Goal: Task Accomplishment & Management: Use online tool/utility

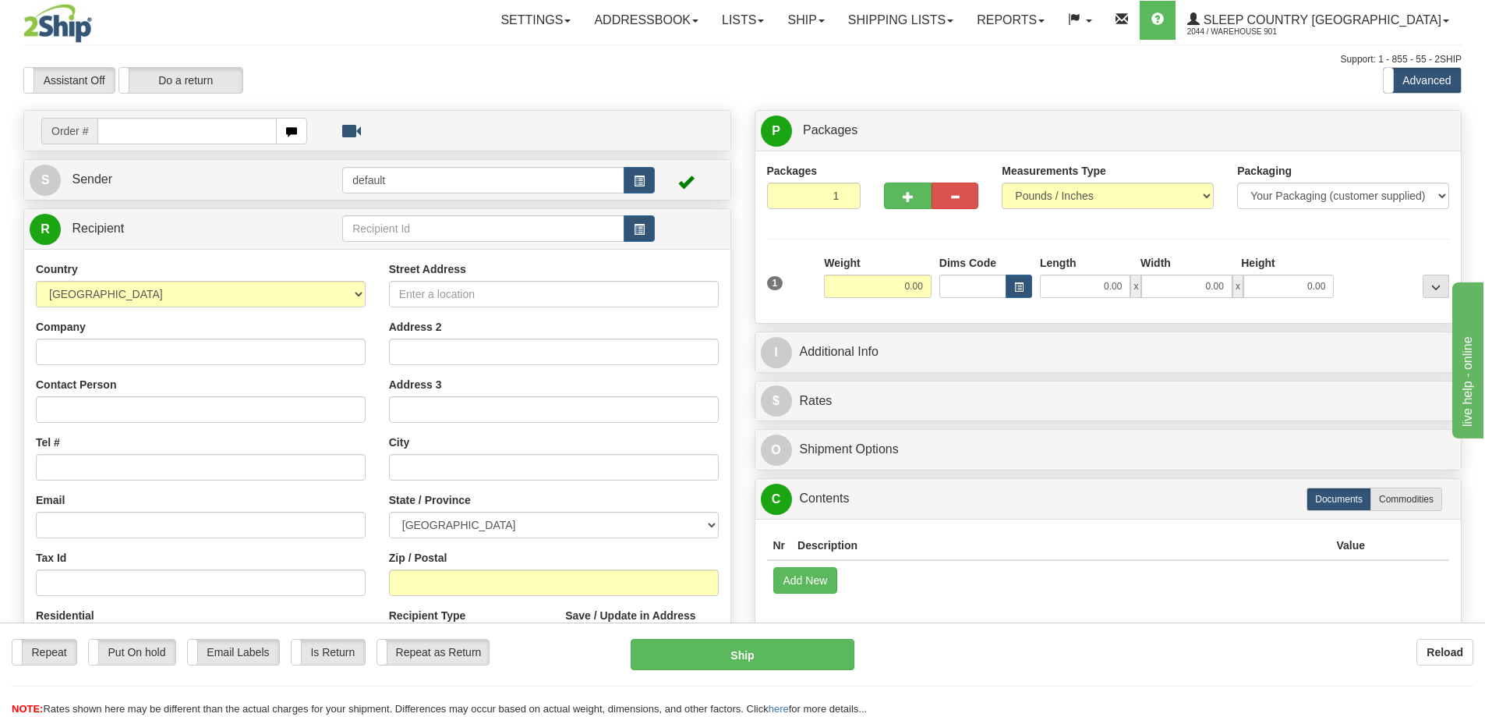
click at [148, 136] on input "text" at bounding box center [186, 131] width 179 height 27
type input "9000I111068"
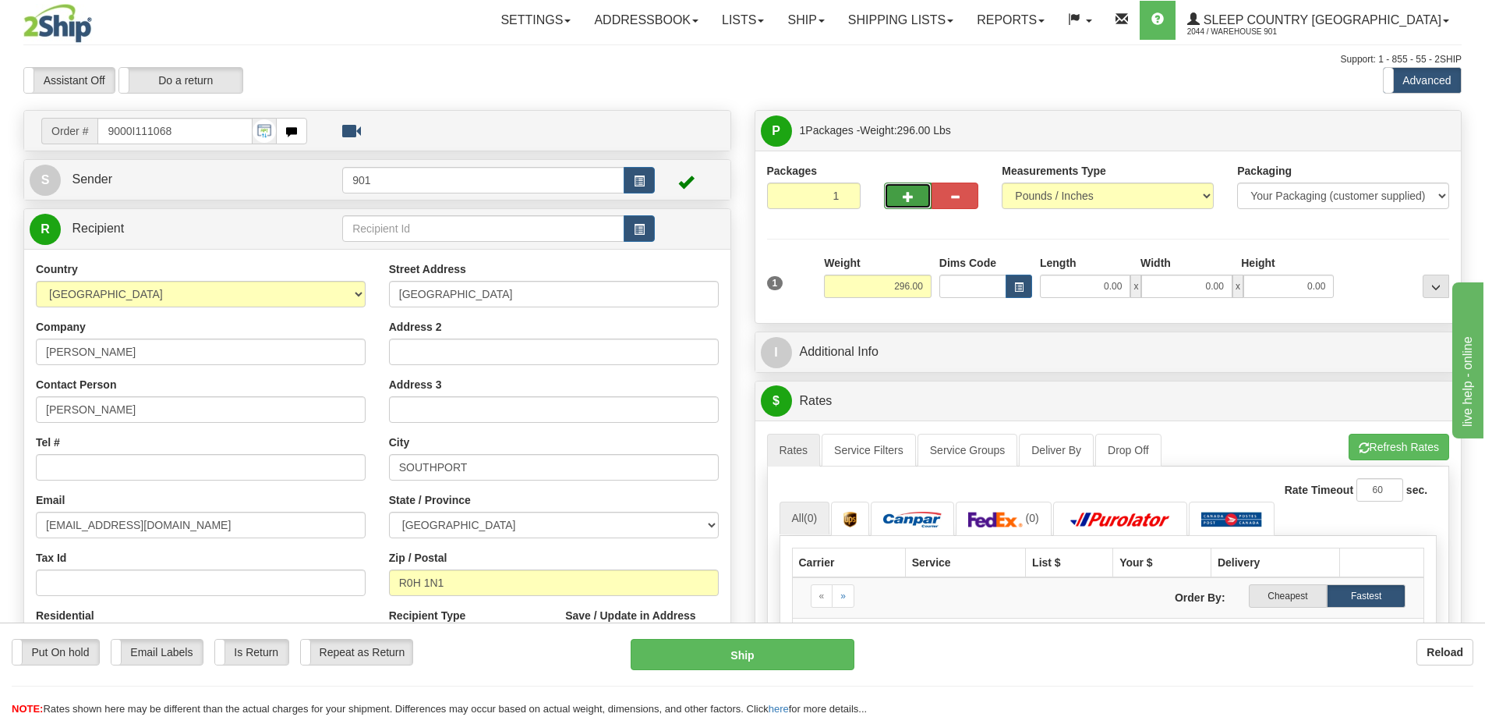
click at [904, 195] on span "button" at bounding box center [908, 197] width 11 height 10
type input "2"
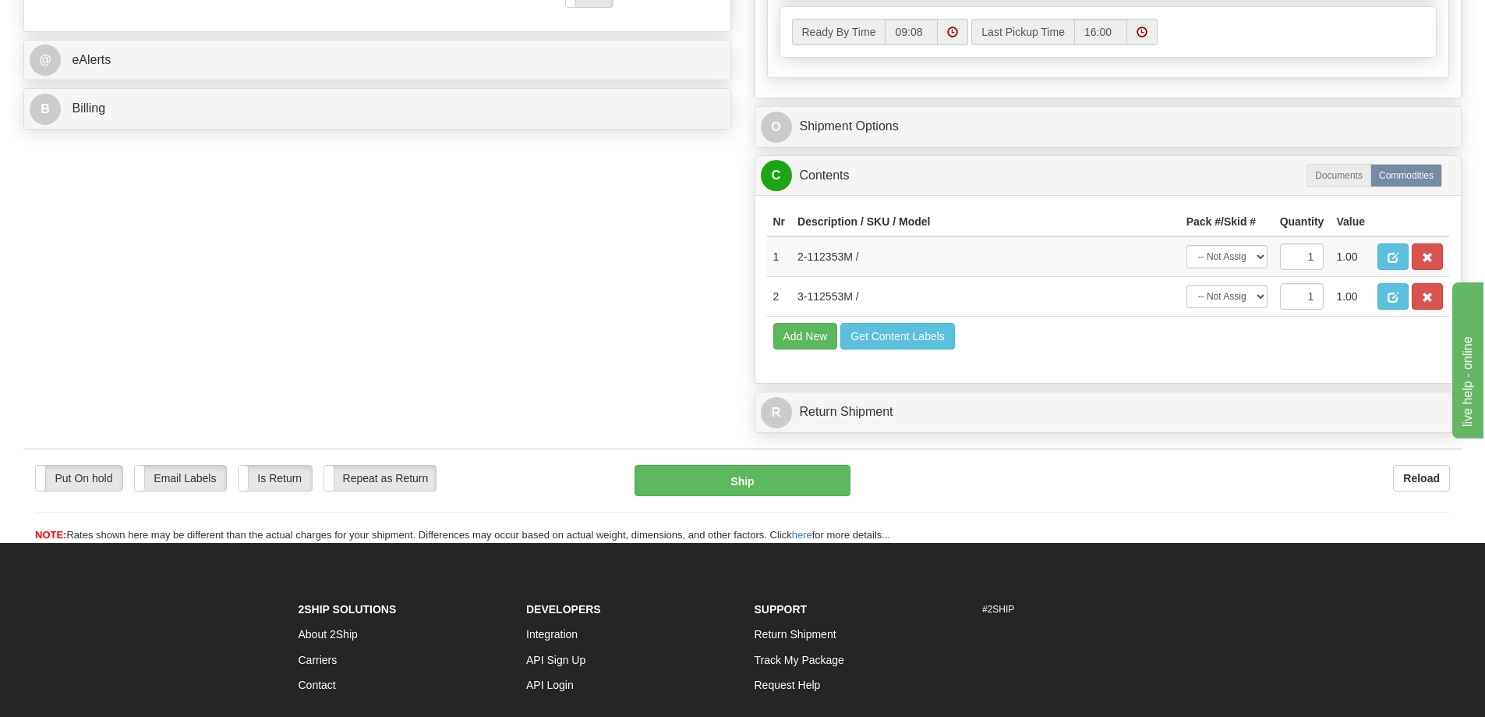
scroll to position [770, 0]
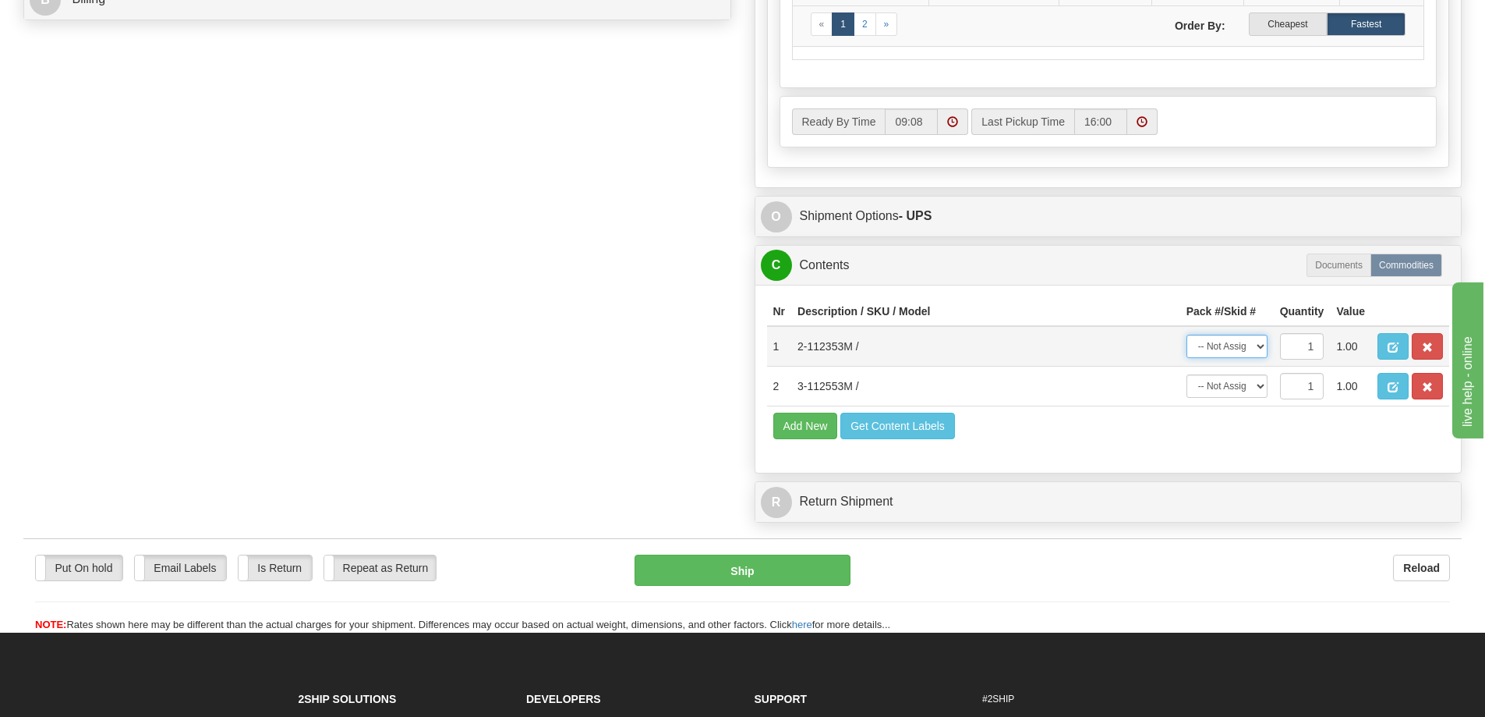
click at [1255, 344] on select "-- Not Assigned -- Package 1 Package 2" at bounding box center [1227, 345] width 81 height 23
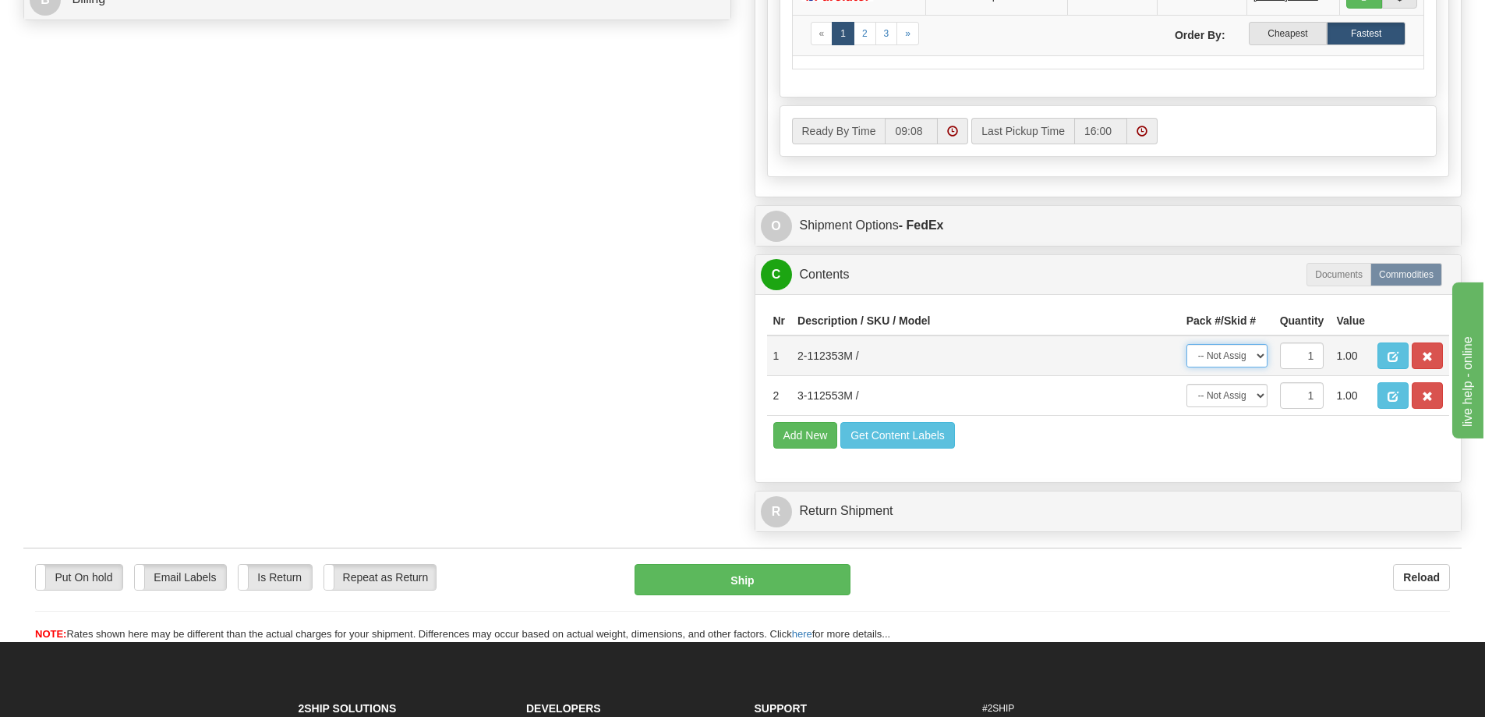
select select "0"
click at [1187, 344] on select "-- Not Assigned -- Package 1 Package 2" at bounding box center [1227, 355] width 81 height 23
click at [1258, 392] on select "-- Not Assigned -- Package 1 Package 2" at bounding box center [1227, 395] width 81 height 23
select select "1"
click at [1187, 384] on select "-- Not Assigned -- Package 1 Package 2" at bounding box center [1227, 395] width 81 height 23
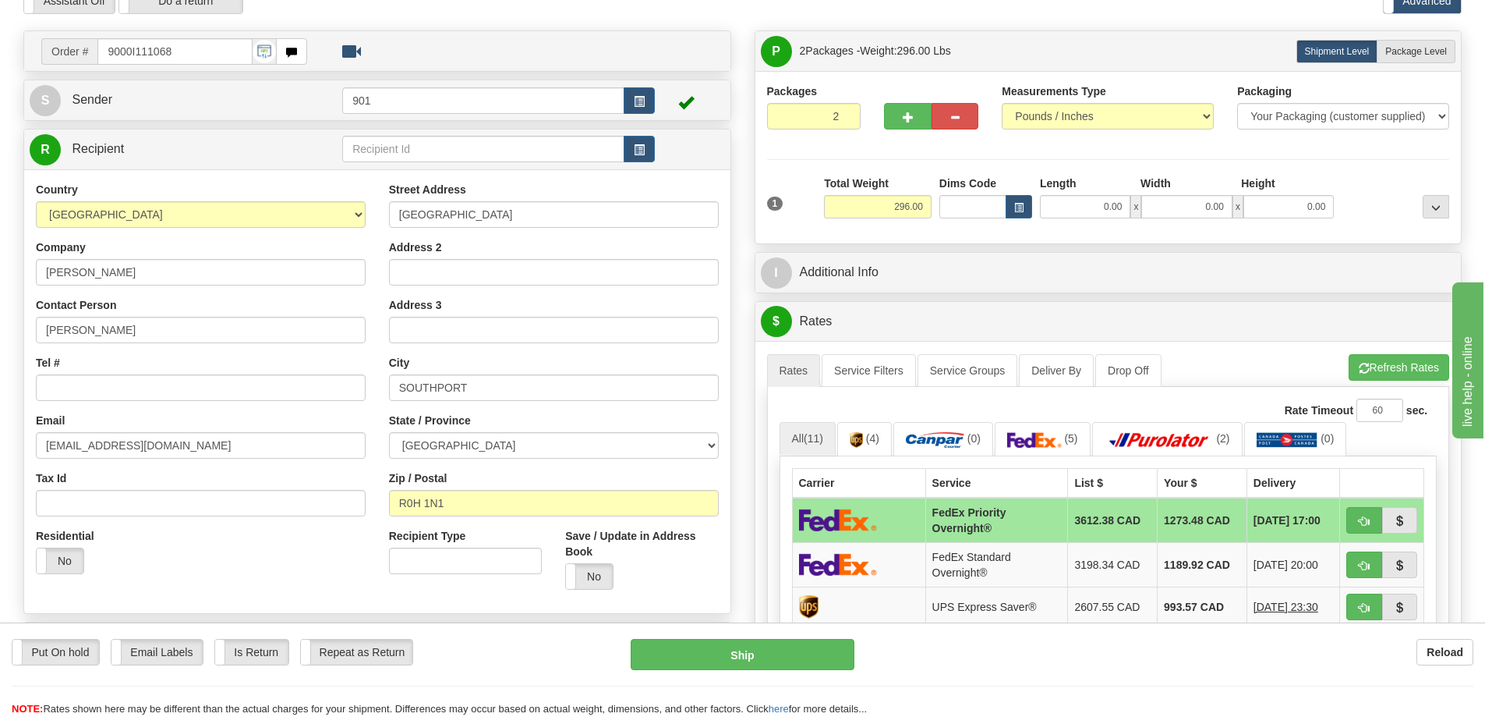
scroll to position [69, 0]
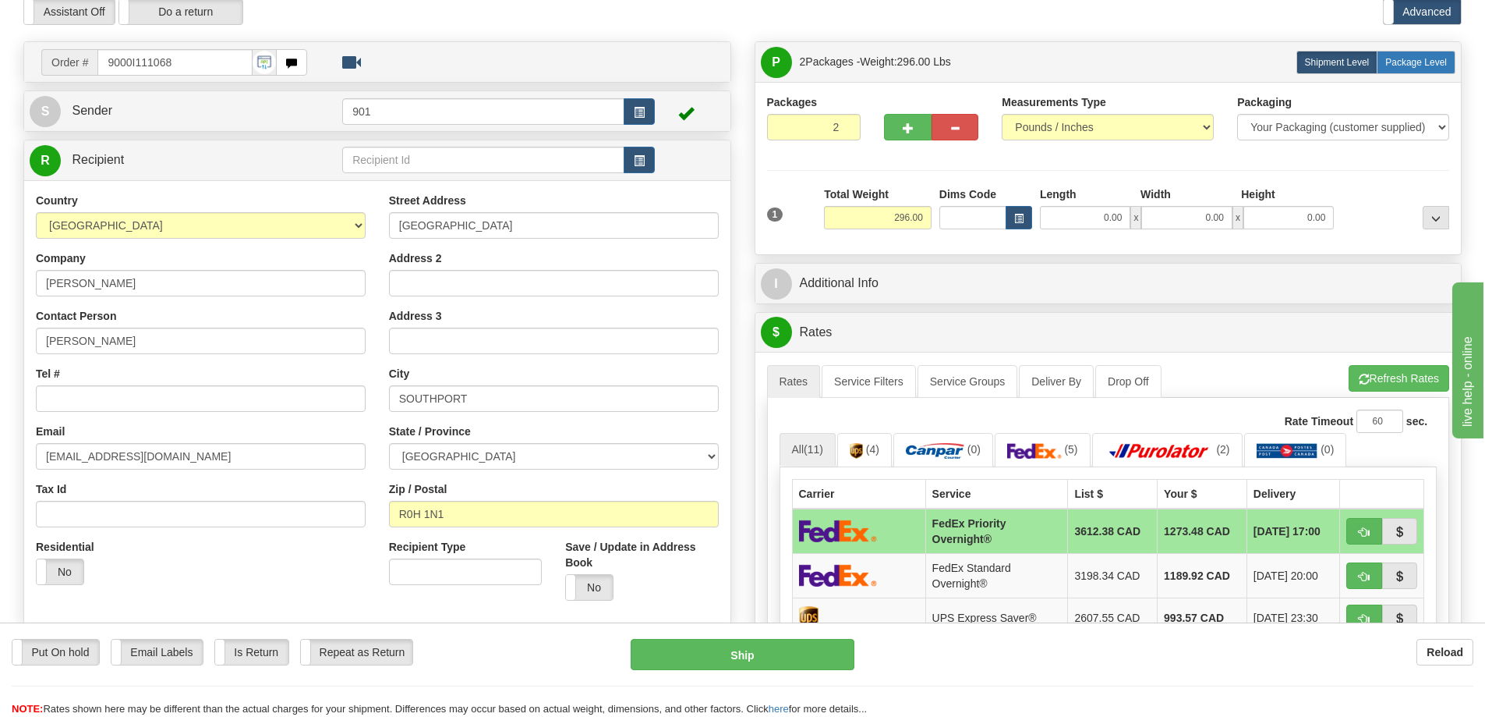
click at [1425, 61] on span "Package Level" at bounding box center [1417, 62] width 62 height 11
radio input "true"
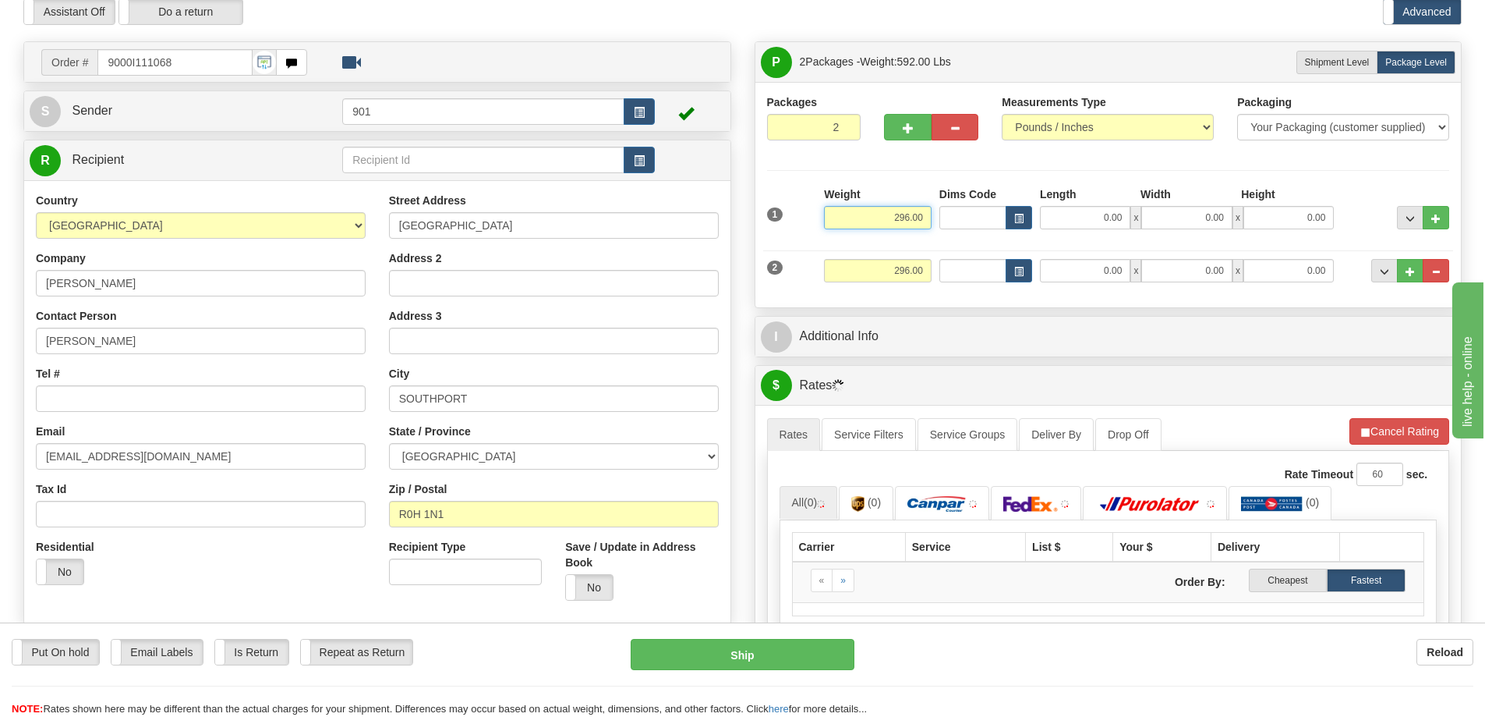
drag, startPoint x: 902, startPoint y: 217, endPoint x: 961, endPoint y: 218, distance: 58.5
click at [961, 218] on div "1 Weight 296.00 Dims Code x" at bounding box center [1108, 213] width 691 height 55
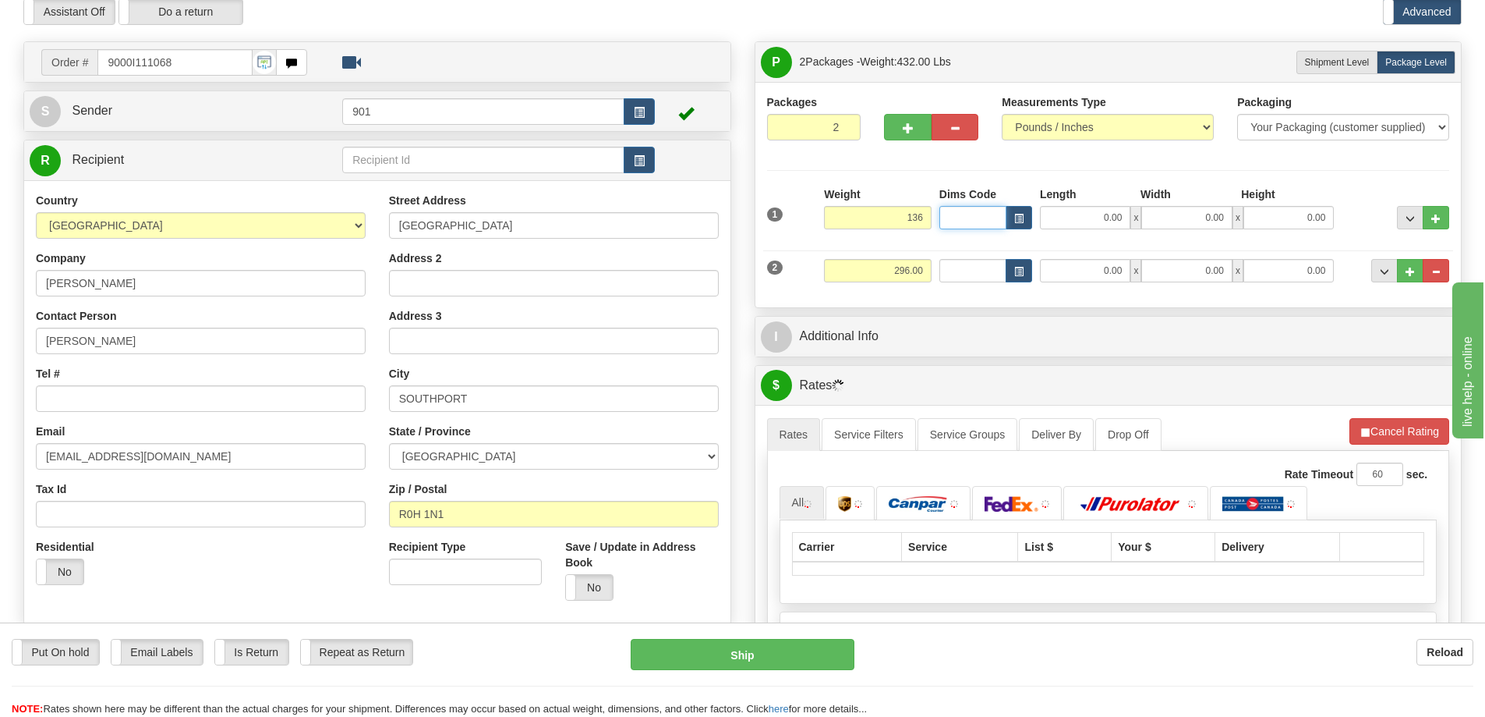
type input "136.00"
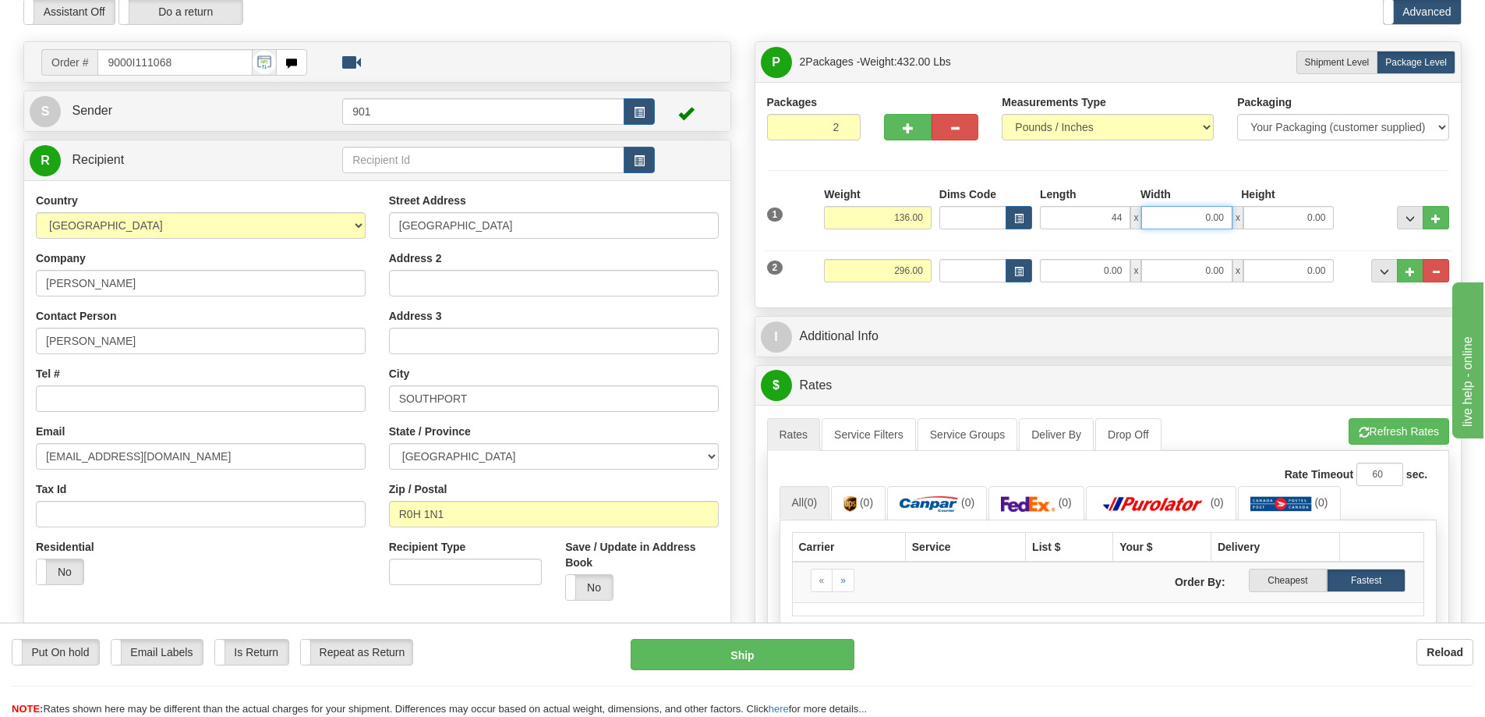
type input "44.00"
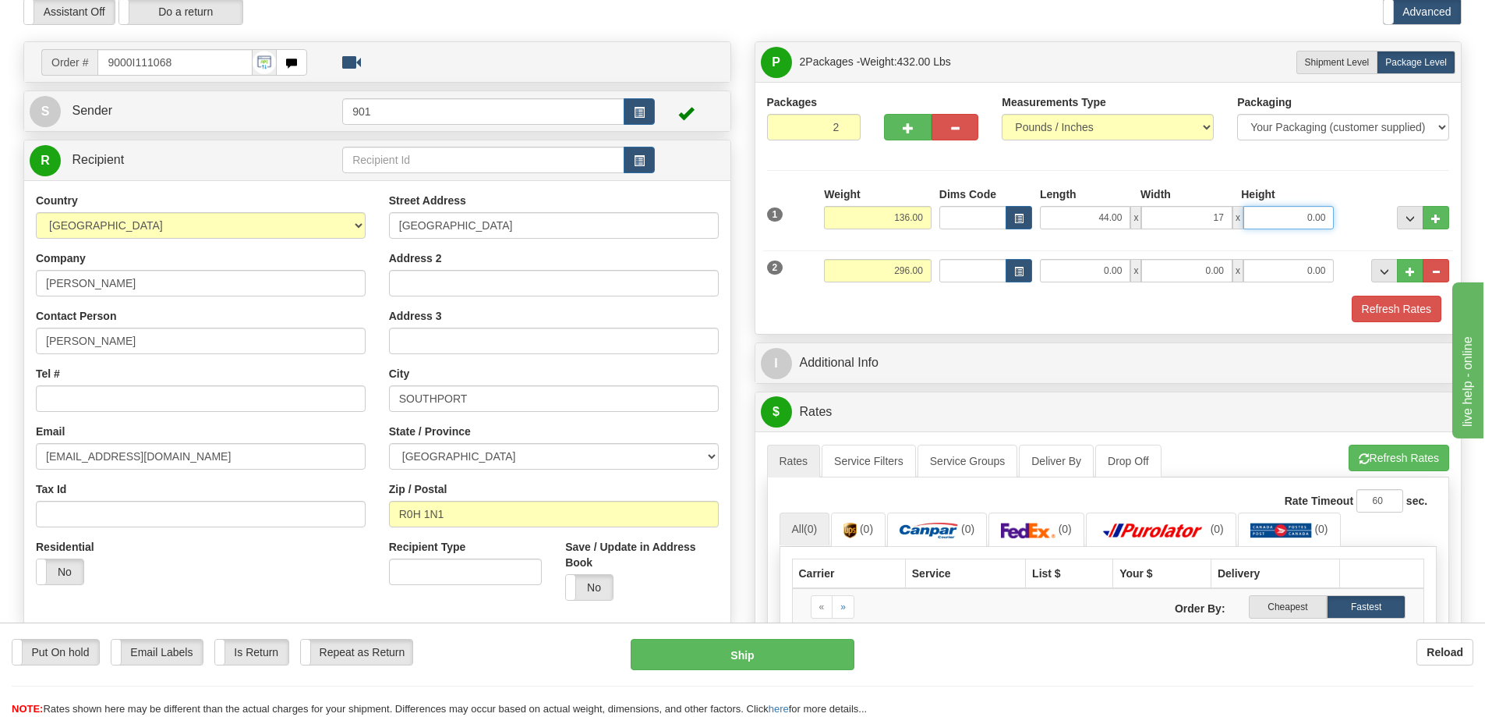
type input "17.00"
type input "160.00"
drag, startPoint x: 1088, startPoint y: 264, endPoint x: 1158, endPoint y: 271, distance: 70.5
click at [1158, 271] on div "17.00 x 0.00 x 0.00" at bounding box center [1187, 270] width 294 height 23
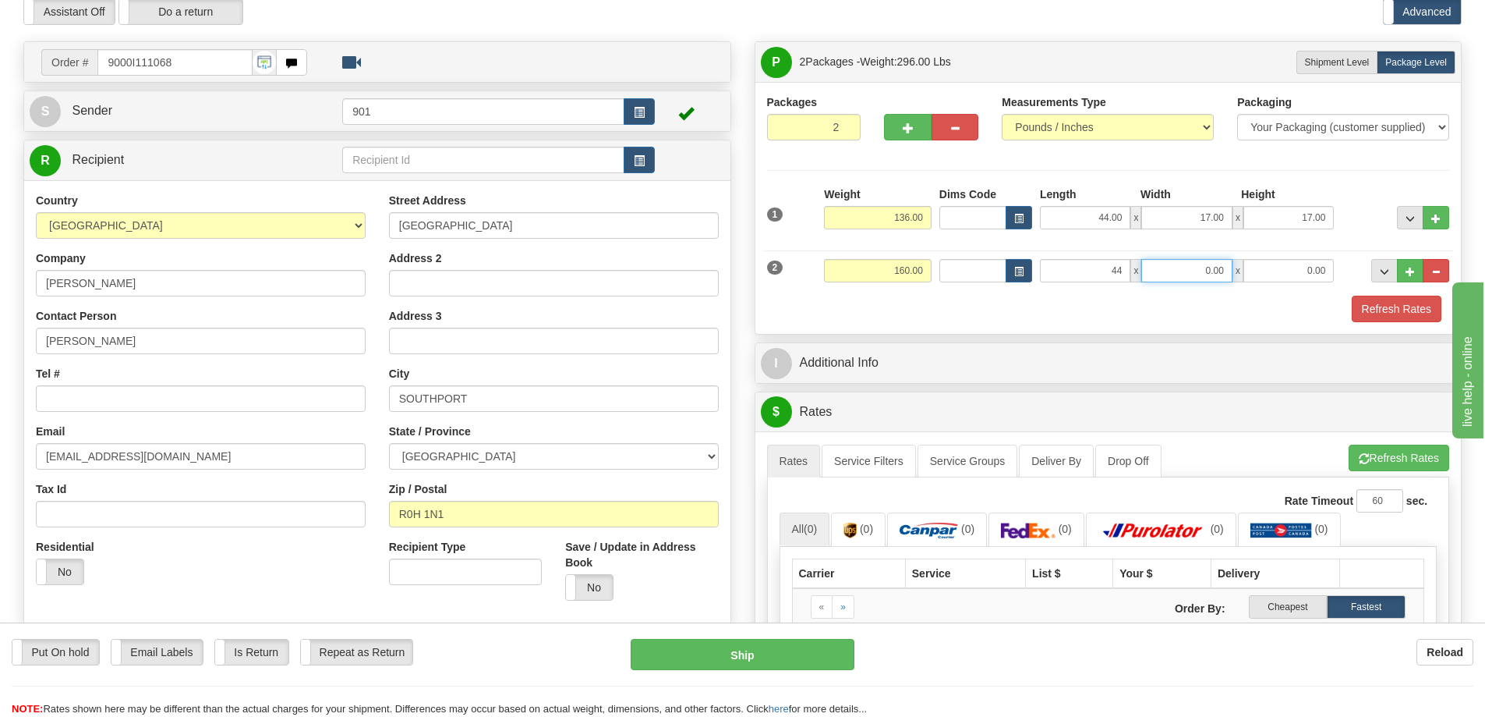
type input "44.00"
type input "17.00"
drag, startPoint x: 892, startPoint y: 268, endPoint x: 950, endPoint y: 268, distance: 57.7
click at [947, 270] on div "2 Weight 160.00 Dims Code Length Width 44.00" at bounding box center [1108, 268] width 691 height 52
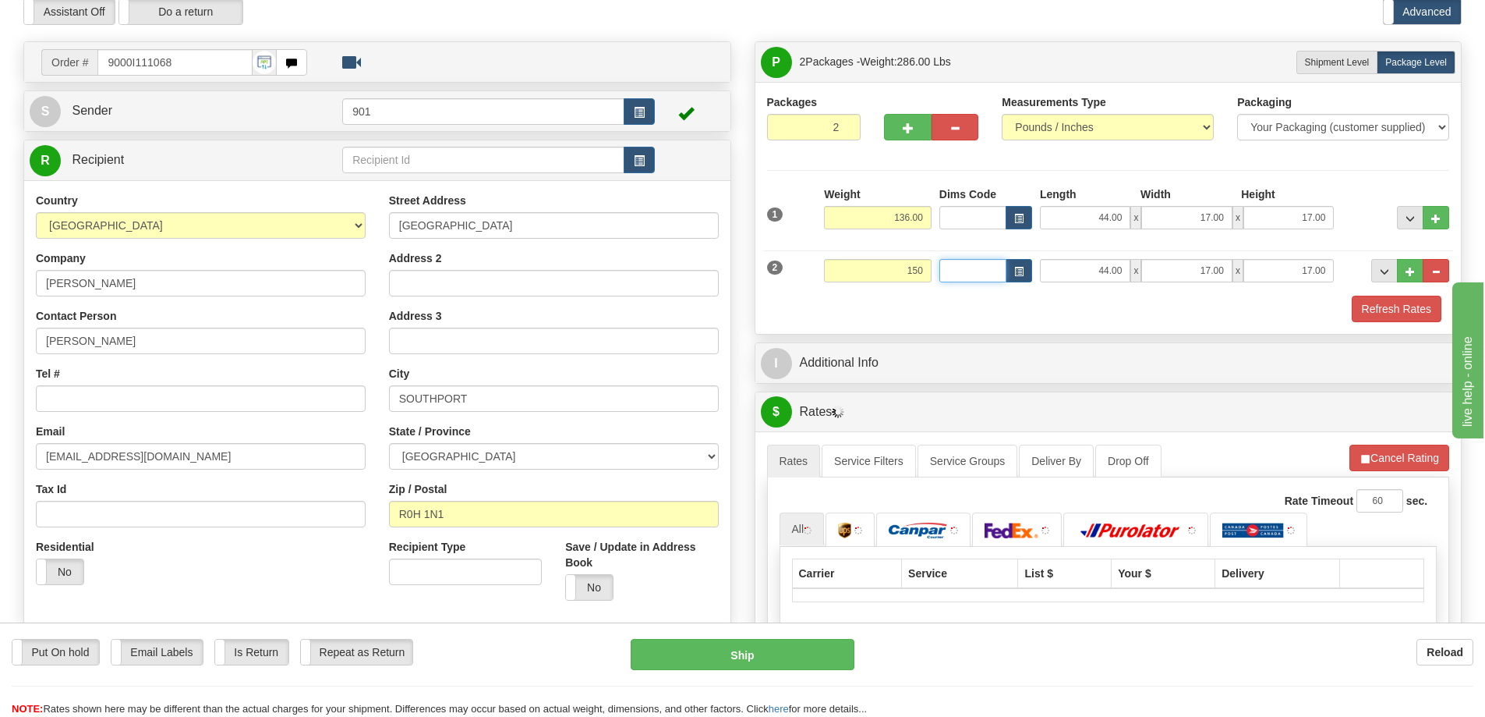
type input "150.00"
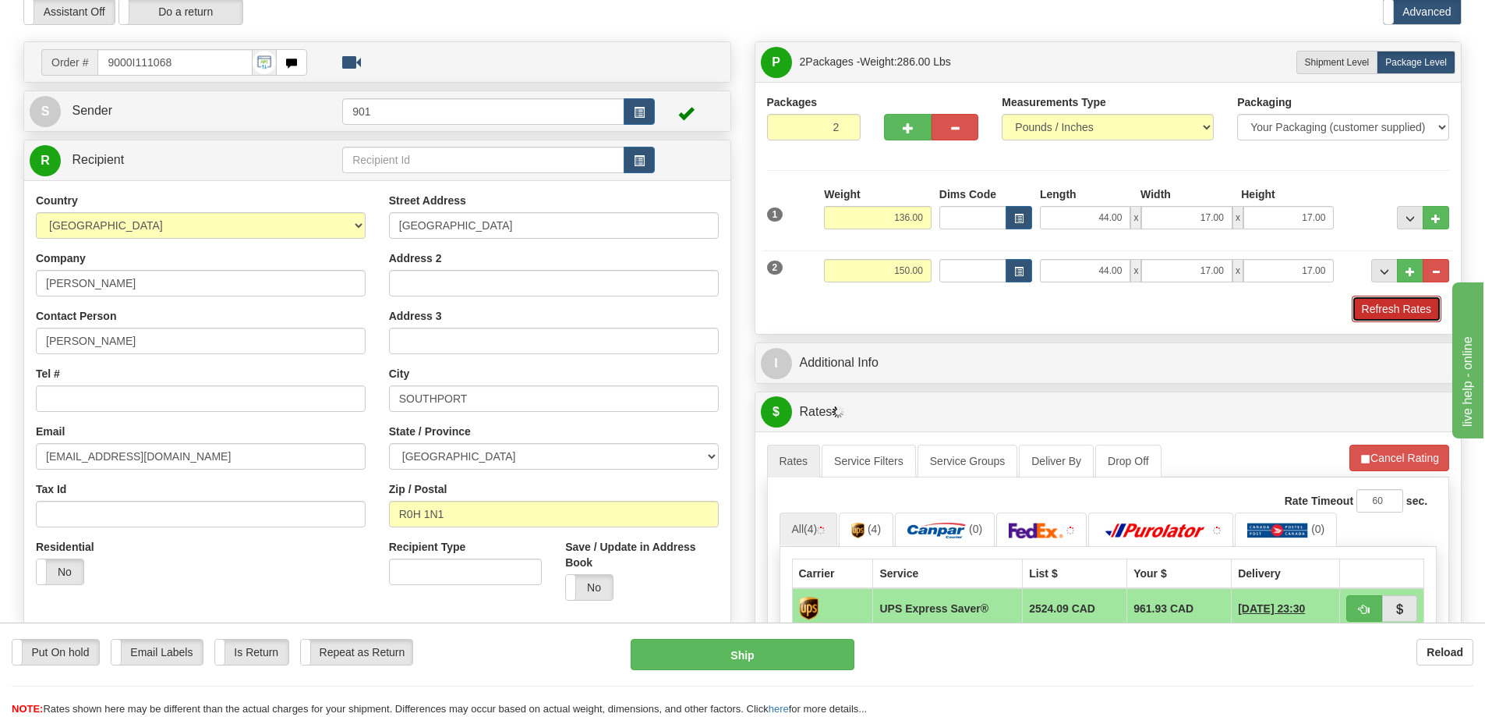
click at [1402, 307] on button "Refresh Rates" at bounding box center [1397, 309] width 90 height 27
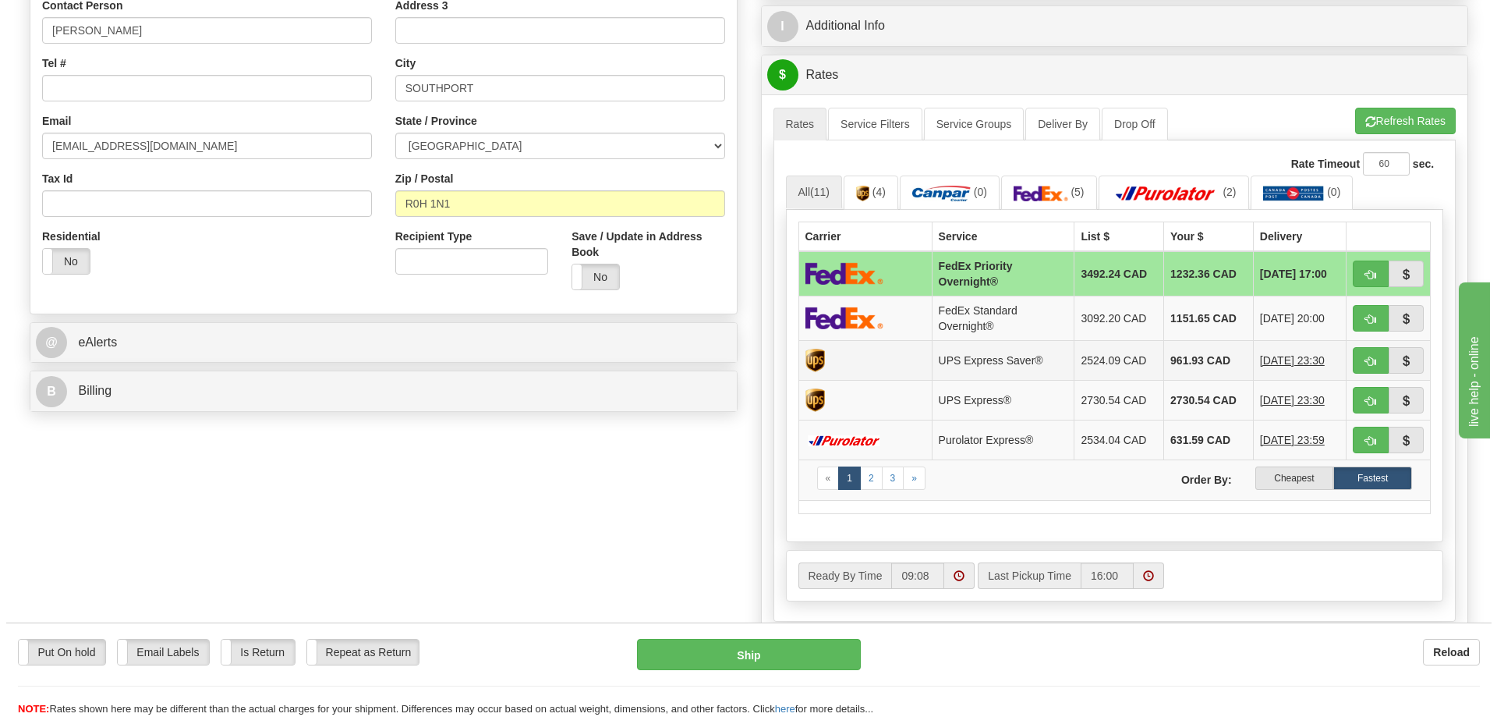
scroll to position [380, 0]
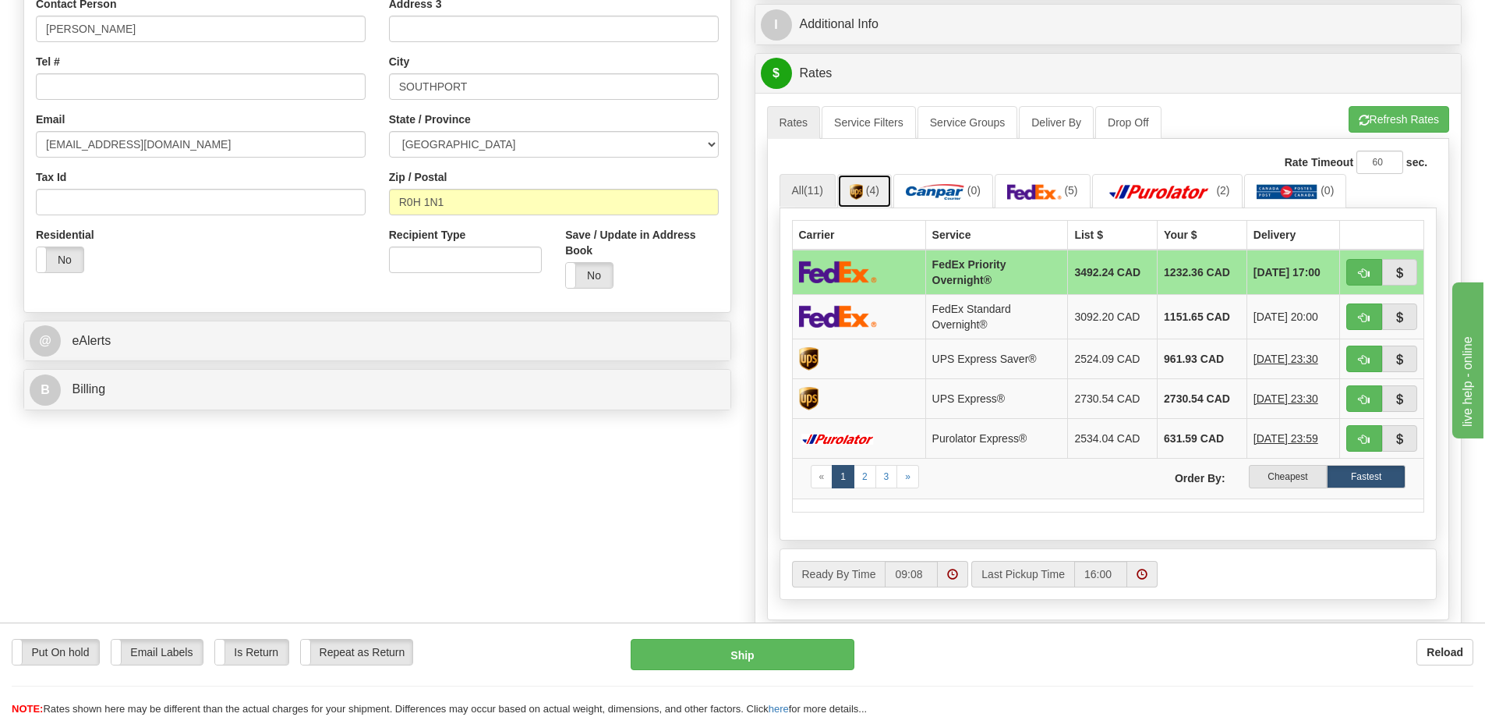
click at [884, 186] on link "(4)" at bounding box center [864, 191] width 55 height 34
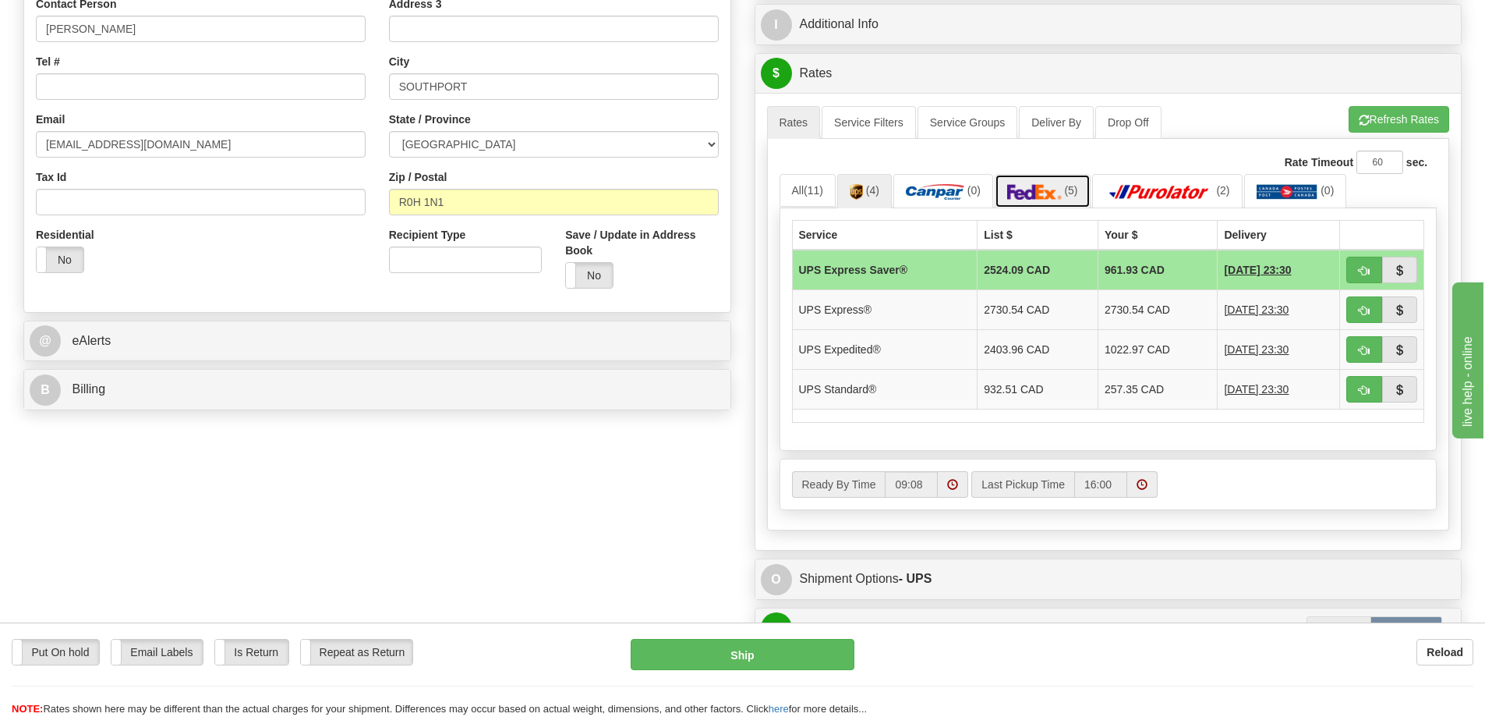
click at [1070, 189] on span "(5)" at bounding box center [1070, 190] width 13 height 12
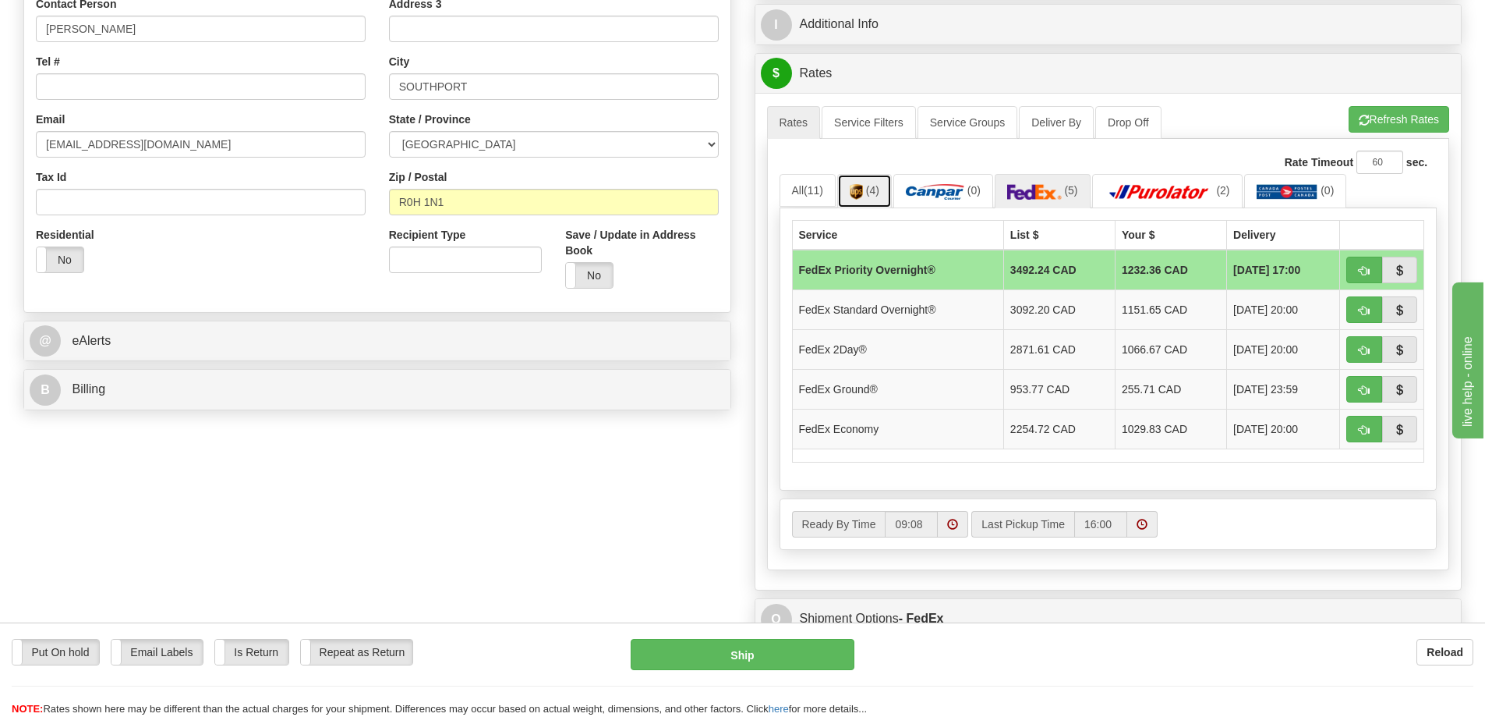
click at [852, 186] on img at bounding box center [856, 192] width 13 height 16
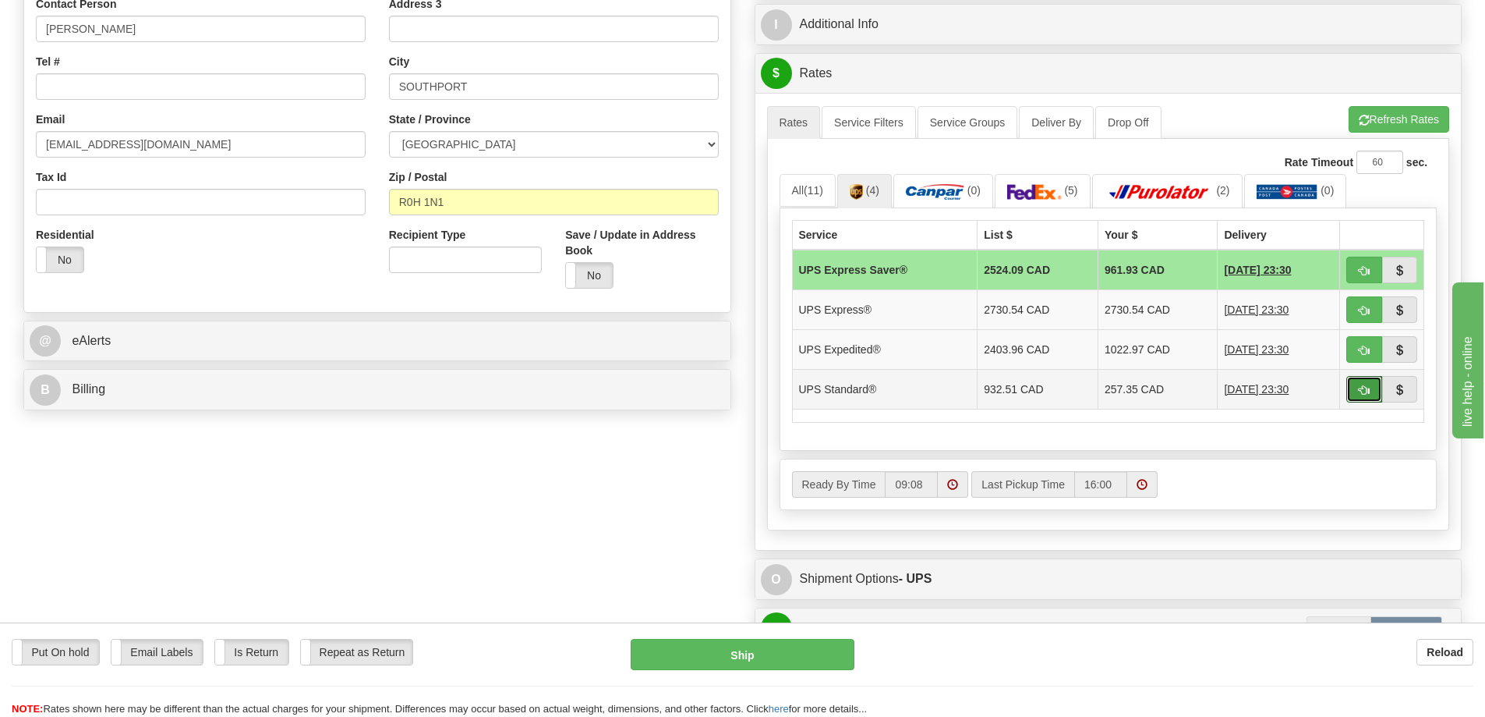
drag, startPoint x: 1361, startPoint y: 383, endPoint x: 1279, endPoint y: 402, distance: 84.0
click at [1361, 388] on button "button" at bounding box center [1365, 389] width 36 height 27
type input "11"
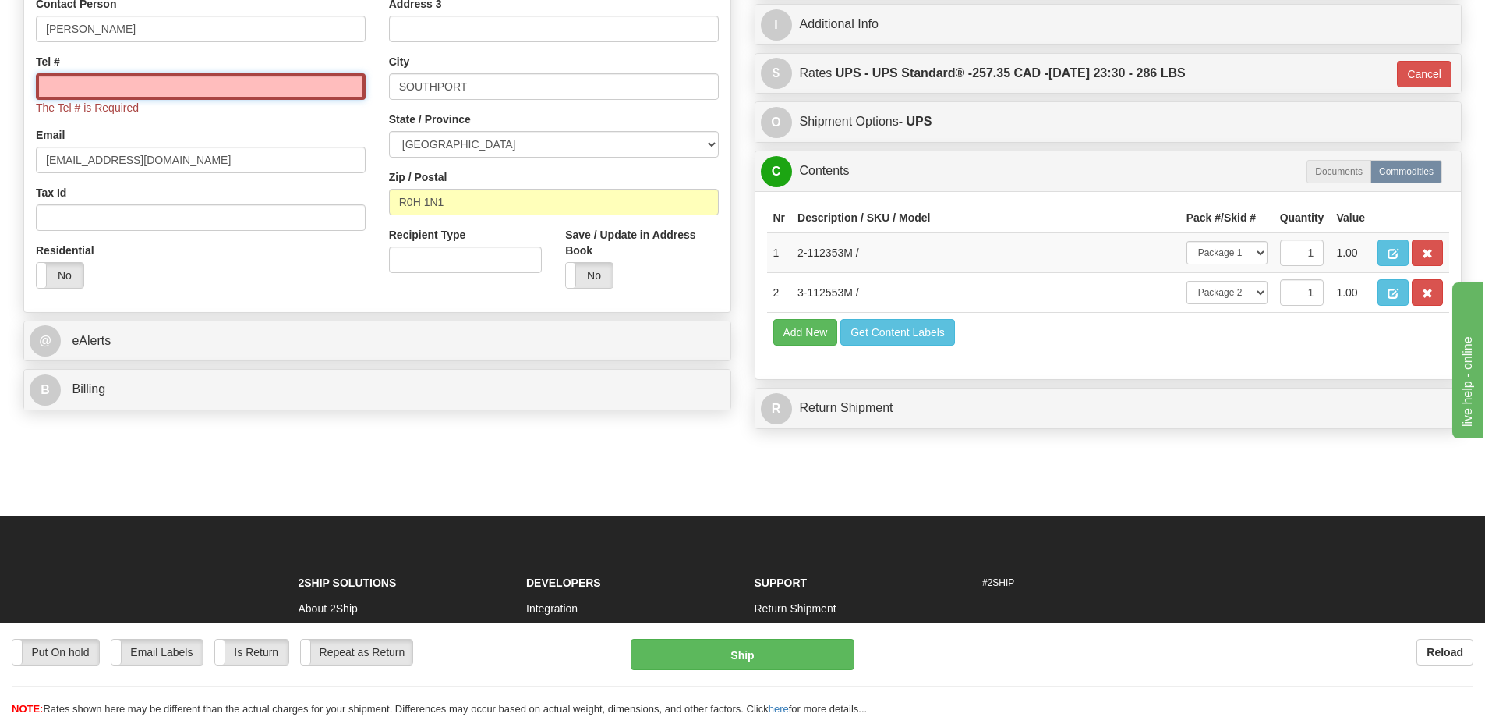
click at [199, 85] on input "Tel #" at bounding box center [201, 86] width 330 height 27
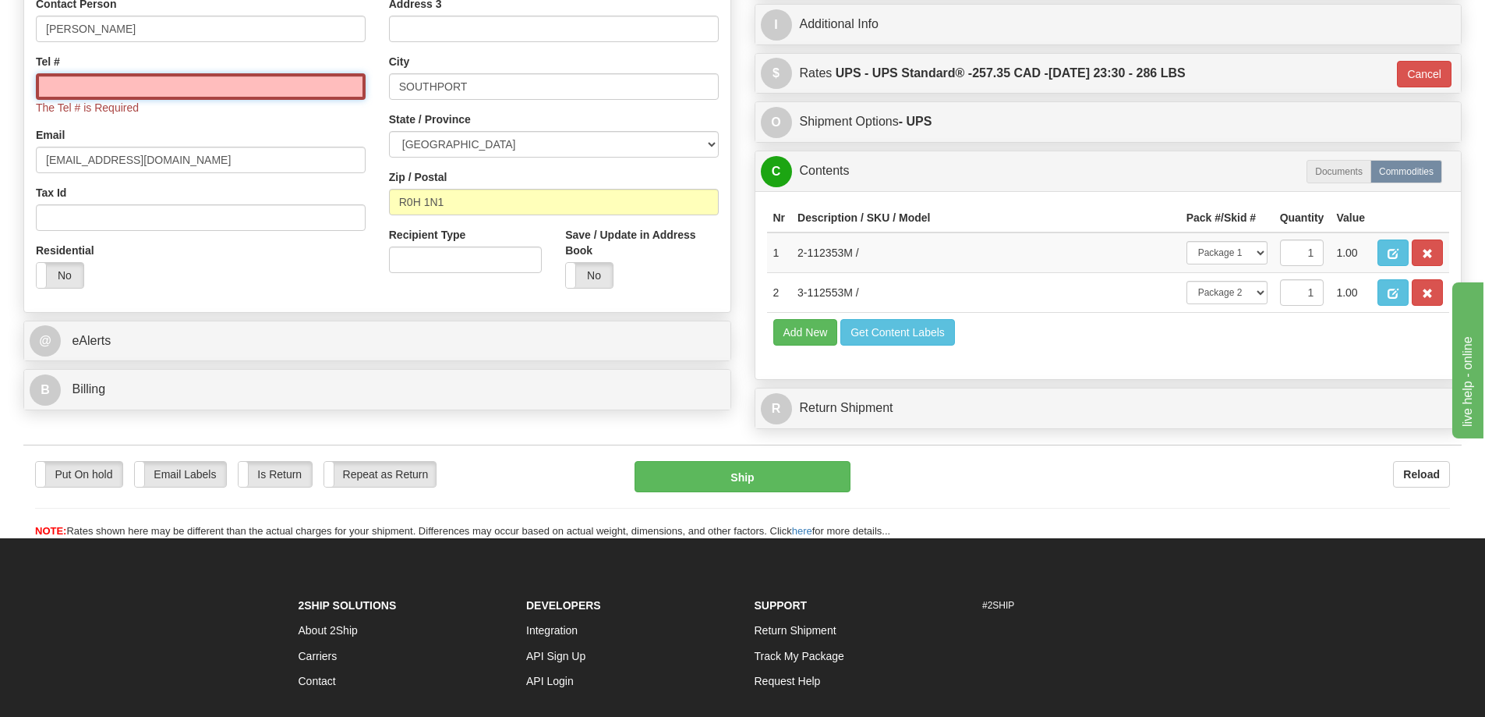
click at [147, 83] on input "Tel #" at bounding box center [201, 86] width 330 height 27
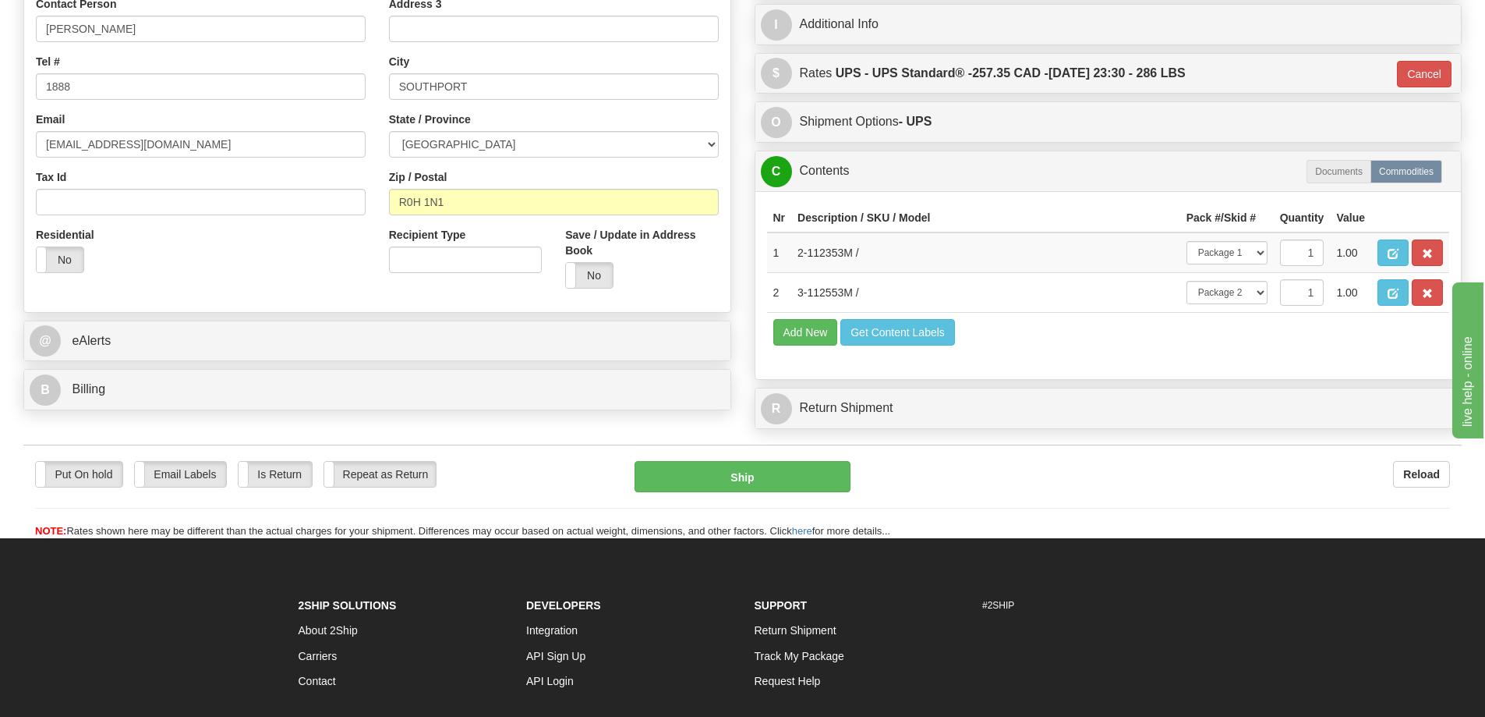
click at [103, 112] on div "Email tynecarmic@gmail.com" at bounding box center [201, 134] width 330 height 46
drag, startPoint x: 94, startPoint y: 82, endPoint x: 2, endPoint y: 85, distance: 92.8
click at [2, 85] on div "Toggle navigation Settings Shipping Preferences Fields Preferences New" at bounding box center [742, 79] width 1485 height 918
paste input "204 761-9784"
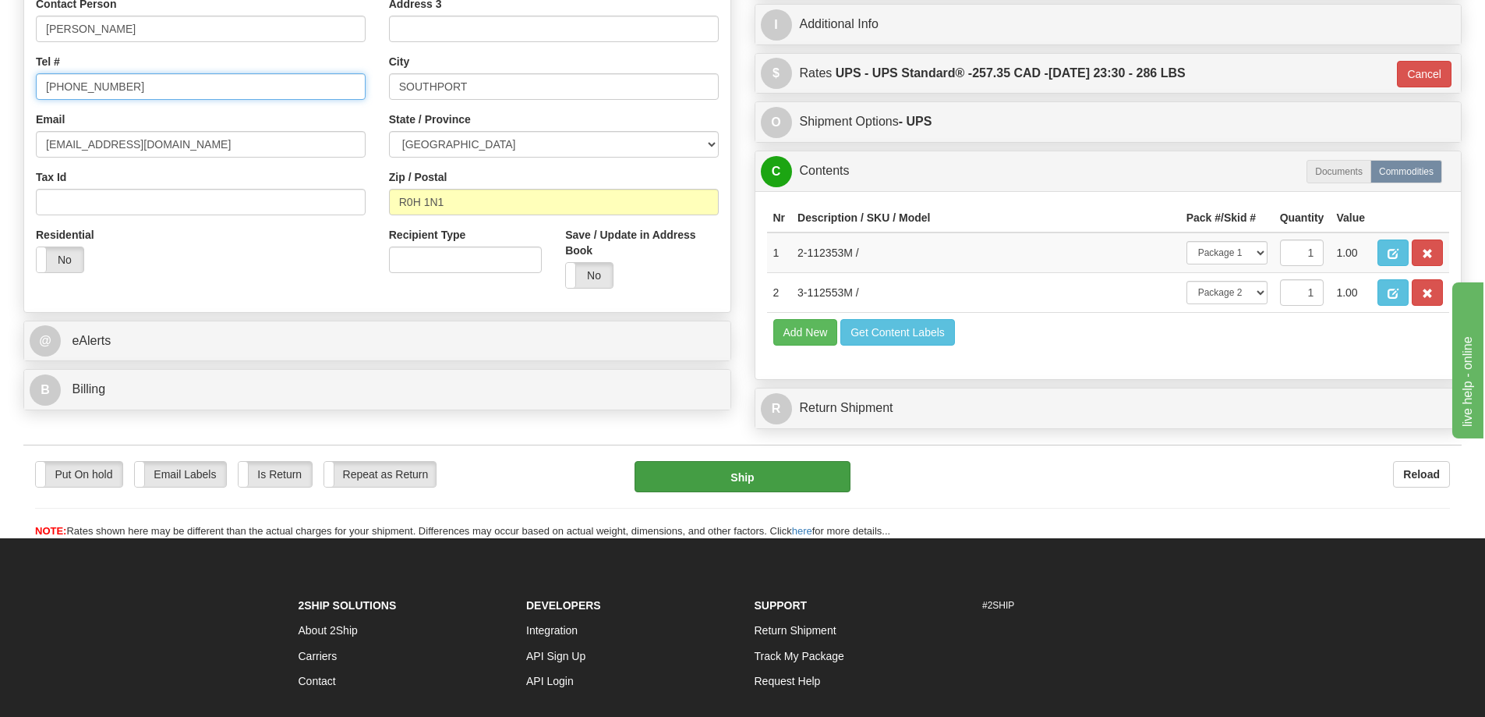
type input "204 761-9784"
click at [707, 481] on button "Ship" at bounding box center [743, 476] width 216 height 31
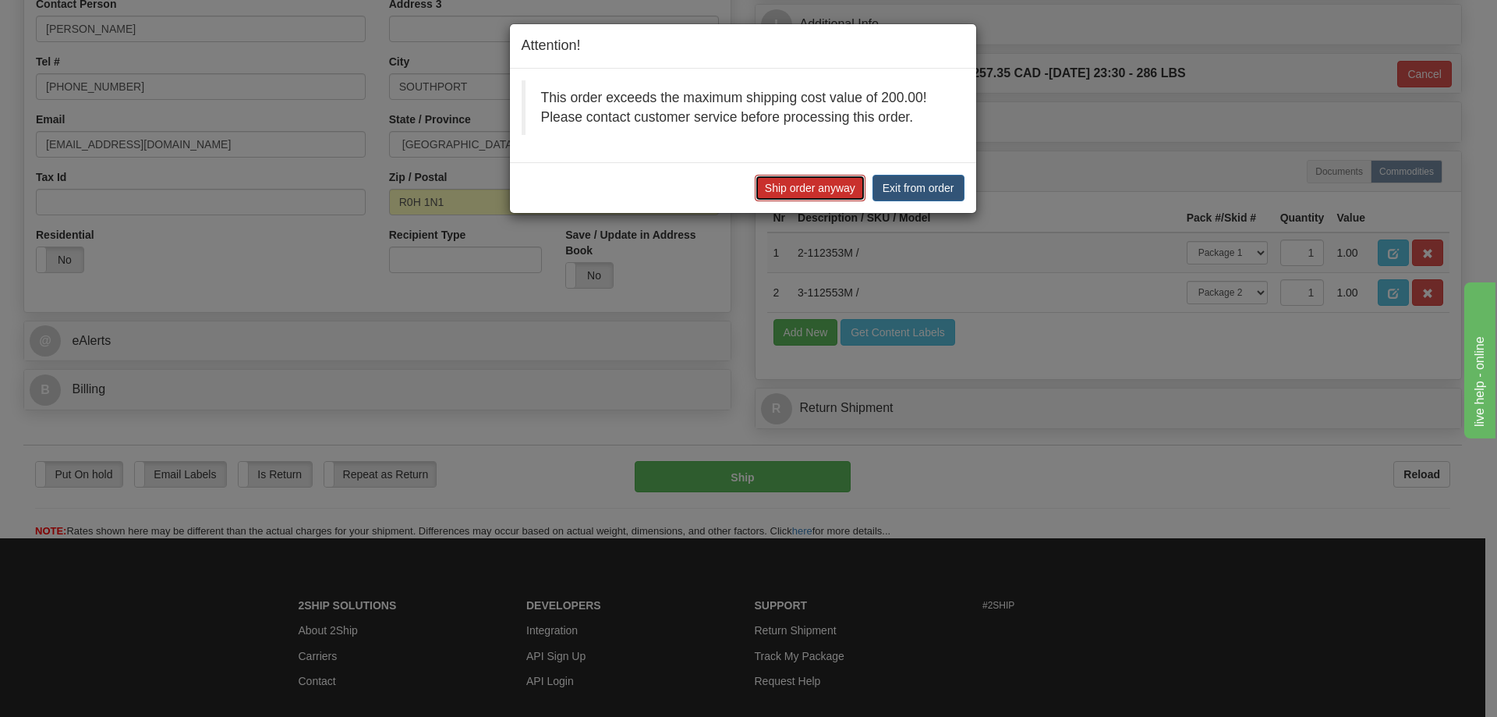
click at [845, 189] on button "Ship order anyway" at bounding box center [810, 188] width 111 height 27
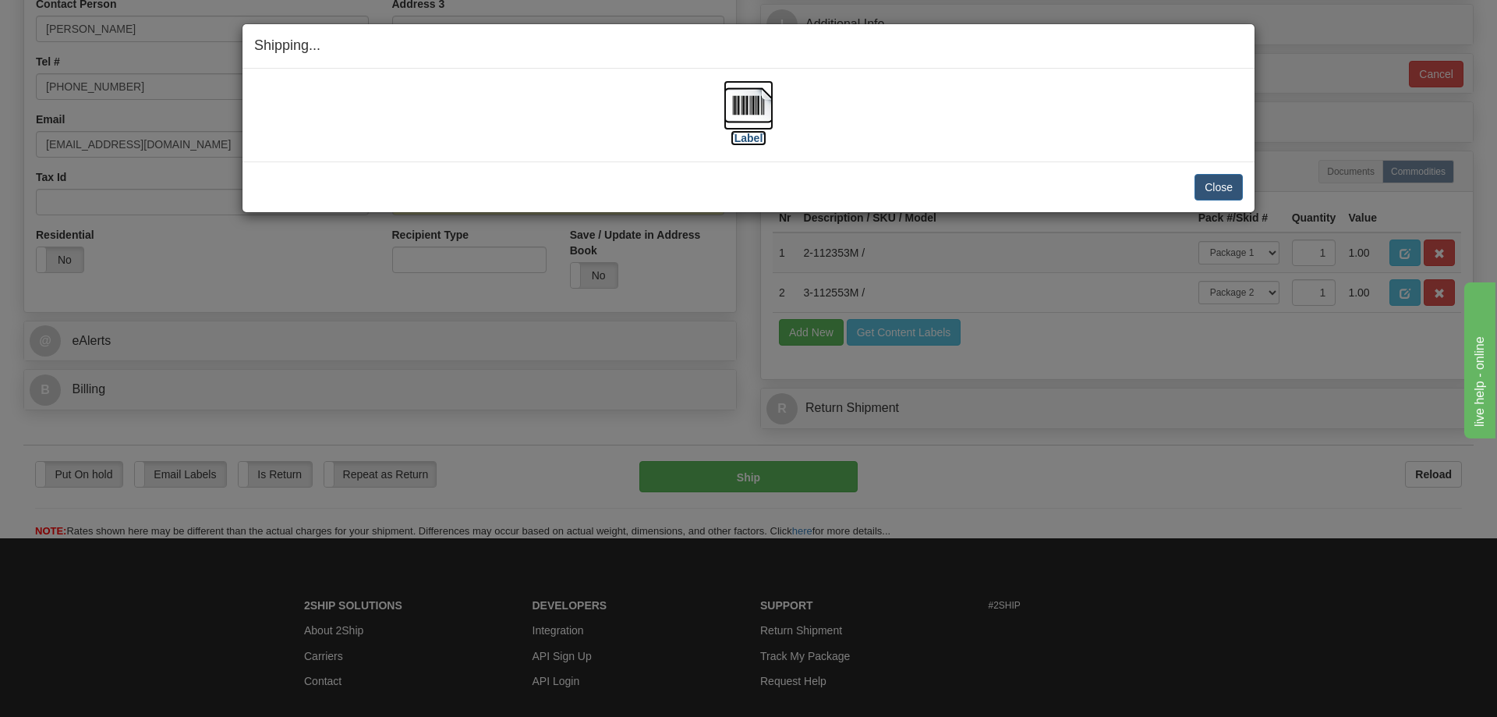
click at [740, 103] on img at bounding box center [749, 105] width 50 height 50
click at [1235, 189] on button "Close" at bounding box center [1218, 187] width 48 height 27
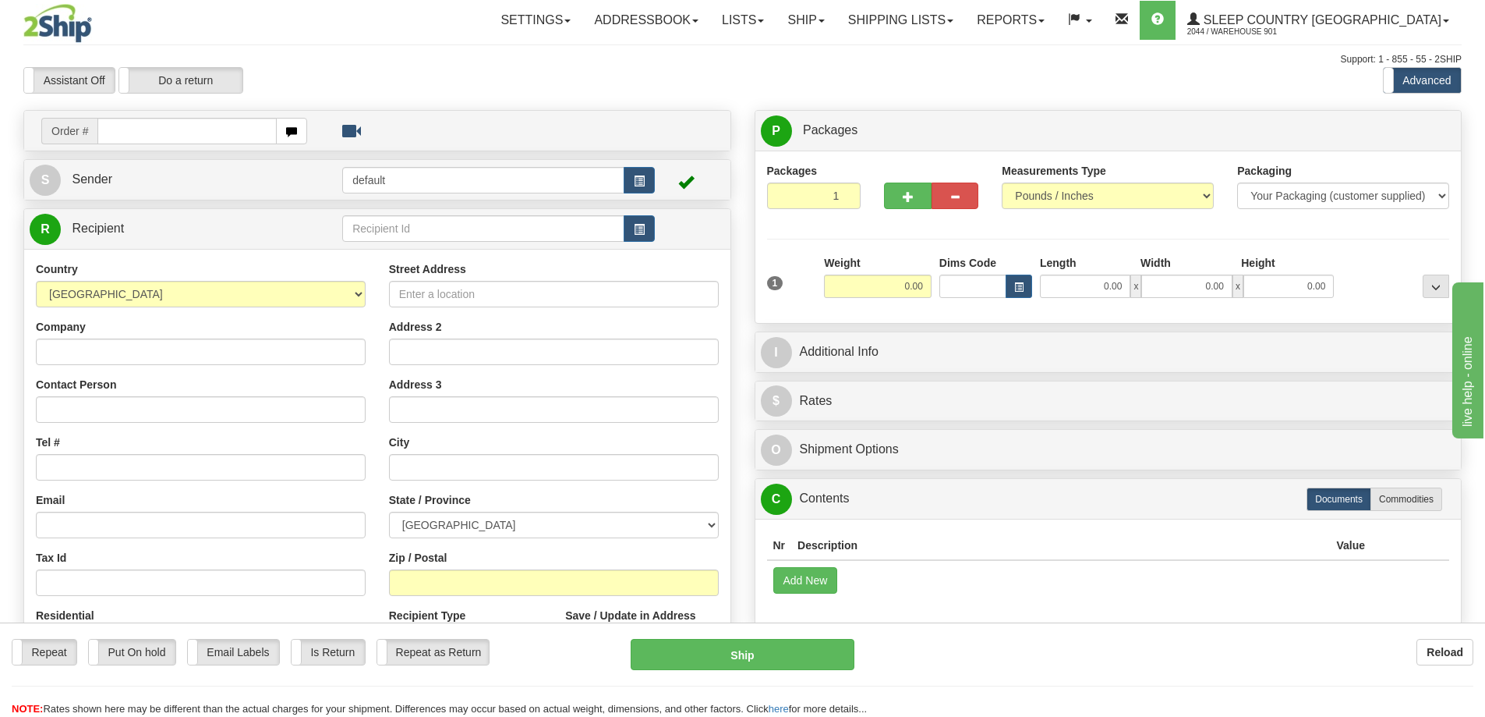
click at [182, 129] on input "text" at bounding box center [186, 131] width 179 height 27
type input "9000I123165"
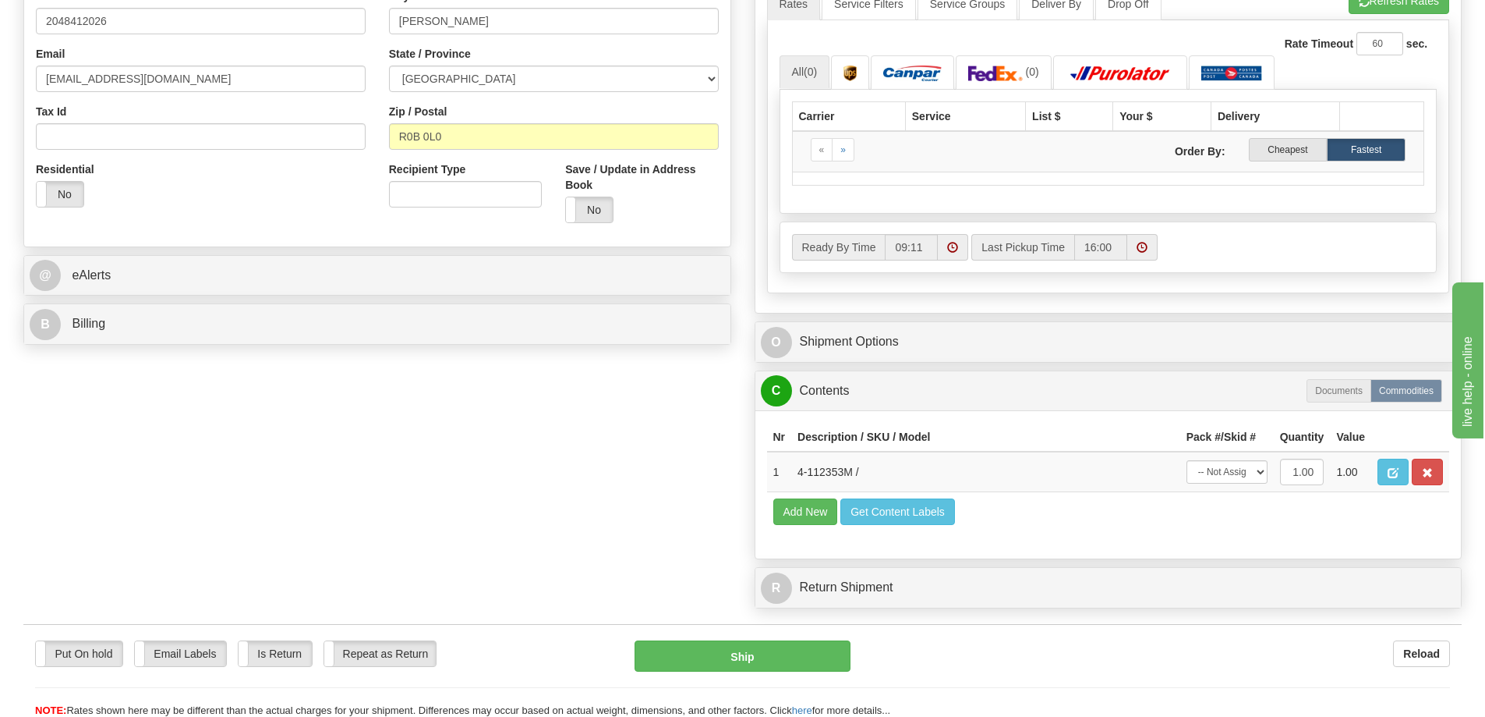
scroll to position [702, 0]
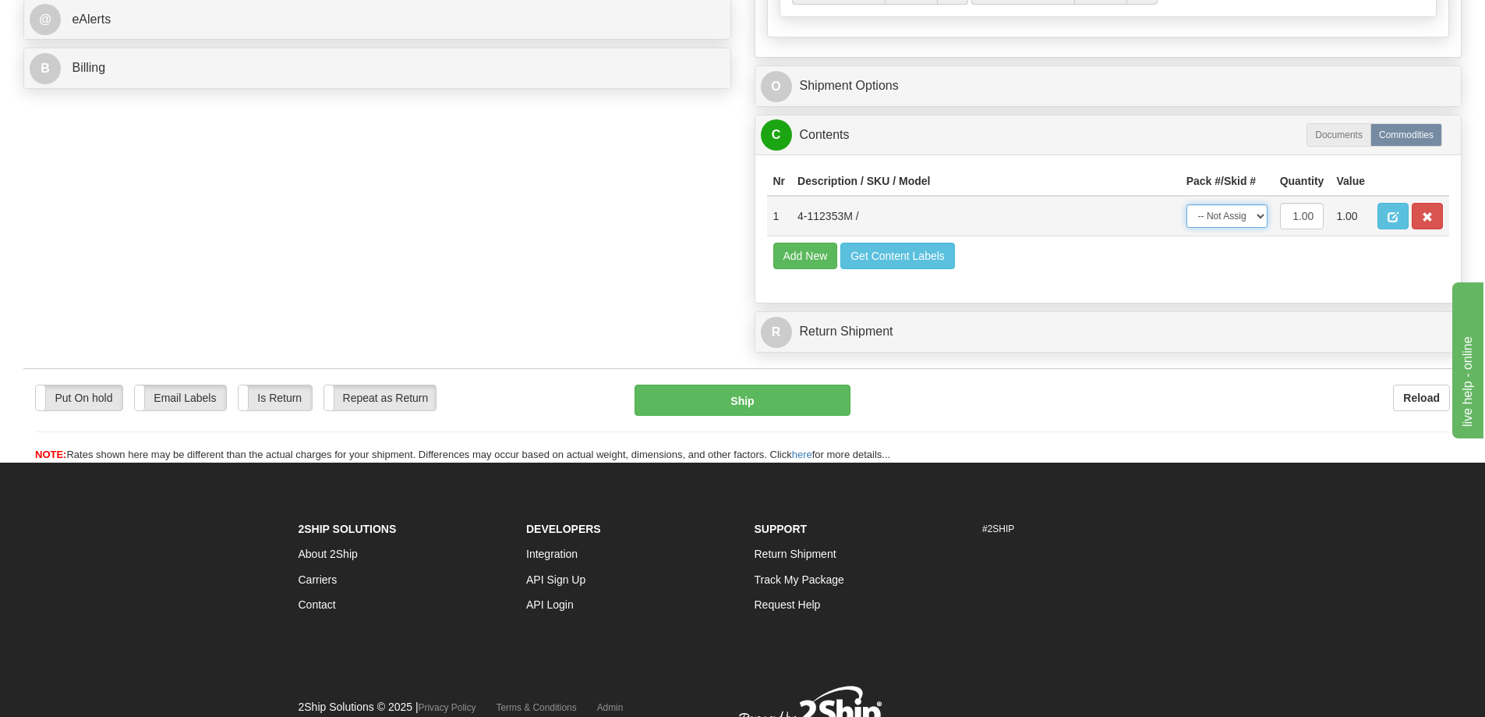
drag, startPoint x: 1251, startPoint y: 216, endPoint x: 1244, endPoint y: 224, distance: 11.0
click at [1251, 216] on select "-- Not Assigned -- Package 1" at bounding box center [1227, 215] width 81 height 23
select select "0"
click at [1187, 204] on select "-- Not Assigned -- Package 1" at bounding box center [1227, 215] width 81 height 23
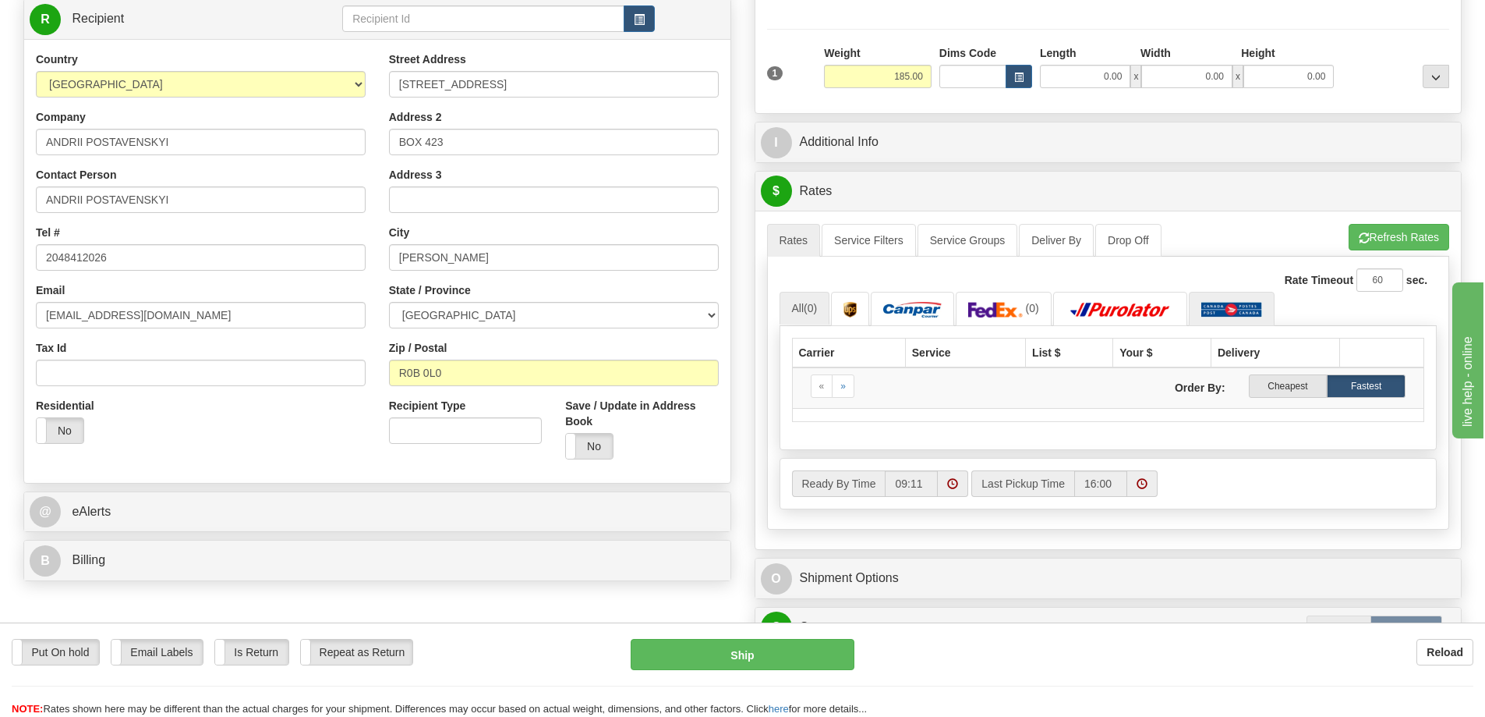
scroll to position [78, 0]
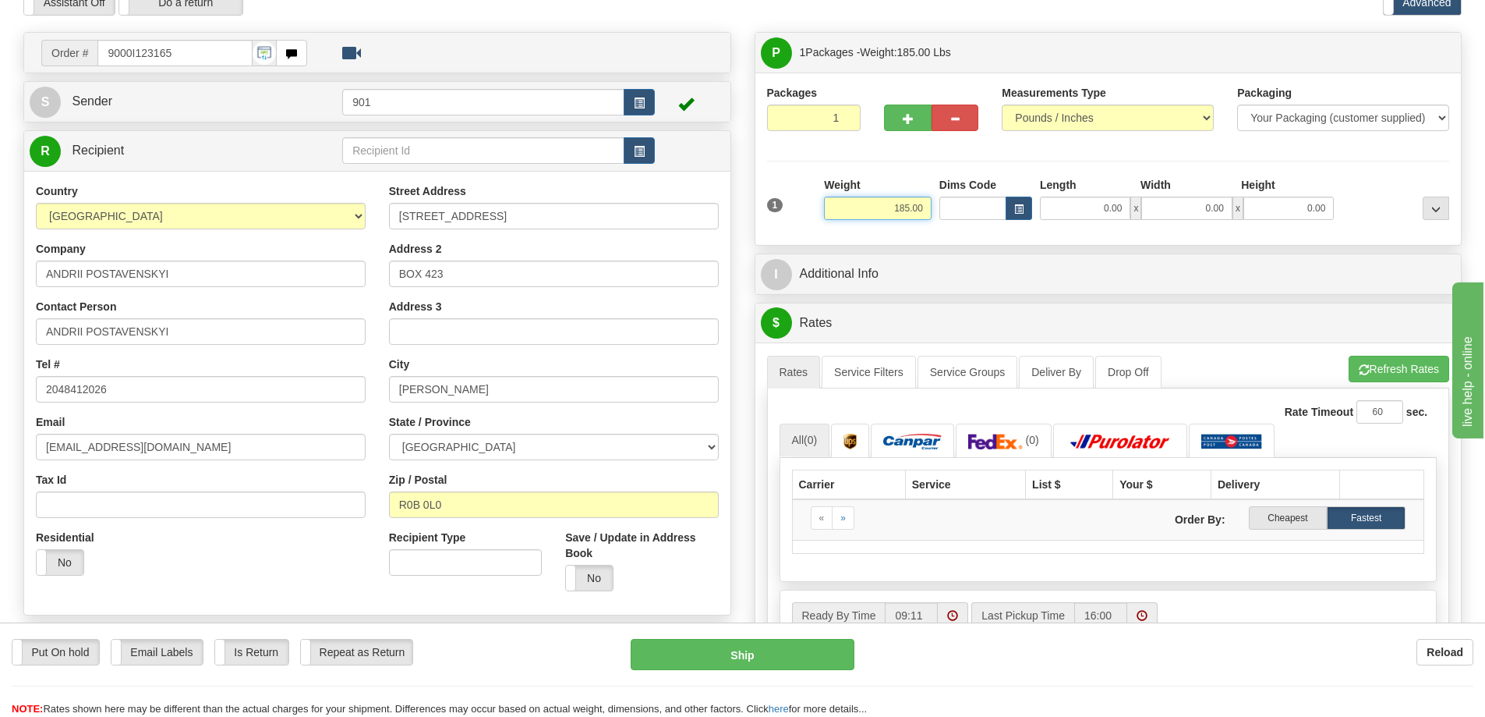
drag, startPoint x: 880, startPoint y: 211, endPoint x: 945, endPoint y: 211, distance: 64.7
click at [945, 211] on div "1 Weight 185.00 Dims Code x" at bounding box center [1108, 204] width 691 height 55
type input "150.00"
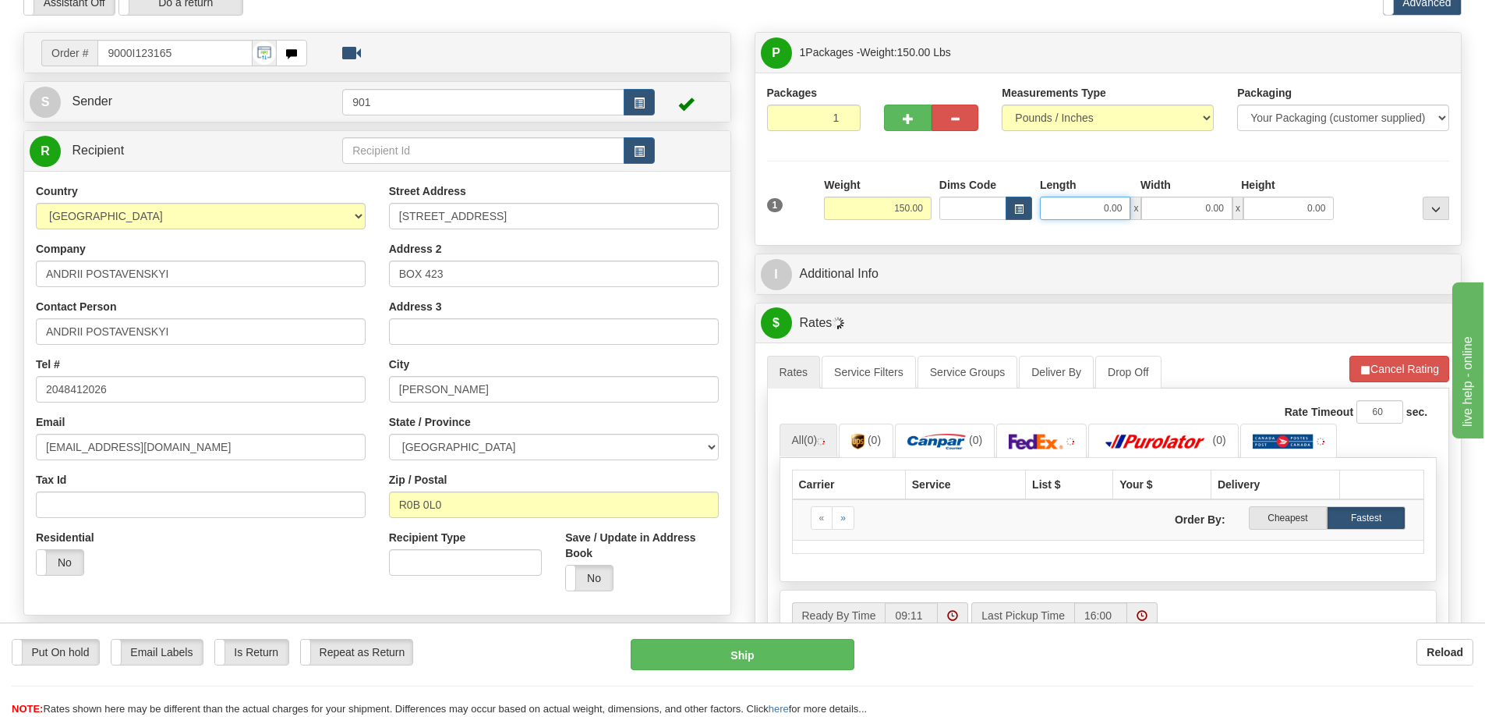
drag, startPoint x: 1102, startPoint y: 207, endPoint x: 1123, endPoint y: 207, distance: 20.3
click at [1123, 207] on input "0.00" at bounding box center [1085, 207] width 90 height 23
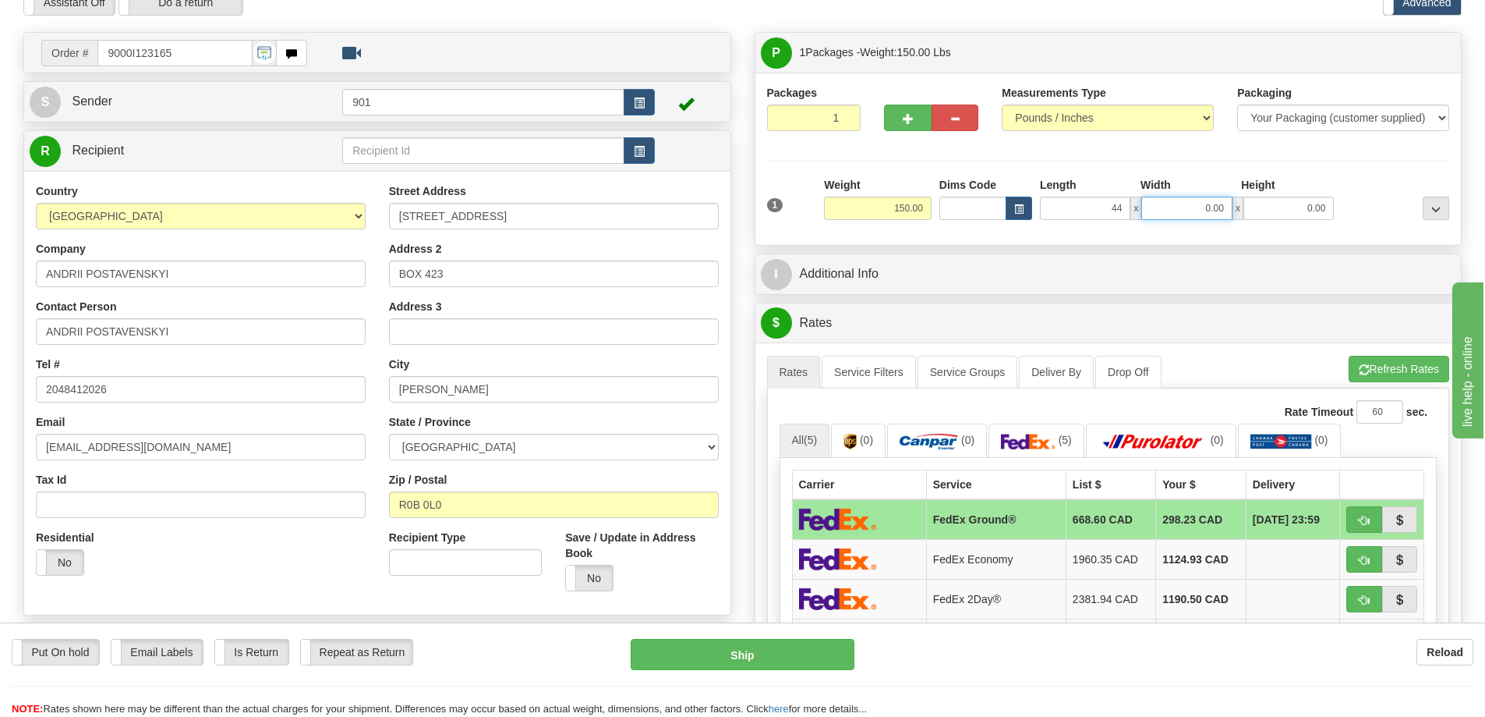
type input "44.00"
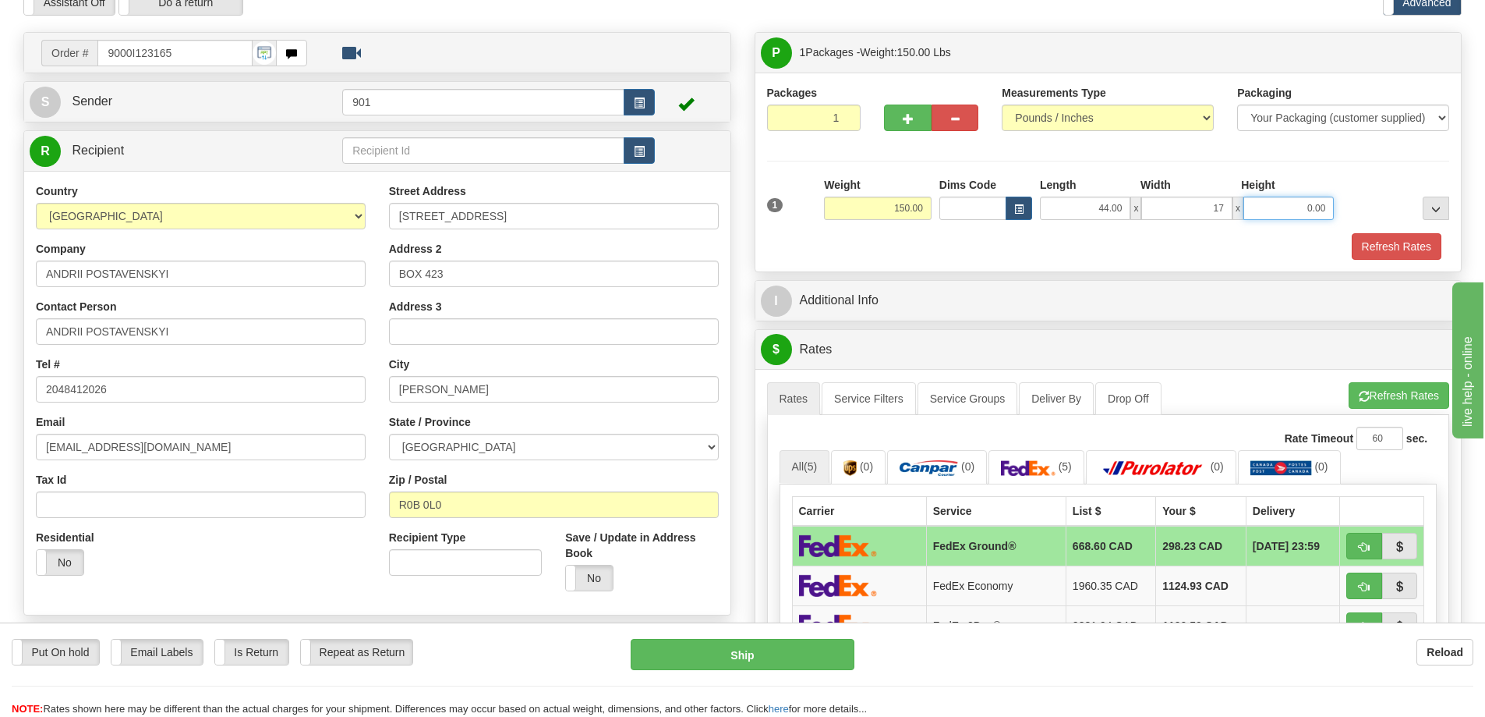
type input "17.00"
click at [1391, 248] on button "Refresh Rates" at bounding box center [1397, 246] width 90 height 27
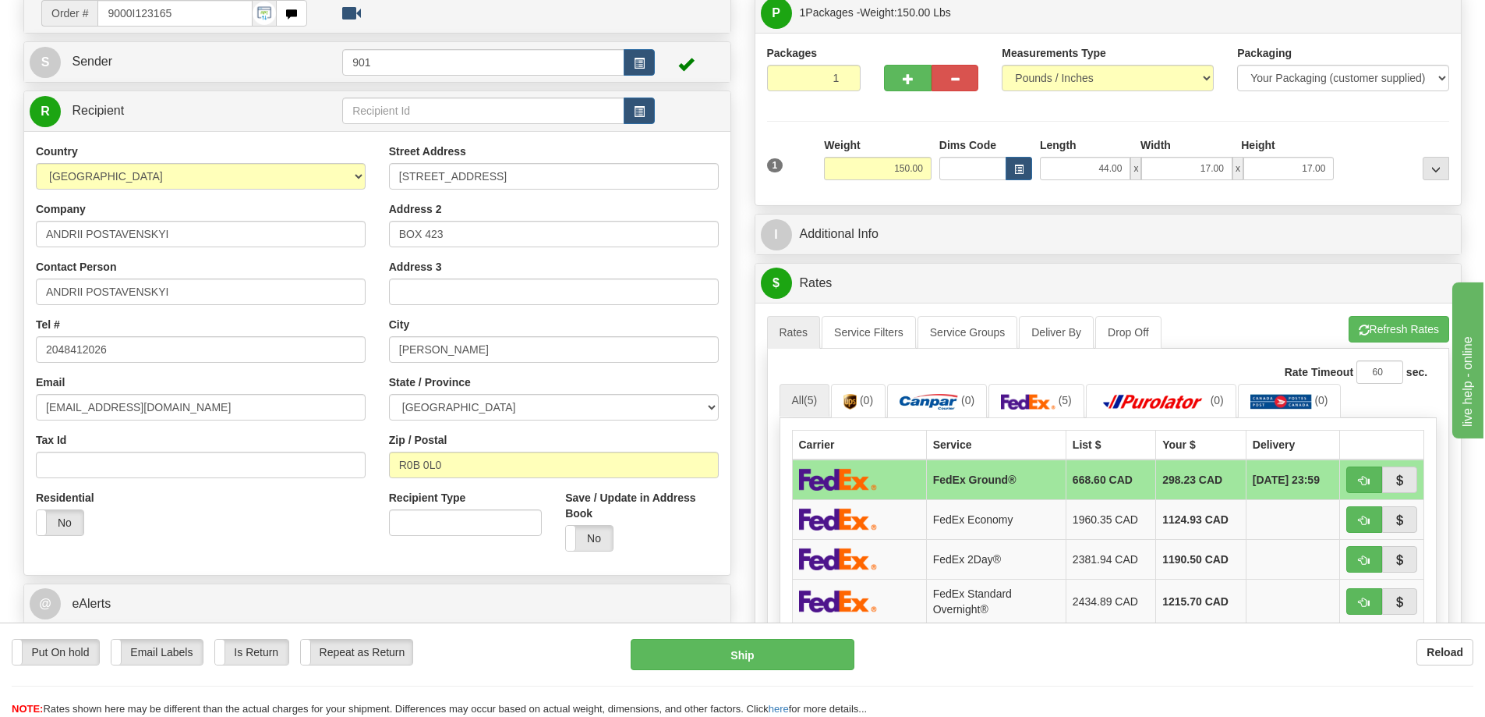
scroll to position [234, 0]
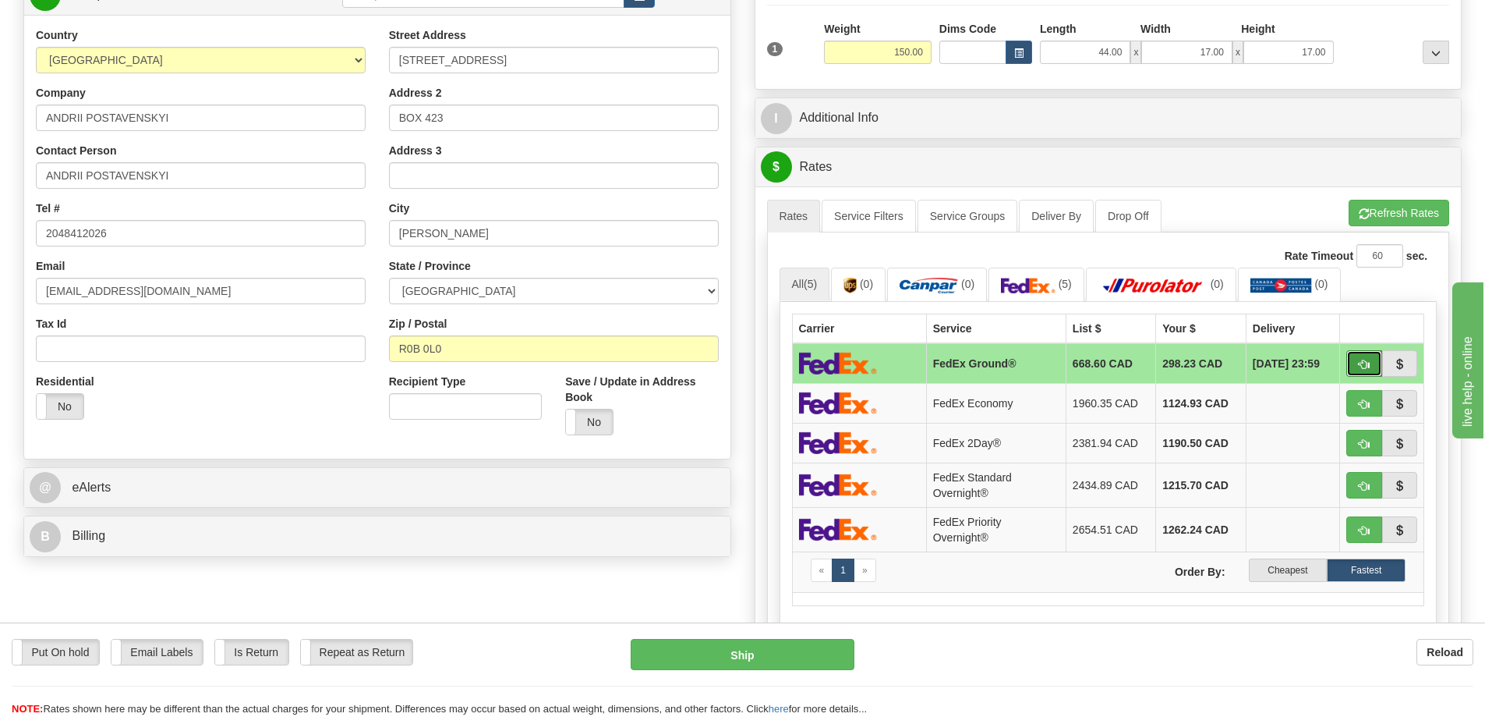
click at [1365, 354] on button "button" at bounding box center [1365, 363] width 36 height 27
type input "92"
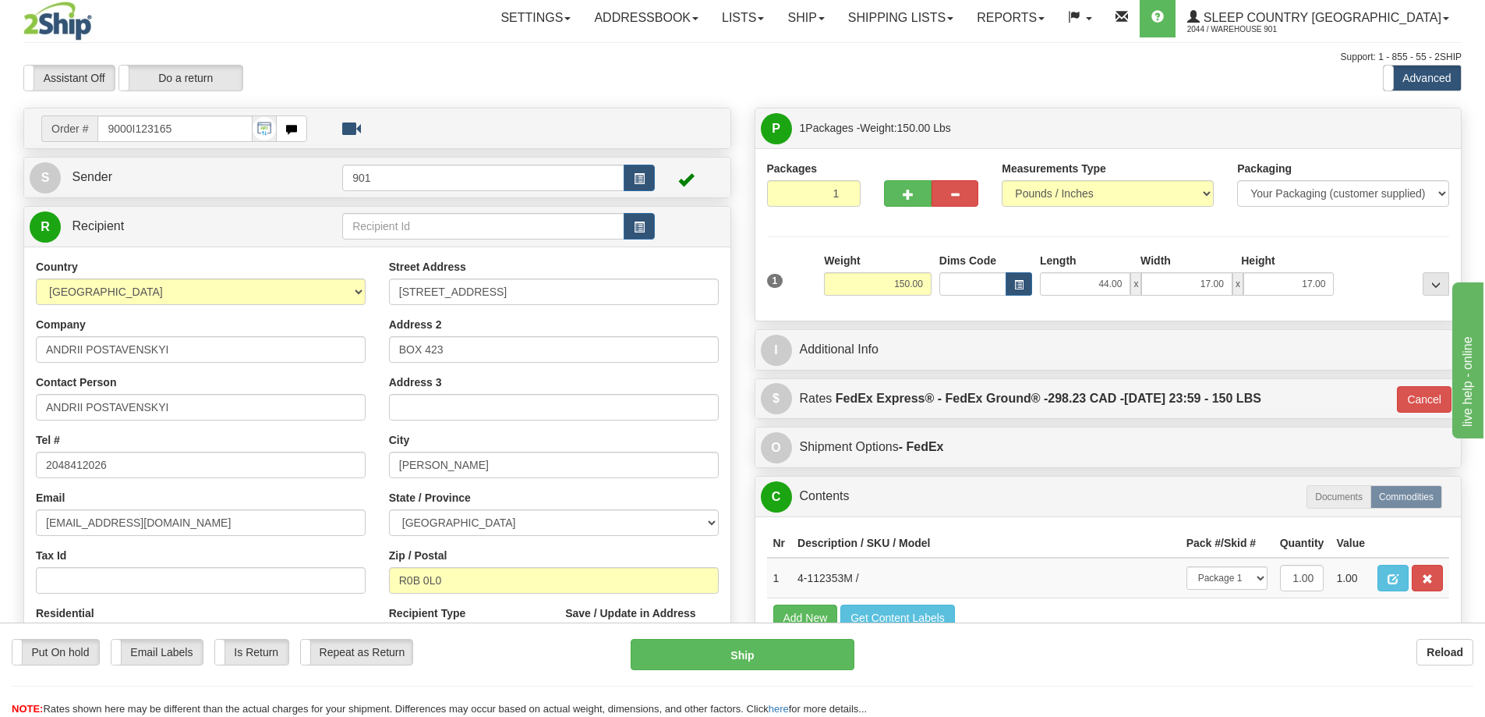
scroll to position [0, 0]
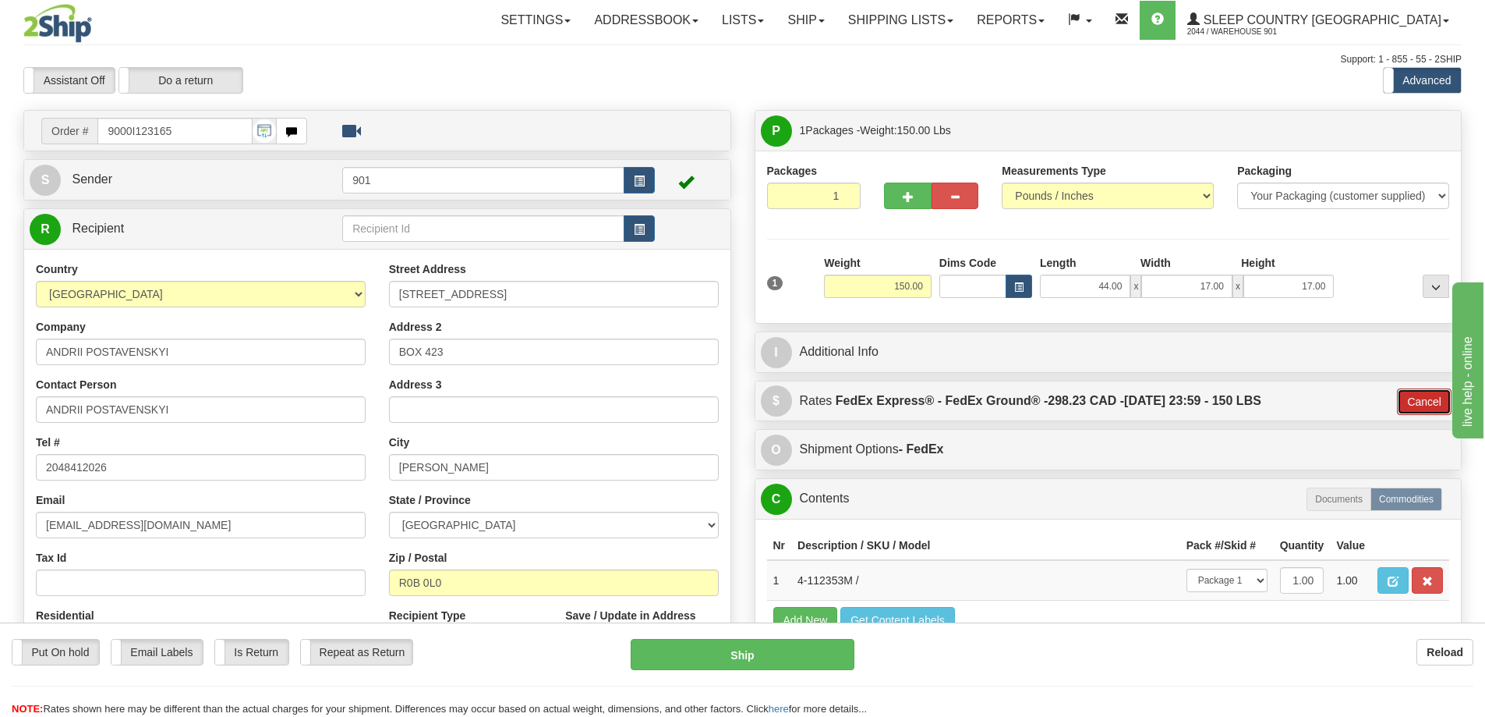
click at [1427, 403] on button "Cancel" at bounding box center [1424, 401] width 55 height 27
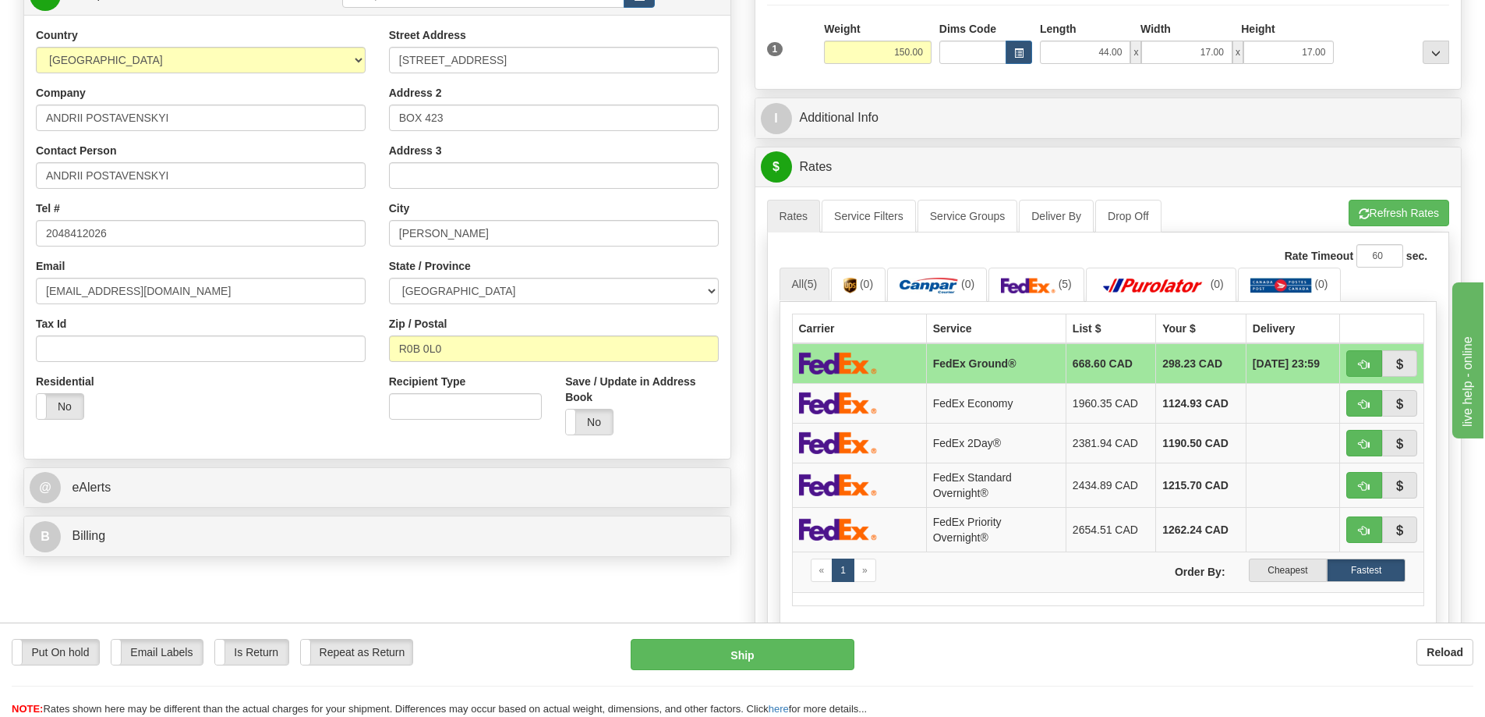
scroll to position [78, 0]
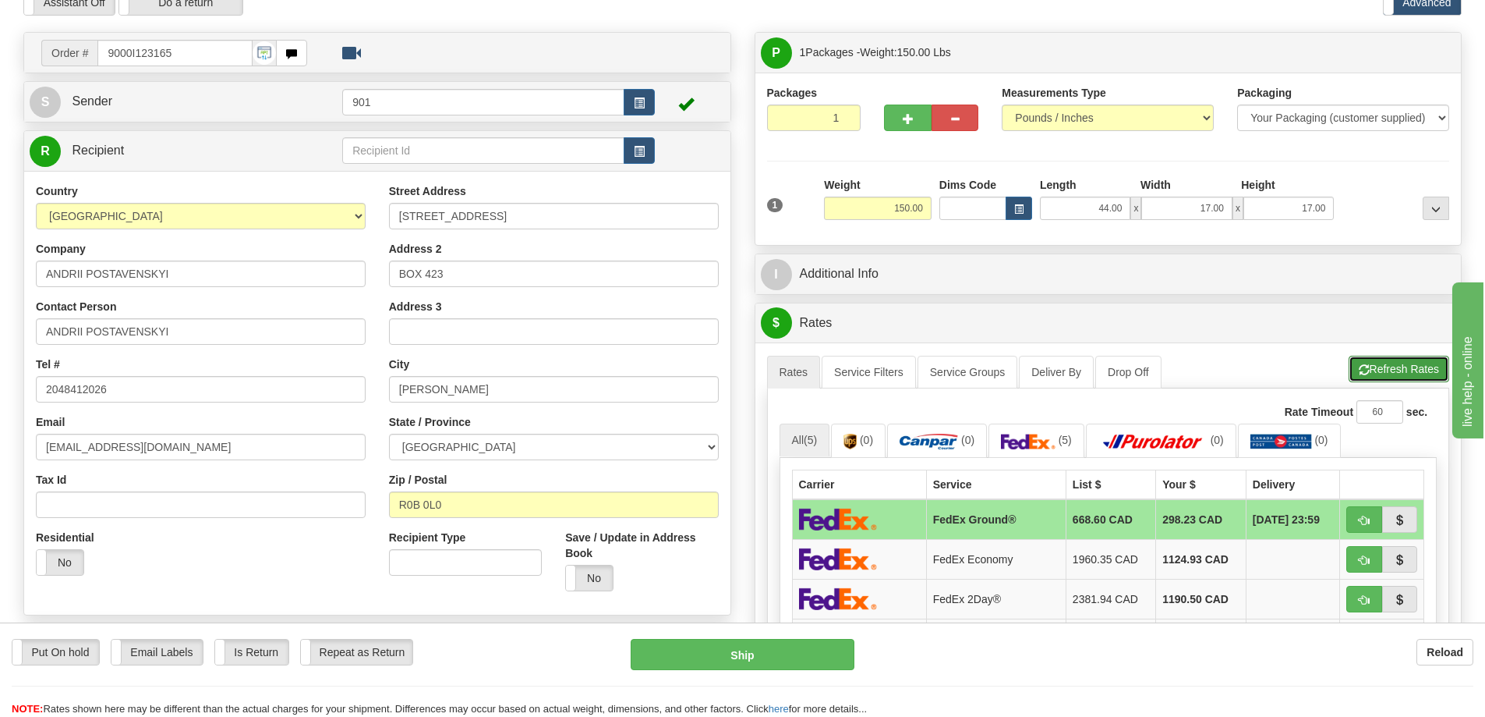
click at [1403, 364] on button "Refresh Rates" at bounding box center [1399, 369] width 101 height 27
click at [1402, 363] on button "Refresh Rates" at bounding box center [1399, 369] width 101 height 27
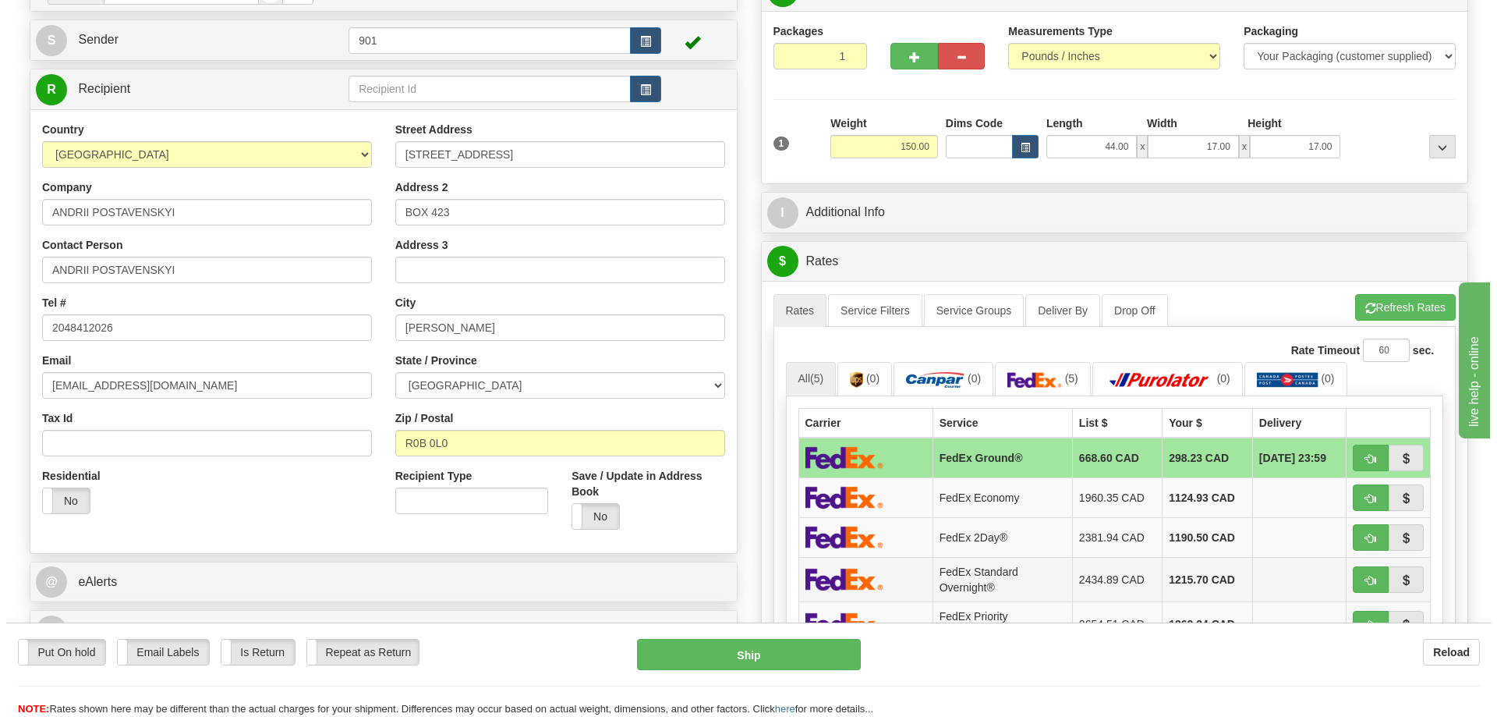
scroll to position [390, 0]
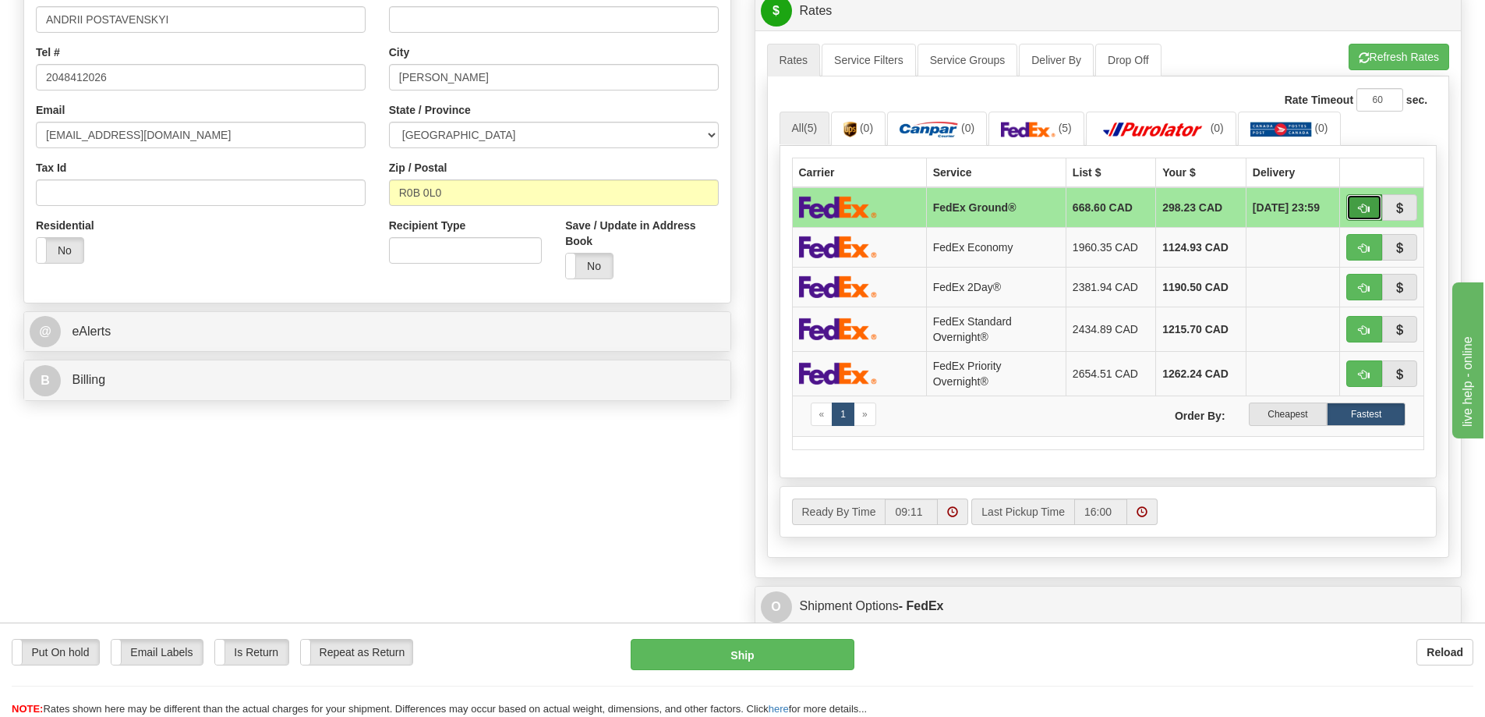
click at [1361, 204] on span "button" at bounding box center [1364, 209] width 11 height 10
type input "92"
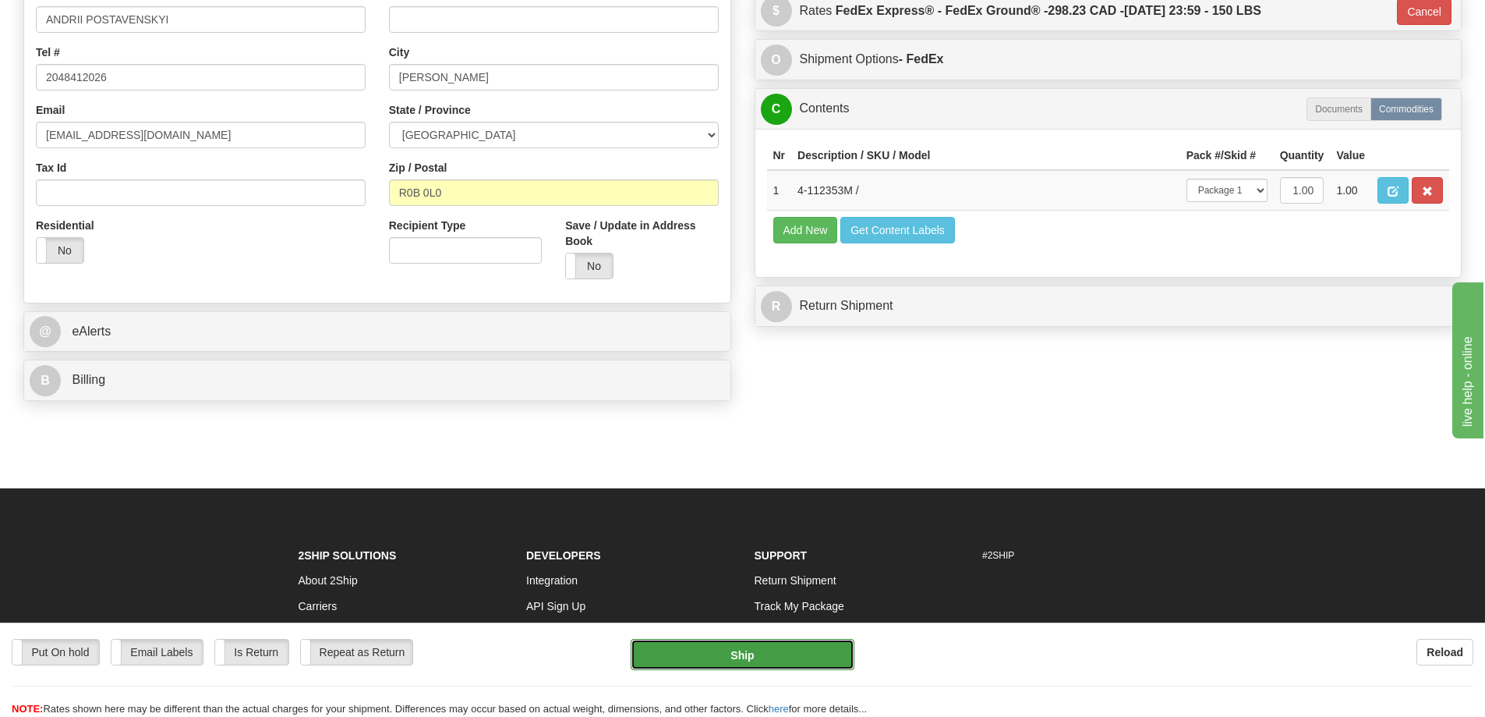
click at [783, 657] on button "Ship" at bounding box center [743, 654] width 224 height 31
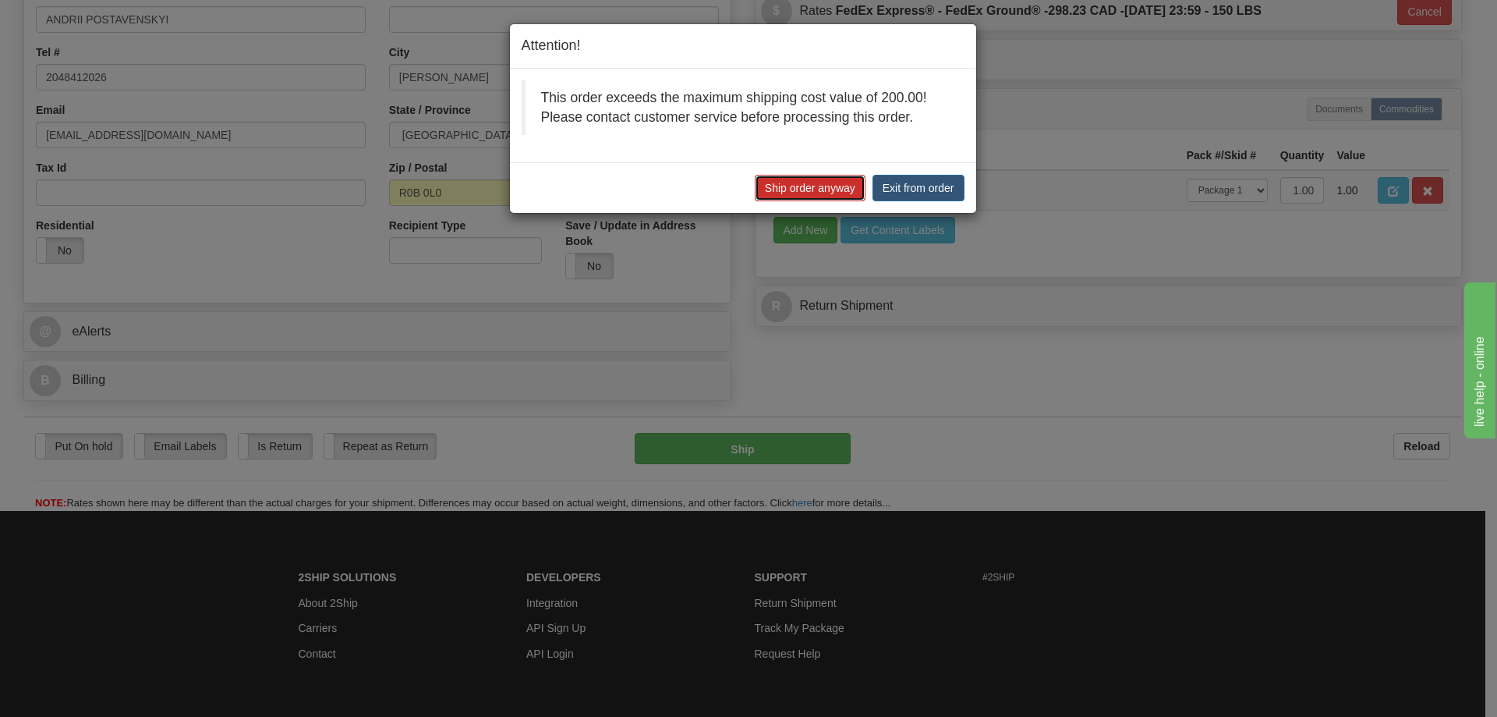
click at [782, 186] on button "Ship order anyway" at bounding box center [810, 188] width 111 height 27
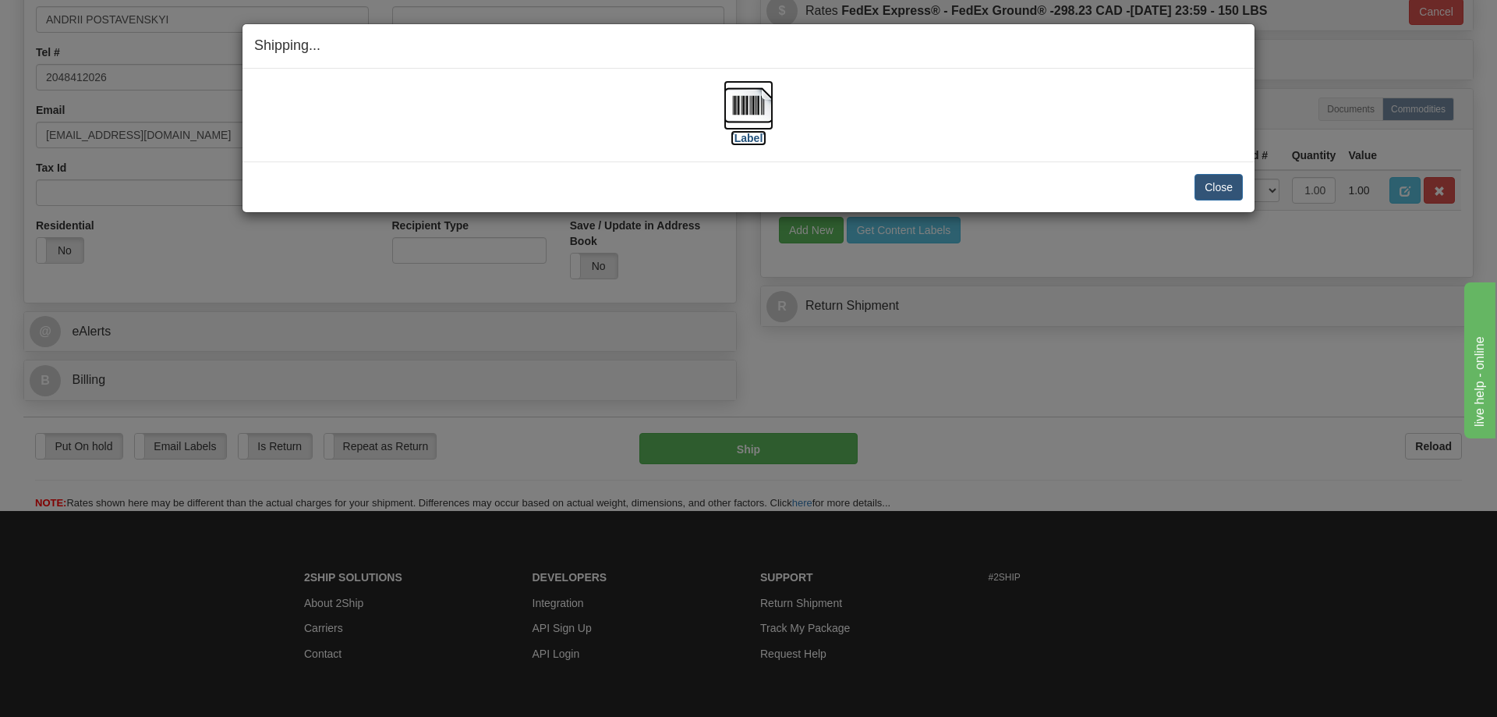
click at [753, 99] on img at bounding box center [749, 105] width 50 height 50
click at [1211, 186] on button "Close" at bounding box center [1218, 187] width 48 height 27
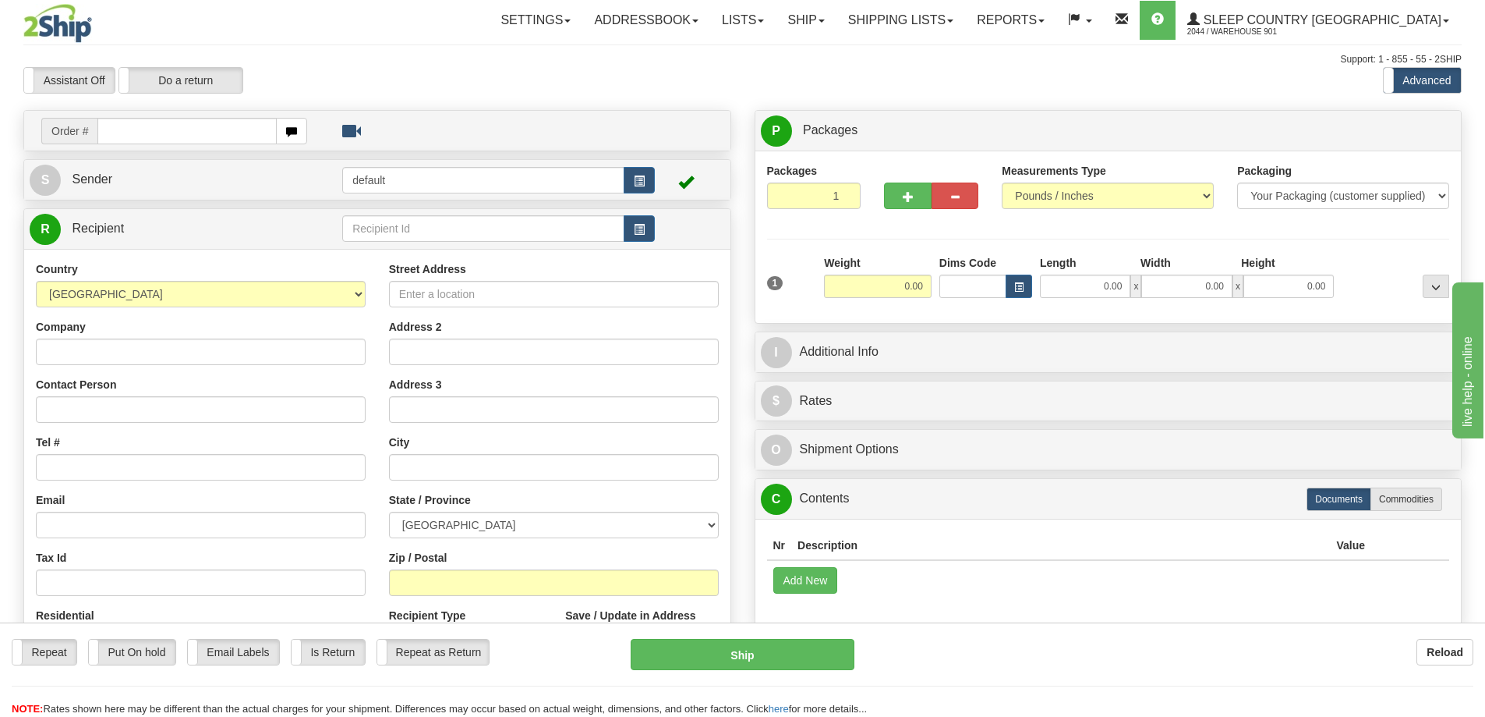
drag, startPoint x: 253, startPoint y: 133, endPoint x: 257, endPoint y: 114, distance: 19.0
click at [253, 133] on input "text" at bounding box center [186, 131] width 179 height 27
type input "9000I124636"
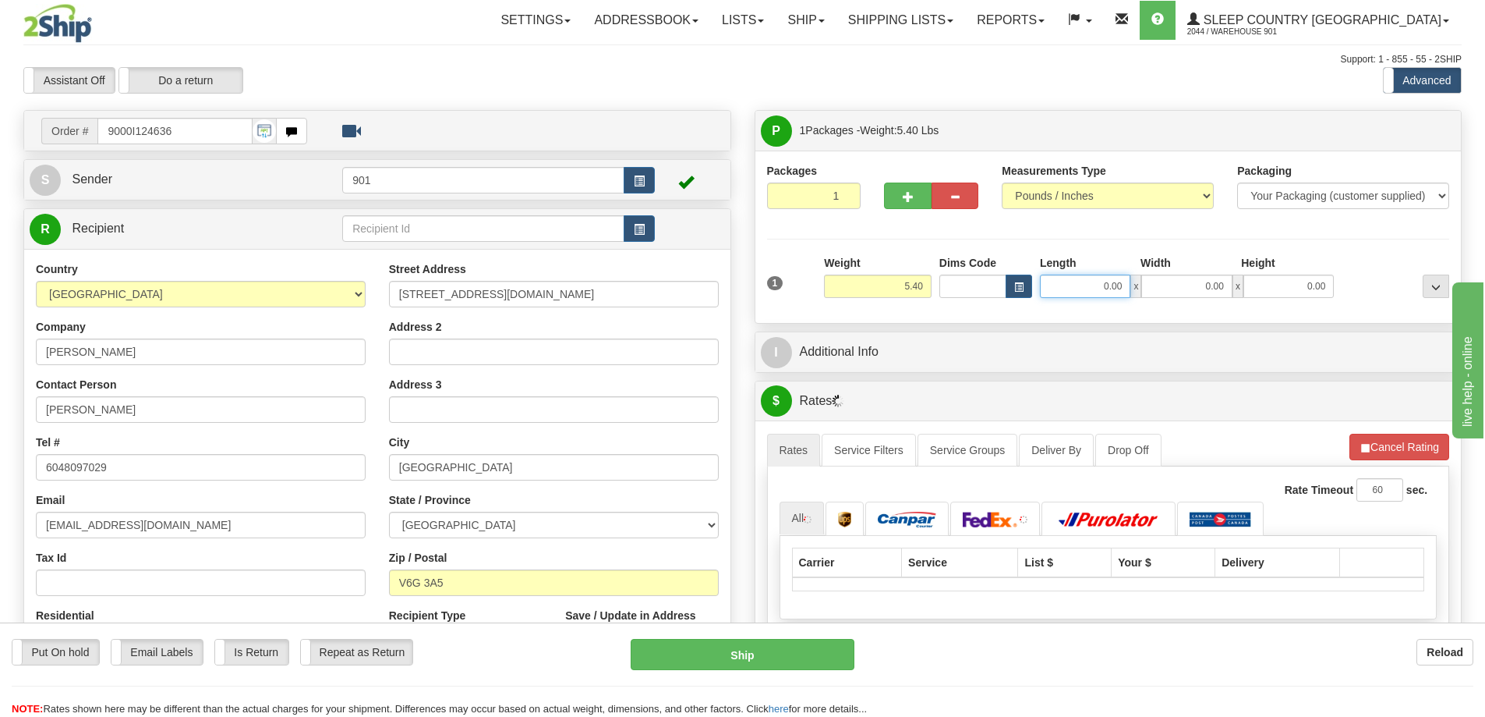
drag, startPoint x: 1092, startPoint y: 283, endPoint x: 1160, endPoint y: 287, distance: 67.9
click at [1160, 287] on div "0.00 x 0.00 x 0.00" at bounding box center [1187, 285] width 294 height 23
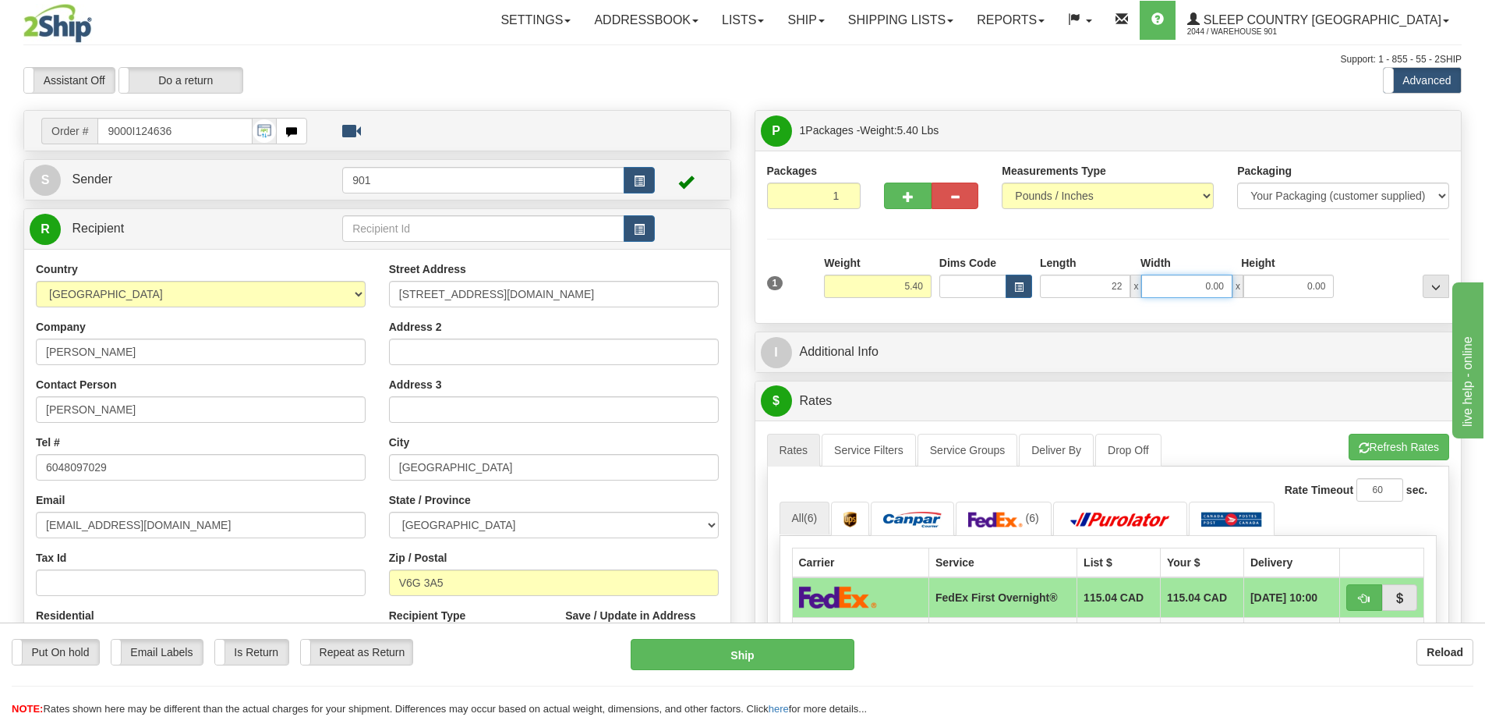
type input "22.00"
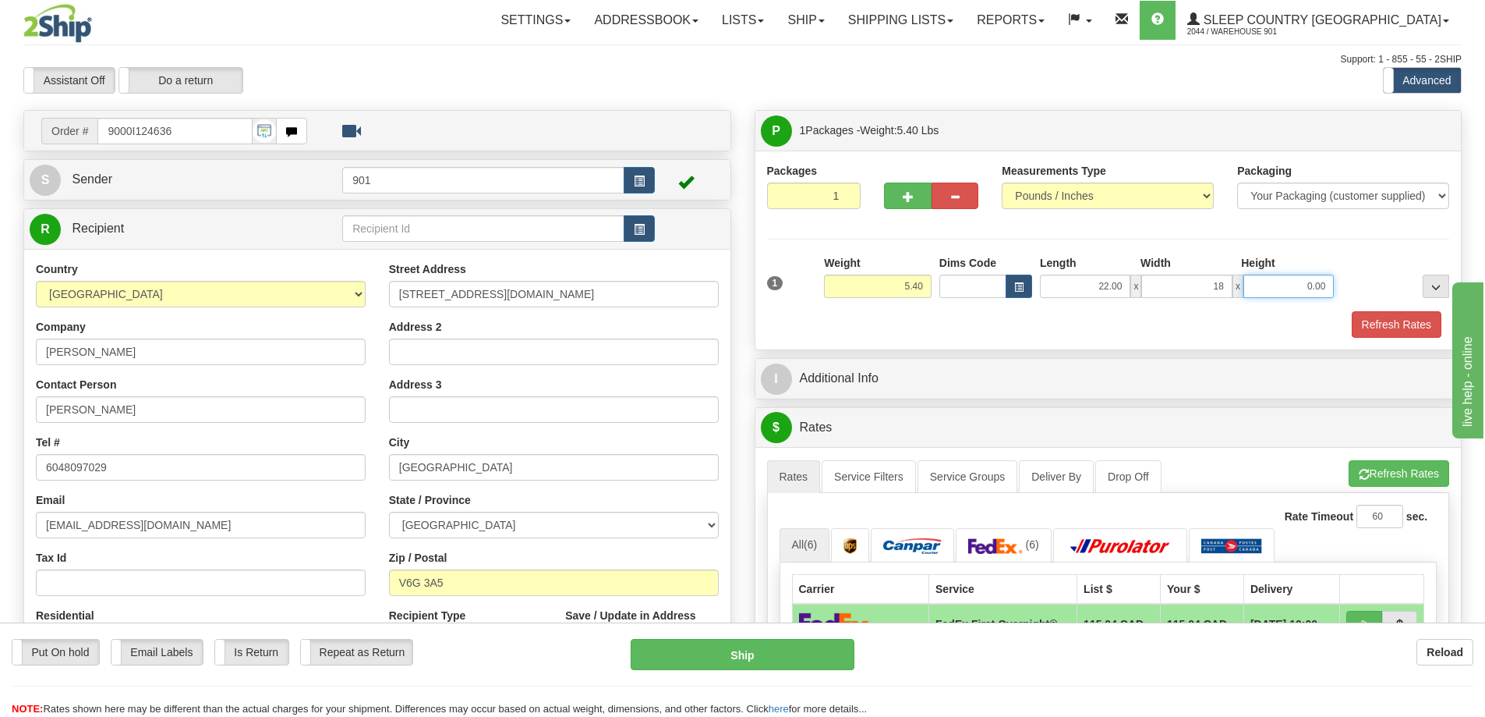
type input "18.00"
type input "8.00"
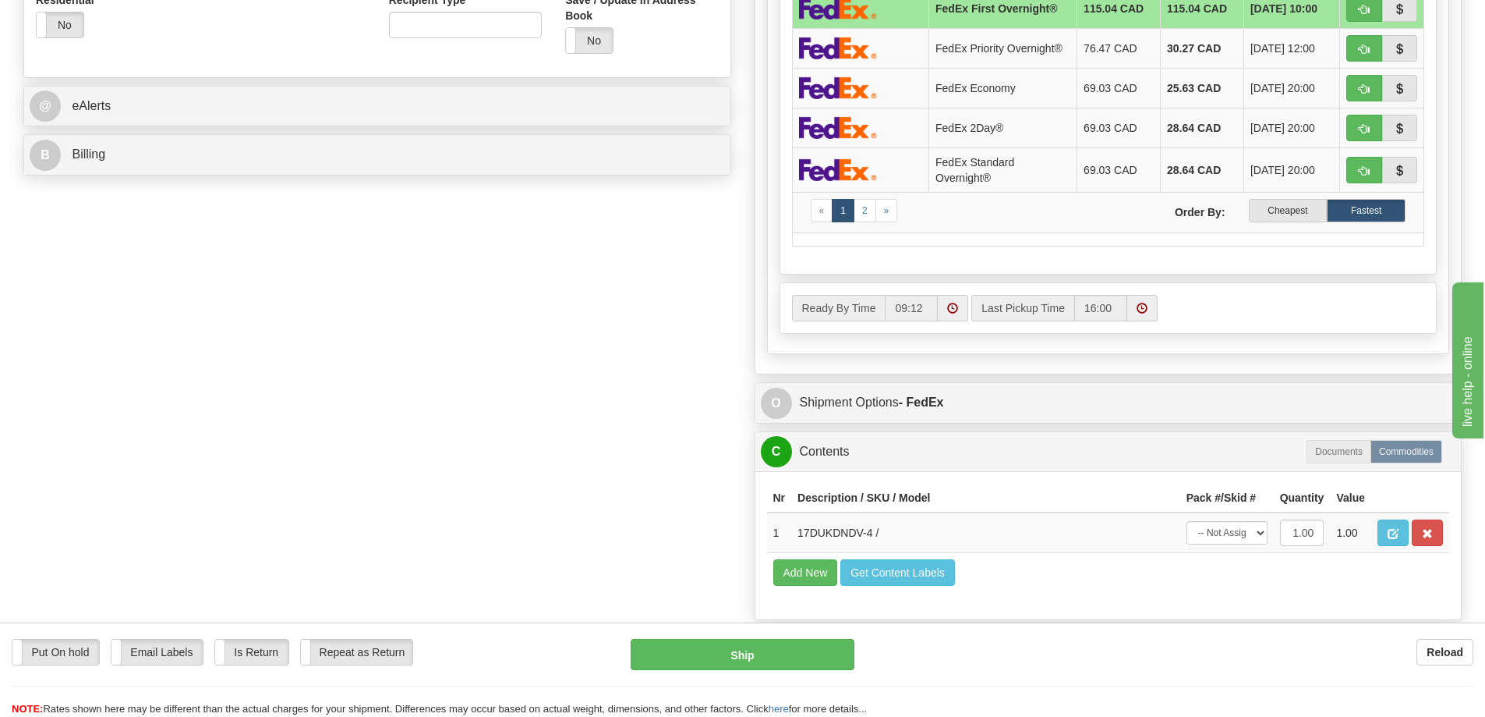
scroll to position [780, 0]
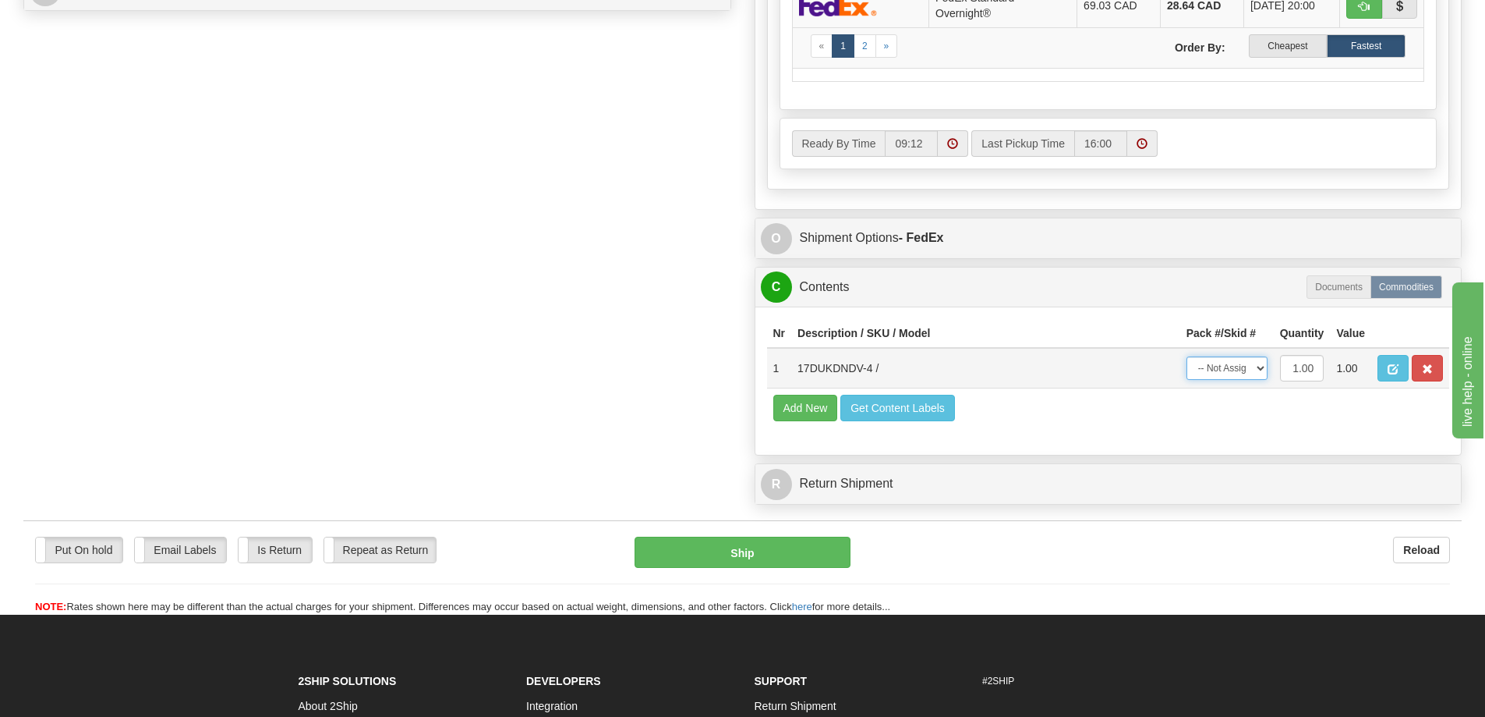
click at [1259, 363] on select "-- Not Assigned -- Package 1" at bounding box center [1227, 367] width 81 height 23
select select "0"
click at [1187, 356] on select "-- Not Assigned -- Package 1" at bounding box center [1227, 367] width 81 height 23
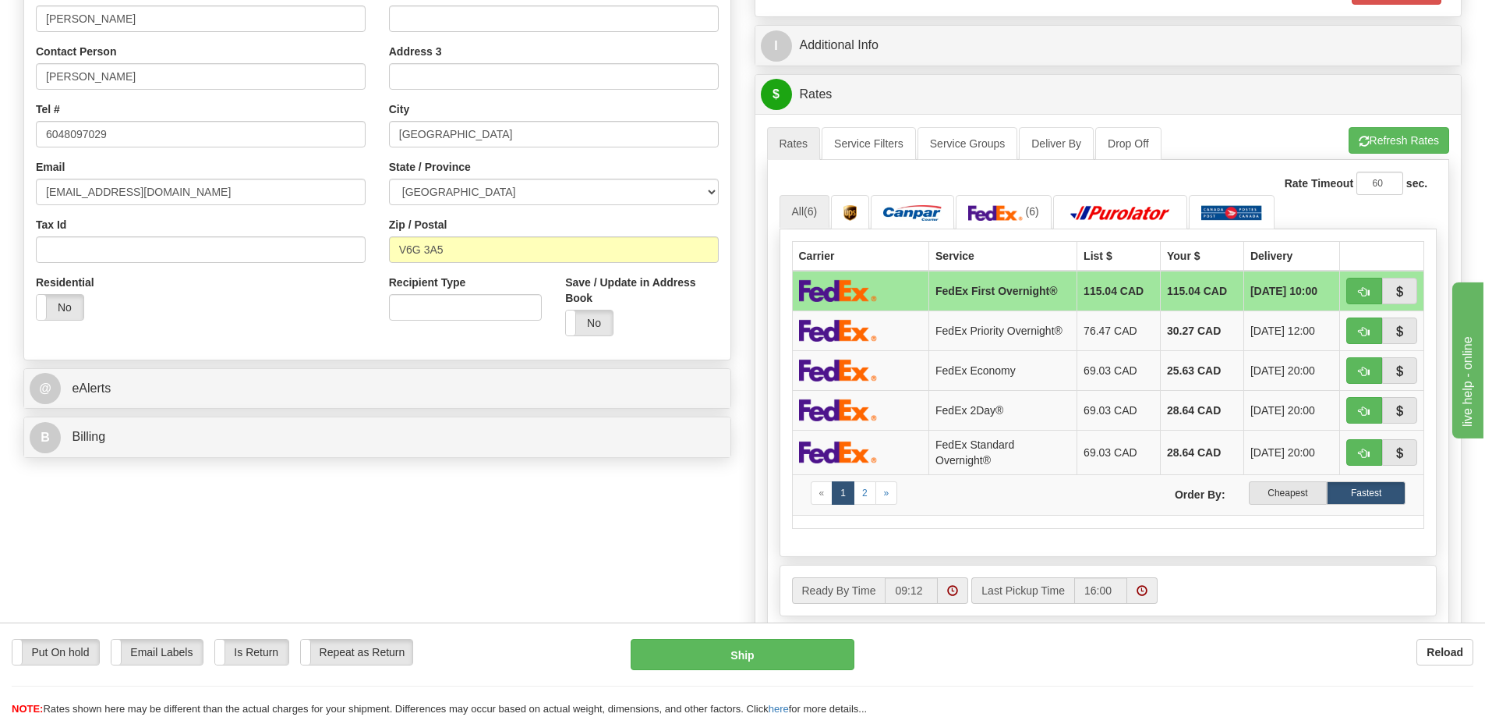
scroll to position [312, 0]
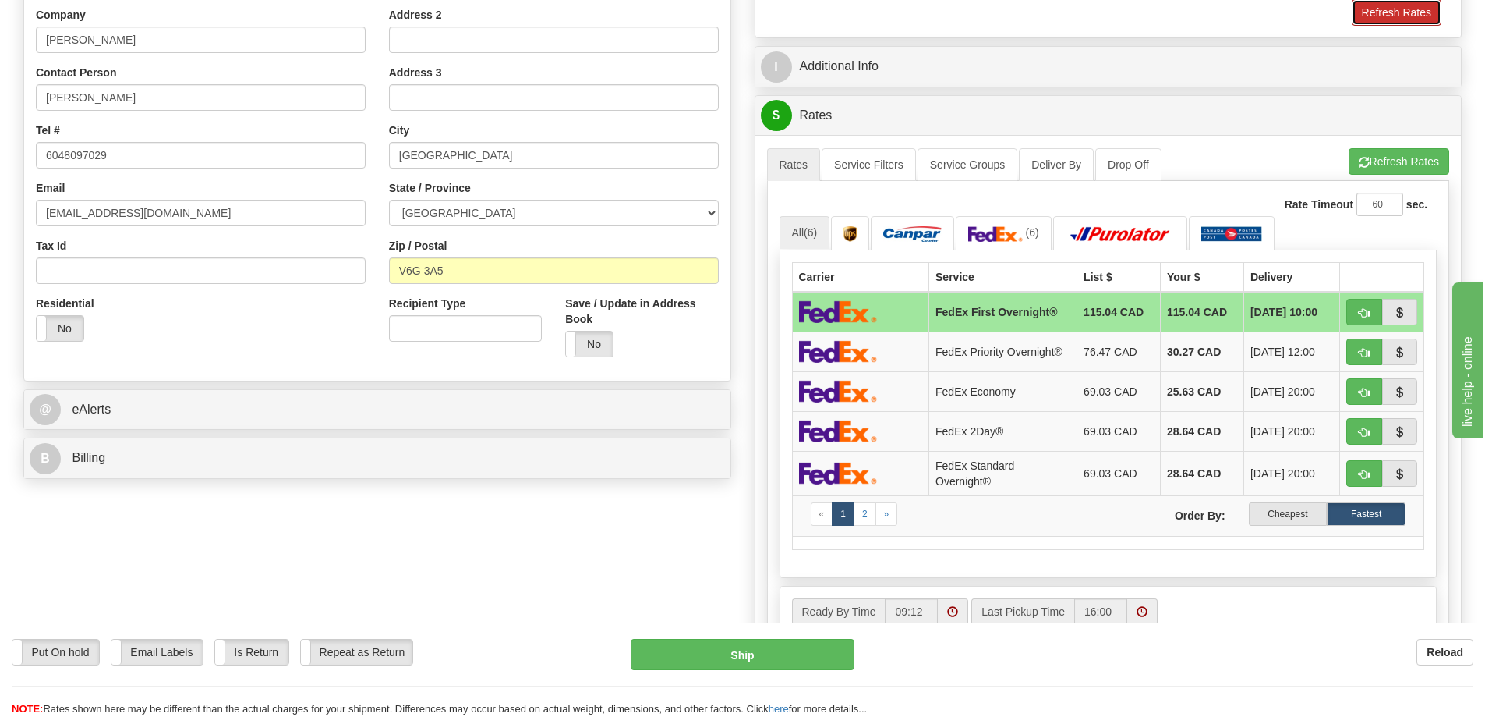
click at [1400, 11] on button "Refresh Rates" at bounding box center [1397, 12] width 90 height 27
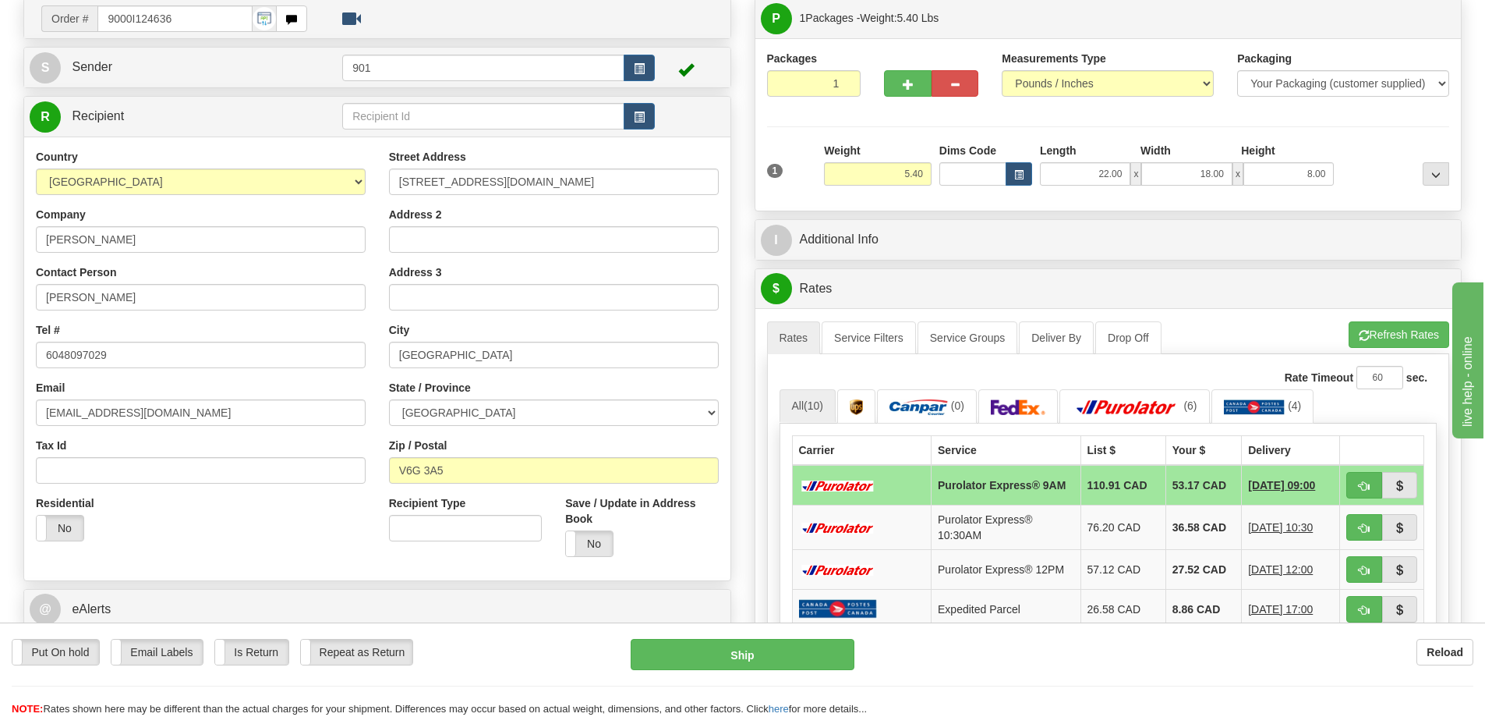
scroll to position [78, 0]
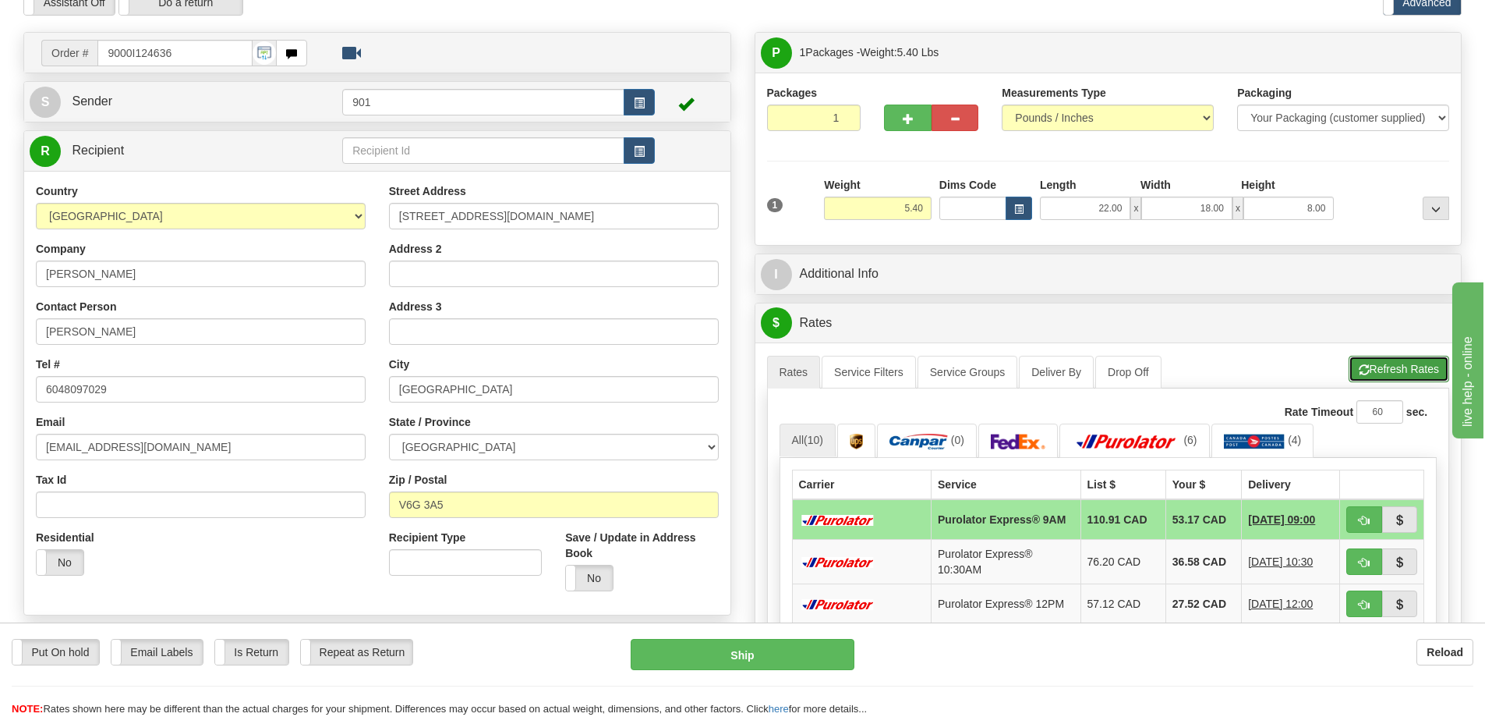
click at [1394, 365] on button "Refresh Rates" at bounding box center [1399, 369] width 101 height 27
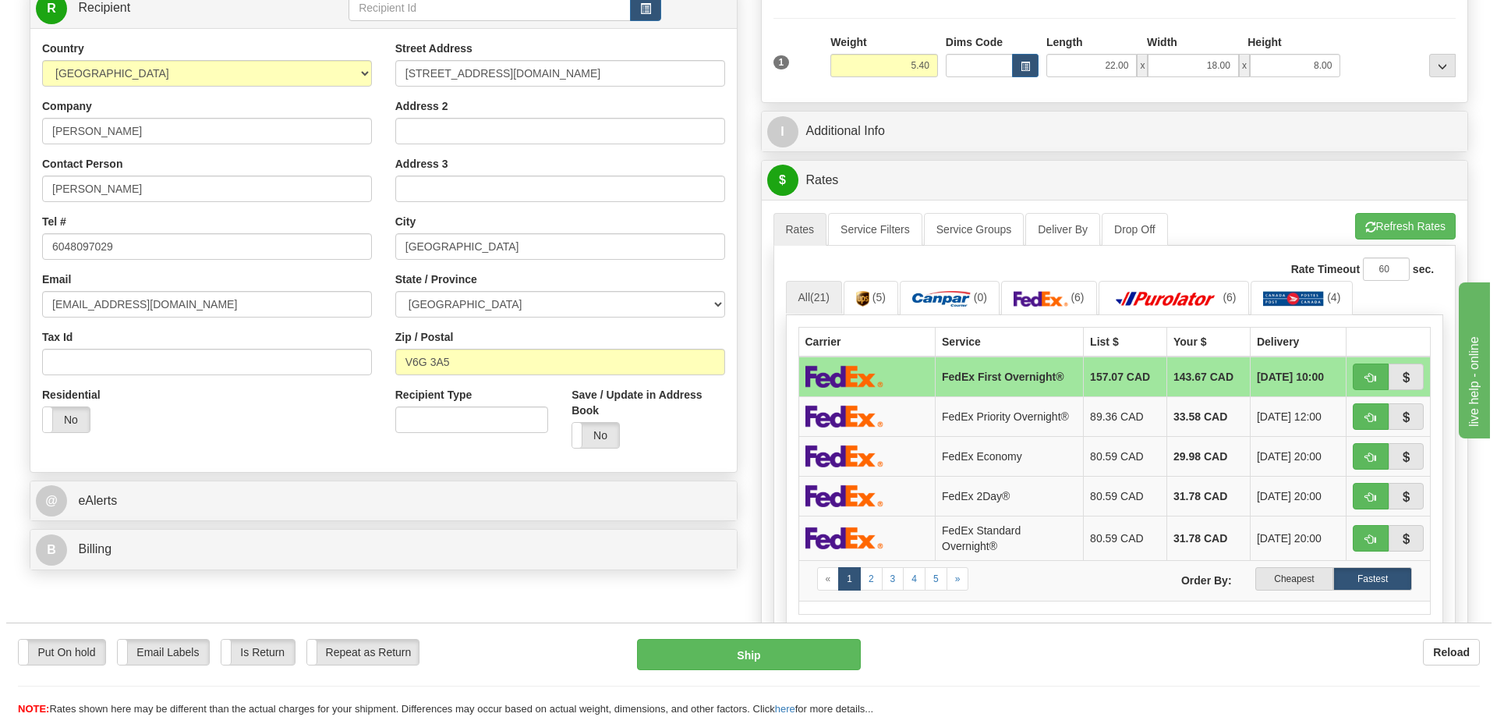
scroll to position [234, 0]
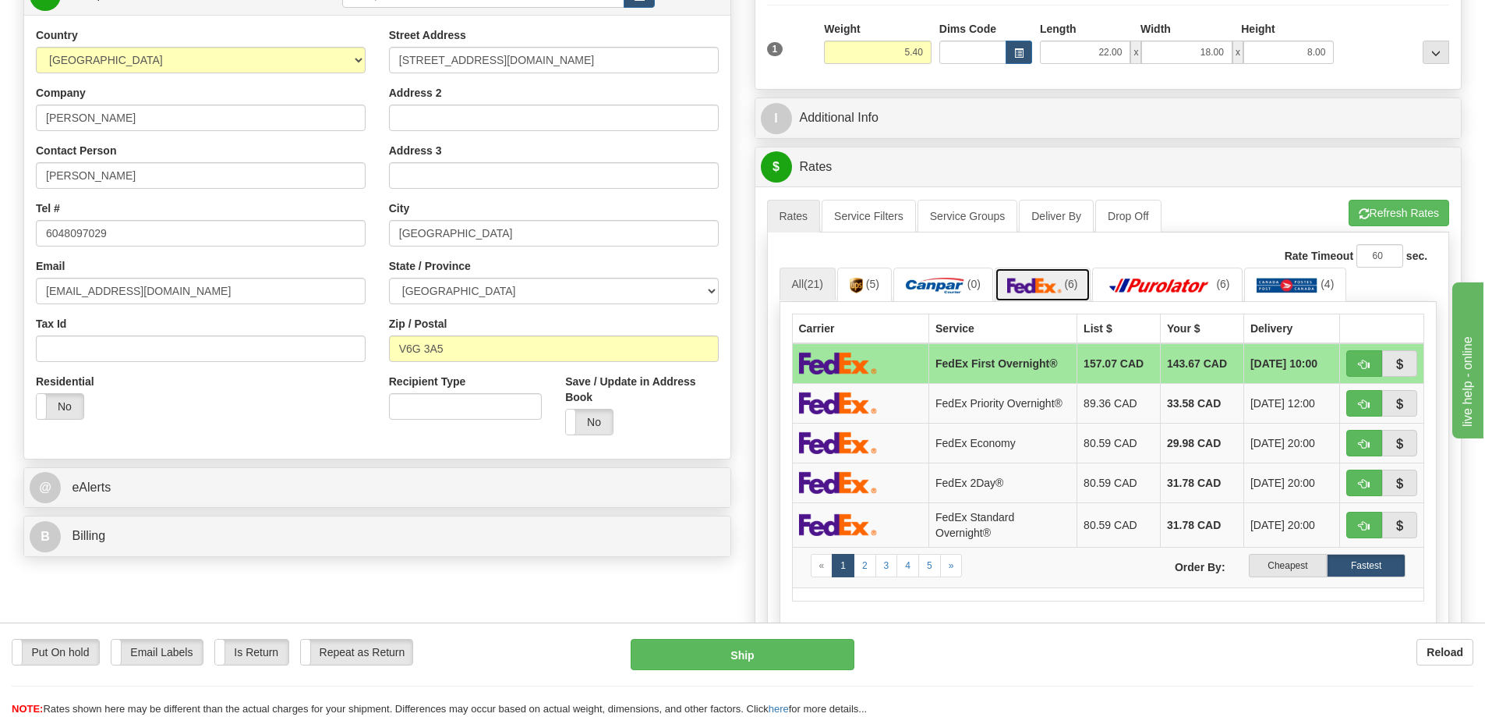
click at [1039, 283] on img at bounding box center [1034, 286] width 55 height 16
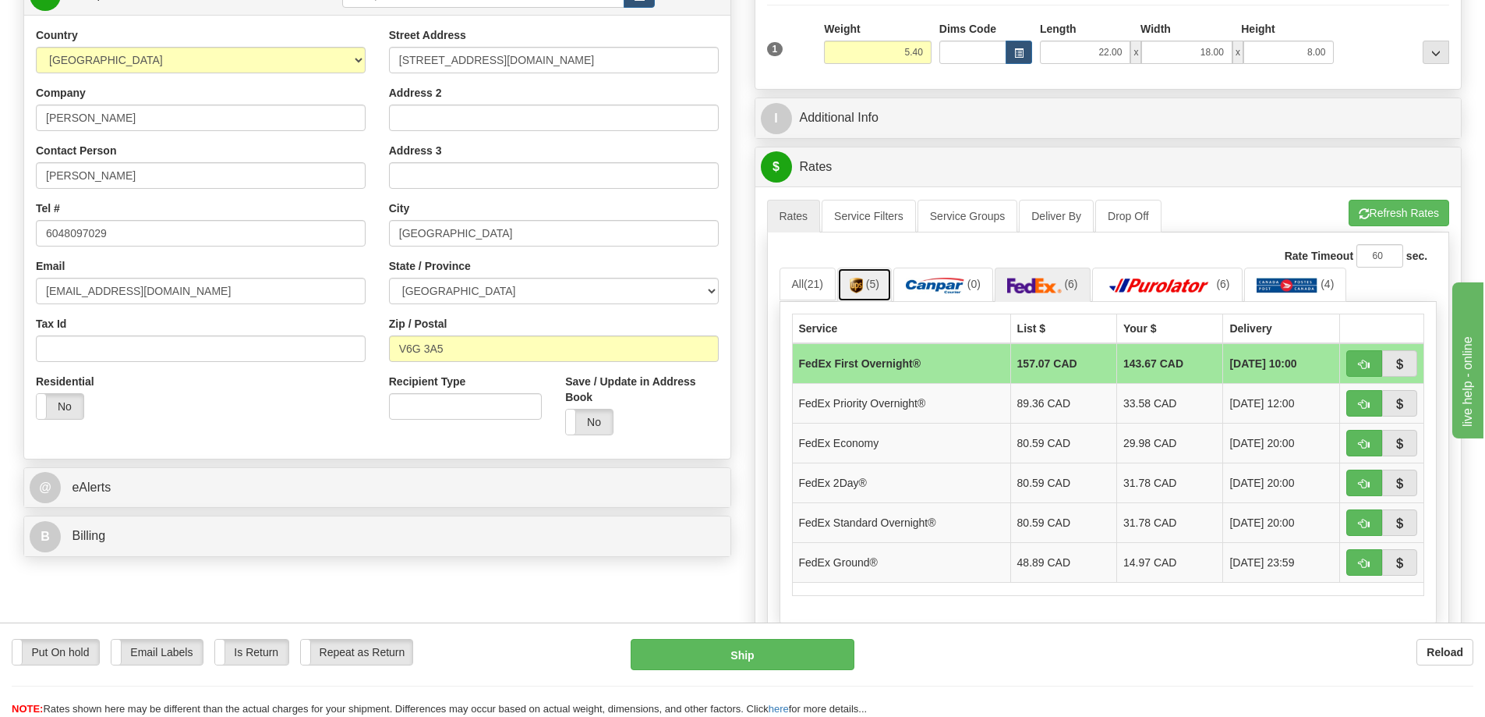
click at [869, 276] on link "(5)" at bounding box center [864, 284] width 55 height 34
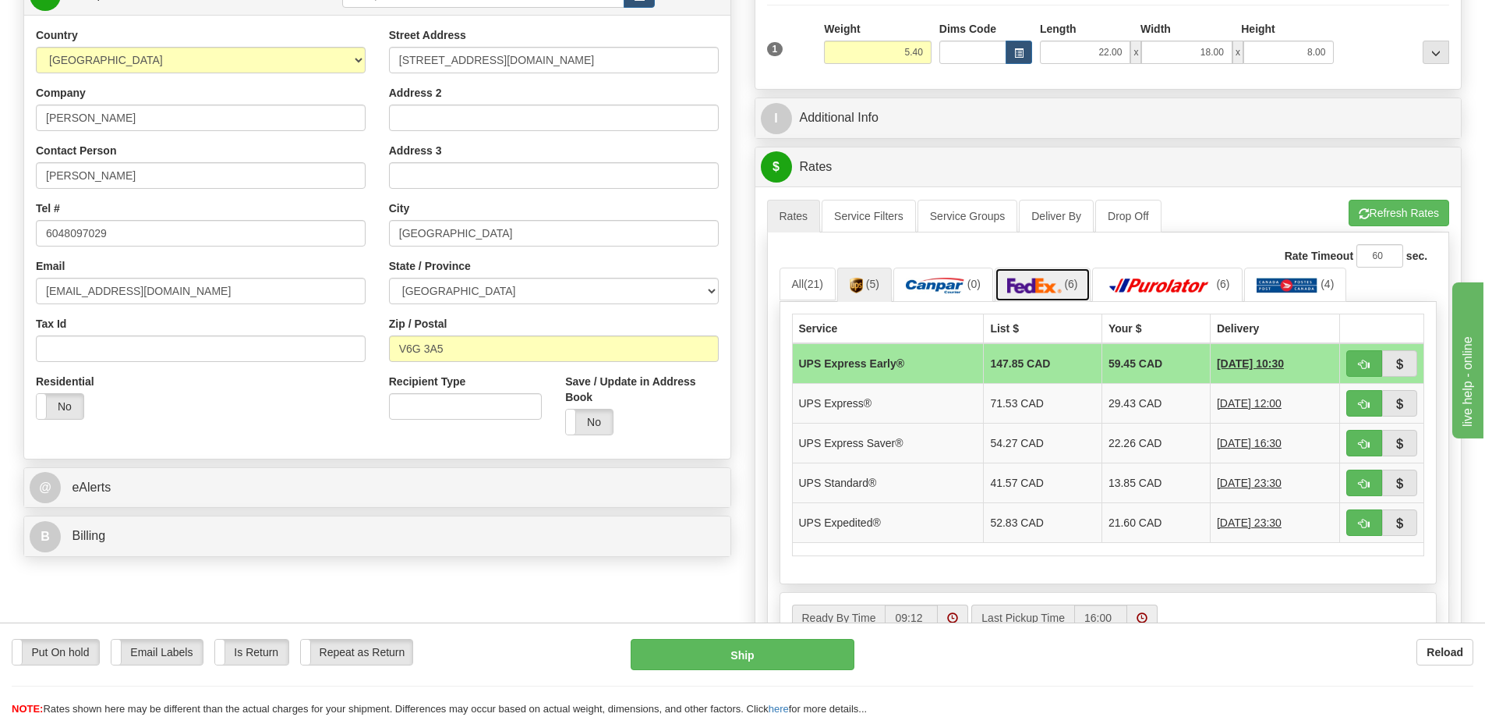
click at [1021, 269] on link "(6)" at bounding box center [1043, 284] width 96 height 34
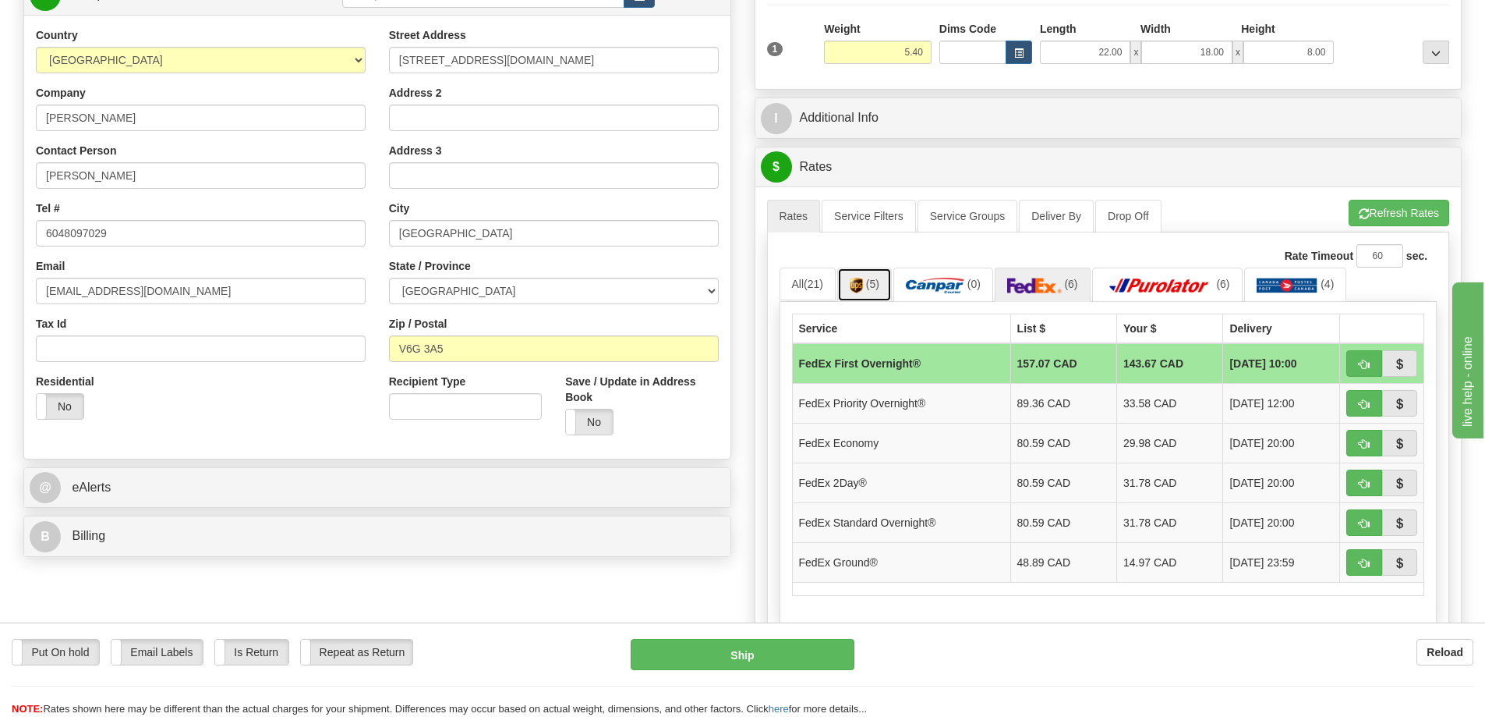
click at [871, 274] on link "(5)" at bounding box center [864, 284] width 55 height 34
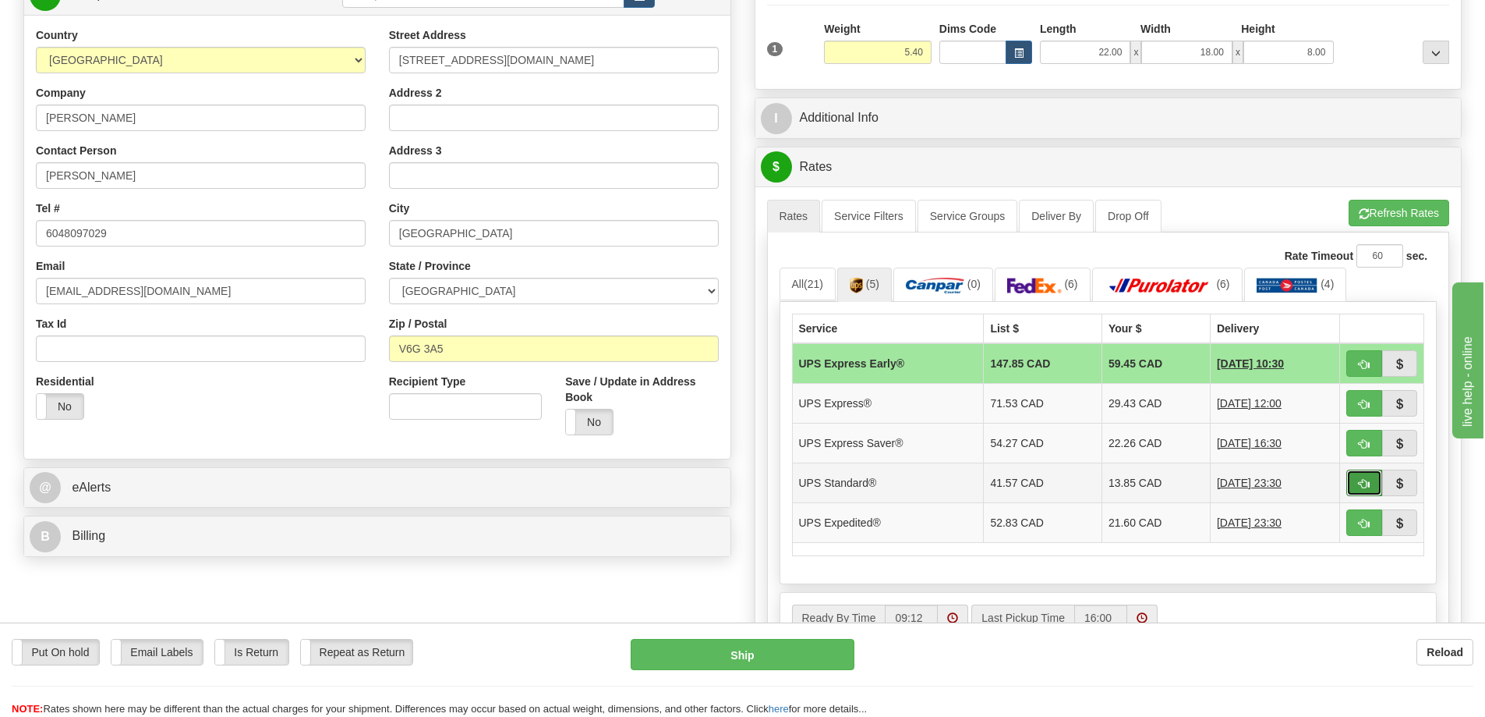
click at [1357, 486] on button "button" at bounding box center [1365, 482] width 36 height 27
type input "11"
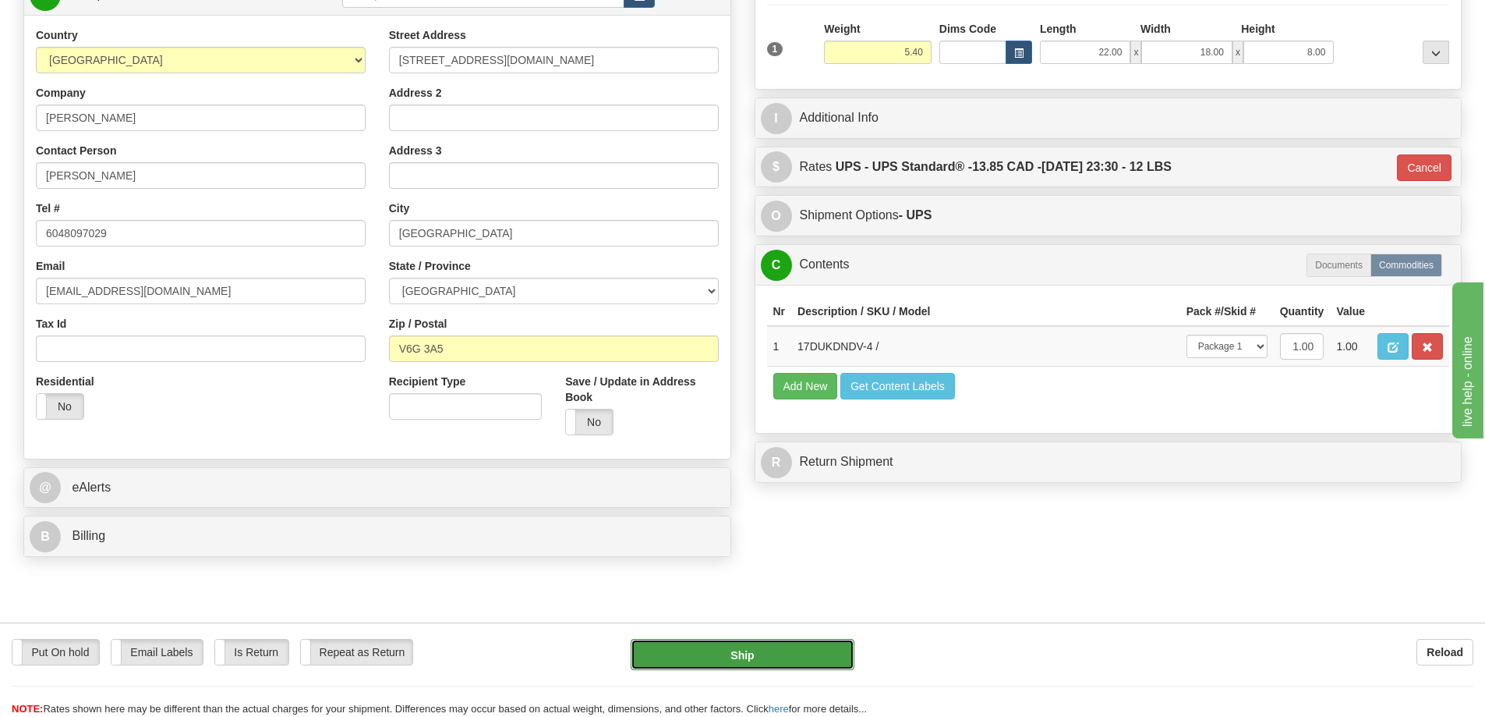
click at [787, 656] on button "Ship" at bounding box center [743, 654] width 224 height 31
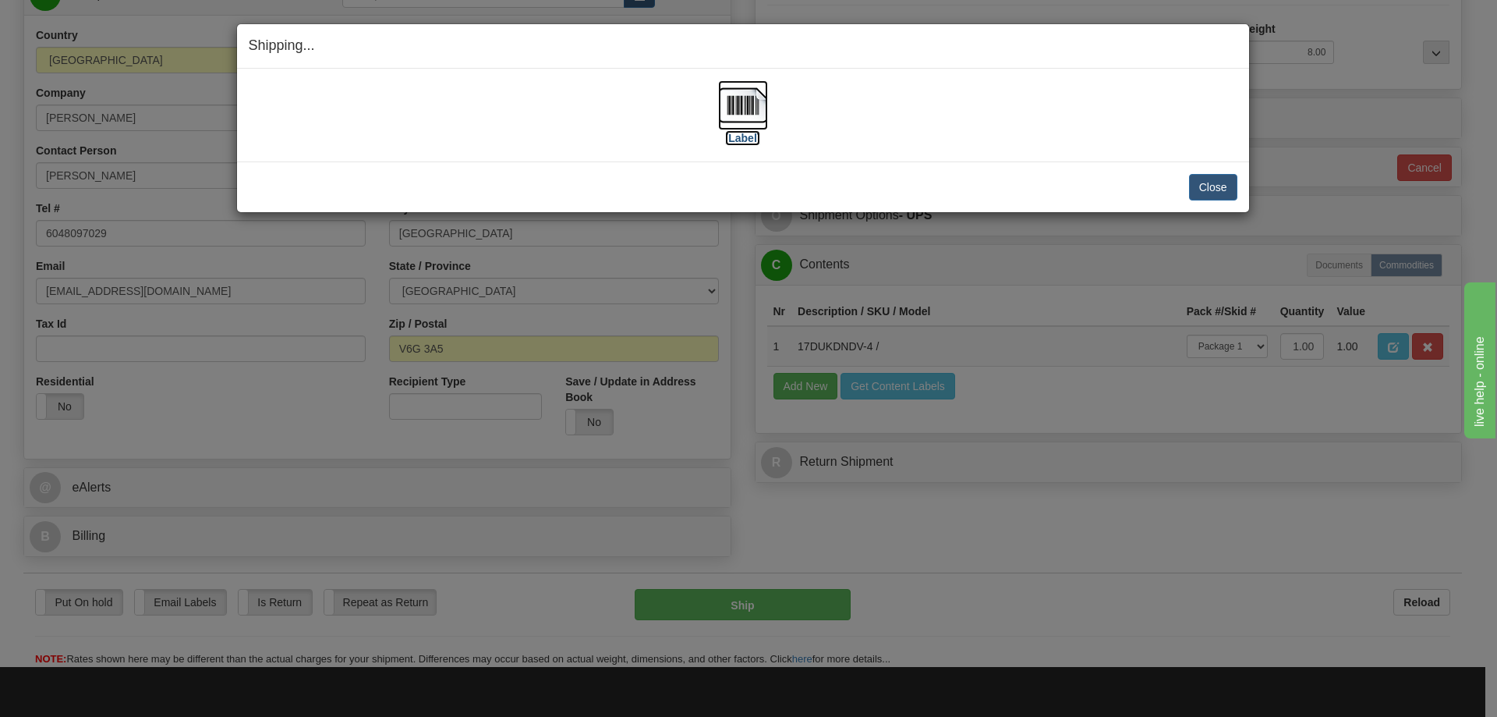
click at [746, 105] on img at bounding box center [743, 105] width 50 height 50
click at [1212, 181] on button "Close" at bounding box center [1213, 187] width 48 height 27
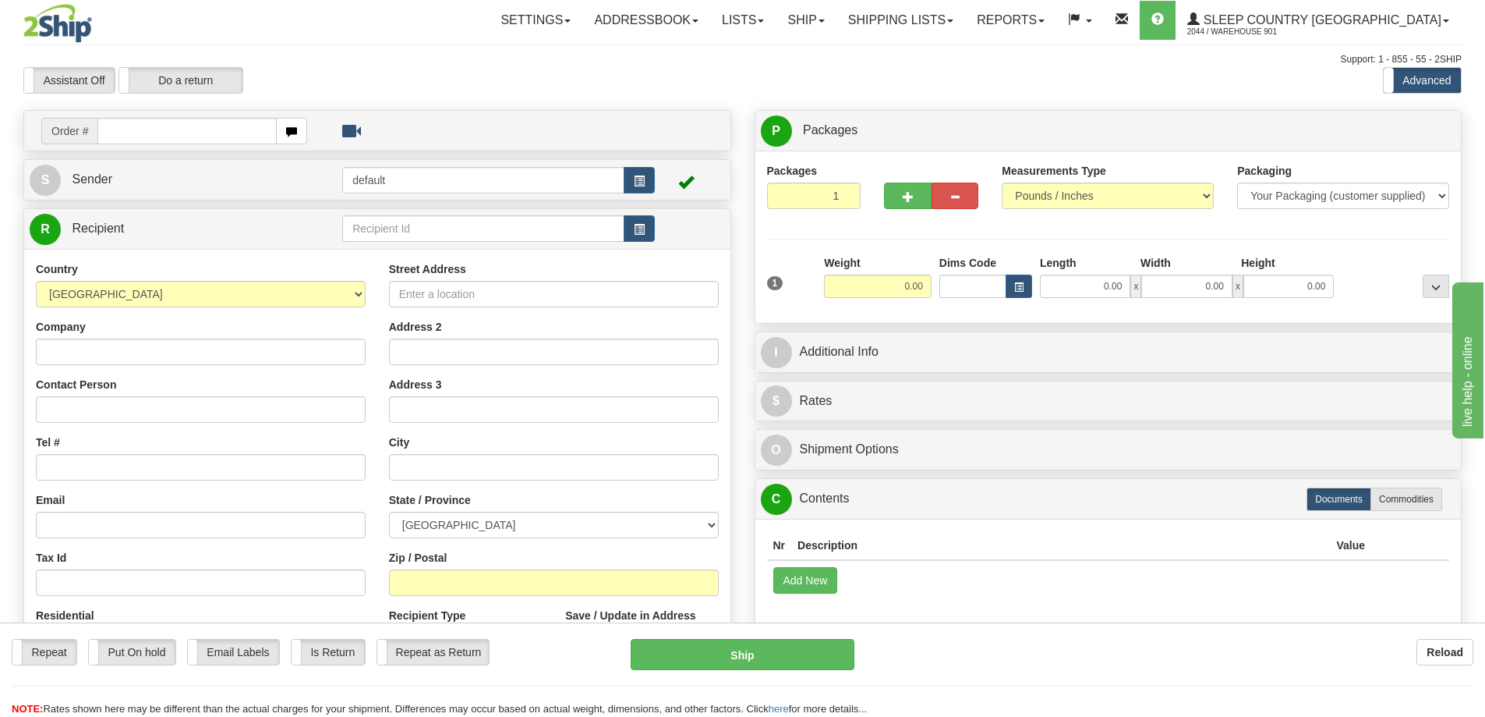
click at [151, 136] on input "text" at bounding box center [186, 131] width 179 height 27
type input "9000I125597"
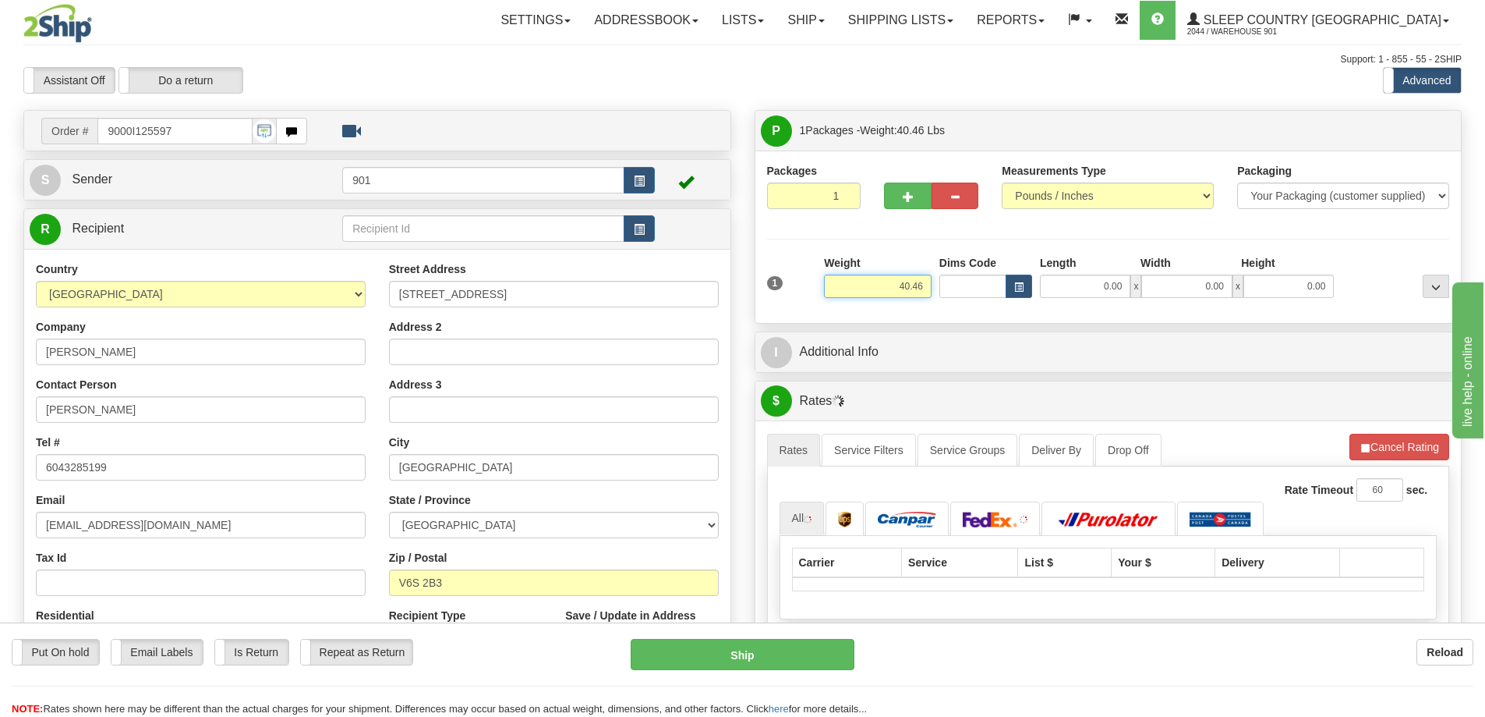
click at [879, 288] on input "40.46" at bounding box center [878, 285] width 108 height 23
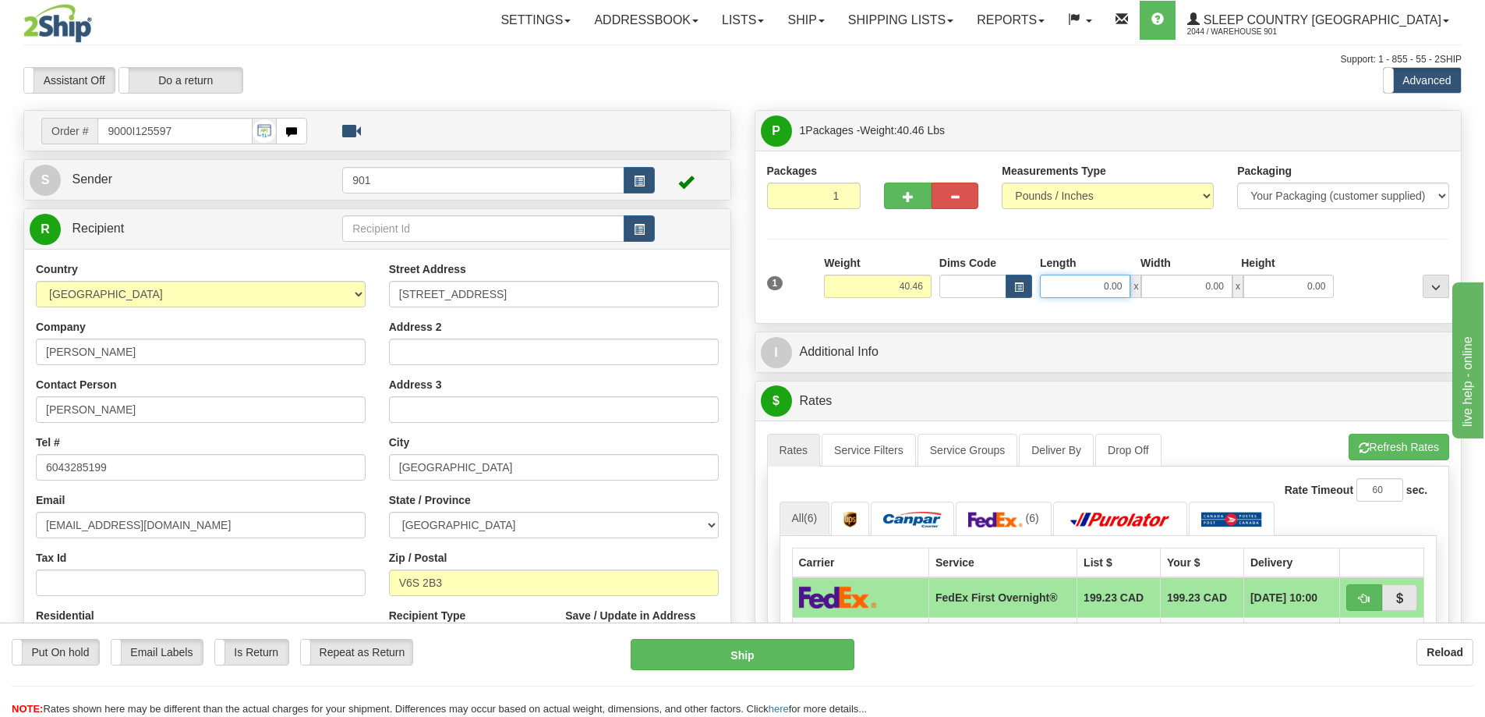
drag, startPoint x: 1106, startPoint y: 285, endPoint x: 1154, endPoint y: 288, distance: 47.7
click at [1159, 285] on div "0.00 x 0.00 x 0.00" at bounding box center [1187, 285] width 294 height 23
type input "40.00"
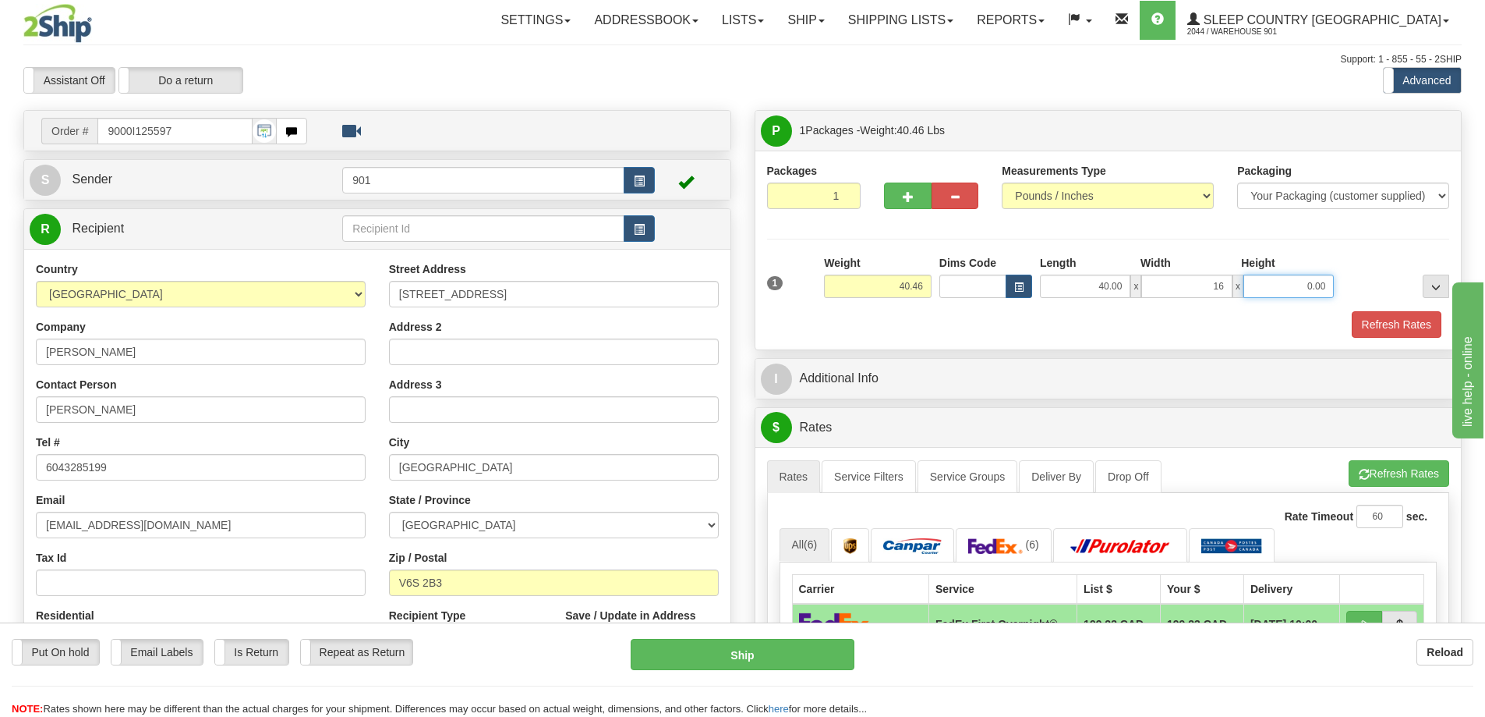
type input "16.00"
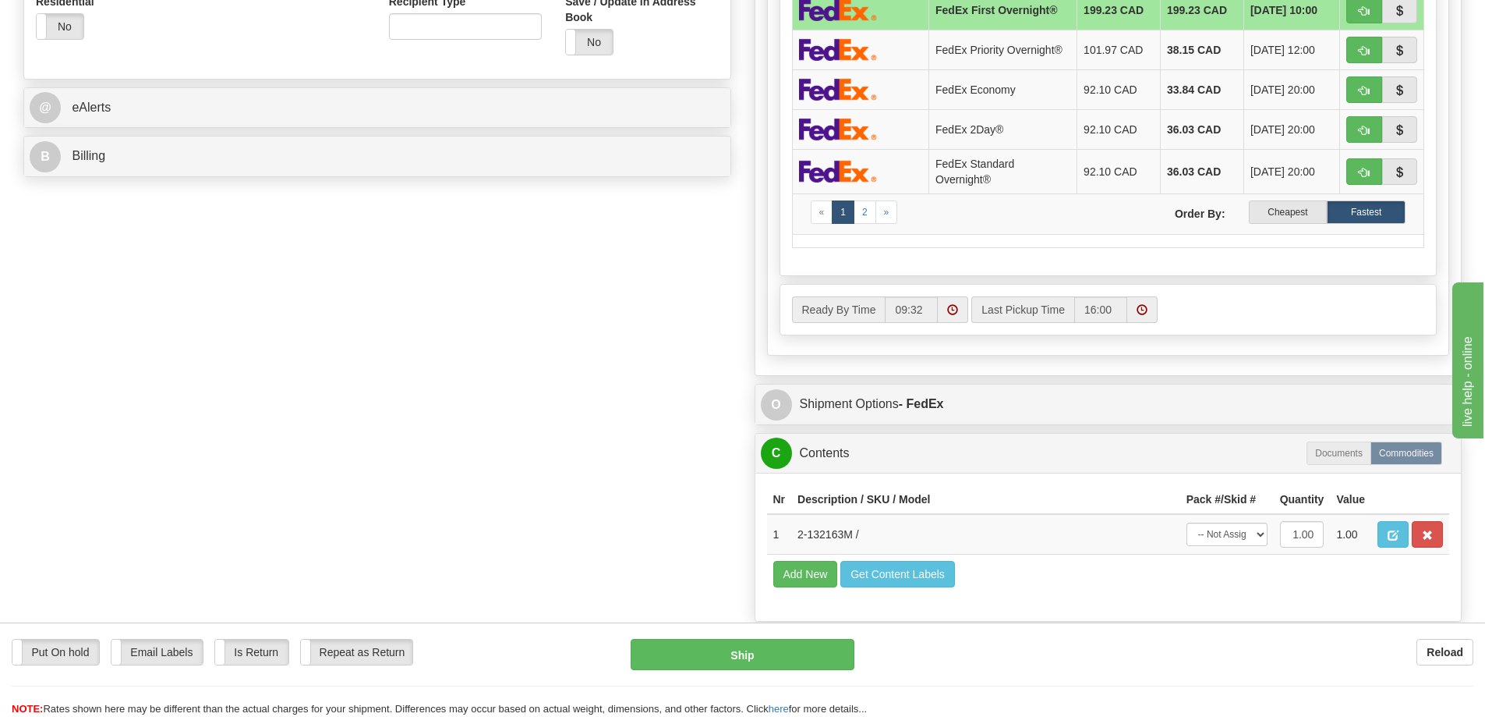
scroll to position [624, 0]
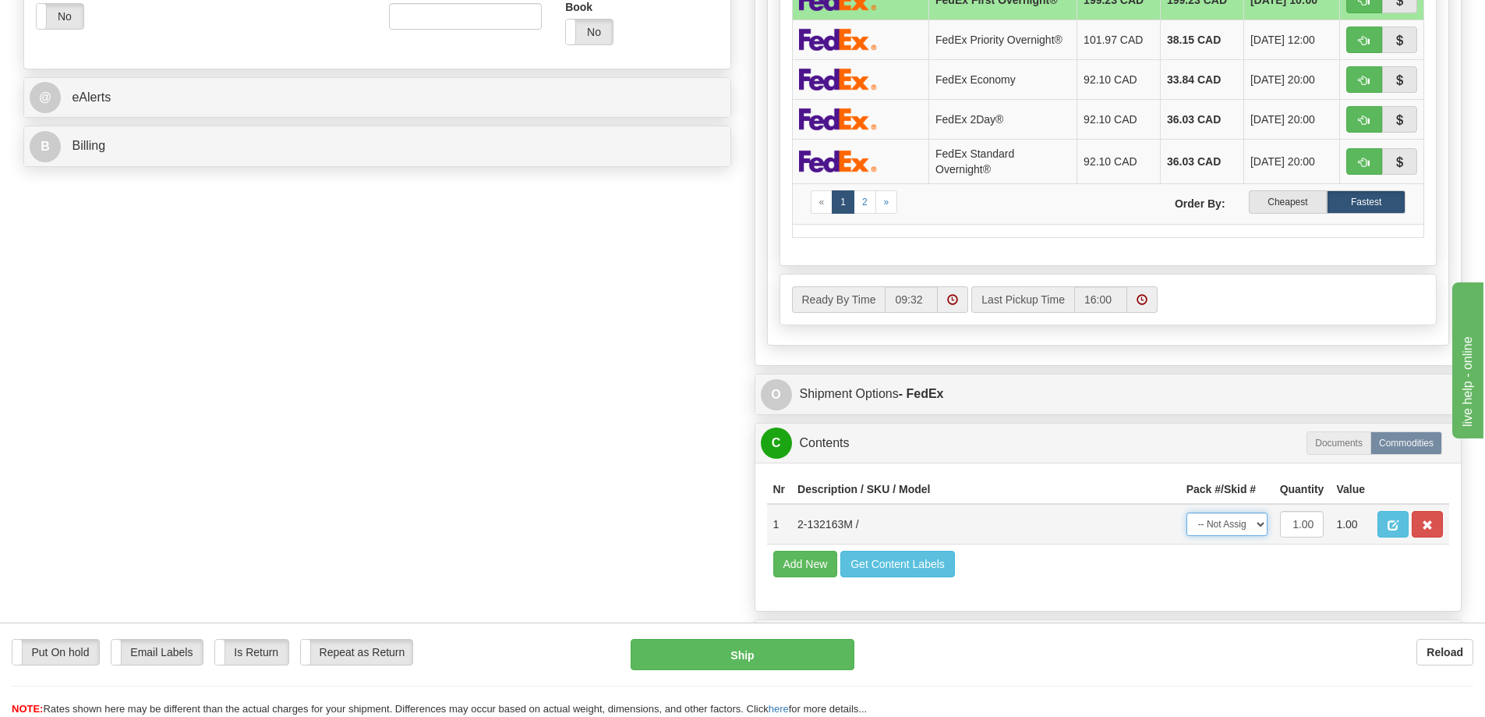
click at [1256, 522] on select "-- Not Assigned -- Package 1" at bounding box center [1227, 523] width 81 height 23
select select "0"
click at [1187, 512] on select "-- Not Assigned -- Package 1" at bounding box center [1227, 523] width 81 height 23
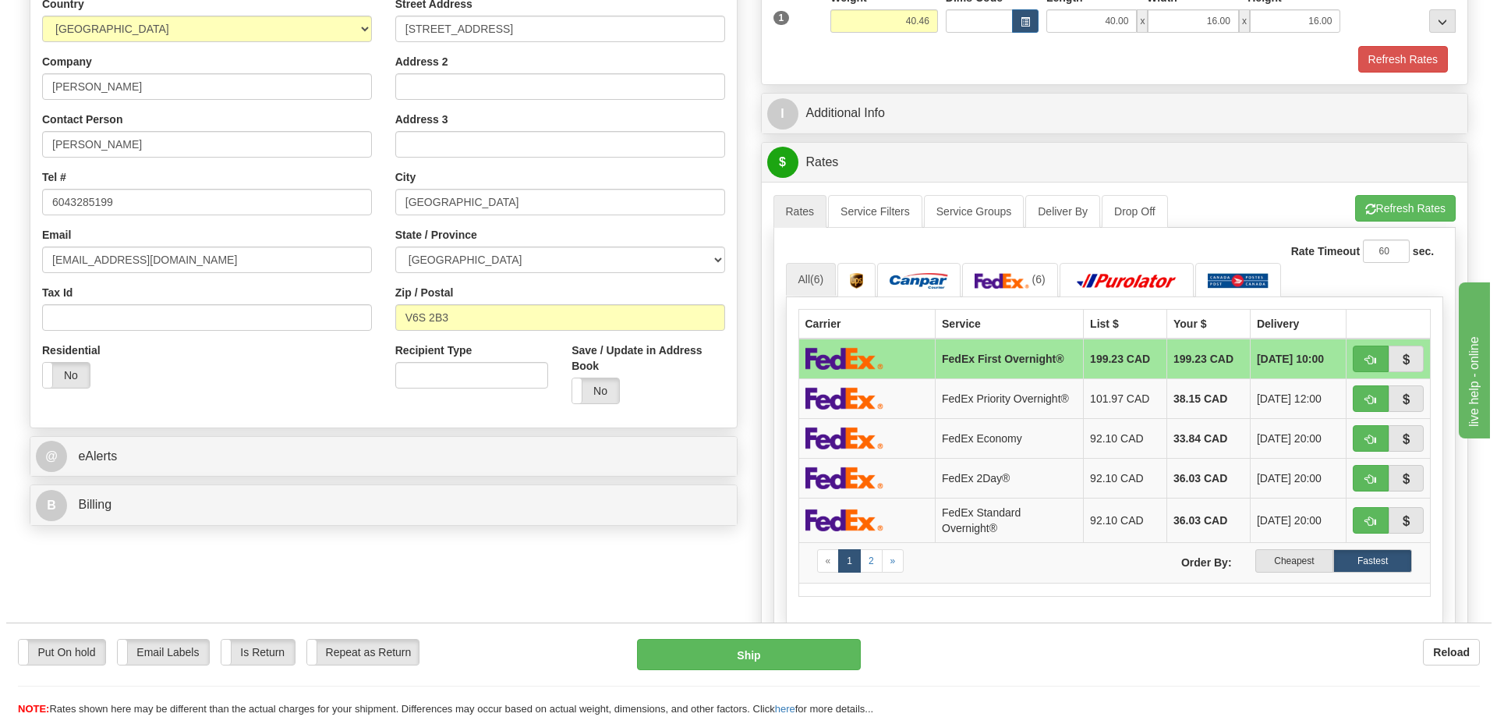
scroll to position [234, 0]
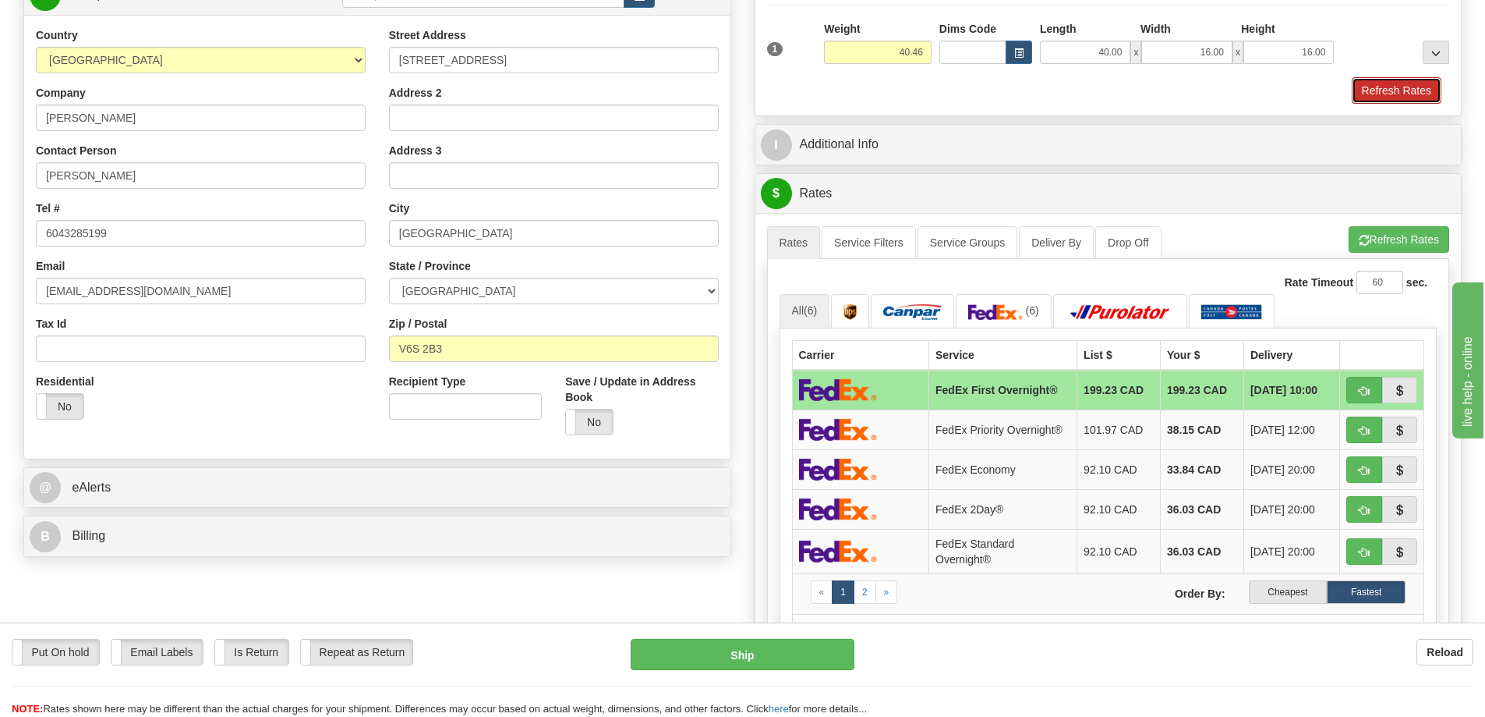
click at [1378, 94] on button "Refresh Rates" at bounding box center [1397, 90] width 90 height 27
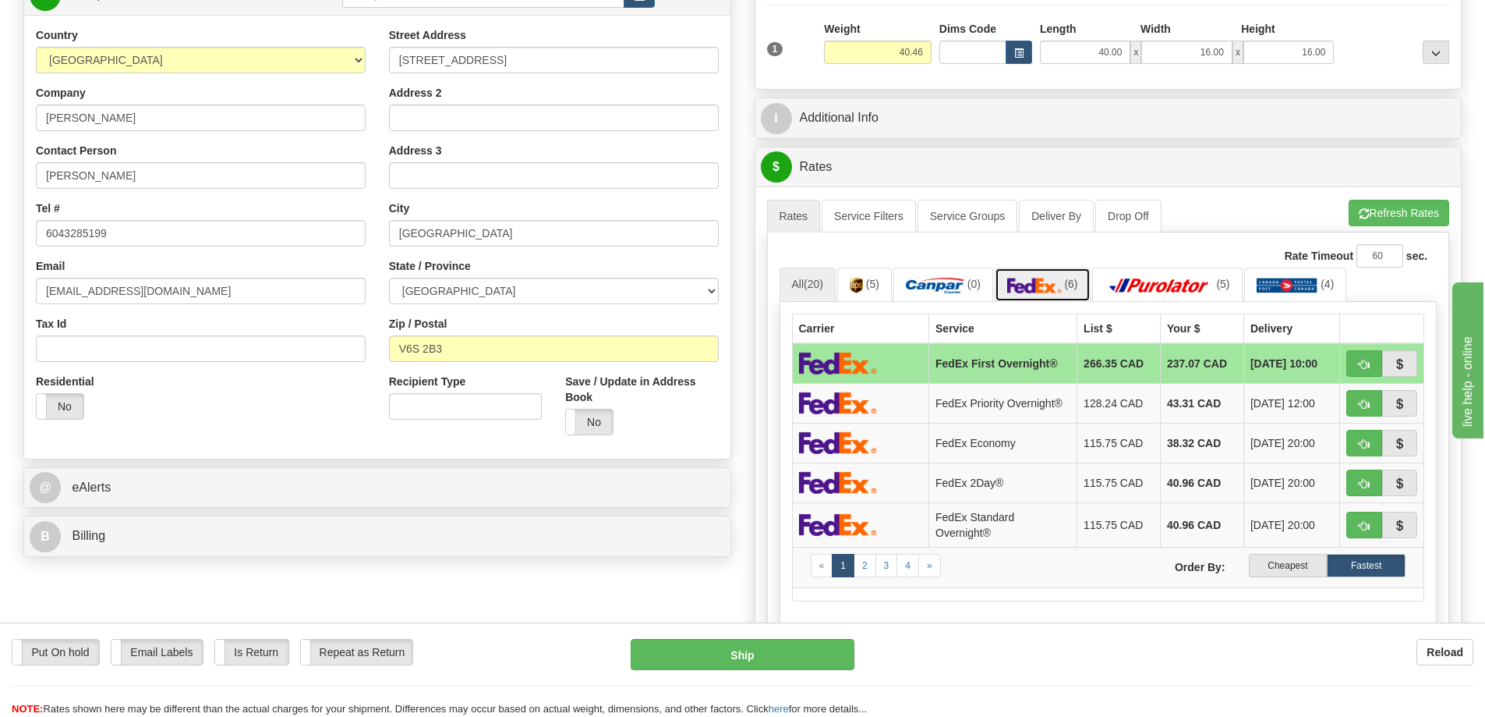
click at [1049, 281] on img at bounding box center [1034, 286] width 55 height 16
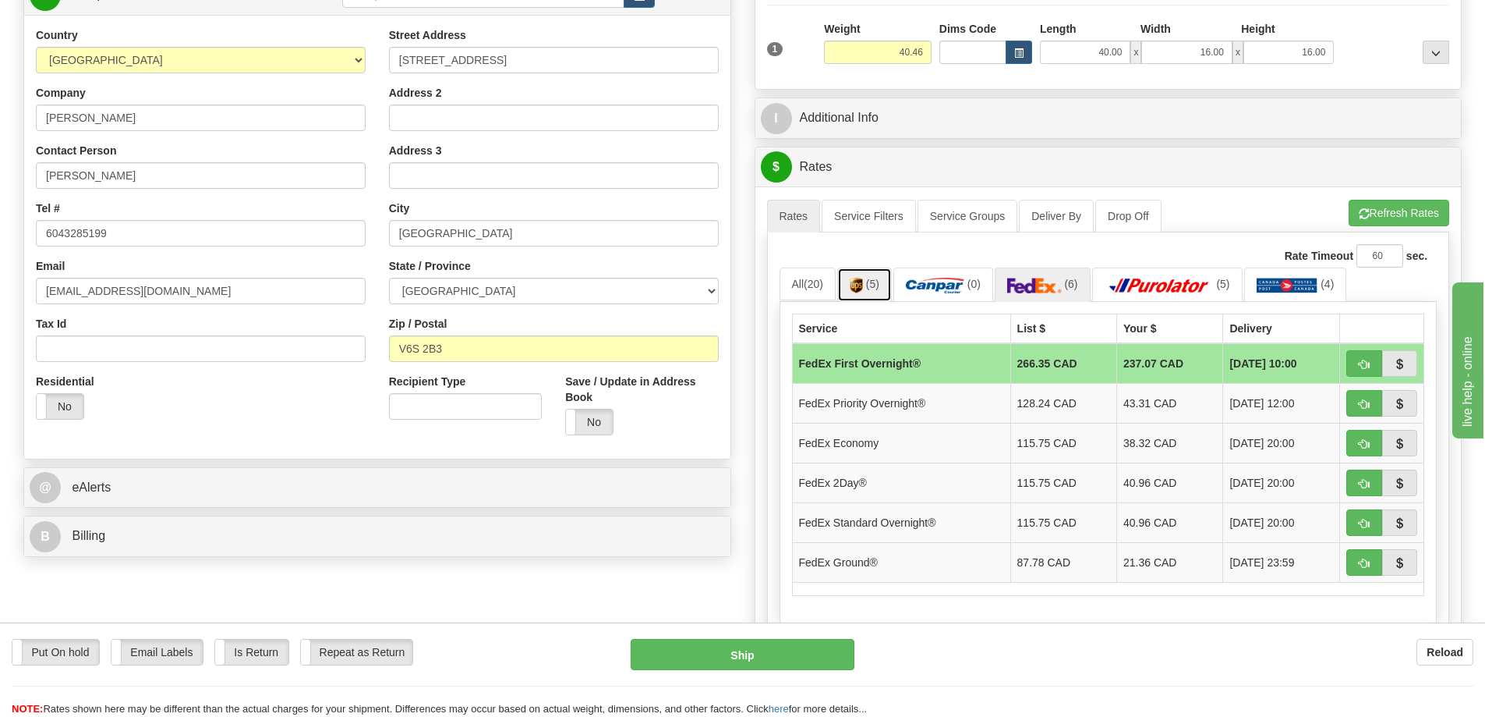
click at [873, 284] on span "(5)" at bounding box center [872, 284] width 13 height 12
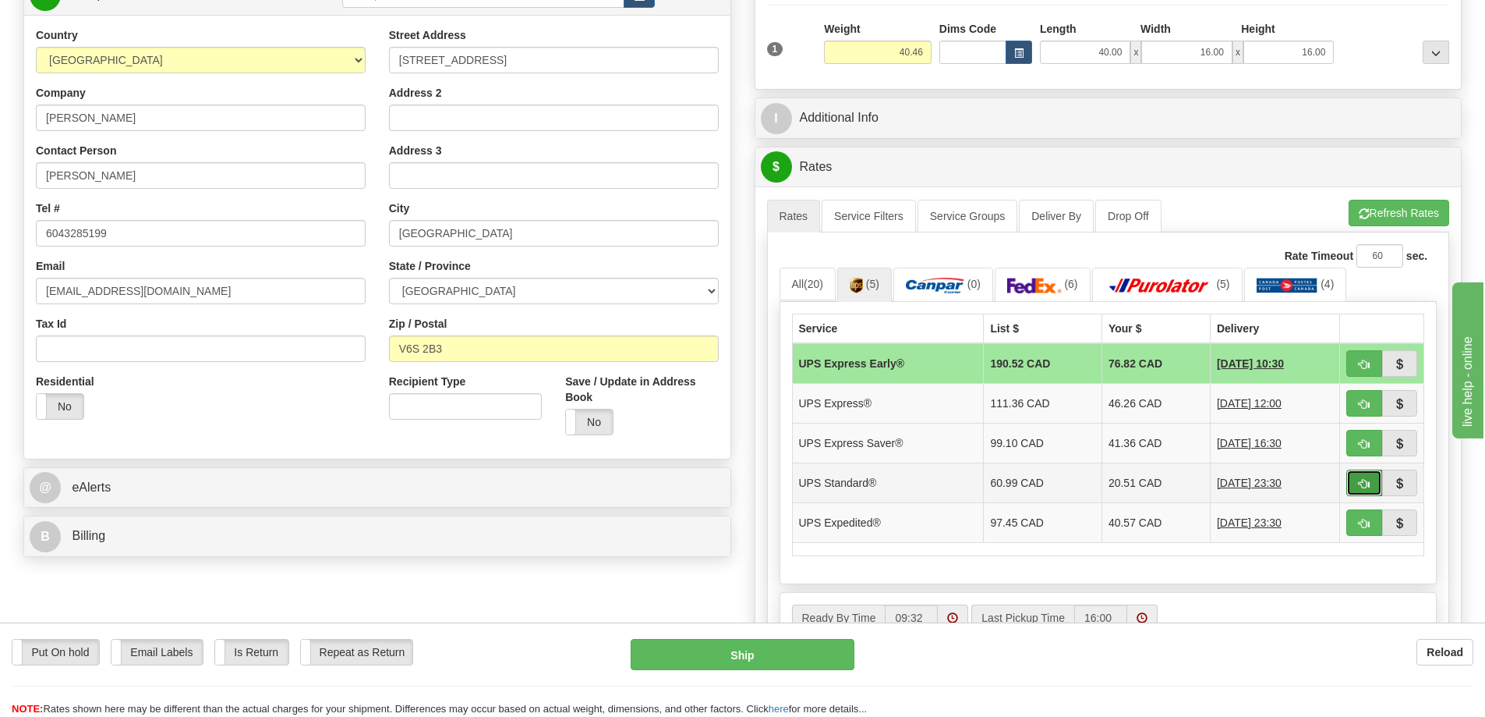
click at [1373, 482] on button "button" at bounding box center [1365, 482] width 36 height 27
type input "11"
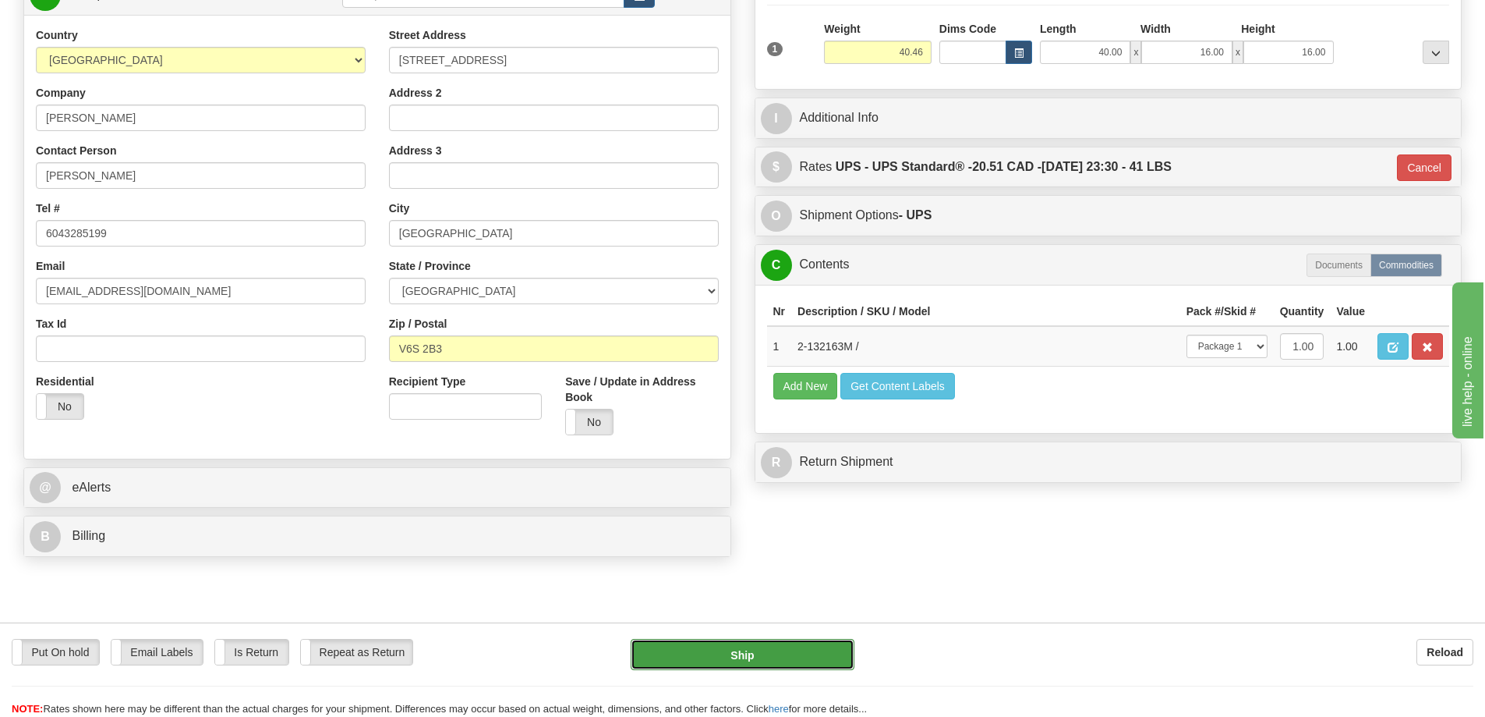
click at [774, 649] on button "Ship" at bounding box center [743, 654] width 224 height 31
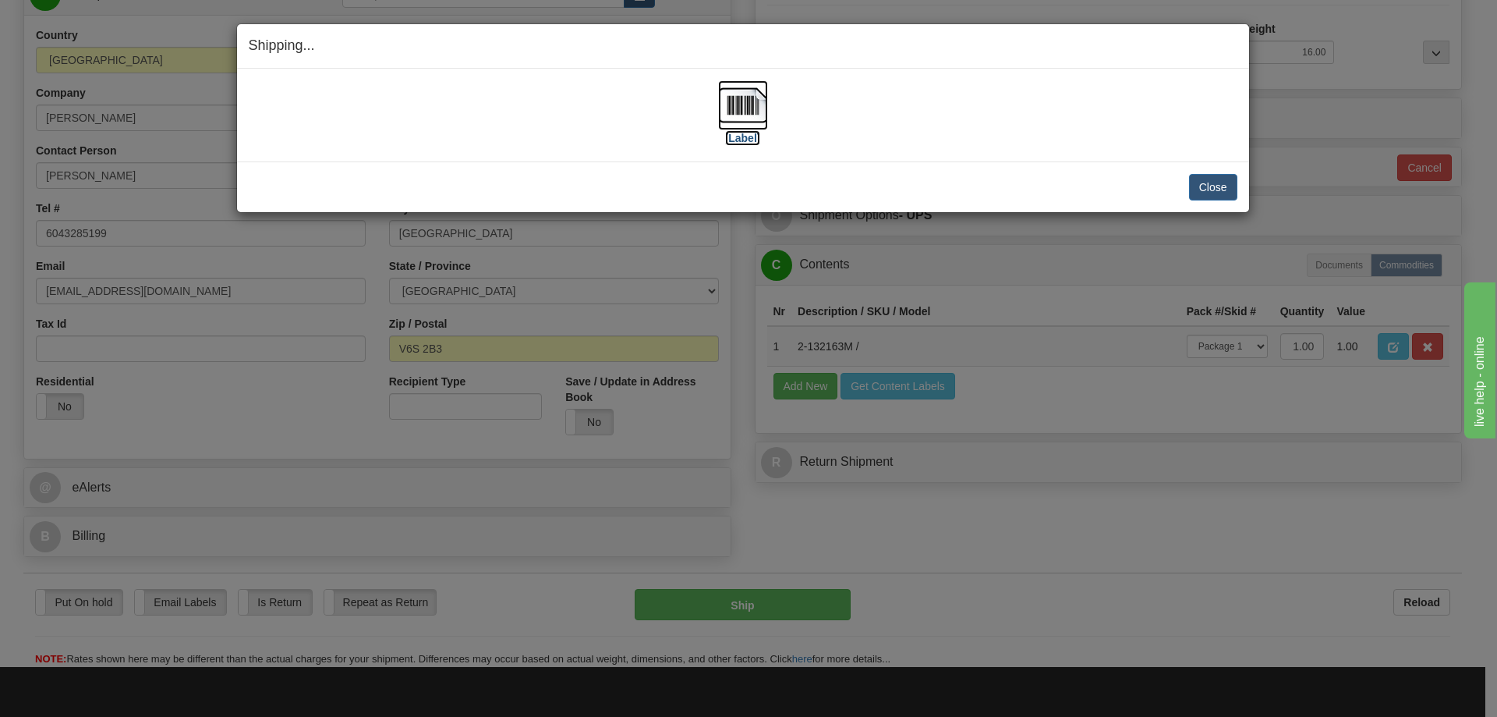
click at [738, 97] on img at bounding box center [743, 105] width 50 height 50
click at [1212, 186] on button "Close" at bounding box center [1213, 187] width 48 height 27
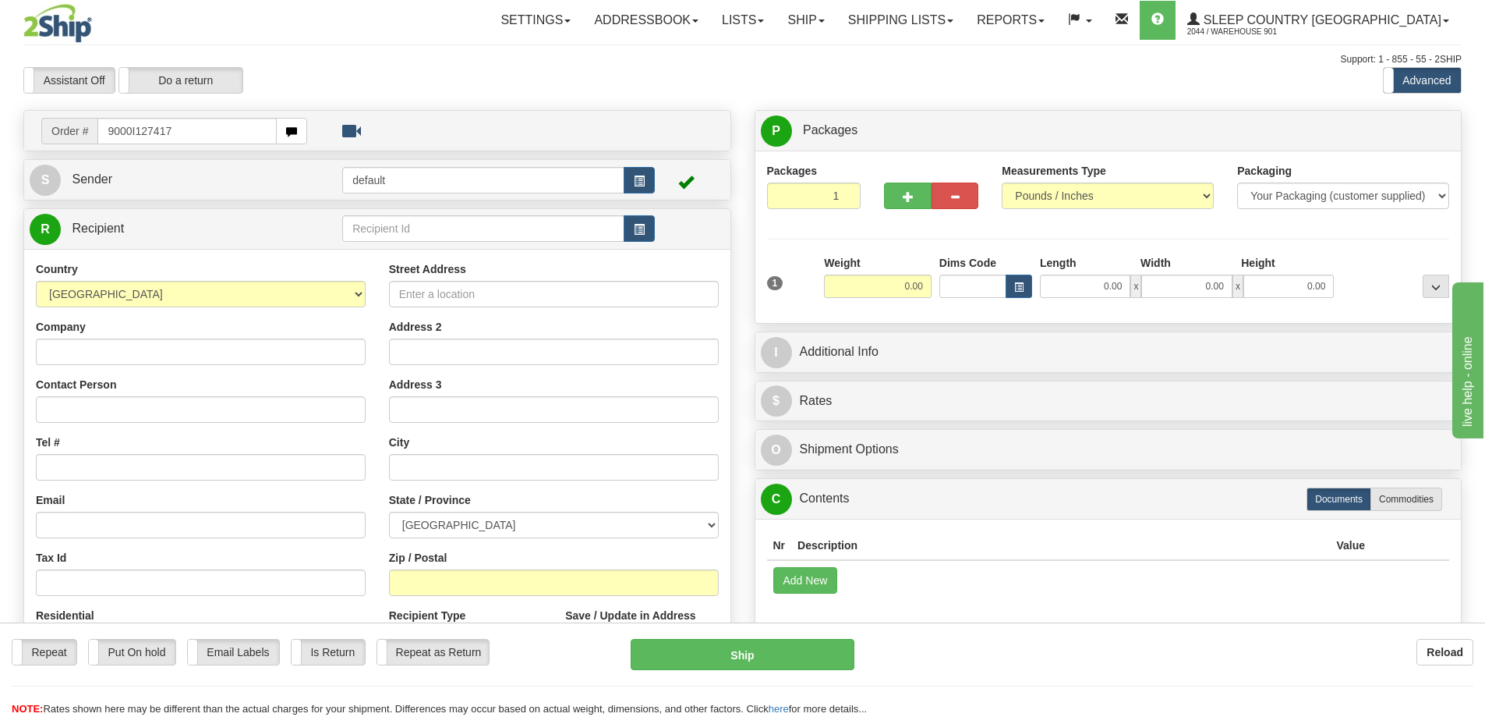
type input "9000I127417"
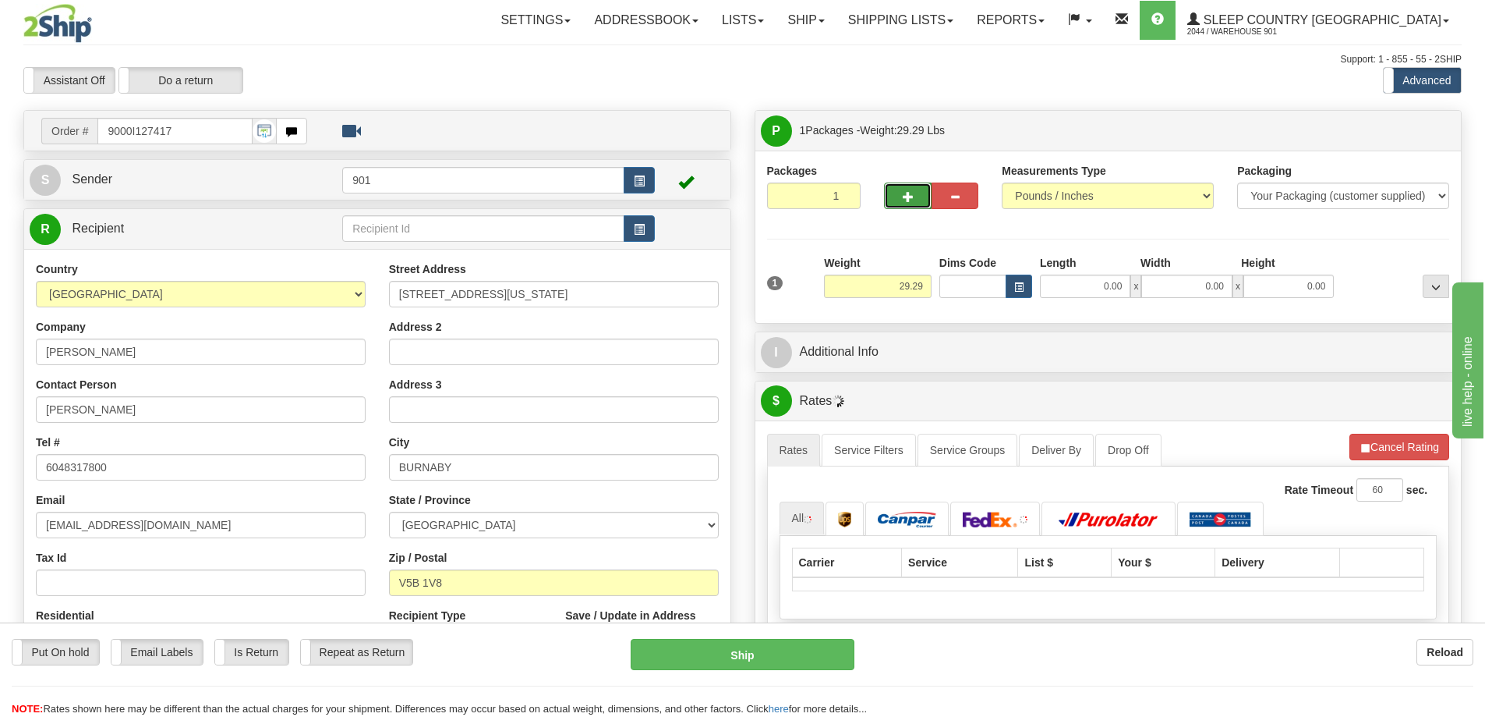
click at [907, 195] on span "button" at bounding box center [908, 197] width 11 height 10
type input "2"
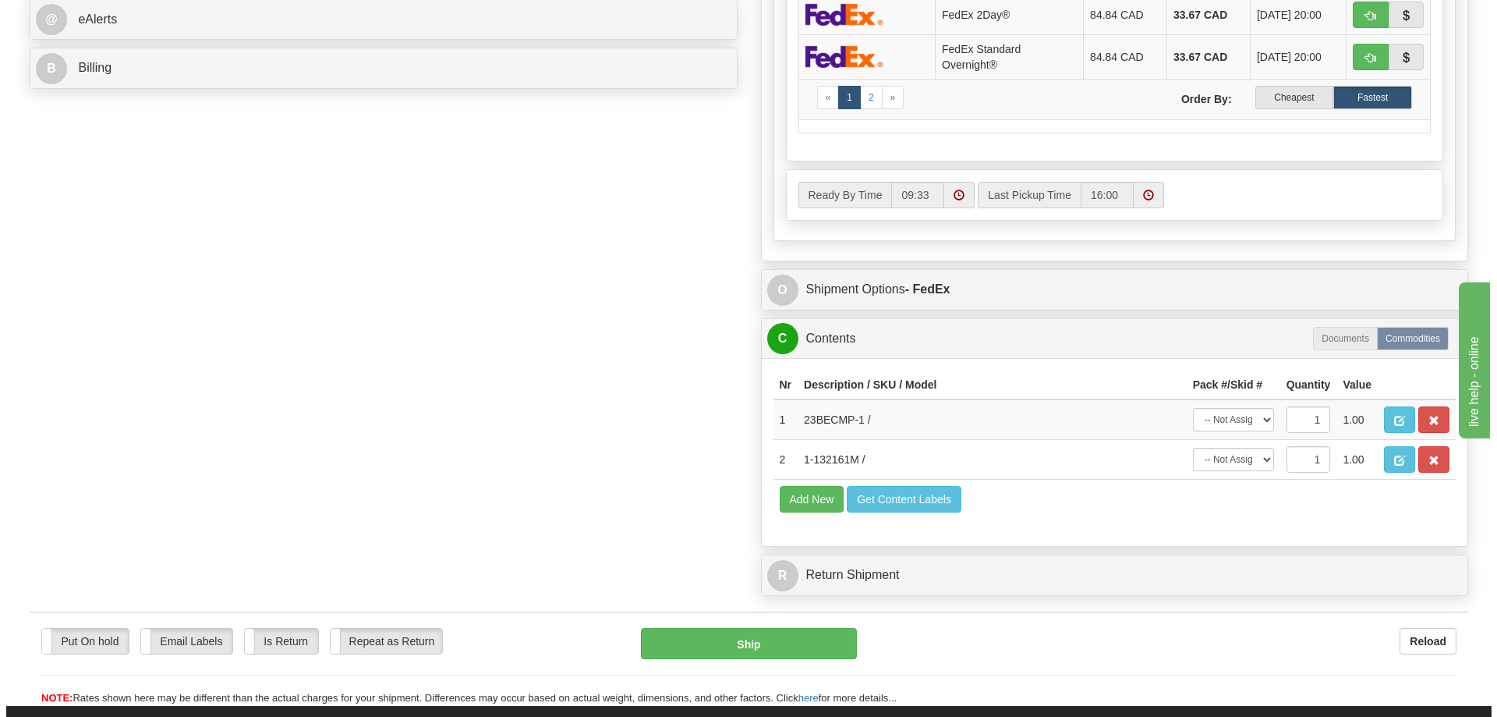
scroll to position [936, 0]
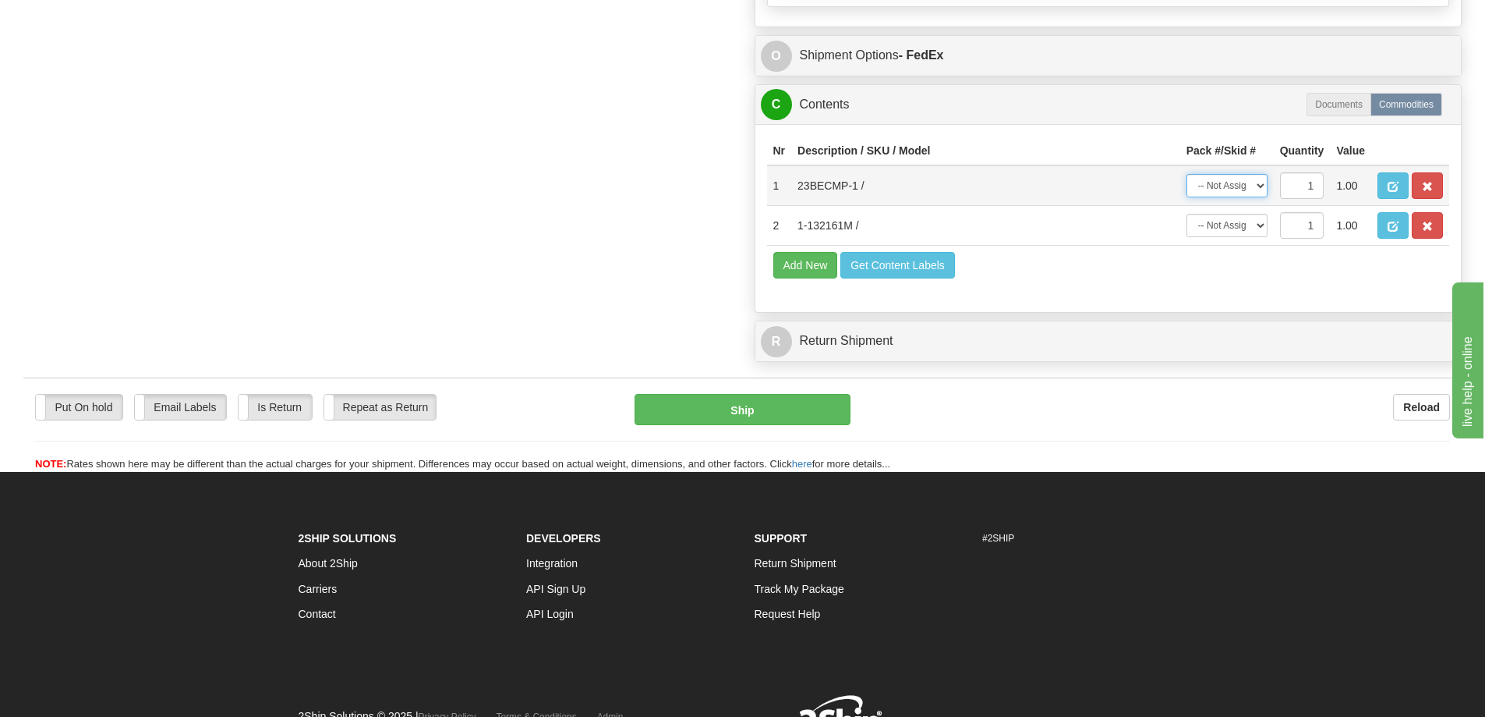
drag, startPoint x: 1246, startPoint y: 185, endPoint x: 1238, endPoint y: 192, distance: 10.5
click at [1246, 185] on select "-- Not Assigned -- Package 1 Package 2" at bounding box center [1227, 185] width 81 height 23
select select "0"
click at [1187, 174] on select "-- Not Assigned -- Package 1 Package 2" at bounding box center [1227, 185] width 81 height 23
click at [1247, 227] on select "-- Not Assigned -- Package 1 Package 2" at bounding box center [1227, 225] width 81 height 23
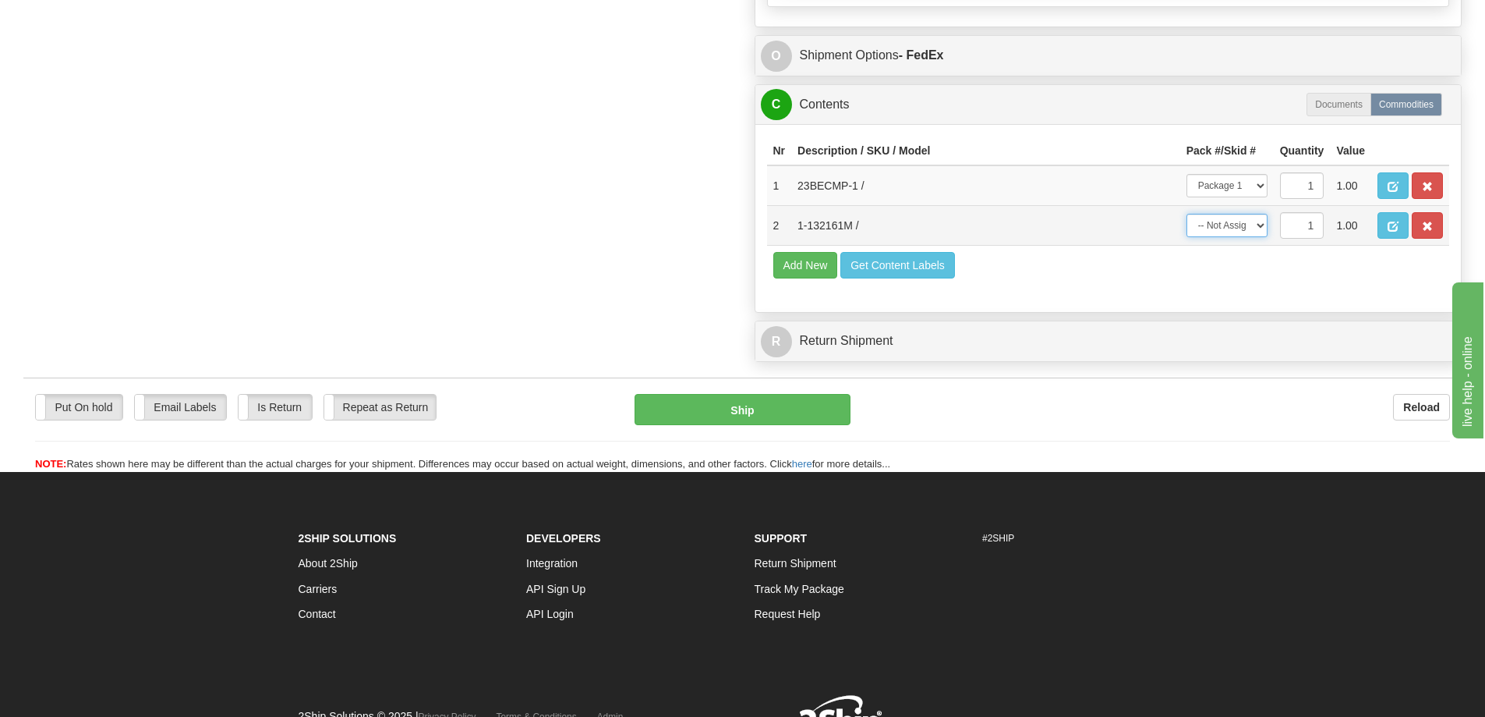
select select "1"
click at [1187, 214] on select "-- Not Assigned -- Package 1 Package 2" at bounding box center [1227, 225] width 81 height 23
click at [1387, 222] on button "button" at bounding box center [1393, 225] width 31 height 27
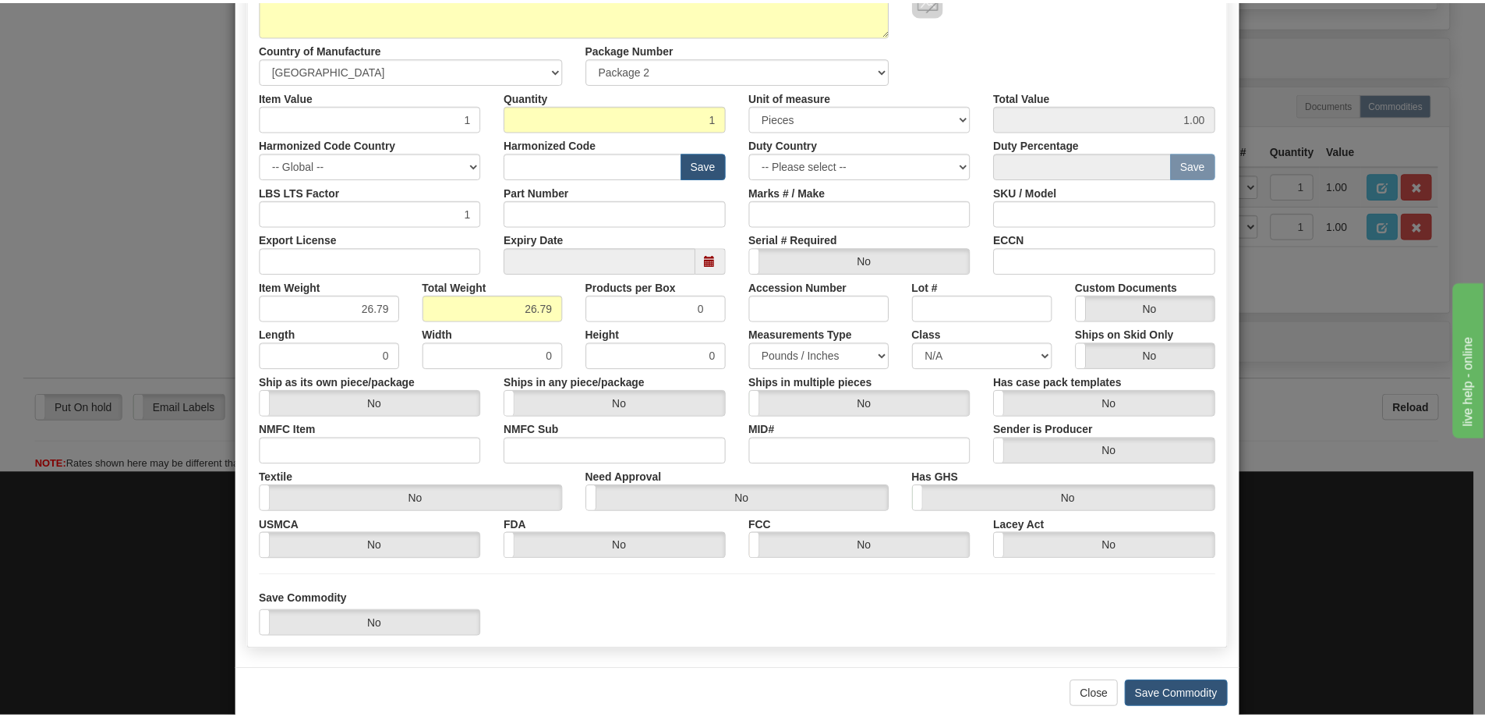
scroll to position [247, 0]
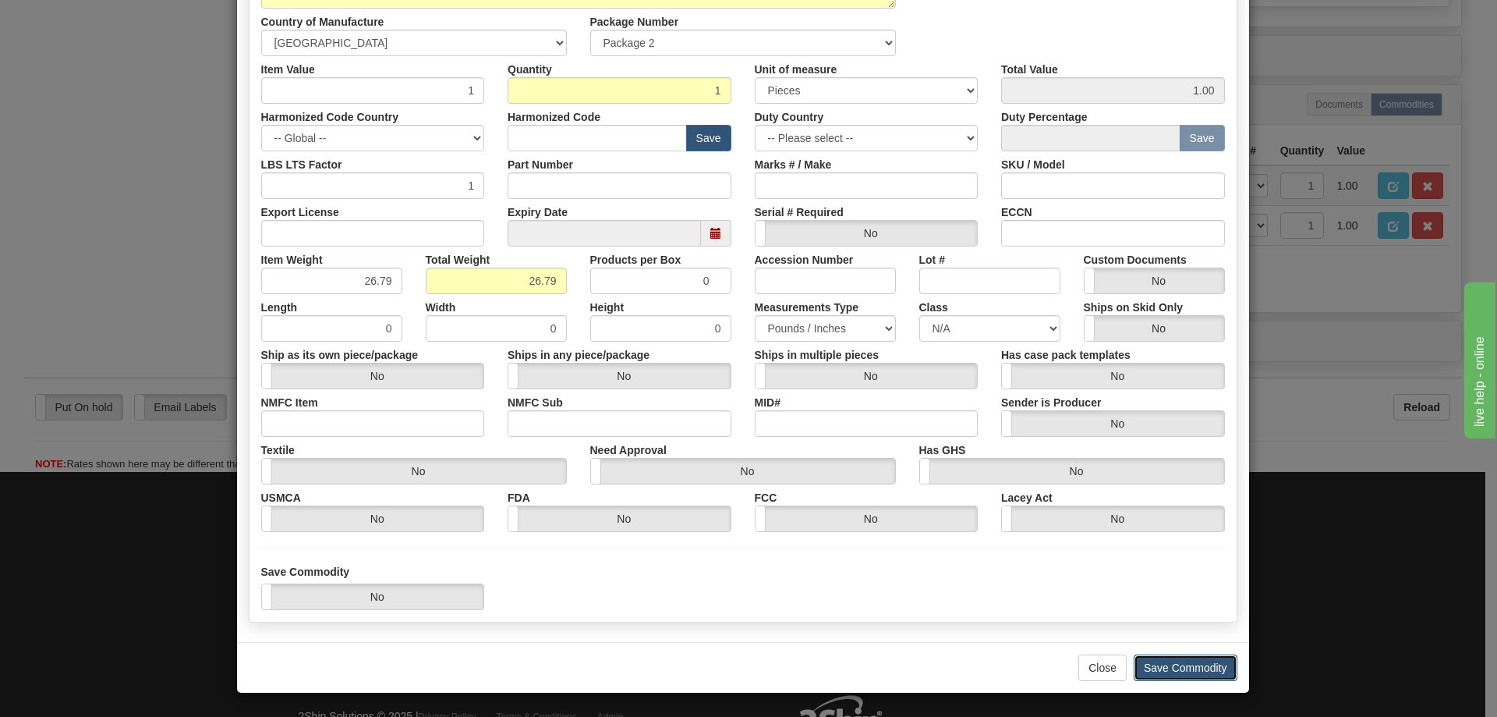
click at [1190, 667] on button "Save Commodity" at bounding box center [1186, 667] width 104 height 27
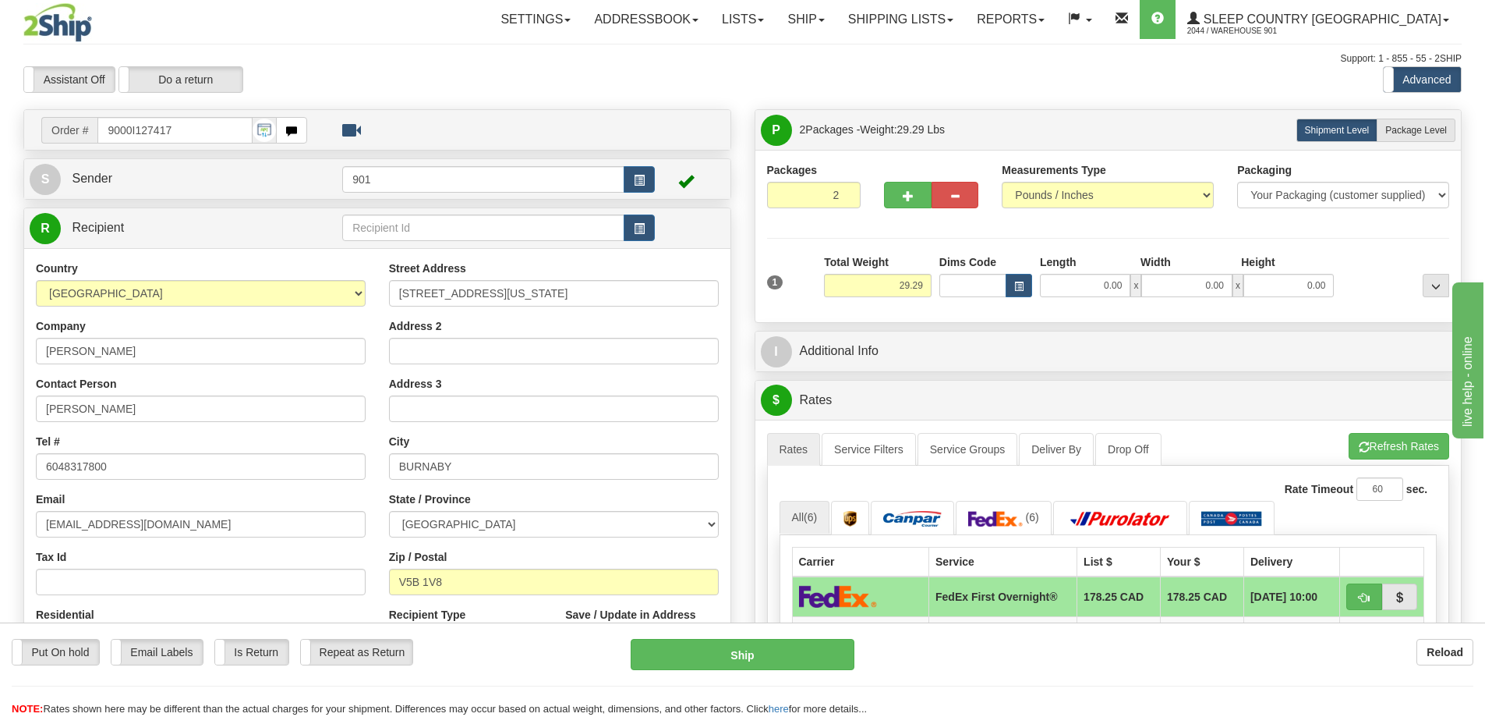
scroll to position [0, 0]
click at [1408, 130] on span "Package Level" at bounding box center [1417, 131] width 62 height 11
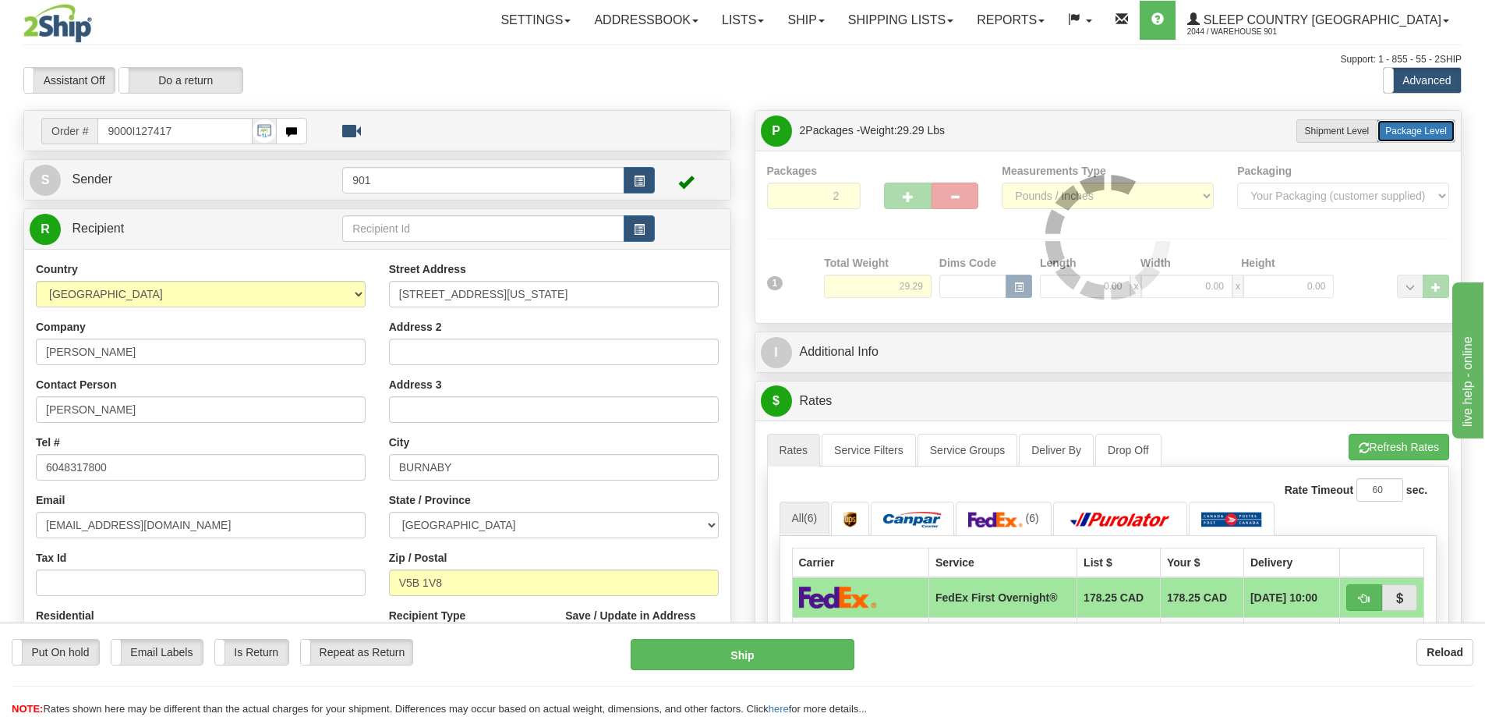
radio input "true"
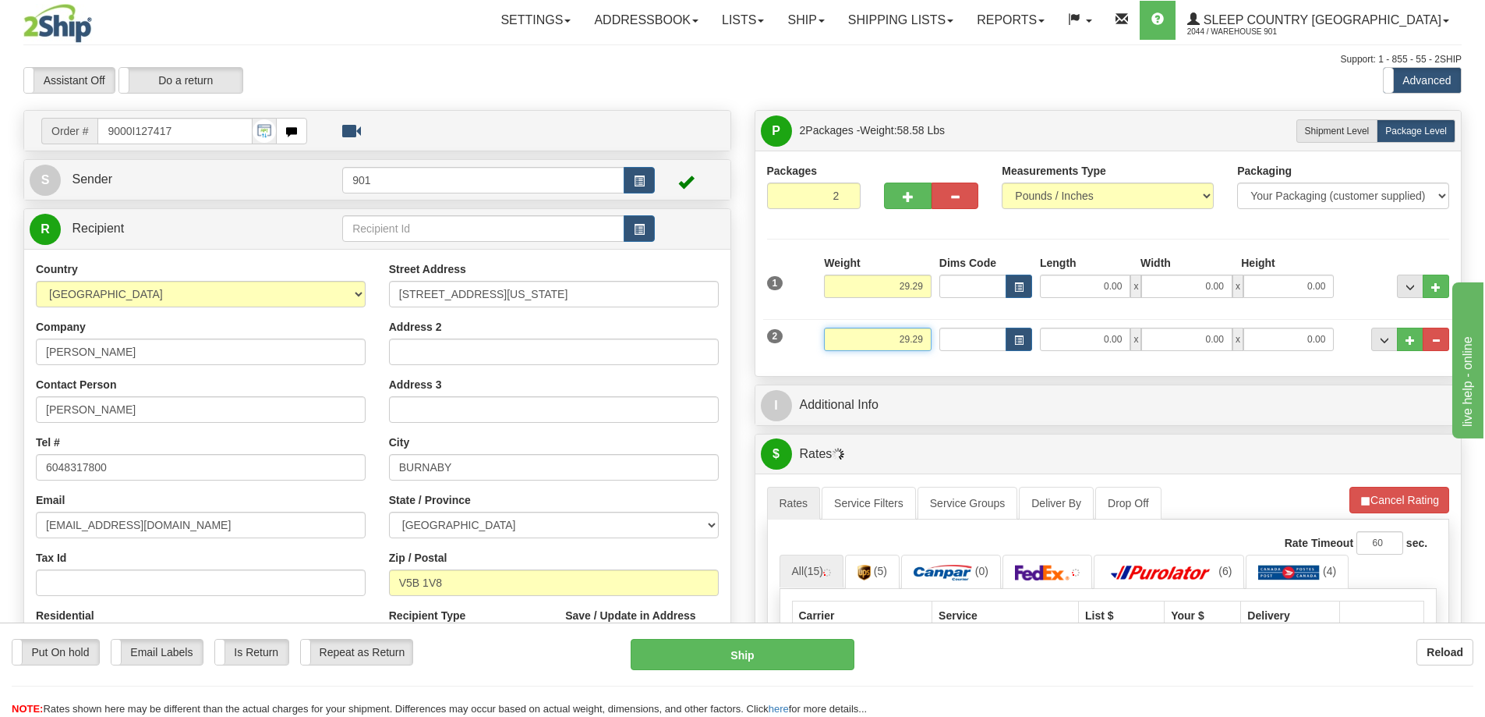
drag, startPoint x: 896, startPoint y: 339, endPoint x: 943, endPoint y: 339, distance: 46.8
click at [943, 339] on div "2 Weight 29.29 Dims Code Length Width Height" at bounding box center [1108, 337] width 691 height 52
type input "26.79"
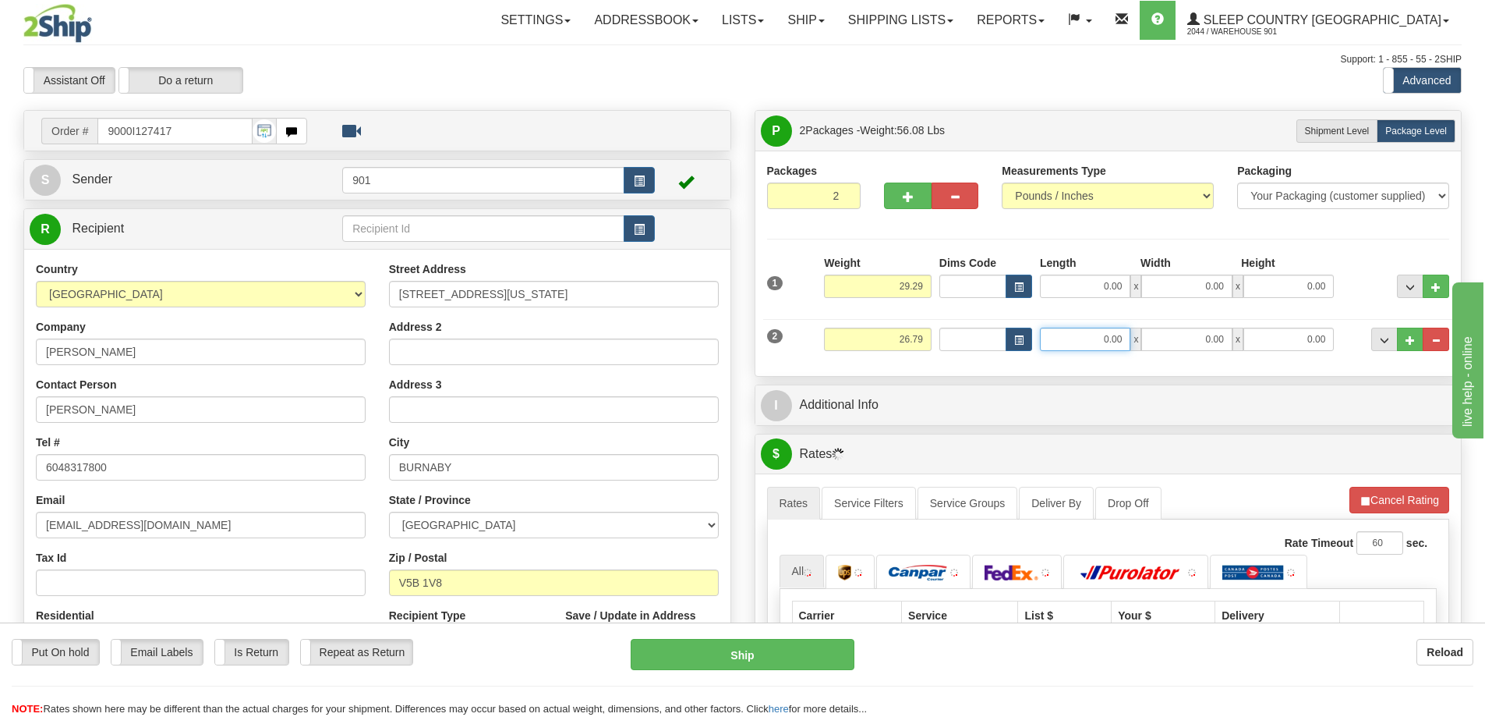
drag, startPoint x: 1096, startPoint y: 338, endPoint x: 1142, endPoint y: 338, distance: 46.0
click at [1142, 338] on div "0.00 x 0.00 x 0.00" at bounding box center [1187, 338] width 294 height 23
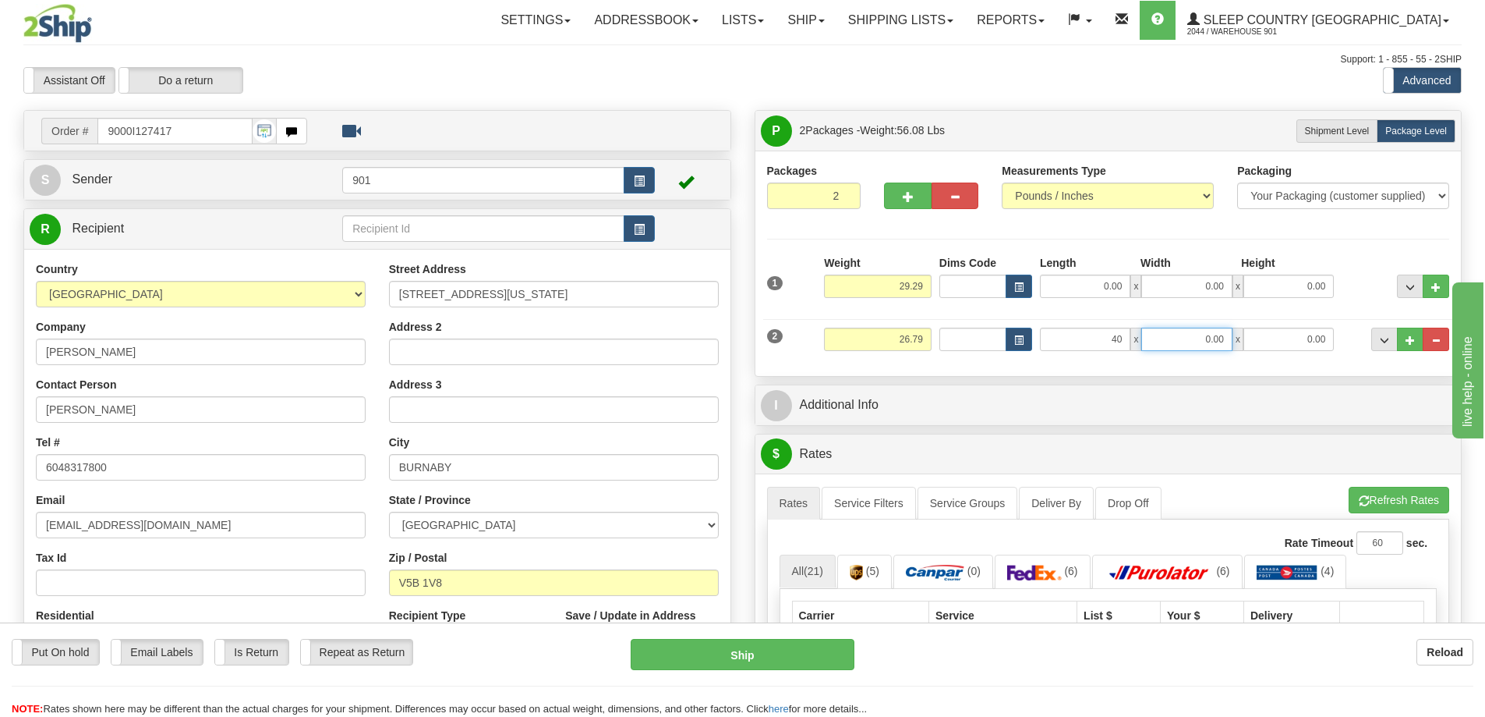
type input "40.00"
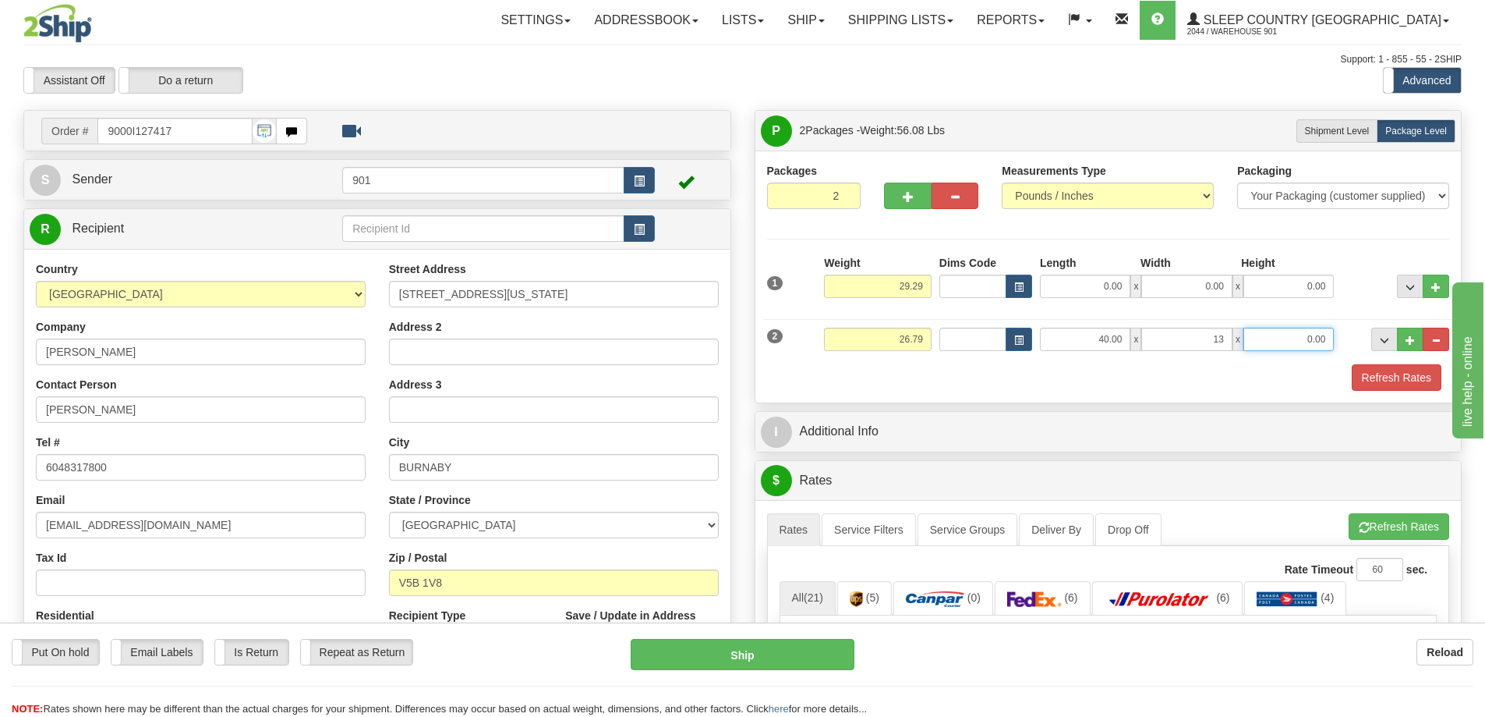
type input "13.00"
drag, startPoint x: 895, startPoint y: 281, endPoint x: 957, endPoint y: 281, distance: 61.6
click at [957, 281] on div "1 Weight 29.29 Dims Code x x" at bounding box center [1108, 282] width 691 height 55
type input "2.50"
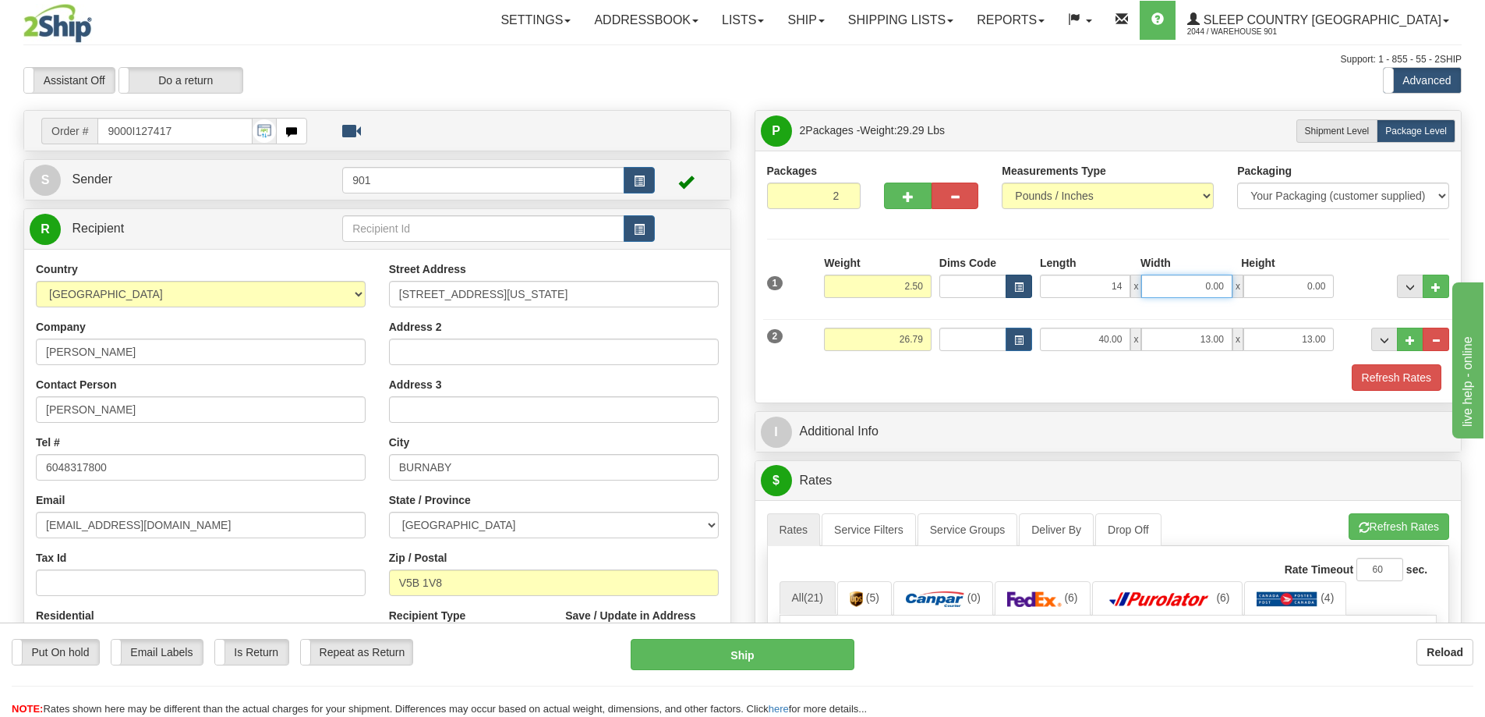
type input "14.00"
type input "7.00"
click at [1354, 376] on button "Refresh Rates" at bounding box center [1397, 377] width 90 height 27
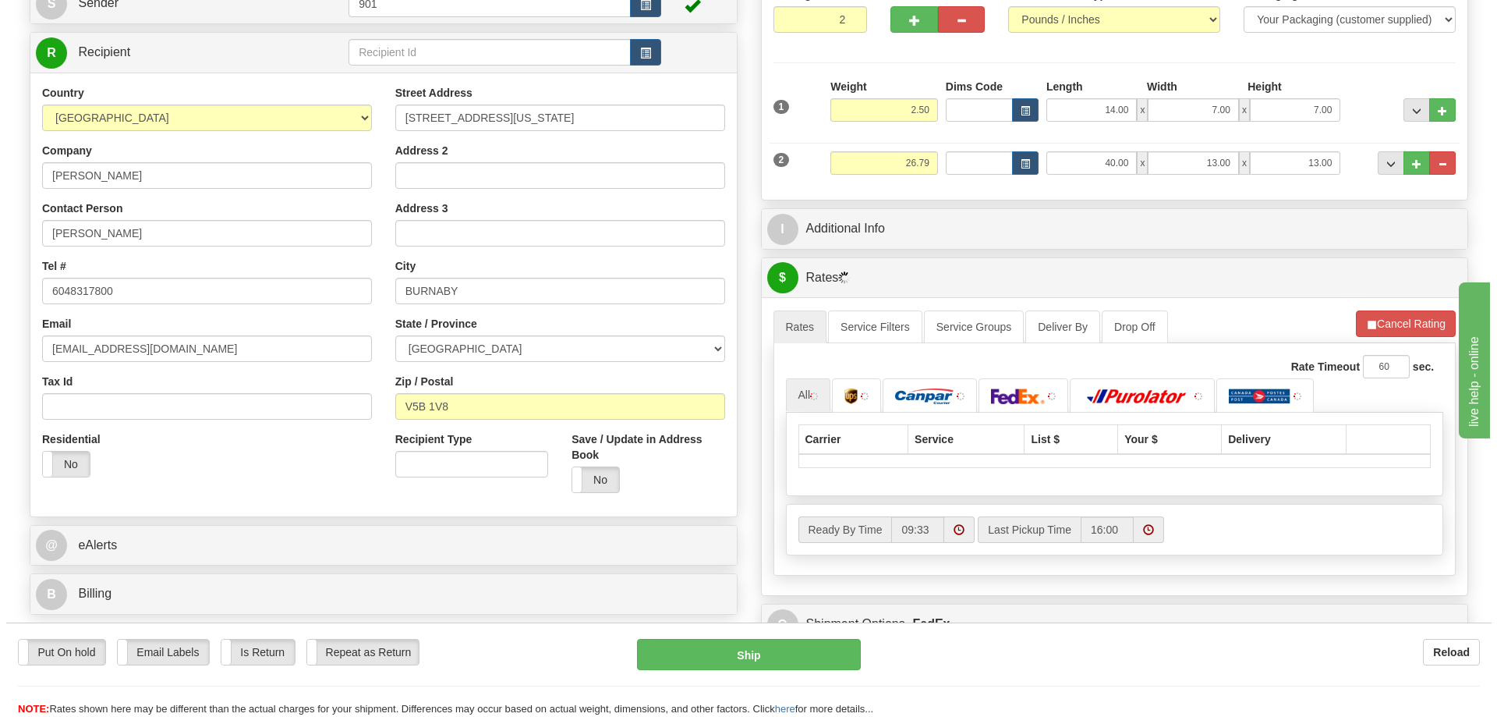
scroll to position [312, 0]
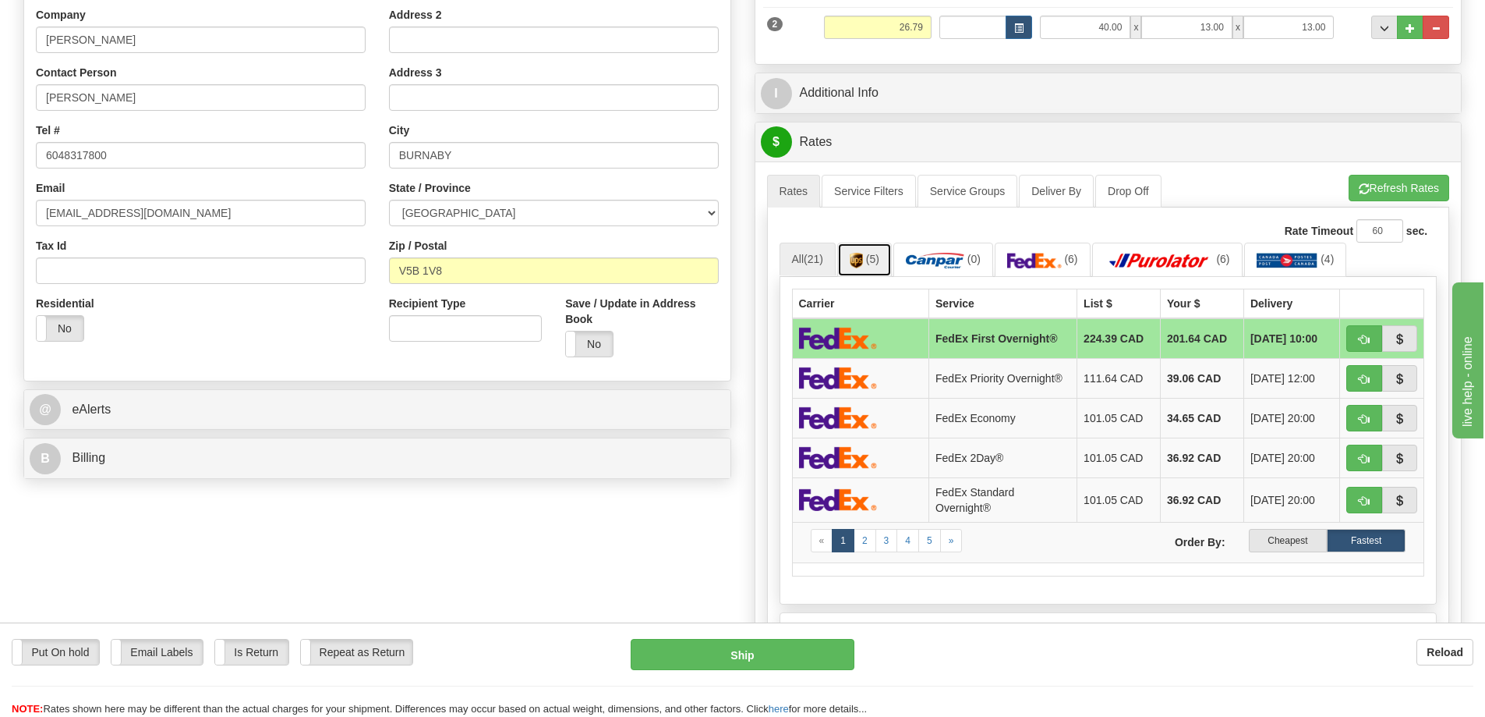
click at [881, 251] on link "(5)" at bounding box center [864, 259] width 55 height 34
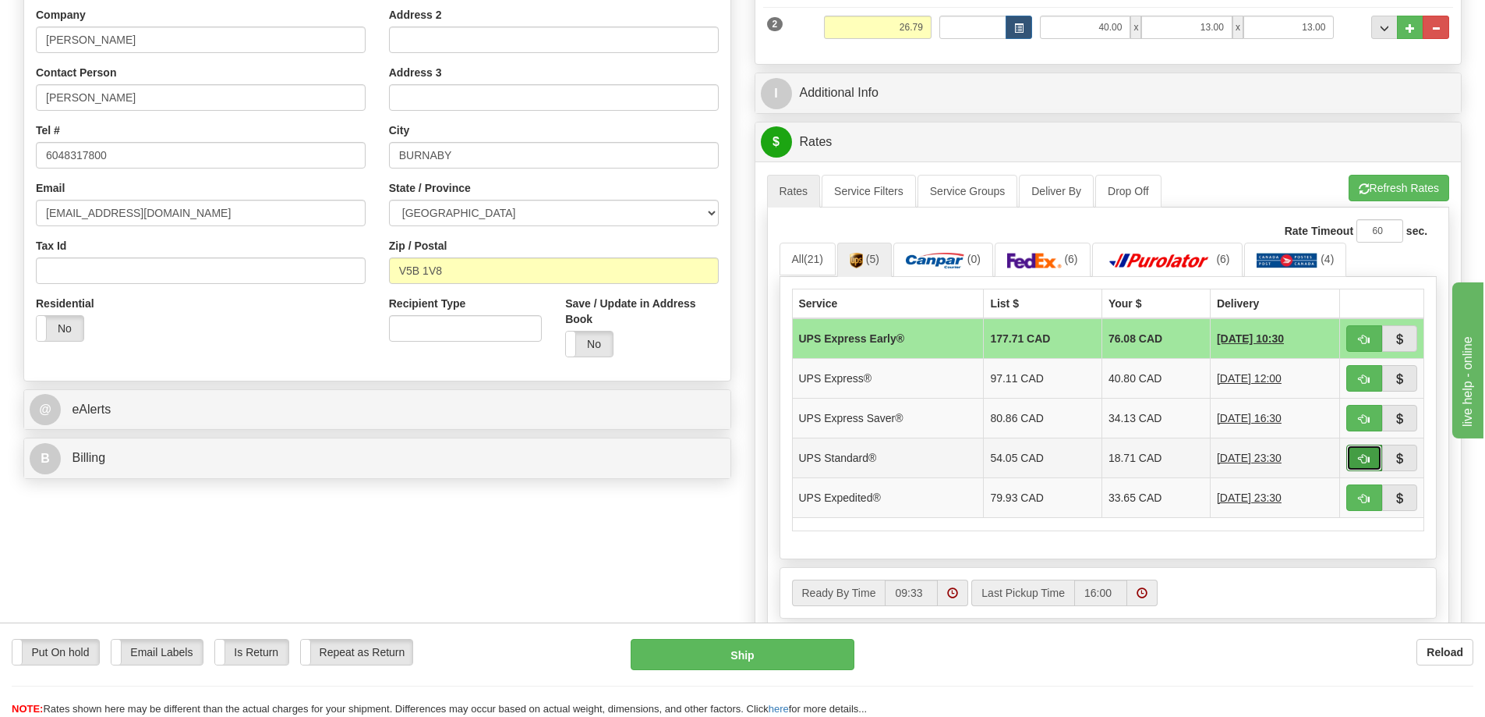
click at [1369, 454] on span "button" at bounding box center [1364, 459] width 11 height 10
type input "11"
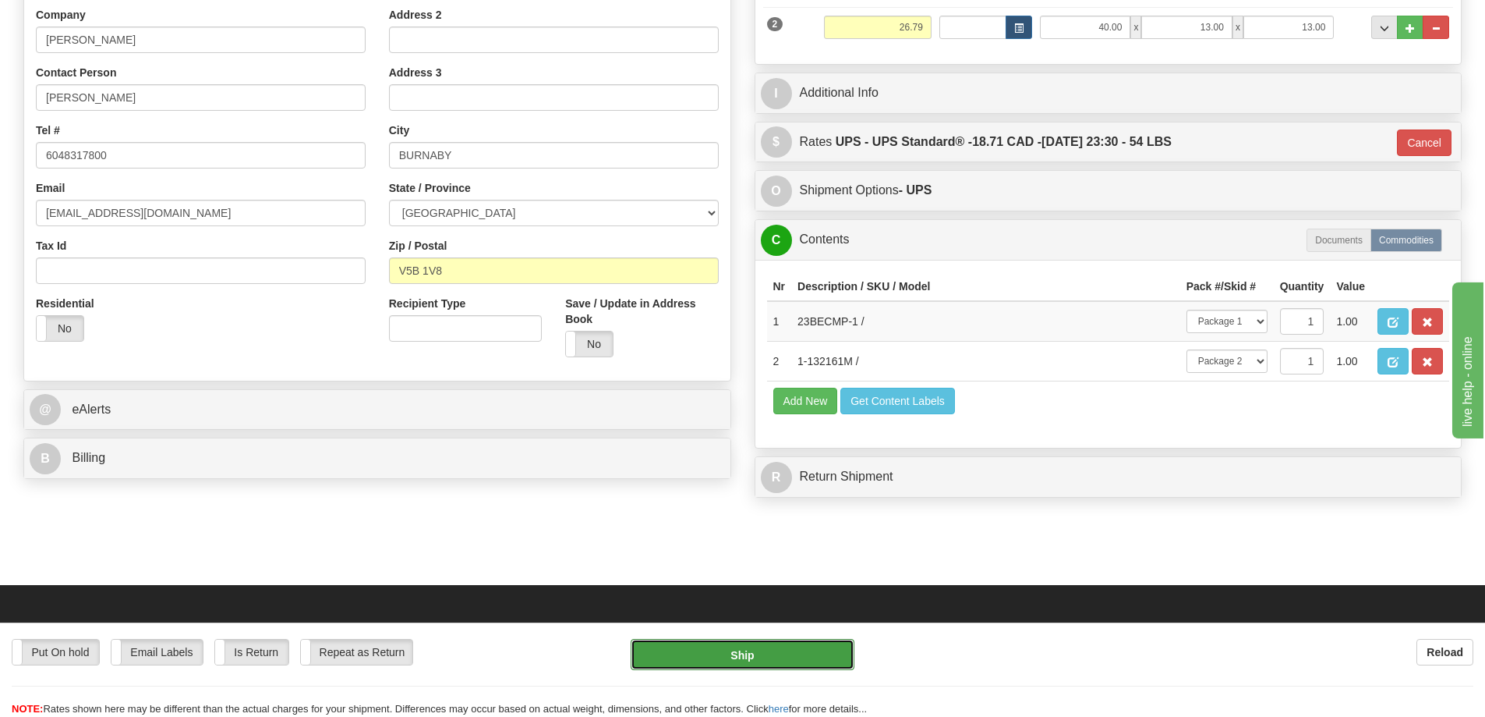
click at [753, 654] on button "Ship" at bounding box center [743, 654] width 224 height 31
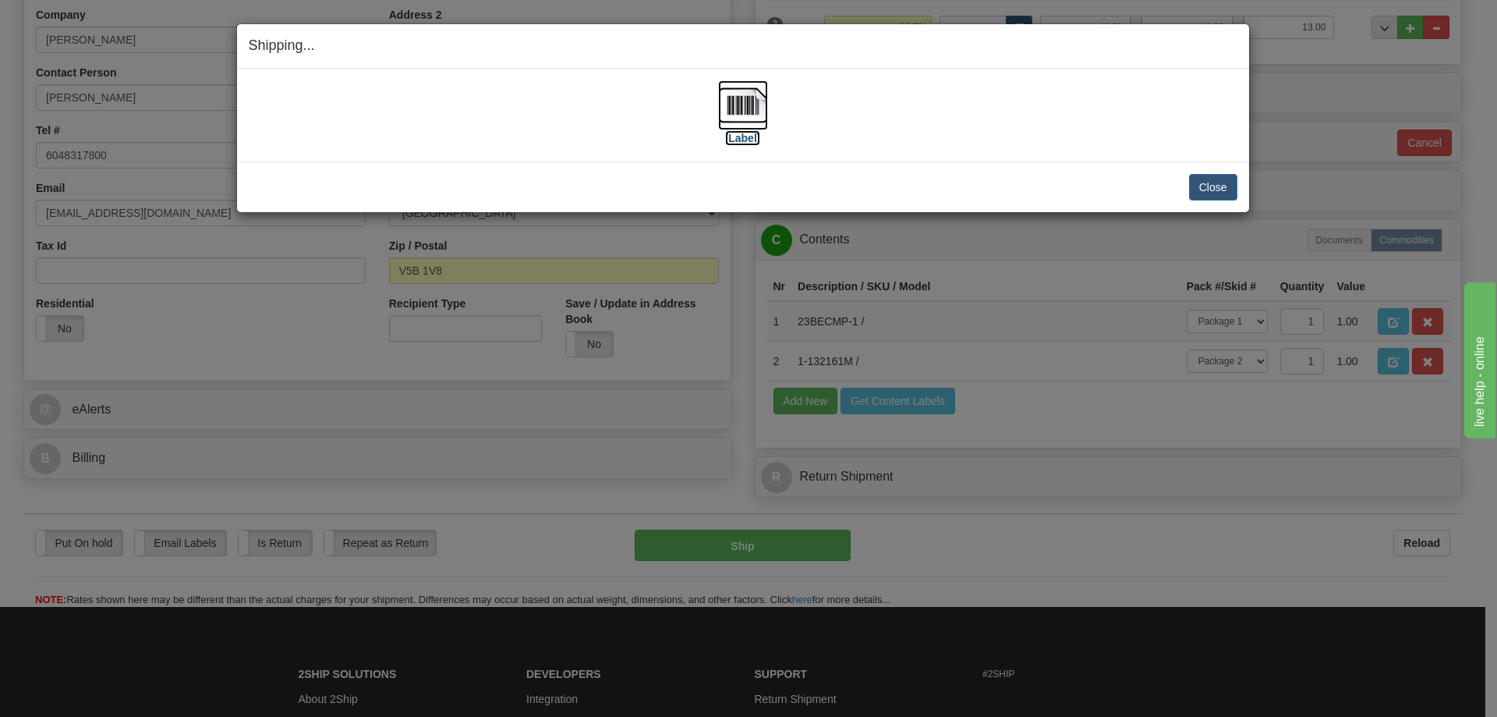
click at [746, 109] on img at bounding box center [743, 105] width 50 height 50
click at [1195, 185] on button "Close" at bounding box center [1213, 187] width 48 height 27
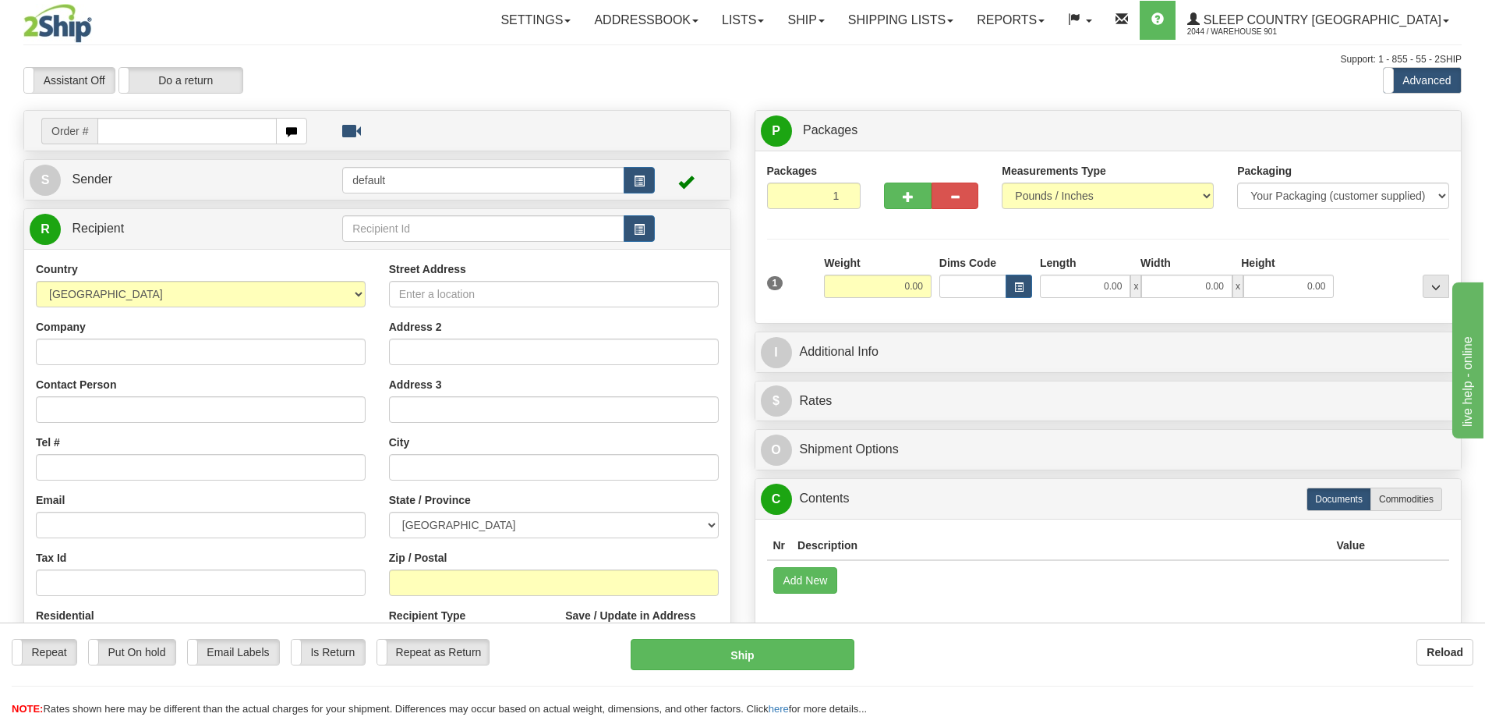
click at [193, 122] on input "text" at bounding box center [186, 131] width 179 height 27
type input "9000I127597"
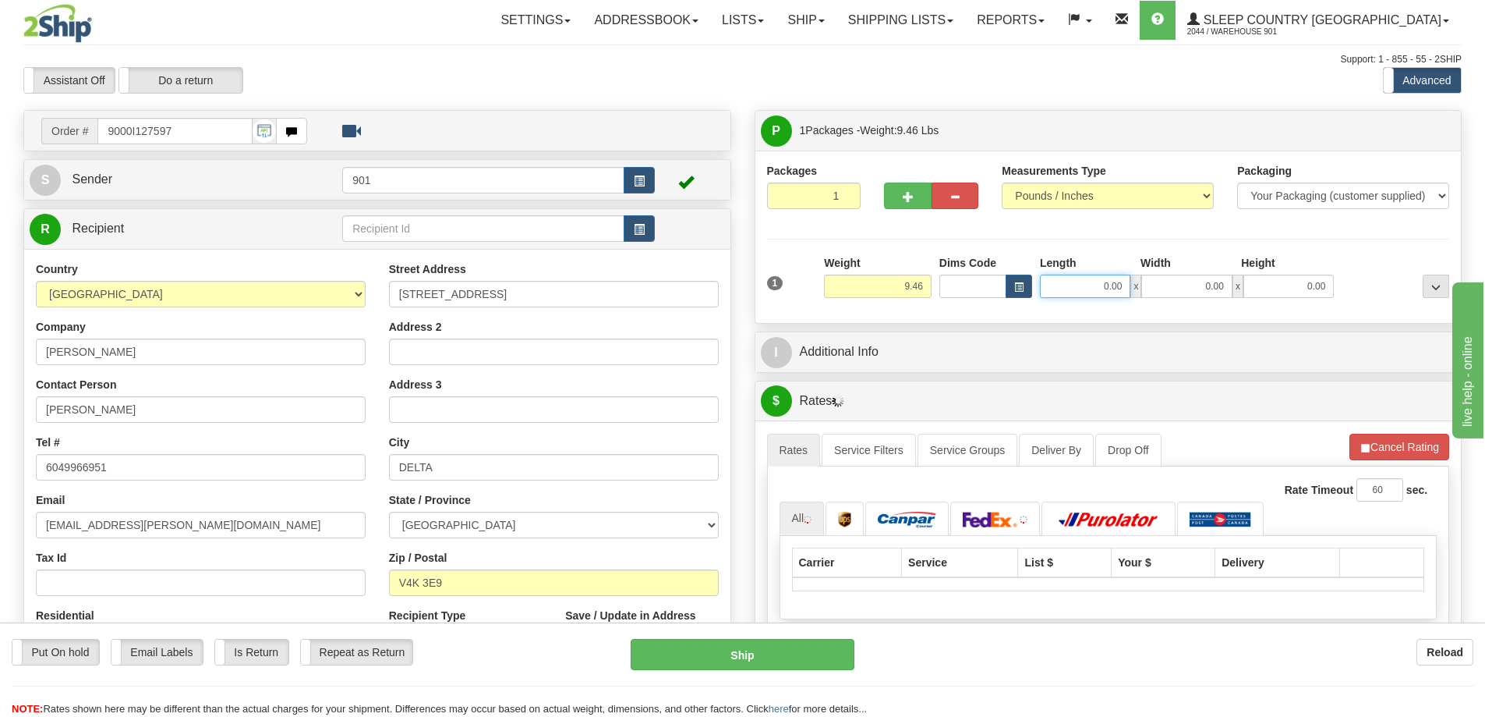
drag, startPoint x: 1090, startPoint y: 284, endPoint x: 1179, endPoint y: 281, distance: 88.9
click at [1179, 281] on div "0.00 x 0.00 x 0.00" at bounding box center [1187, 285] width 294 height 23
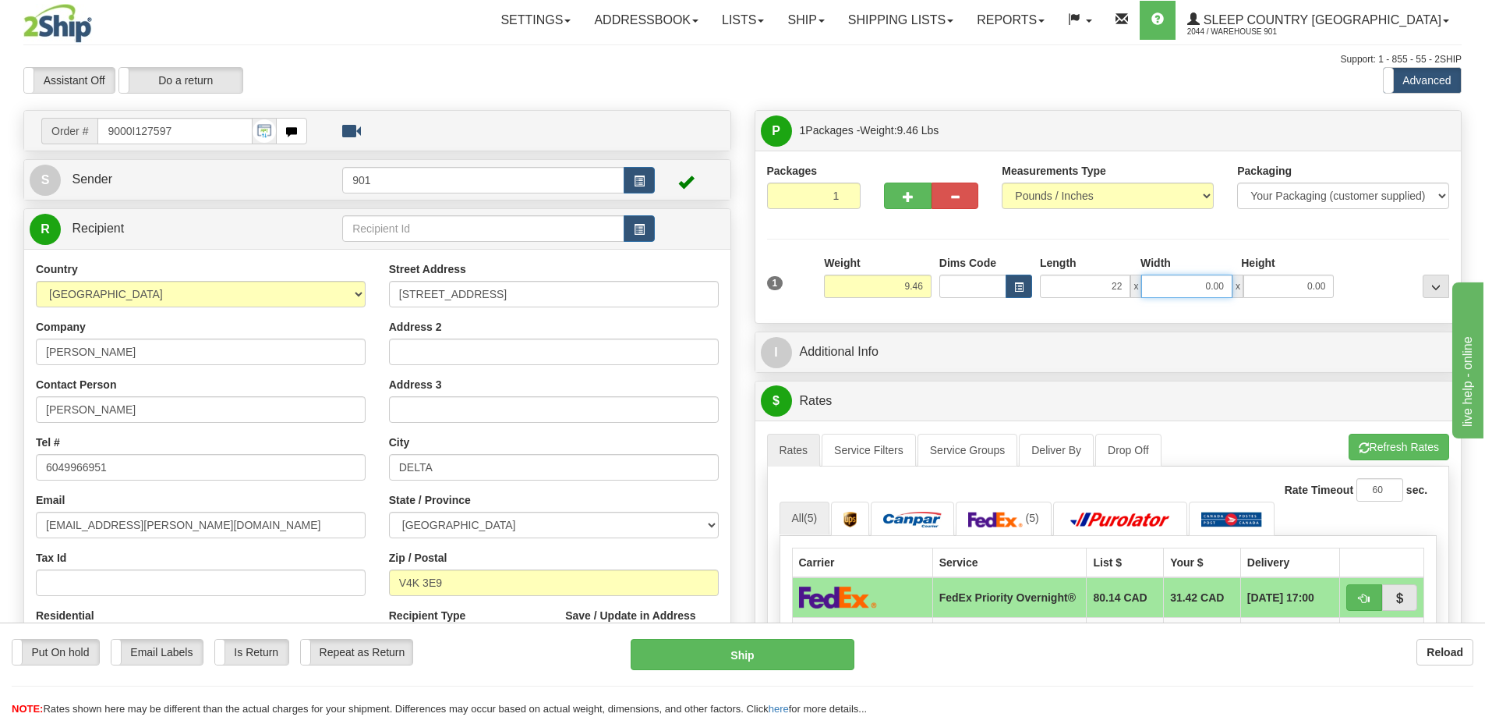
type input "22.00"
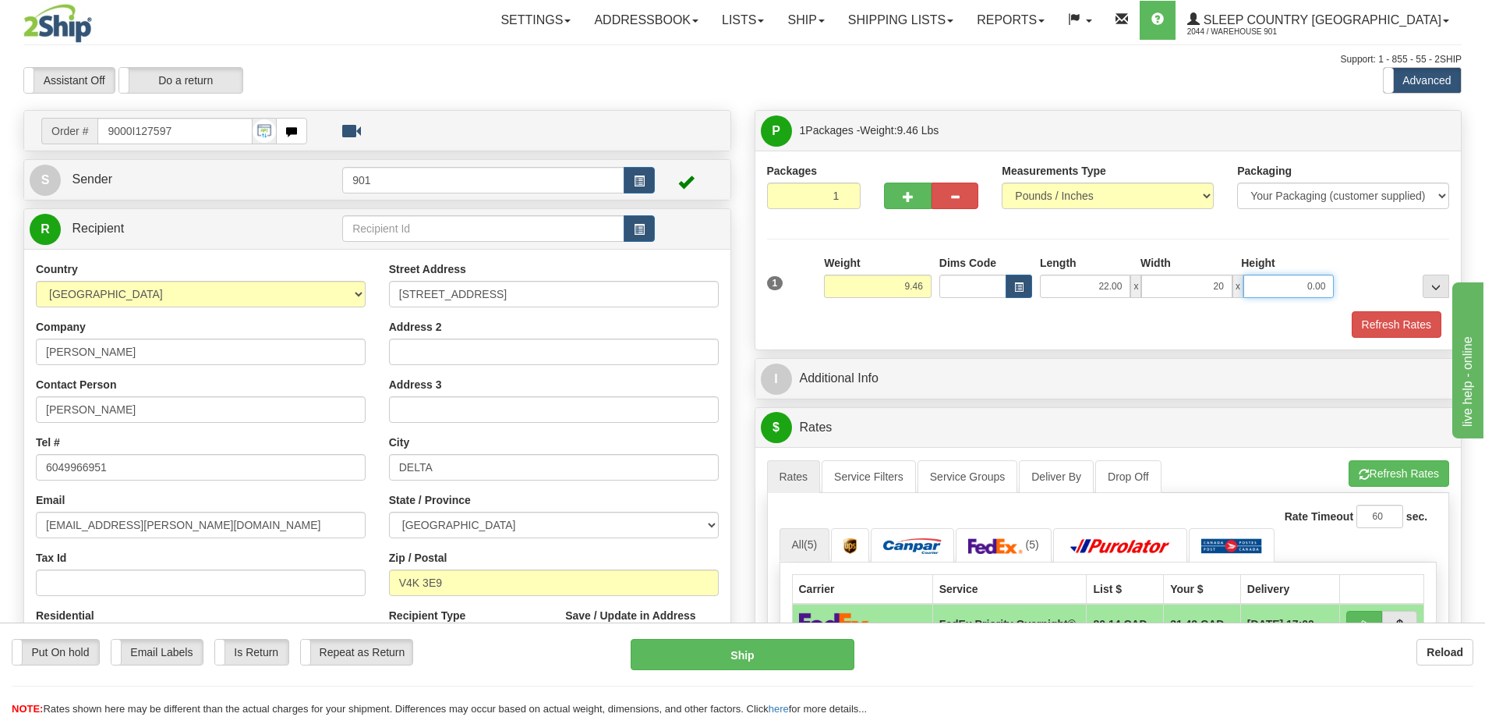
type input "20.00"
type input "8.00"
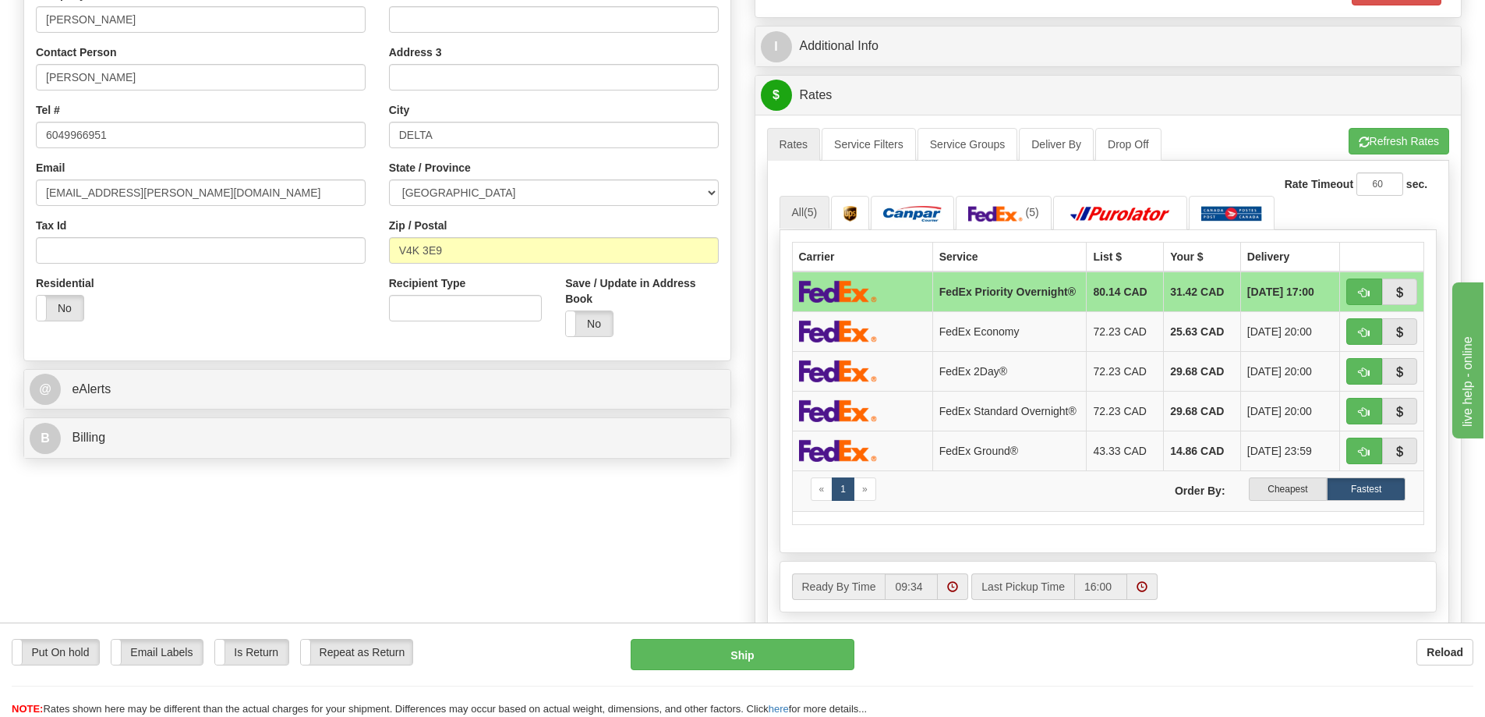
scroll to position [780, 0]
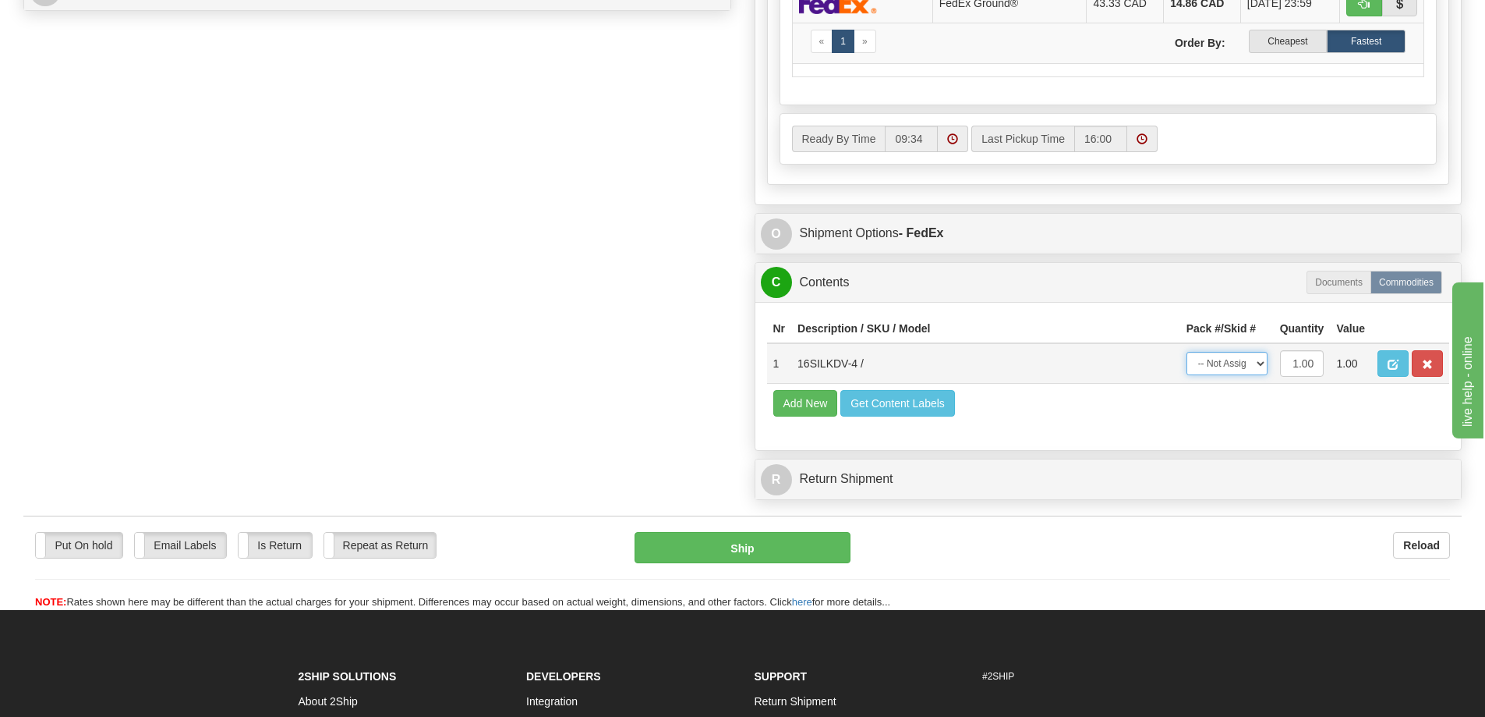
click at [1260, 375] on select "-- Not Assigned -- Package 1" at bounding box center [1227, 363] width 81 height 23
select select "0"
click at [1187, 361] on select "-- Not Assigned -- Package 1" at bounding box center [1227, 363] width 81 height 23
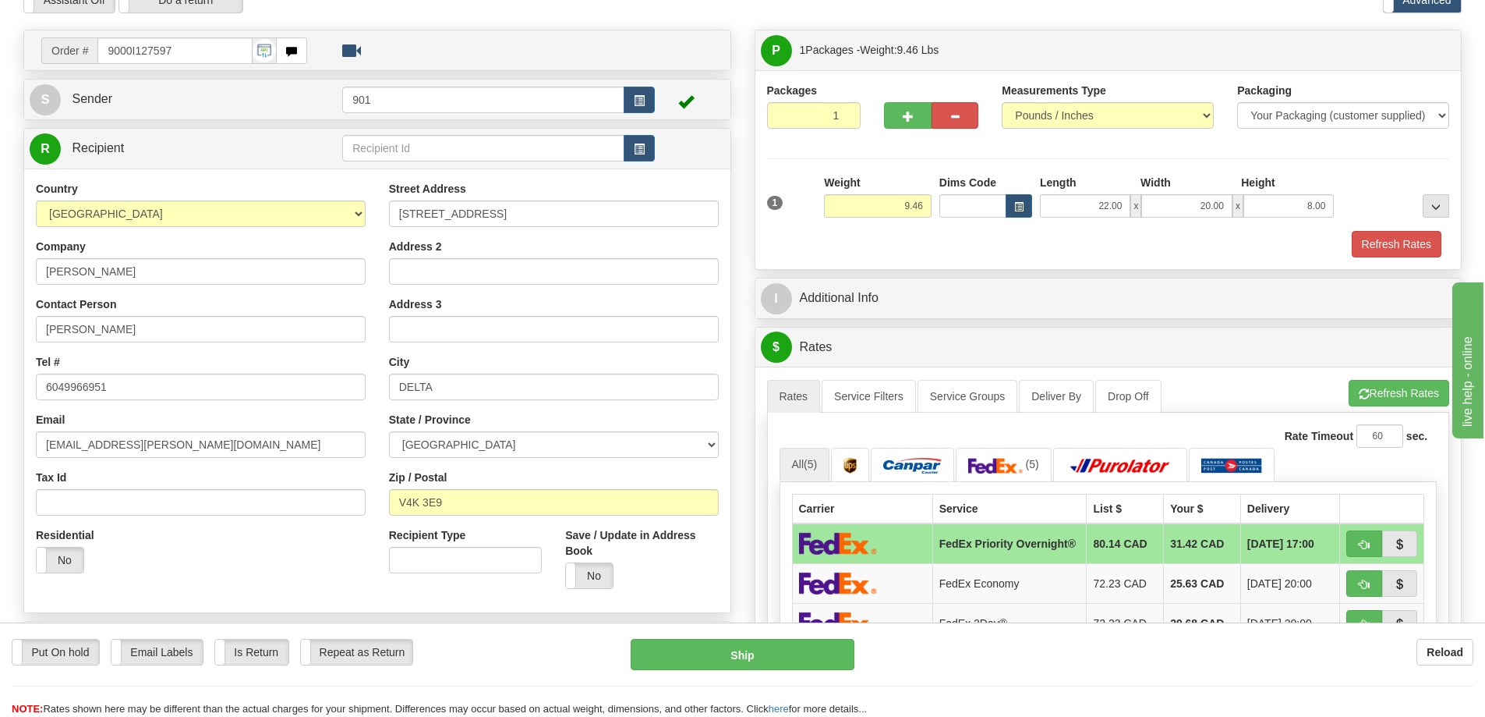
scroll to position [78, 0]
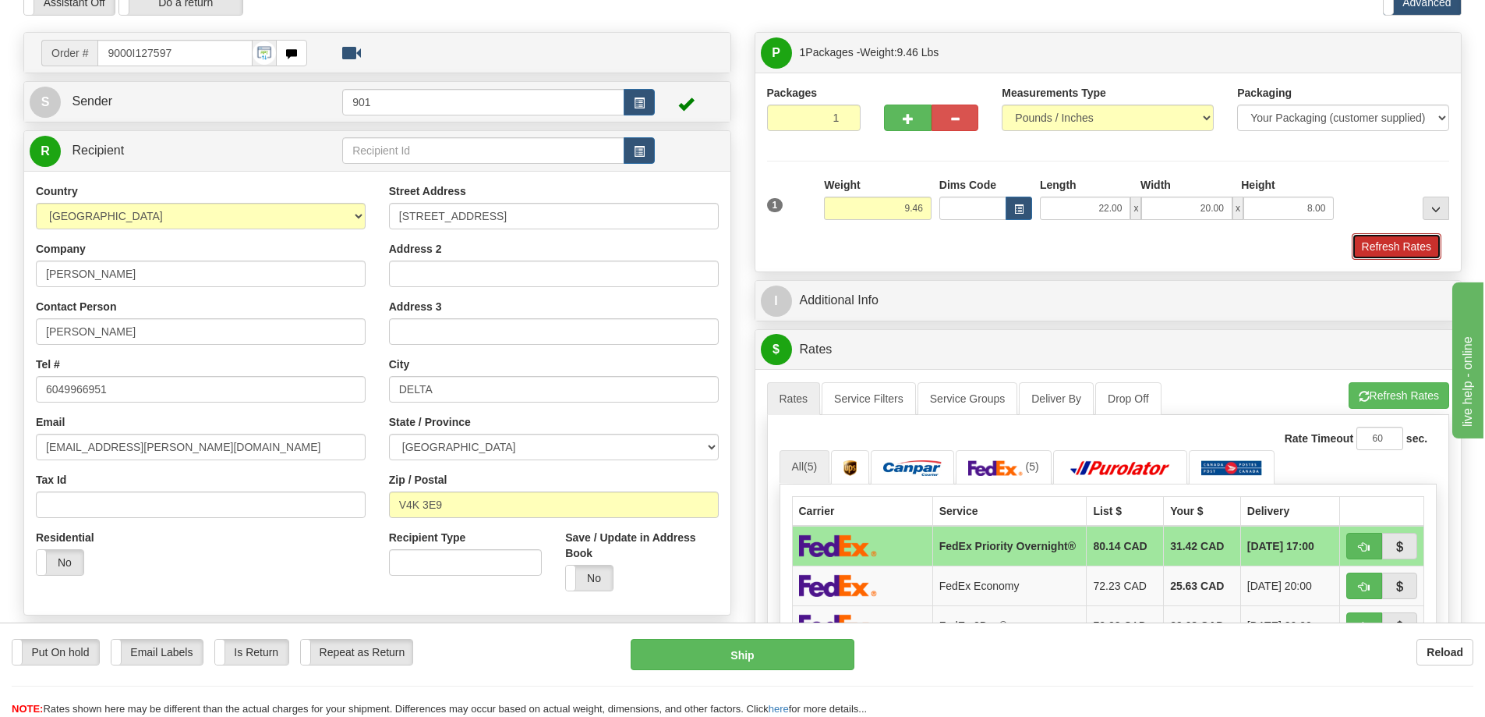
click at [1372, 237] on button "Refresh Rates" at bounding box center [1397, 246] width 90 height 27
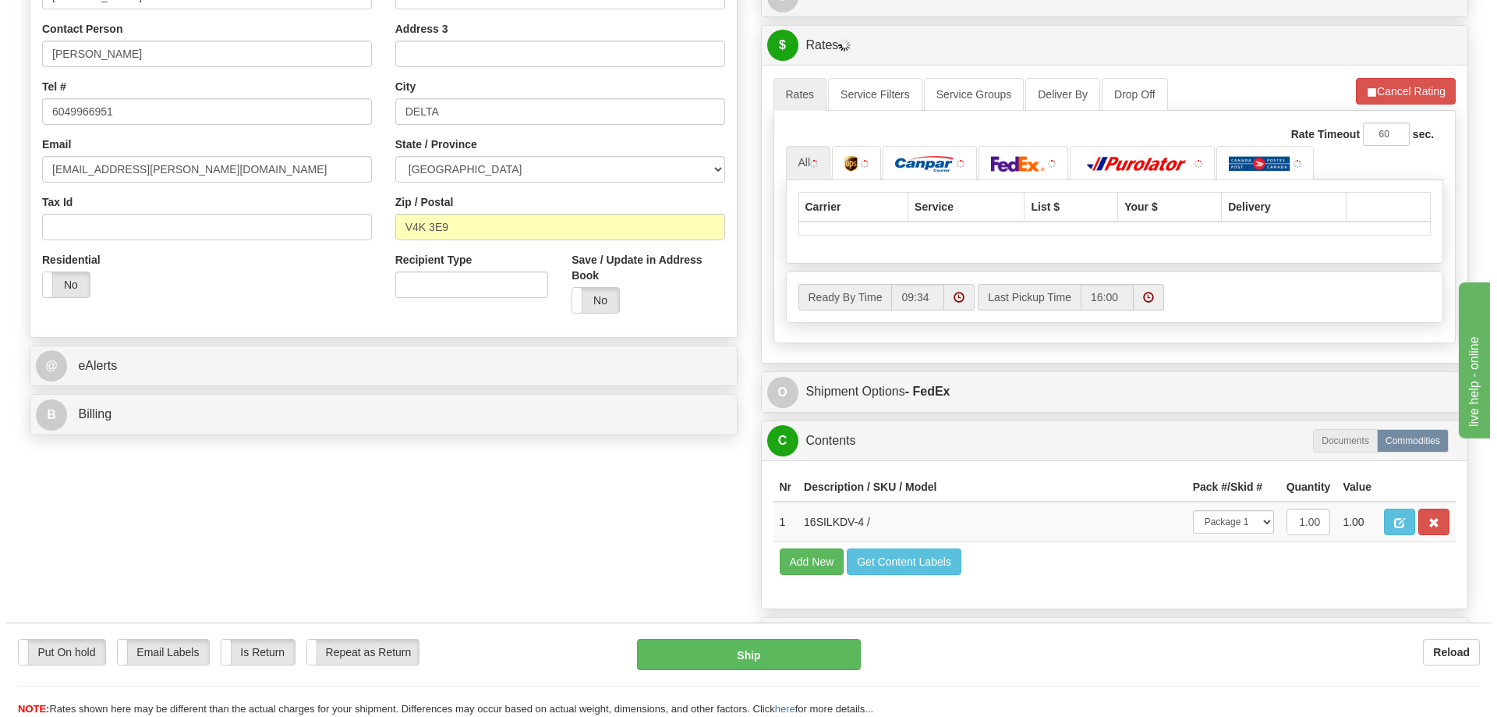
scroll to position [390, 0]
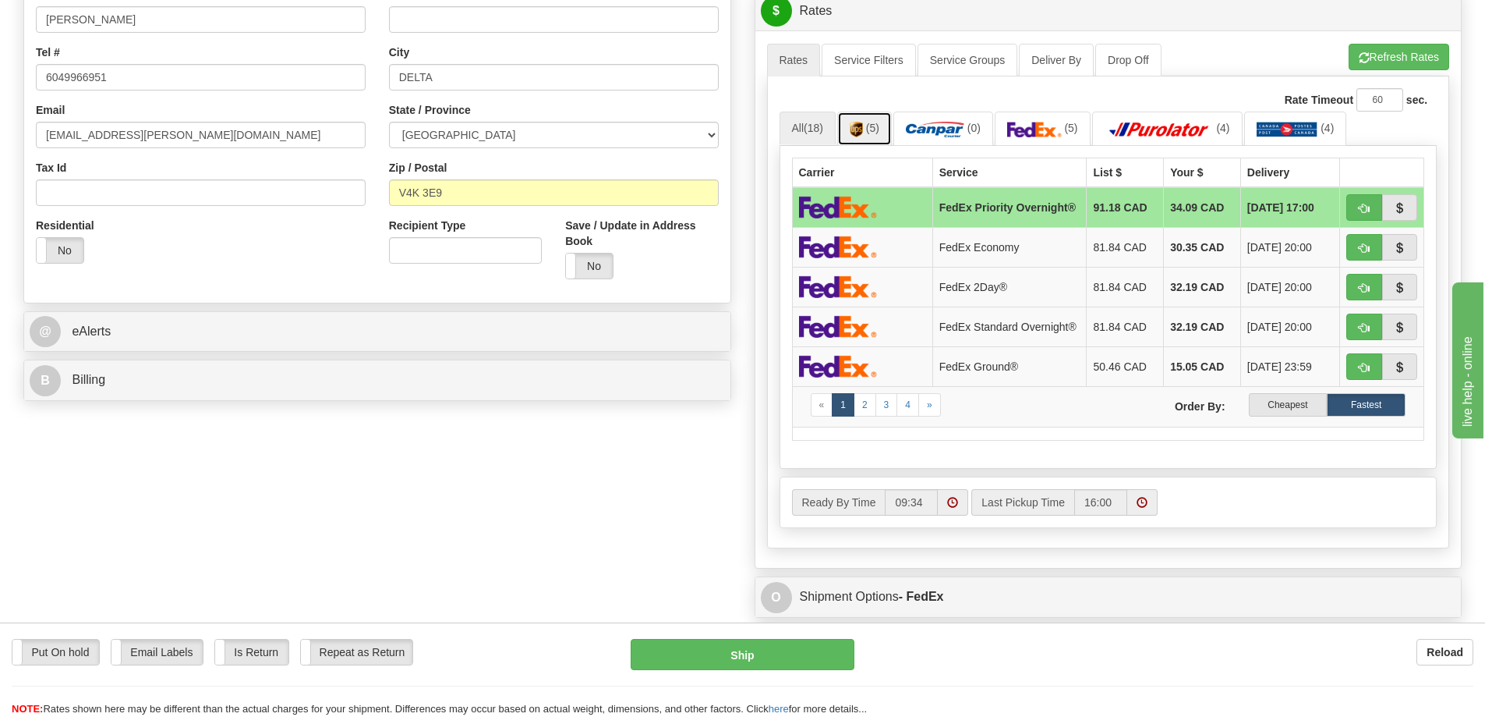
click at [867, 123] on link "(5)" at bounding box center [864, 128] width 55 height 34
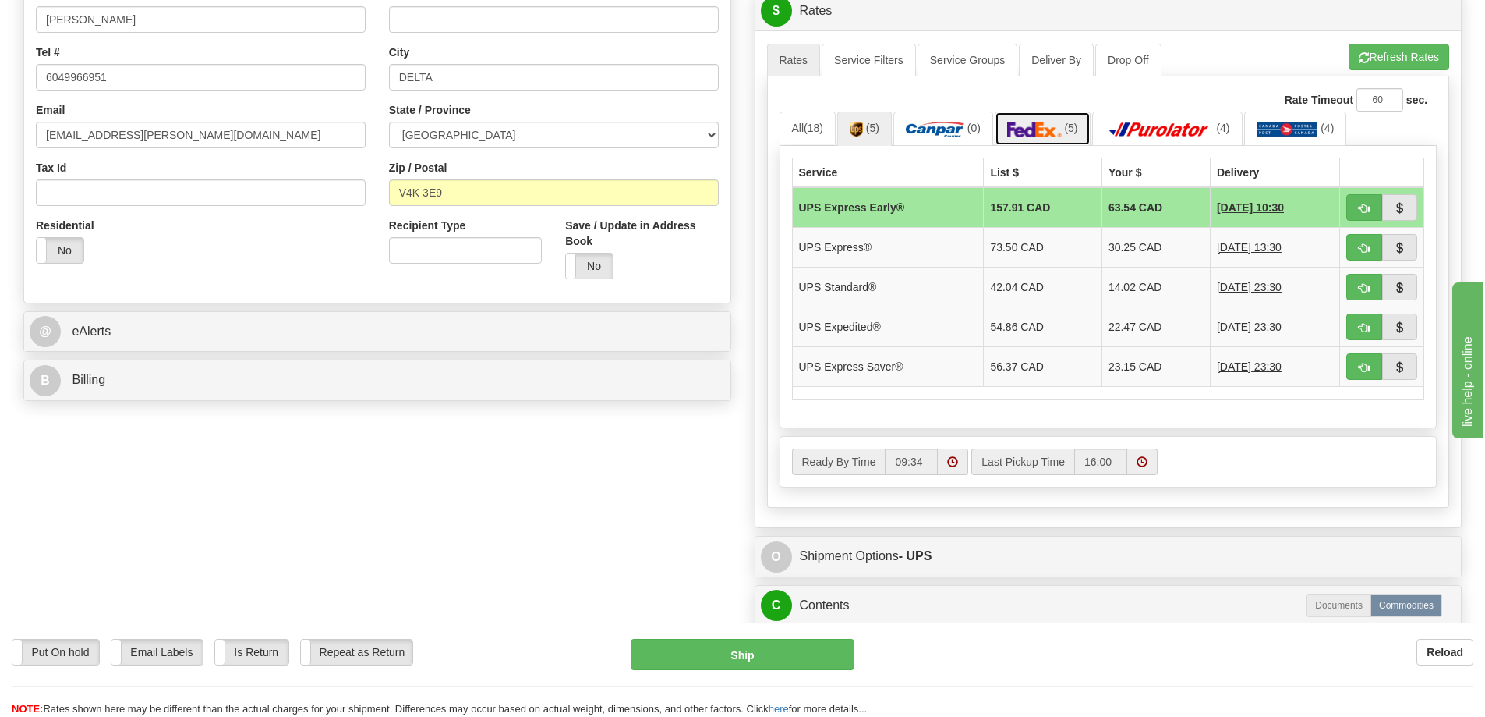
click at [1034, 124] on img at bounding box center [1034, 130] width 55 height 16
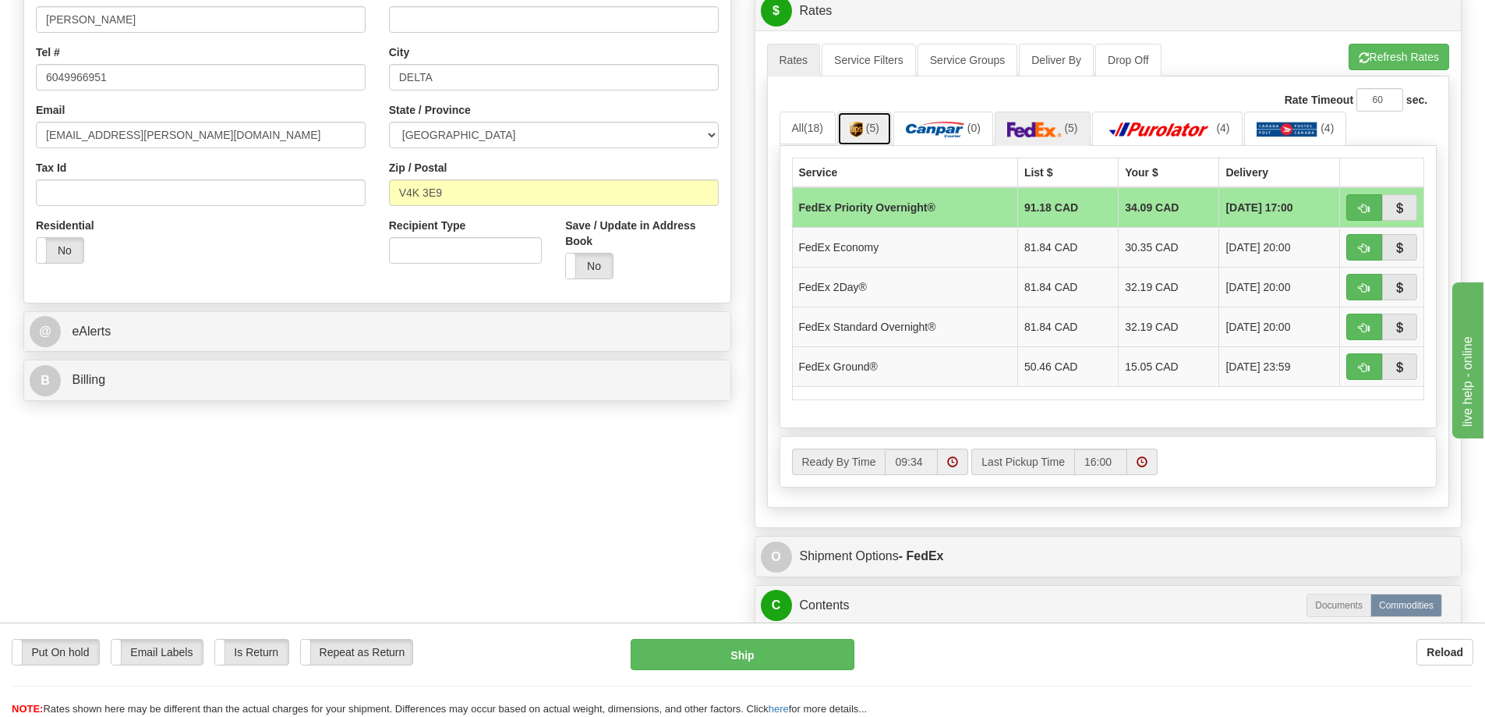
click at [861, 128] on img at bounding box center [856, 130] width 13 height 16
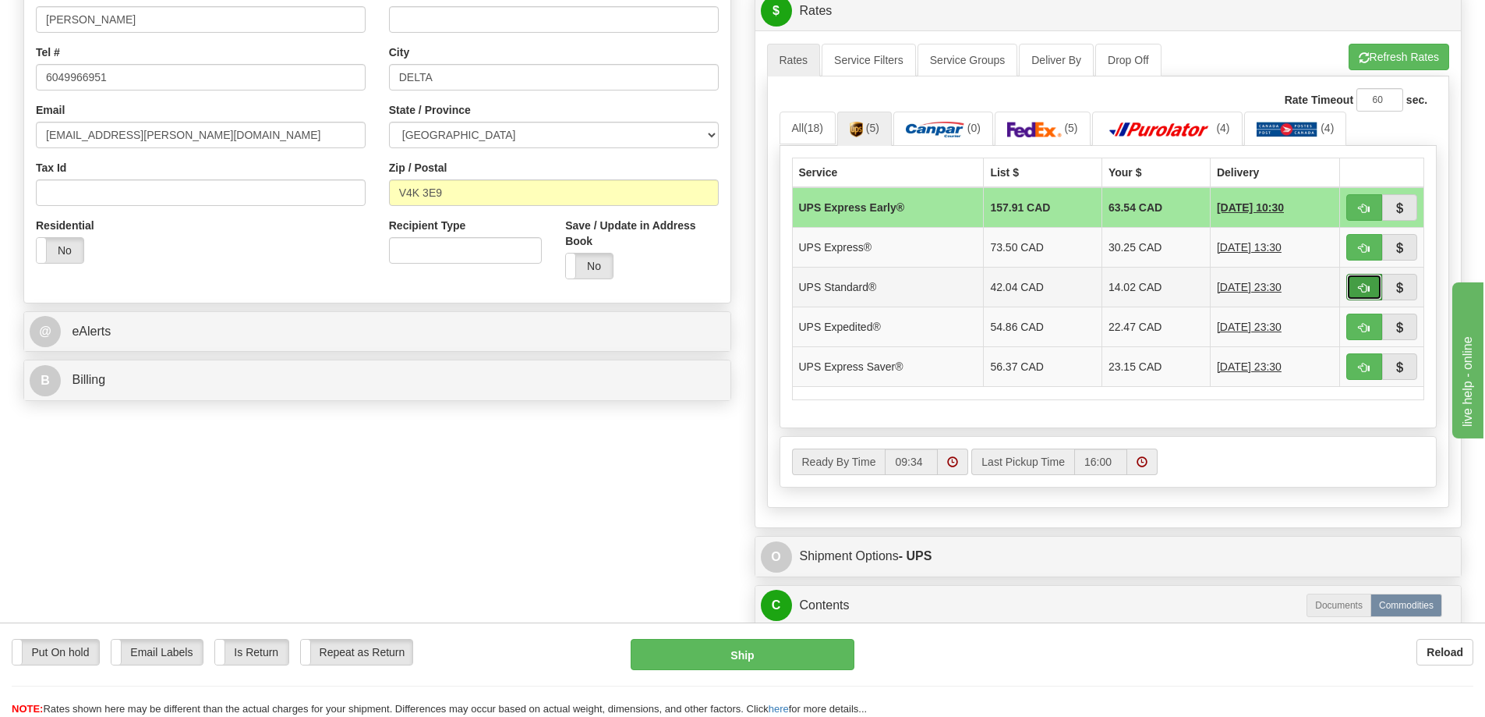
click at [1361, 285] on span "button" at bounding box center [1364, 288] width 11 height 10
type input "11"
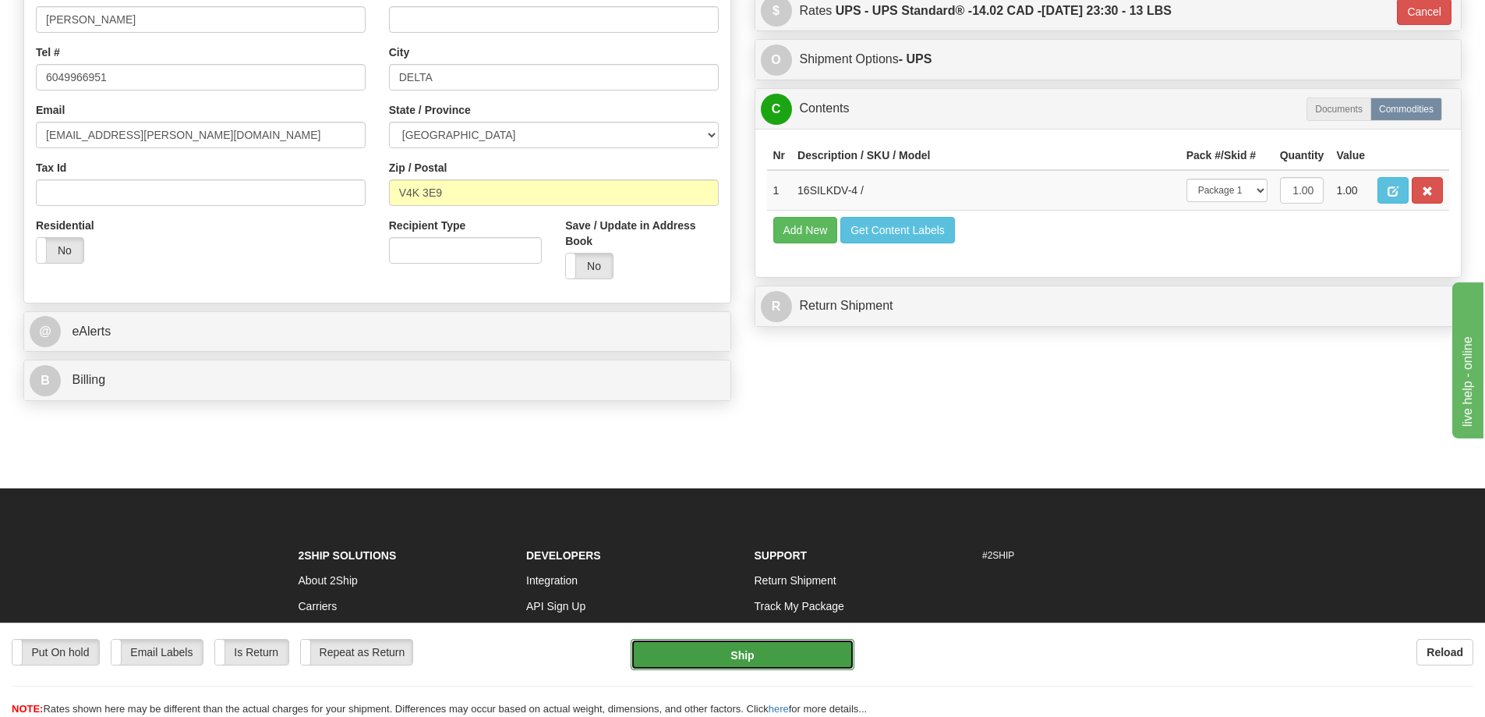
click at [753, 649] on button "Ship" at bounding box center [743, 654] width 224 height 31
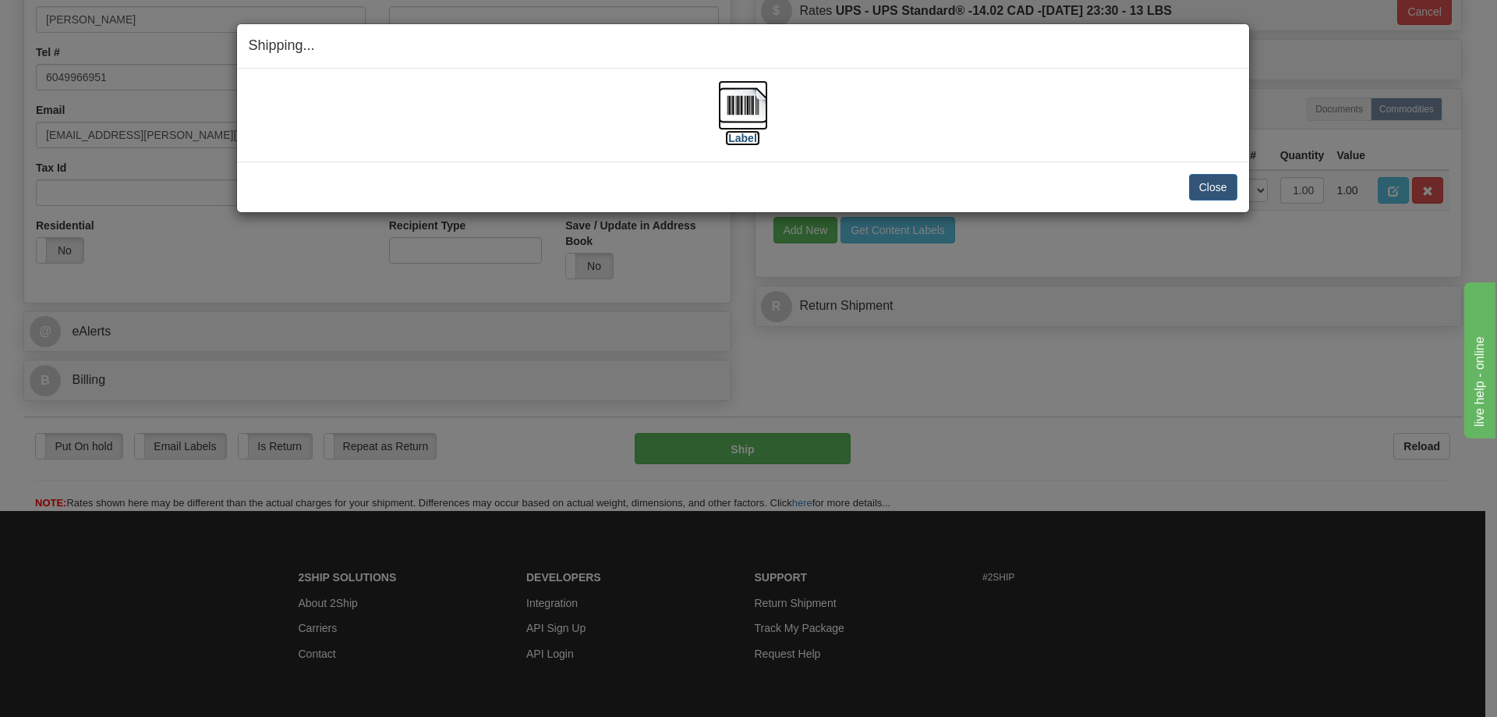
click at [739, 106] on img at bounding box center [743, 105] width 50 height 50
click at [1222, 185] on button "Close" at bounding box center [1213, 187] width 48 height 27
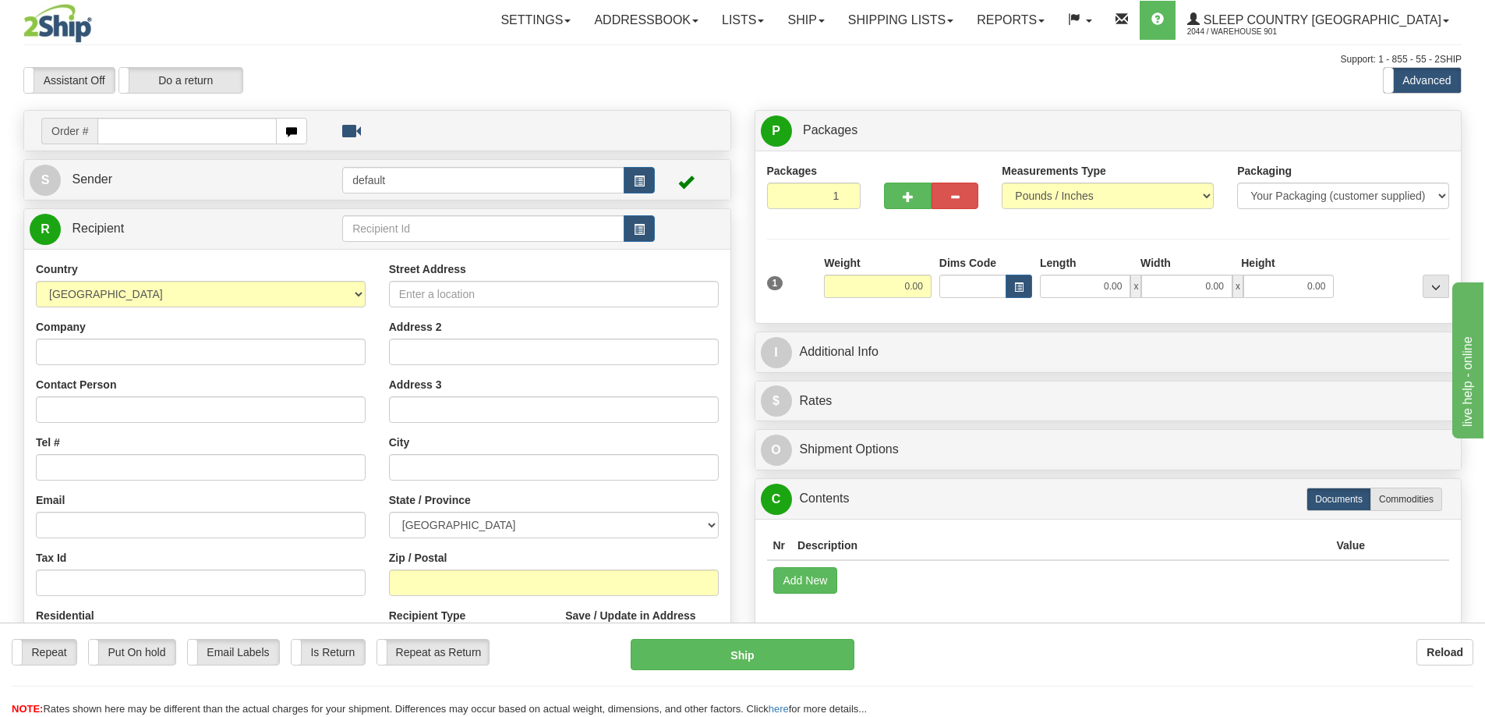
click at [157, 134] on input "text" at bounding box center [186, 131] width 179 height 27
type input "9000I127631"
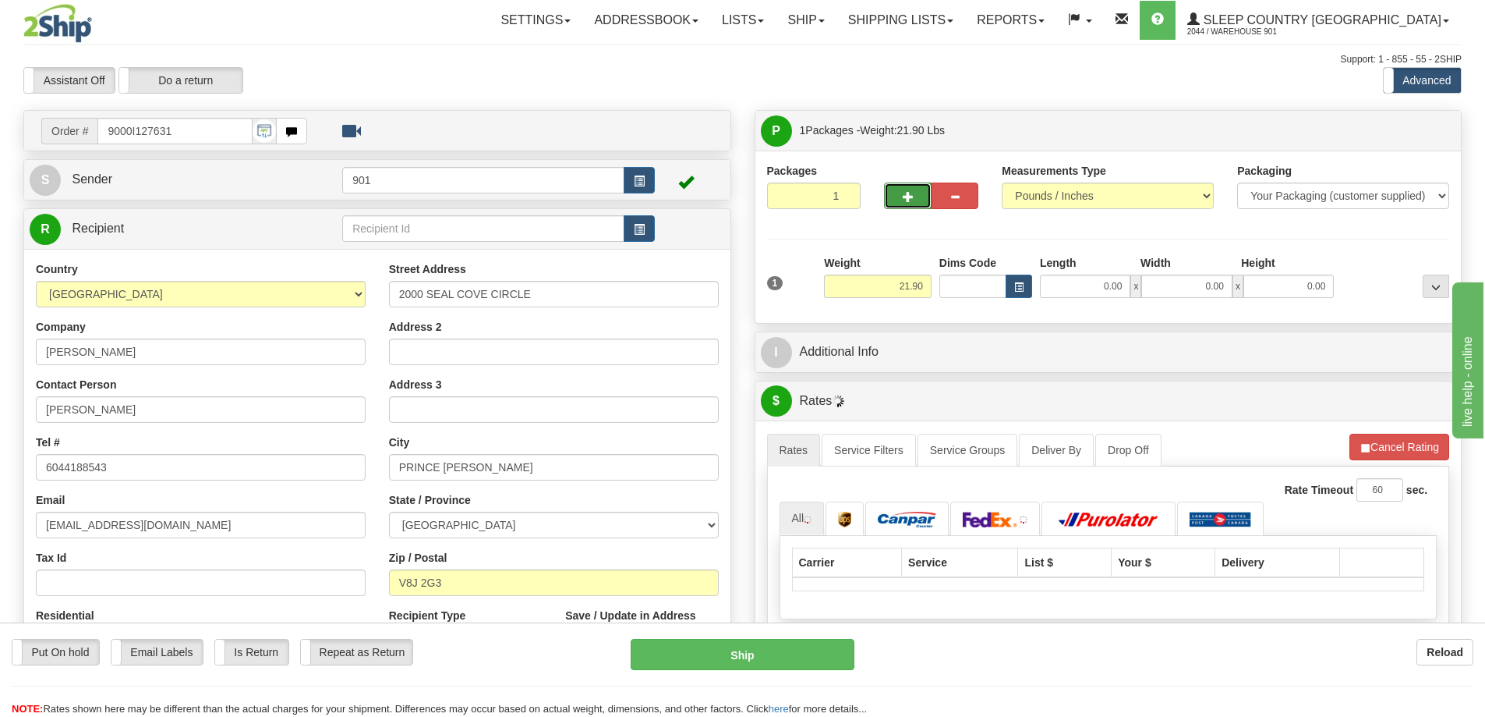
click at [908, 192] on span "button" at bounding box center [908, 197] width 11 height 10
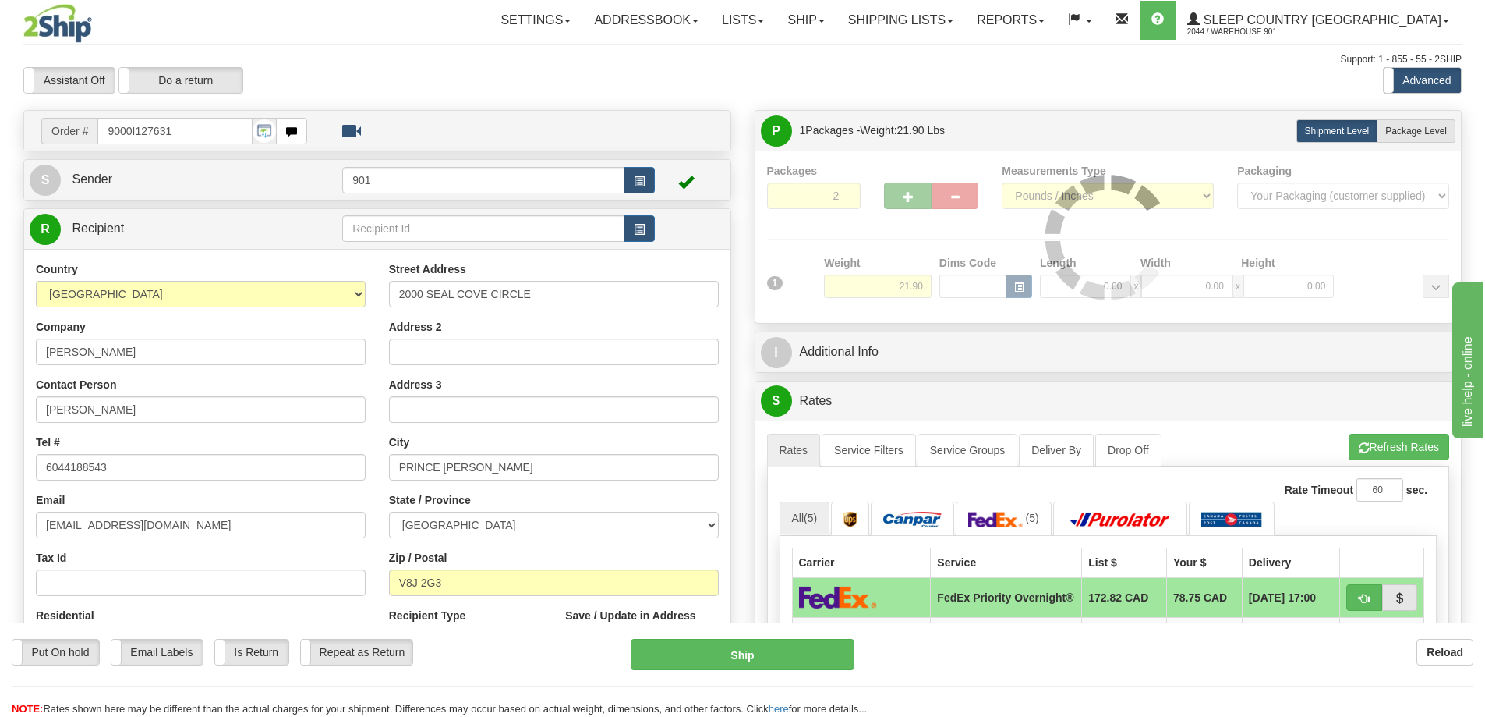
click at [908, 191] on div "Packages 2 1 Measurements Type" at bounding box center [1108, 237] width 683 height 148
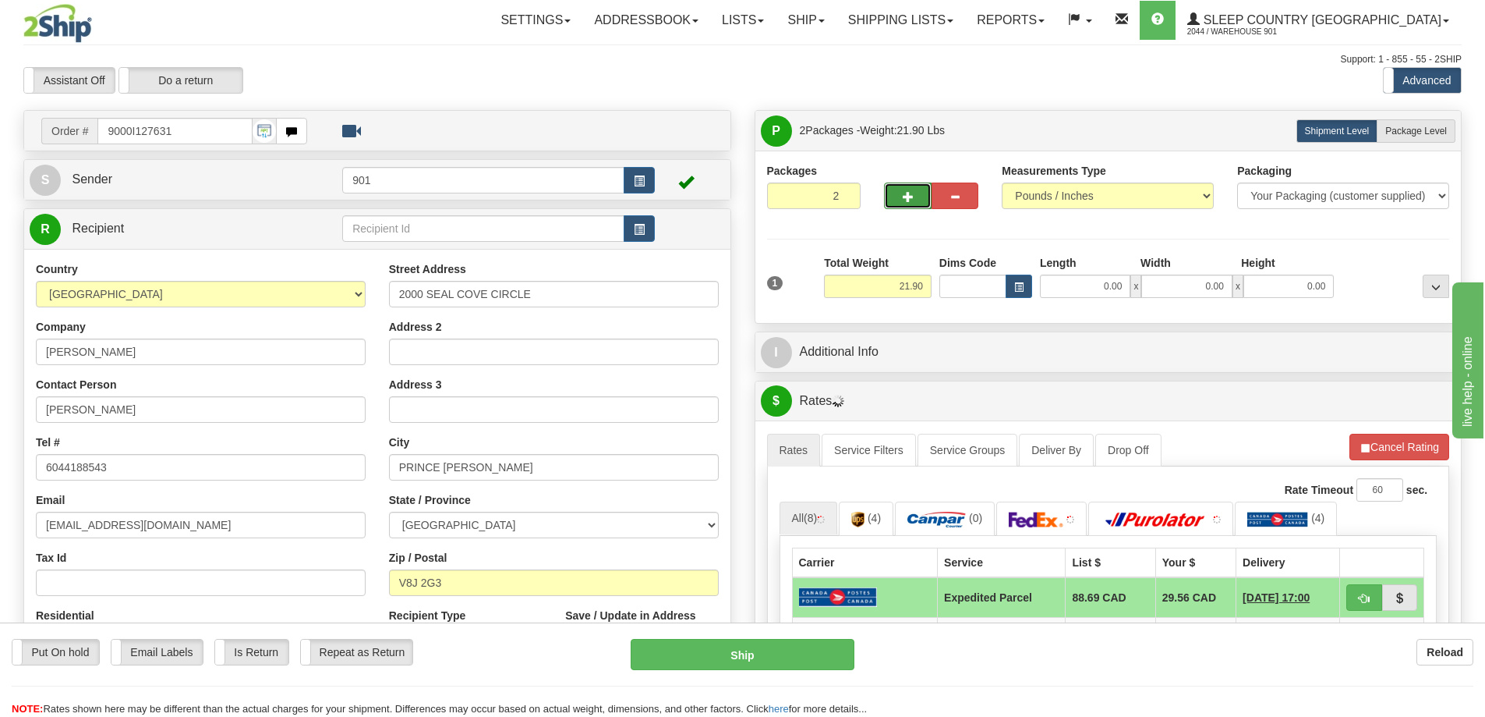
click at [908, 192] on span "button" at bounding box center [908, 197] width 11 height 10
type input "3"
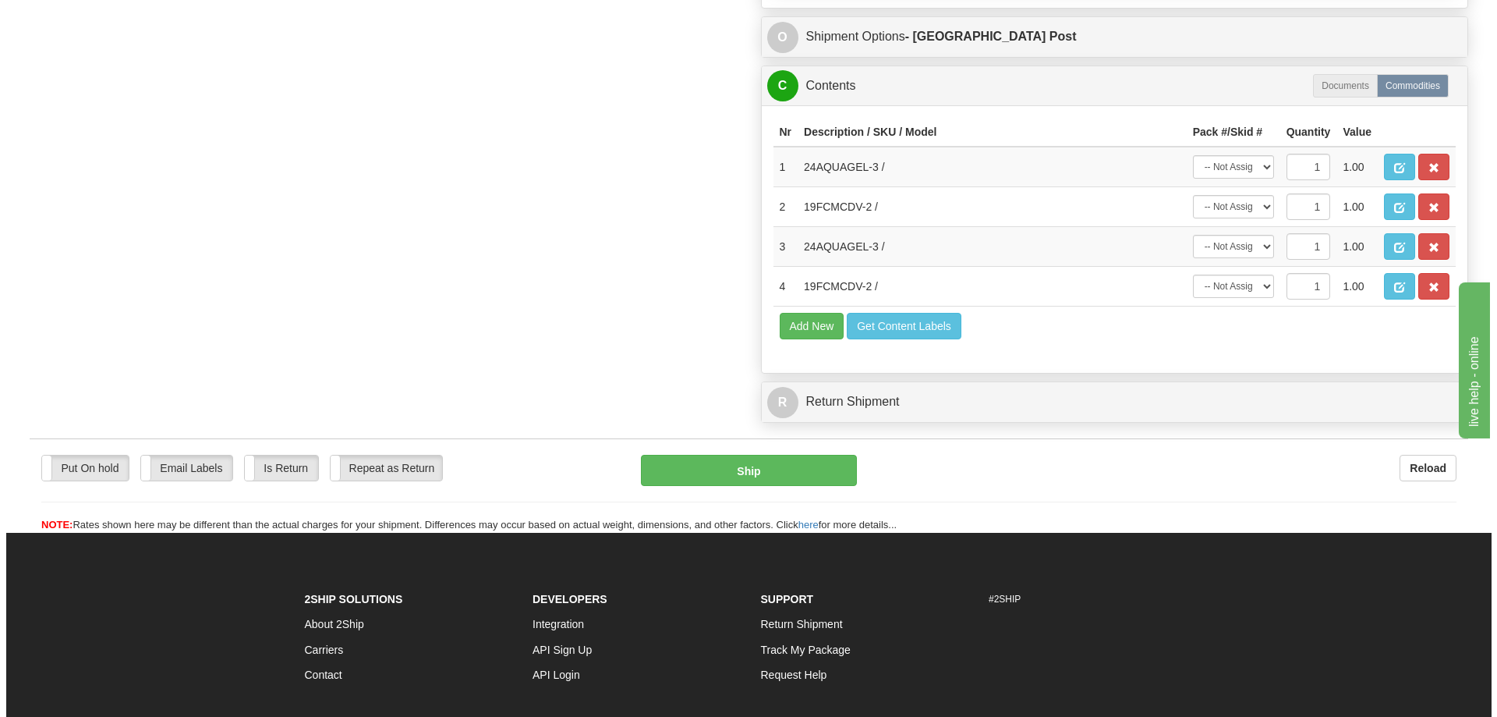
scroll to position [1014, 0]
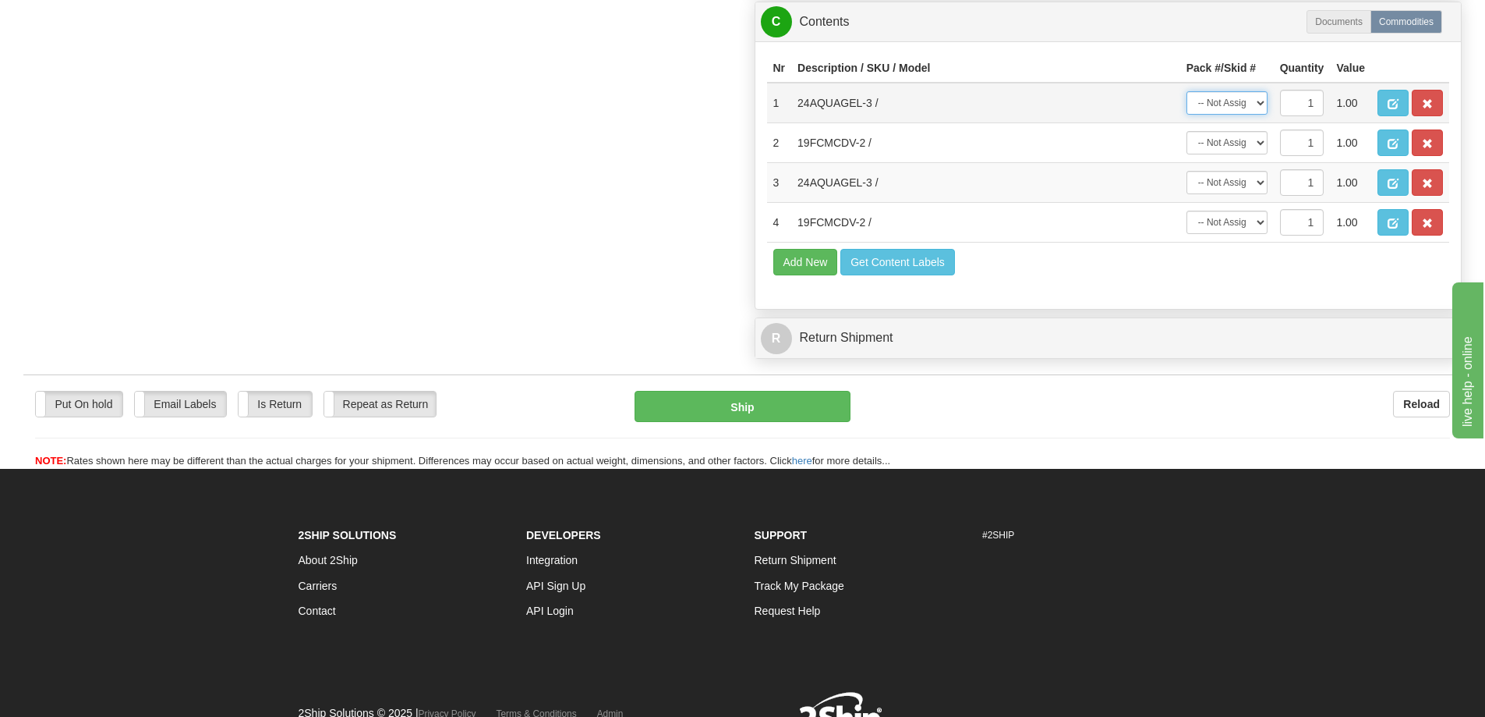
click at [1253, 108] on select "-- Not Assigned -- Package 1 Package 2 Package 3" at bounding box center [1227, 102] width 81 height 23
select select "0"
click at [1187, 96] on select "-- Not Assigned -- Package 1 Package 2 Package 3" at bounding box center [1227, 102] width 81 height 23
click at [1248, 189] on select "-- Not Assigned -- Package 1 Package 2 Package 3" at bounding box center [1227, 182] width 81 height 23
select select "0"
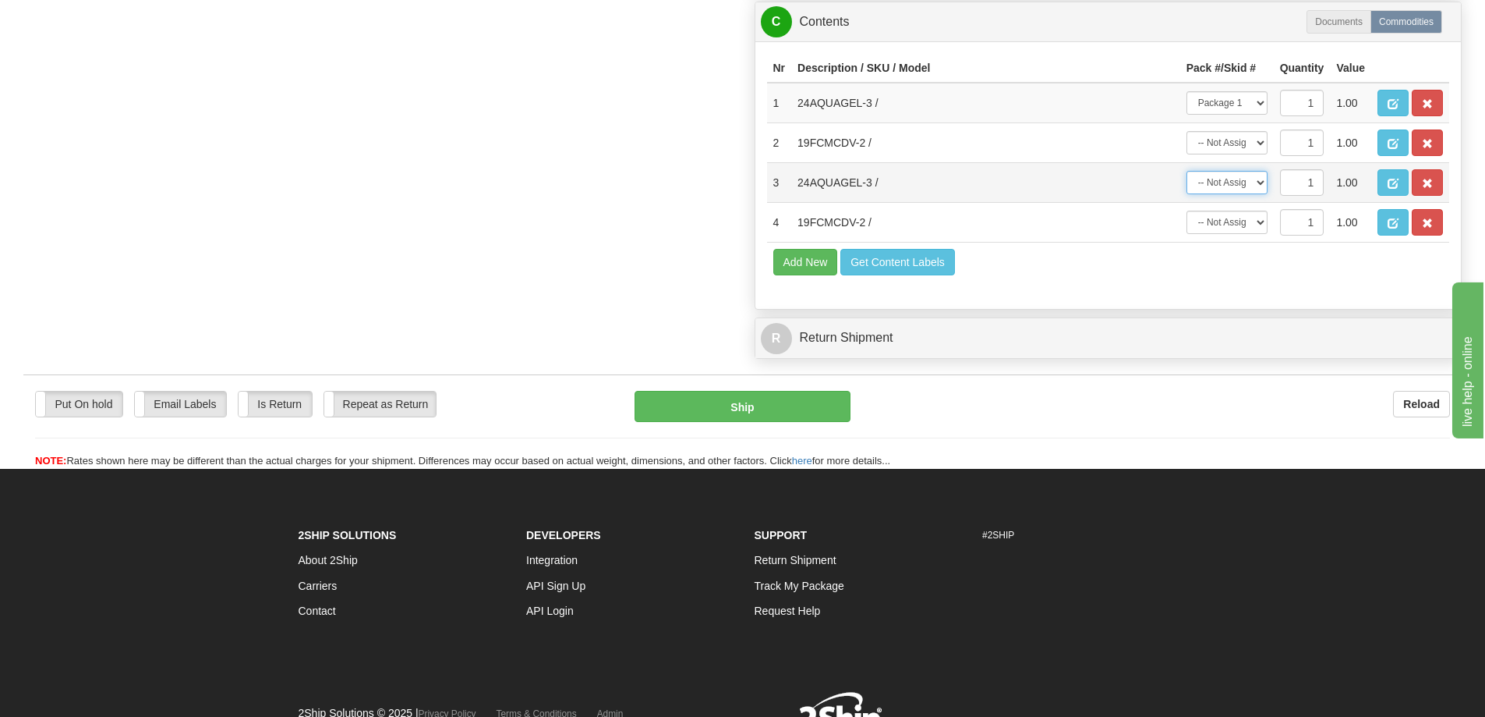
click at [1187, 175] on select "-- Not Assigned -- Package 1 Package 2 Package 3" at bounding box center [1227, 182] width 81 height 23
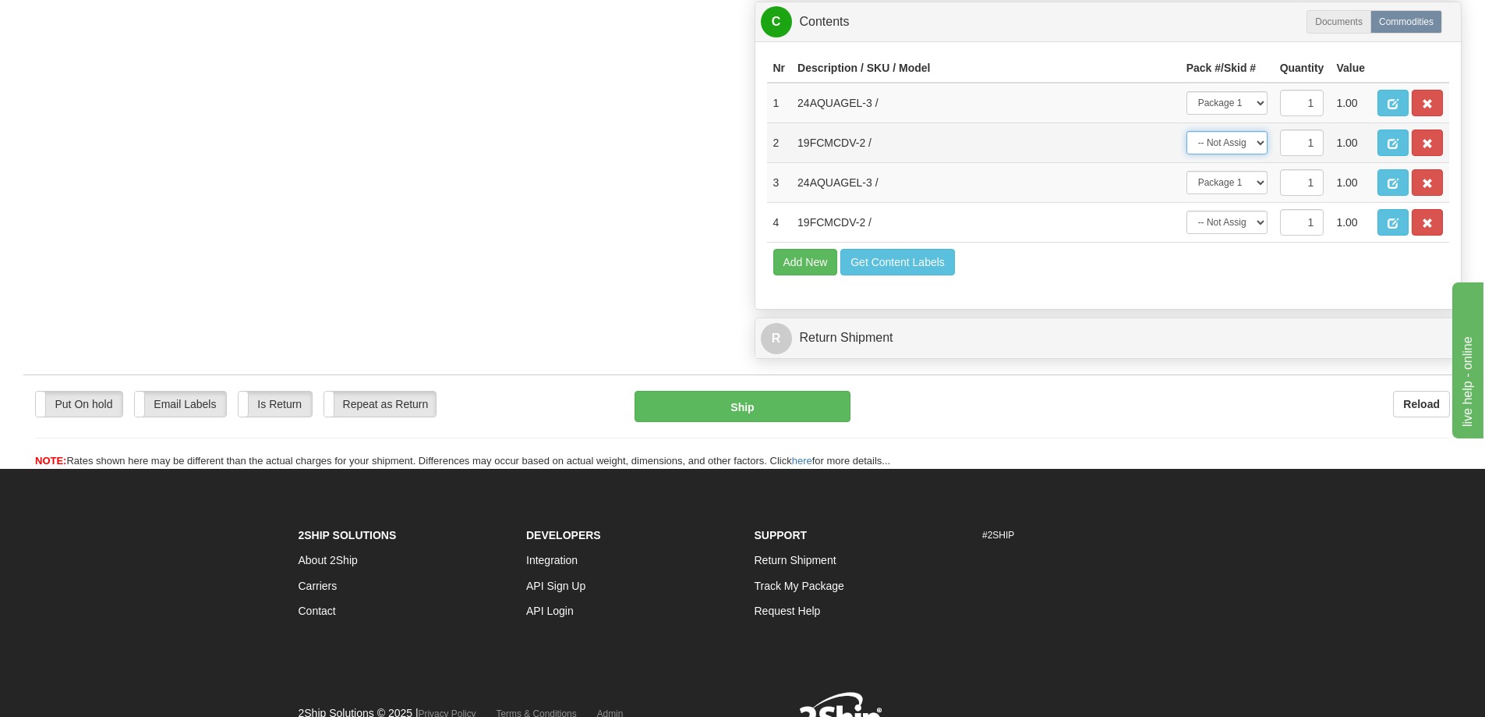
click at [1237, 150] on select "-- Not Assigned -- Package 1 Package 2 Package 3" at bounding box center [1227, 142] width 81 height 23
select select "1"
click at [1187, 136] on select "-- Not Assigned -- Package 1 Package 2 Package 3" at bounding box center [1227, 142] width 81 height 23
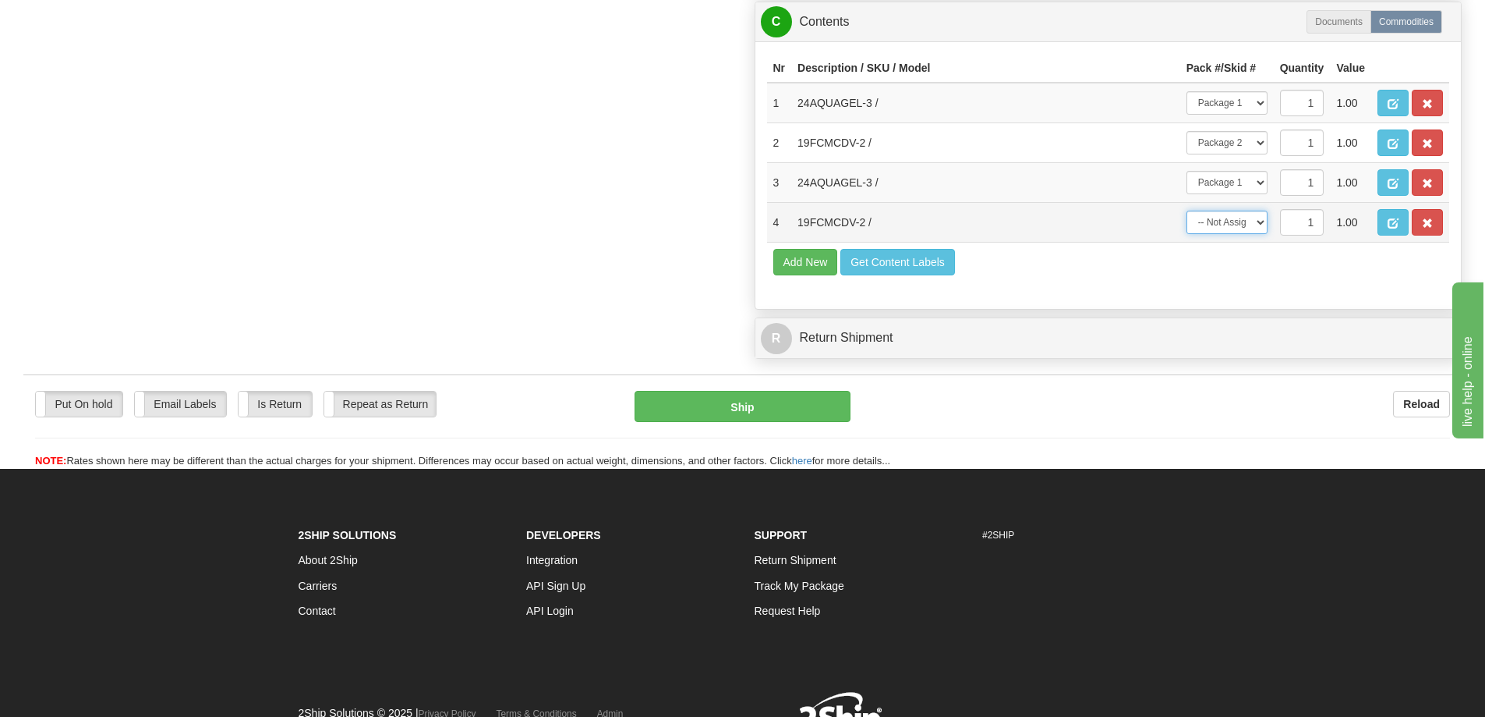
click at [1244, 232] on select "-- Not Assigned -- Package 1 Package 2 Package 3" at bounding box center [1227, 222] width 81 height 23
select select "2"
click at [1187, 215] on select "-- Not Assigned -- Package 1 Package 2 Package 3" at bounding box center [1227, 222] width 81 height 23
click at [1391, 228] on span "button" at bounding box center [1393, 223] width 11 height 10
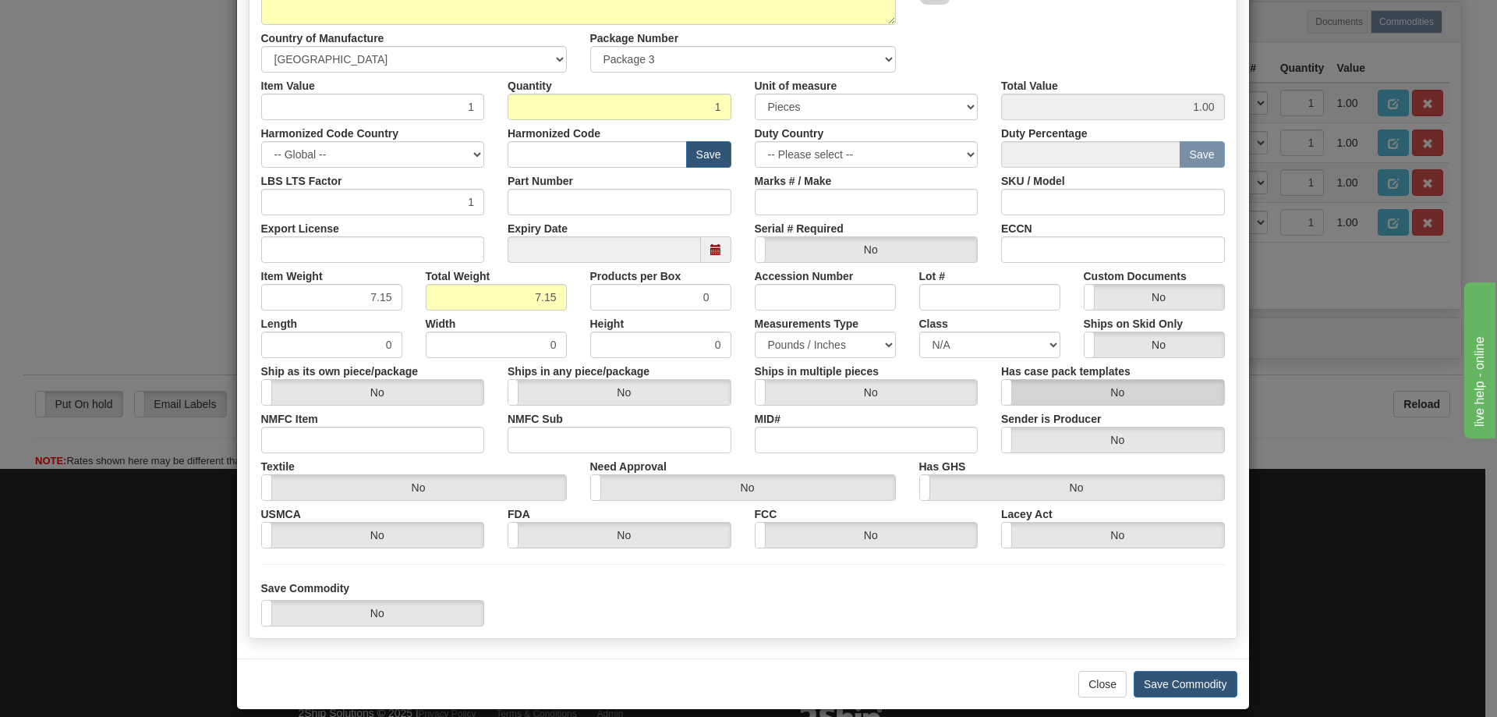
scroll to position [247, 0]
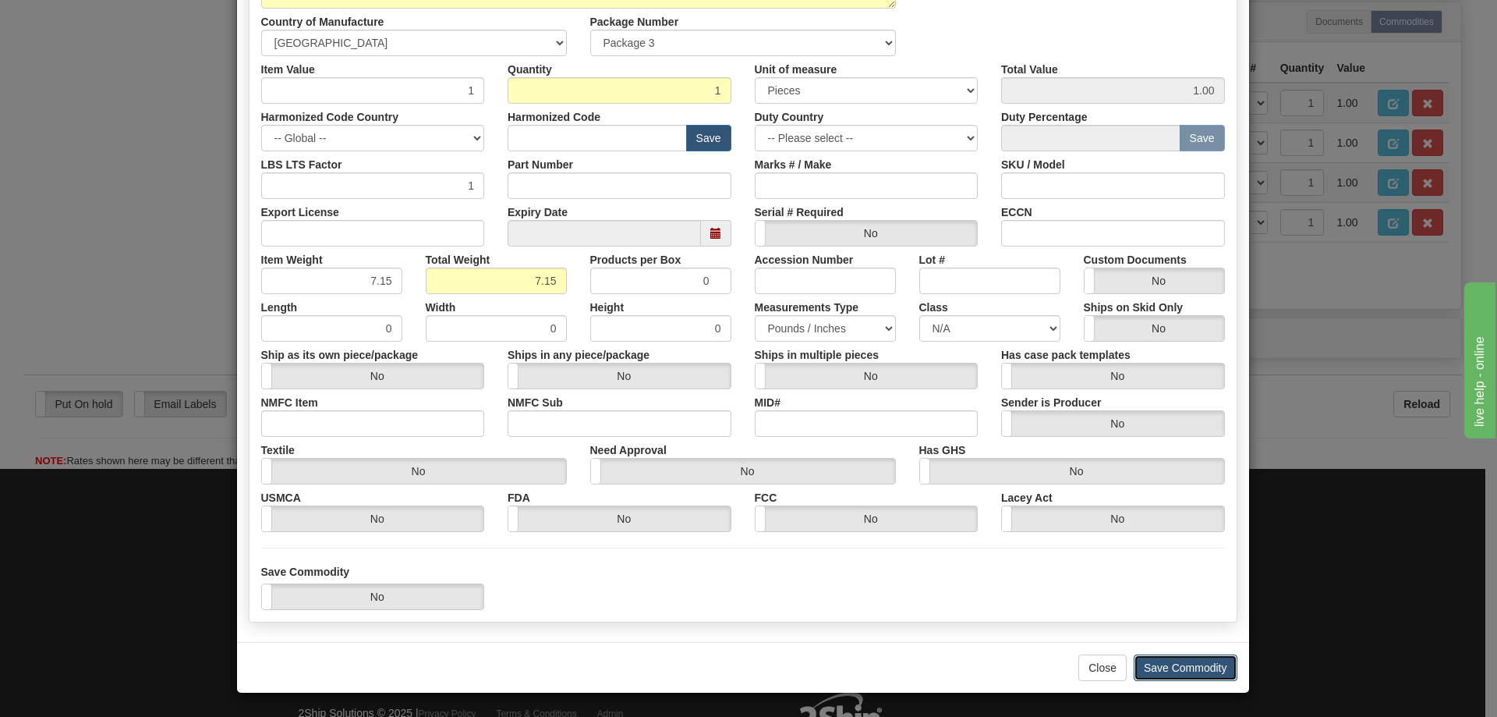
click at [1184, 662] on button "Save Commodity" at bounding box center [1186, 667] width 104 height 27
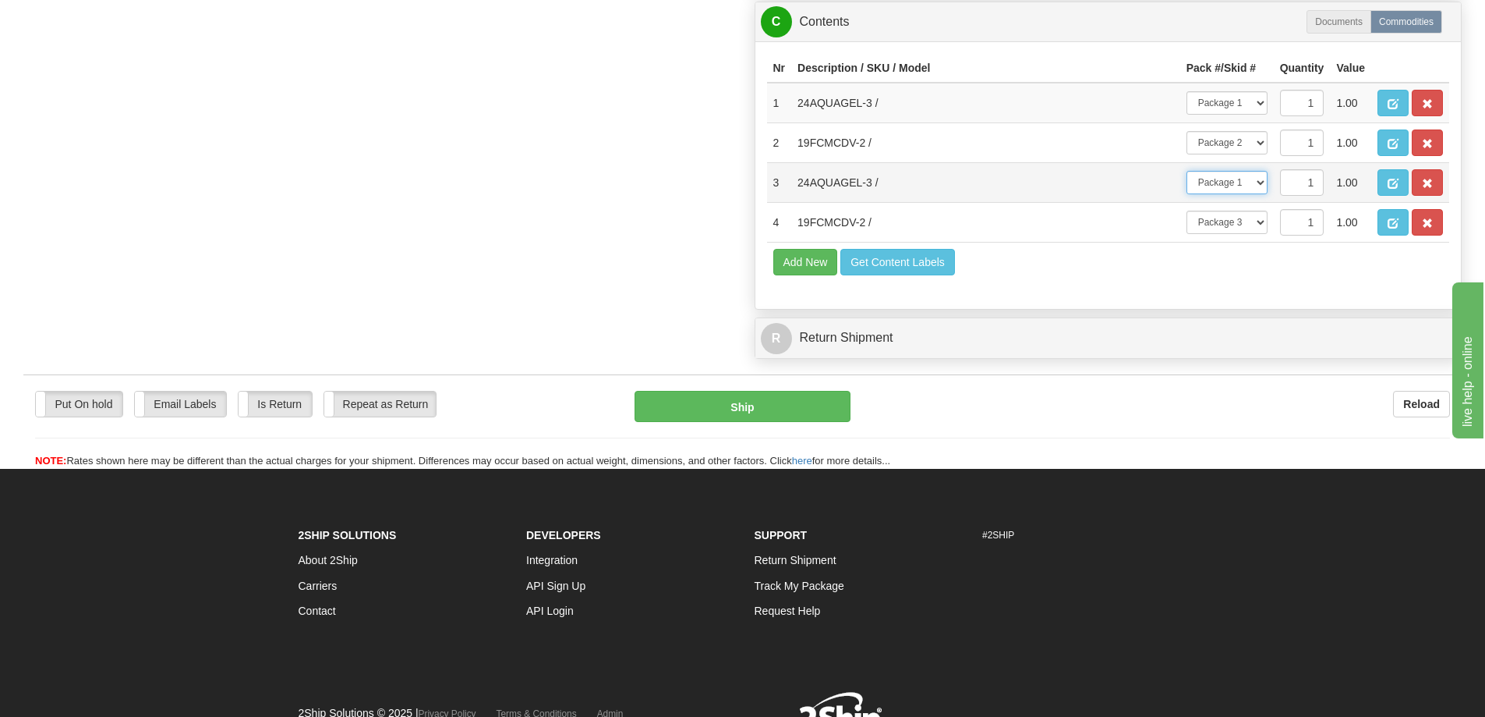
click at [1255, 186] on select "-- Not Assigned -- Package 1 Package 2 Package 3" at bounding box center [1227, 182] width 81 height 23
click at [1392, 183] on span "button" at bounding box center [1393, 184] width 11 height 10
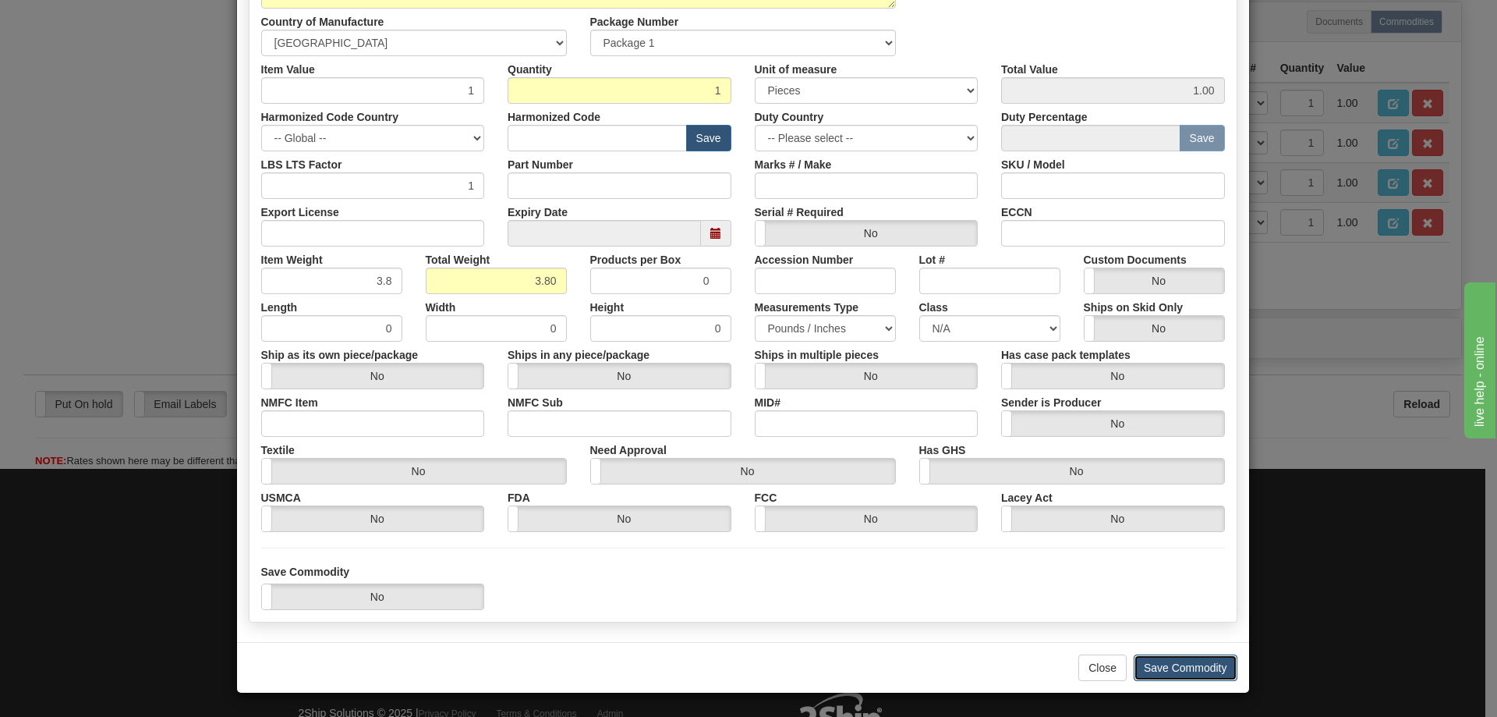
click at [1194, 671] on button "Save Commodity" at bounding box center [1186, 667] width 104 height 27
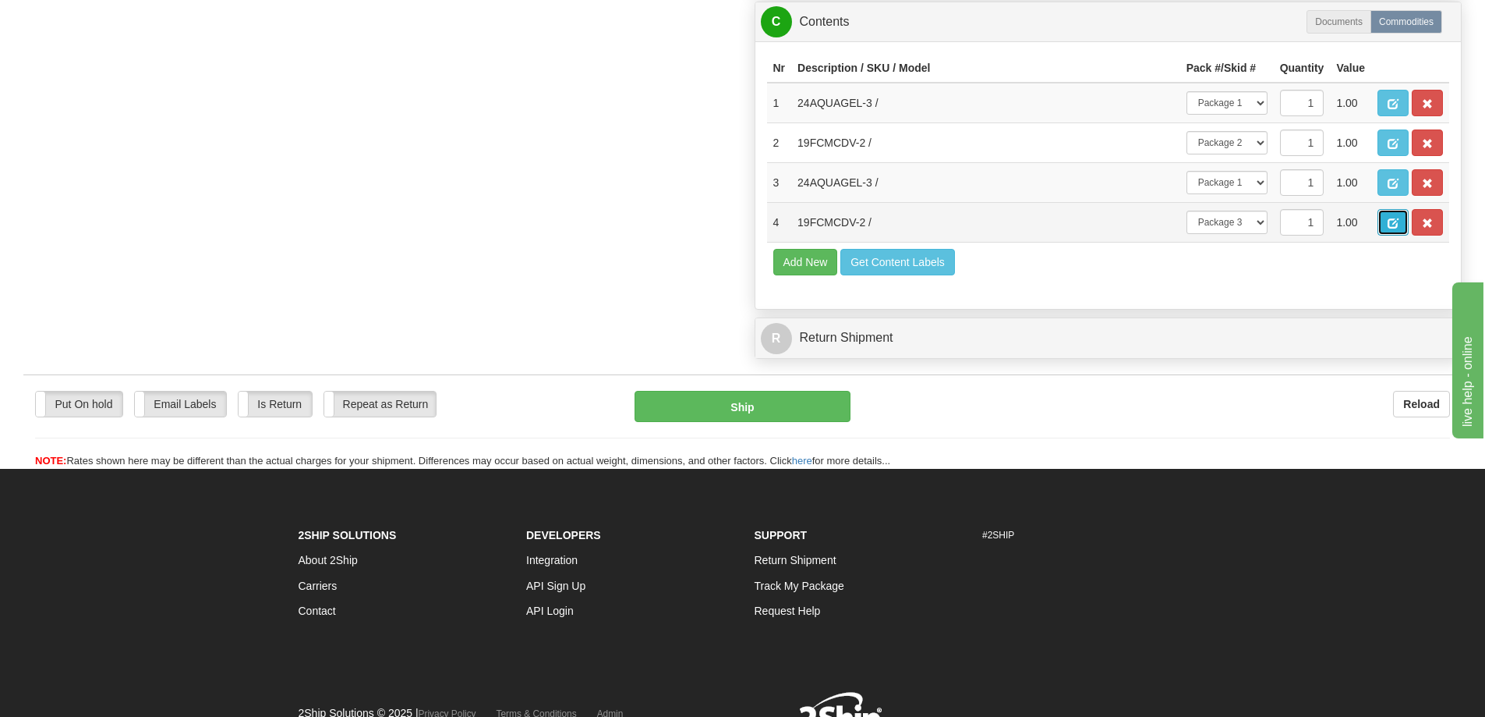
click at [1393, 219] on button "button" at bounding box center [1393, 222] width 31 height 27
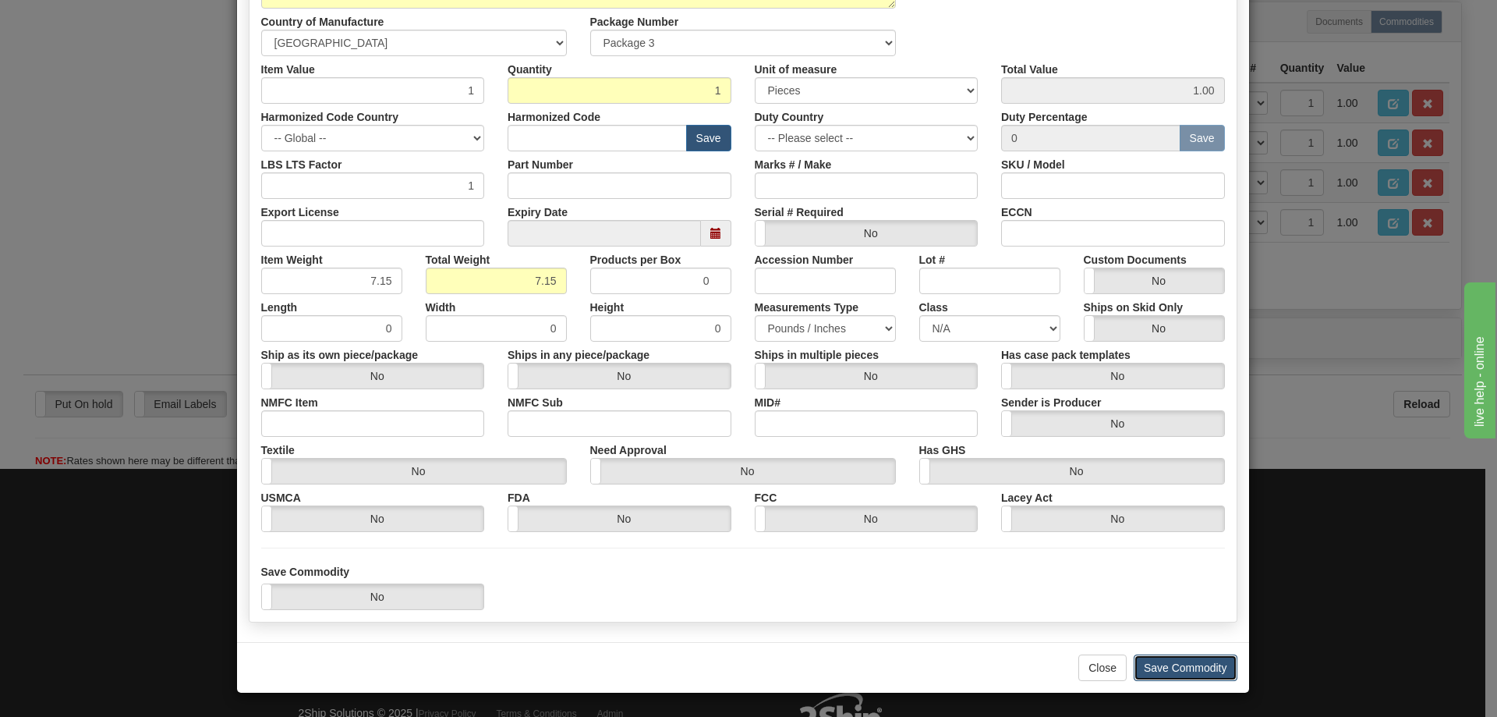
click at [1200, 658] on button "Save Commodity" at bounding box center [1186, 667] width 104 height 27
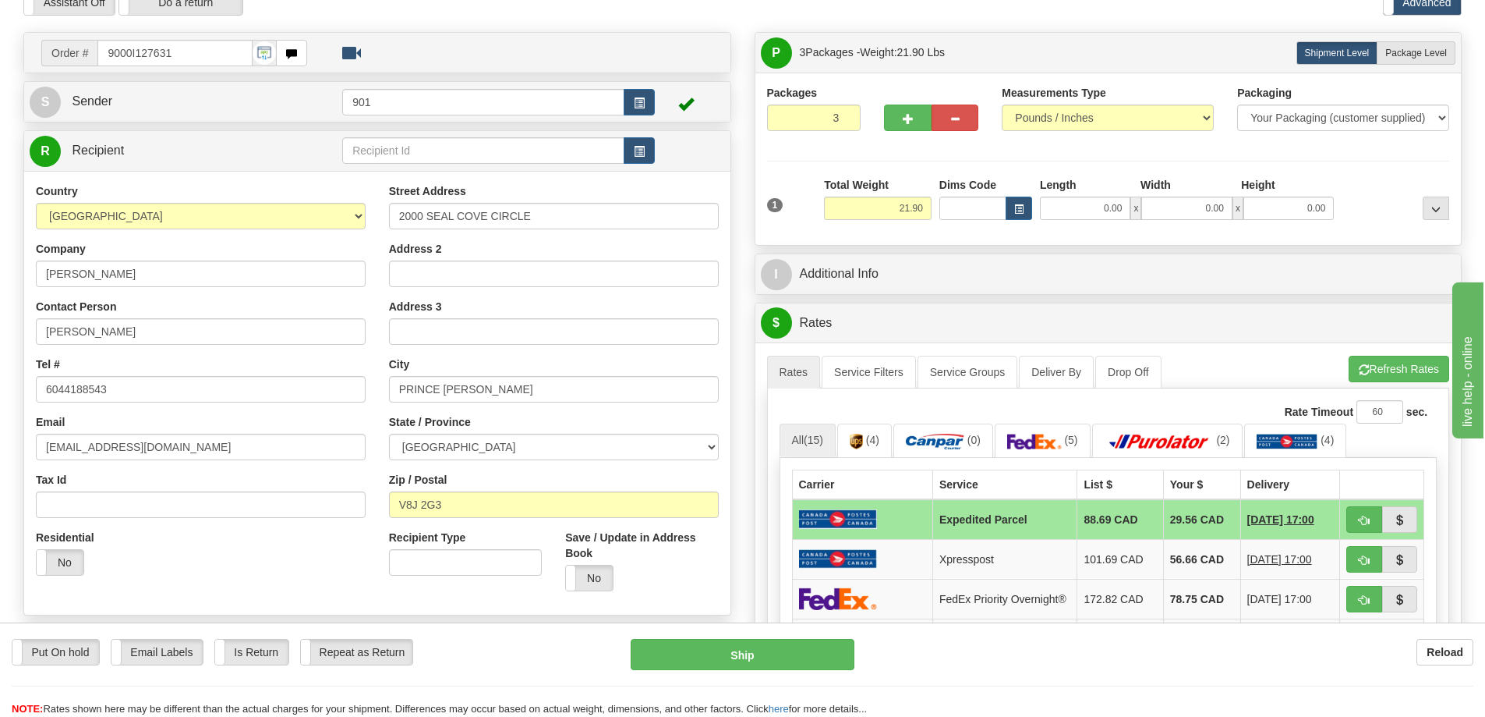
scroll to position [0, 0]
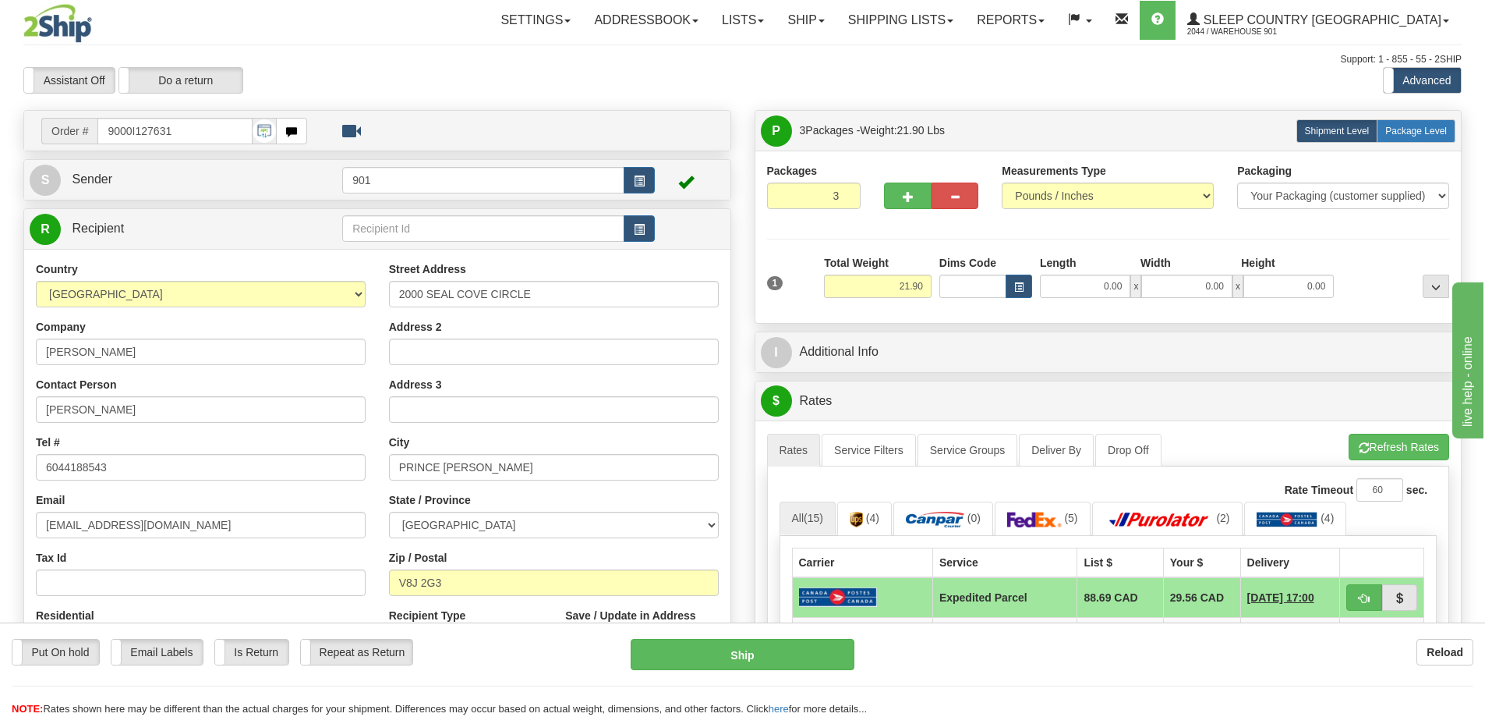
click at [1393, 126] on span "Package Level" at bounding box center [1417, 131] width 62 height 11
radio input "true"
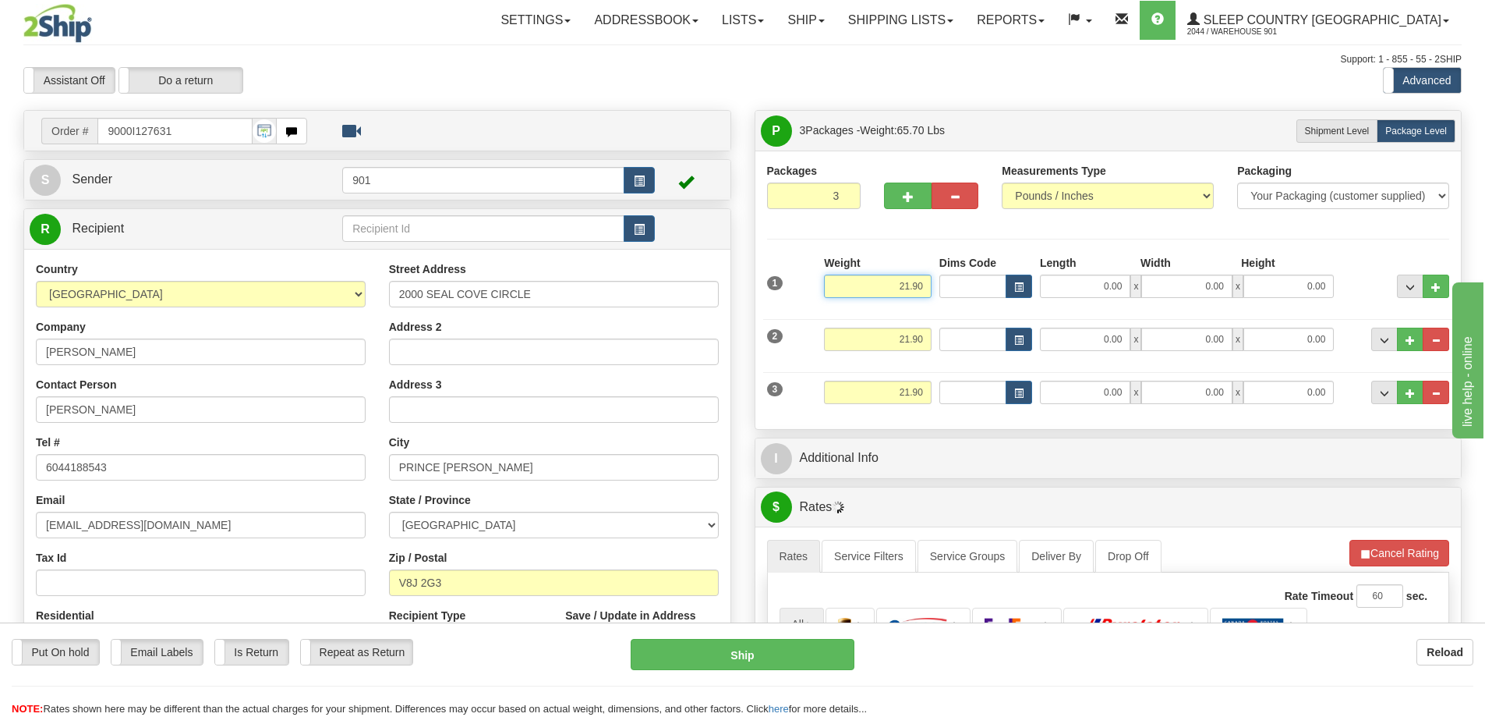
drag, startPoint x: 893, startPoint y: 290, endPoint x: 943, endPoint y: 290, distance: 50.7
click at [943, 290] on div "1 Weight 21.90 Dims Code x x" at bounding box center [1108, 282] width 691 height 55
type input "7.60"
type input "15.00"
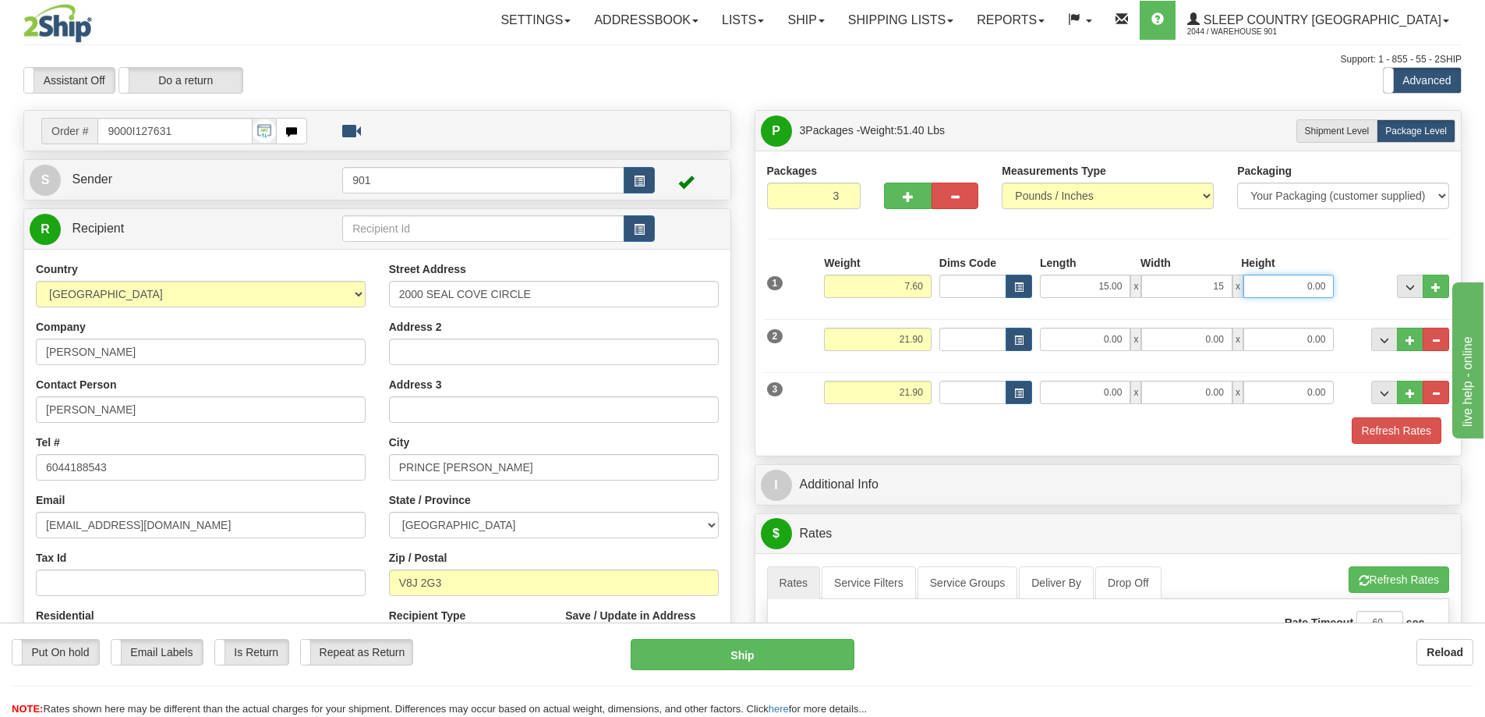
type input "15.00"
type input "7.00"
type input "7.15"
type input "22.00"
type input "18.00"
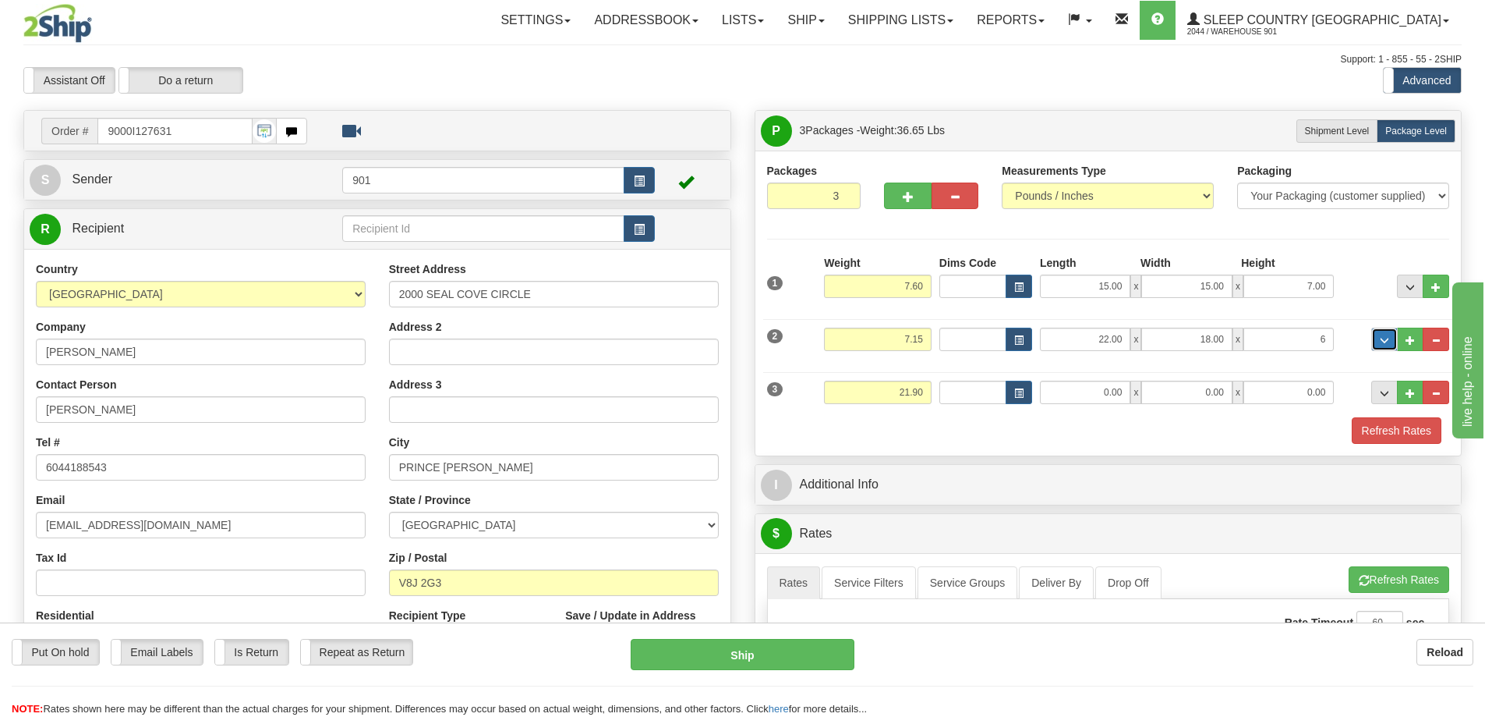
type input "6.00"
type input "7.15"
type input "22.00"
type input "18.00"
type input "6.00"
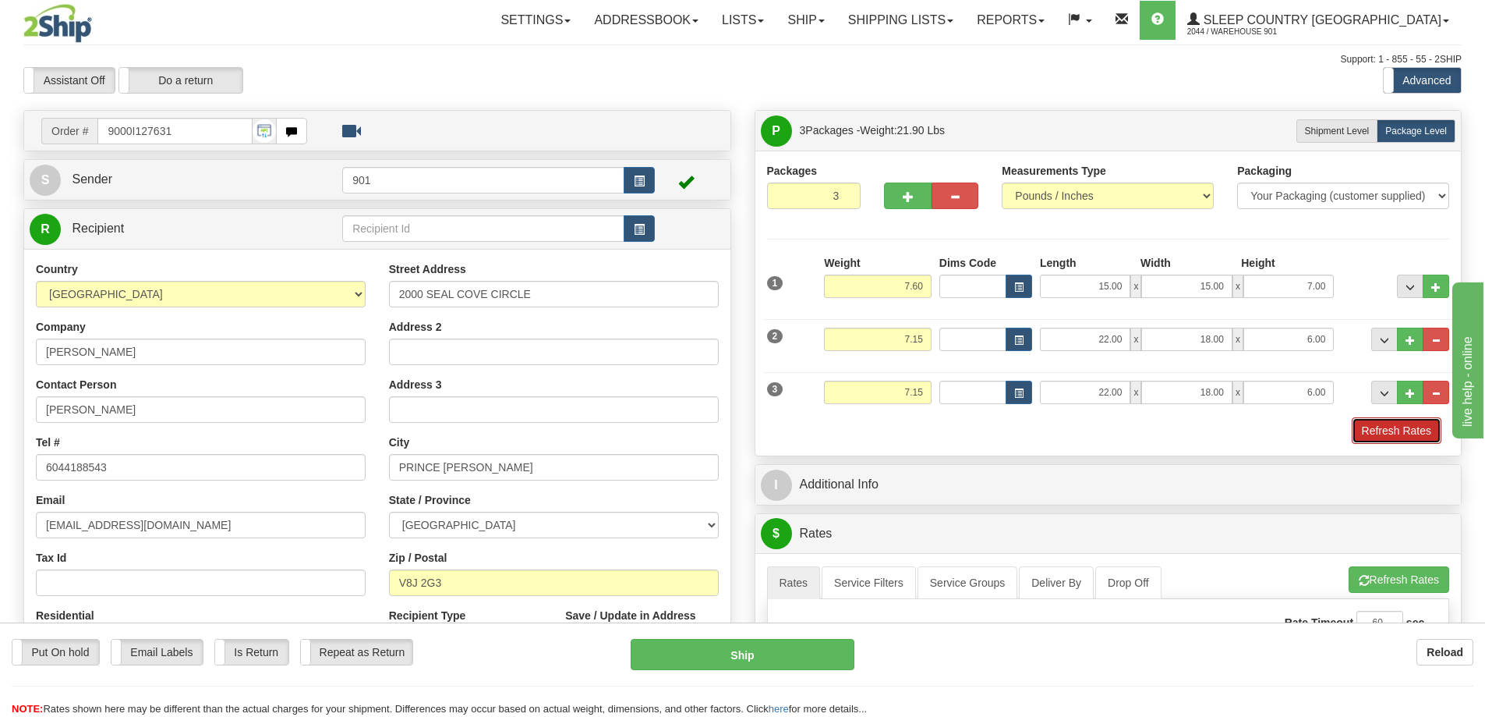
click at [1414, 426] on button "Refresh Rates" at bounding box center [1397, 430] width 90 height 27
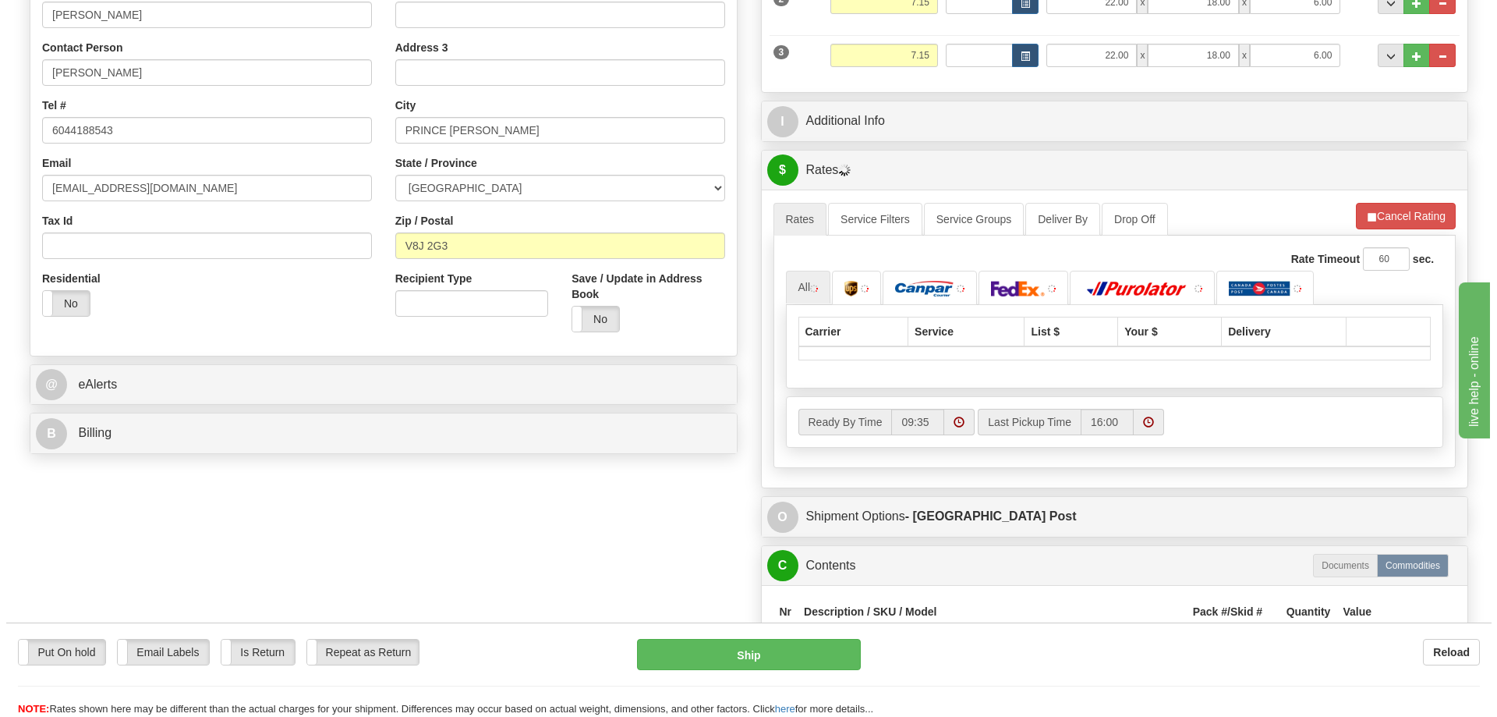
scroll to position [390, 0]
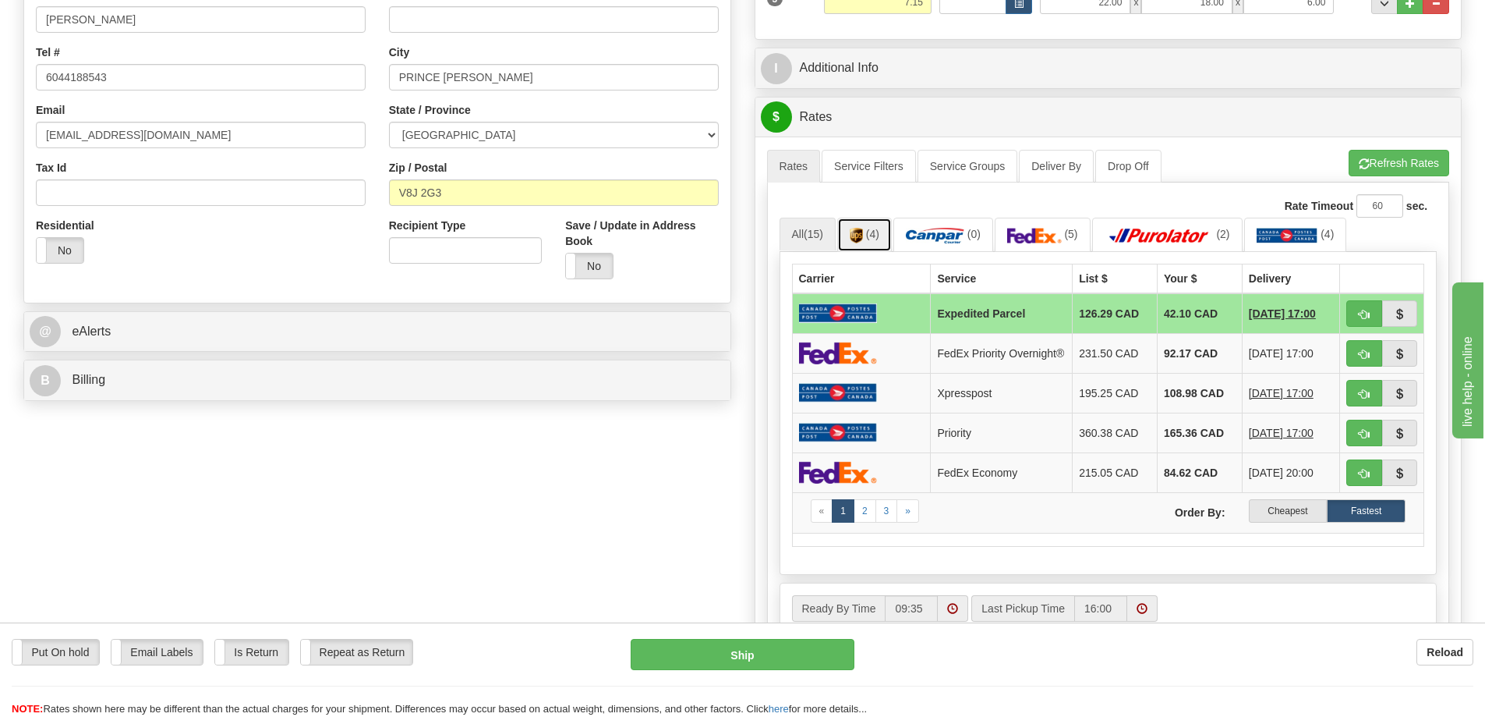
click at [867, 233] on link "(4)" at bounding box center [864, 235] width 55 height 34
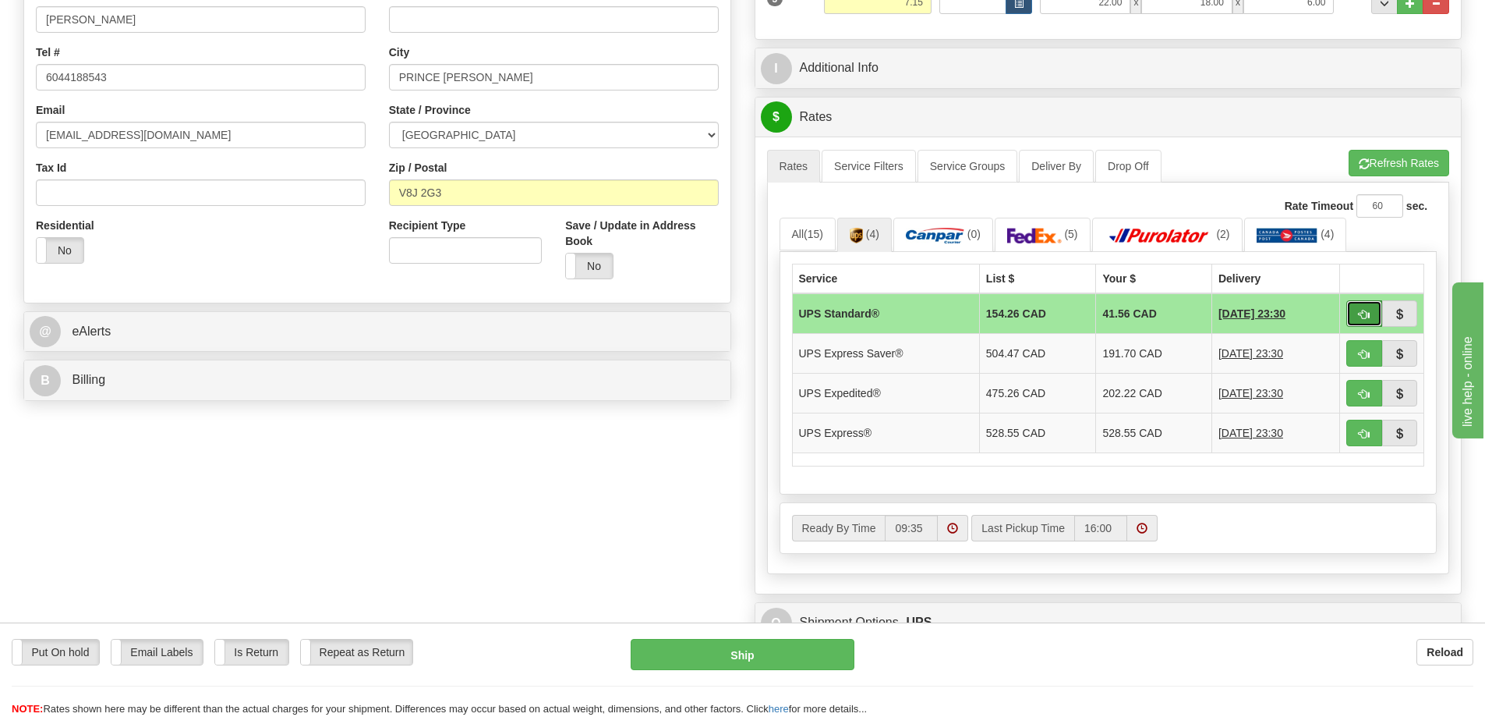
click at [1366, 313] on span "button" at bounding box center [1364, 315] width 11 height 10
type input "11"
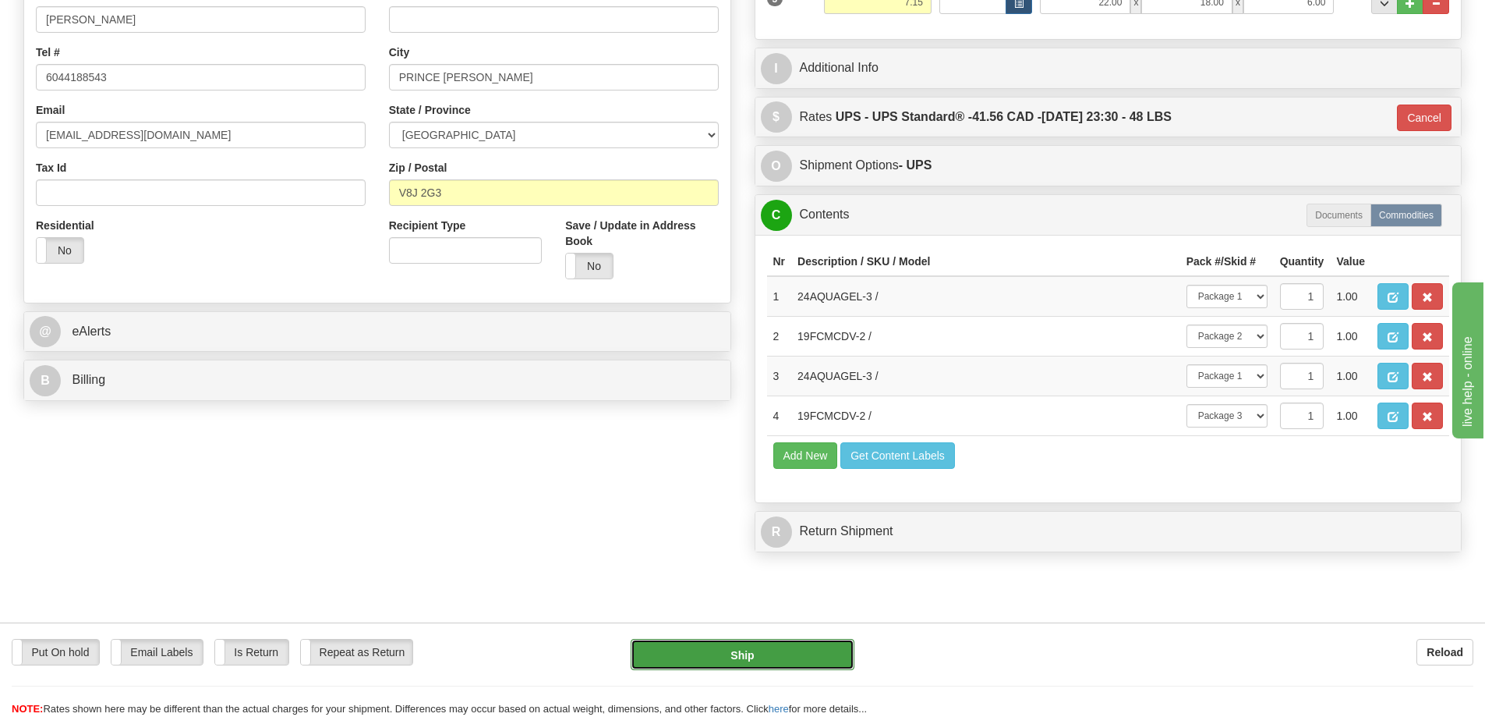
click at [780, 649] on button "Ship" at bounding box center [743, 654] width 224 height 31
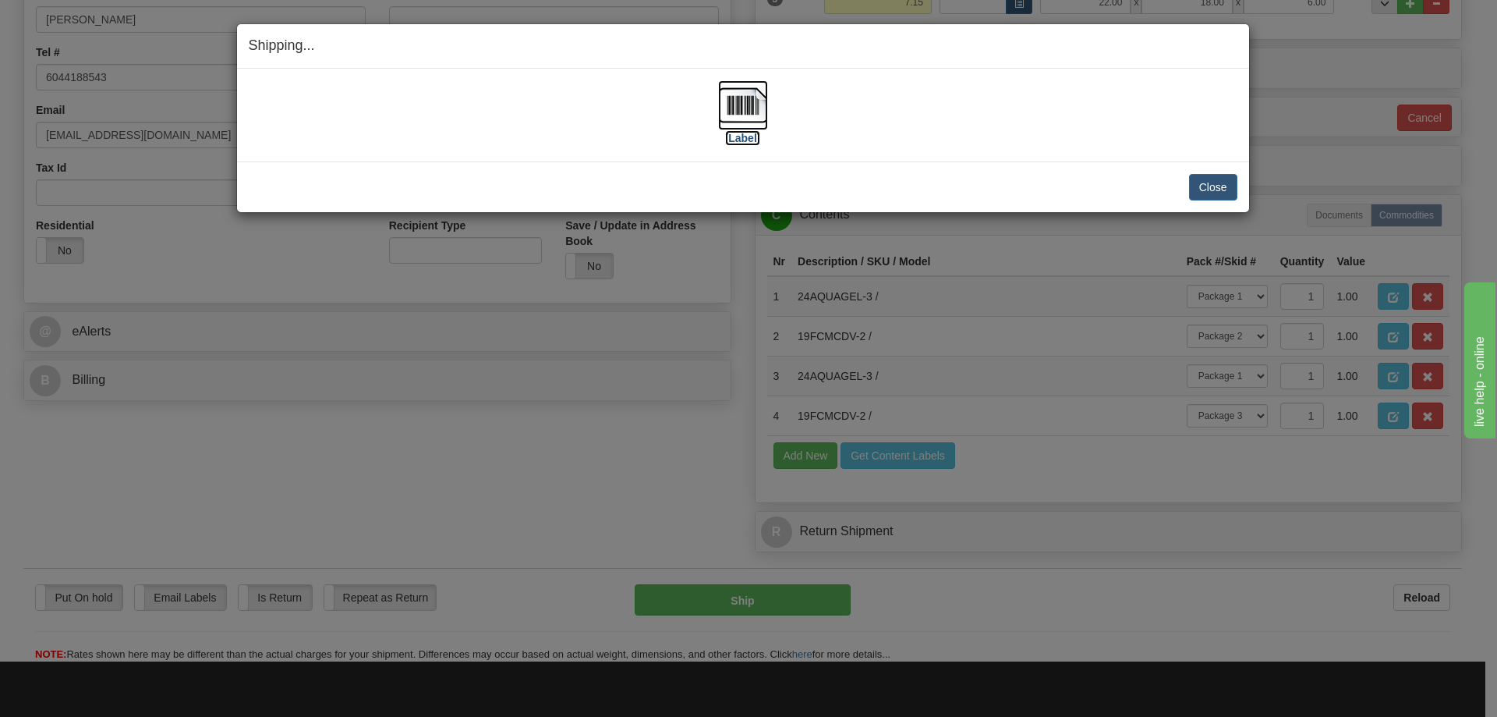
click at [739, 104] on img at bounding box center [743, 105] width 50 height 50
click at [1212, 189] on button "Close" at bounding box center [1213, 187] width 48 height 27
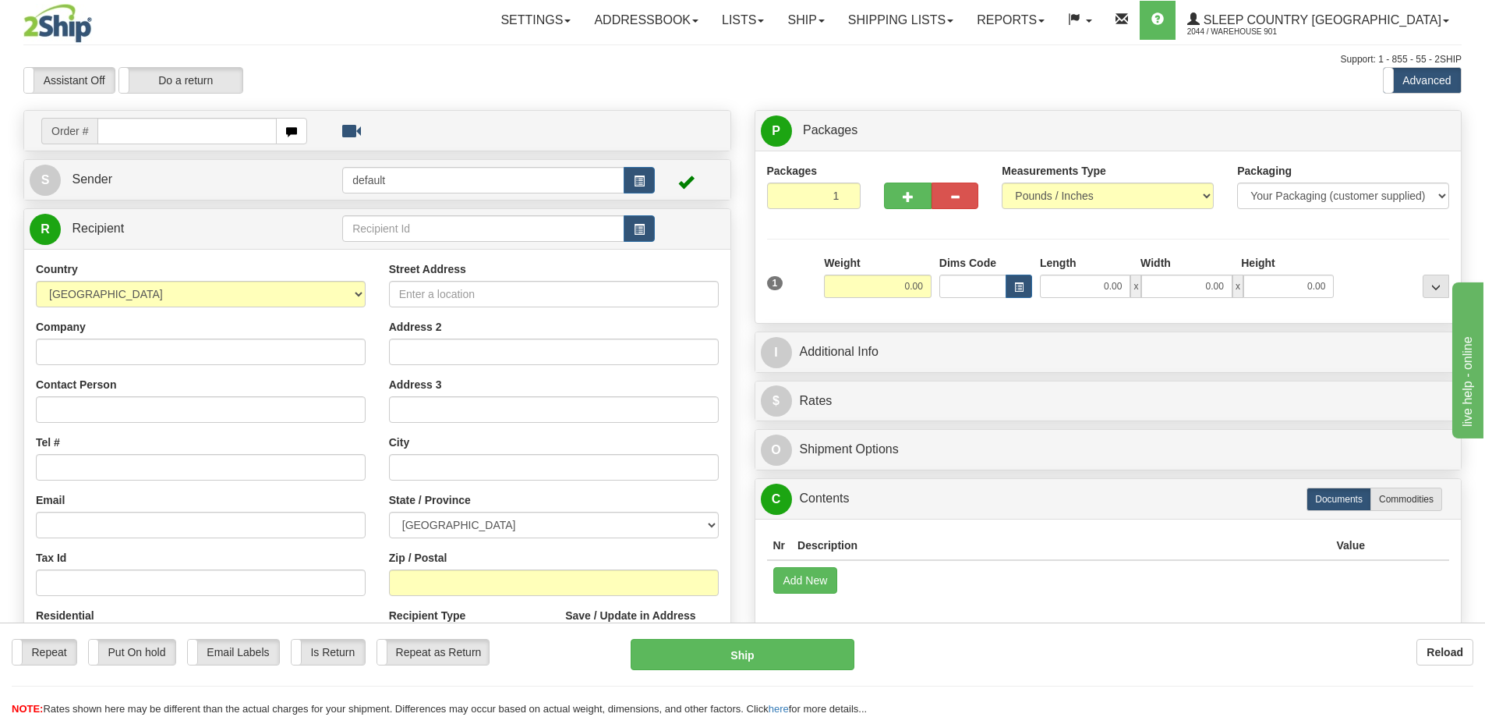
click at [157, 133] on input "text" at bounding box center [186, 131] width 179 height 27
type input "9000I128515"
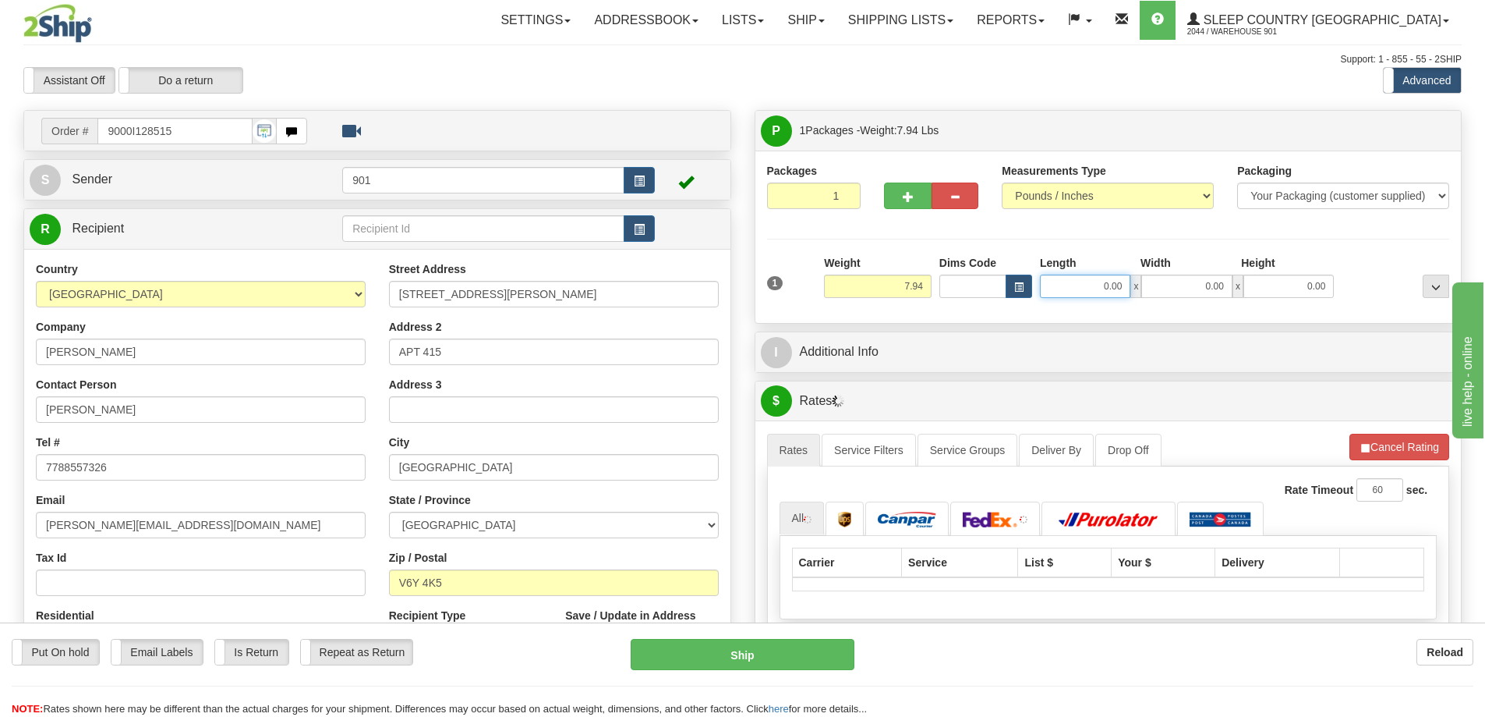
drag, startPoint x: 1088, startPoint y: 285, endPoint x: 1177, endPoint y: 295, distance: 88.6
click at [1177, 295] on div "0.00 x 0.00 x 0.00" at bounding box center [1187, 285] width 294 height 23
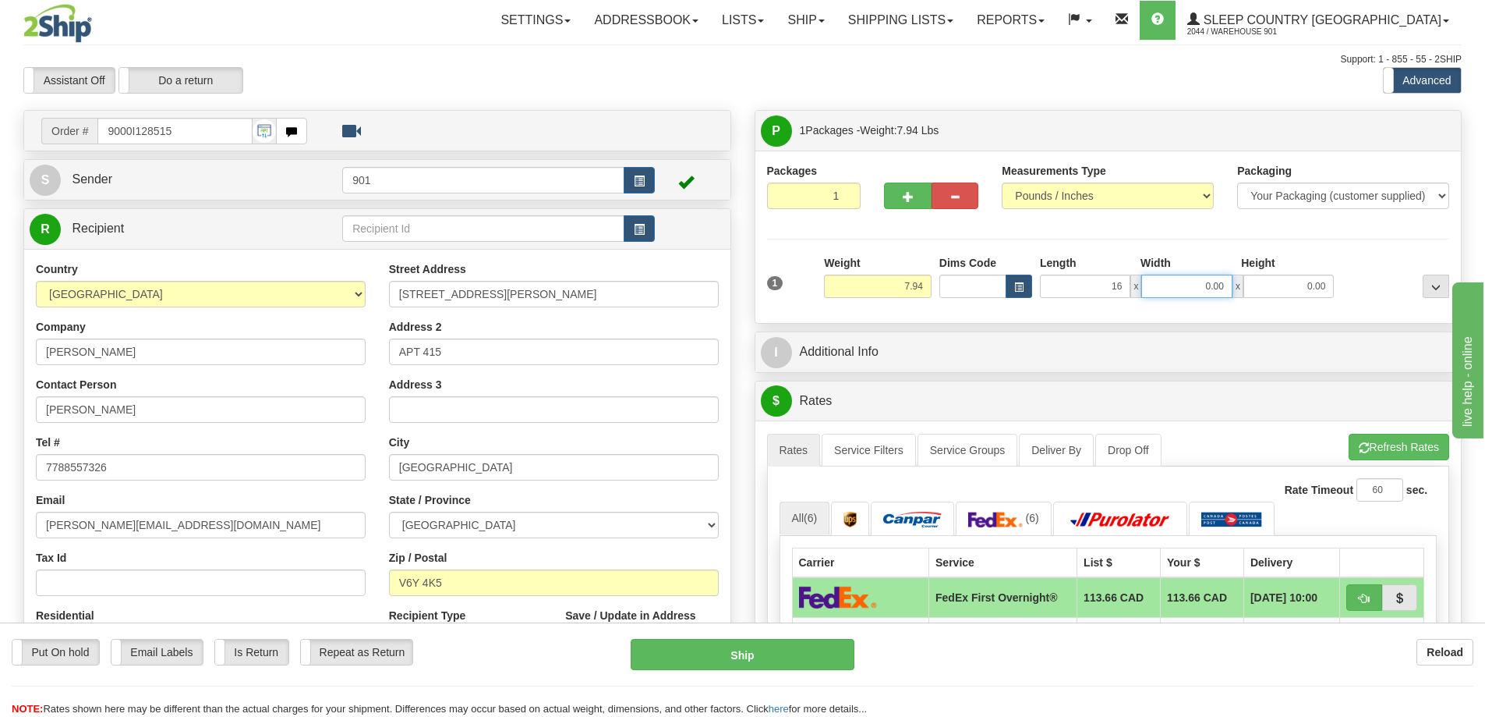
type input "16.00"
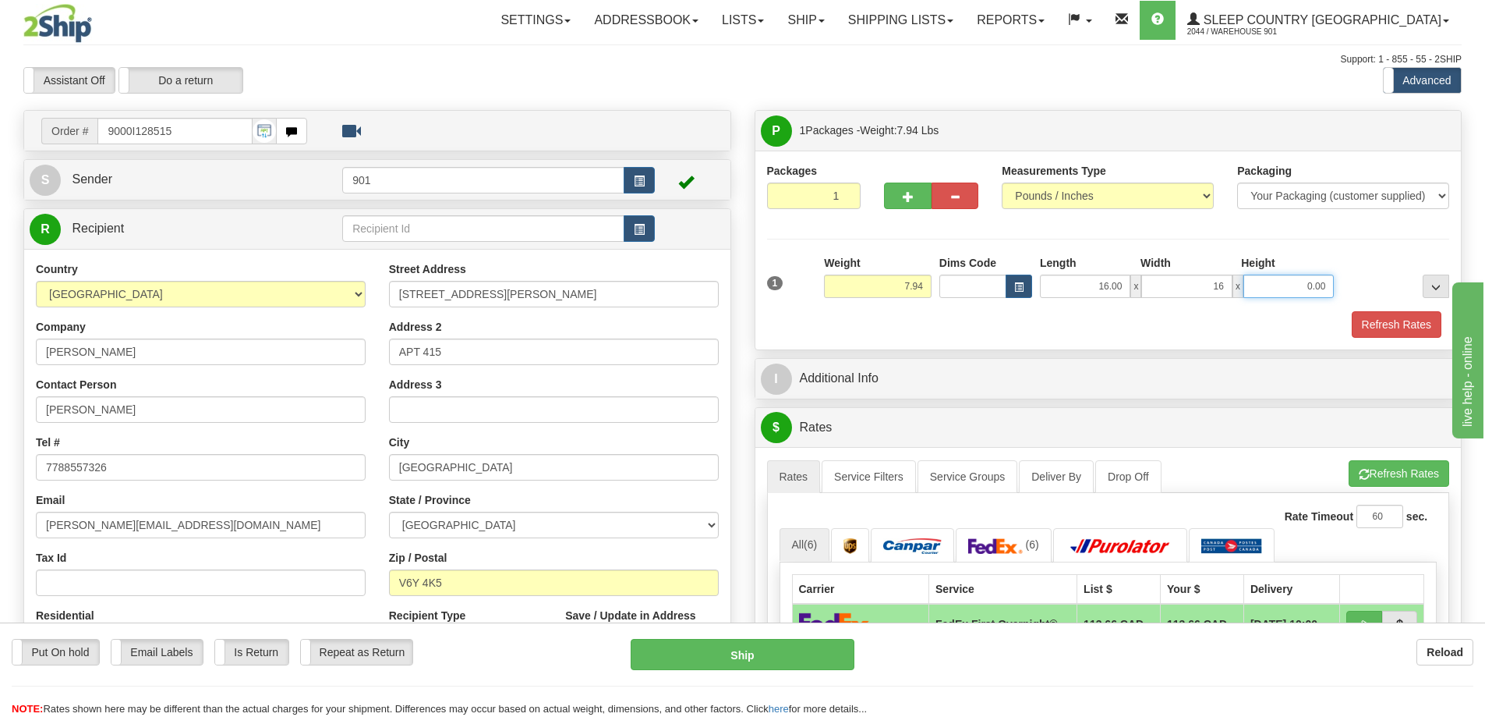
type input "16.00"
type input "8.00"
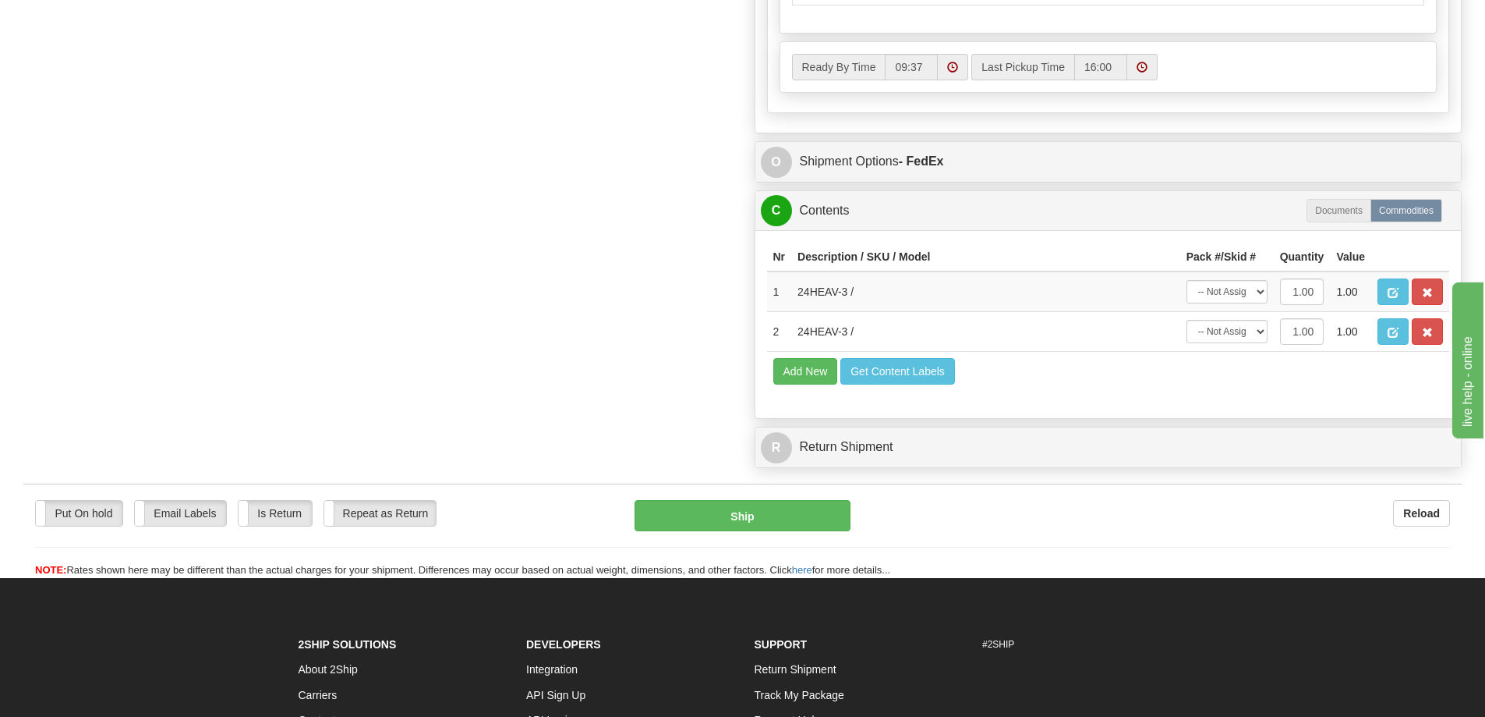
scroll to position [858, 0]
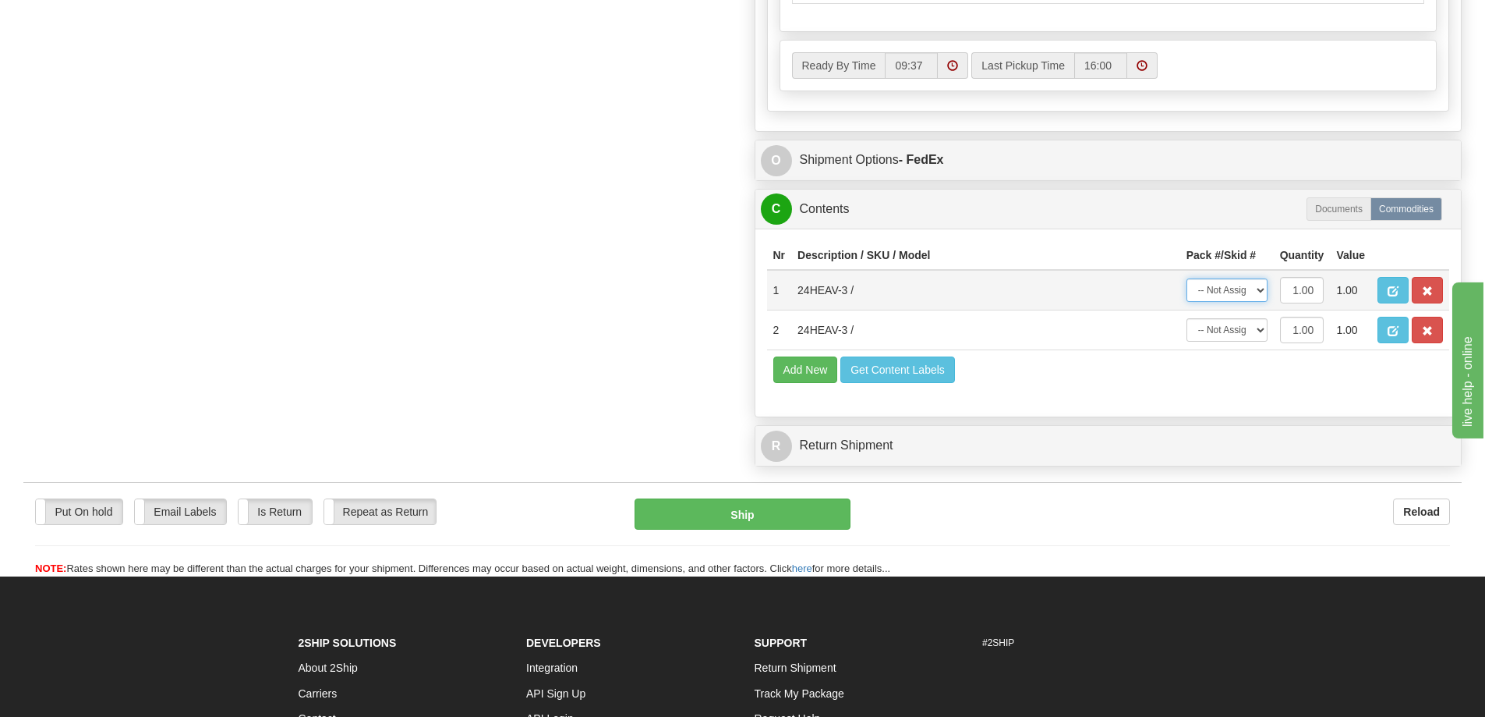
drag, startPoint x: 1252, startPoint y: 284, endPoint x: 1247, endPoint y: 291, distance: 8.9
click at [1252, 284] on select "-- Not Assigned -- Package 1" at bounding box center [1227, 289] width 81 height 23
select select "0"
click at [1187, 278] on select "-- Not Assigned -- Package 1" at bounding box center [1227, 289] width 81 height 23
click at [1254, 327] on select "-- Not Assigned -- Package 1" at bounding box center [1227, 329] width 81 height 23
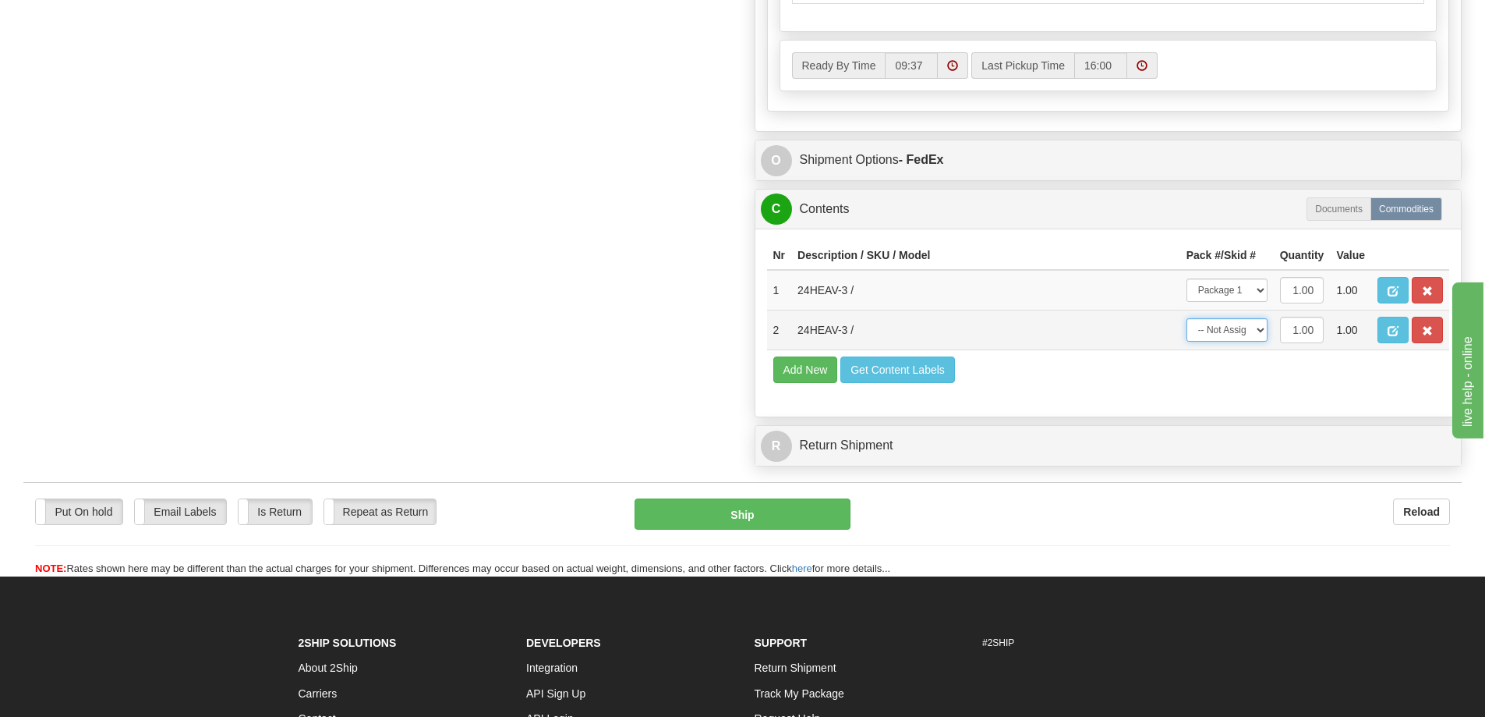
select select "0"
click at [1187, 318] on select "-- Not Assigned -- Package 1" at bounding box center [1227, 329] width 81 height 23
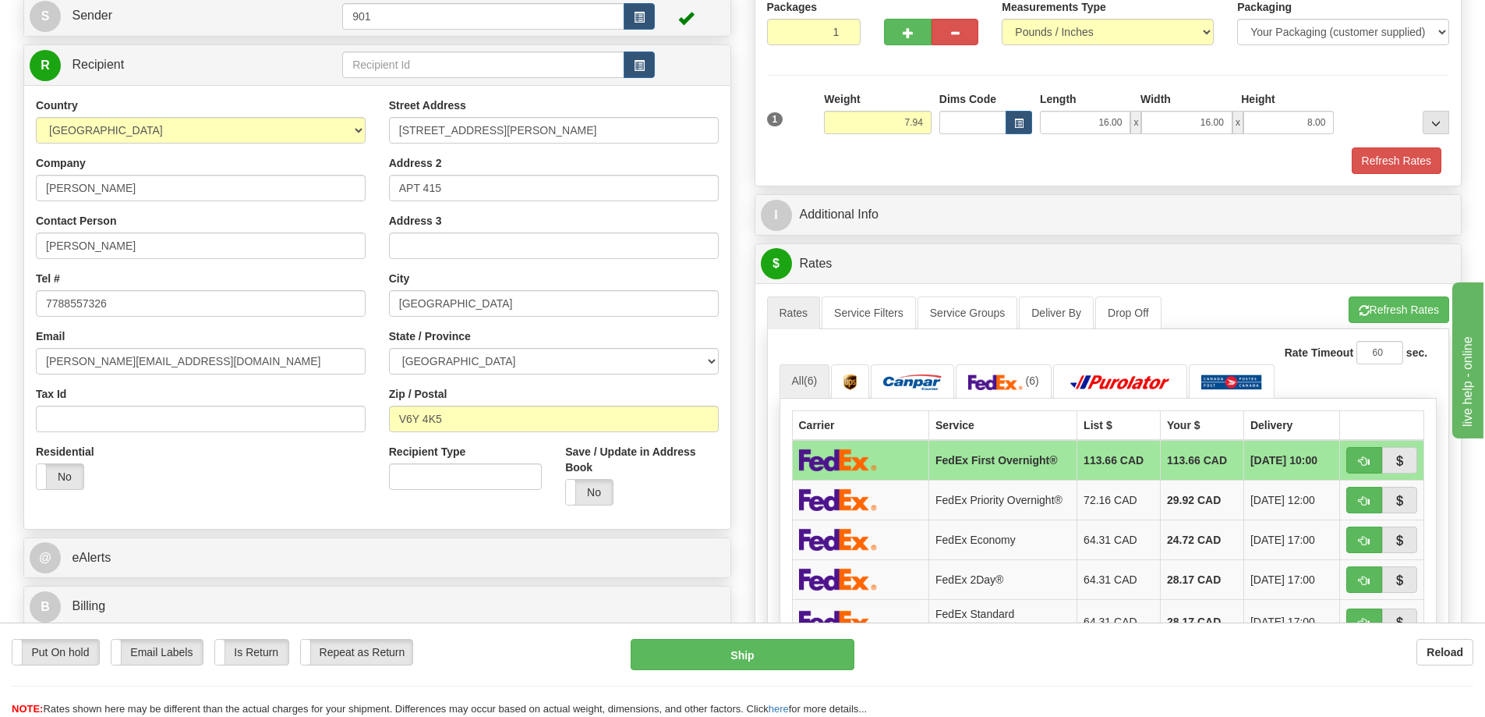
scroll to position [156, 0]
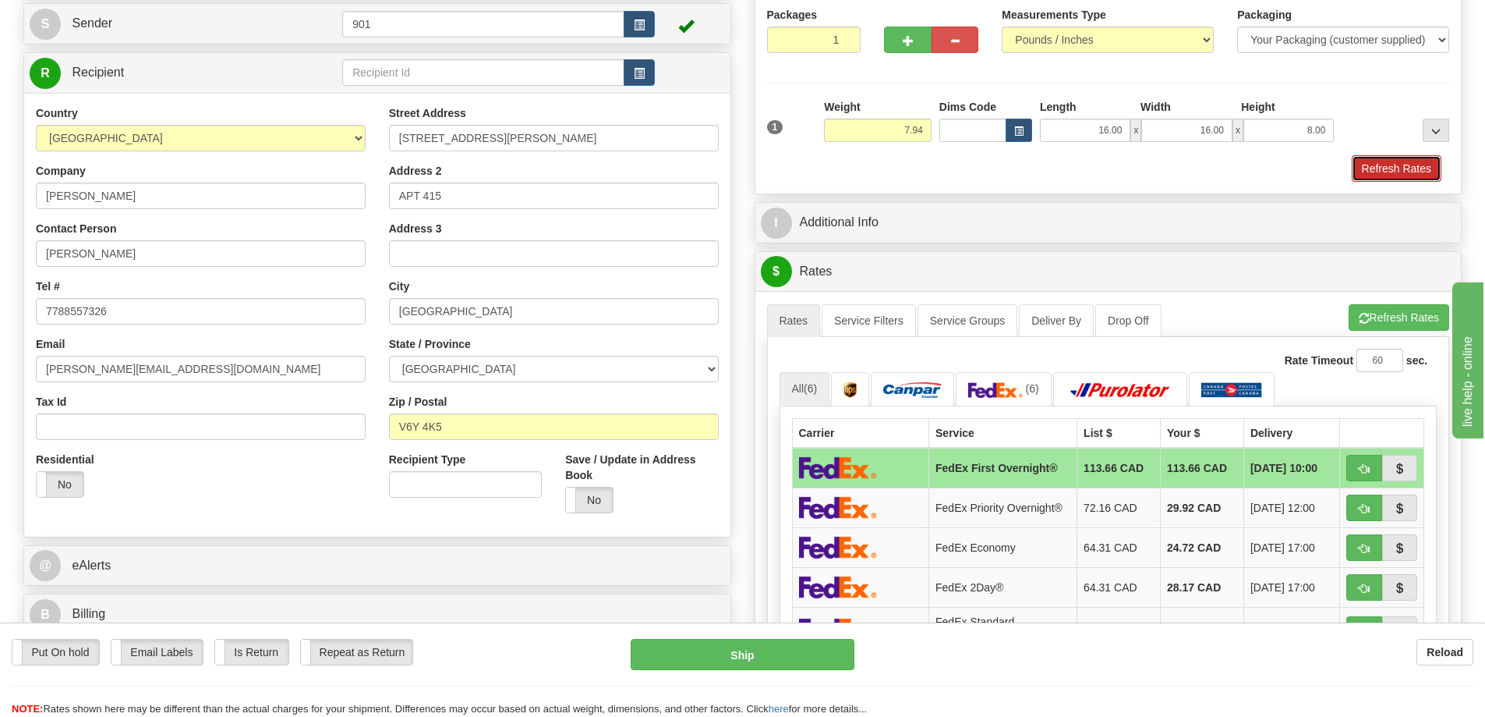
click at [1387, 166] on button "Refresh Rates" at bounding box center [1397, 168] width 90 height 27
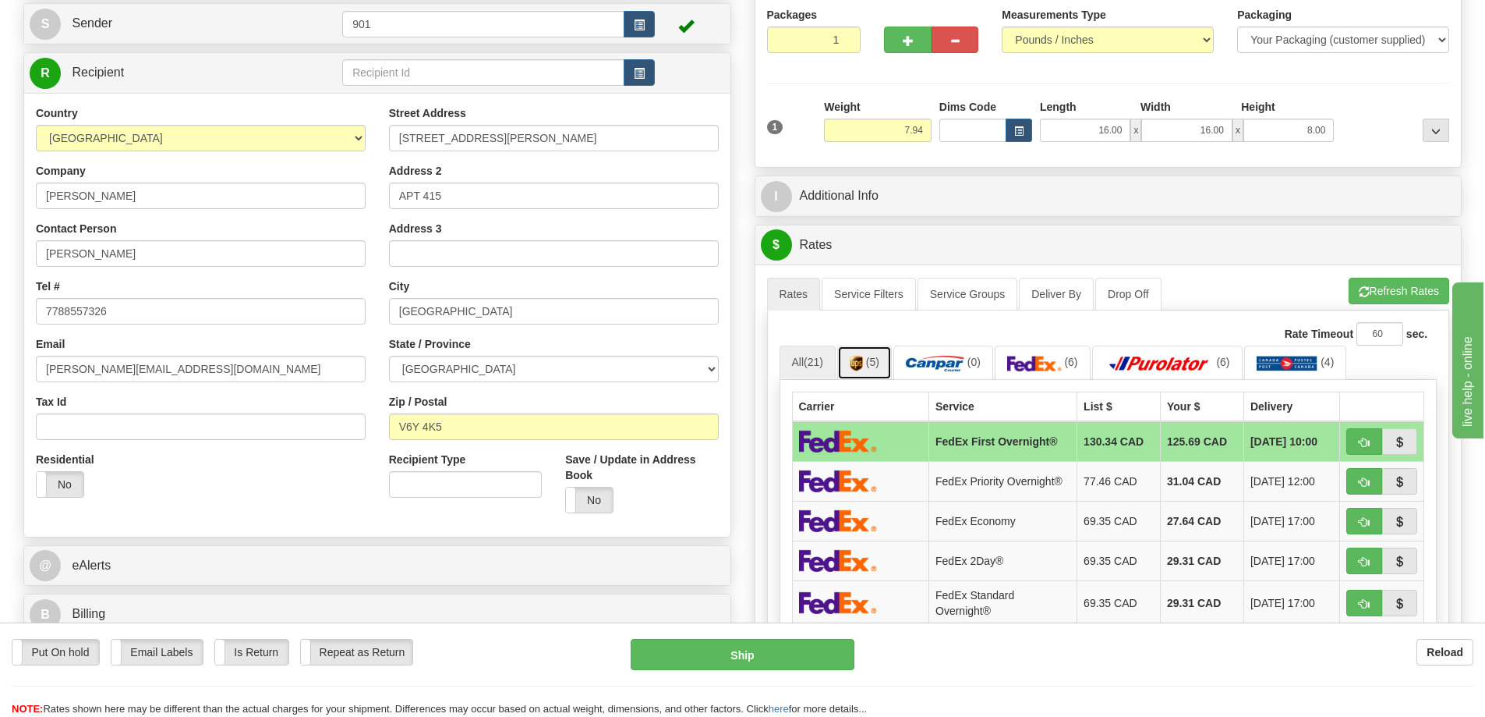
click at [878, 364] on span "(5)" at bounding box center [872, 362] width 13 height 12
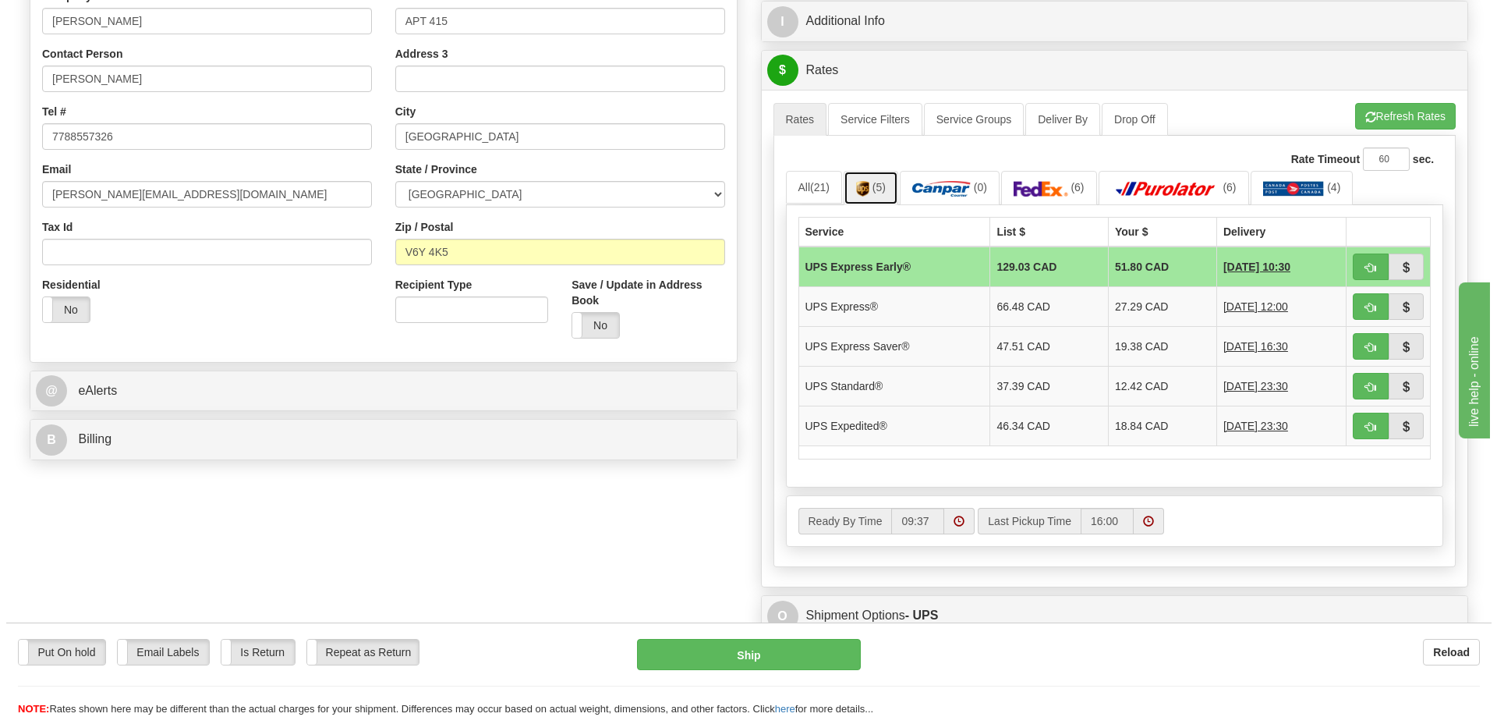
scroll to position [390, 0]
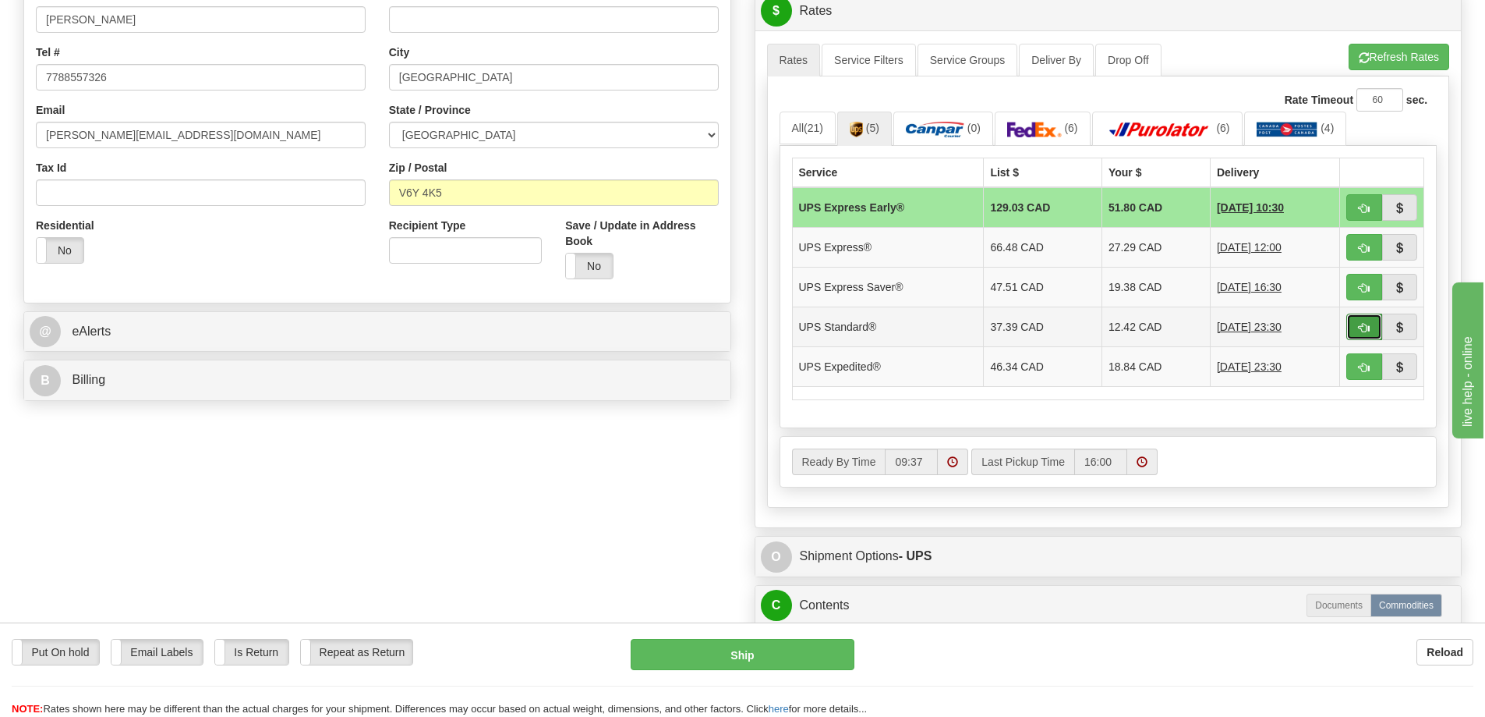
click at [1359, 323] on span "button" at bounding box center [1364, 328] width 11 height 10
type input "11"
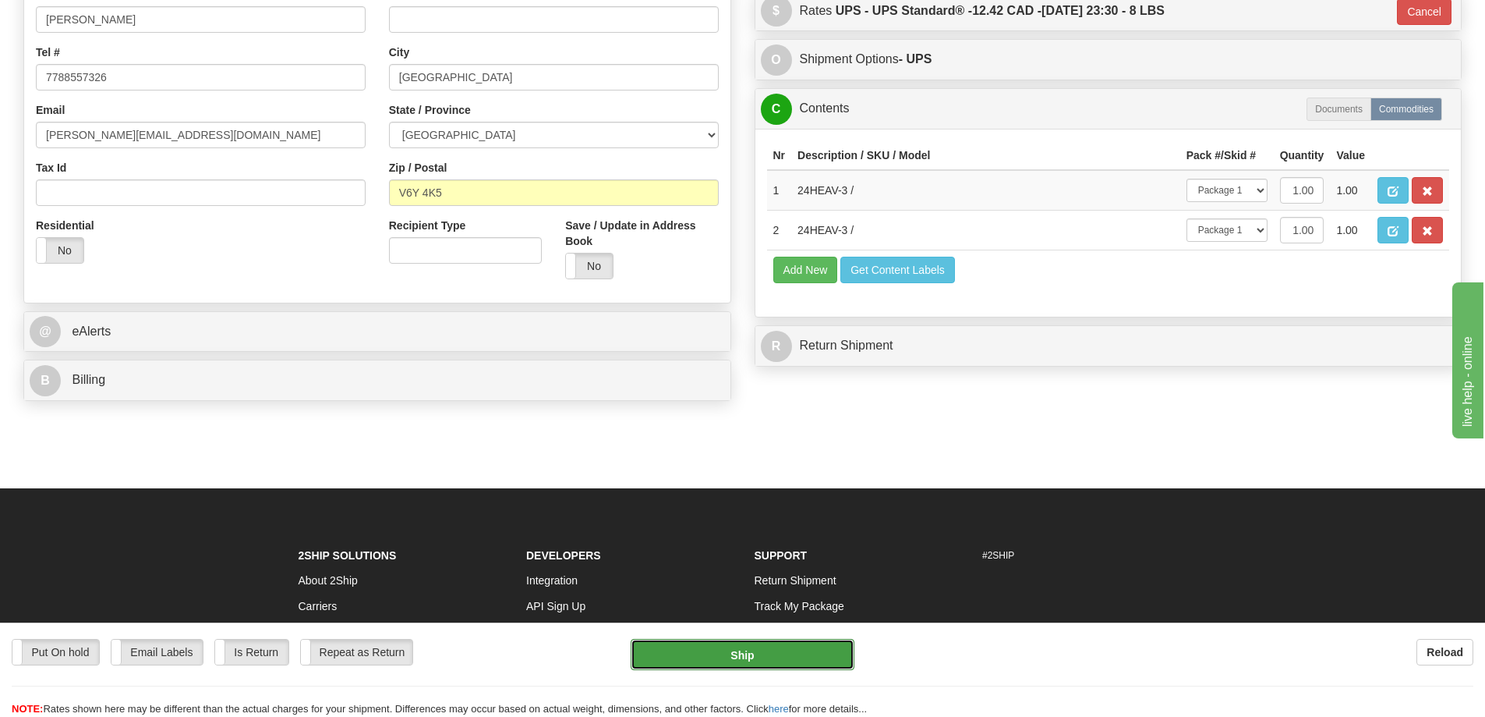
click at [717, 653] on button "Ship" at bounding box center [743, 654] width 224 height 31
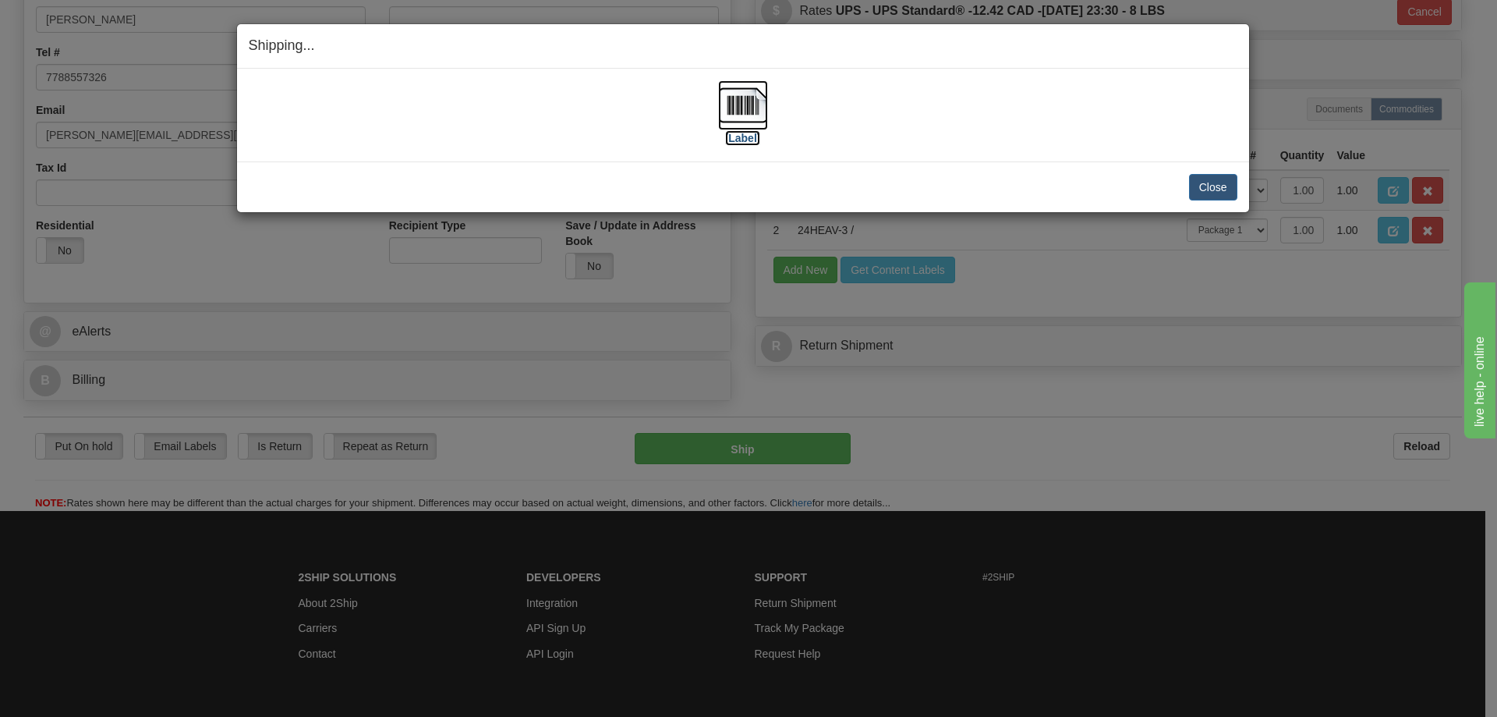
click at [748, 106] on img at bounding box center [743, 105] width 50 height 50
click at [1204, 182] on button "Close" at bounding box center [1213, 187] width 48 height 27
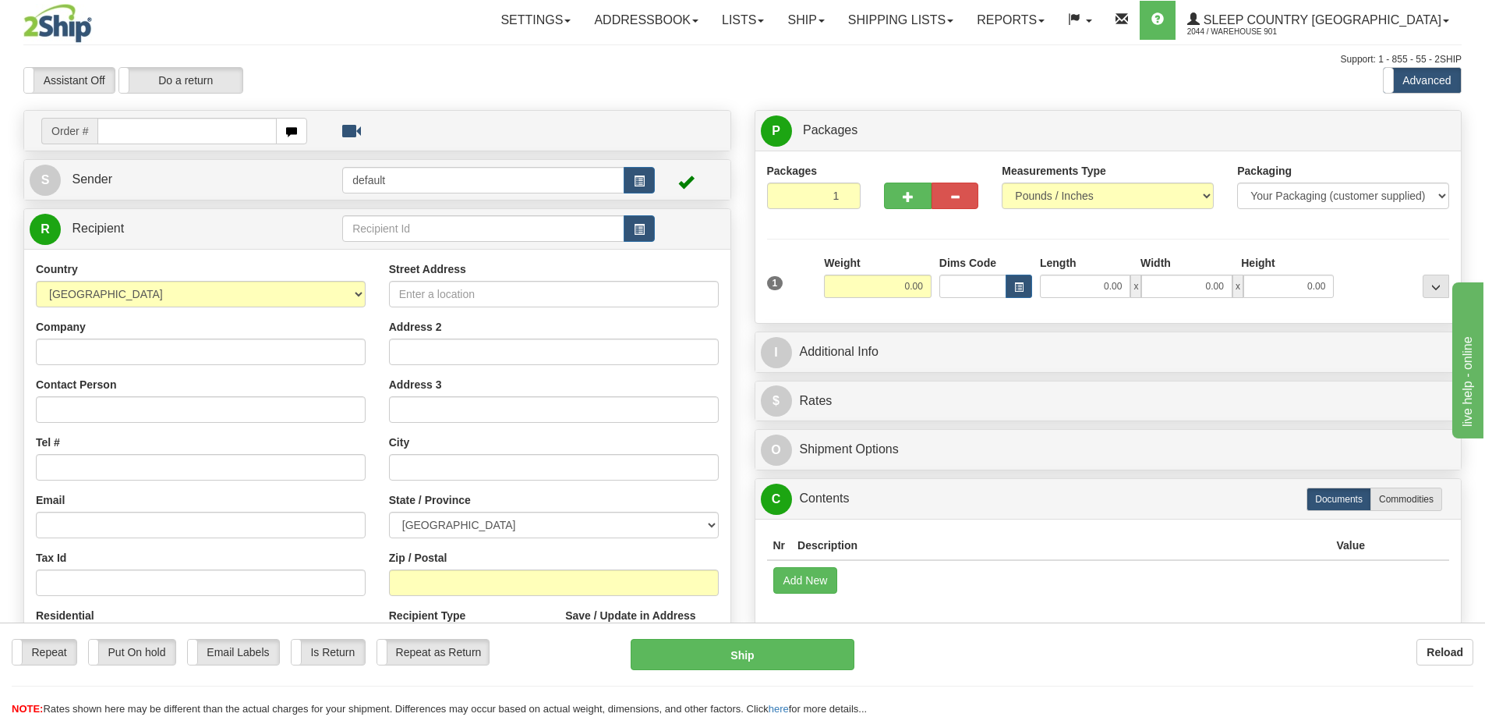
click at [176, 129] on input "text" at bounding box center [186, 131] width 179 height 27
type input "9000I130535"
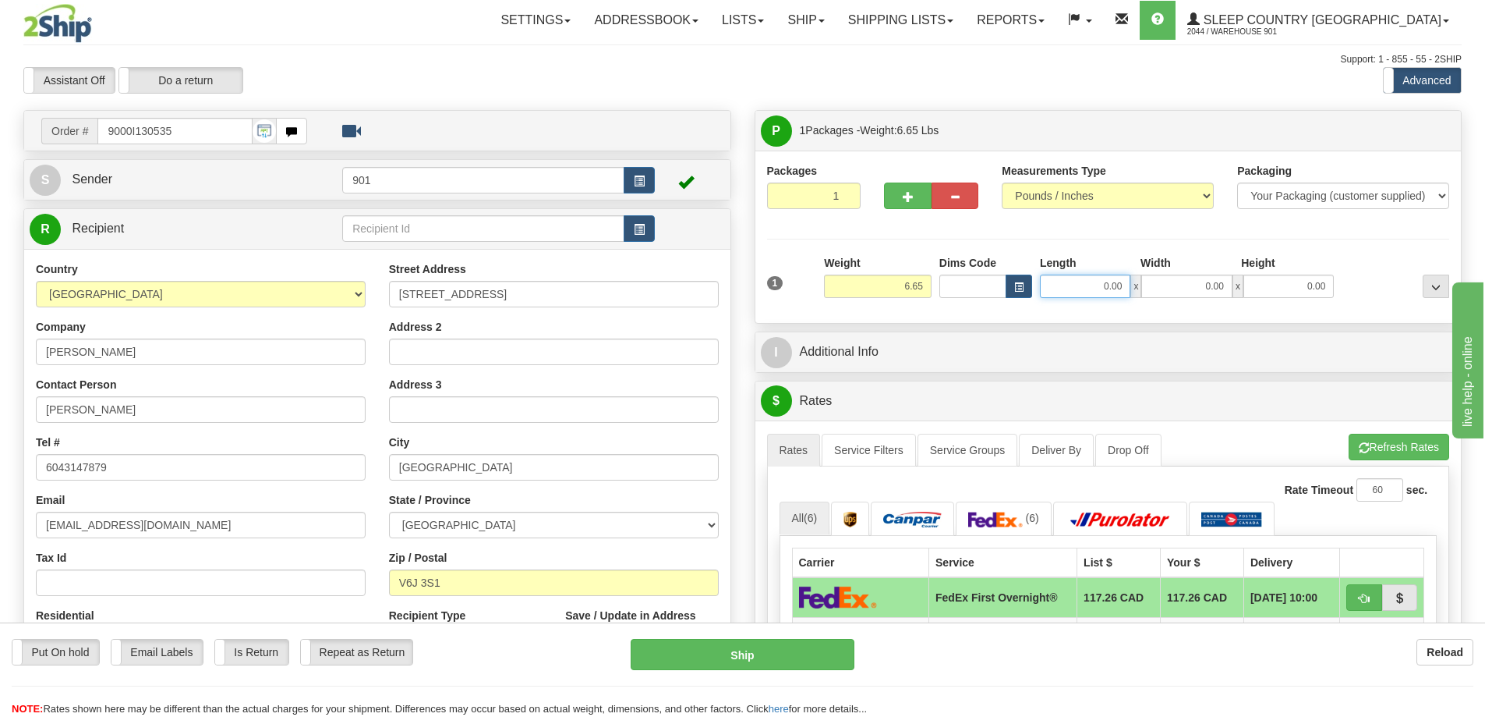
drag, startPoint x: 1087, startPoint y: 285, endPoint x: 1175, endPoint y: 290, distance: 88.2
click at [1175, 290] on div "0.00 x 0.00 x 0.00" at bounding box center [1187, 285] width 294 height 23
type input "13.00"
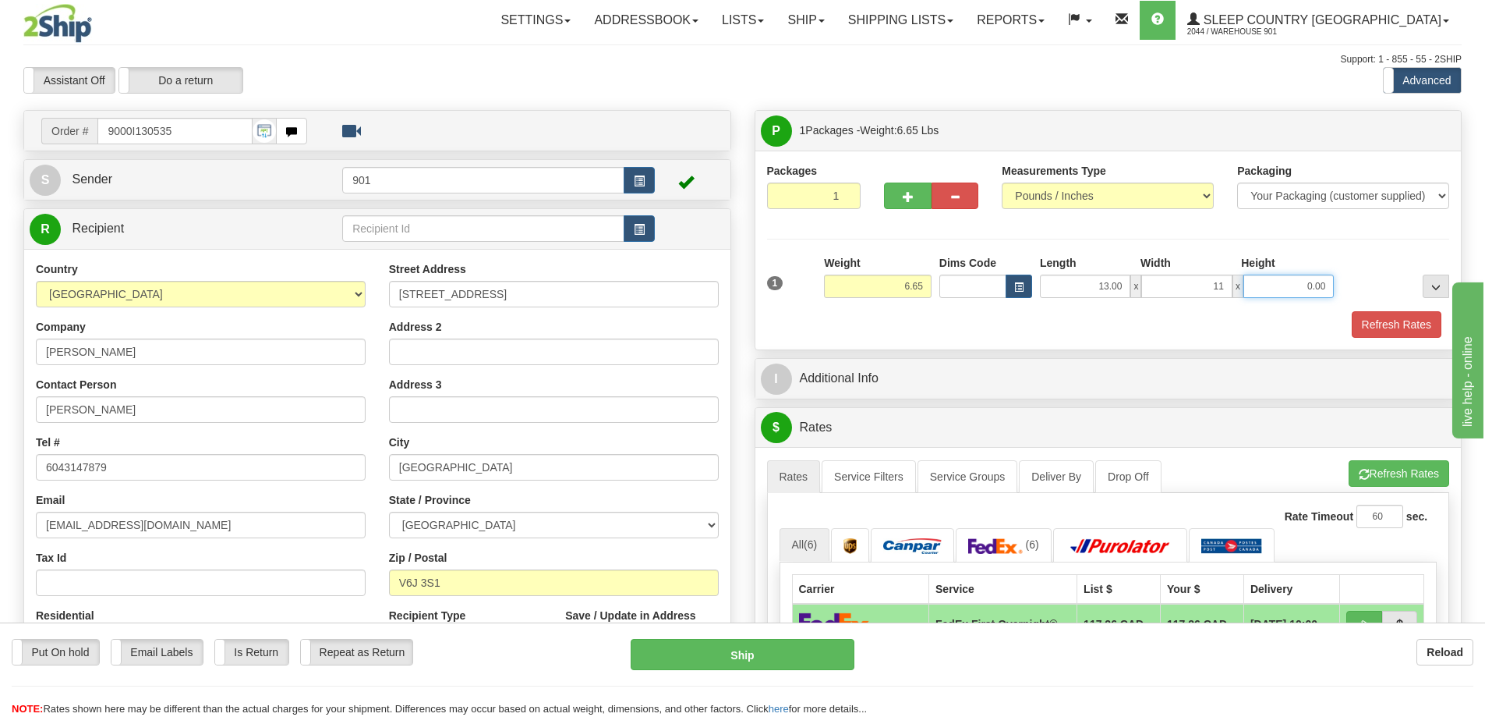
type input "11.00"
type input "4.00"
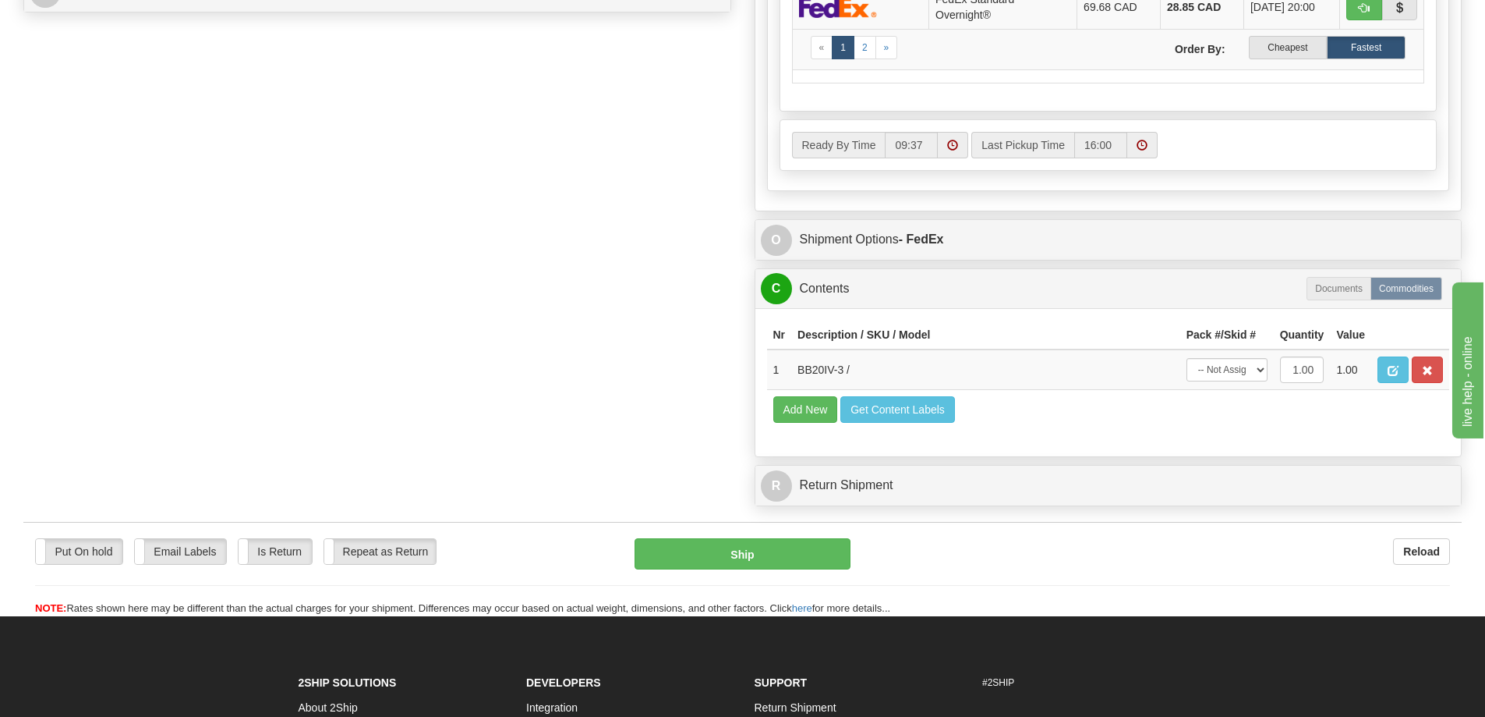
scroll to position [780, 0]
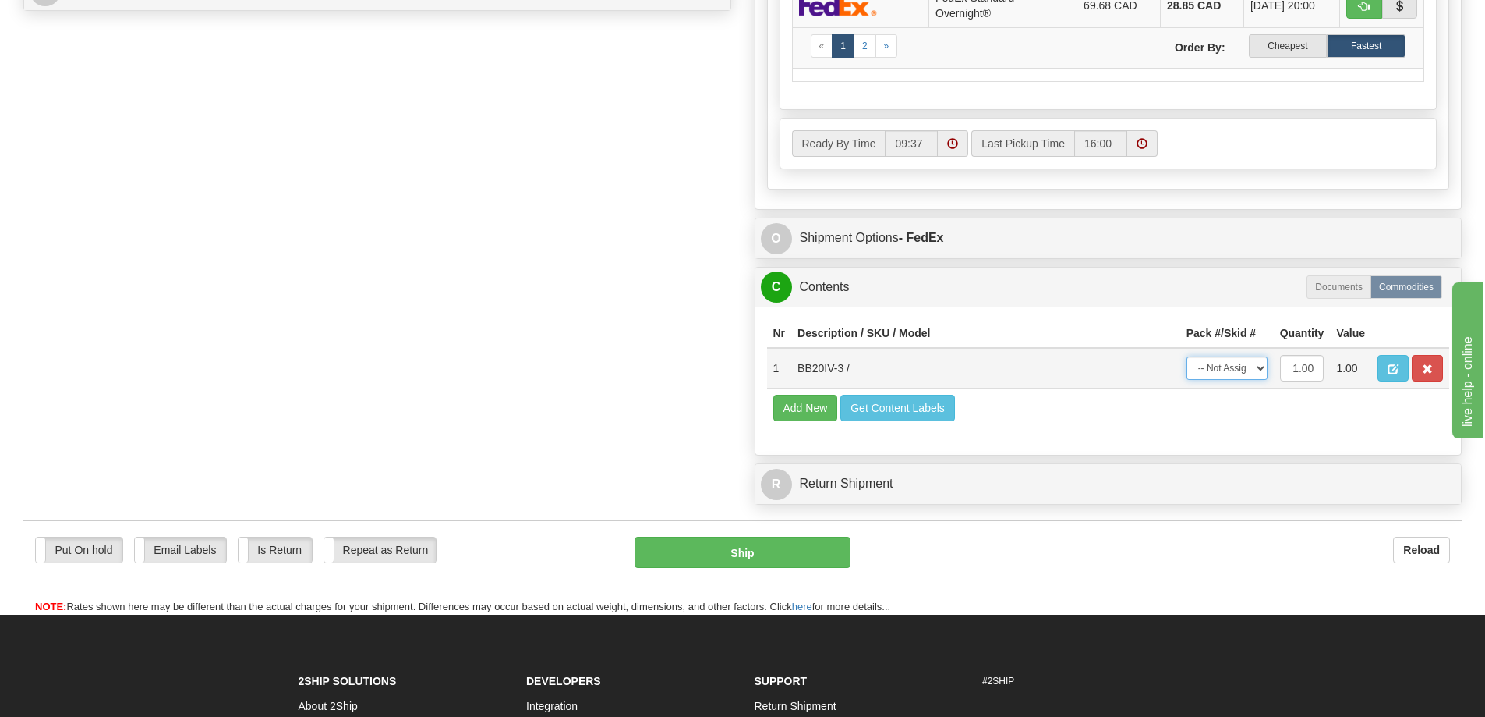
click at [1242, 371] on select "-- Not Assigned -- Package 1" at bounding box center [1227, 367] width 81 height 23
select select "0"
click at [1187, 356] on select "-- Not Assigned -- Package 1" at bounding box center [1227, 367] width 81 height 23
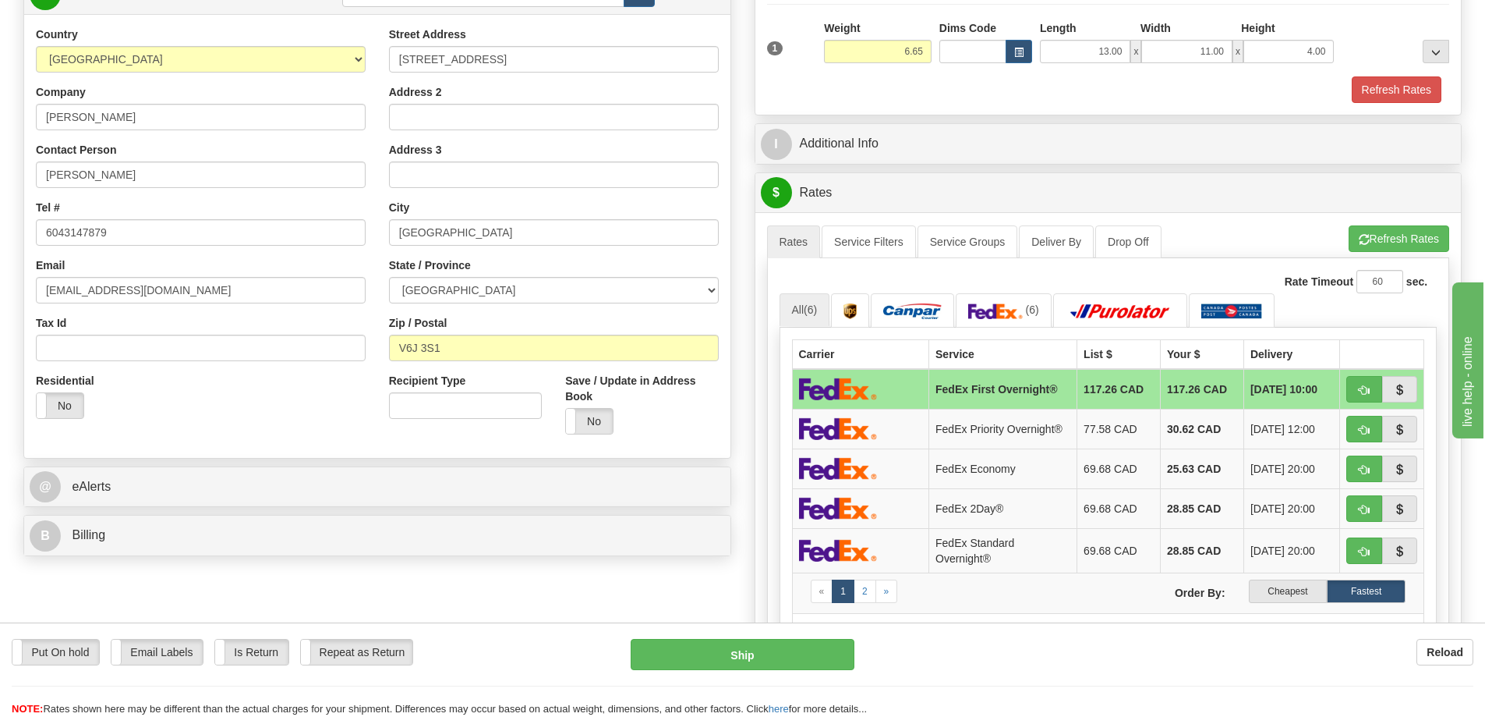
scroll to position [234, 0]
click at [1376, 95] on button "Refresh Rates" at bounding box center [1397, 90] width 90 height 27
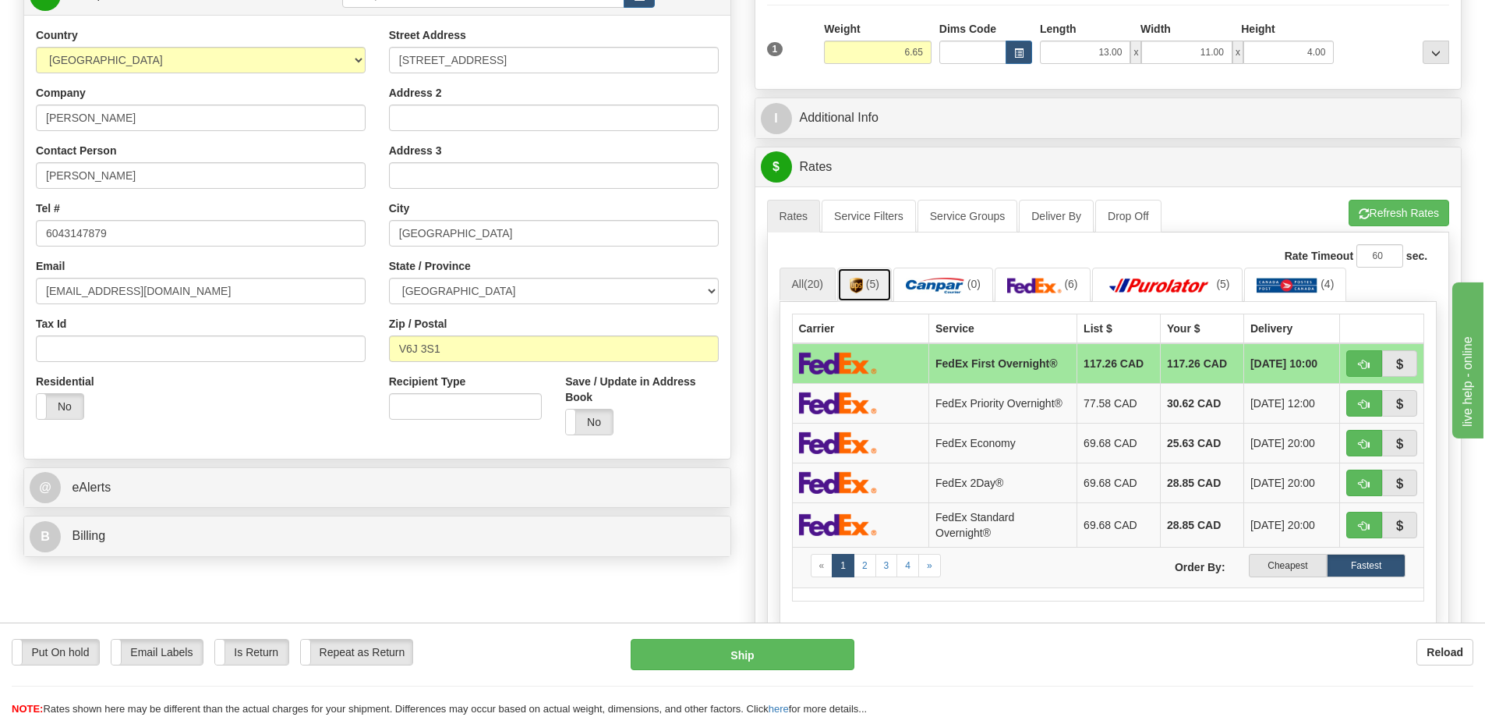
click at [871, 285] on span "(5)" at bounding box center [872, 284] width 13 height 12
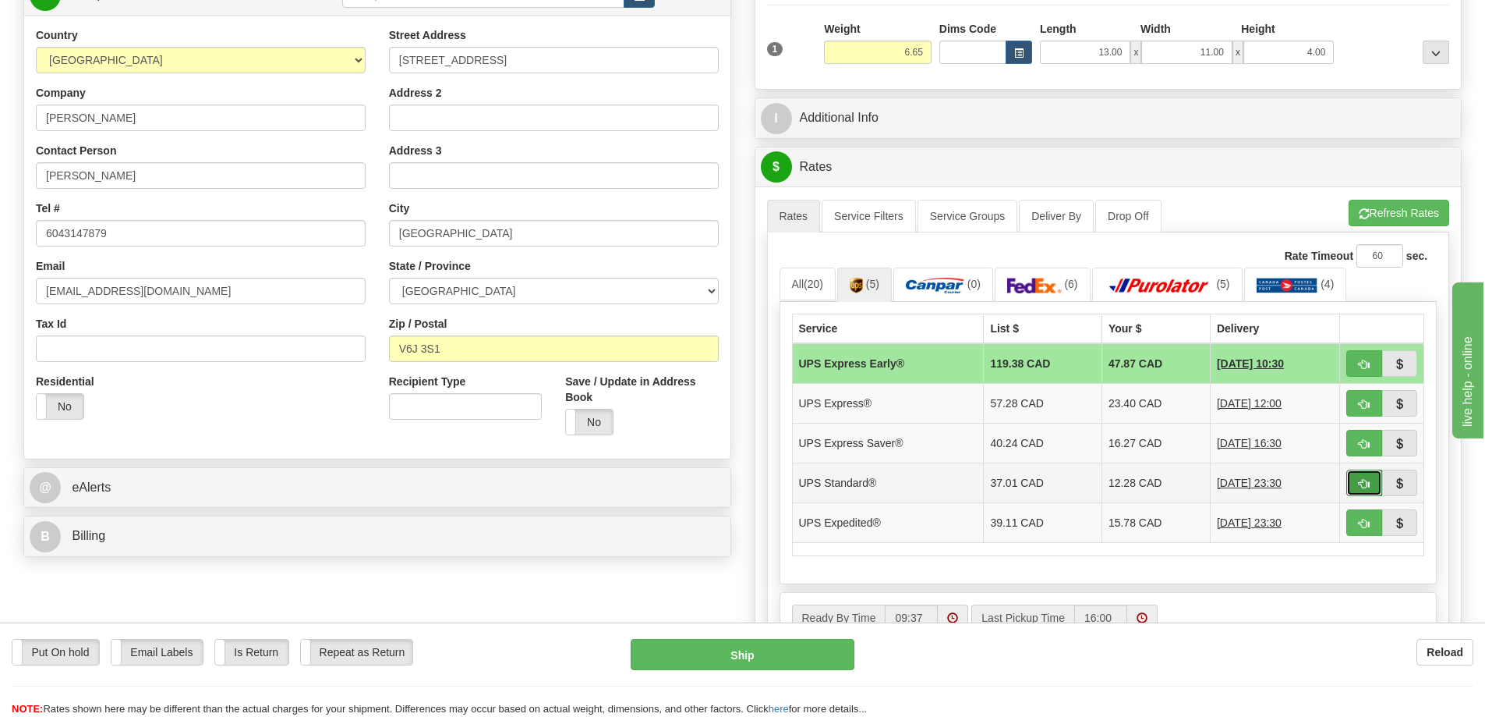
click at [1365, 486] on span "button" at bounding box center [1364, 484] width 11 height 10
type input "11"
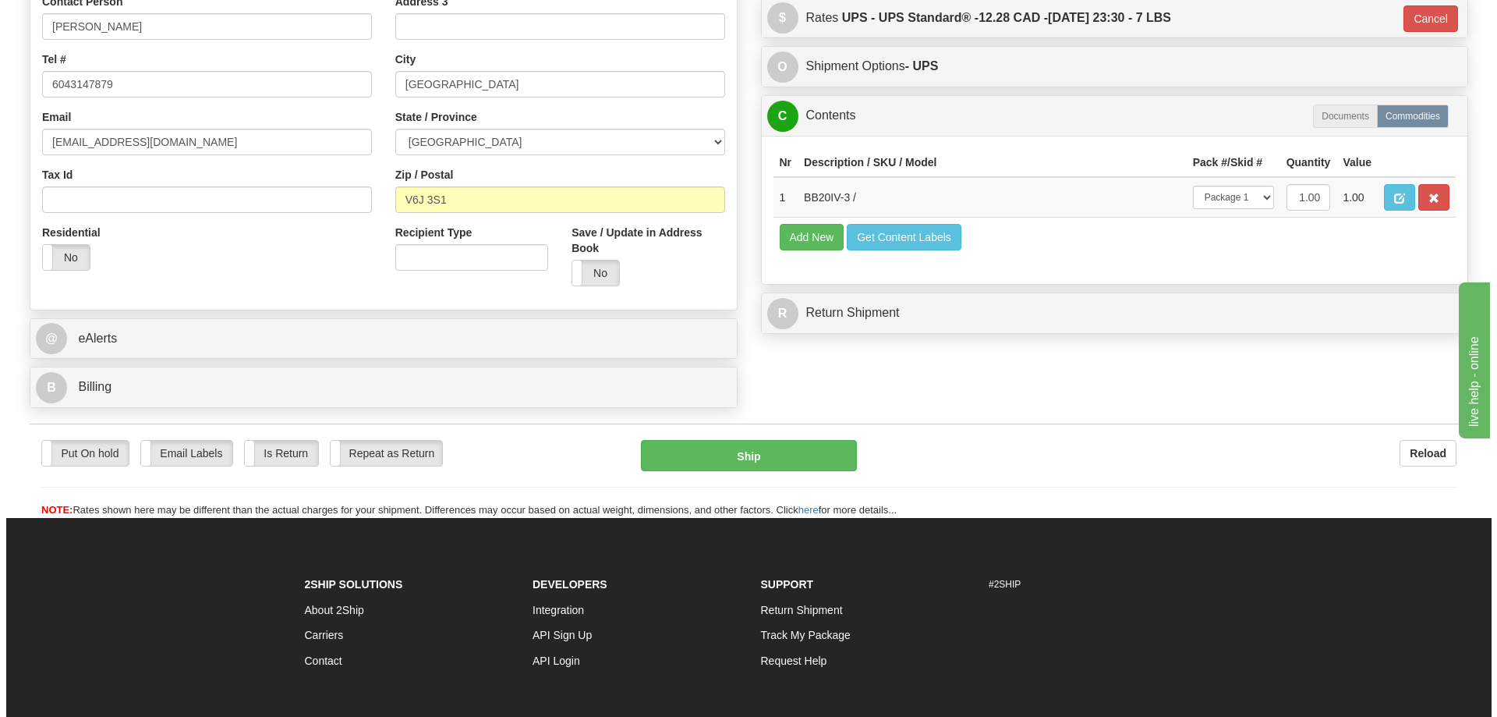
scroll to position [390, 0]
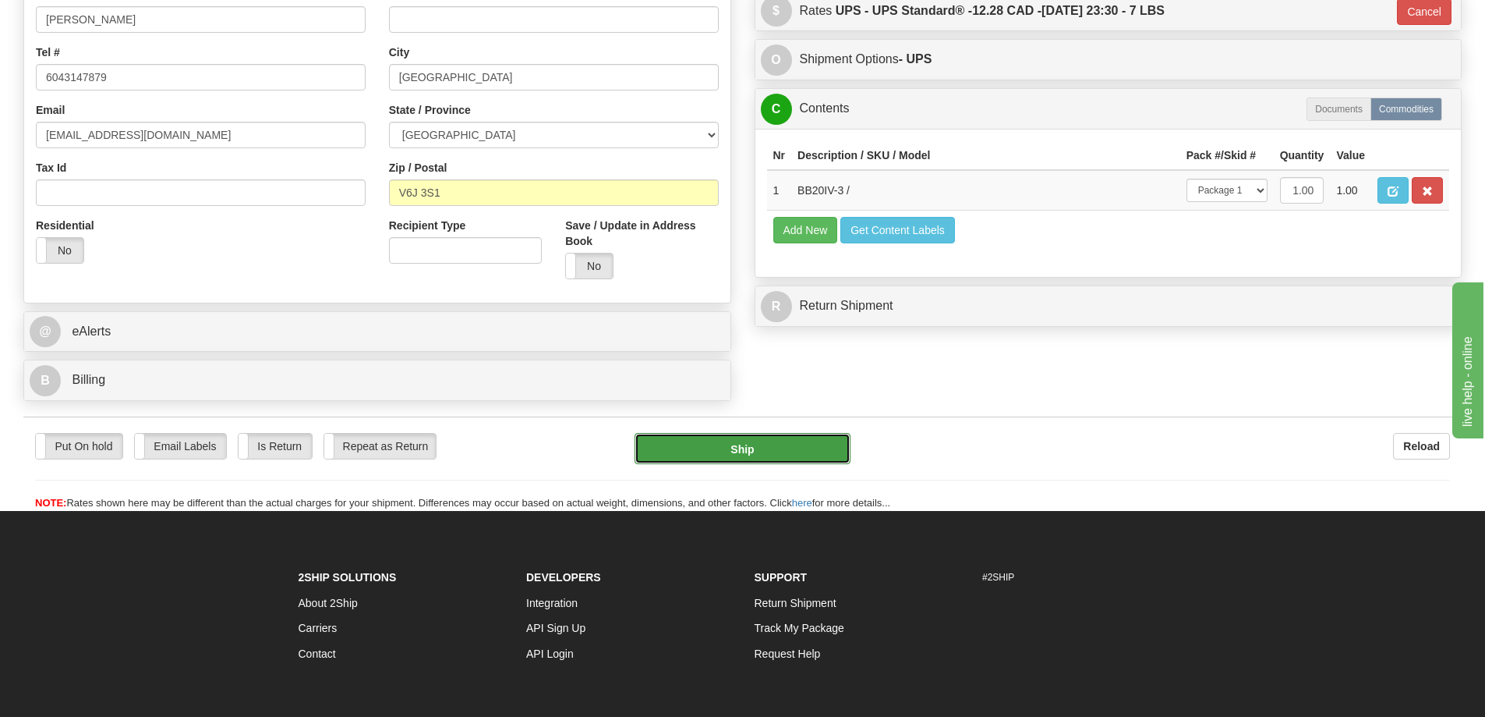
click at [744, 451] on button "Ship" at bounding box center [743, 448] width 216 height 31
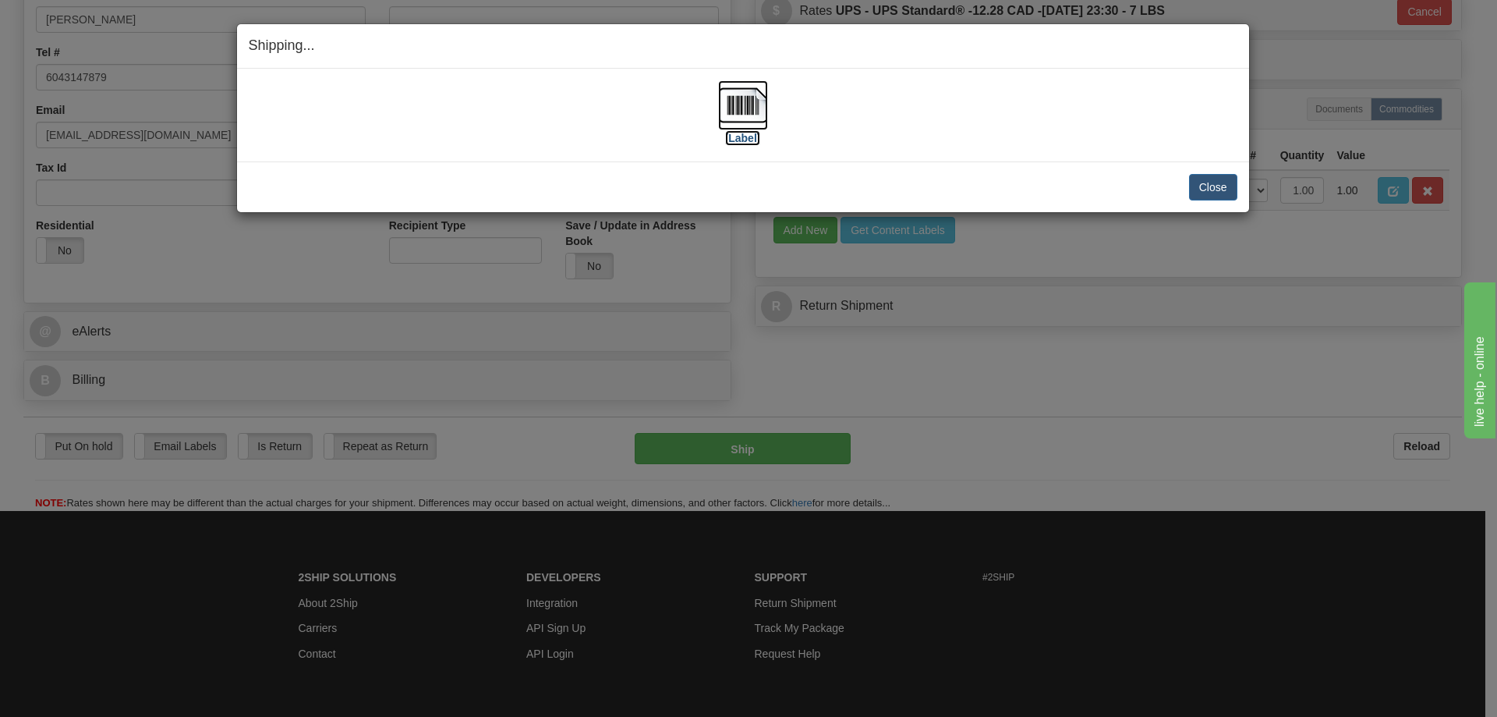
click at [743, 100] on img at bounding box center [743, 105] width 50 height 50
click at [1216, 182] on button "Close" at bounding box center [1213, 187] width 48 height 27
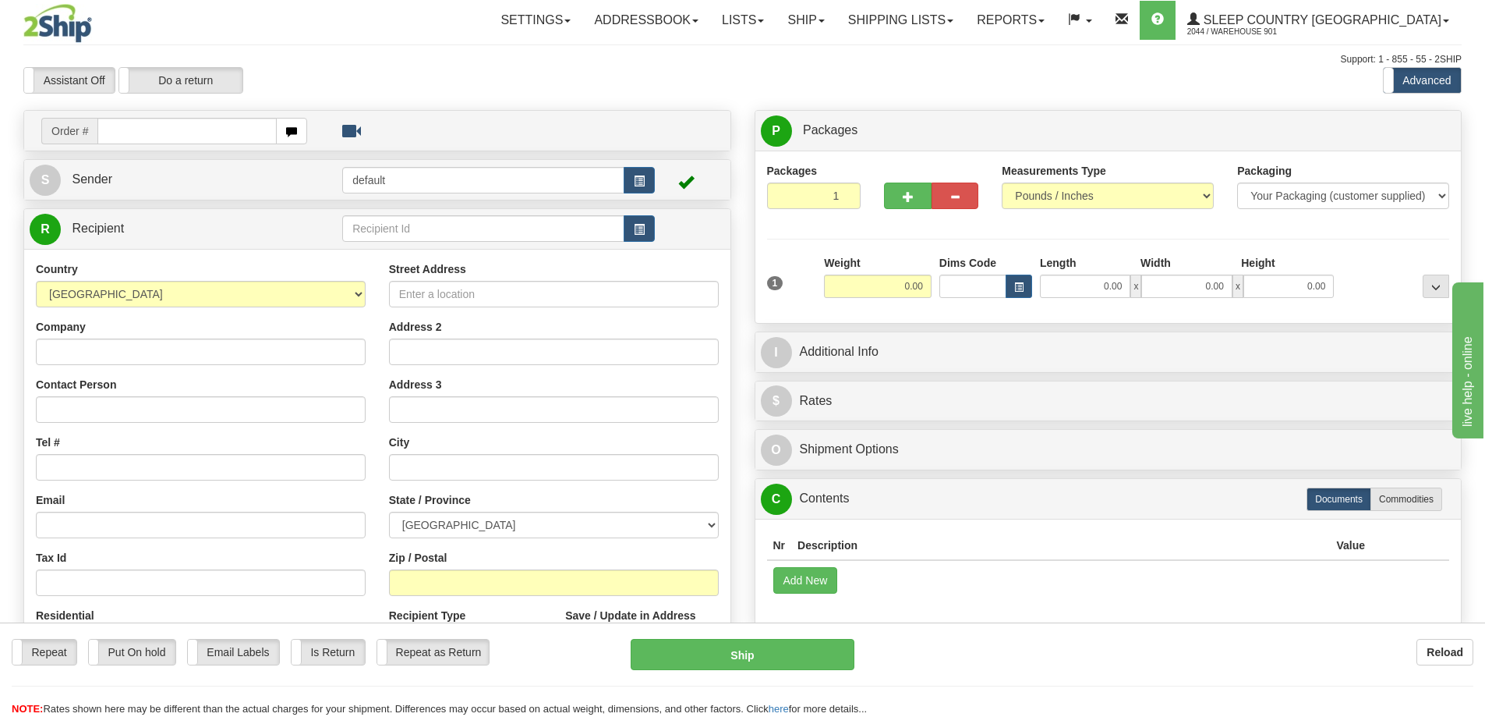
click at [140, 129] on input "text" at bounding box center [186, 131] width 179 height 27
type input "9000I130604"
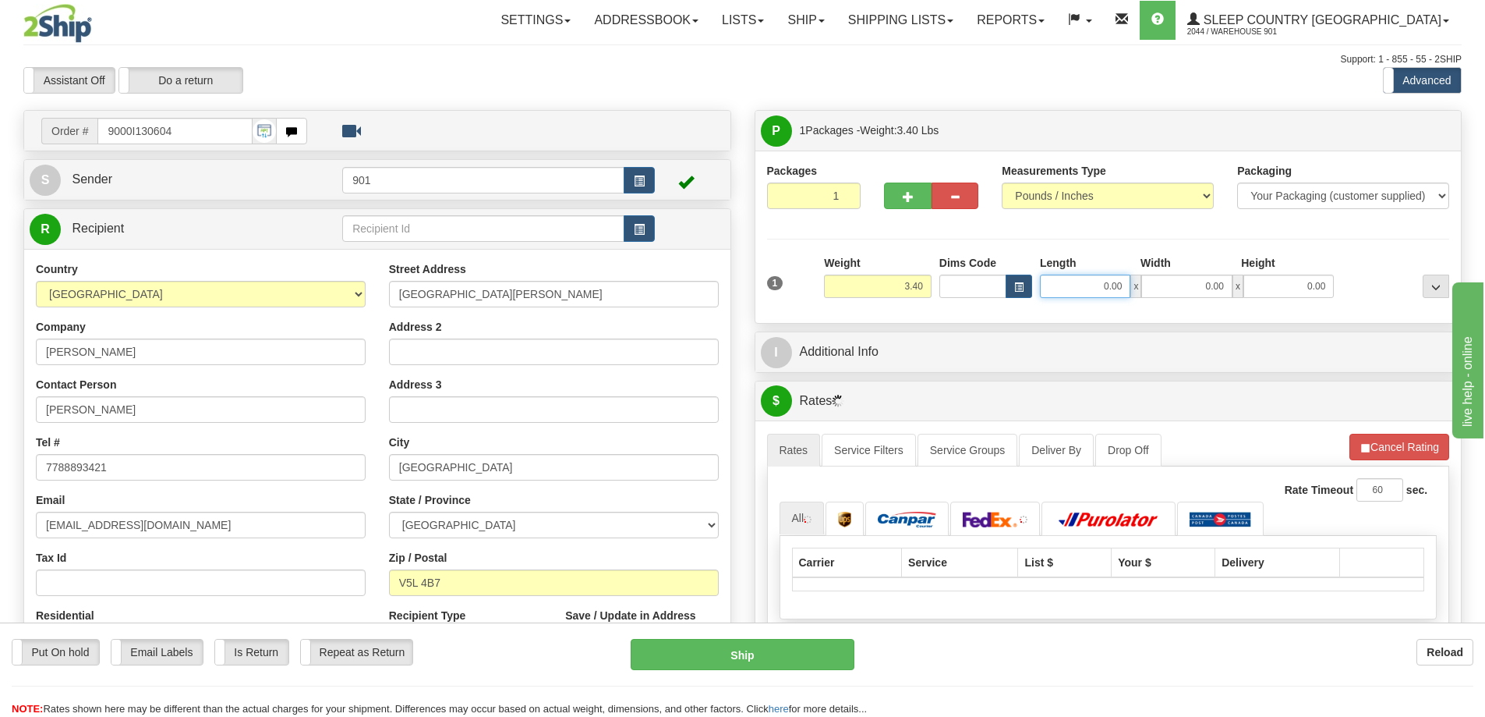
drag, startPoint x: 1099, startPoint y: 285, endPoint x: 1142, endPoint y: 284, distance: 43.7
click at [1142, 284] on div "0.00 x 0.00 x 0.00" at bounding box center [1187, 285] width 294 height 23
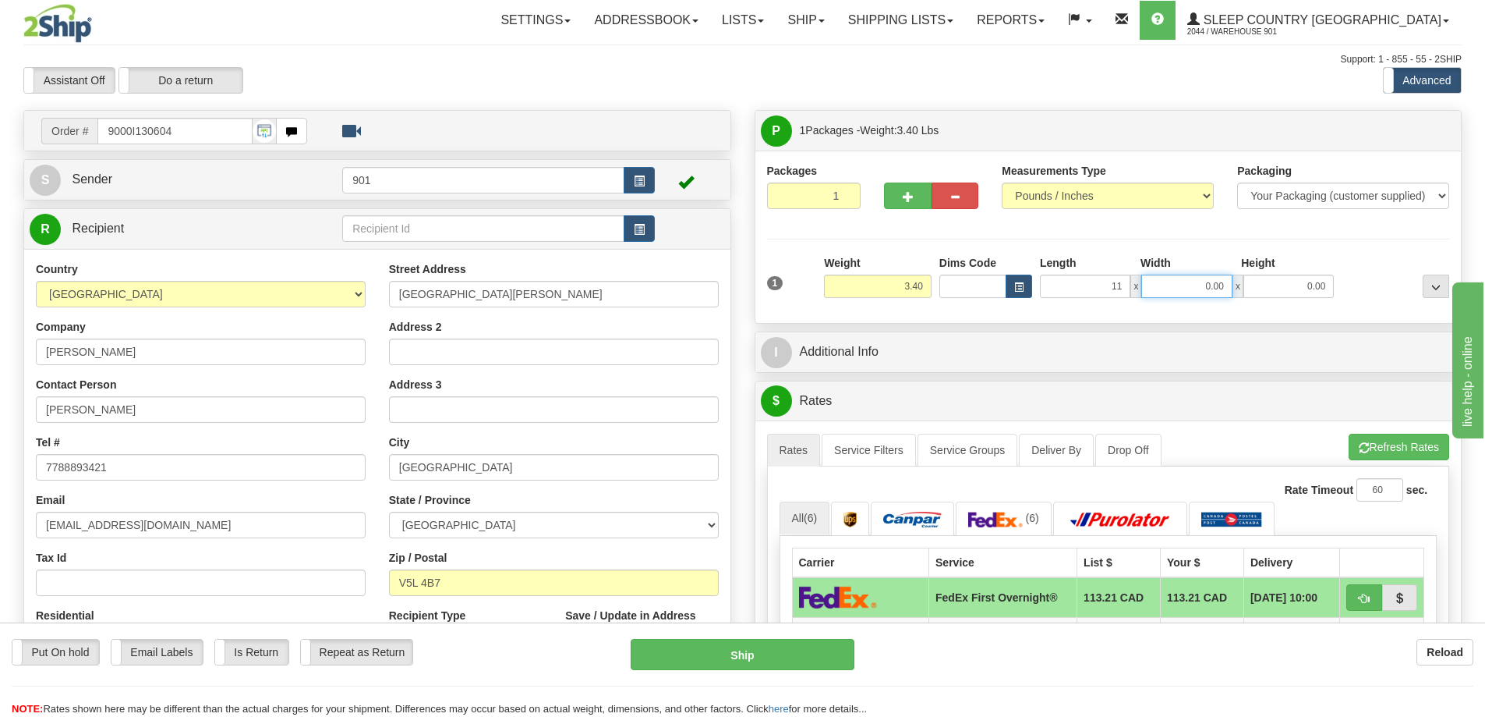
type input "11.00"
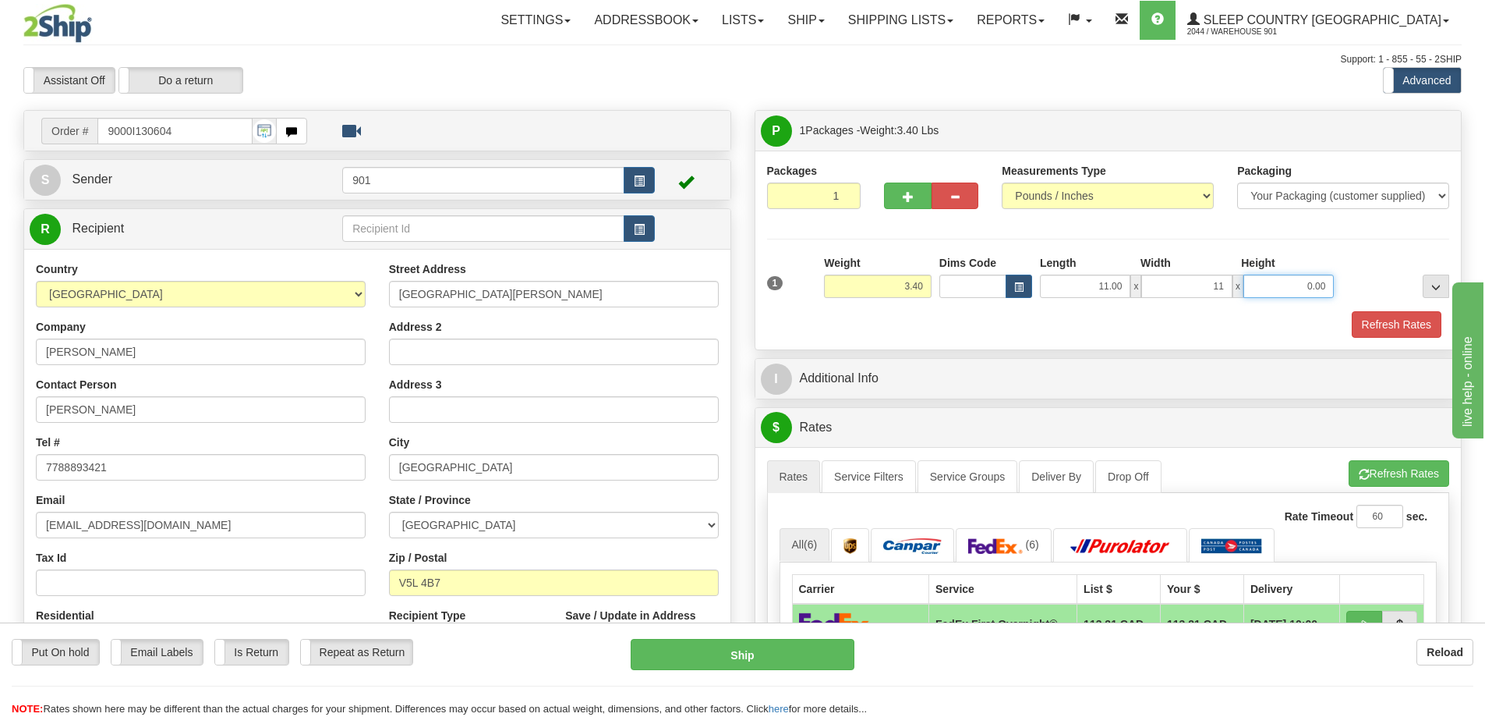
type input "11.00"
type input "5.00"
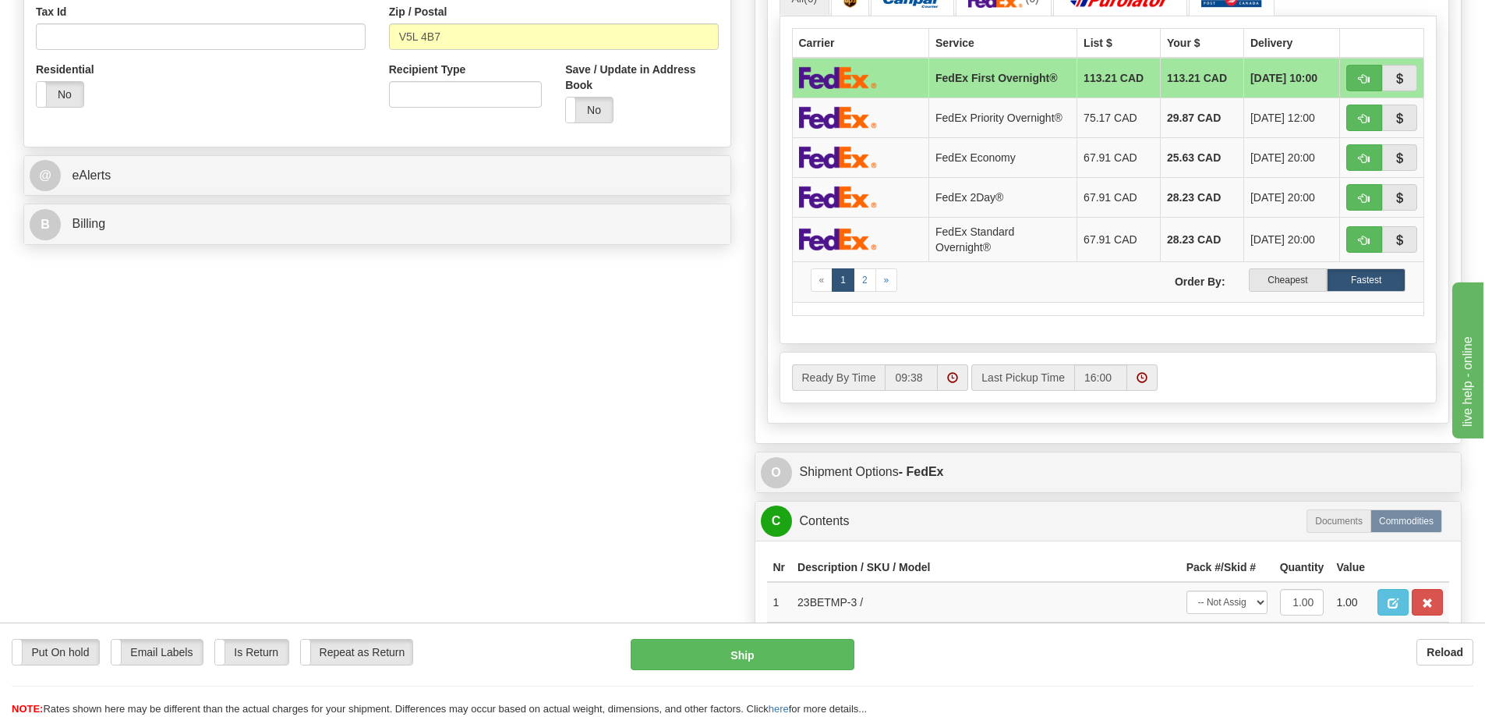
scroll to position [858, 0]
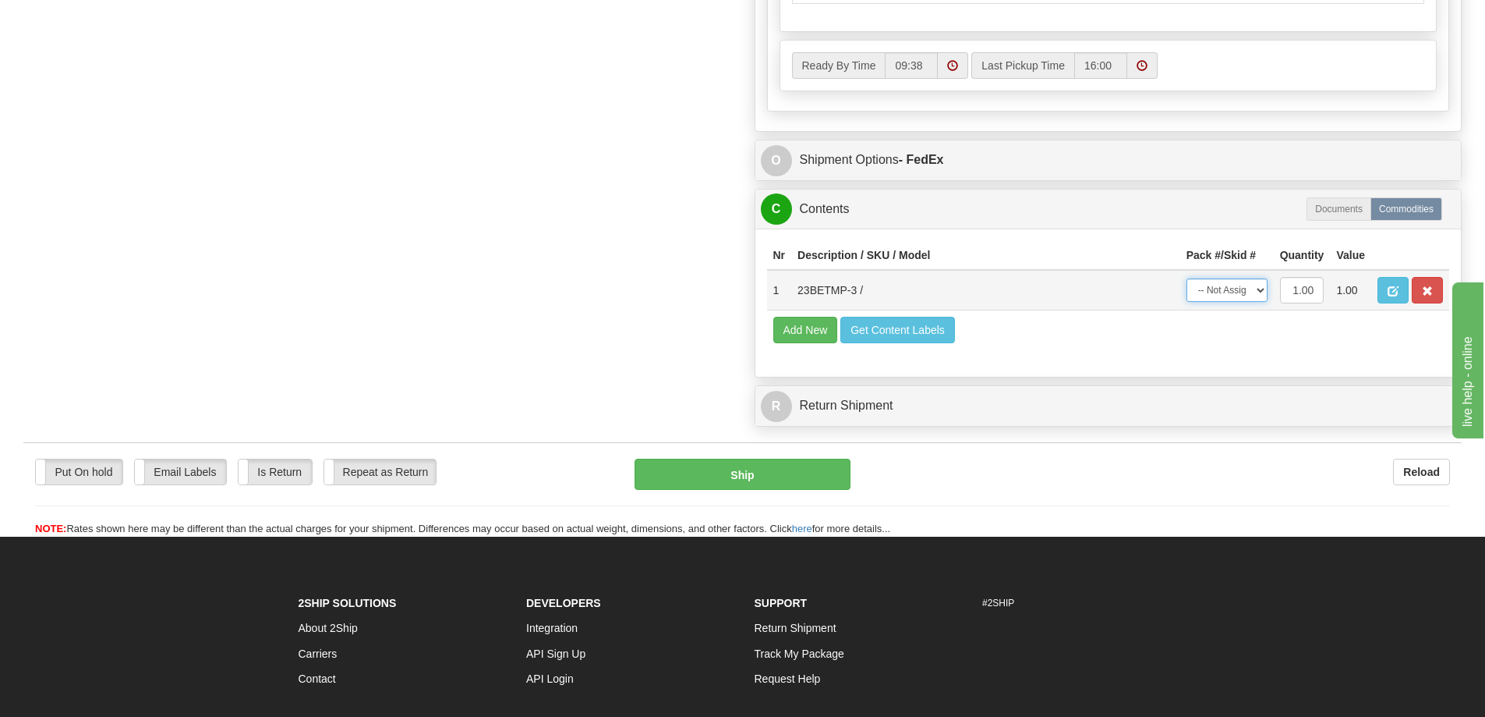
click at [1261, 291] on select "-- Not Assigned -- Package 1" at bounding box center [1227, 289] width 81 height 23
select select "0"
click at [1187, 278] on select "-- Not Assigned -- Package 1" at bounding box center [1227, 289] width 81 height 23
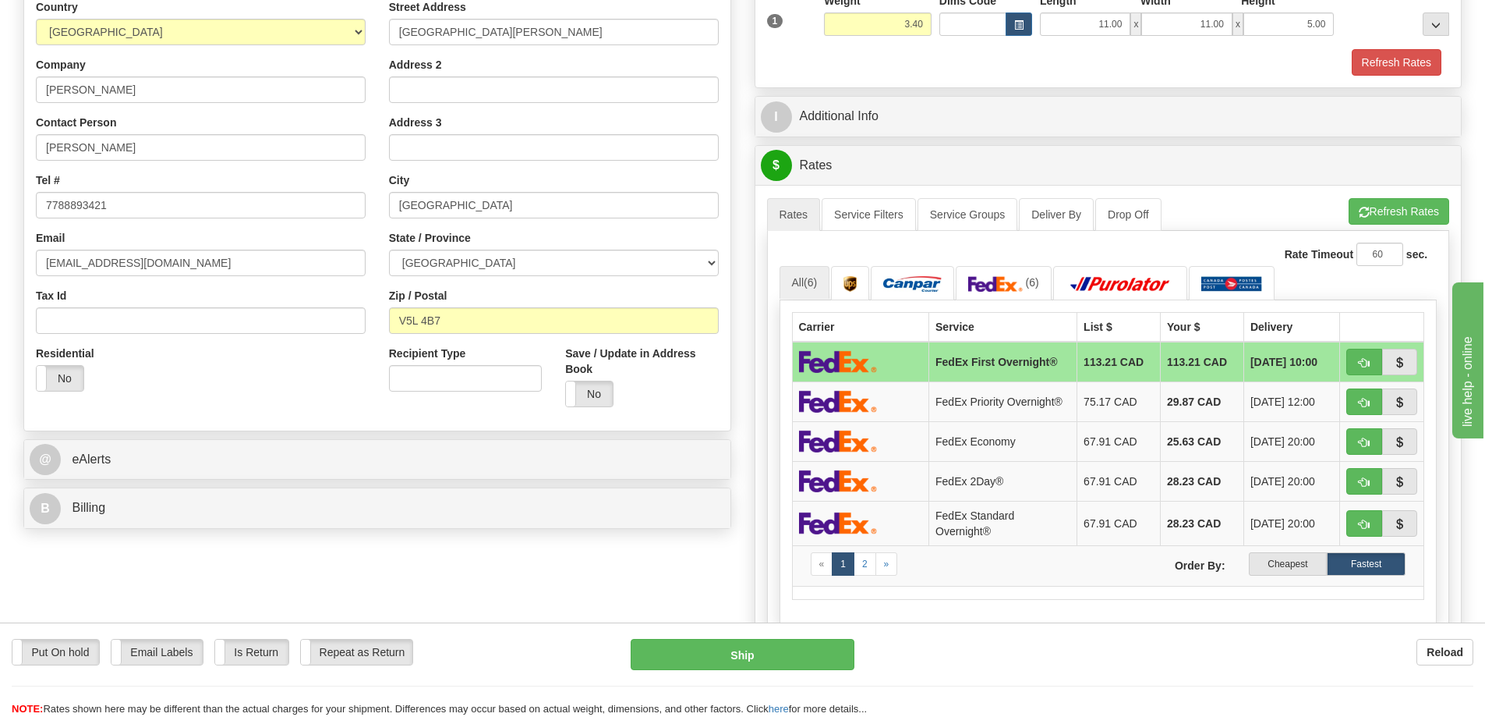
scroll to position [156, 0]
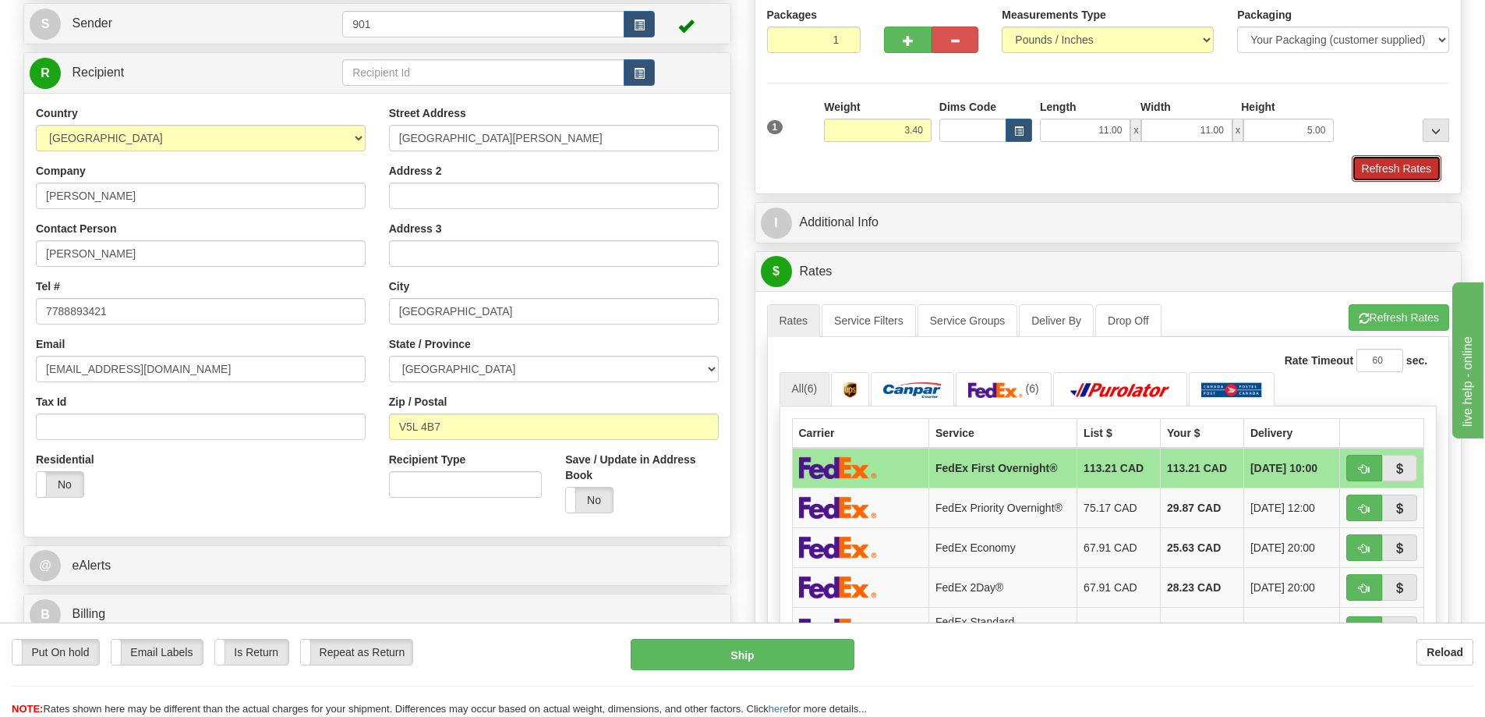
click at [1382, 162] on button "Refresh Rates" at bounding box center [1397, 168] width 90 height 27
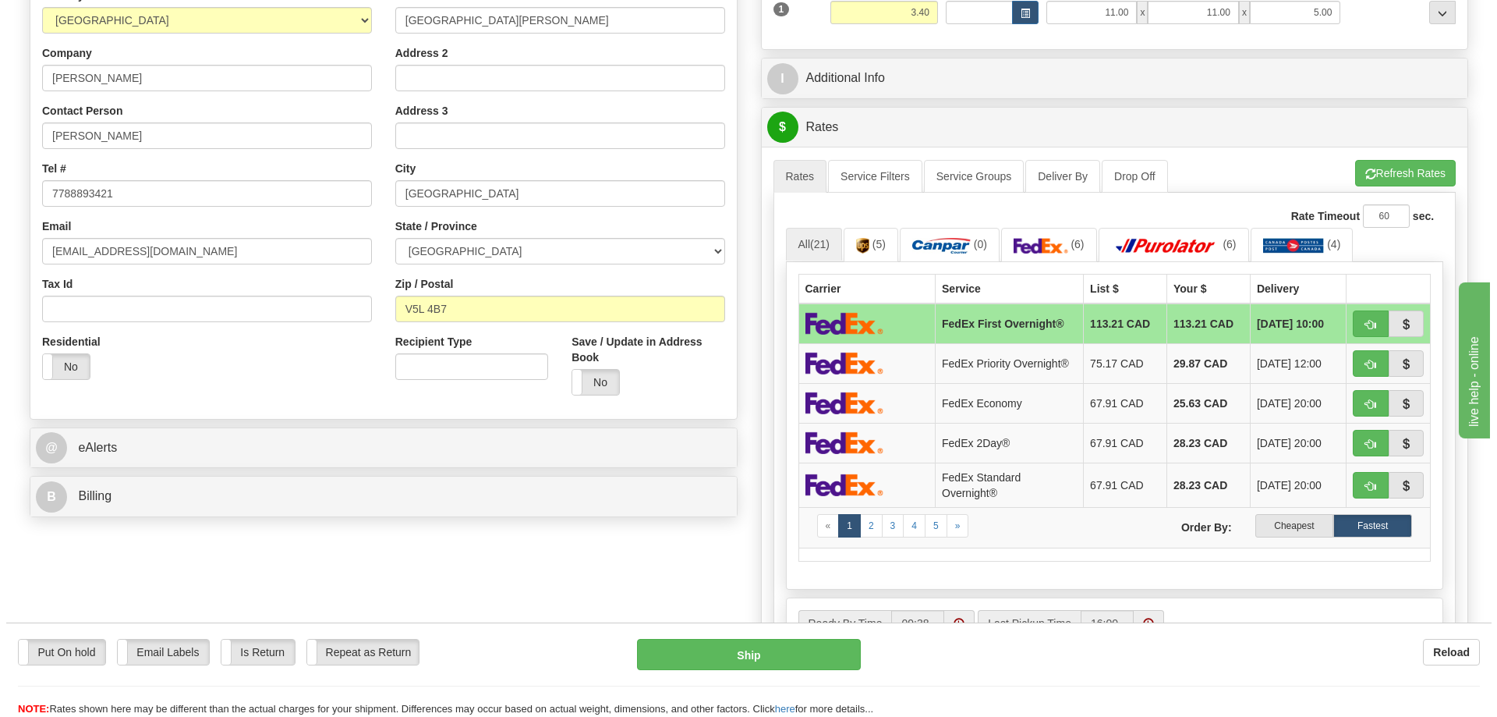
scroll to position [312, 0]
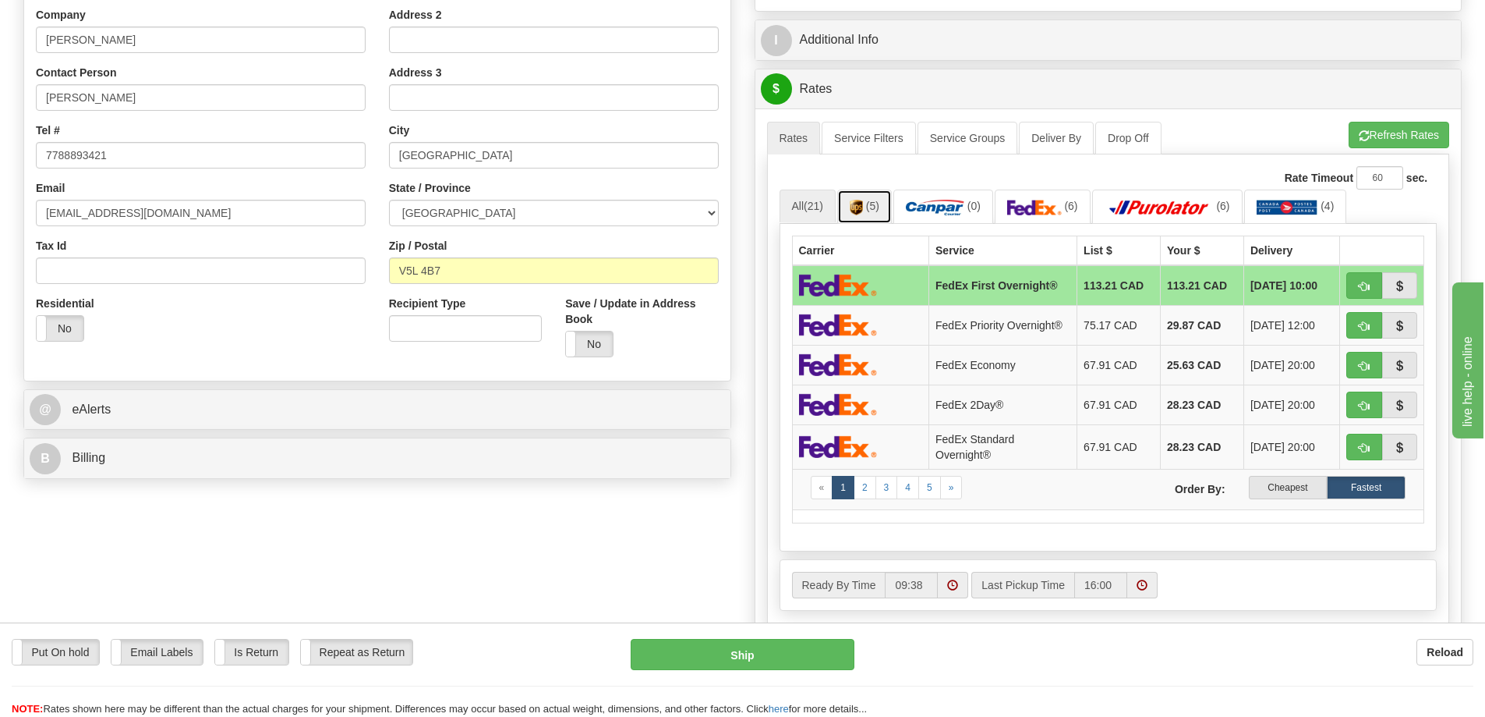
click at [870, 205] on span "(5)" at bounding box center [872, 206] width 13 height 12
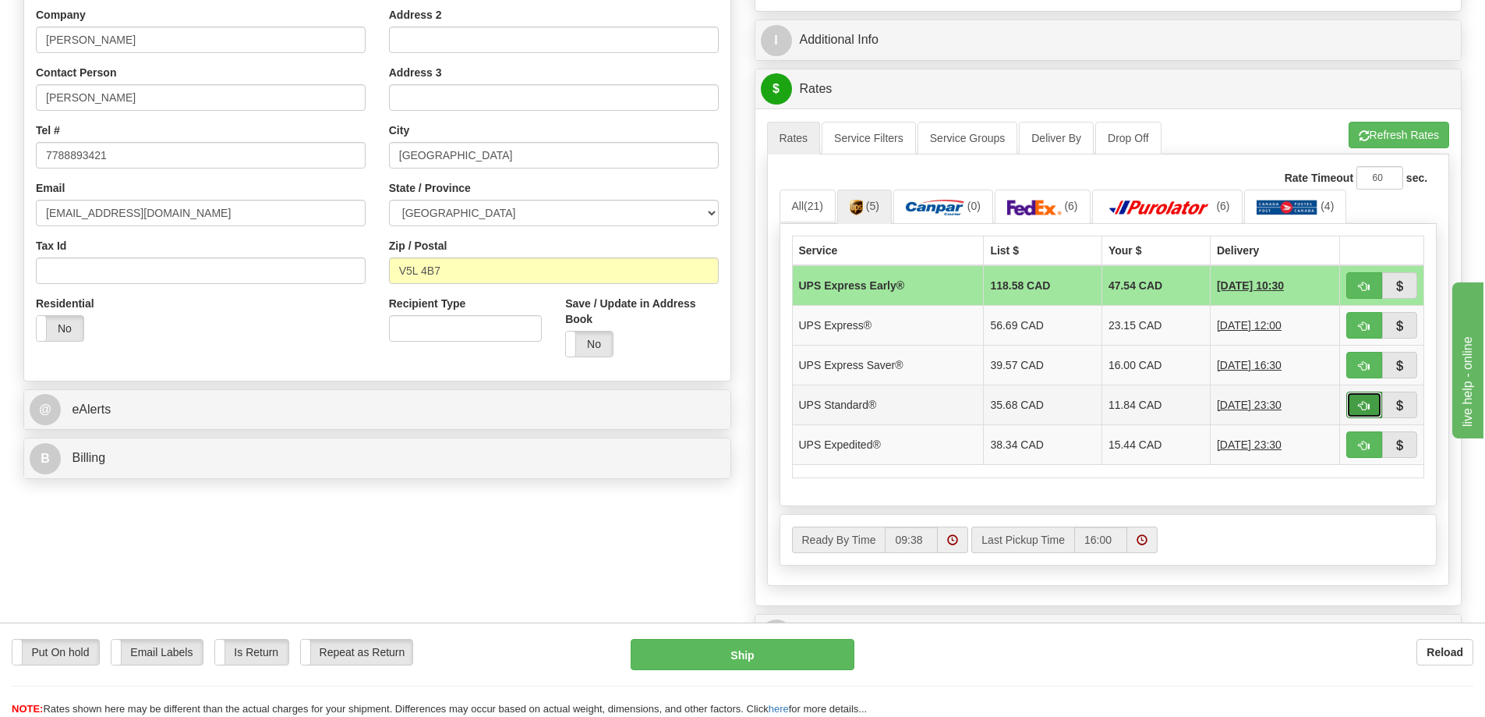
click at [1354, 402] on button "button" at bounding box center [1365, 404] width 36 height 27
type input "11"
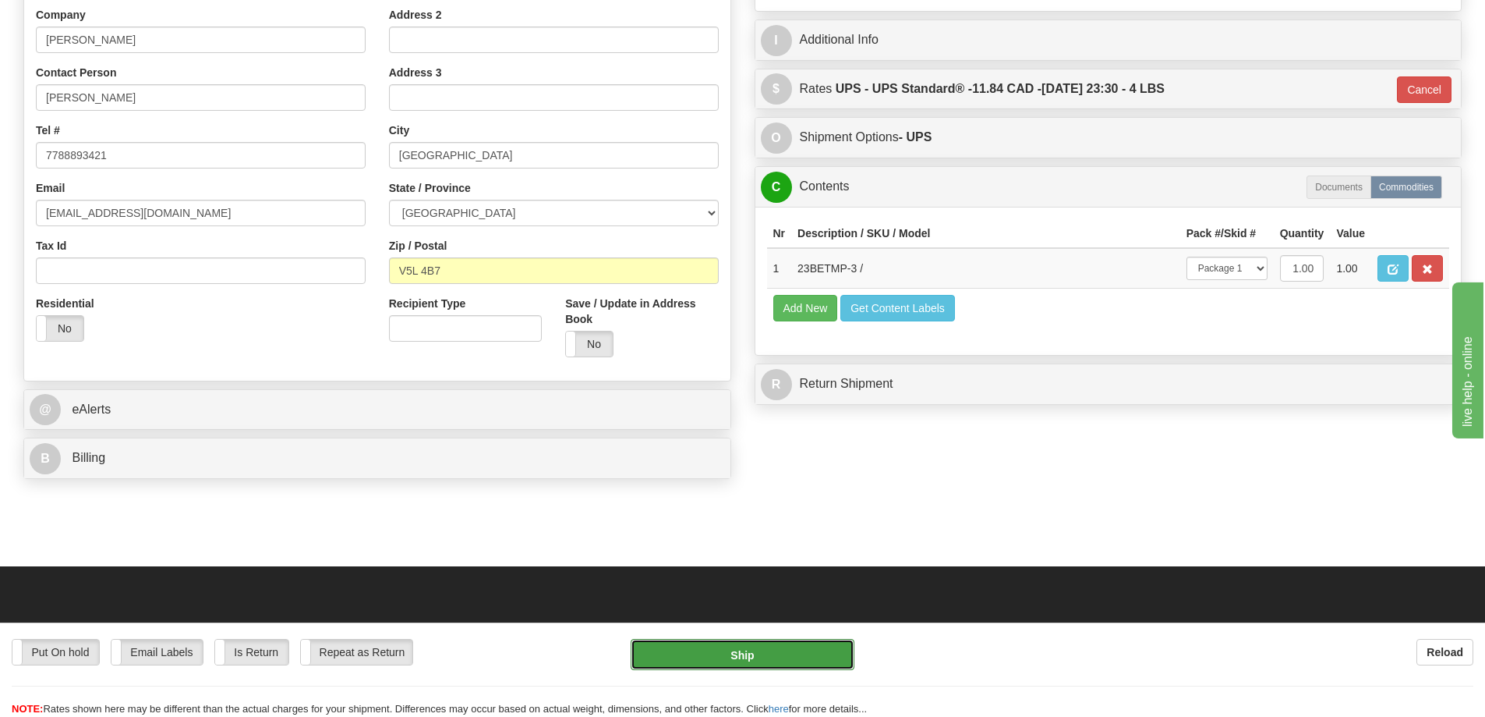
click at [778, 655] on button "Ship" at bounding box center [743, 654] width 224 height 31
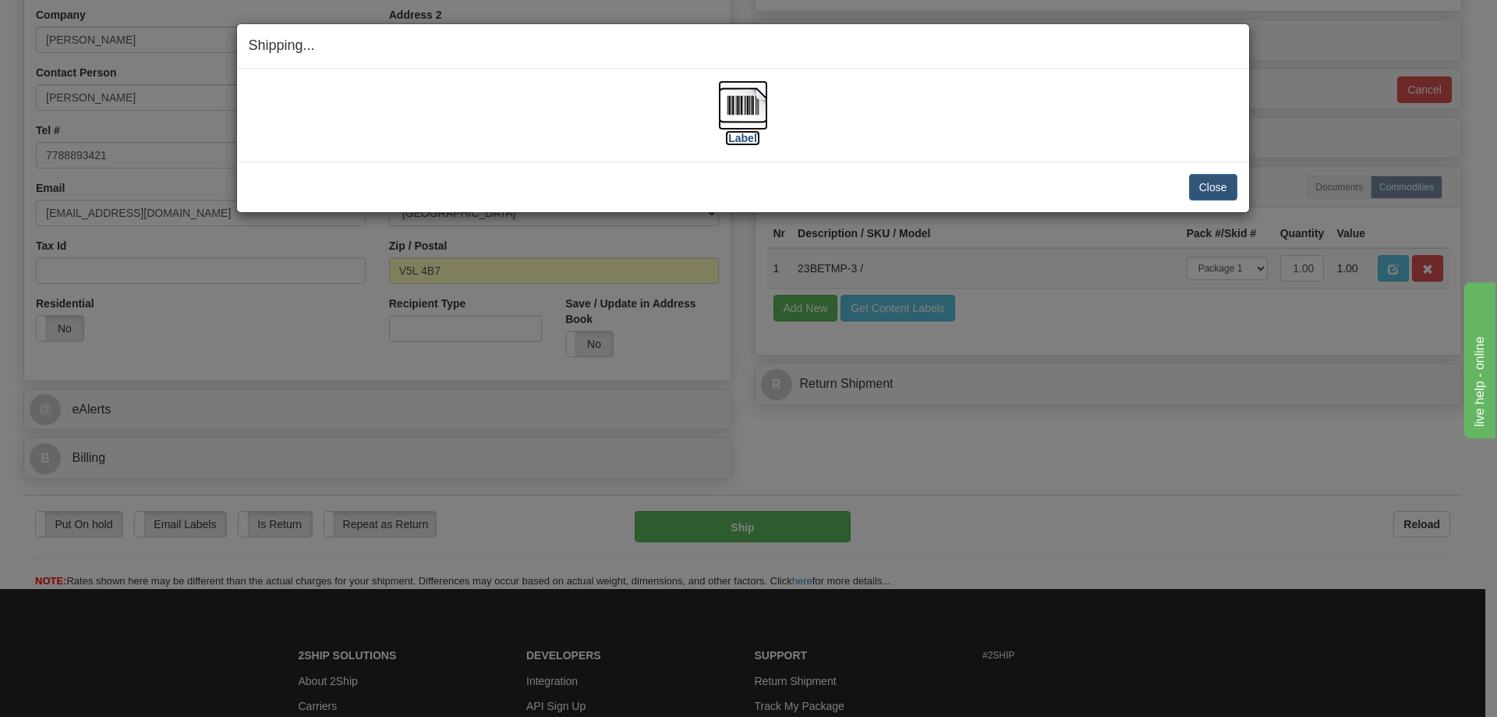
click at [738, 102] on img at bounding box center [743, 105] width 50 height 50
click at [740, 100] on img at bounding box center [743, 105] width 50 height 50
click at [1216, 186] on button "Close" at bounding box center [1213, 187] width 48 height 27
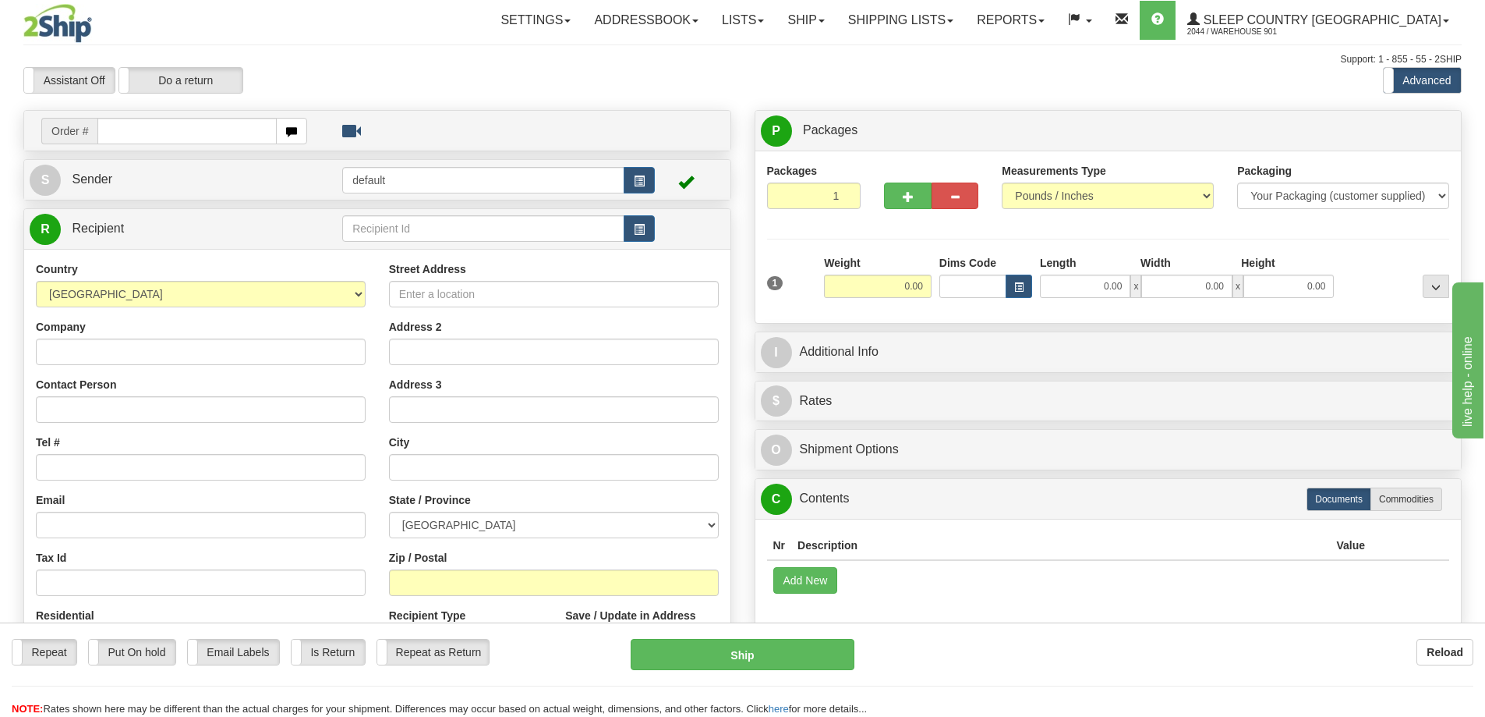
click at [143, 126] on input "text" at bounding box center [186, 131] width 179 height 27
type input "9000I130893"
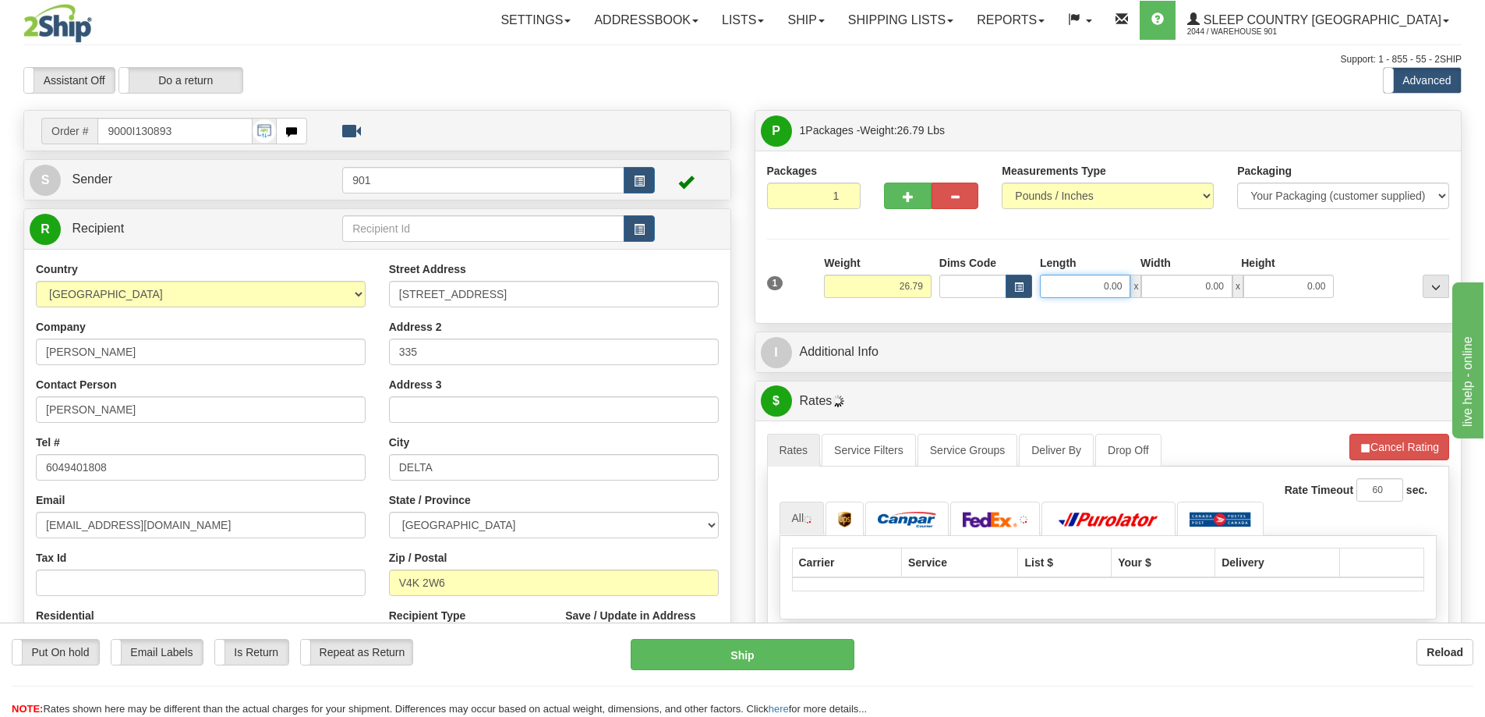
drag, startPoint x: 1089, startPoint y: 283, endPoint x: 1134, endPoint y: 290, distance: 45.8
click at [1134, 290] on div "0.00 x 0.00 x 0.00" at bounding box center [1187, 285] width 294 height 23
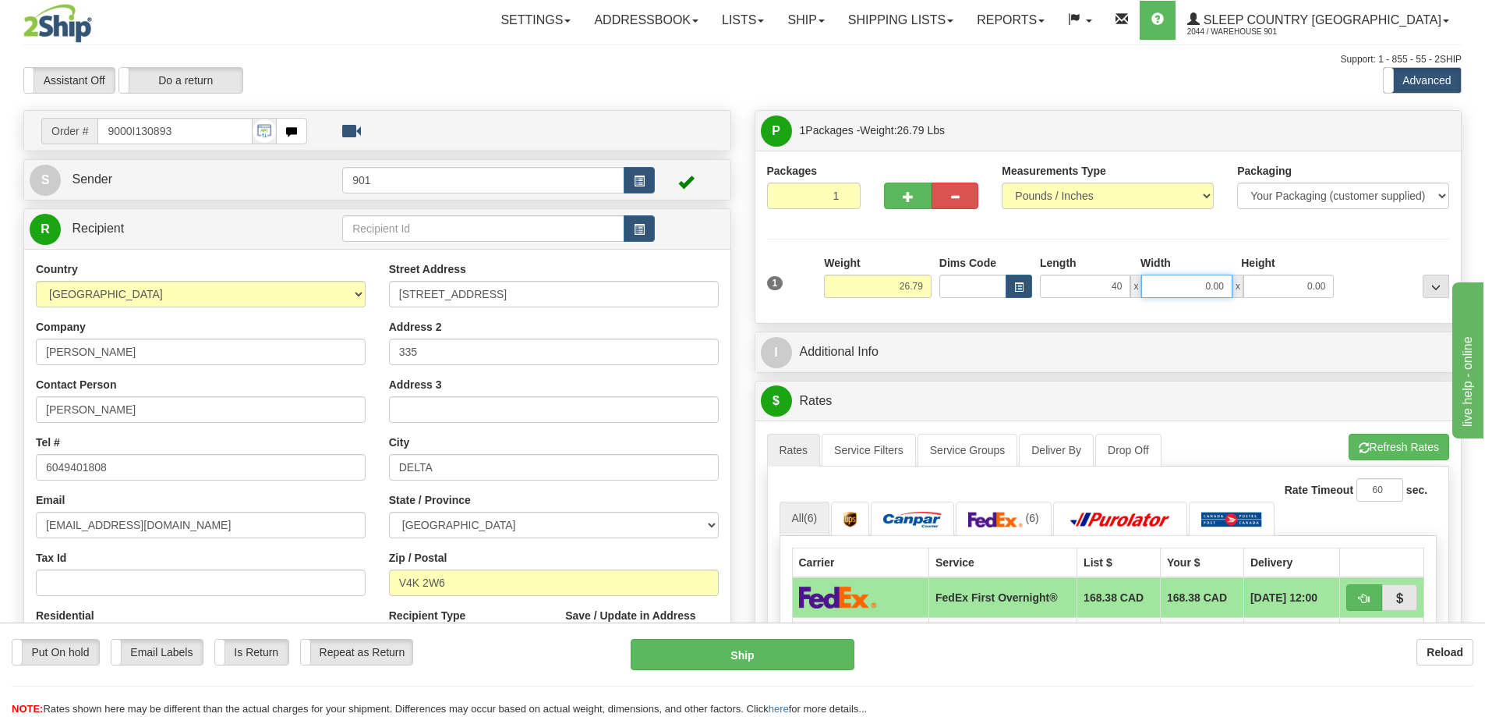
type input "40.00"
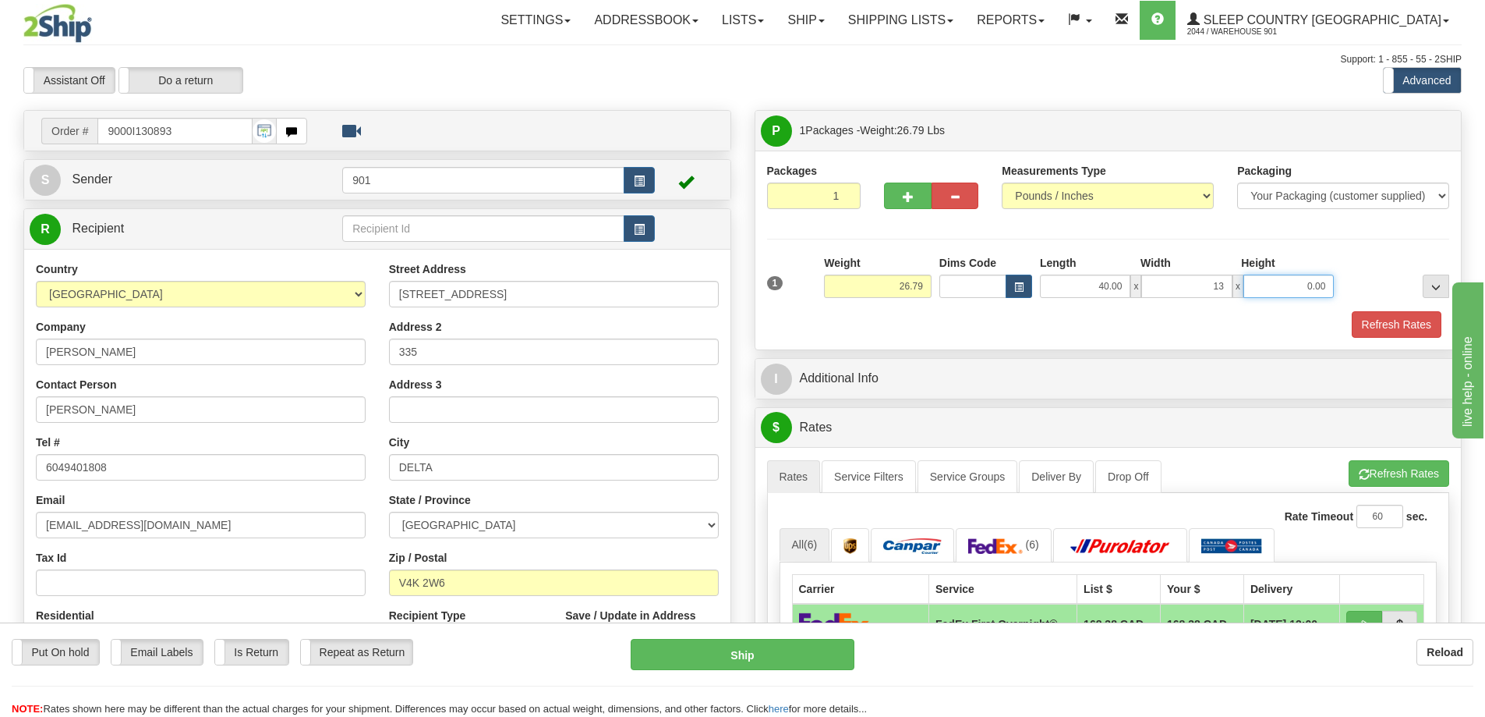
type input "13.00"
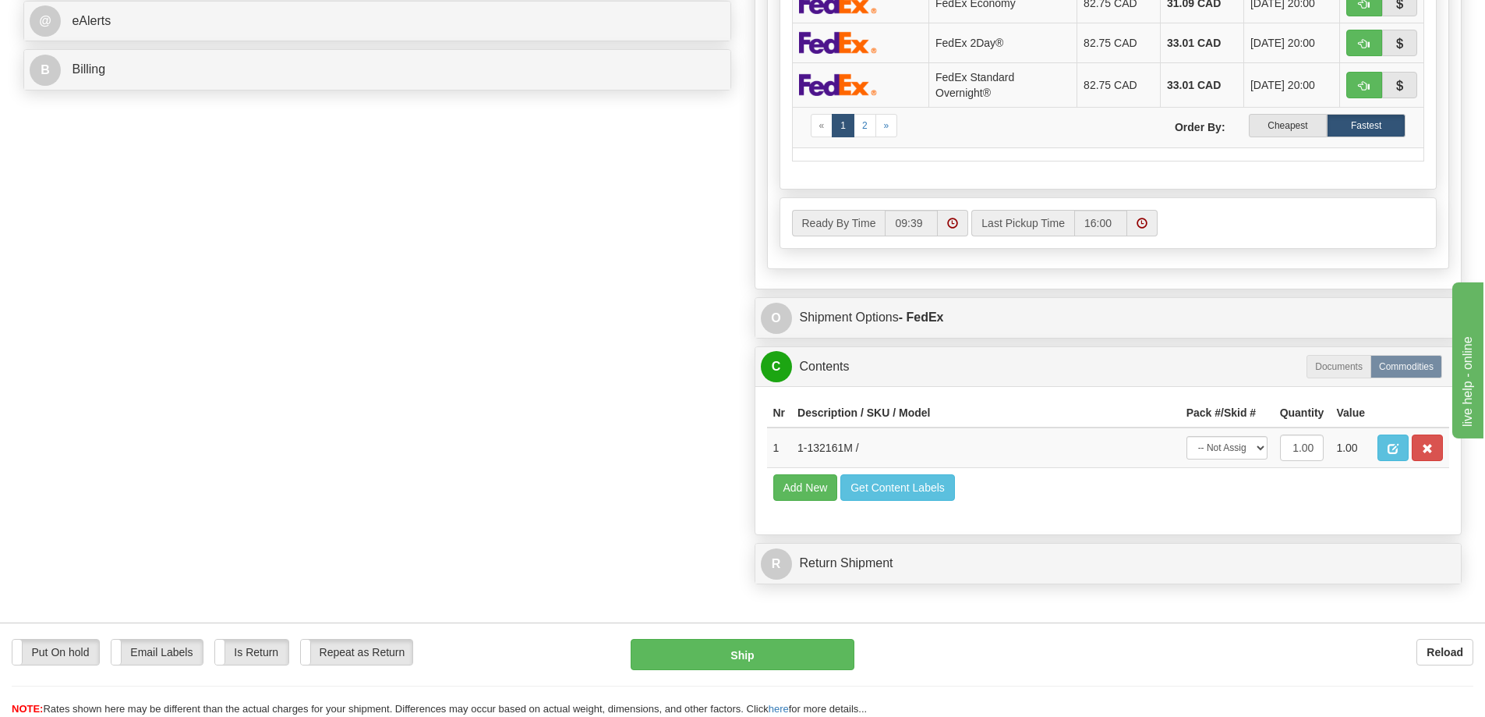
scroll to position [702, 0]
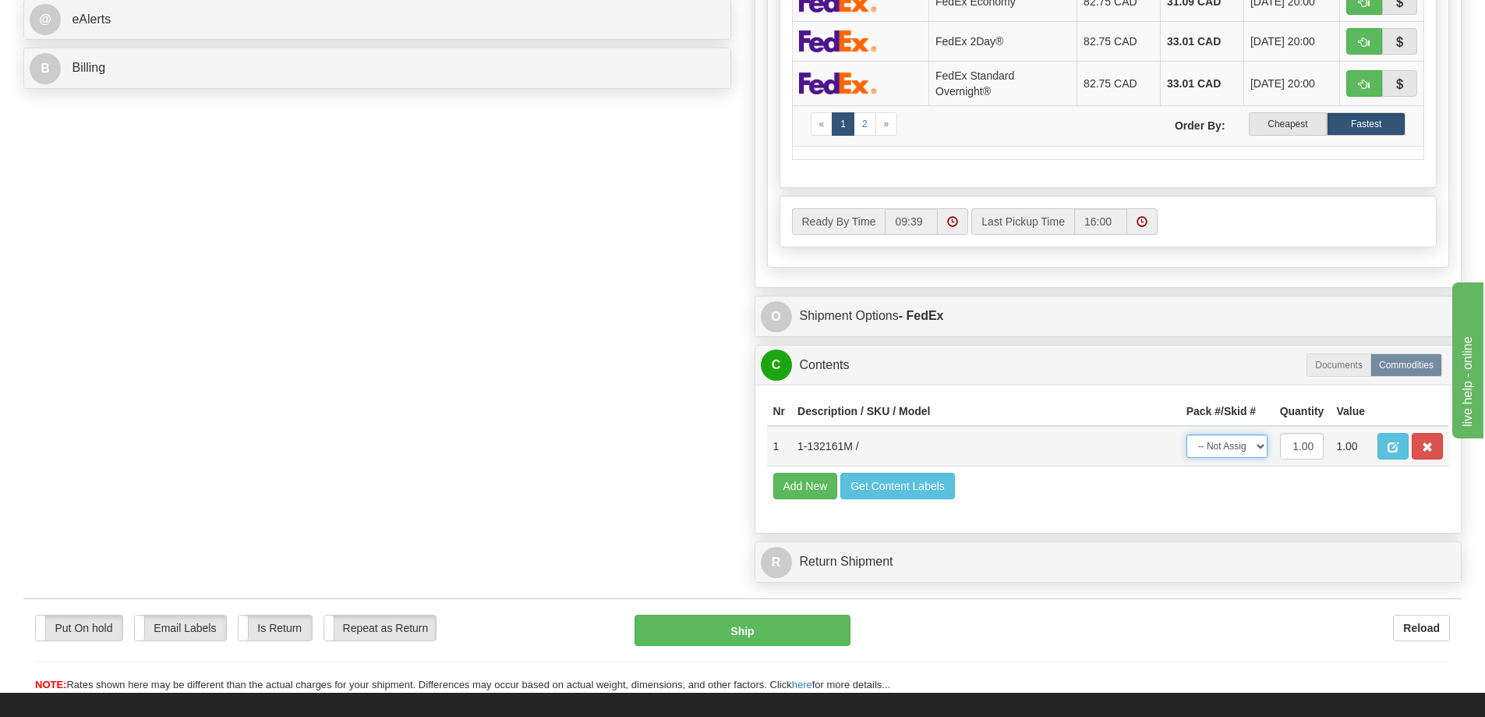
click at [1248, 444] on select "-- Not Assigned -- Package 1" at bounding box center [1227, 445] width 81 height 23
select select "0"
click at [1187, 434] on select "-- Not Assigned -- Package 1" at bounding box center [1227, 445] width 81 height 23
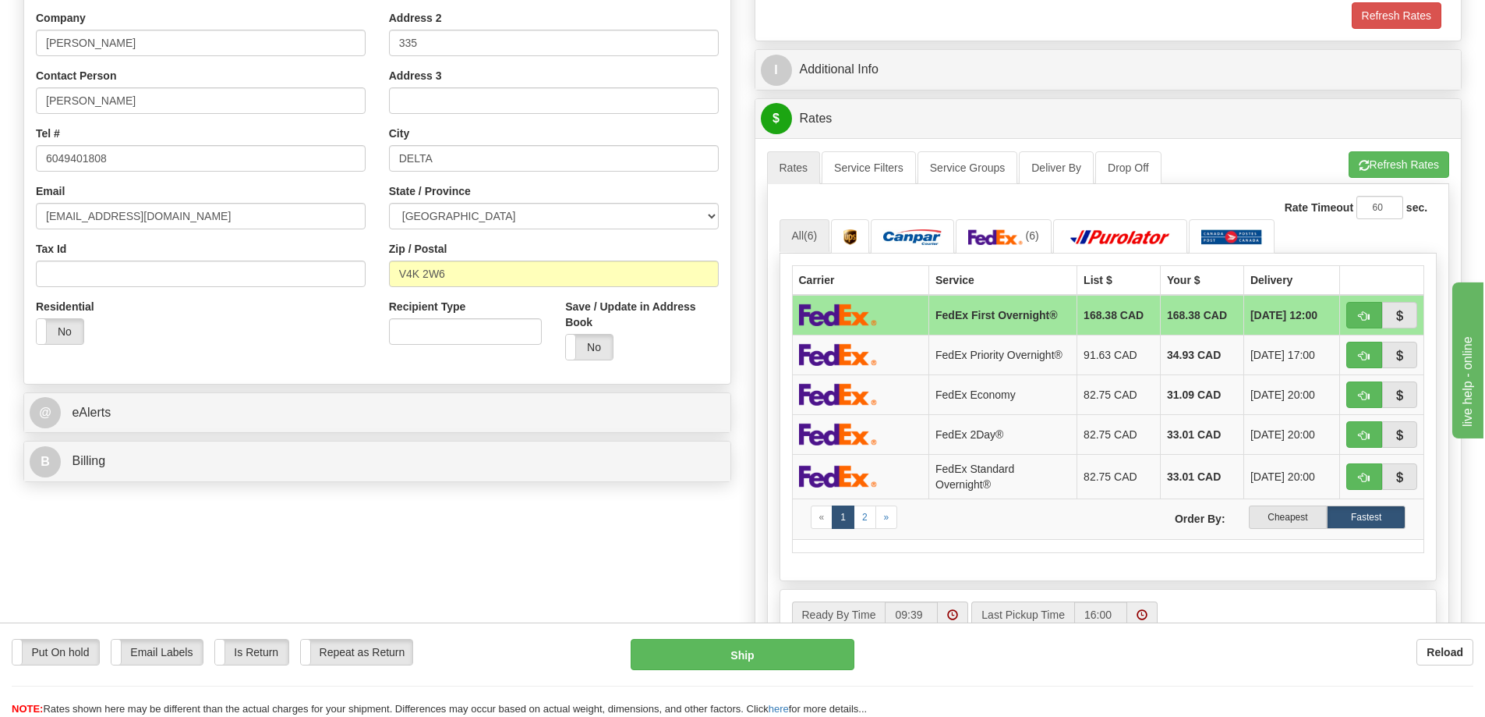
scroll to position [0, 0]
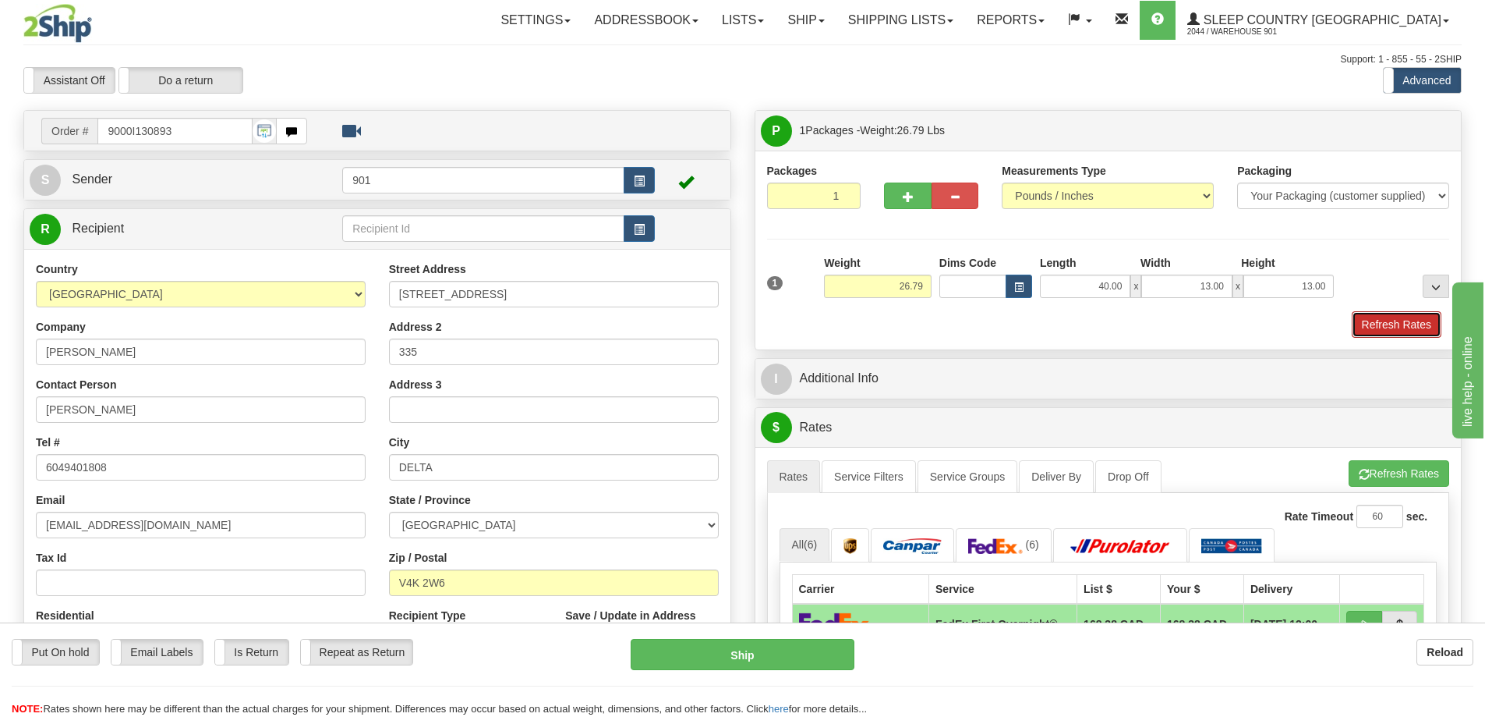
click at [1380, 318] on button "Refresh Rates" at bounding box center [1397, 324] width 90 height 27
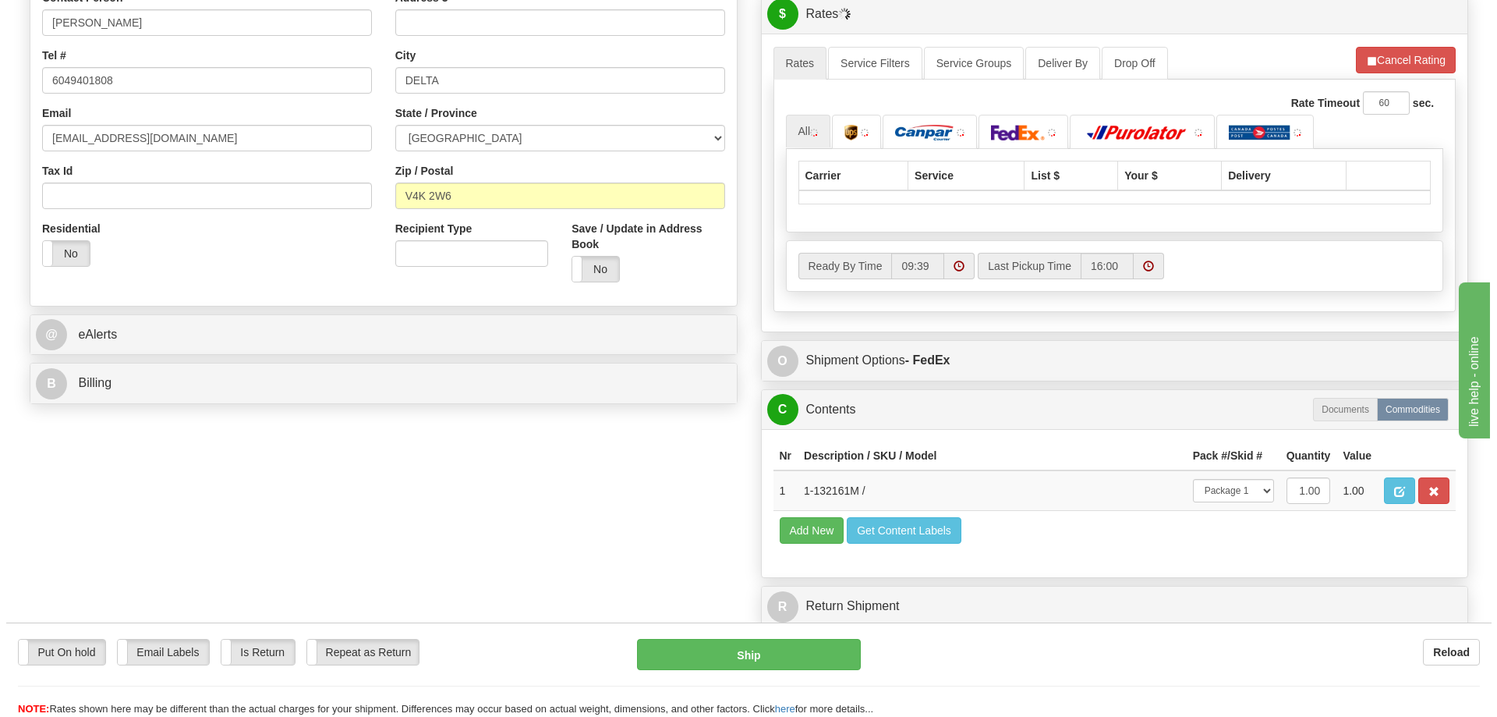
scroll to position [390, 0]
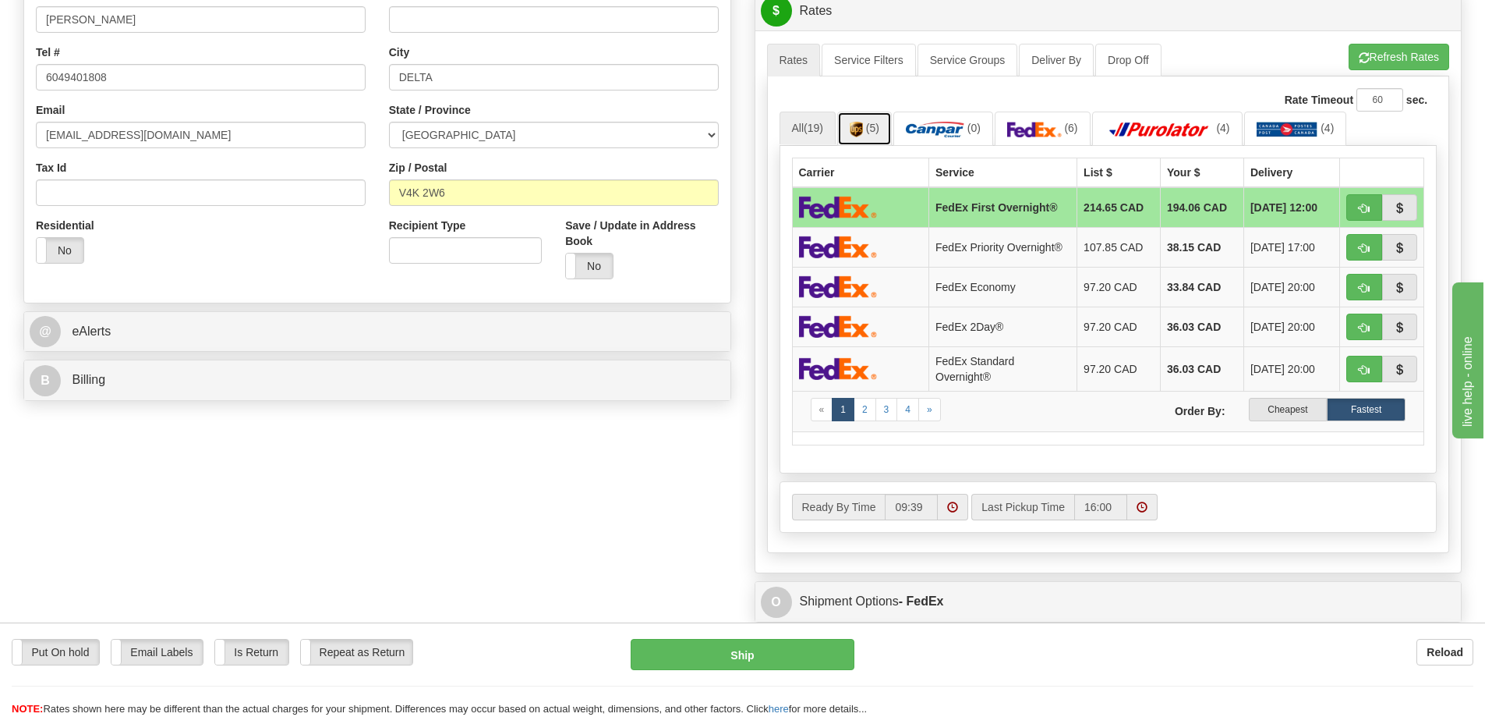
click at [884, 119] on link "(5)" at bounding box center [864, 128] width 55 height 34
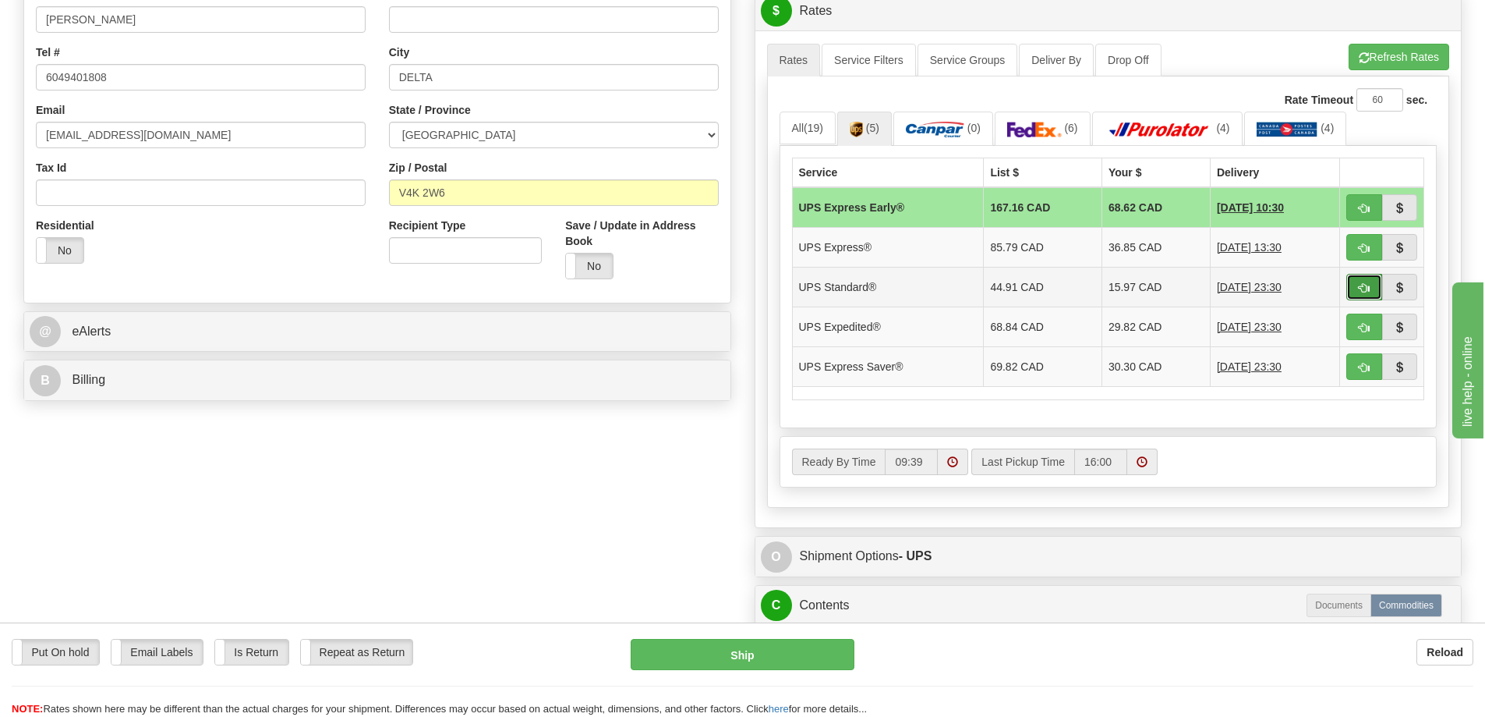
click at [1357, 285] on button "button" at bounding box center [1365, 287] width 36 height 27
type input "11"
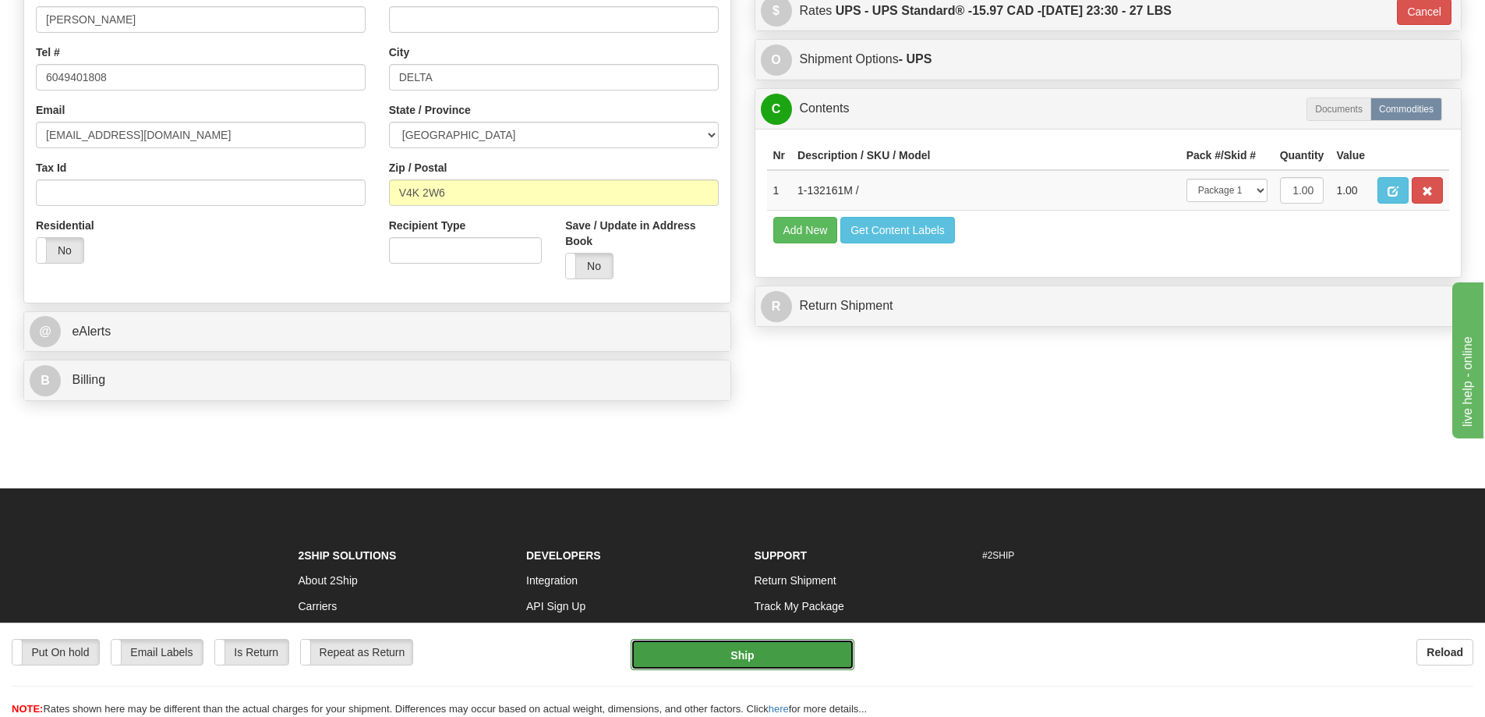
click at [799, 645] on button "Ship" at bounding box center [743, 654] width 224 height 31
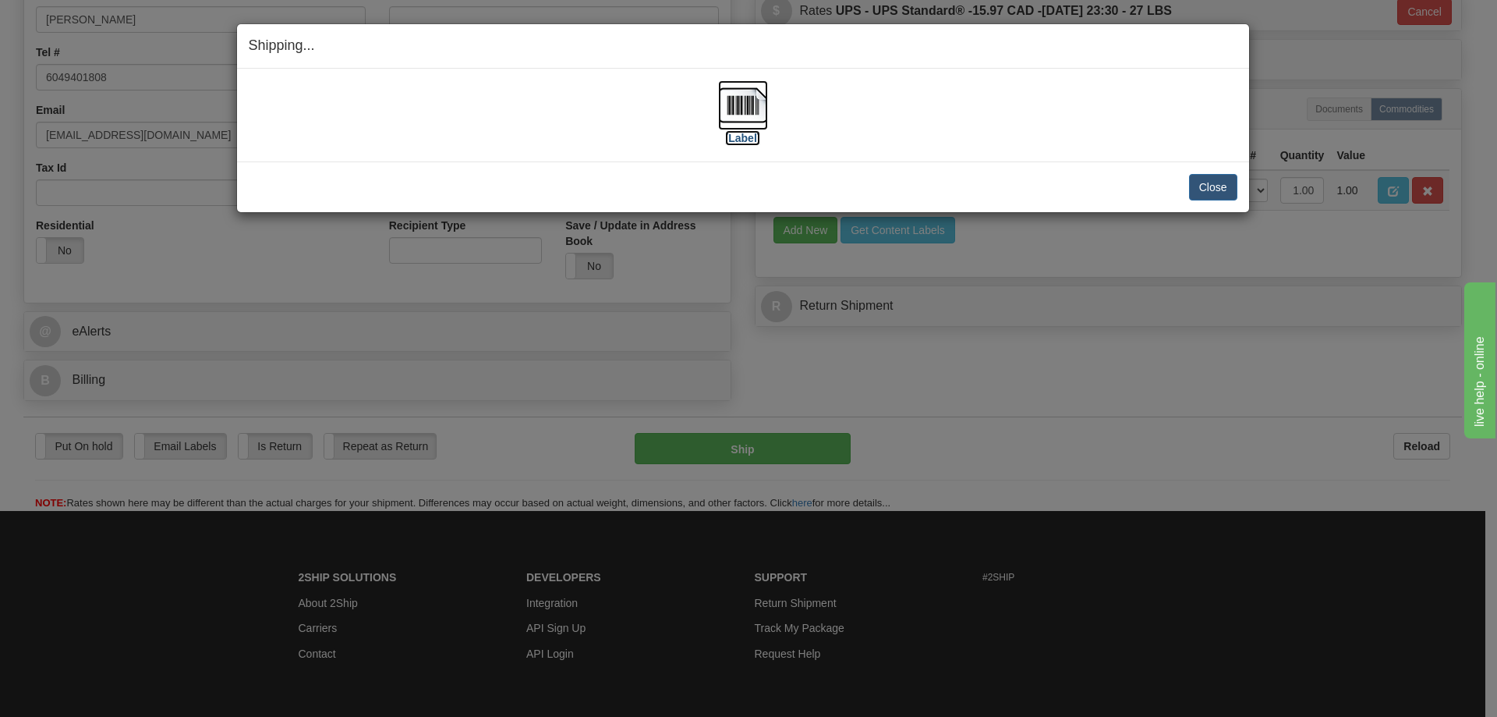
click at [732, 114] on img at bounding box center [743, 105] width 50 height 50
click at [1224, 189] on button "Close" at bounding box center [1213, 187] width 48 height 27
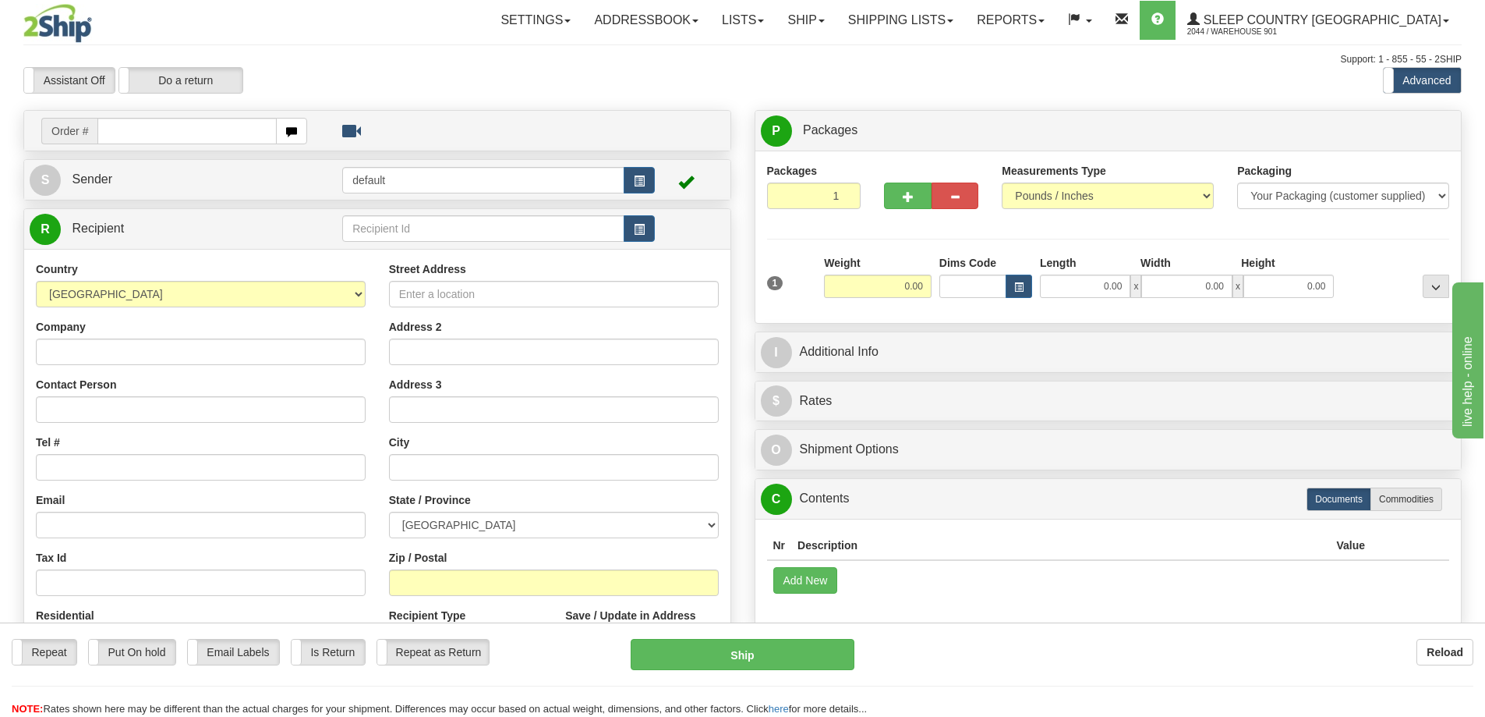
click at [202, 129] on input "text" at bounding box center [186, 131] width 179 height 27
type input "9000I130970"
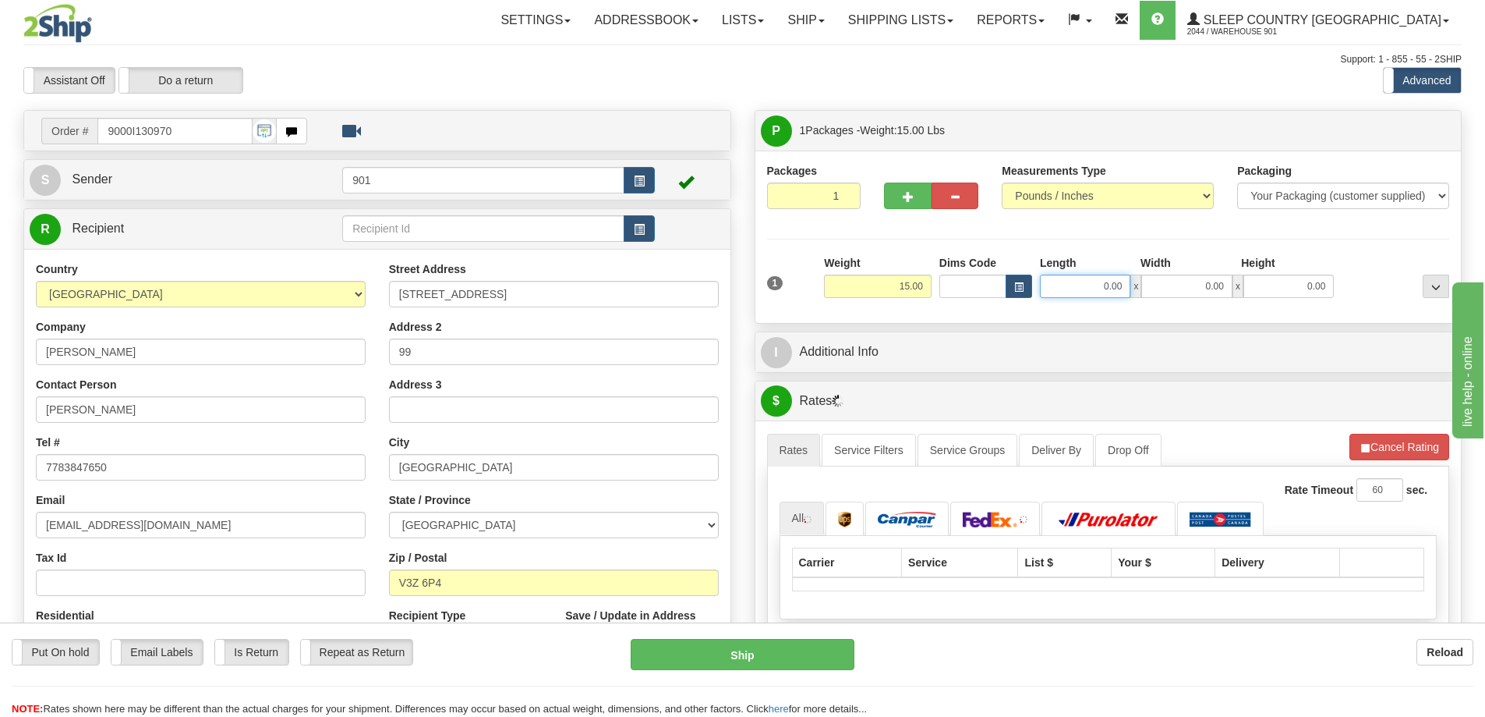
drag, startPoint x: 1099, startPoint y: 285, endPoint x: 1160, endPoint y: 288, distance: 60.9
click at [1160, 288] on div "0.00 x 0.00 x 0.00" at bounding box center [1187, 285] width 294 height 23
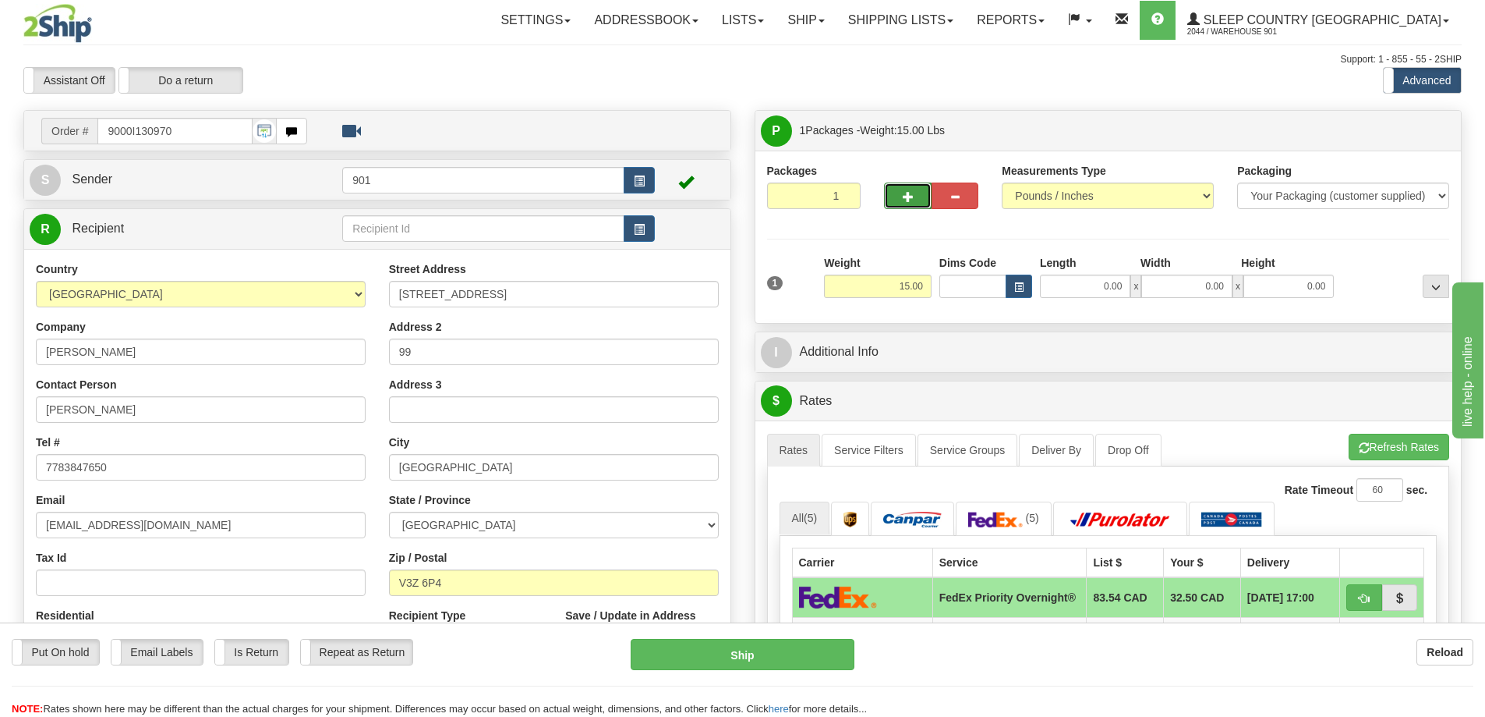
click at [908, 193] on span "button" at bounding box center [908, 197] width 11 height 10
type input "2"
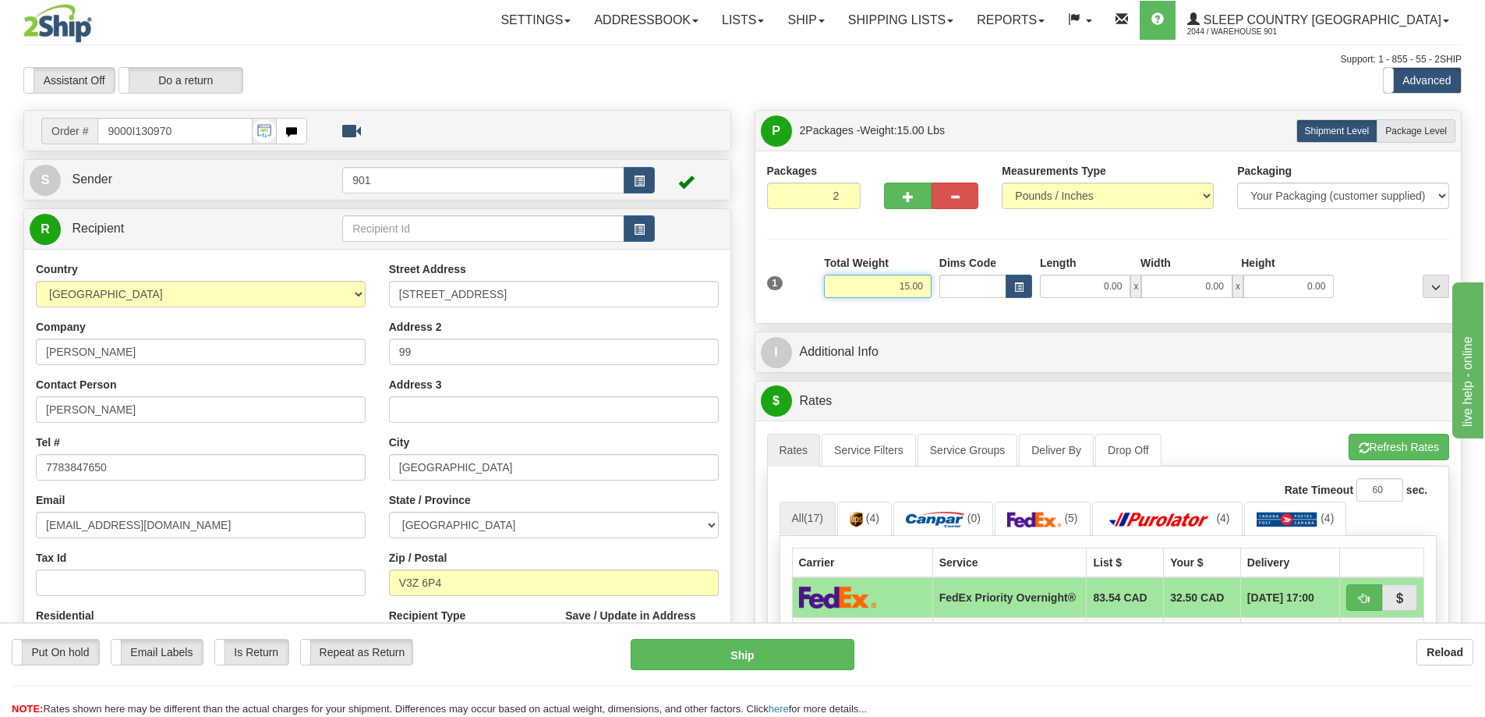
drag, startPoint x: 894, startPoint y: 288, endPoint x: 946, endPoint y: 286, distance: 51.5
click at [946, 286] on div "1 Total Weight 15.00 Dims Code x" at bounding box center [1108, 282] width 691 height 55
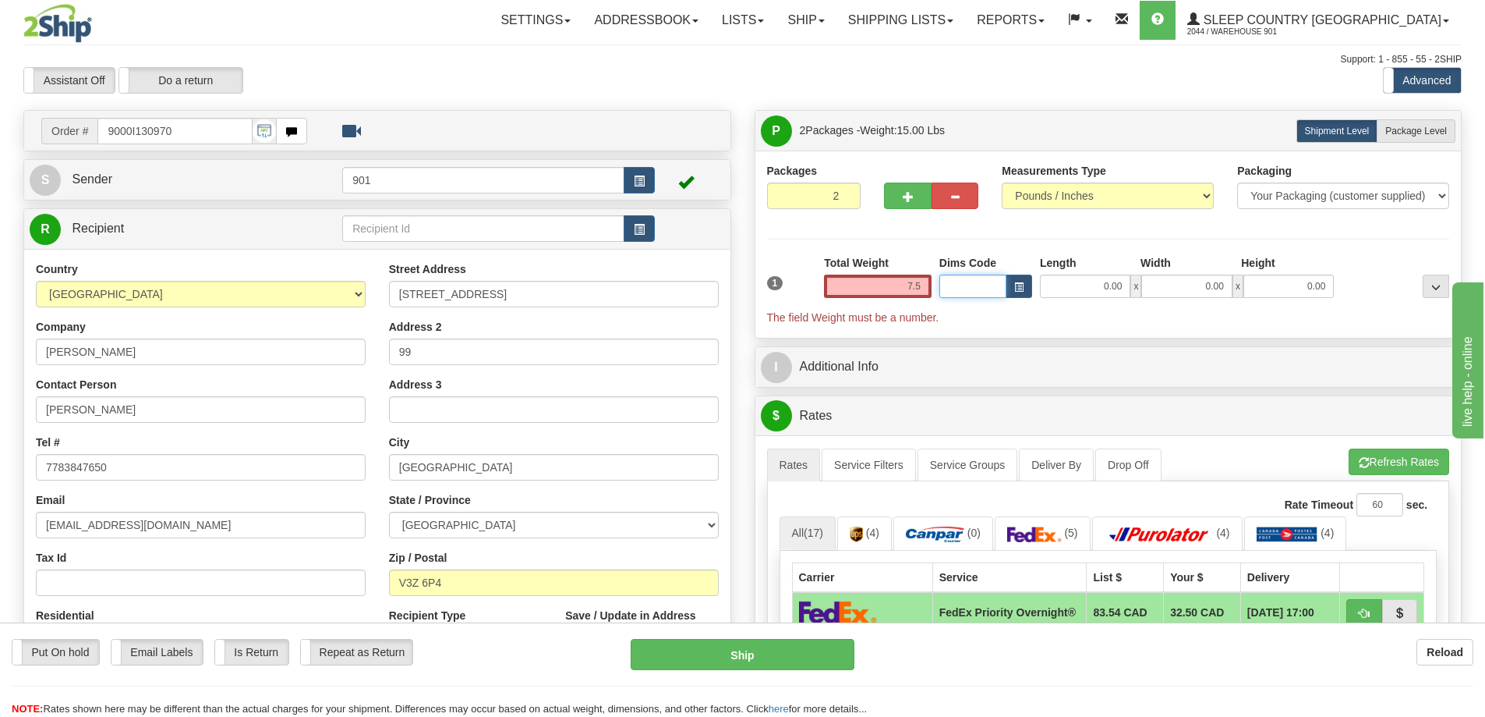
type input "7.50"
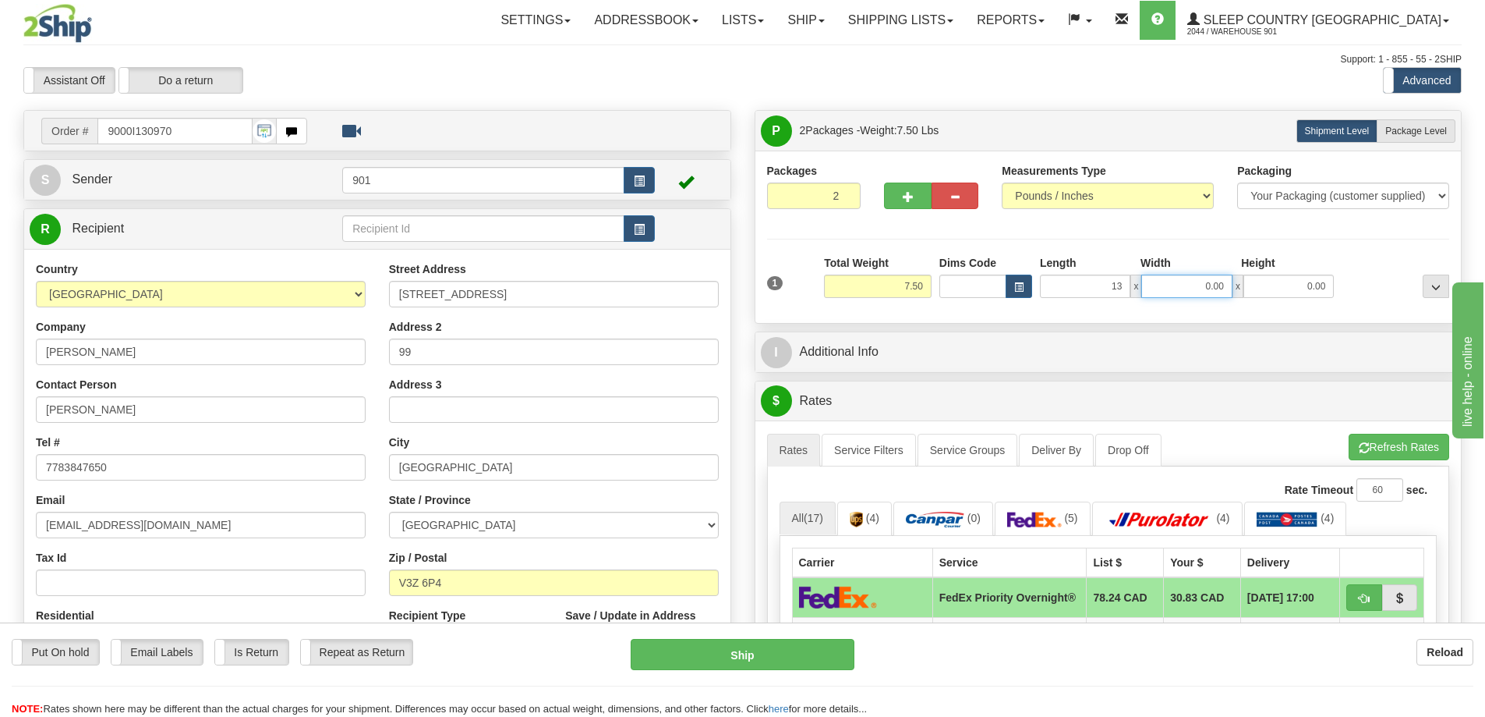
type input "13.00"
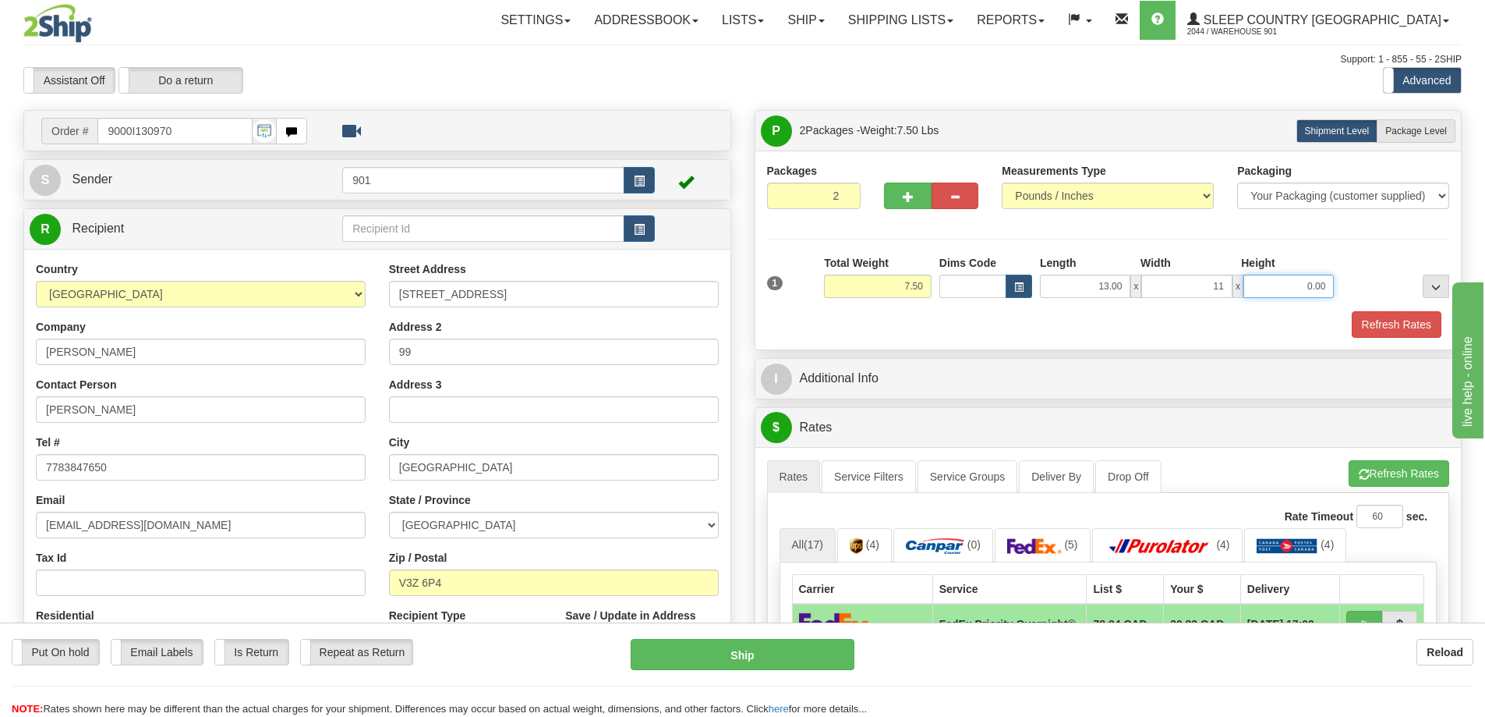
type input "11.00"
type input "5.00"
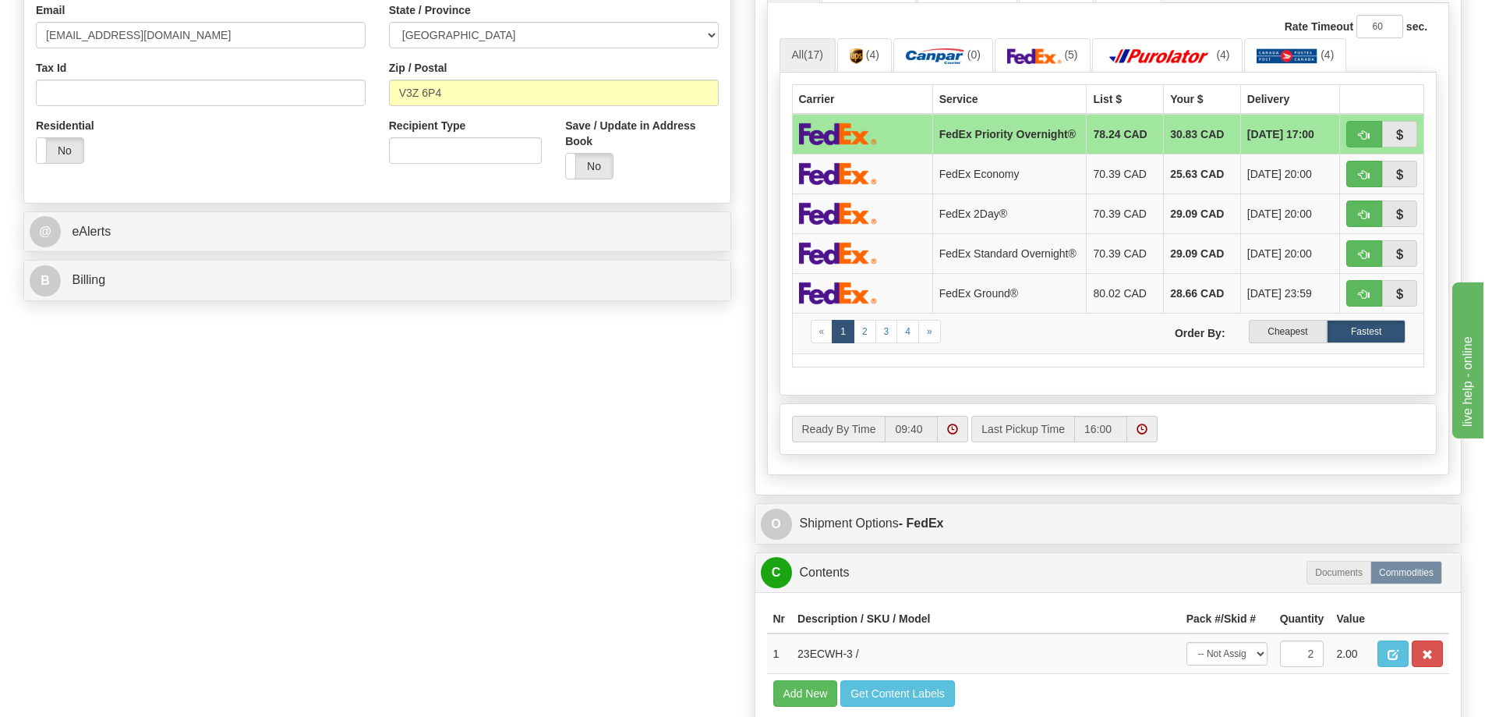
scroll to position [780, 0]
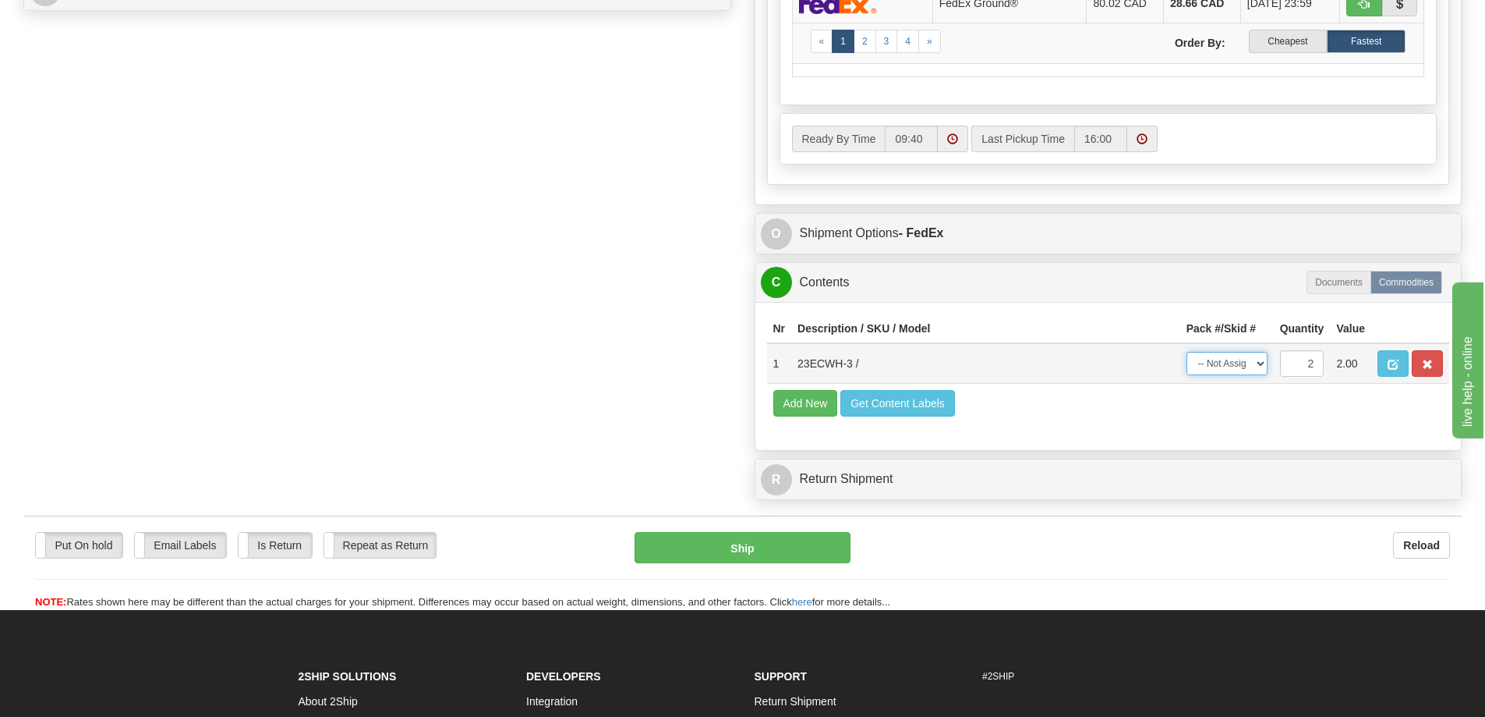
click at [1265, 373] on select "-- Not Assigned -- Package 1 Package 2 Split" at bounding box center [1227, 363] width 81 height 23
select select "SPLIT"
click at [1187, 361] on select "-- Not Assigned -- Package 1 Package 2 Split" at bounding box center [1227, 363] width 81 height 23
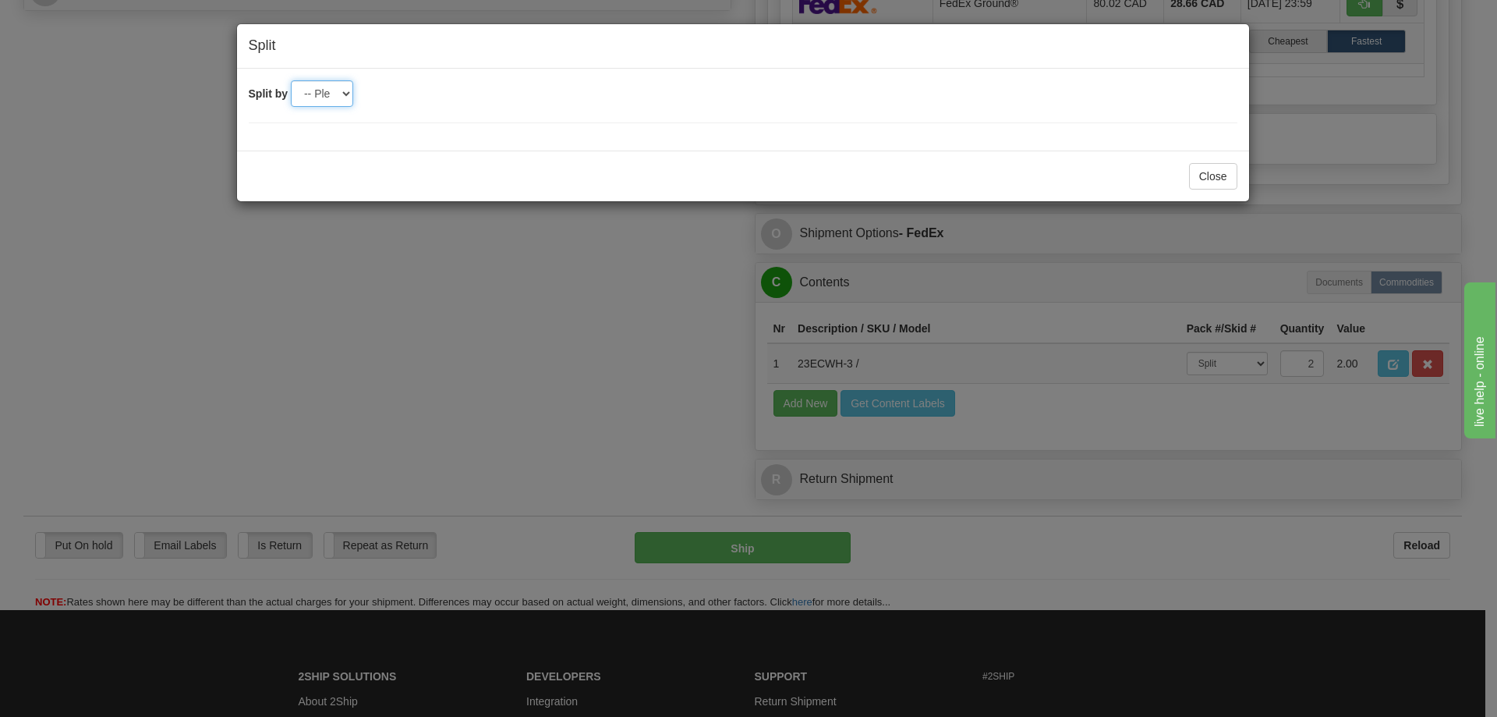
click at [341, 92] on select "-- Please select -- 2" at bounding box center [322, 93] width 62 height 27
select select "2"
click at [291, 80] on select "-- Please select -- 2" at bounding box center [322, 93] width 62 height 27
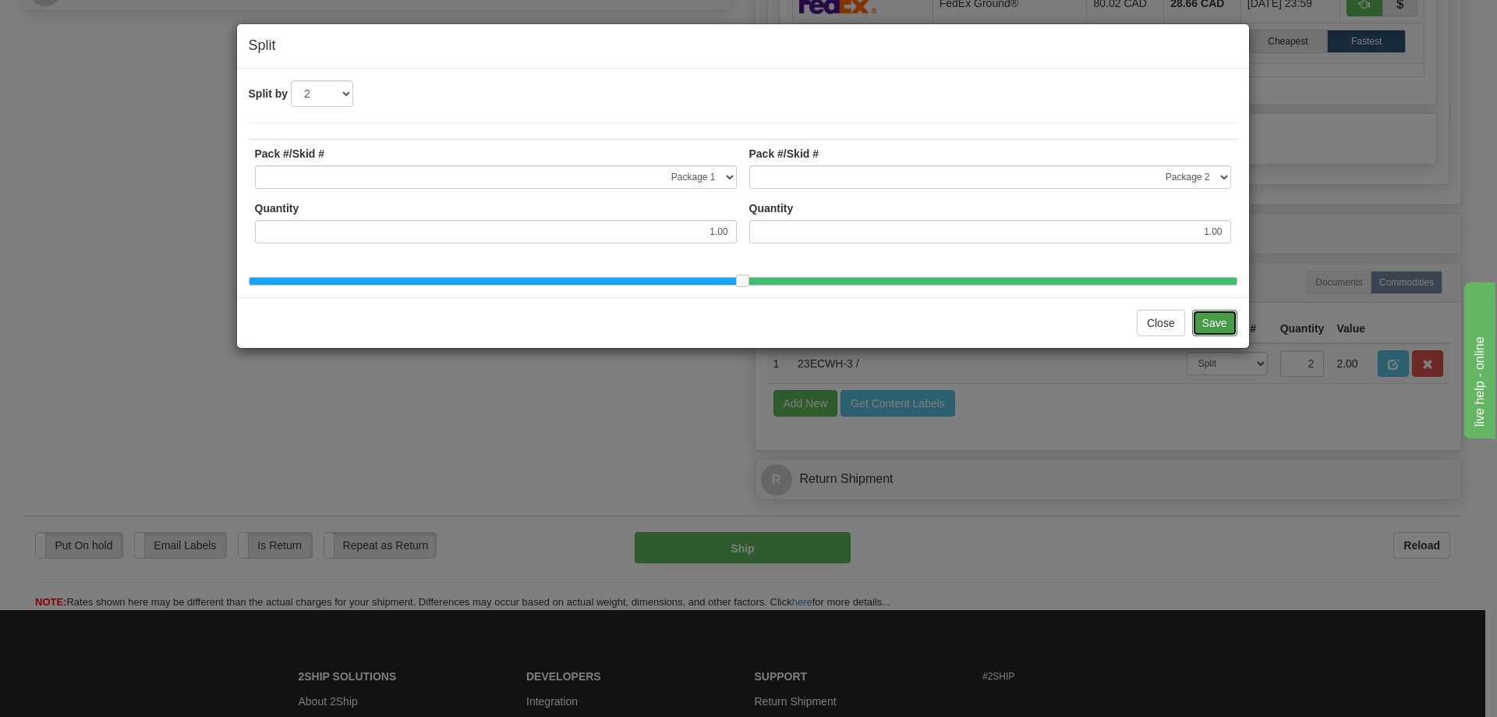
click at [1226, 336] on button "Save" at bounding box center [1214, 323] width 45 height 27
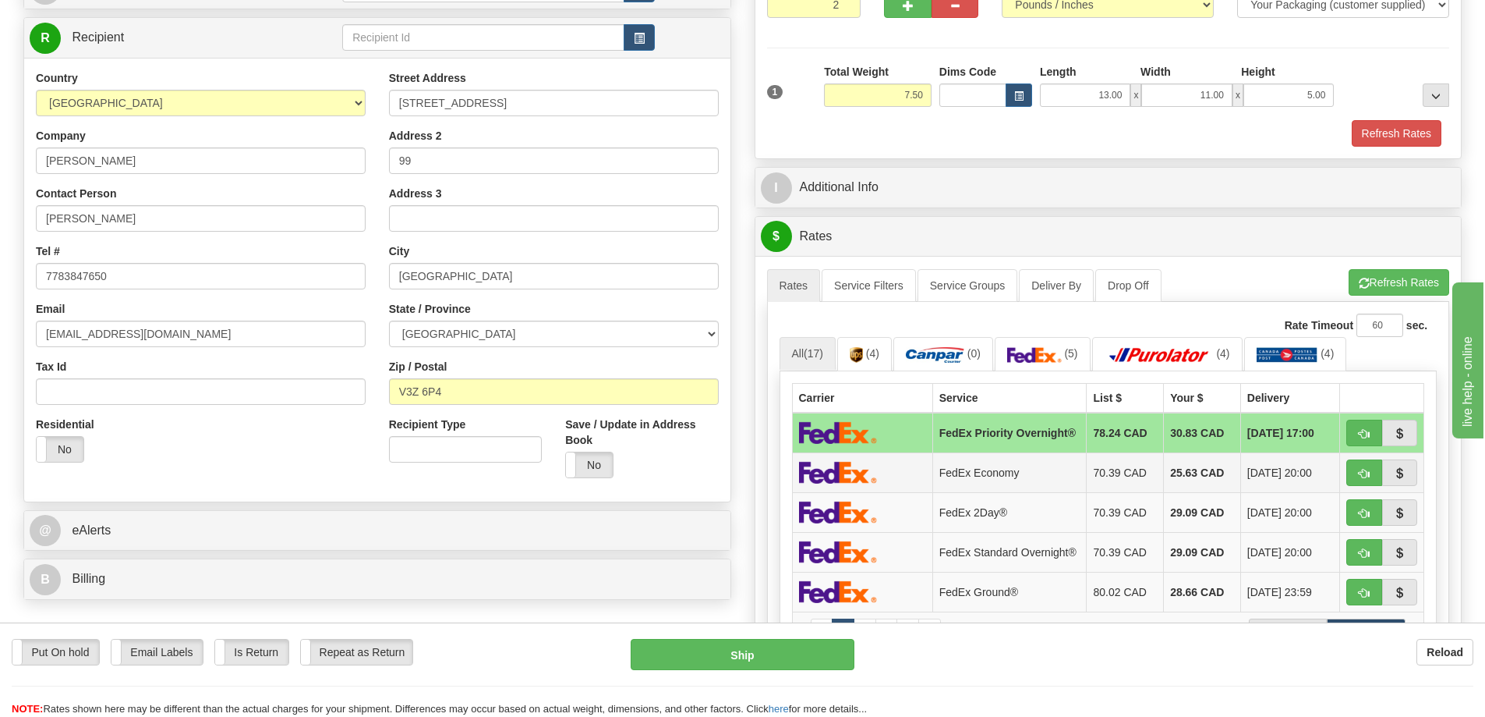
scroll to position [0, 0]
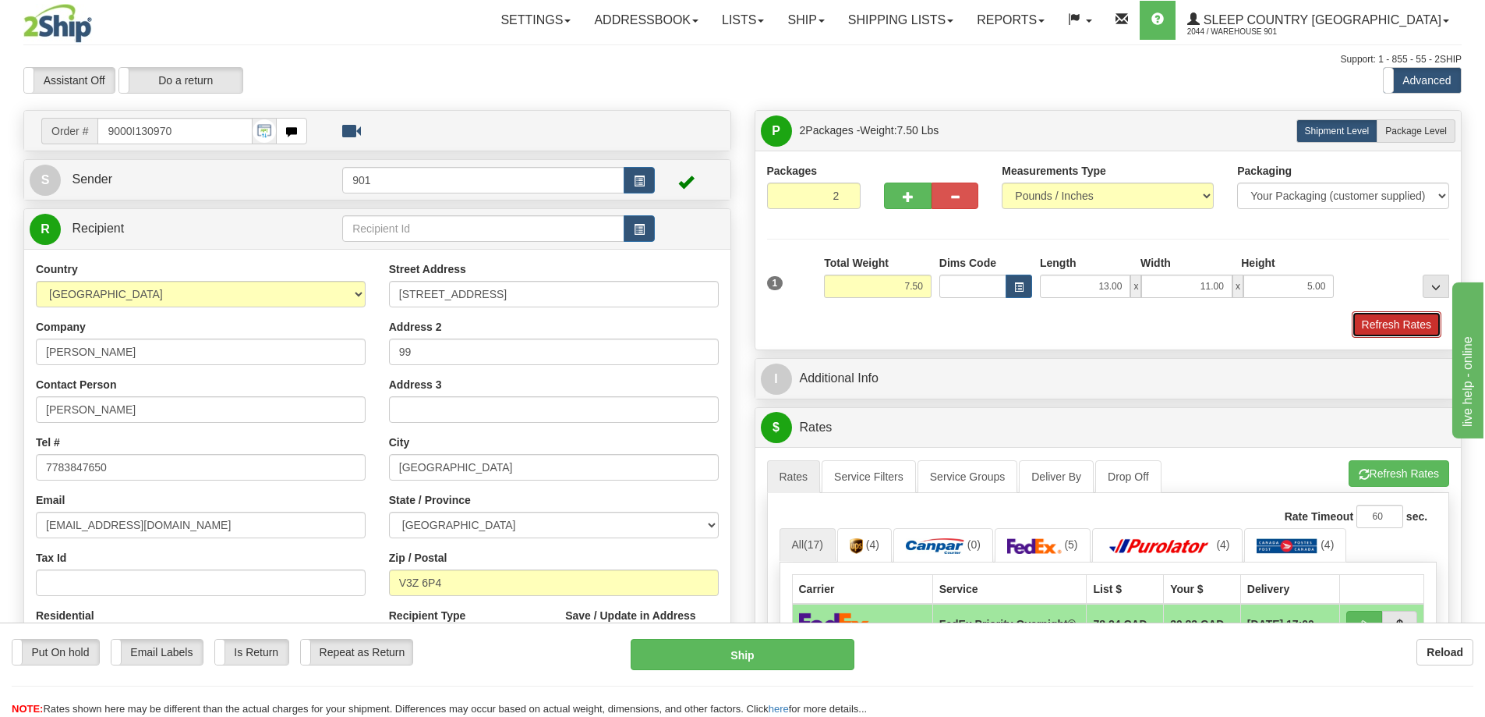
click at [1382, 311] on button "Refresh Rates" at bounding box center [1397, 324] width 90 height 27
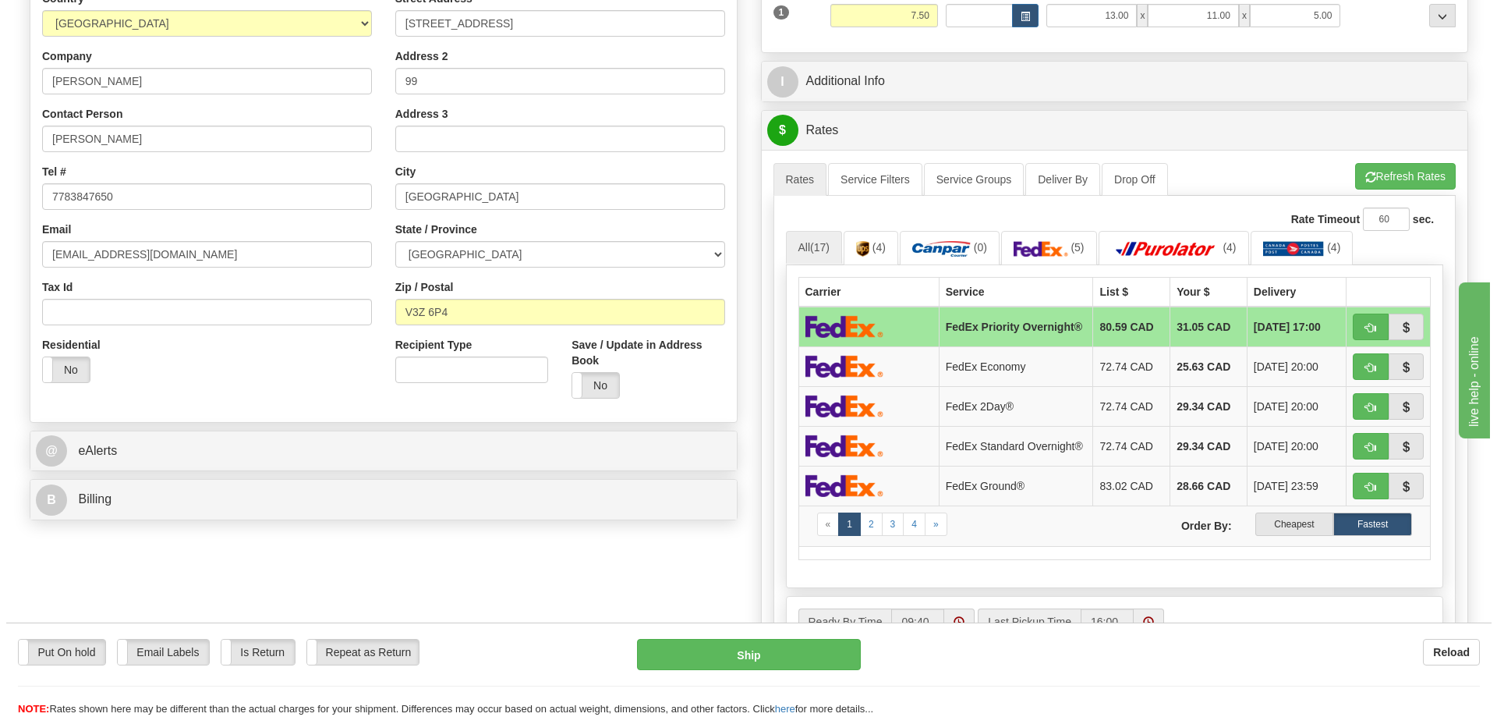
scroll to position [390, 0]
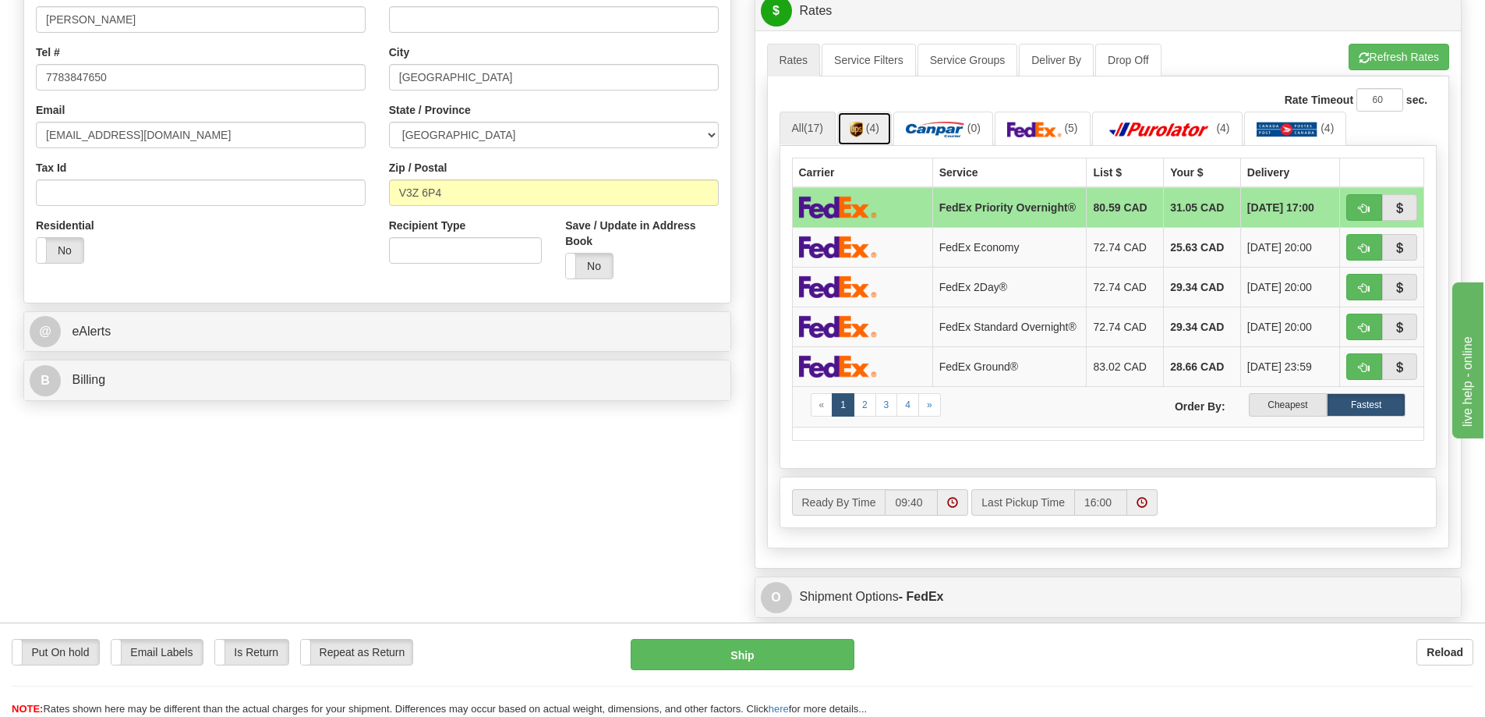
click at [876, 126] on span "(4)" at bounding box center [872, 128] width 13 height 12
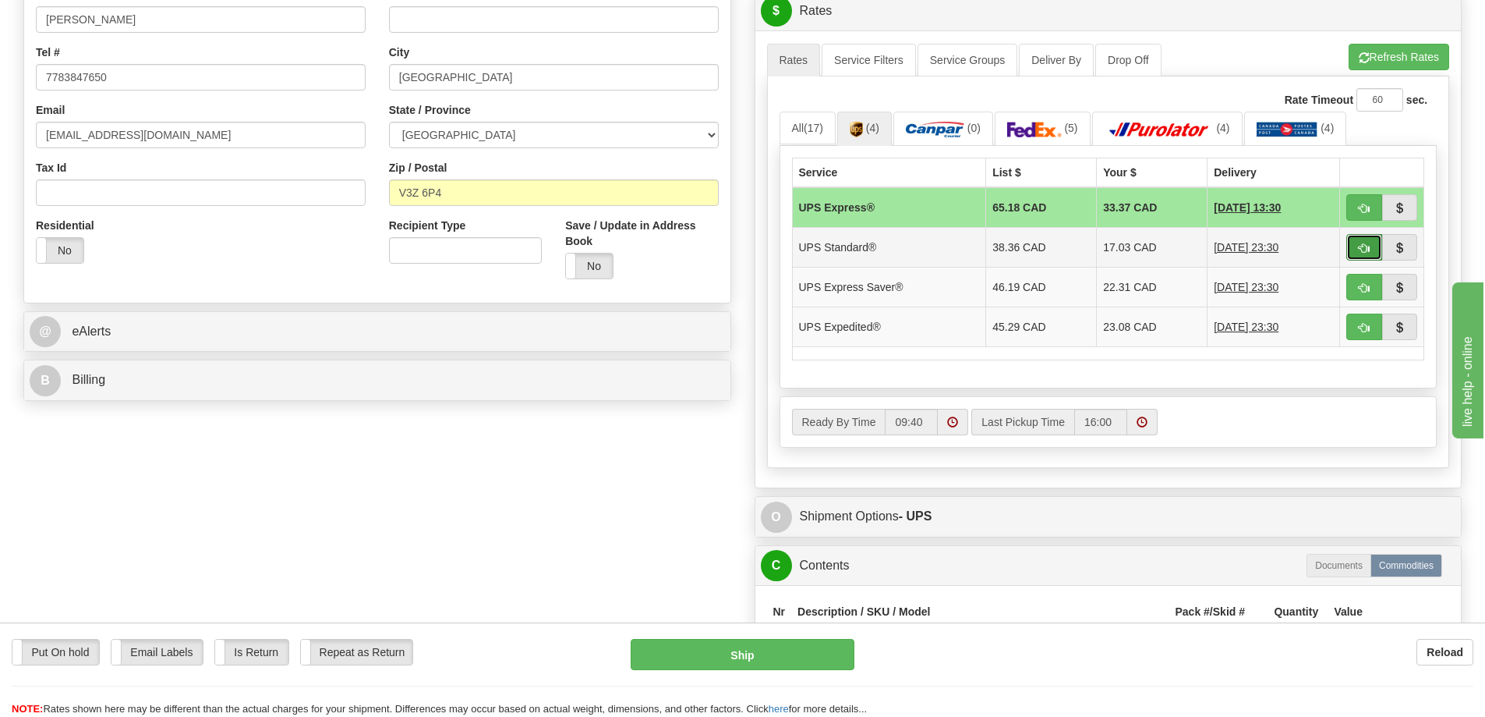
drag, startPoint x: 1369, startPoint y: 242, endPoint x: 1349, endPoint y: 240, distance: 20.4
click at [1368, 243] on span "button" at bounding box center [1364, 248] width 11 height 10
type input "11"
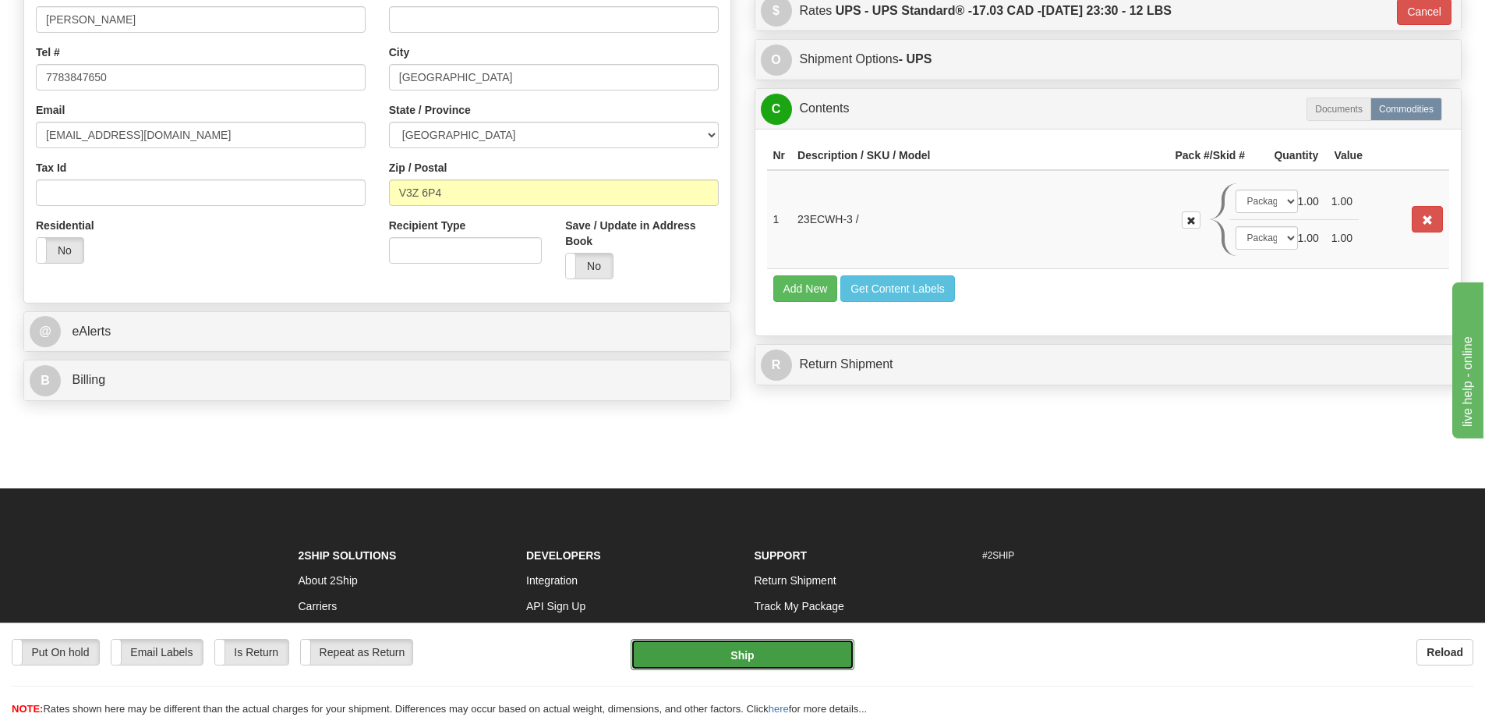
click at [777, 666] on button "Ship" at bounding box center [743, 654] width 224 height 31
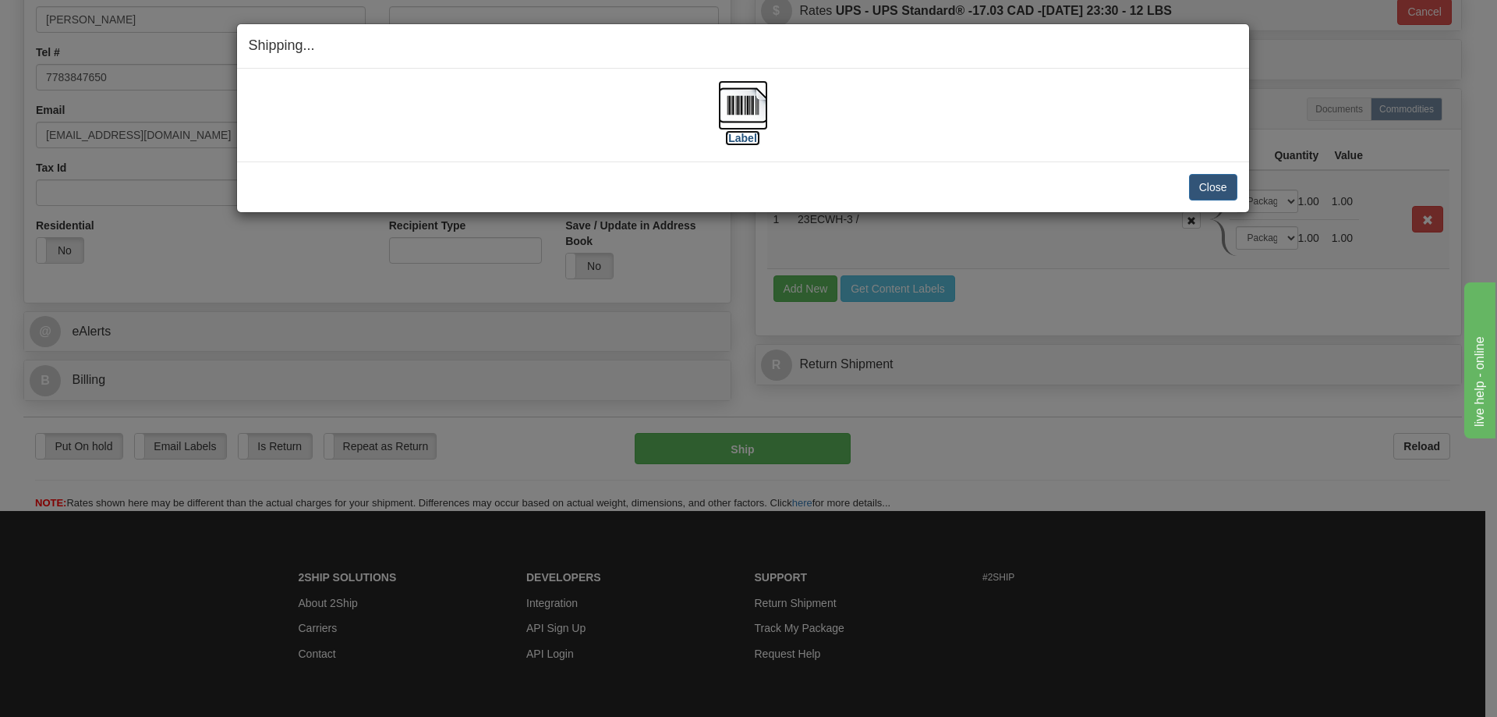
click at [742, 107] on img at bounding box center [743, 105] width 50 height 50
click at [1192, 182] on button "Close" at bounding box center [1213, 187] width 48 height 27
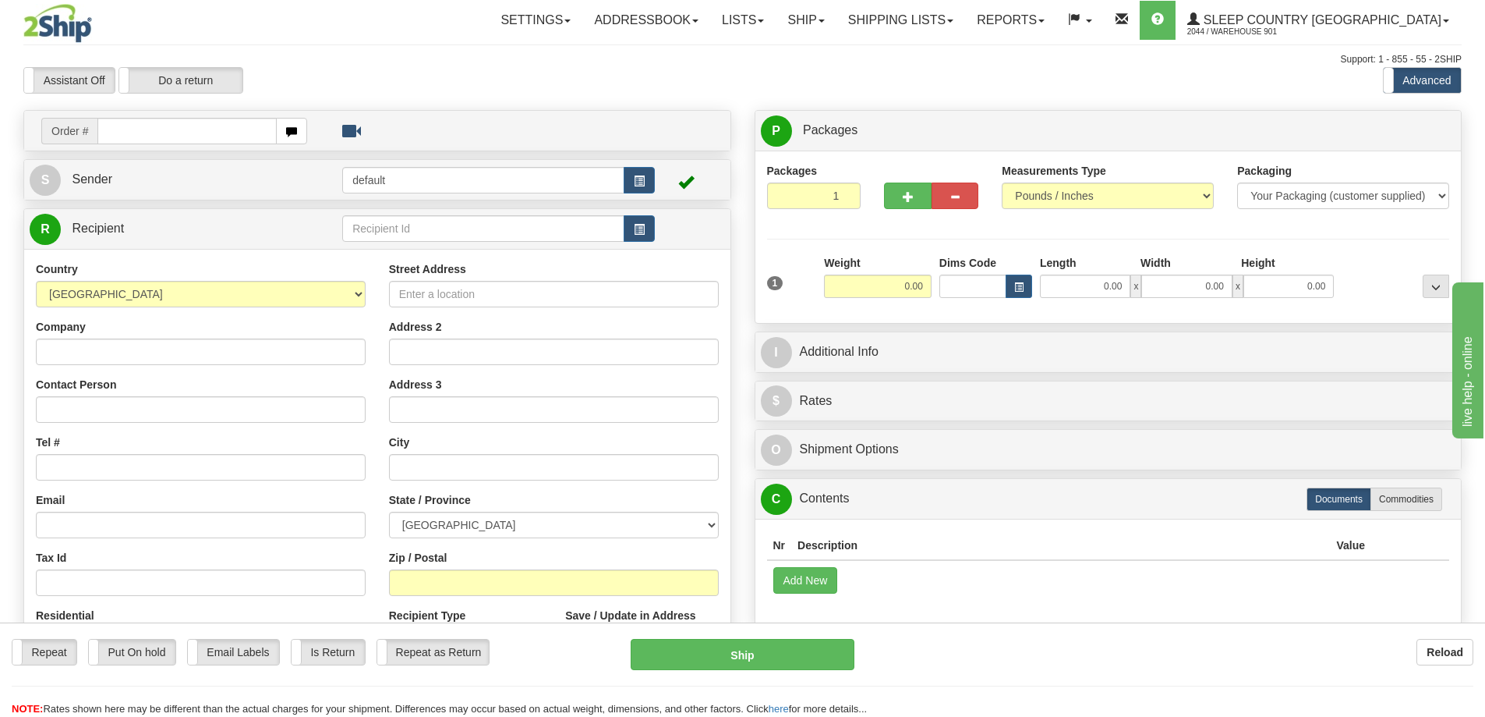
click at [204, 131] on input "text" at bounding box center [186, 131] width 179 height 27
type input "9000I130977"
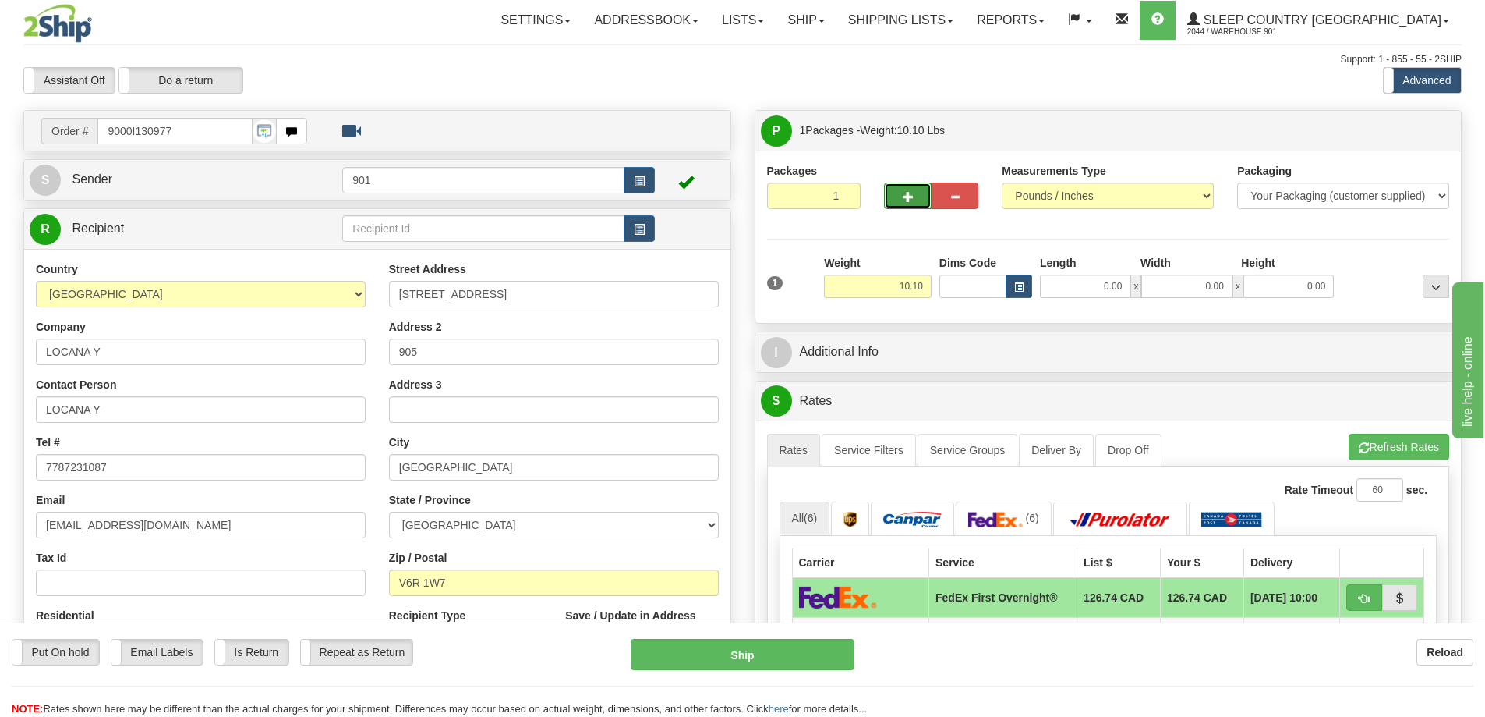
click at [911, 194] on span "button" at bounding box center [908, 197] width 11 height 10
type input "2"
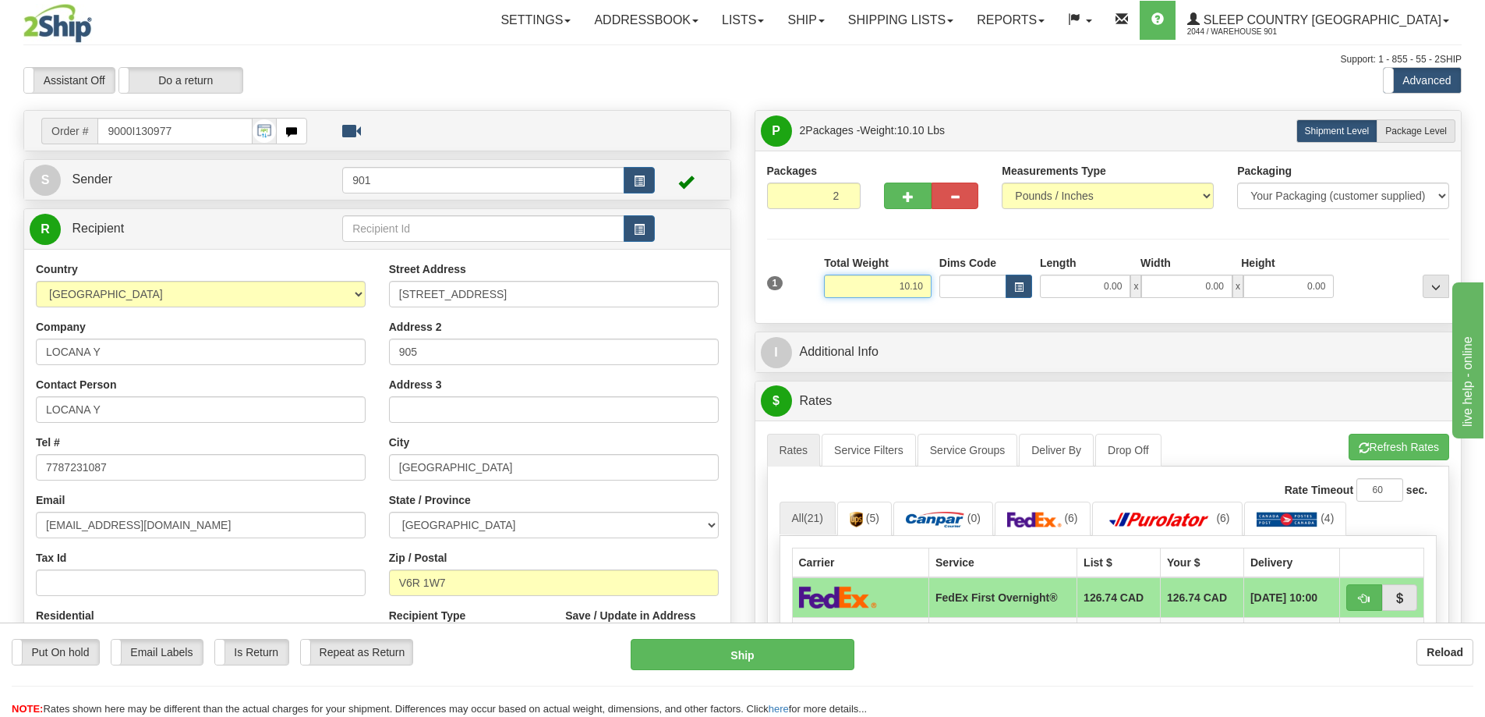
drag, startPoint x: 895, startPoint y: 290, endPoint x: 940, endPoint y: 291, distance: 45.2
click at [940, 291] on div "1 Total Weight 10.10 Dims Code x" at bounding box center [1108, 282] width 691 height 55
type input "5.05"
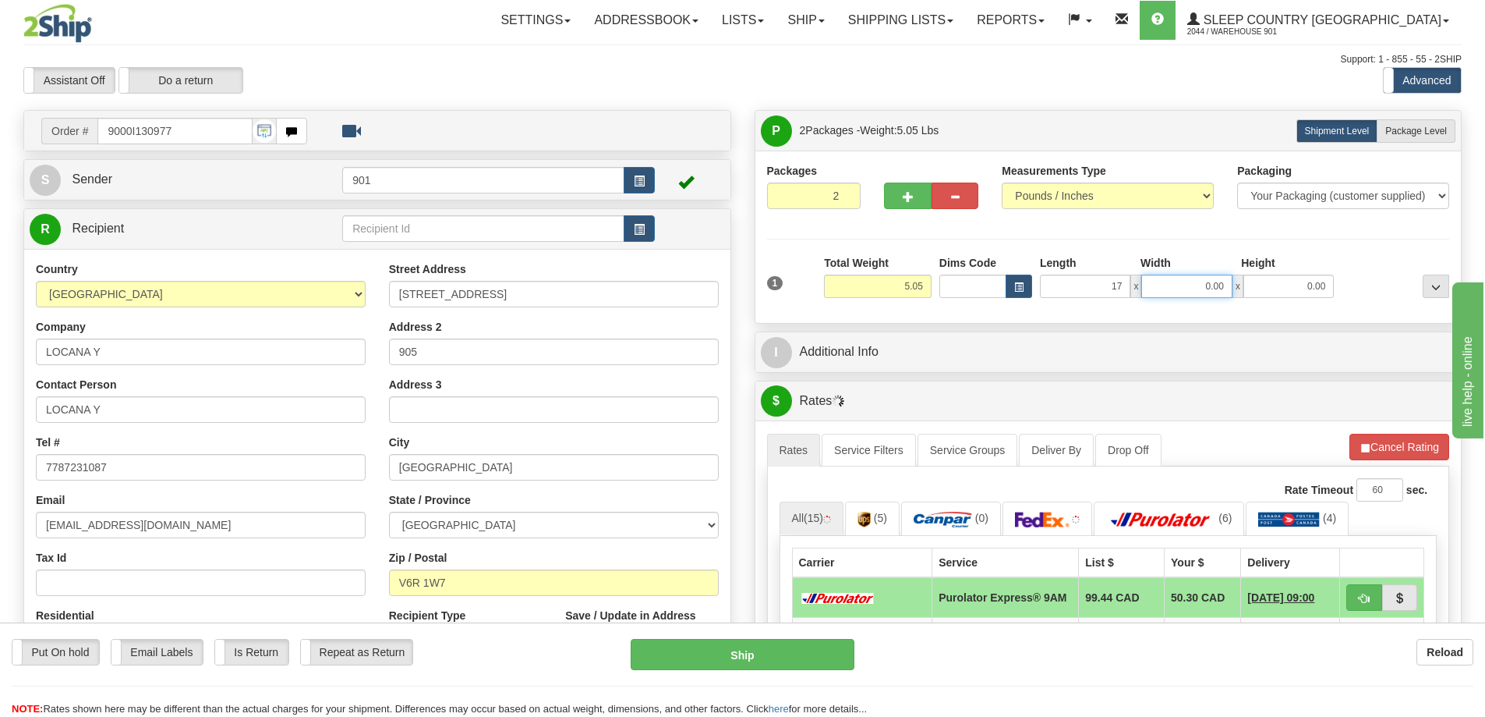
type input "17.00"
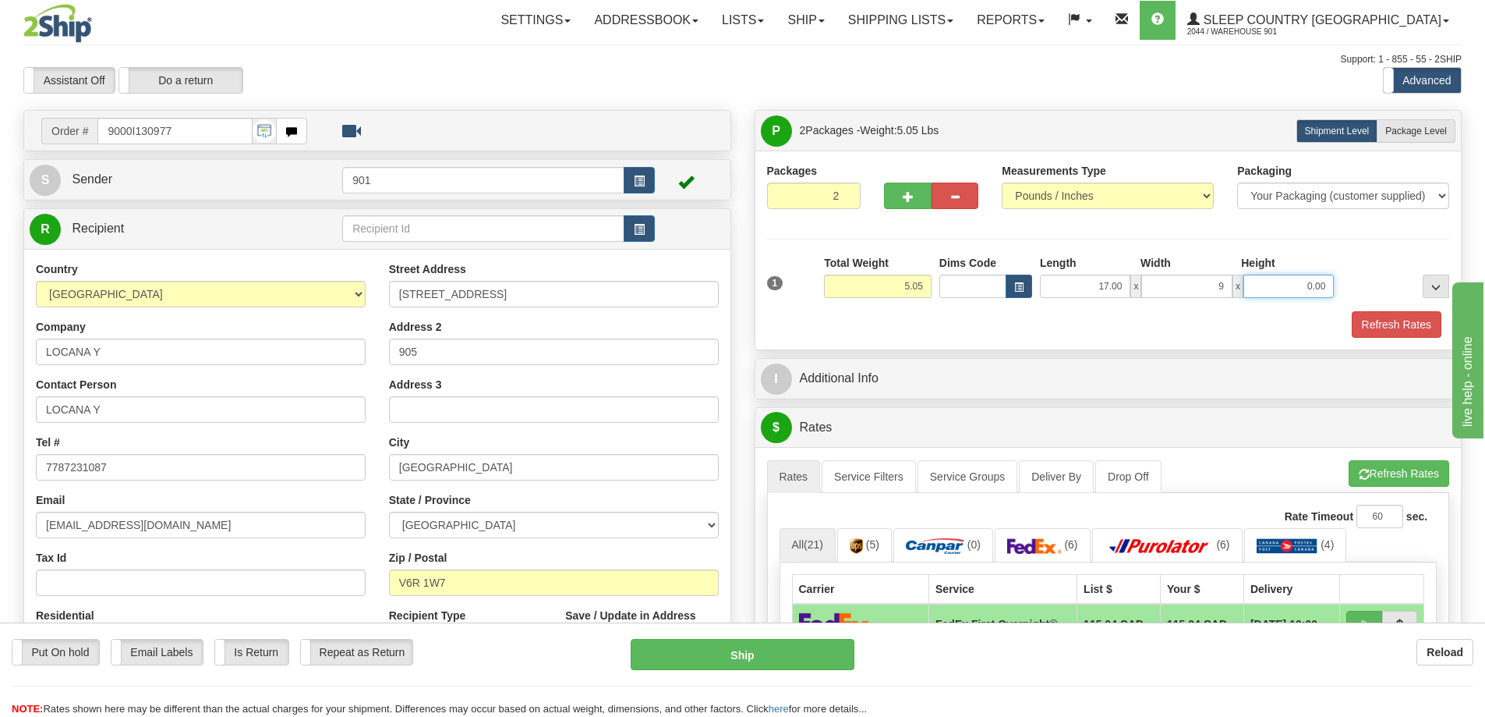
type input "9.00"
type input "8.00"
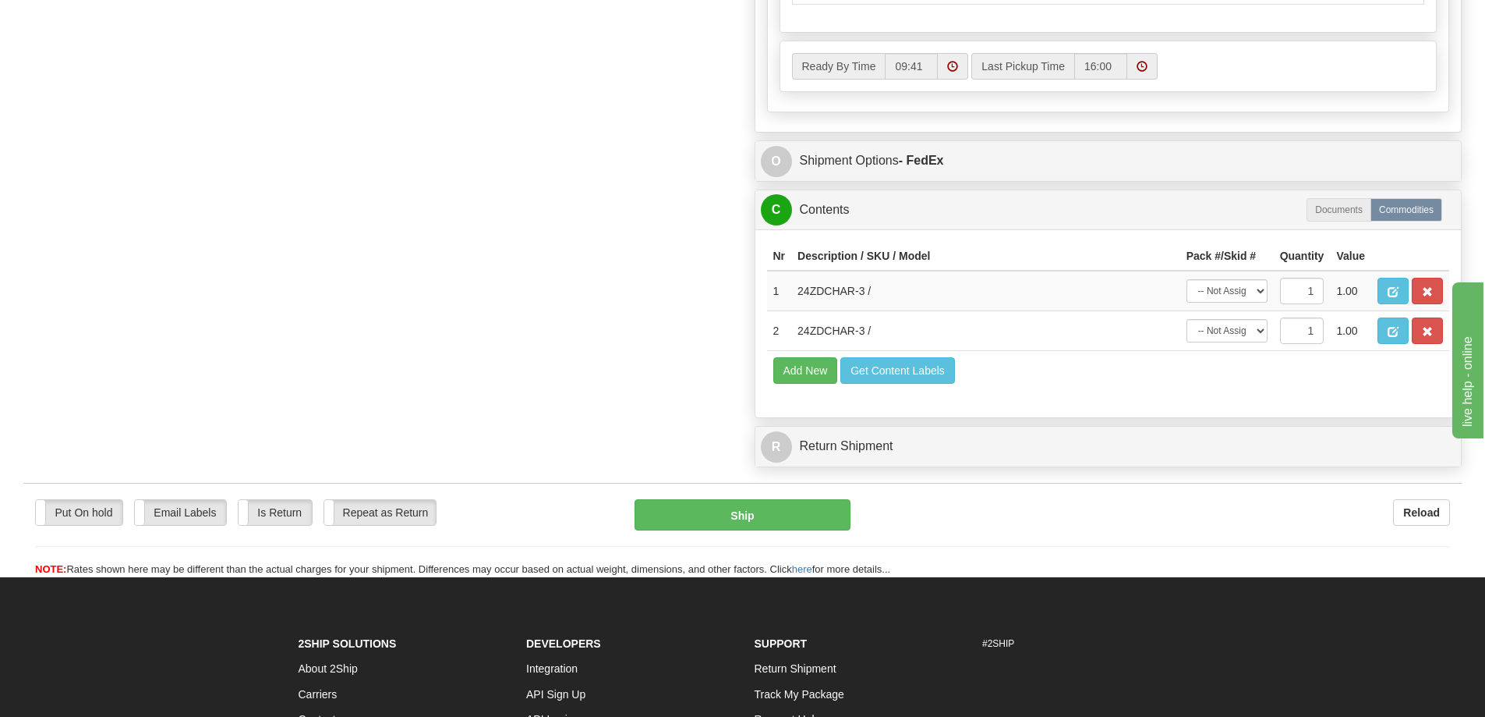
scroll to position [858, 0]
click at [1251, 289] on select "-- Not Assigned -- Package 1 Package 2" at bounding box center [1227, 289] width 81 height 23
select select "0"
click at [1187, 278] on select "-- Not Assigned -- Package 1 Package 2" at bounding box center [1227, 289] width 81 height 23
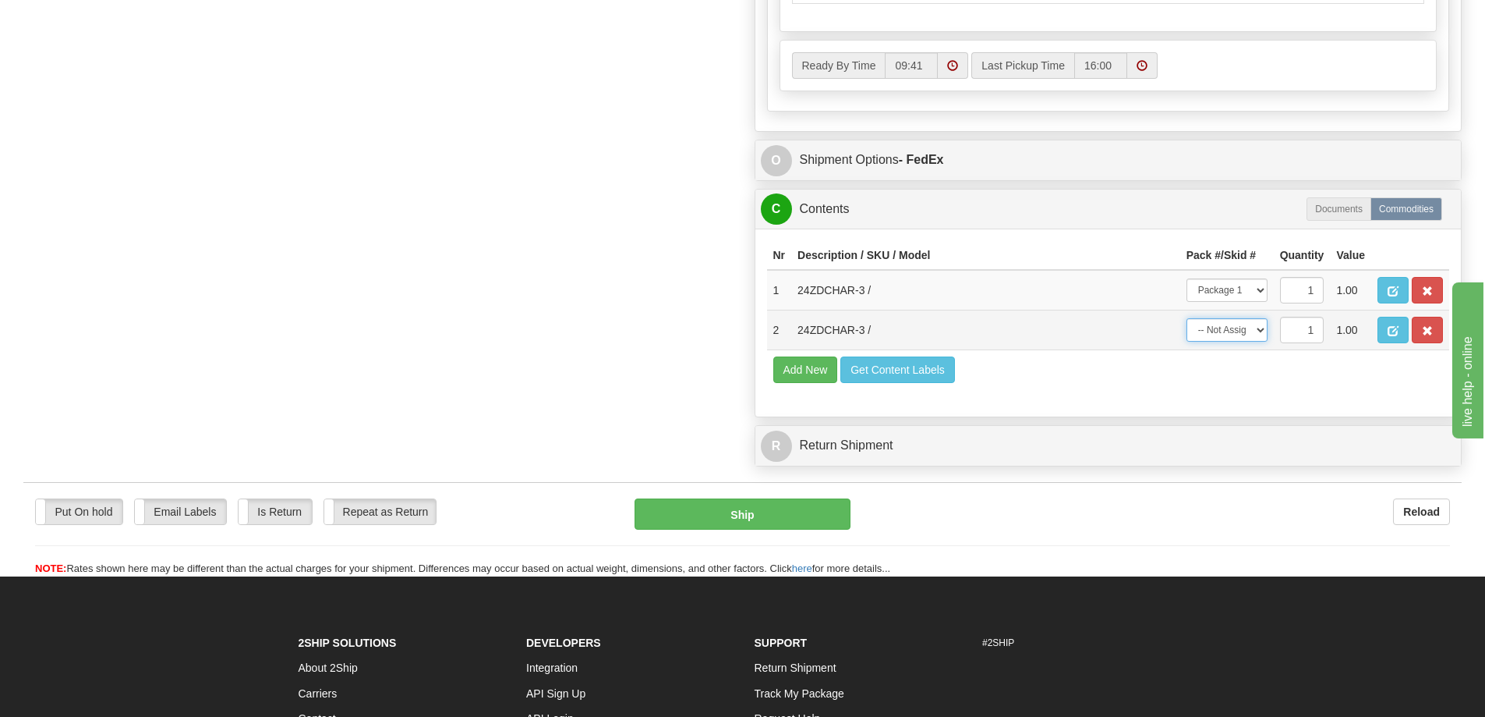
click at [1260, 335] on select "-- Not Assigned -- Package 1 Package 2" at bounding box center [1227, 329] width 81 height 23
select select "1"
click at [1187, 318] on select "-- Not Assigned -- Package 1 Package 2" at bounding box center [1227, 329] width 81 height 23
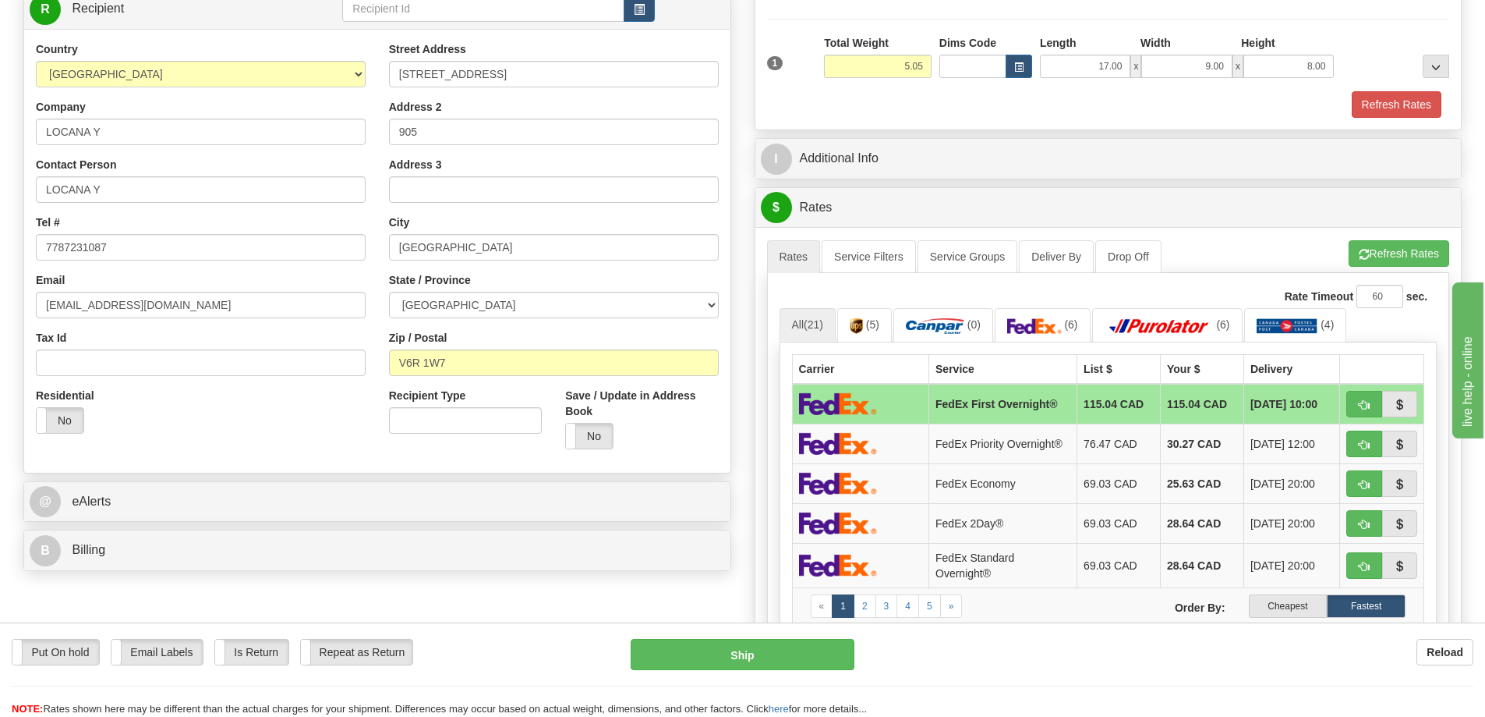
scroll to position [78, 0]
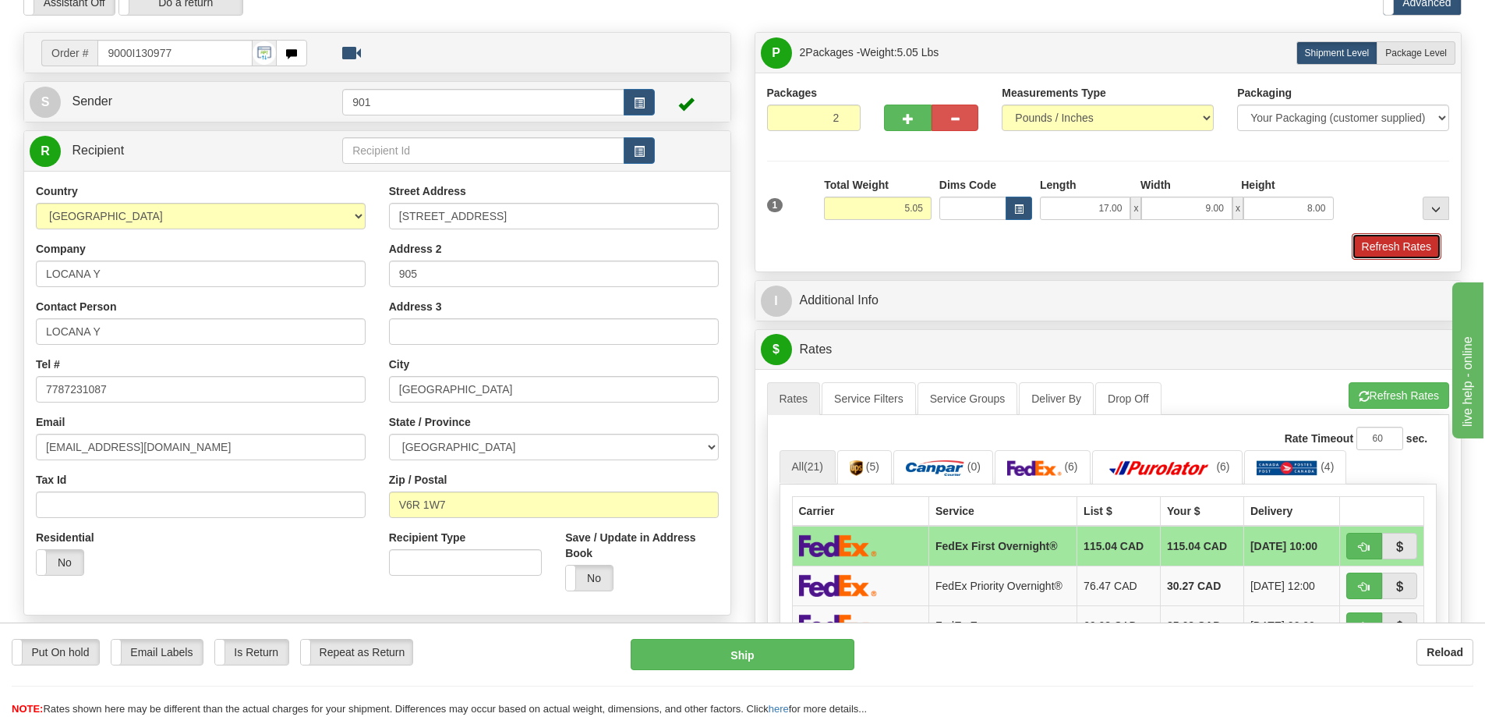
click at [1381, 233] on button "Refresh Rates" at bounding box center [1397, 246] width 90 height 27
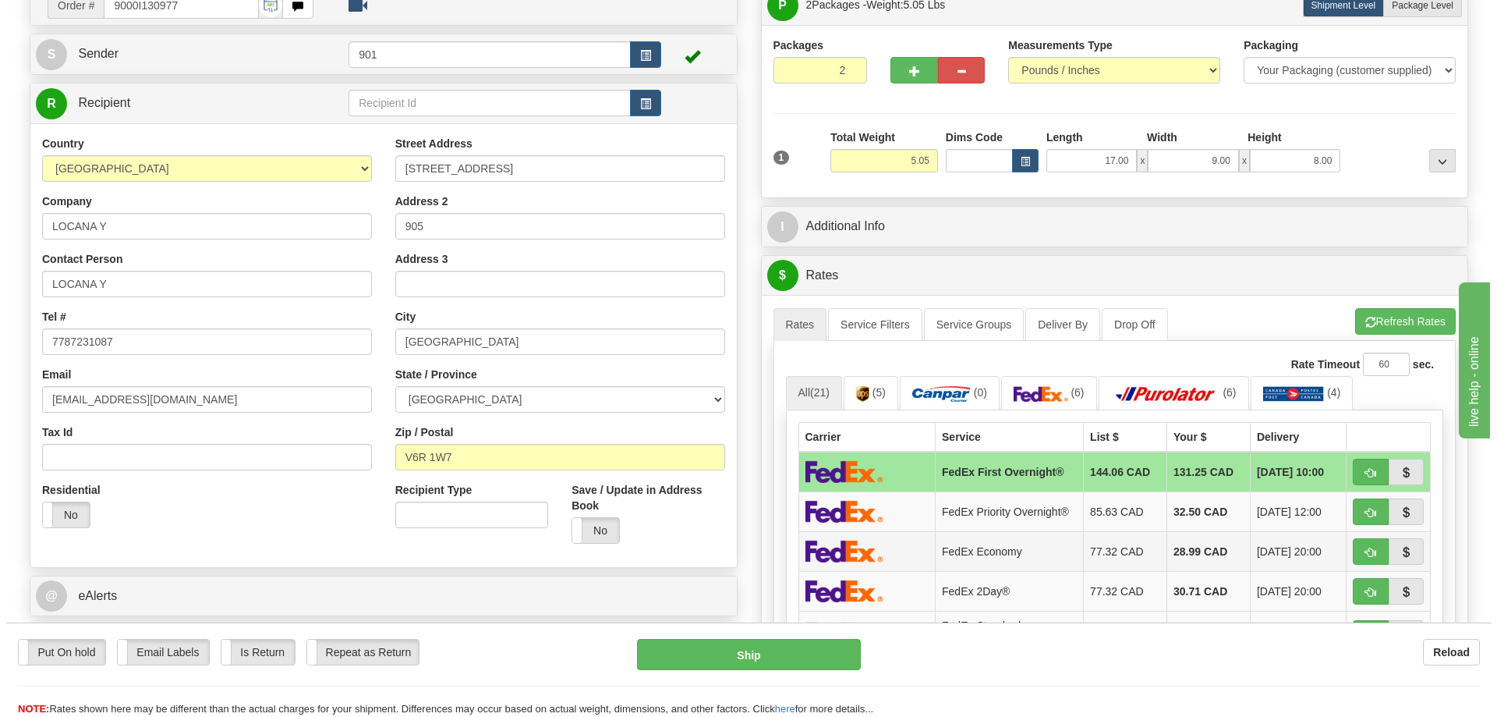
scroll to position [390, 0]
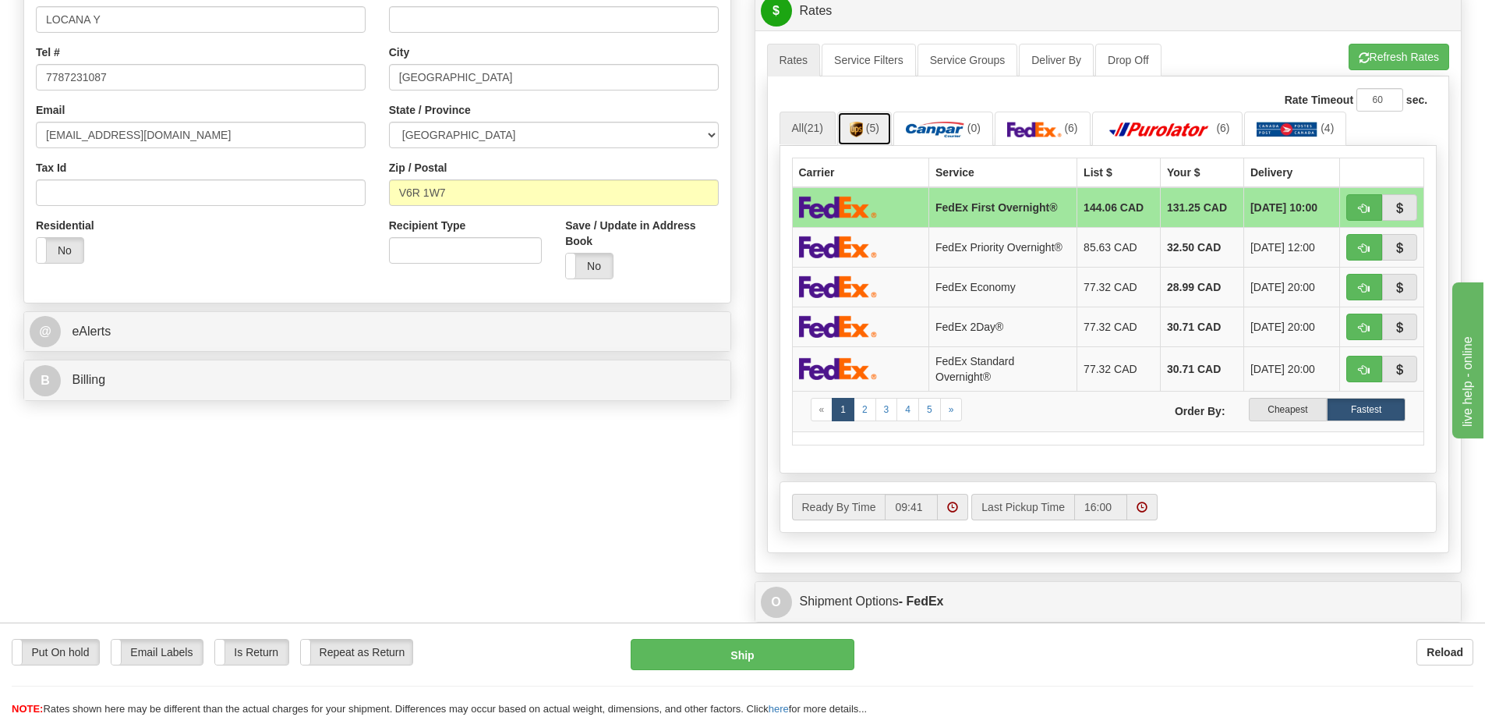
click at [858, 118] on link "(5)" at bounding box center [864, 128] width 55 height 34
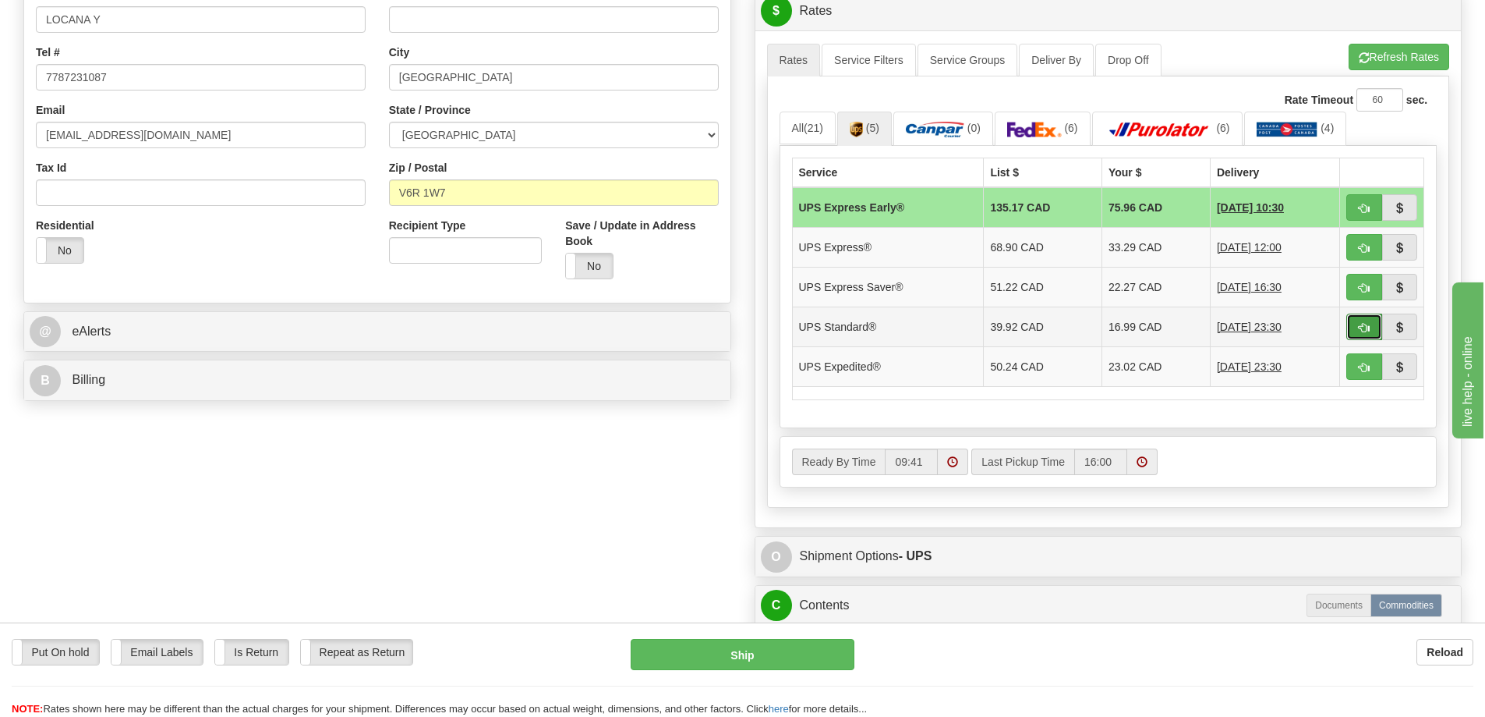
click at [1363, 323] on span "button" at bounding box center [1364, 328] width 11 height 10
type input "11"
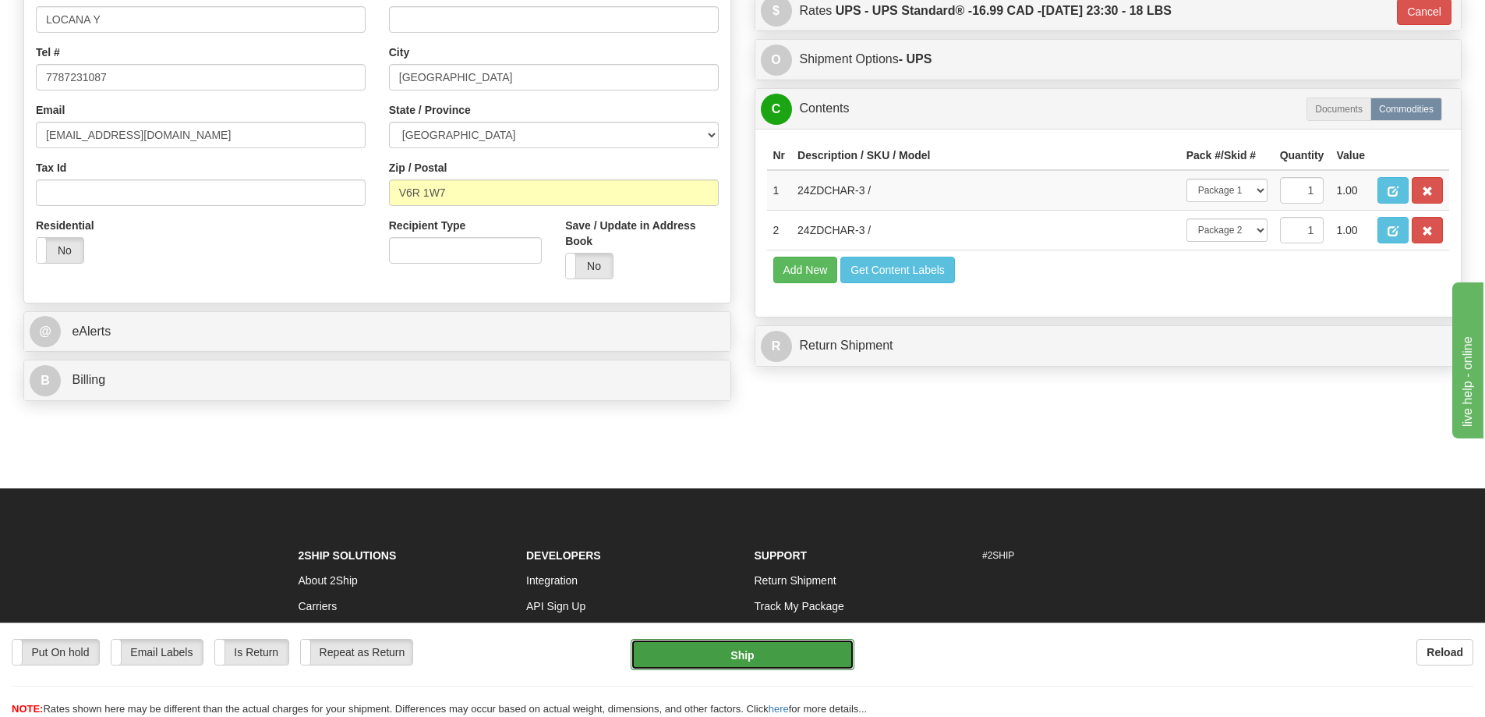
click at [704, 664] on button "Ship" at bounding box center [743, 654] width 224 height 31
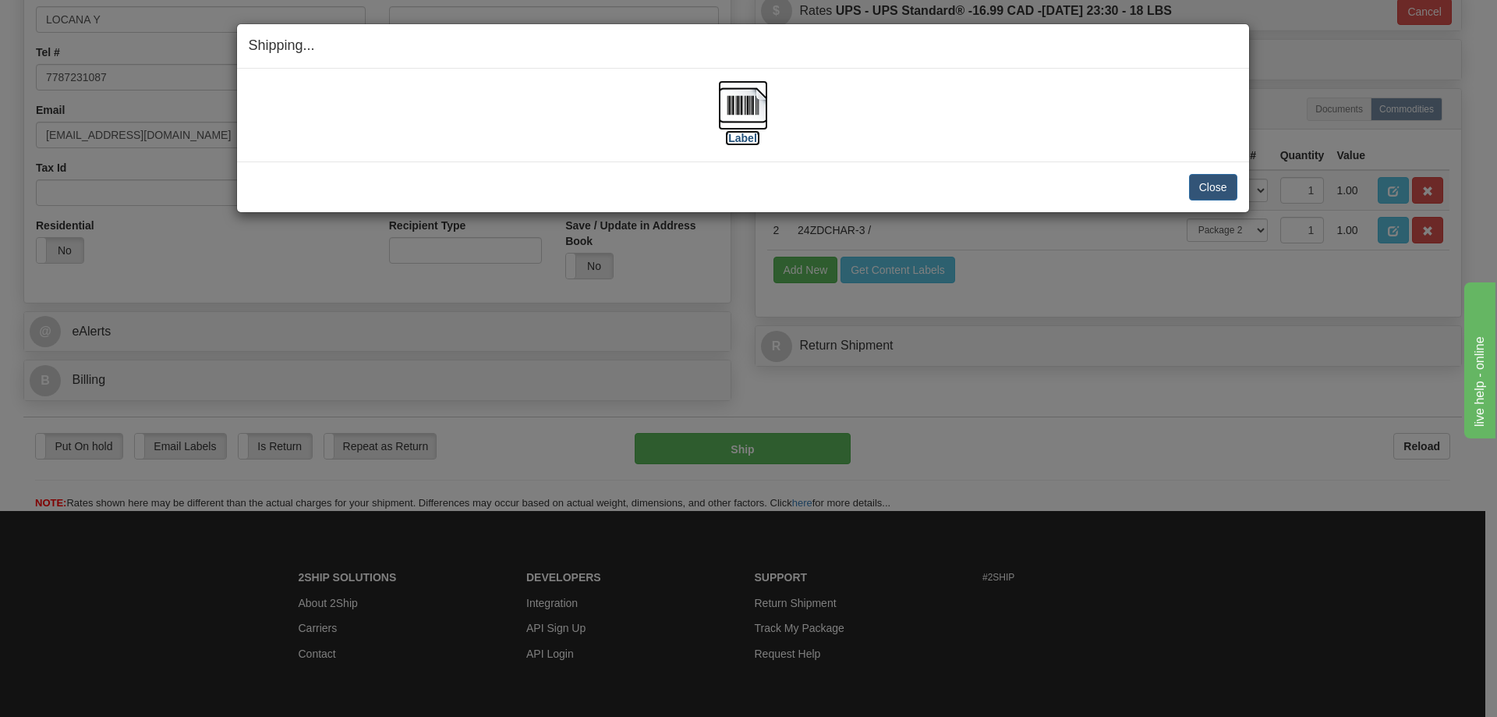
click at [732, 97] on img at bounding box center [743, 105] width 50 height 50
click at [1221, 193] on button "Close" at bounding box center [1213, 187] width 48 height 27
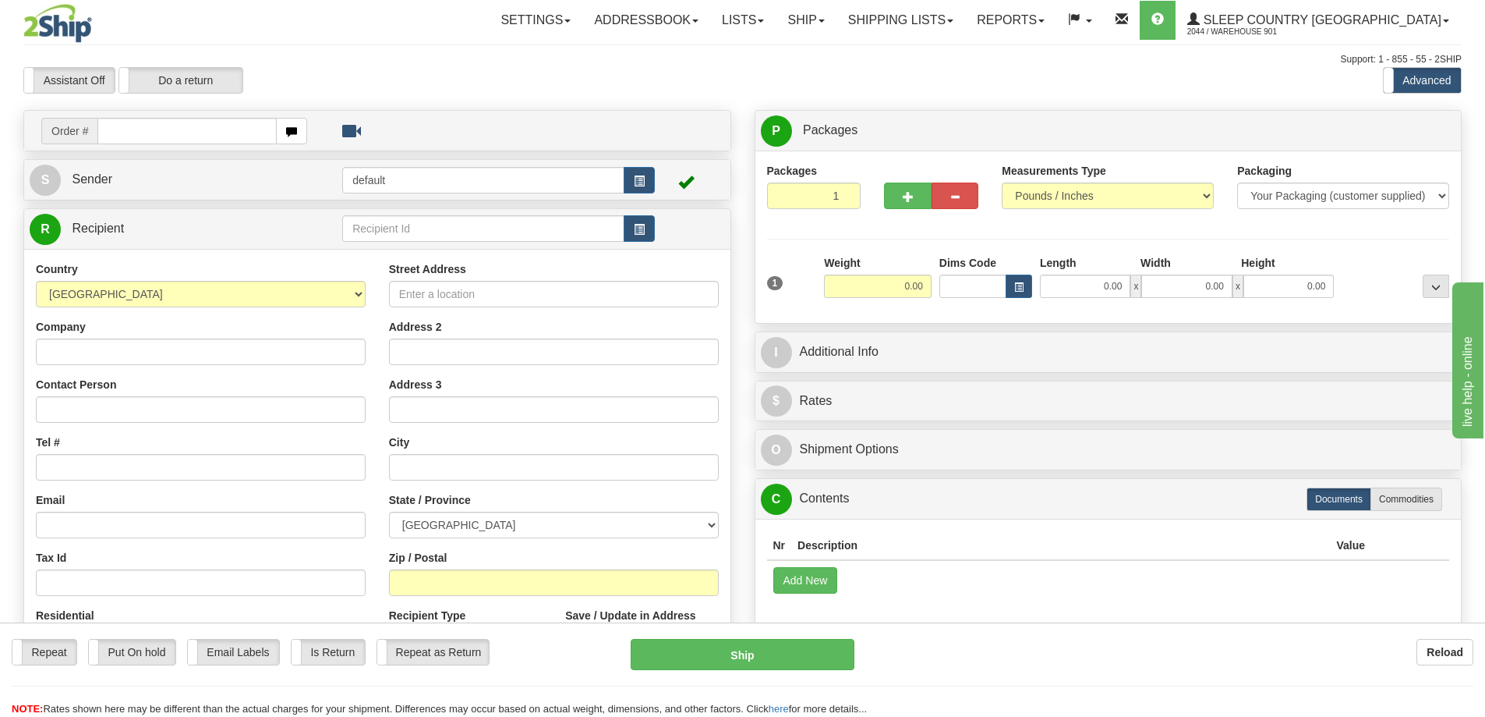
click at [119, 134] on input "text" at bounding box center [186, 131] width 179 height 27
type input "9000I130983"
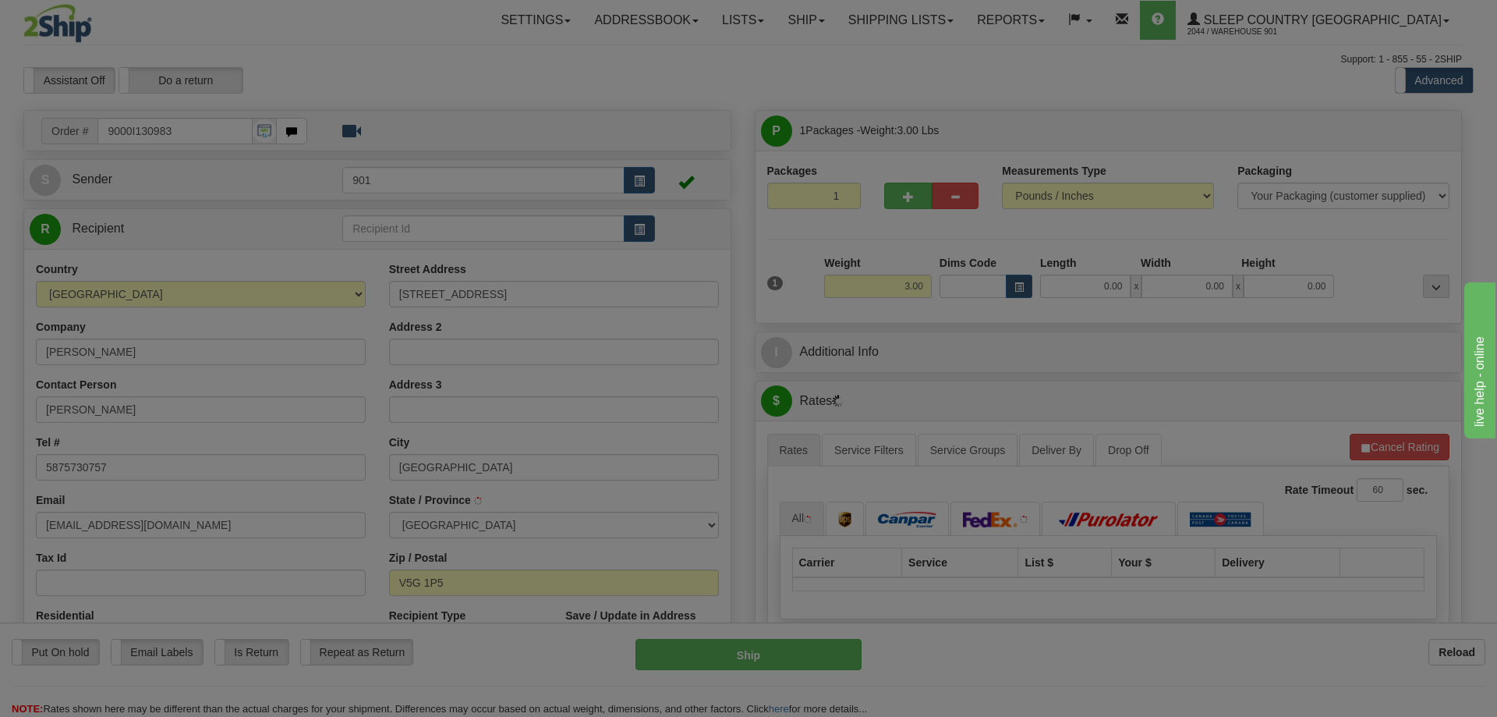
type input "BURNABY"
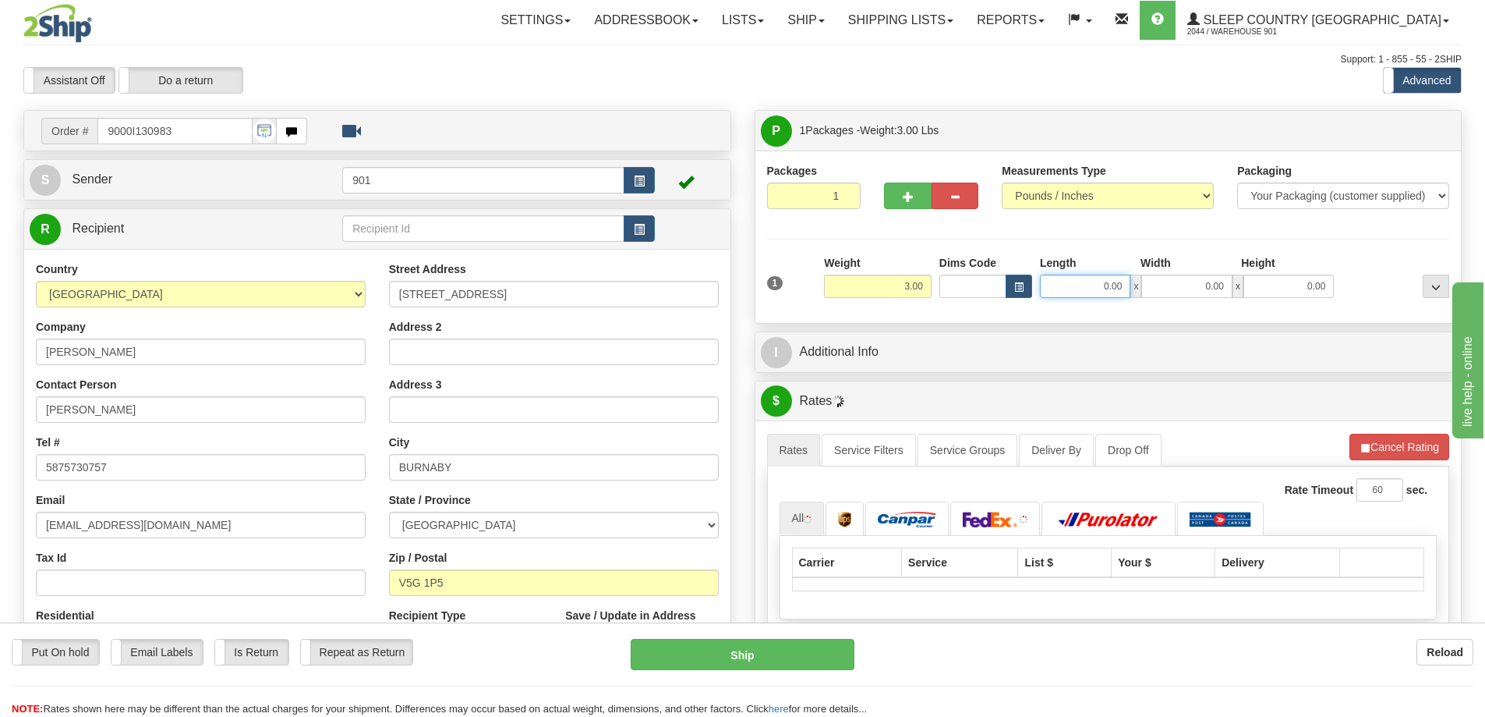
drag, startPoint x: 1092, startPoint y: 280, endPoint x: 1139, endPoint y: 285, distance: 47.1
click at [1139, 285] on div "0.00 x 0.00 x 0.00" at bounding box center [1187, 285] width 294 height 23
type input "16.00"
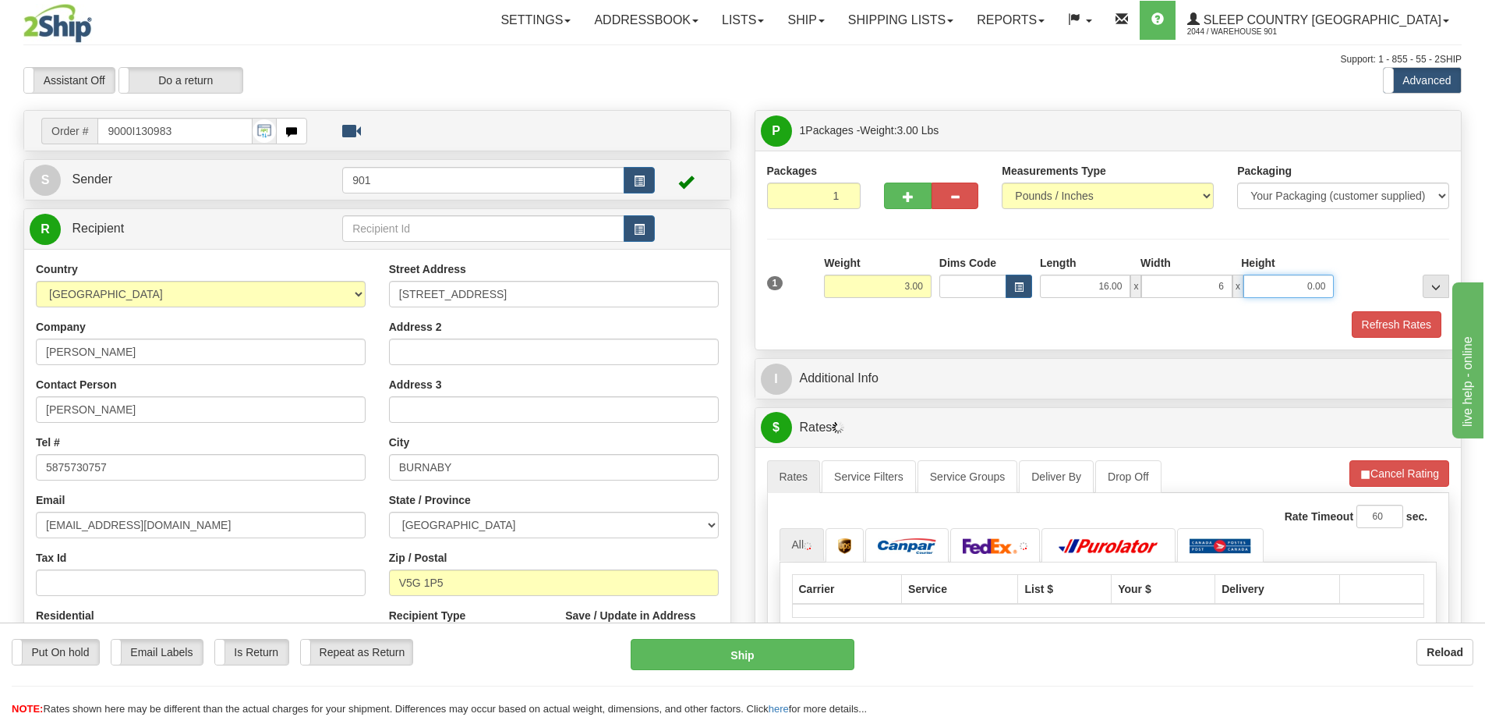
type input "6.00"
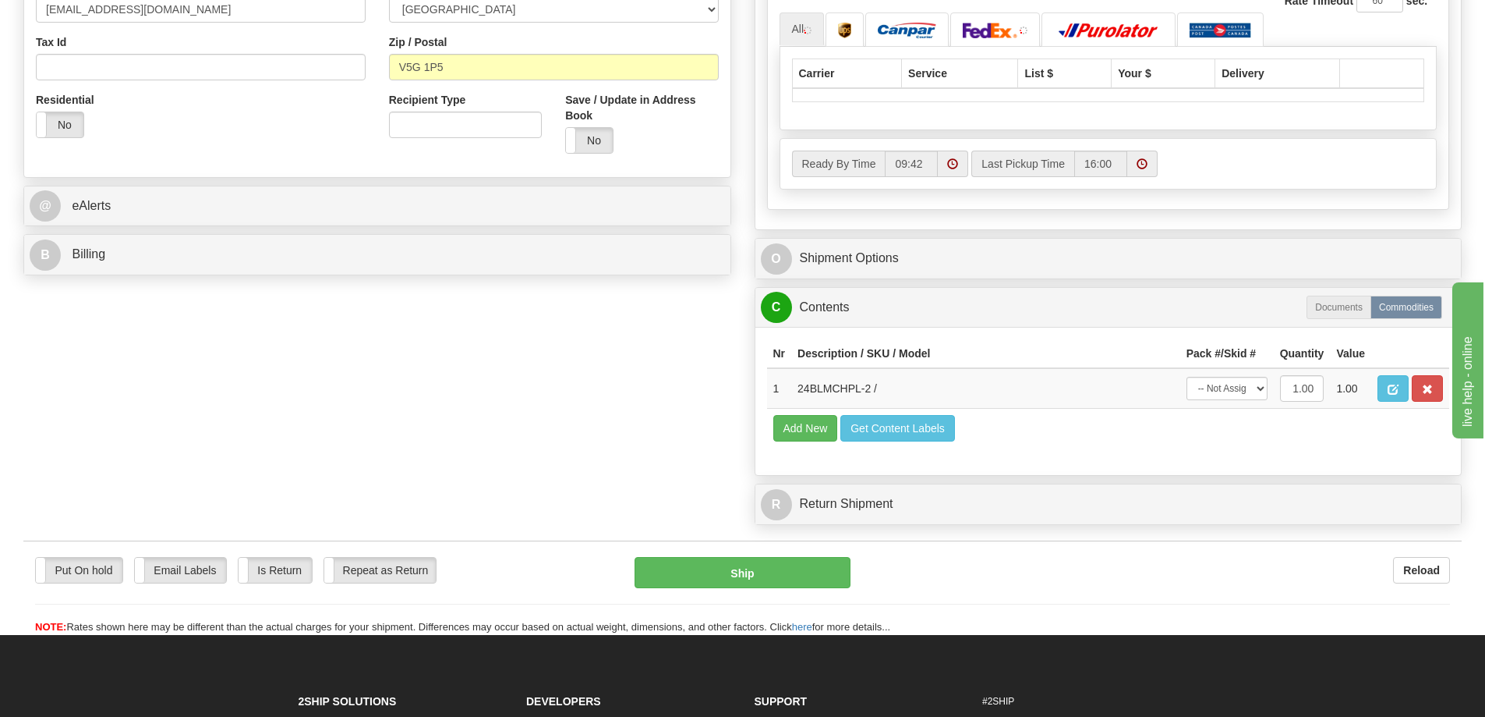
scroll to position [702, 0]
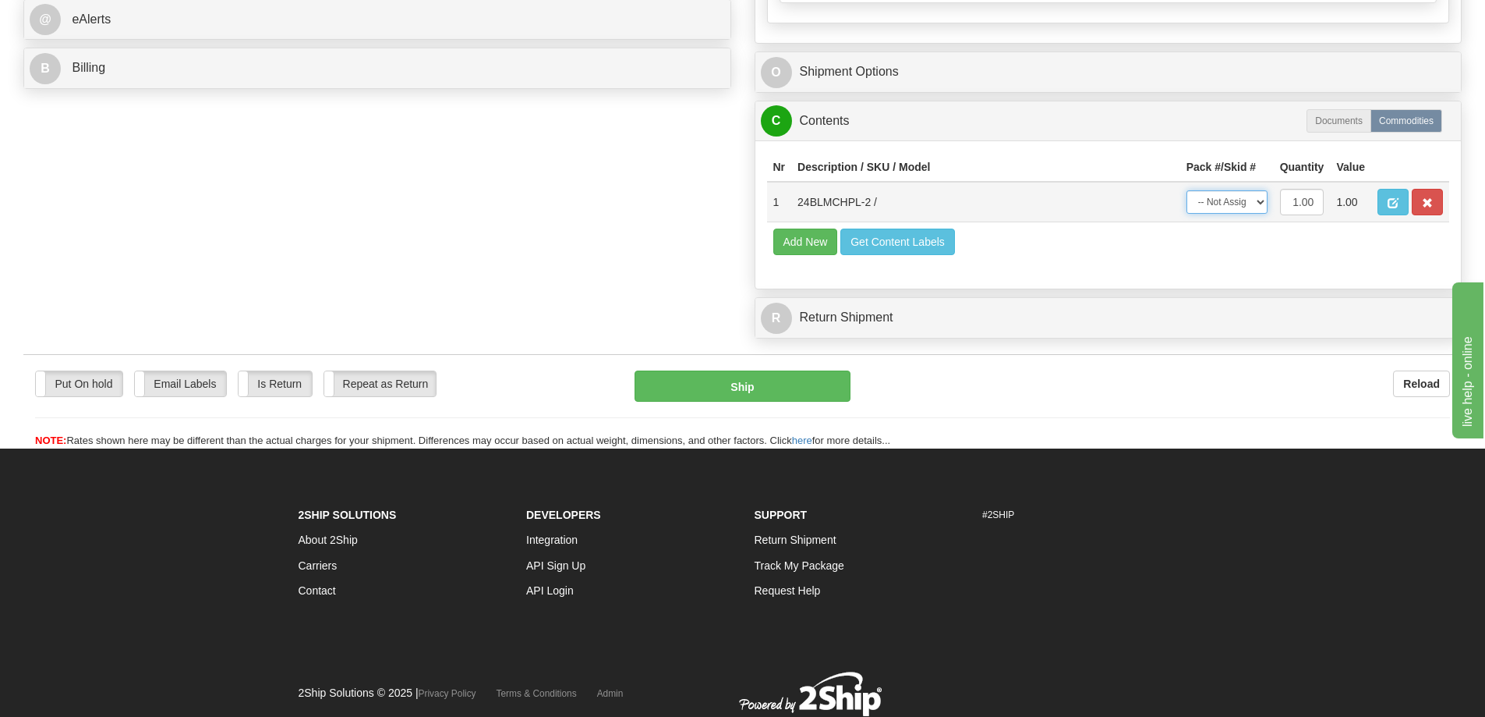
click at [1255, 206] on select "-- Not Assigned -- Package 1" at bounding box center [1227, 201] width 81 height 23
click at [1187, 190] on select "-- Not Assigned -- Package 1" at bounding box center [1227, 201] width 81 height 23
click at [1250, 198] on select "-- Not Assigned -- Package 1" at bounding box center [1227, 201] width 81 height 23
select select "0"
click at [1187, 190] on select "-- Not Assigned -- Package 1" at bounding box center [1227, 201] width 81 height 23
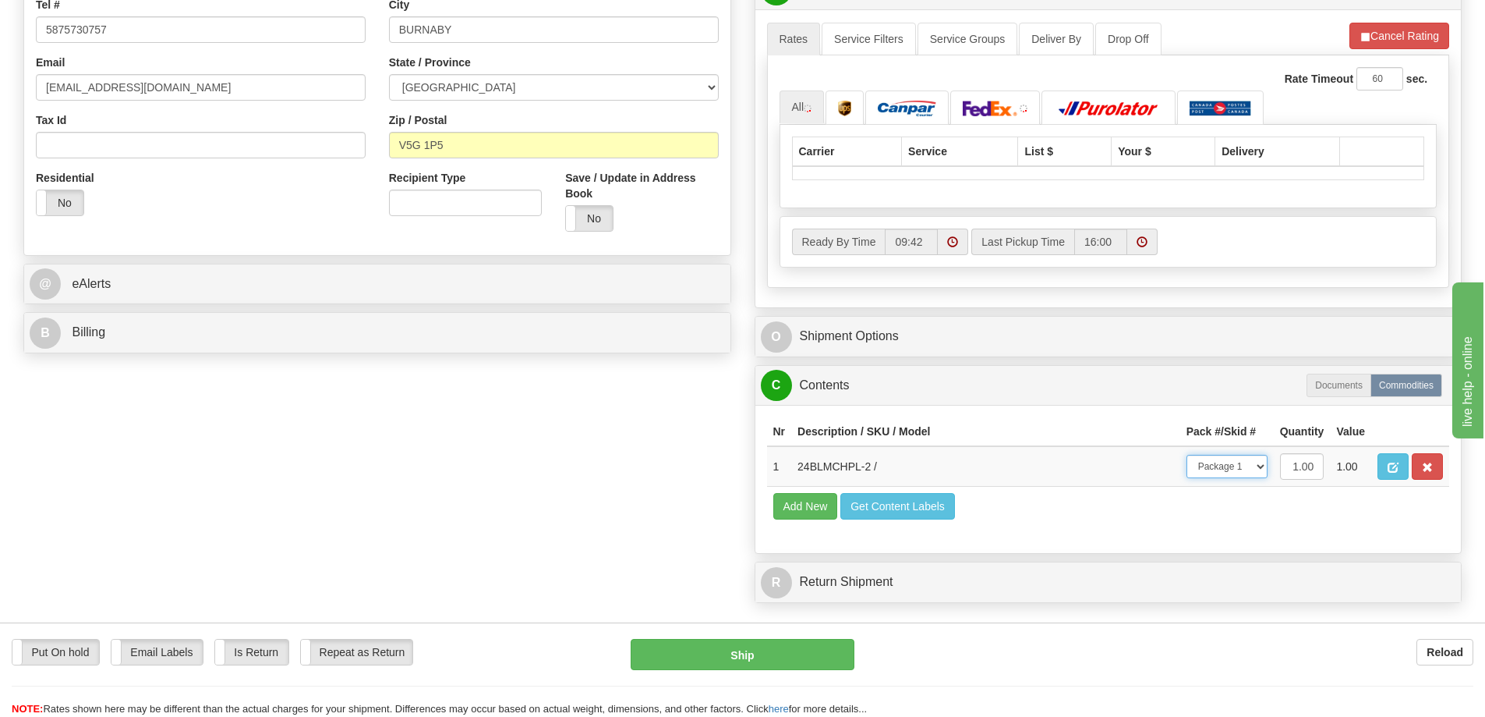
scroll to position [156, 0]
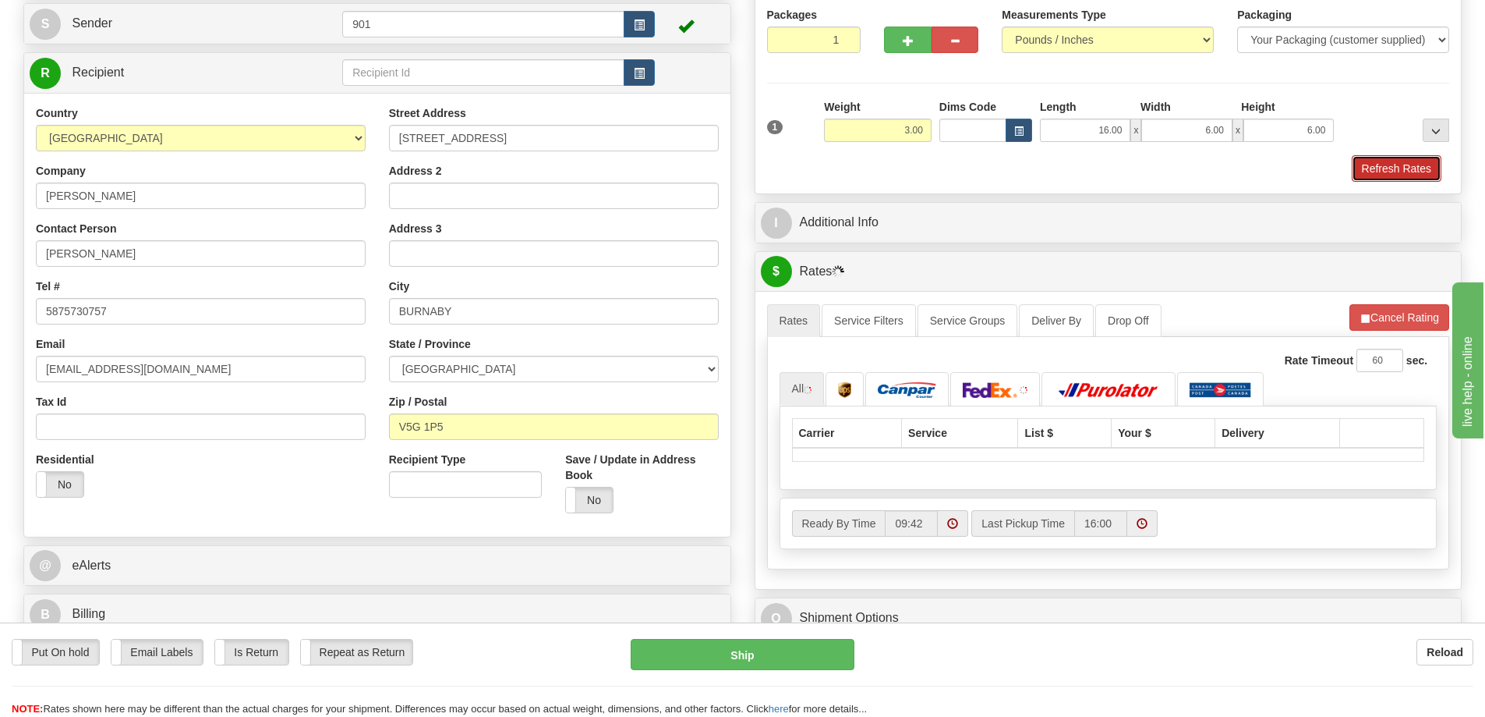
click at [1391, 164] on button "Refresh Rates" at bounding box center [1397, 168] width 90 height 27
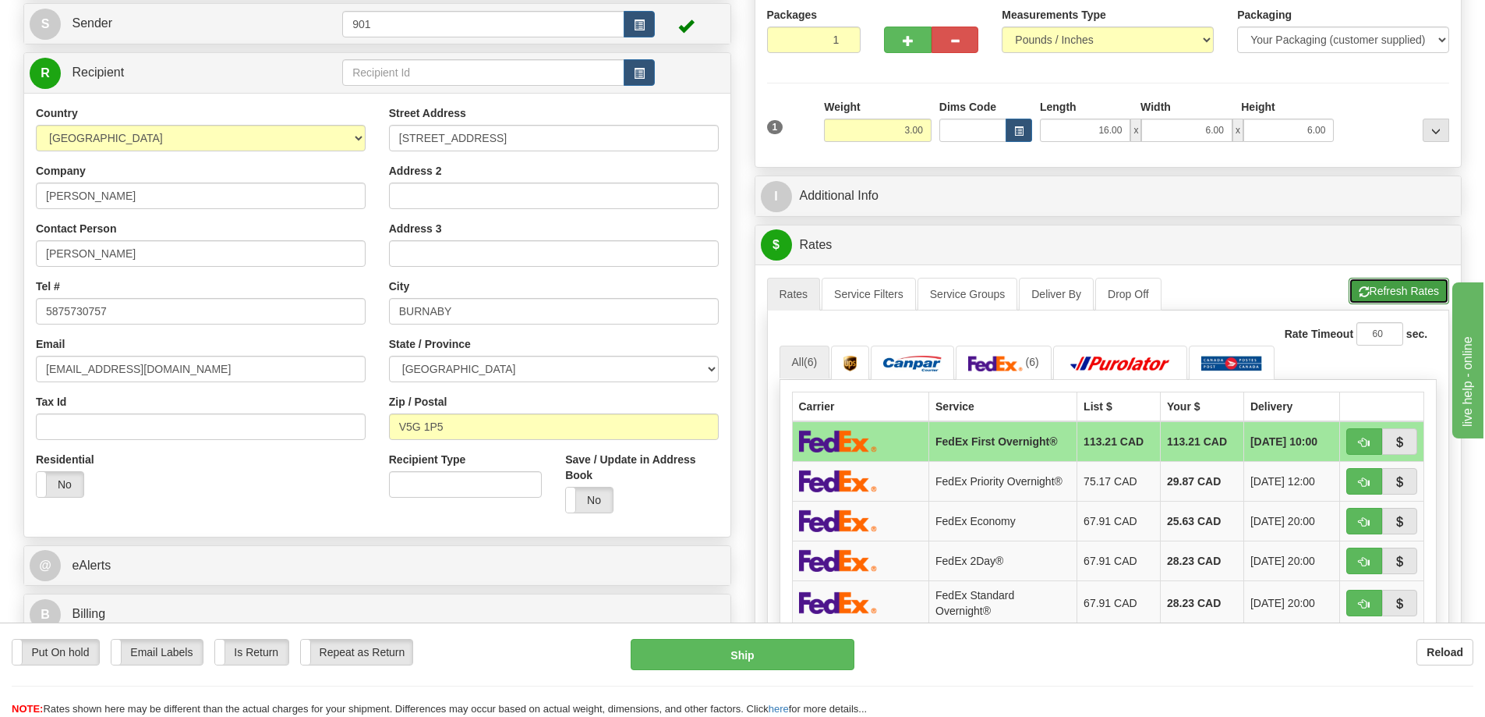
click at [1384, 285] on button "Refresh Rates" at bounding box center [1399, 291] width 101 height 27
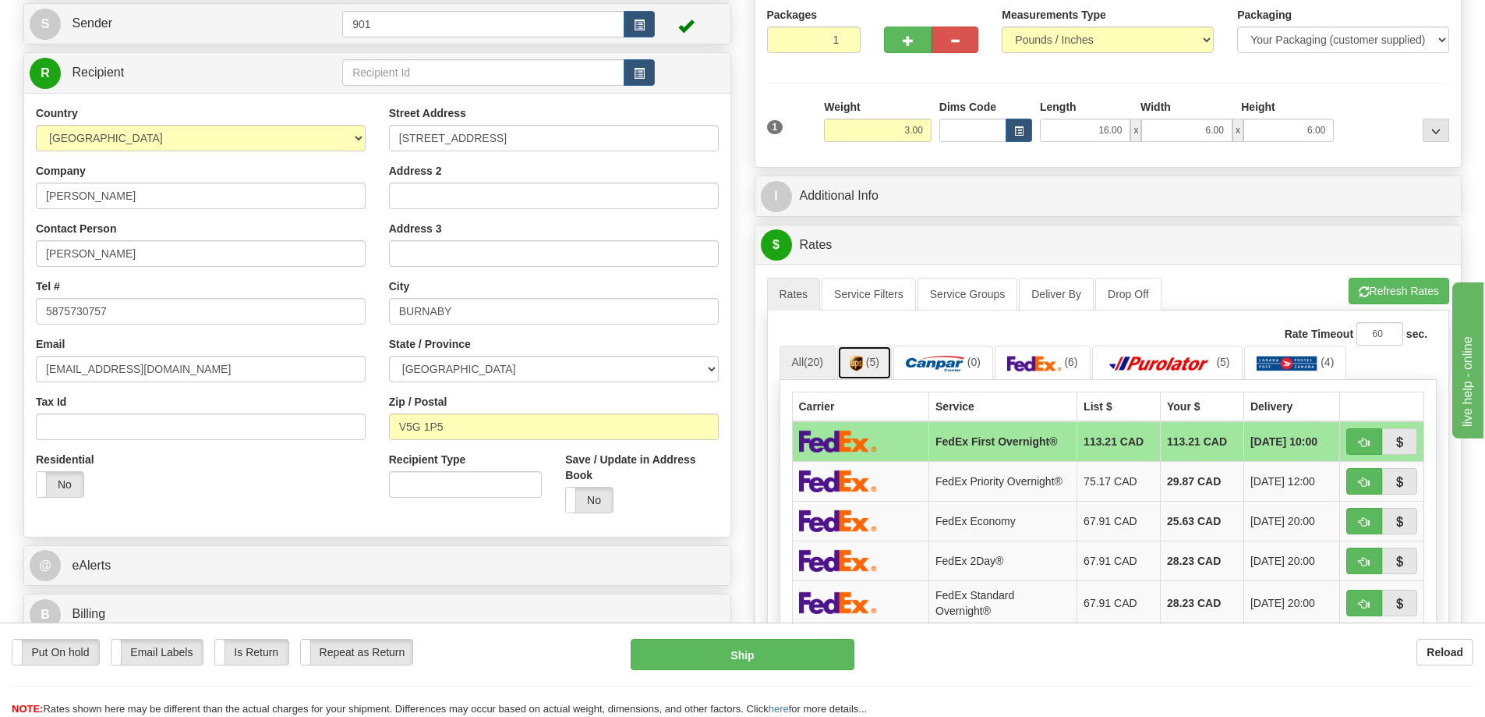
click at [852, 364] on img at bounding box center [856, 364] width 13 height 16
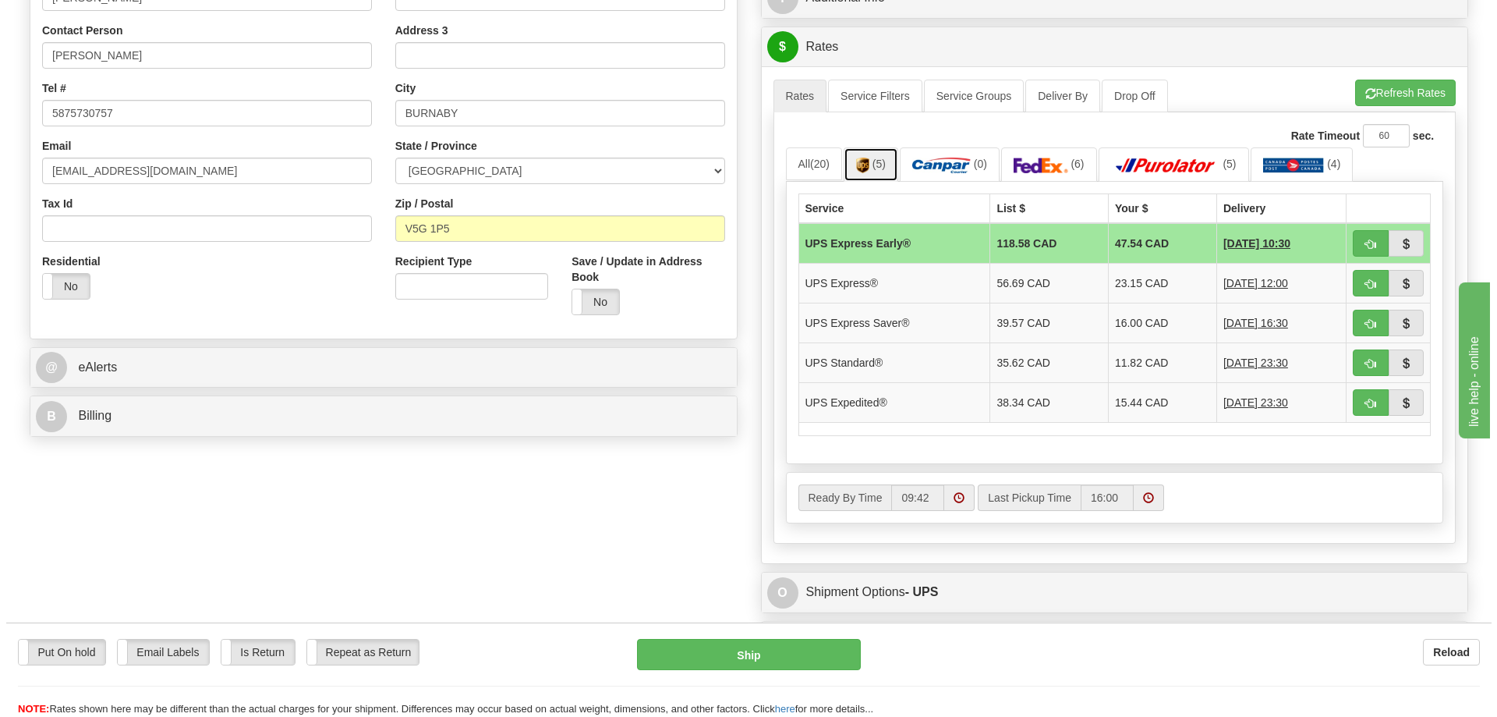
scroll to position [390, 0]
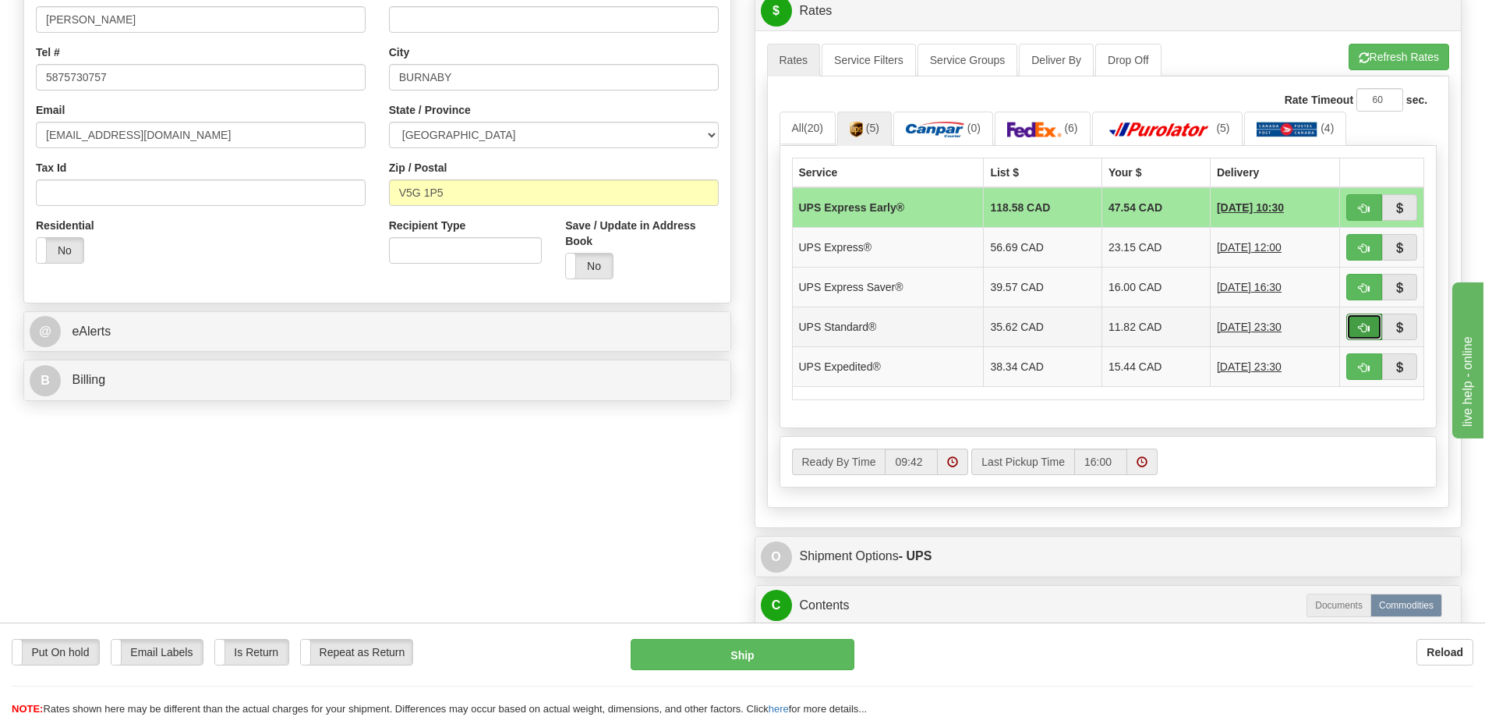
click at [1372, 320] on button "button" at bounding box center [1365, 326] width 36 height 27
type input "11"
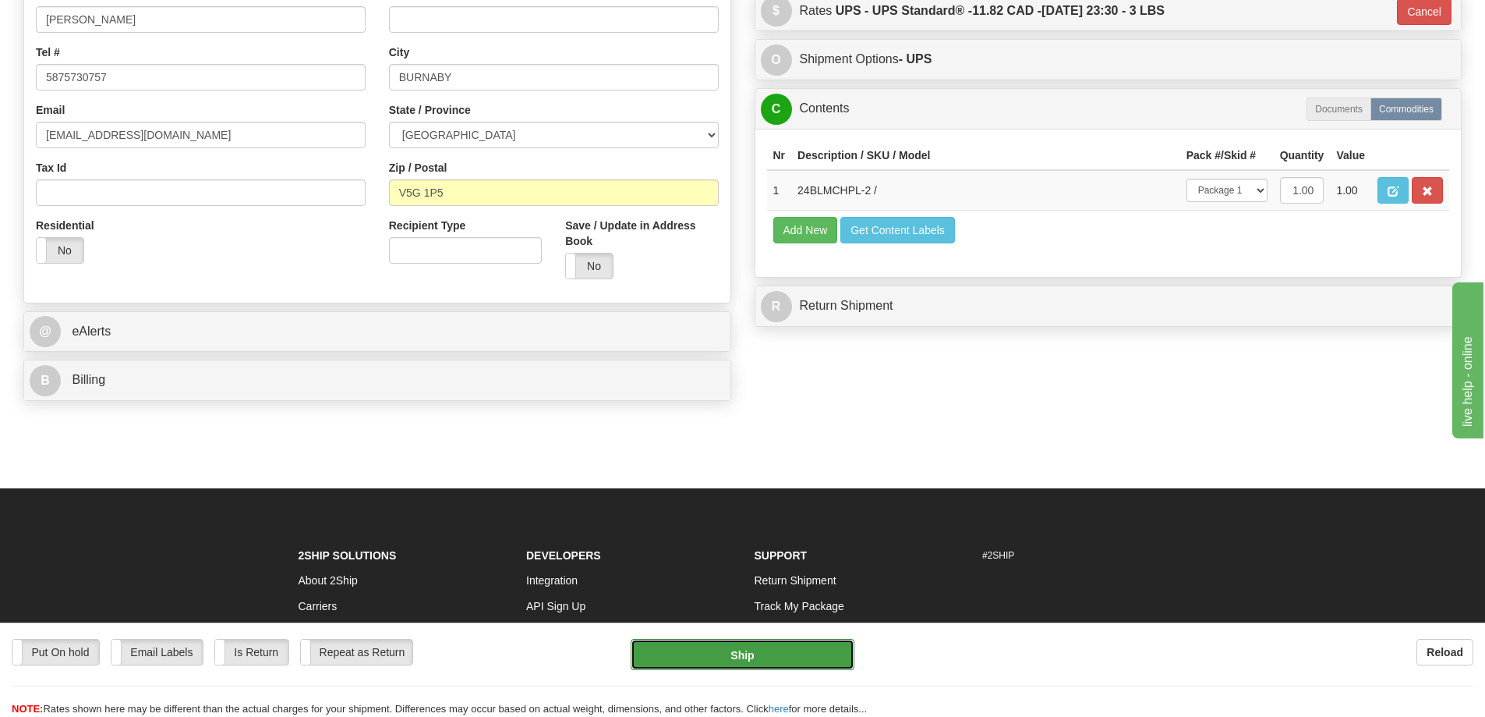
click at [787, 650] on button "Ship" at bounding box center [743, 654] width 224 height 31
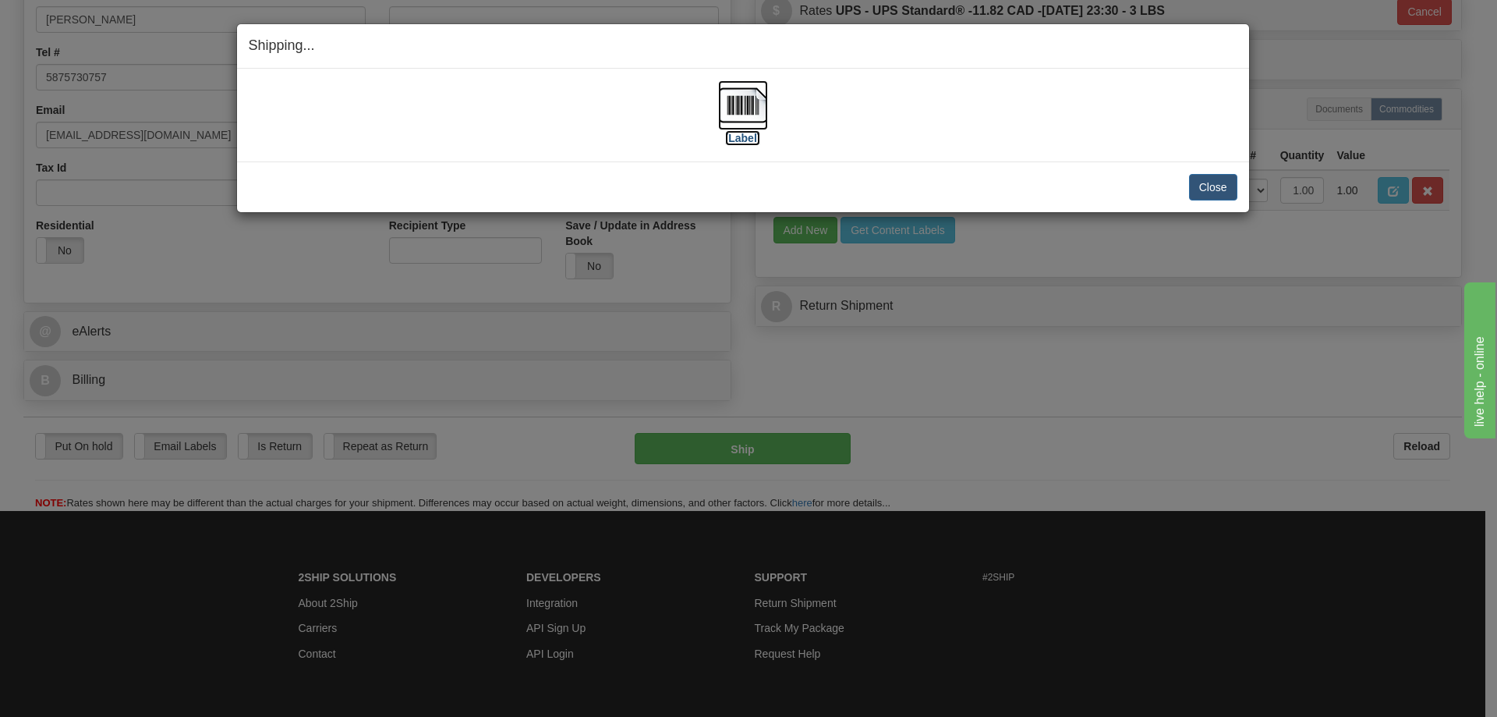
click at [734, 101] on img at bounding box center [743, 105] width 50 height 50
click at [1205, 182] on button "Close" at bounding box center [1213, 187] width 48 height 27
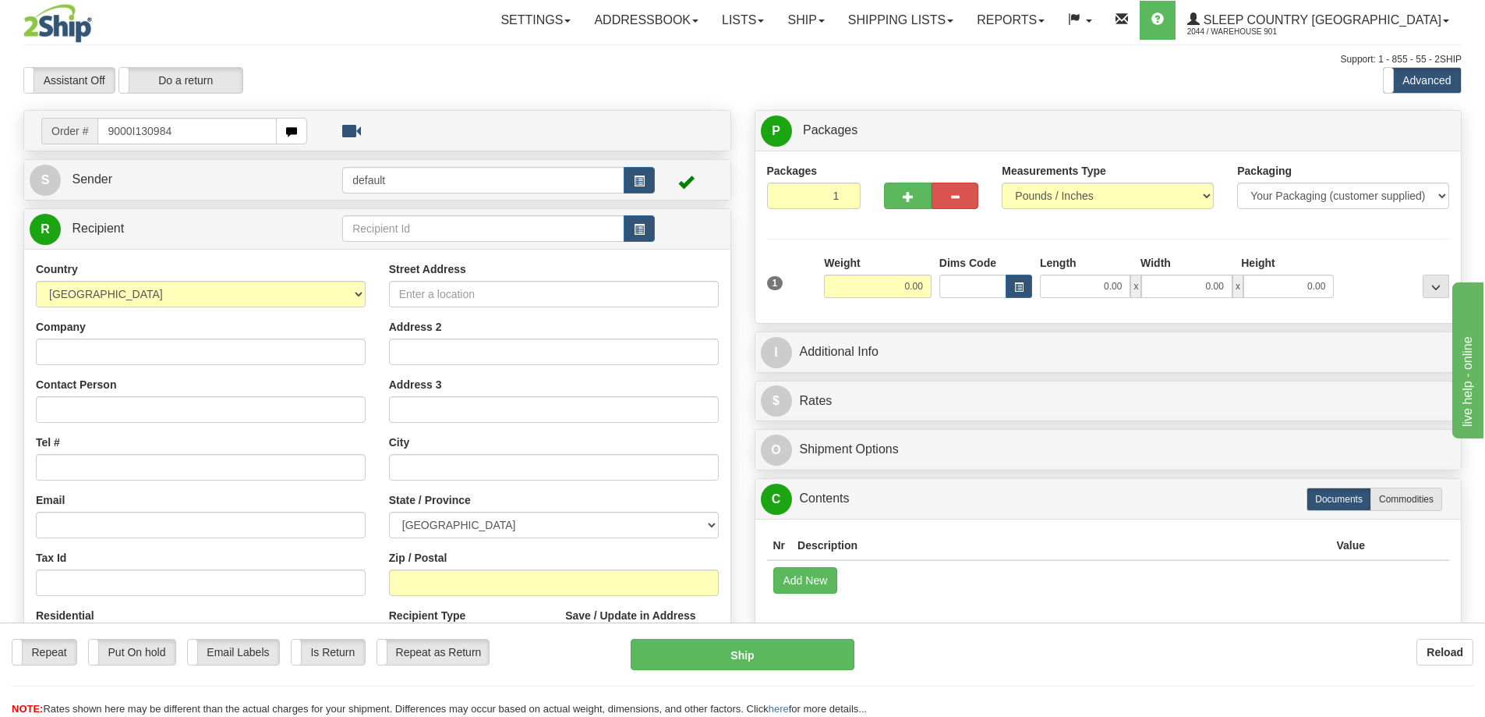
type input "9000I130984"
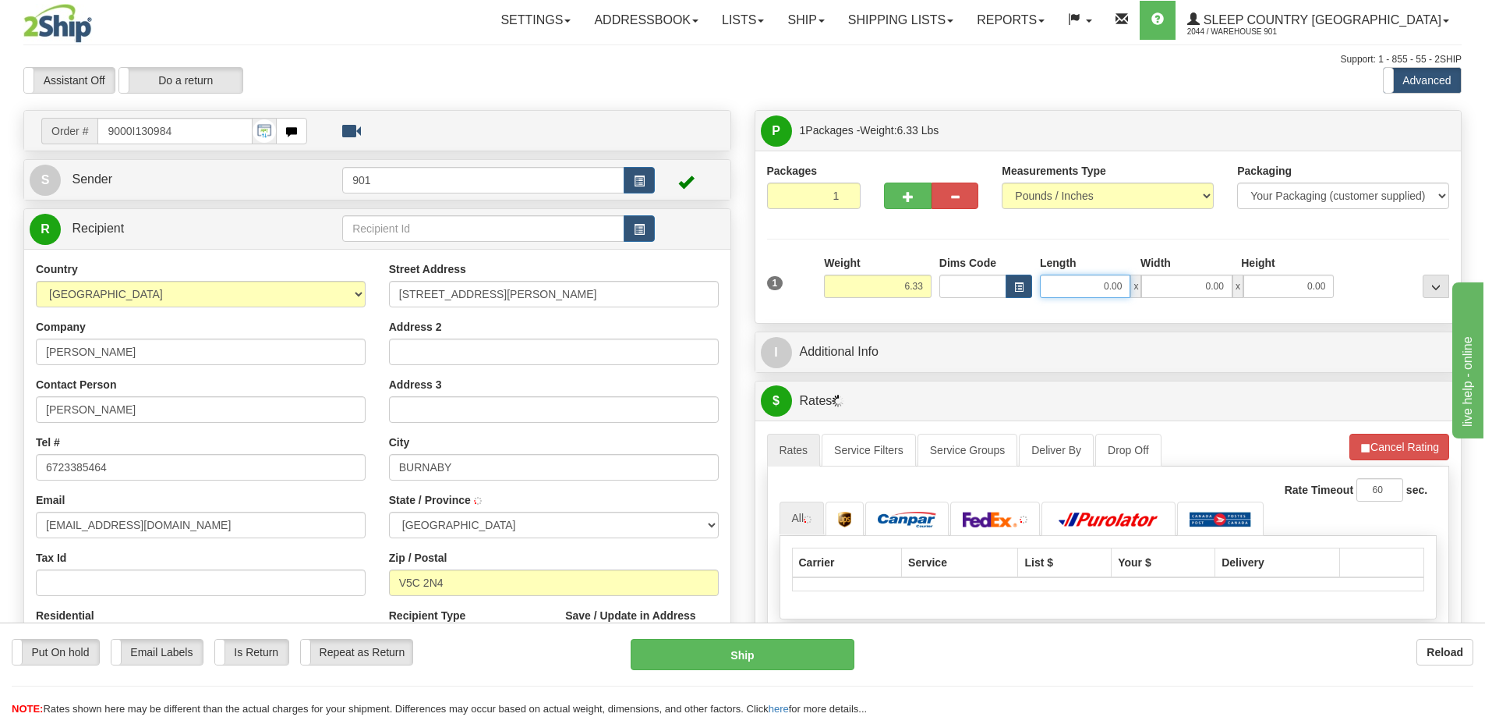
drag, startPoint x: 1092, startPoint y: 277, endPoint x: 1124, endPoint y: 284, distance: 32.7
click at [1124, 284] on input "0.00" at bounding box center [1085, 285] width 90 height 23
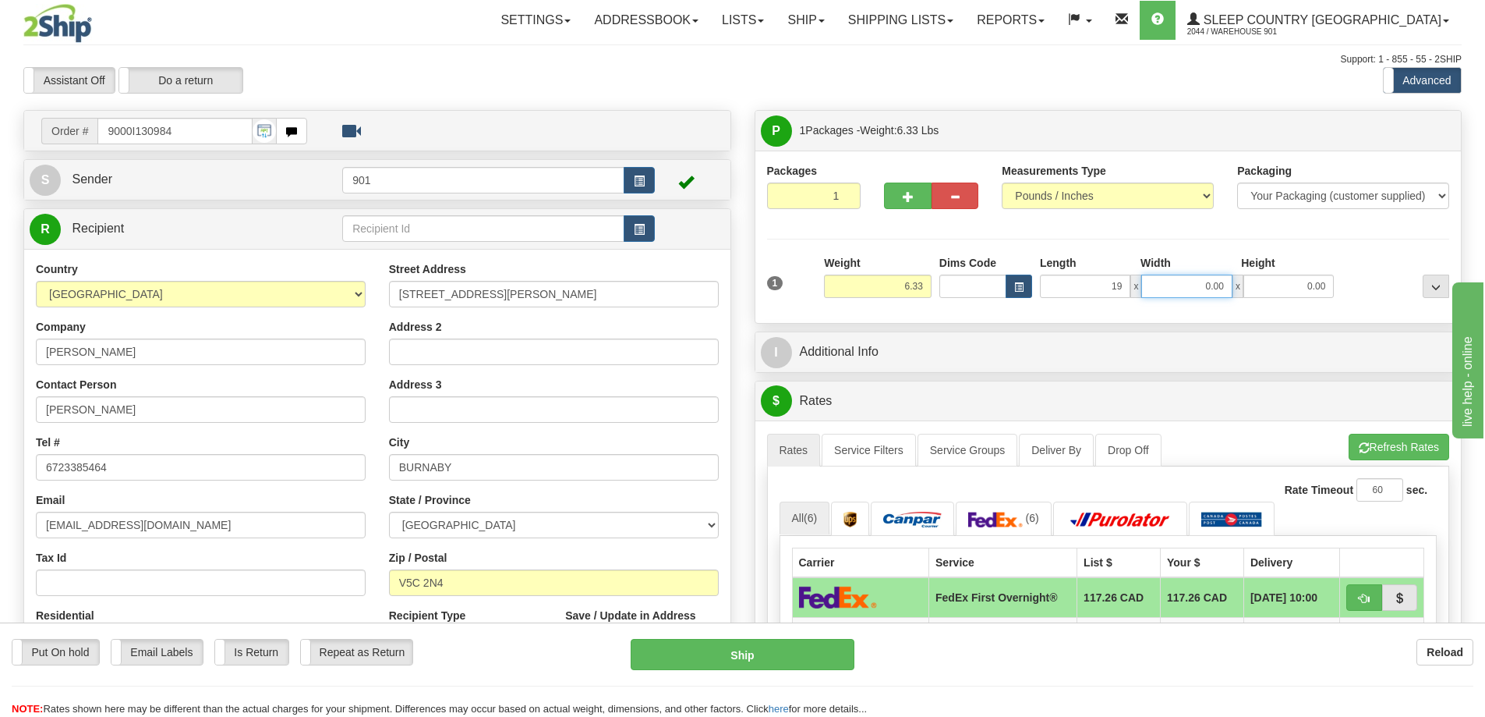
type input "19.00"
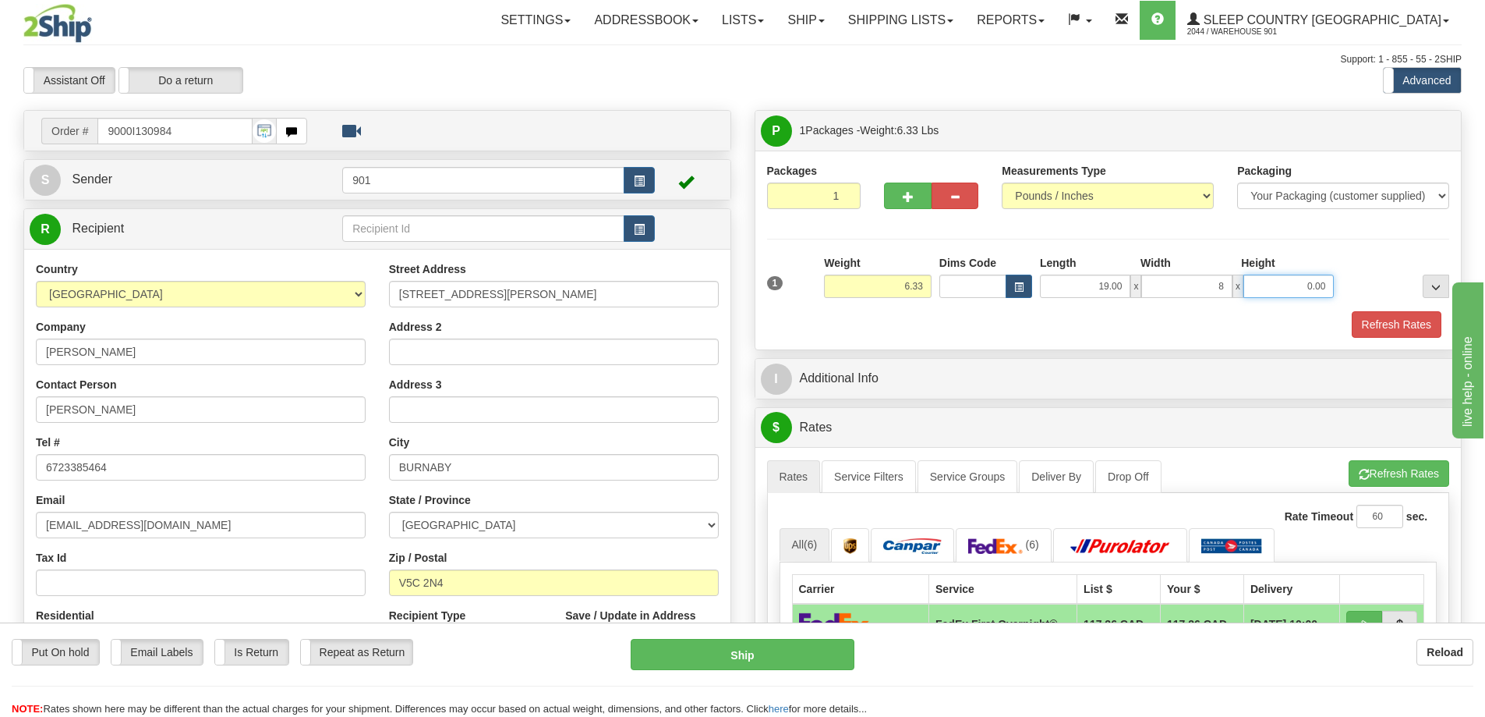
type input "8.00"
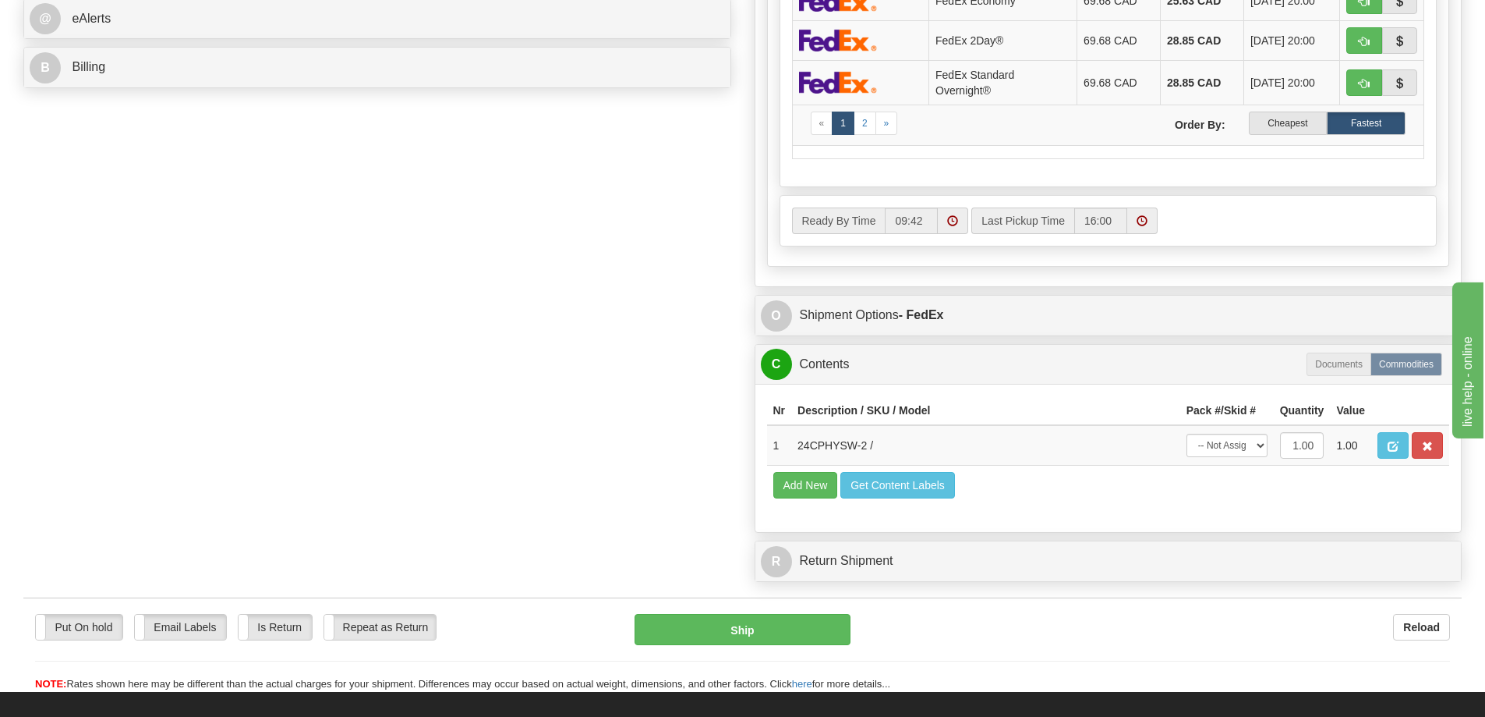
scroll to position [780, 0]
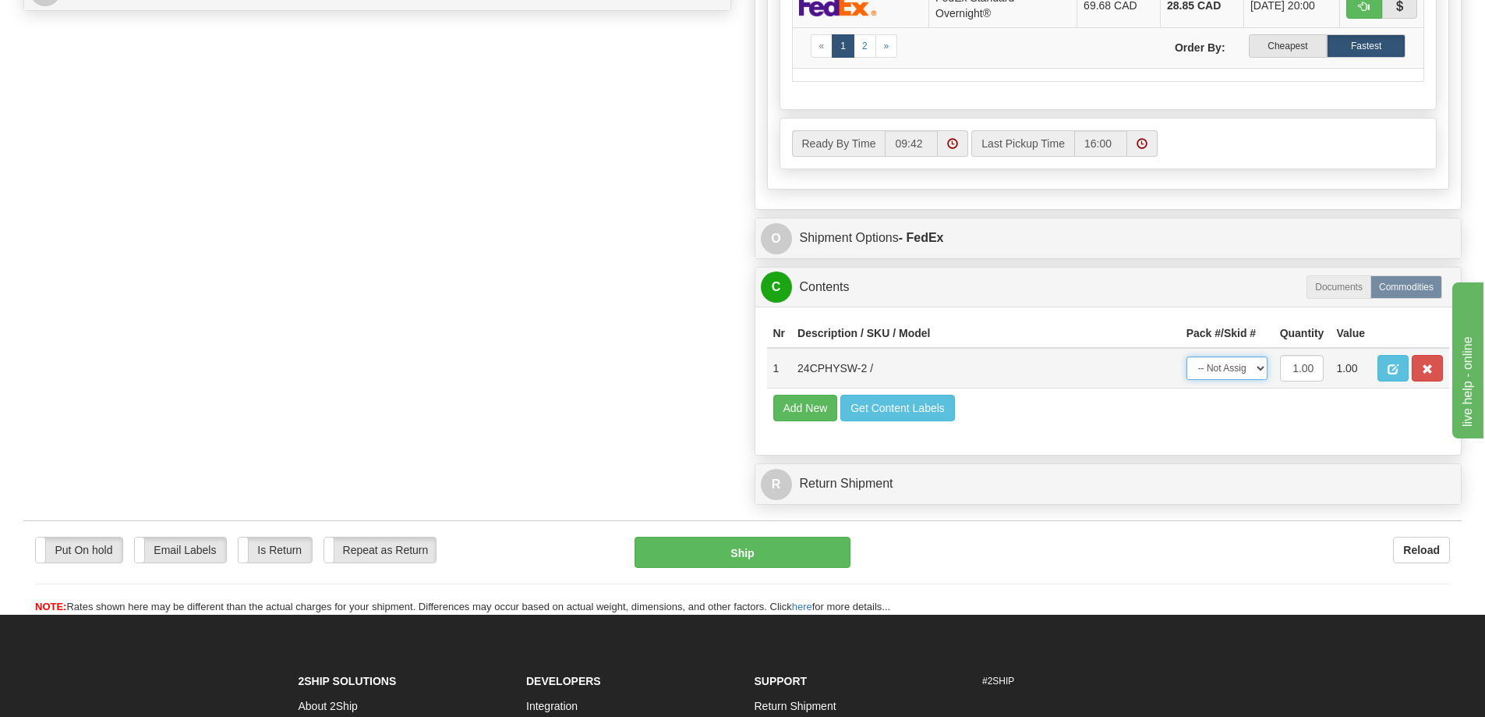
click at [1256, 365] on select "-- Not Assigned -- Package 1" at bounding box center [1227, 367] width 81 height 23
select select "0"
click at [1187, 356] on select "-- Not Assigned -- Package 1" at bounding box center [1227, 367] width 81 height 23
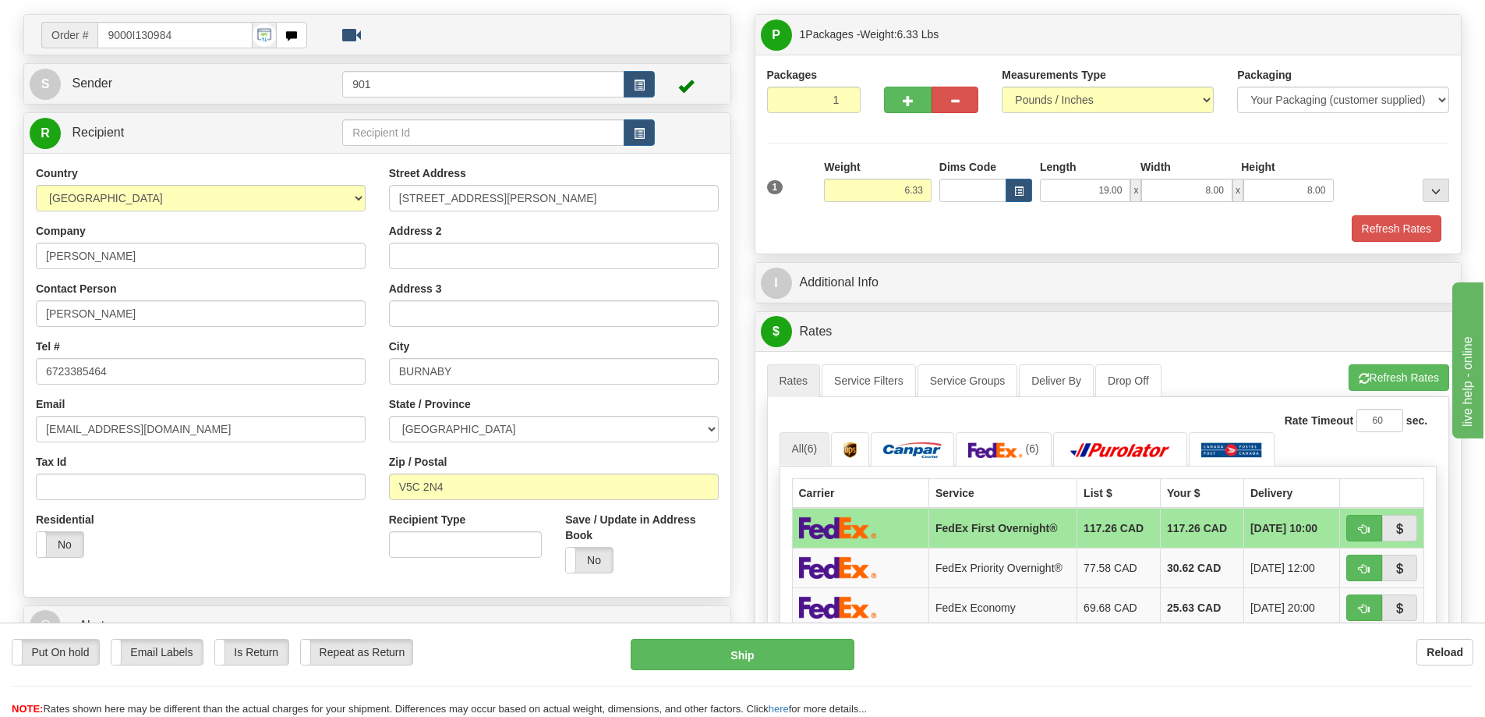
scroll to position [78, 0]
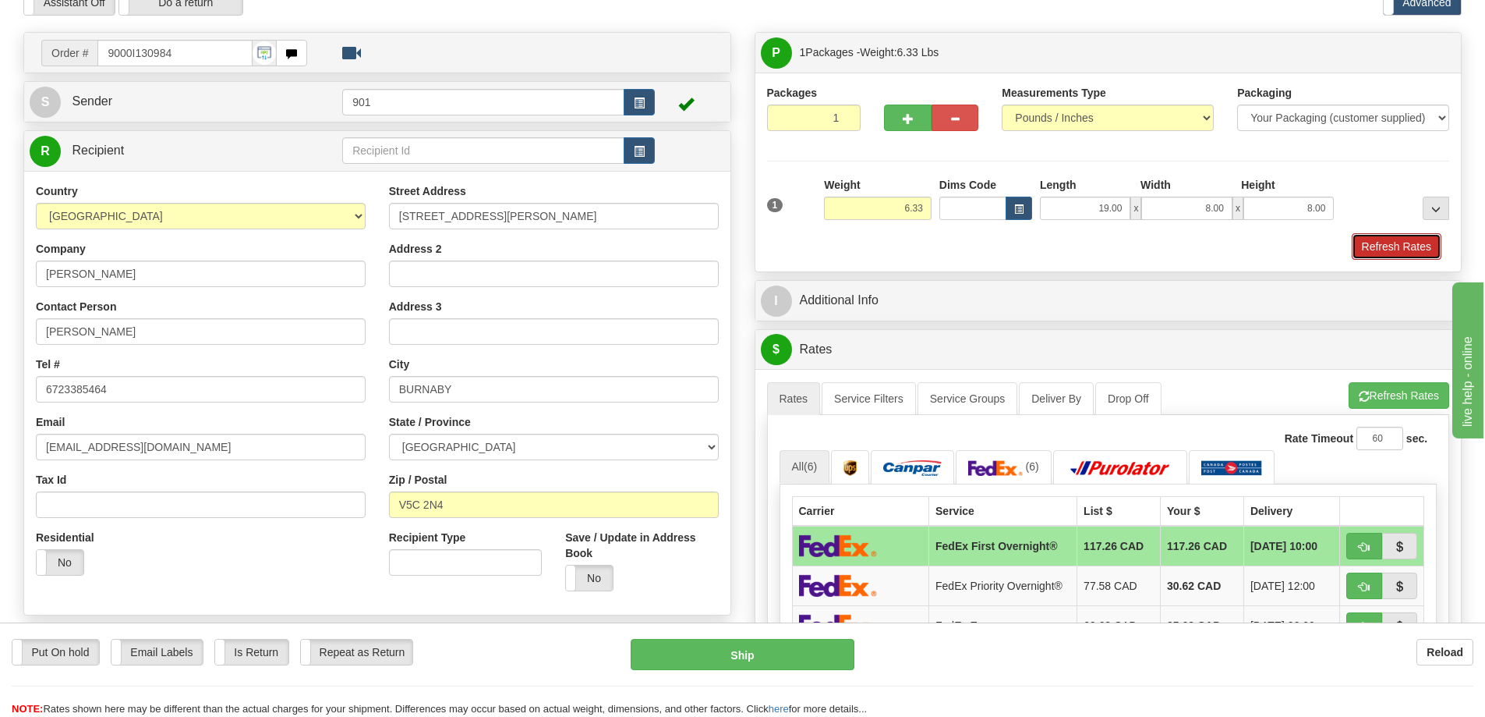
click at [1362, 258] on button "Refresh Rates" at bounding box center [1397, 246] width 90 height 27
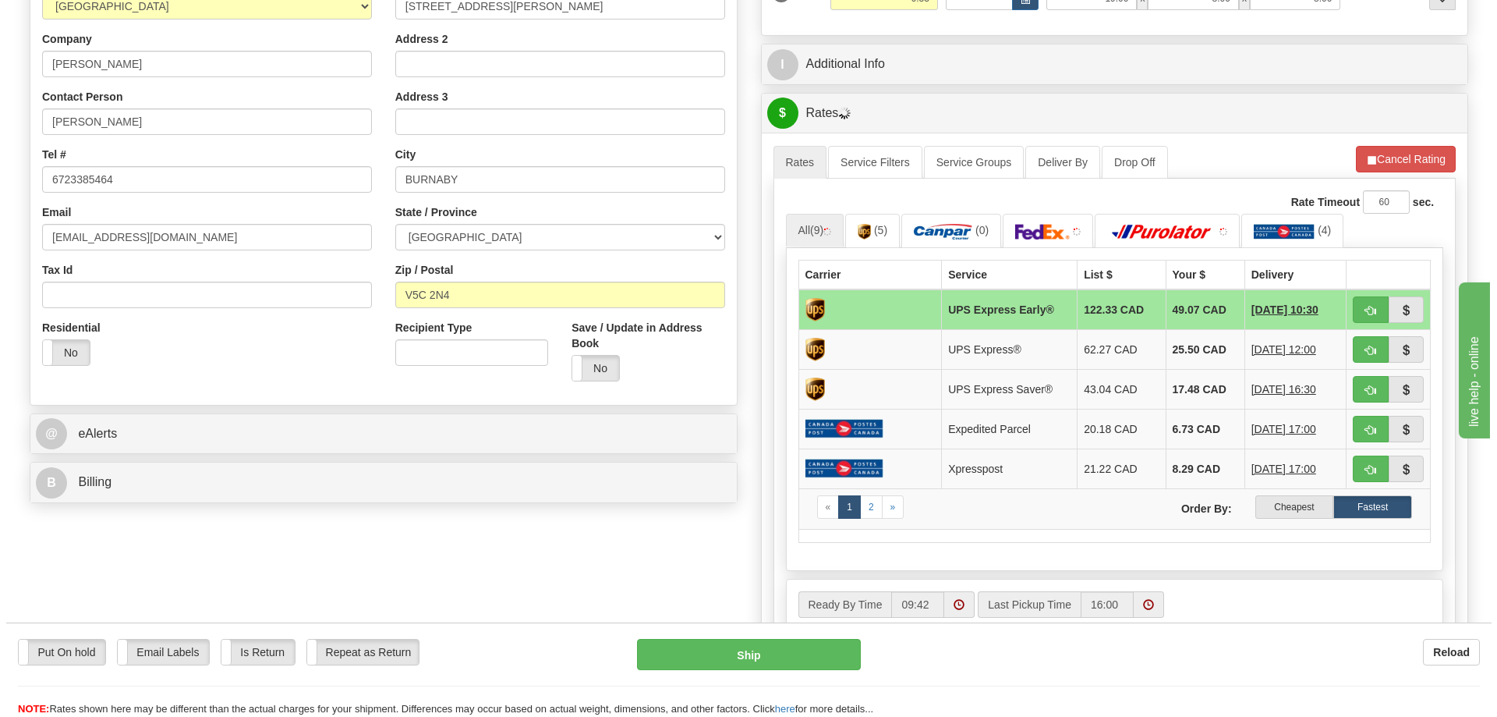
scroll to position [390, 0]
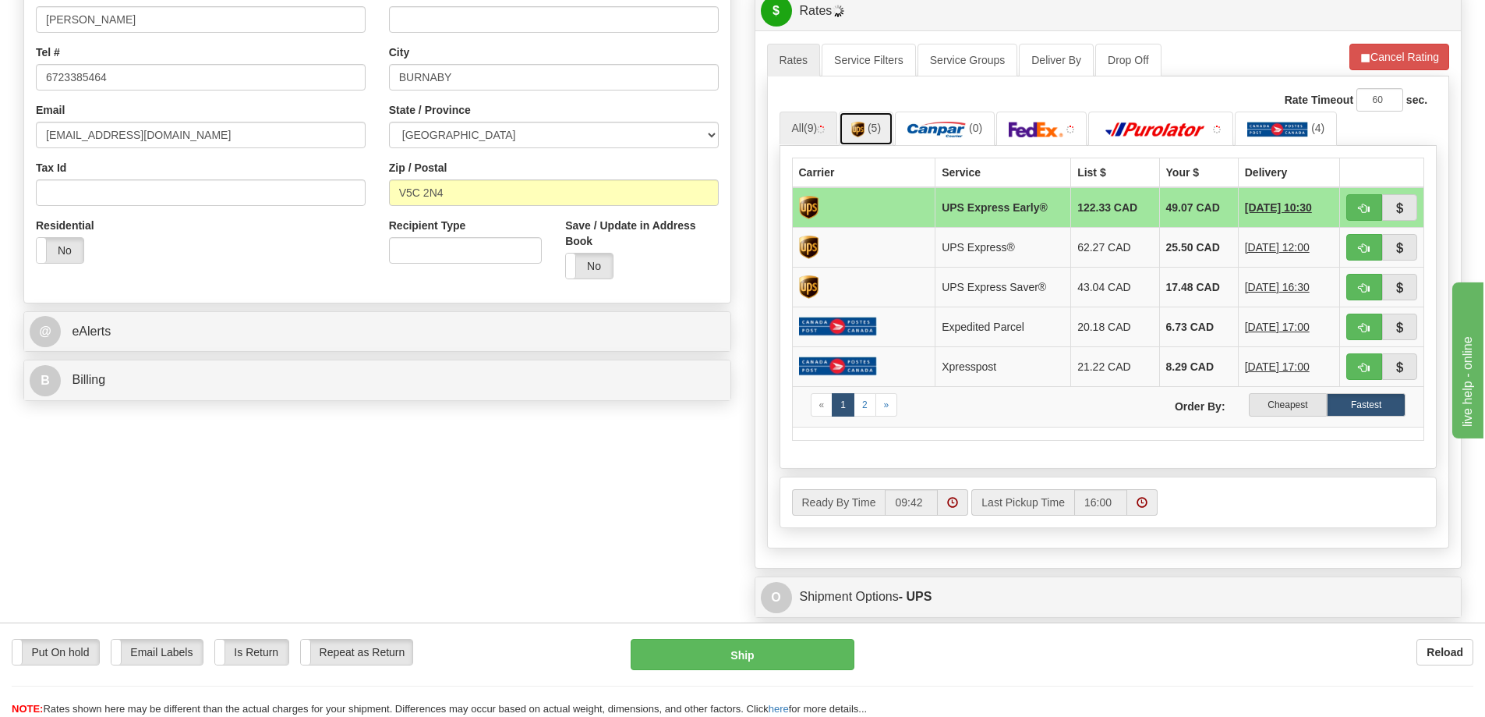
click at [869, 115] on link "(5)" at bounding box center [866, 128] width 55 height 34
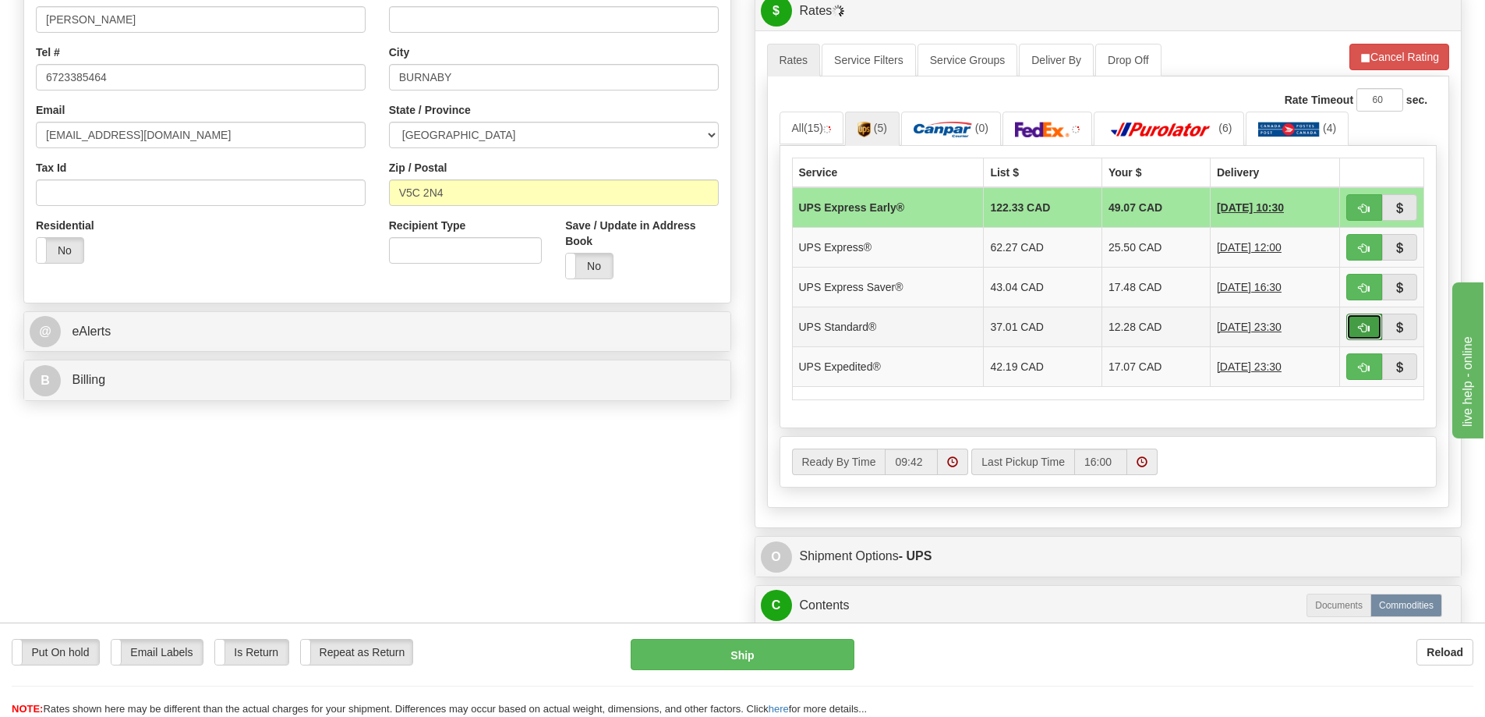
click at [1361, 326] on span "button" at bounding box center [1364, 328] width 11 height 10
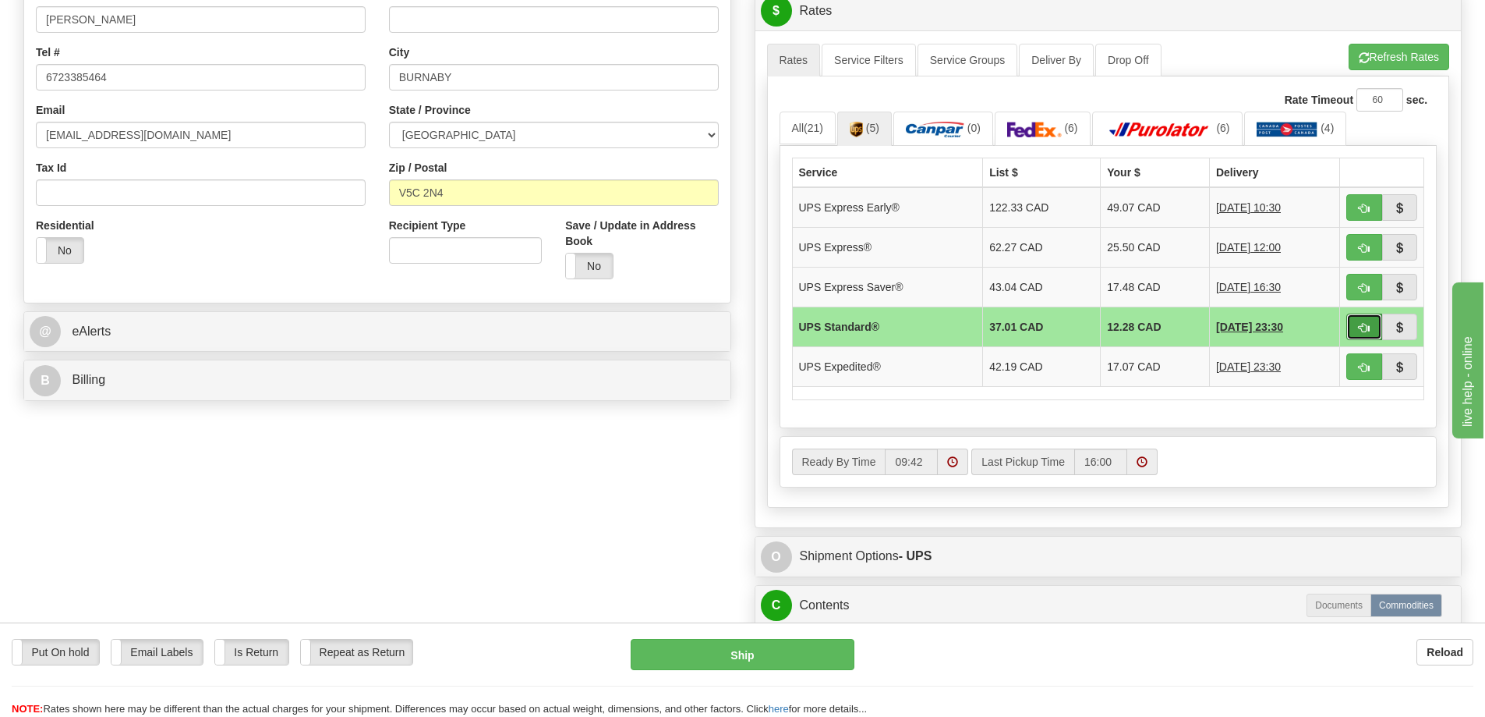
click at [1367, 323] on span "button" at bounding box center [1364, 328] width 11 height 10
type input "11"
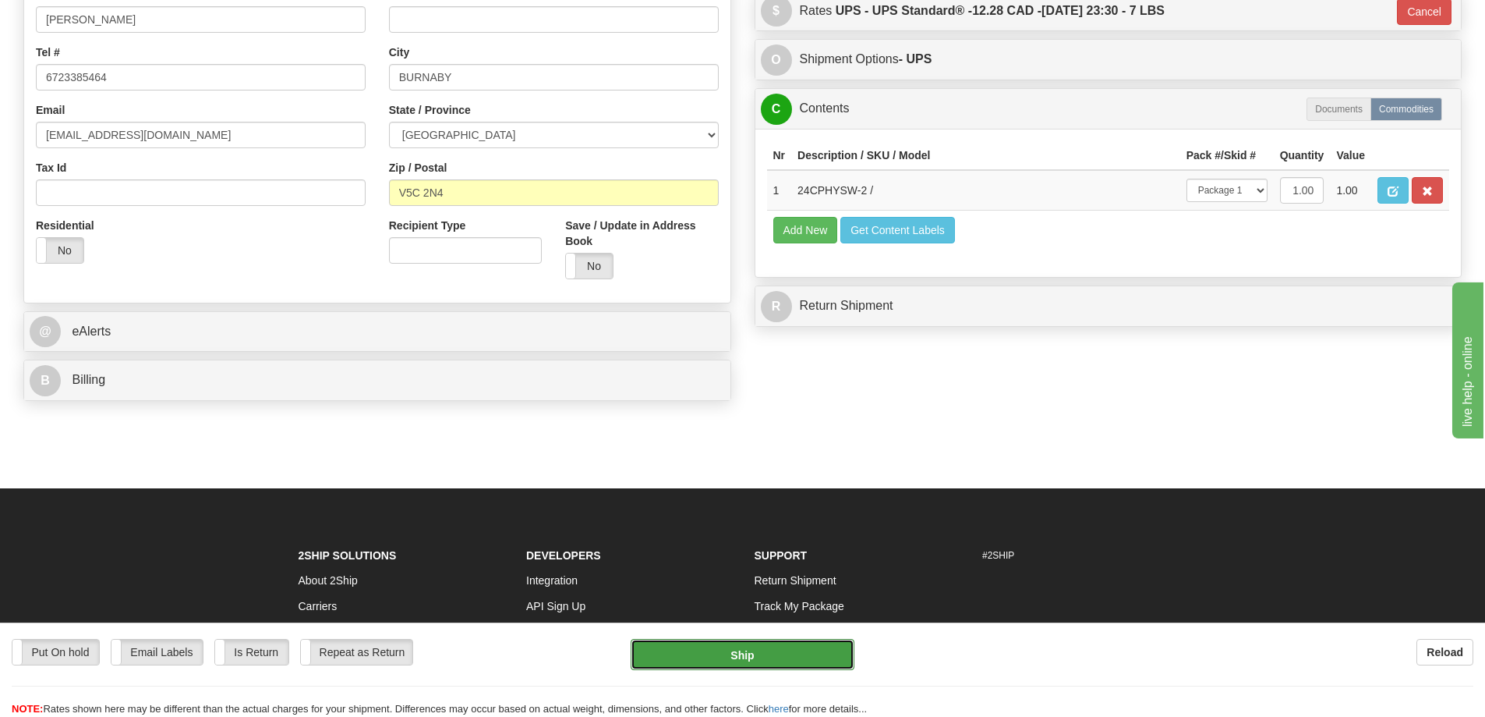
click at [734, 652] on button "Ship" at bounding box center [743, 654] width 224 height 31
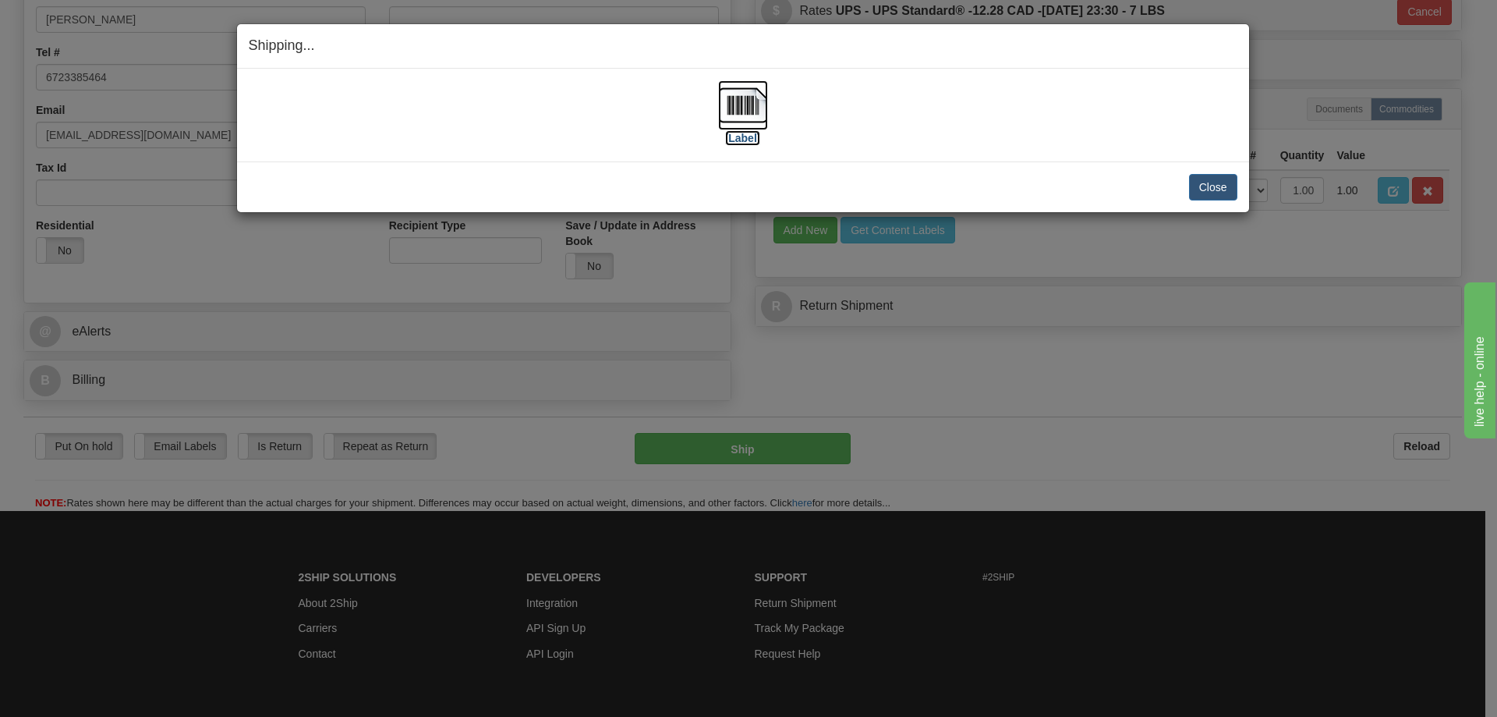
click at [736, 116] on img at bounding box center [743, 105] width 50 height 50
click at [1215, 175] on button "Close" at bounding box center [1213, 187] width 48 height 27
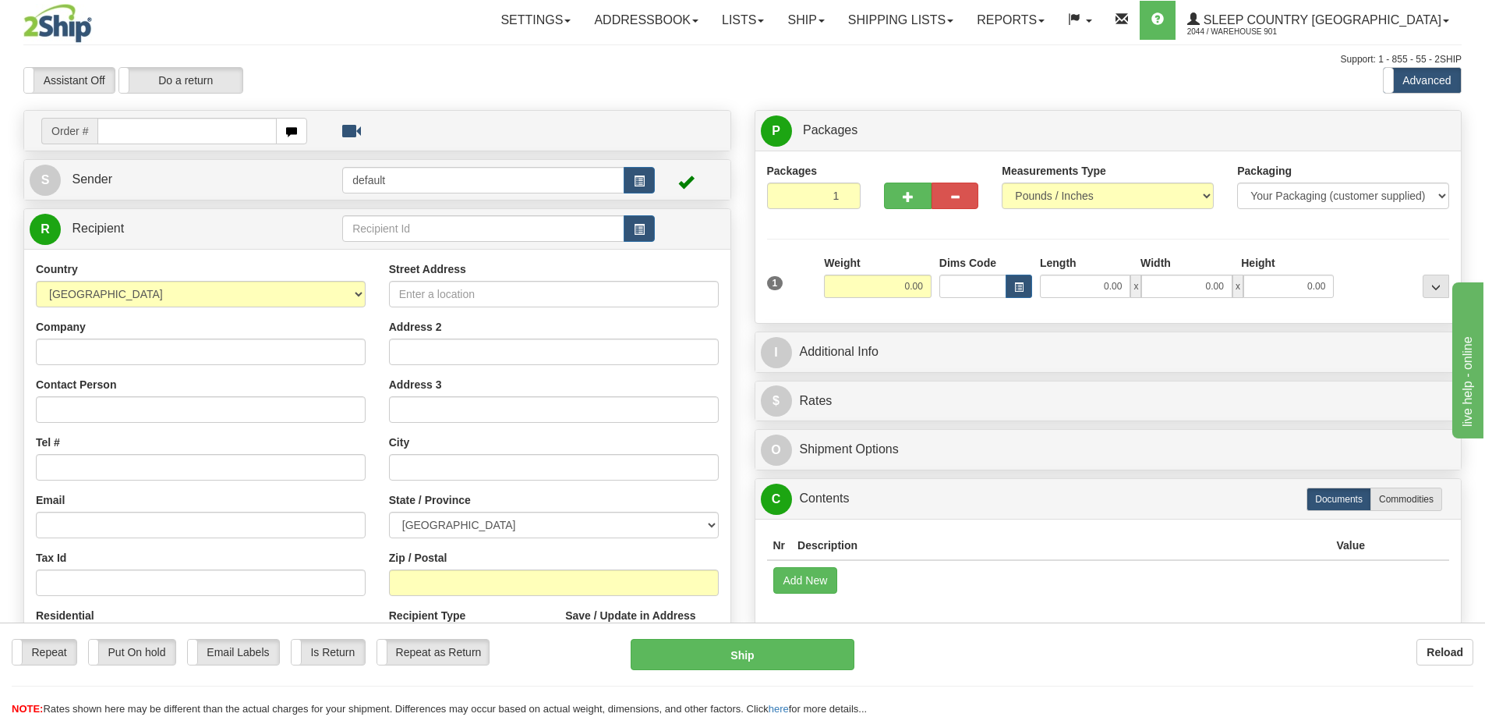
click at [206, 130] on input "text" at bounding box center [186, 131] width 179 height 27
type input "9000I131064"
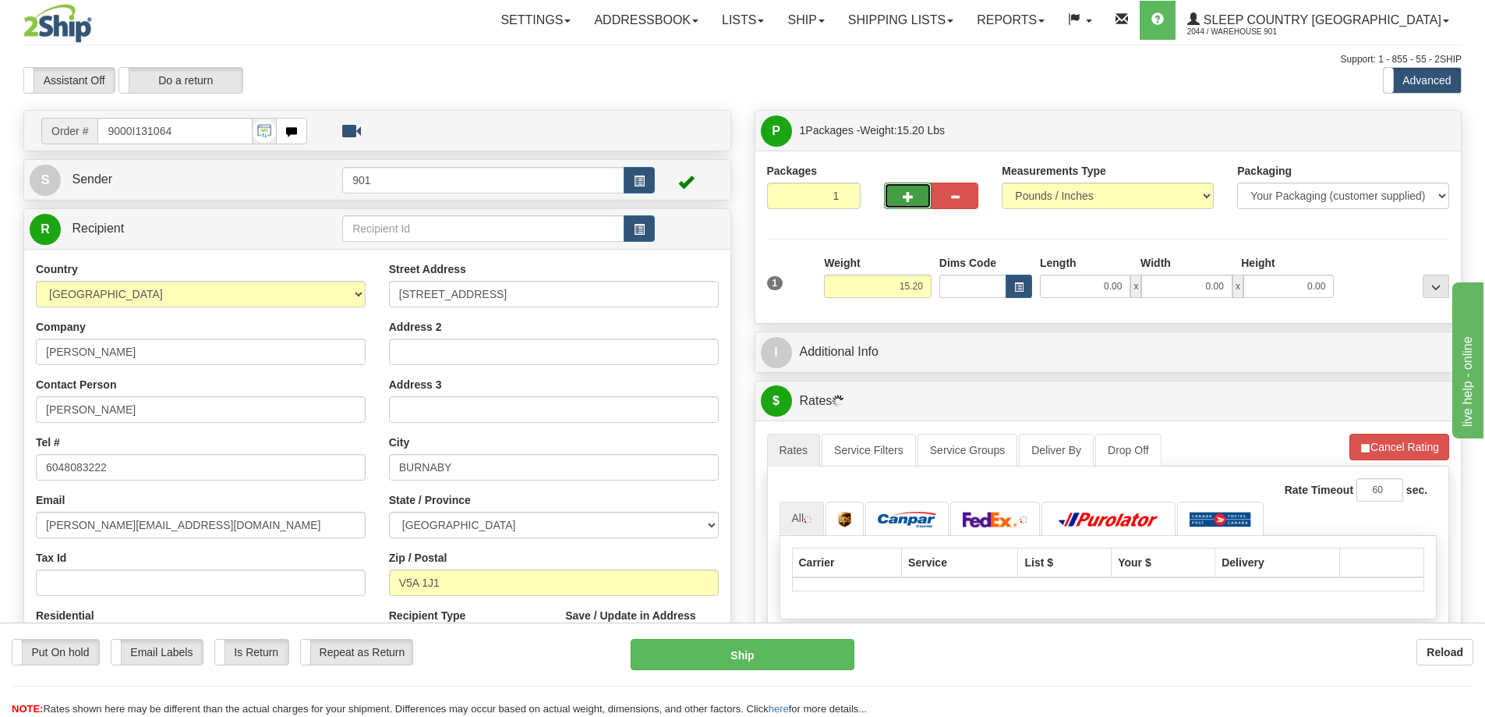
click at [908, 192] on span "button" at bounding box center [908, 197] width 11 height 10
type input "2"
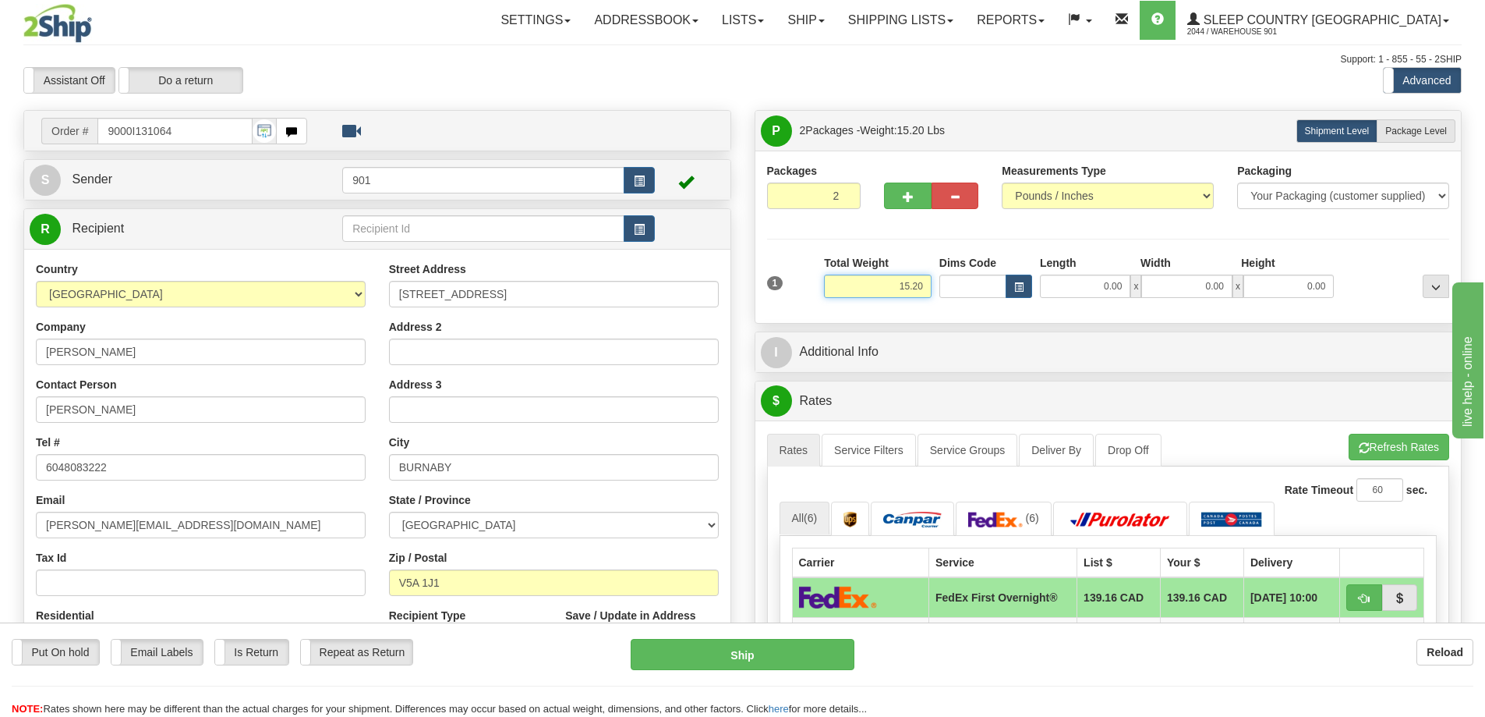
drag, startPoint x: 901, startPoint y: 288, endPoint x: 940, endPoint y: 288, distance: 38.2
click at [940, 288] on div "1 Total Weight 15.20 Dims Code x" at bounding box center [1108, 282] width 691 height 55
type input "7.60"
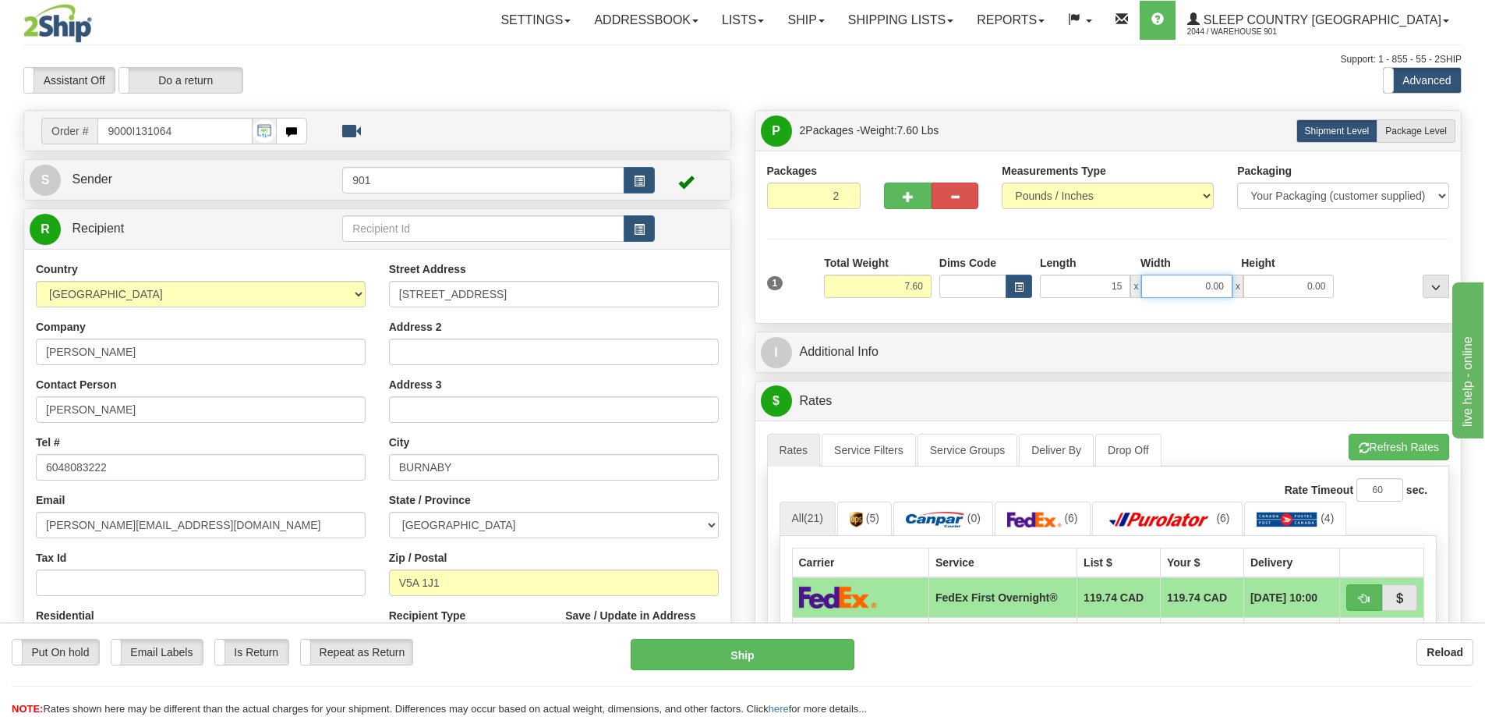
type input "15.00"
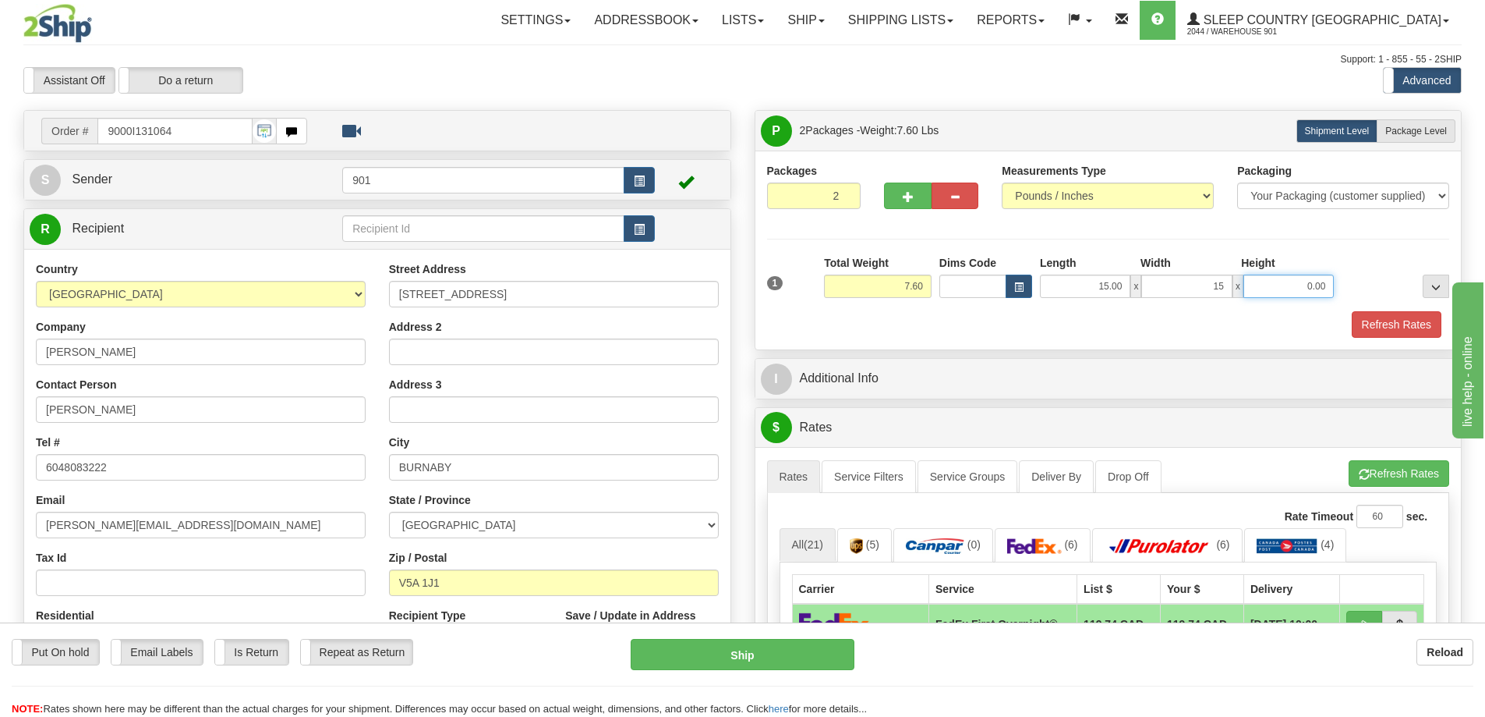
type input "15.00"
type input "7.00"
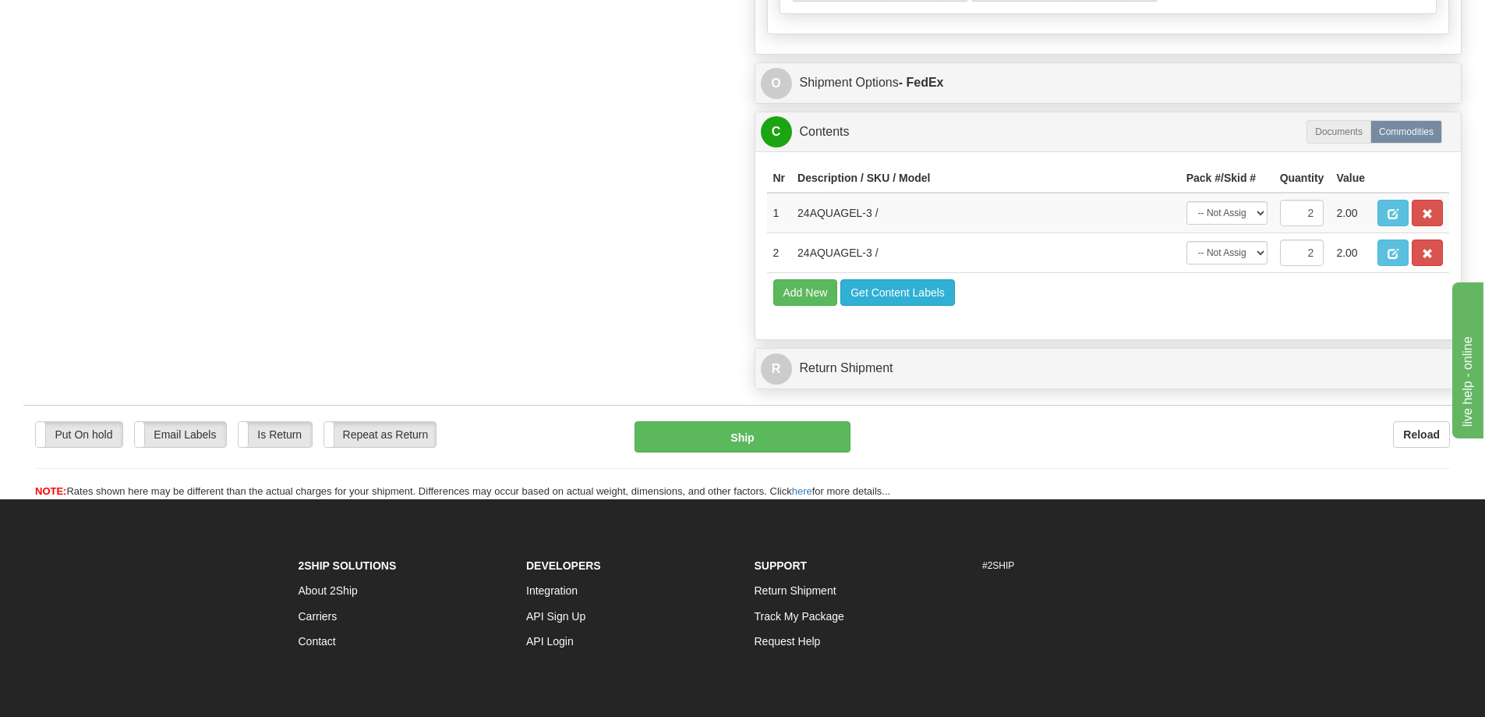
scroll to position [936, 0]
click at [1246, 207] on select "-- Not Assigned -- Package 1 Package 2 Split" at bounding box center [1227, 211] width 81 height 23
select select "0"
click at [1187, 200] on select "-- Not Assigned -- Package 1 Package 2 Split" at bounding box center [1227, 211] width 81 height 23
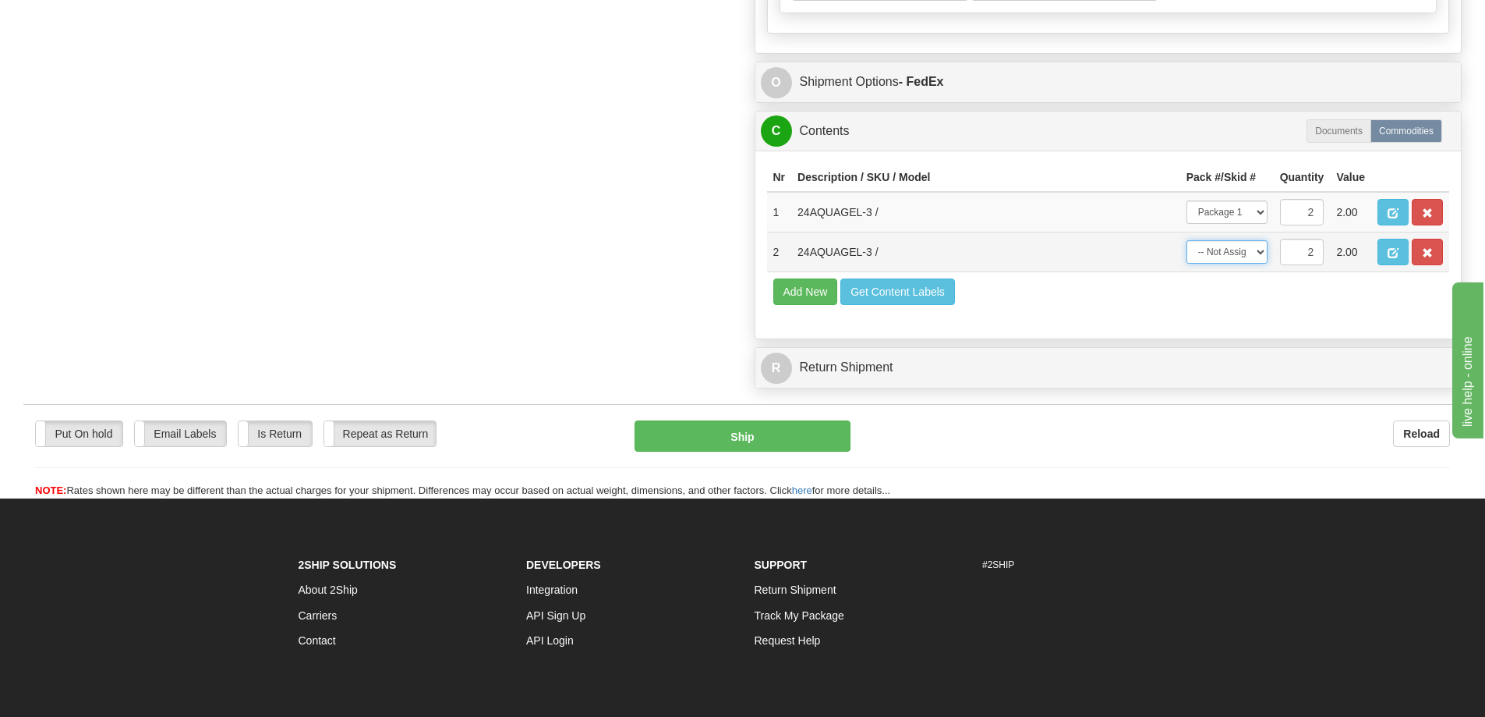
click at [1251, 249] on select "-- Not Assigned -- Package 1 Package 2 Split" at bounding box center [1227, 251] width 81 height 23
select select "1"
click at [1187, 240] on select "-- Not Assigned -- Package 1 Package 2 Split" at bounding box center [1227, 251] width 81 height 23
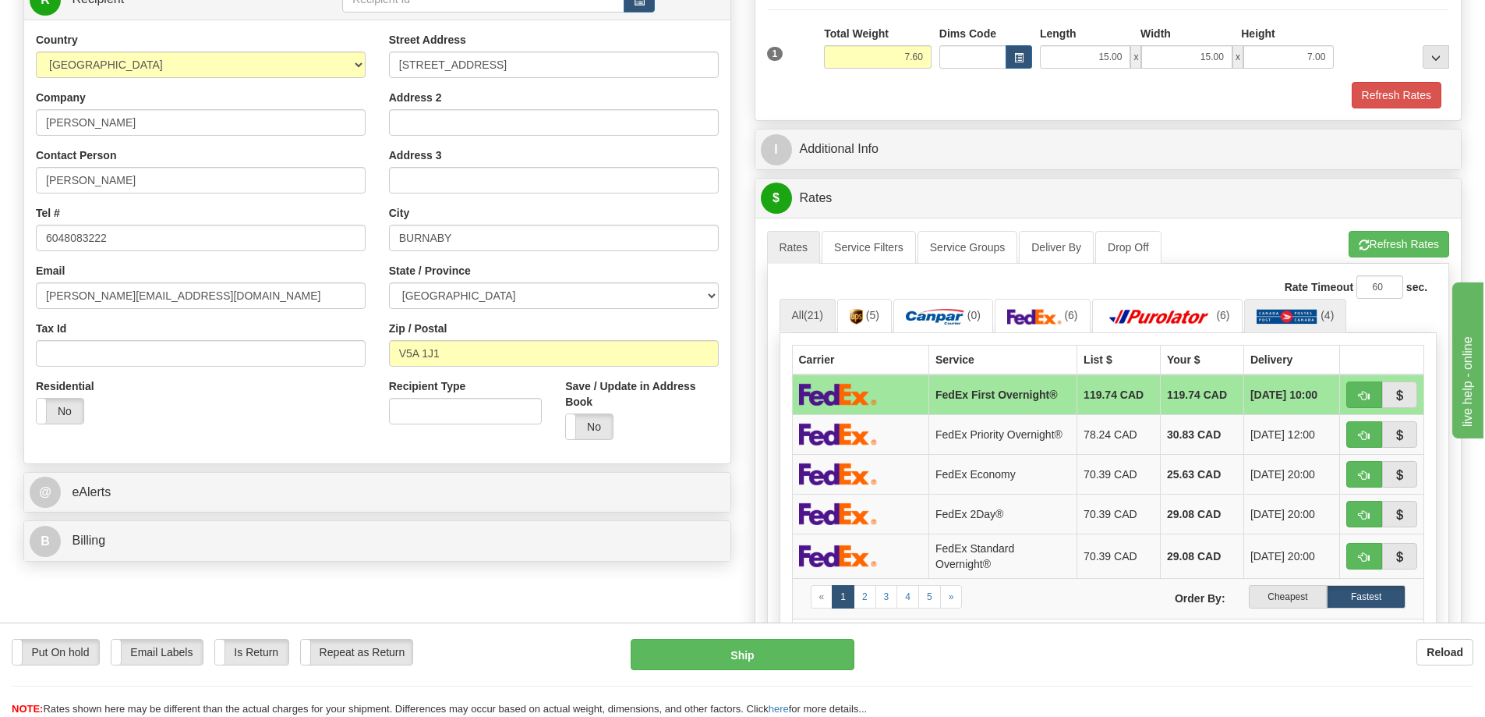
scroll to position [0, 0]
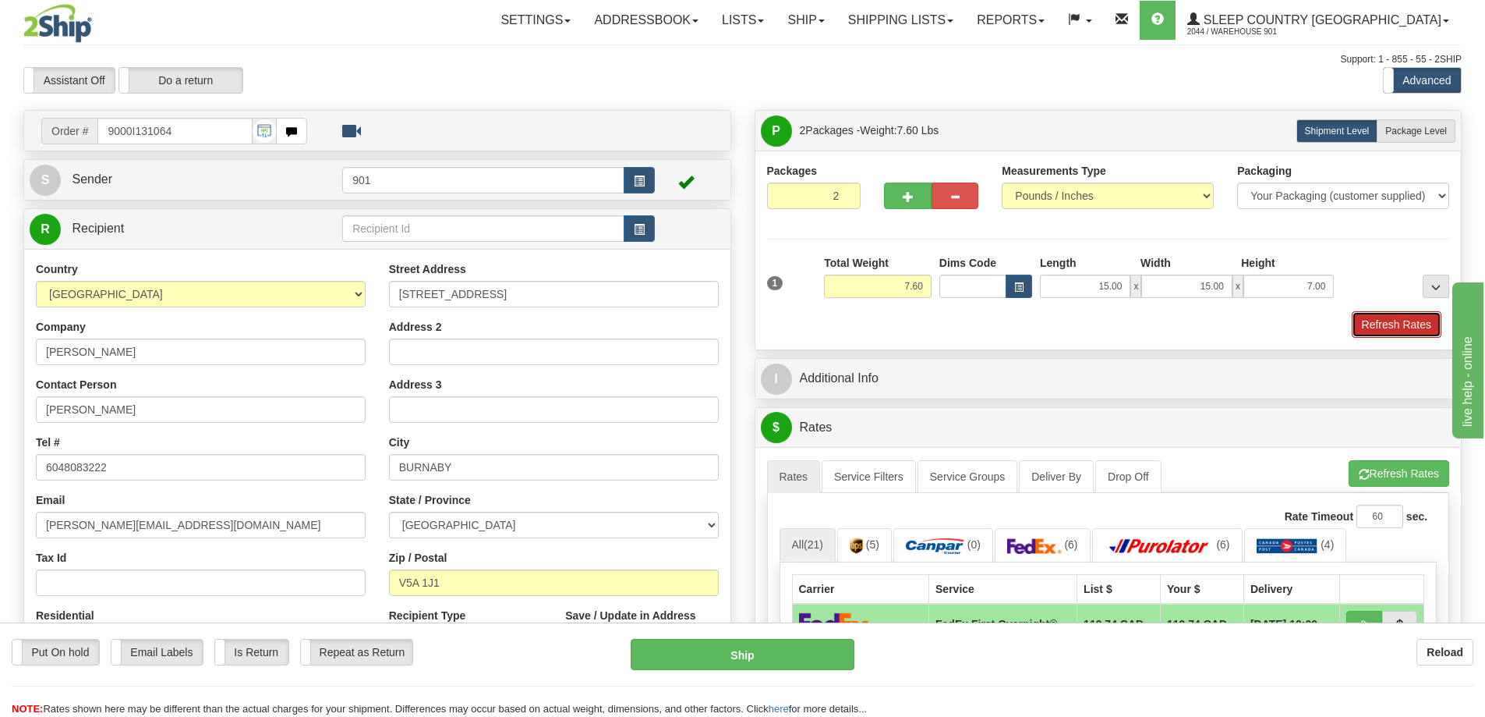
drag, startPoint x: 1368, startPoint y: 313, endPoint x: 1329, endPoint y: 310, distance: 39.1
click at [1369, 313] on button "Refresh Rates" at bounding box center [1397, 324] width 90 height 27
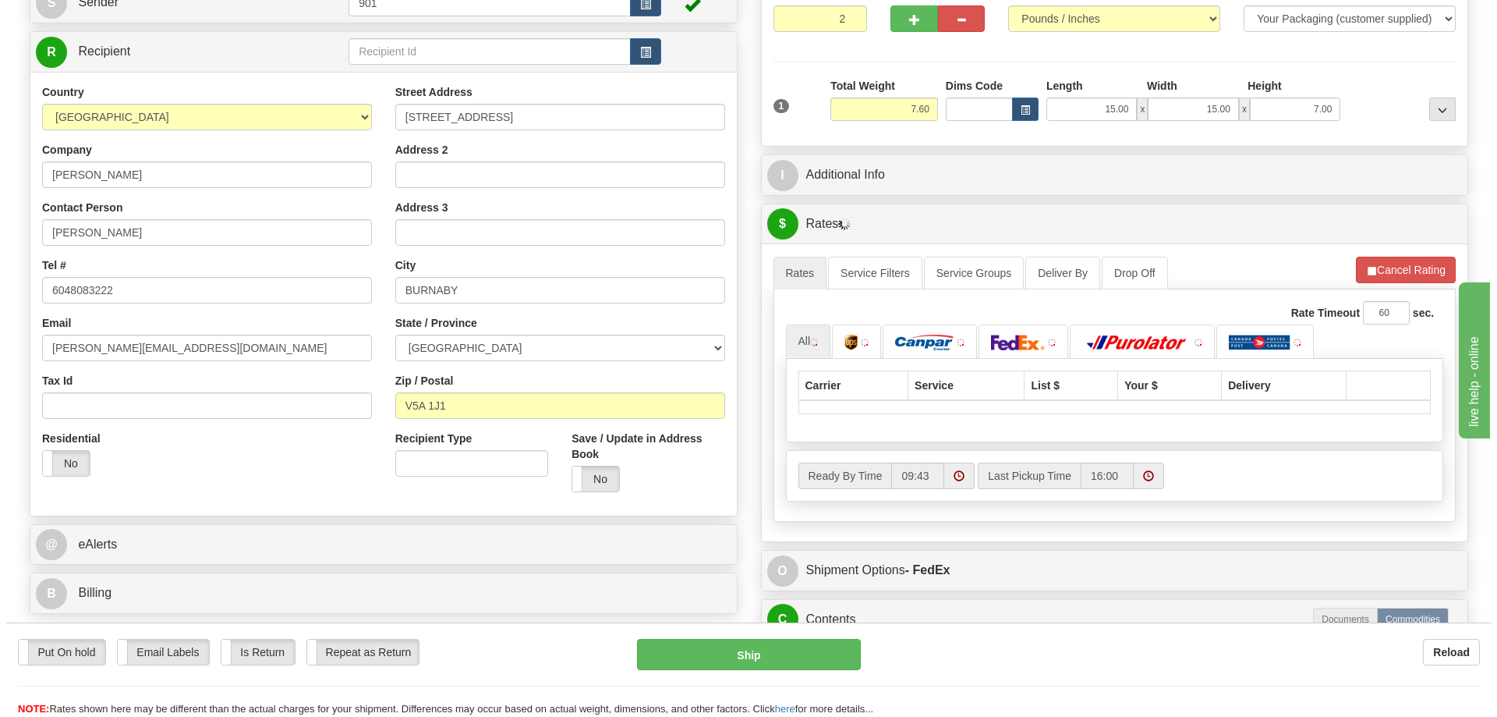
scroll to position [312, 0]
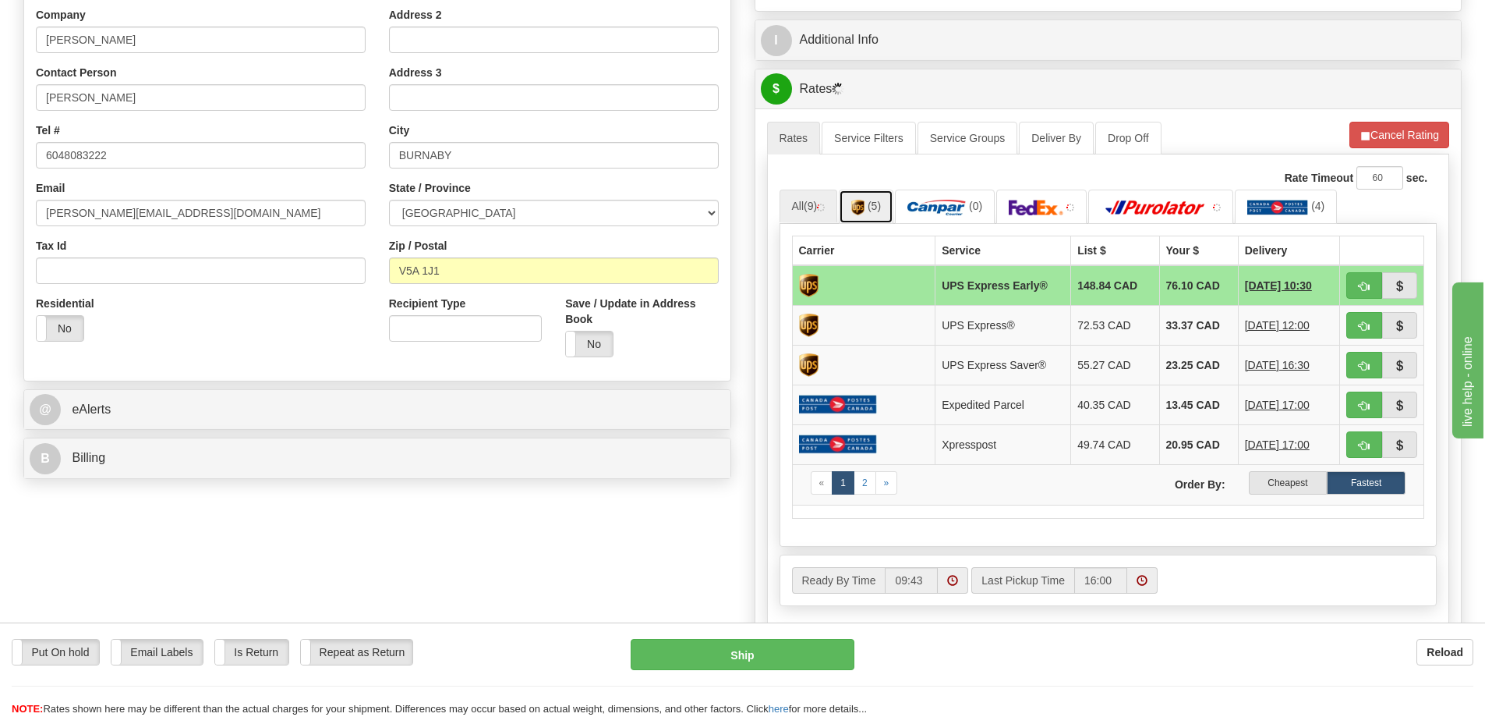
click at [869, 211] on link "(5)" at bounding box center [866, 206] width 55 height 34
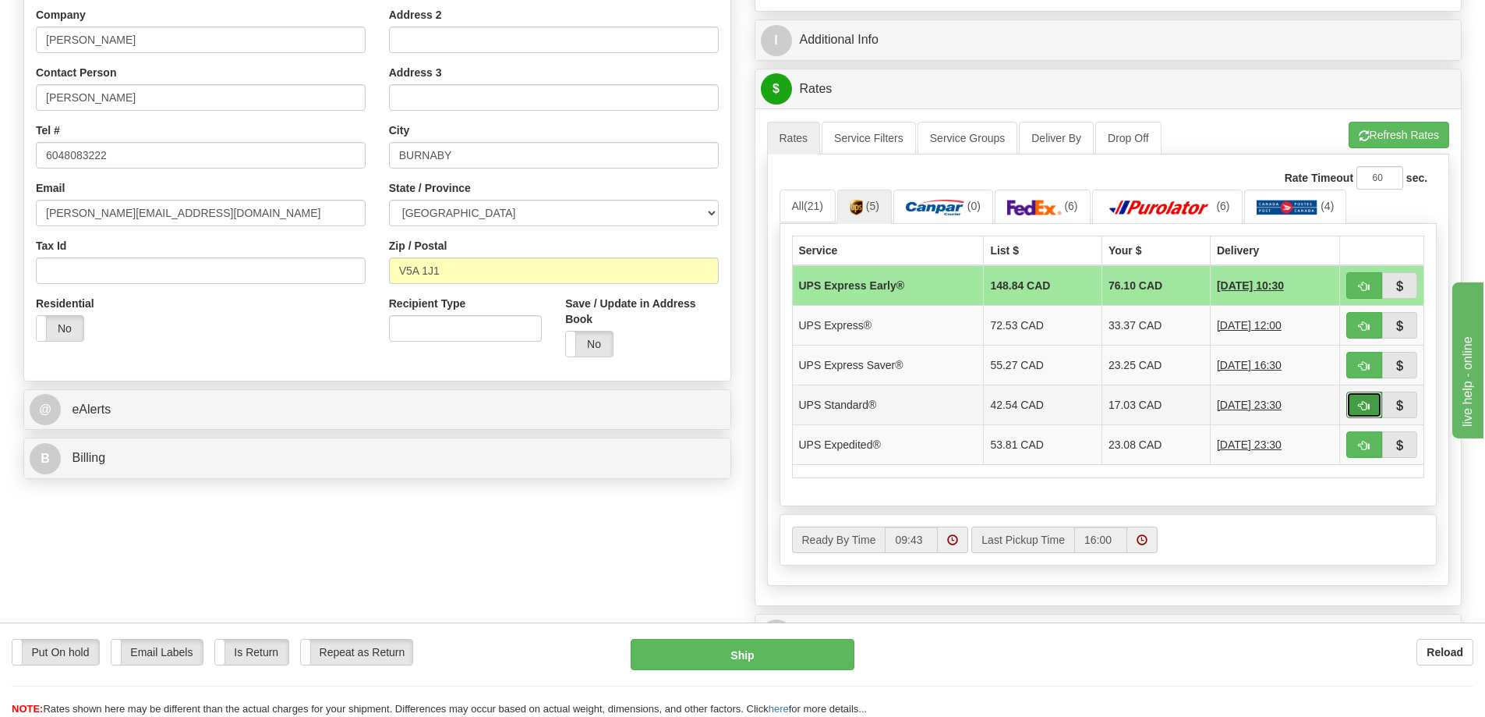
click at [1361, 402] on span "button" at bounding box center [1364, 406] width 11 height 10
type input "11"
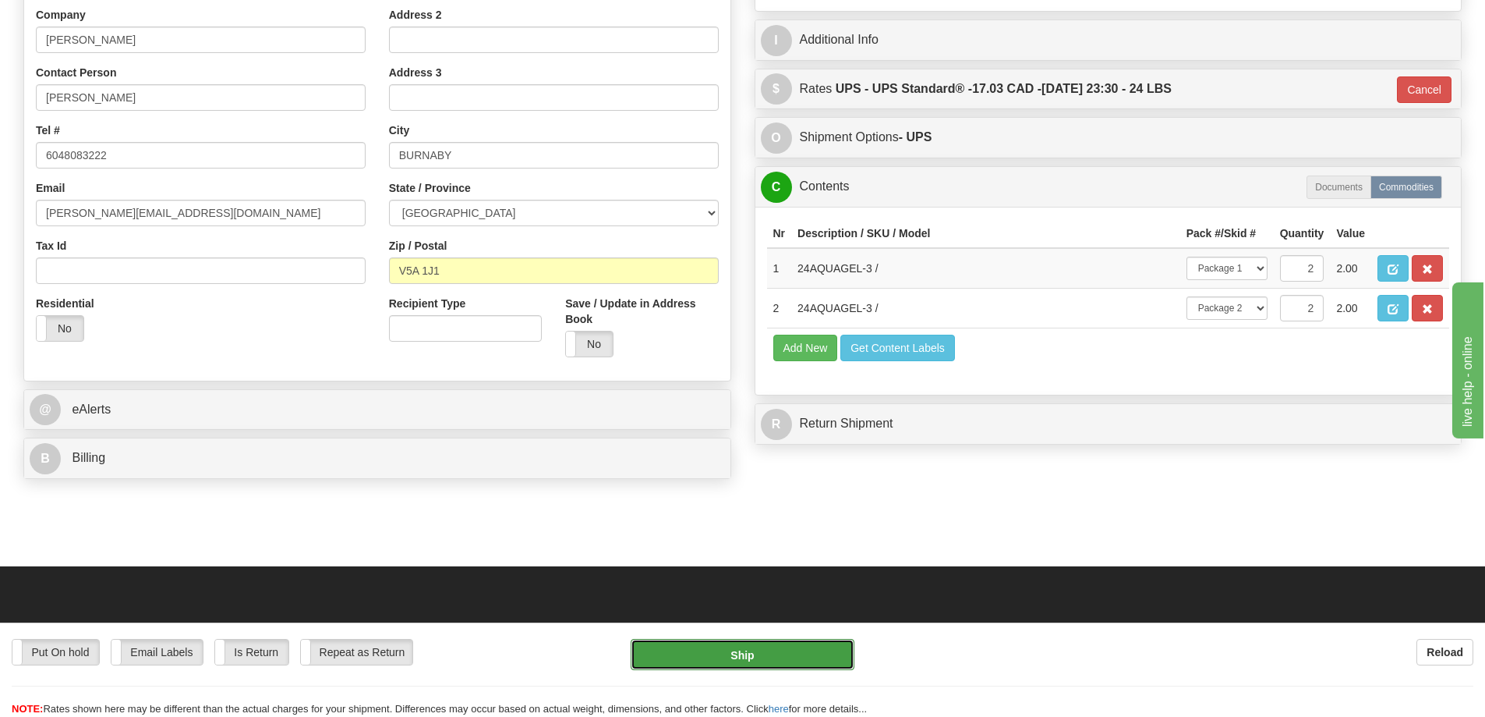
click at [800, 655] on button "Ship" at bounding box center [743, 654] width 224 height 31
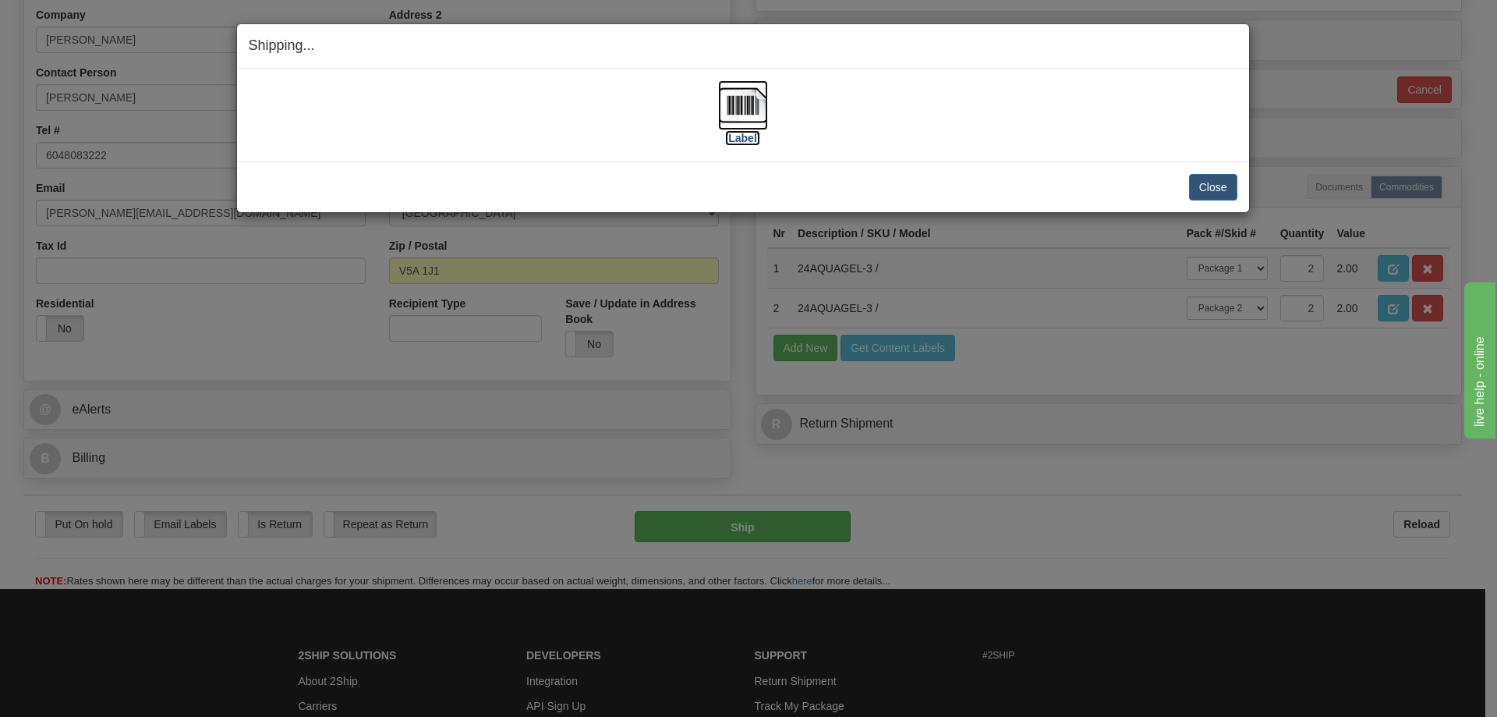
click at [738, 105] on img at bounding box center [743, 105] width 50 height 50
click at [1192, 190] on button "Close" at bounding box center [1213, 187] width 48 height 27
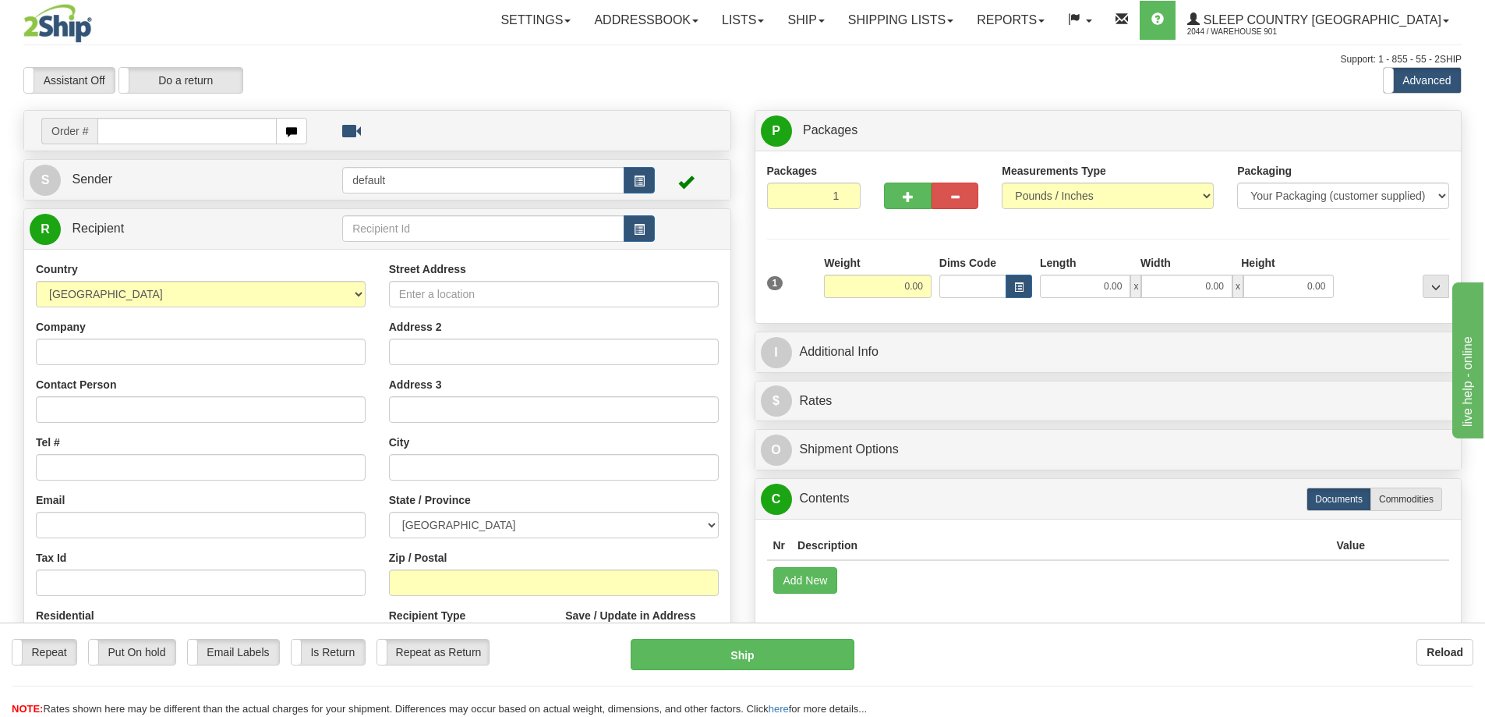
click at [155, 135] on input "text" at bounding box center [186, 131] width 179 height 27
type input "9000I132708"
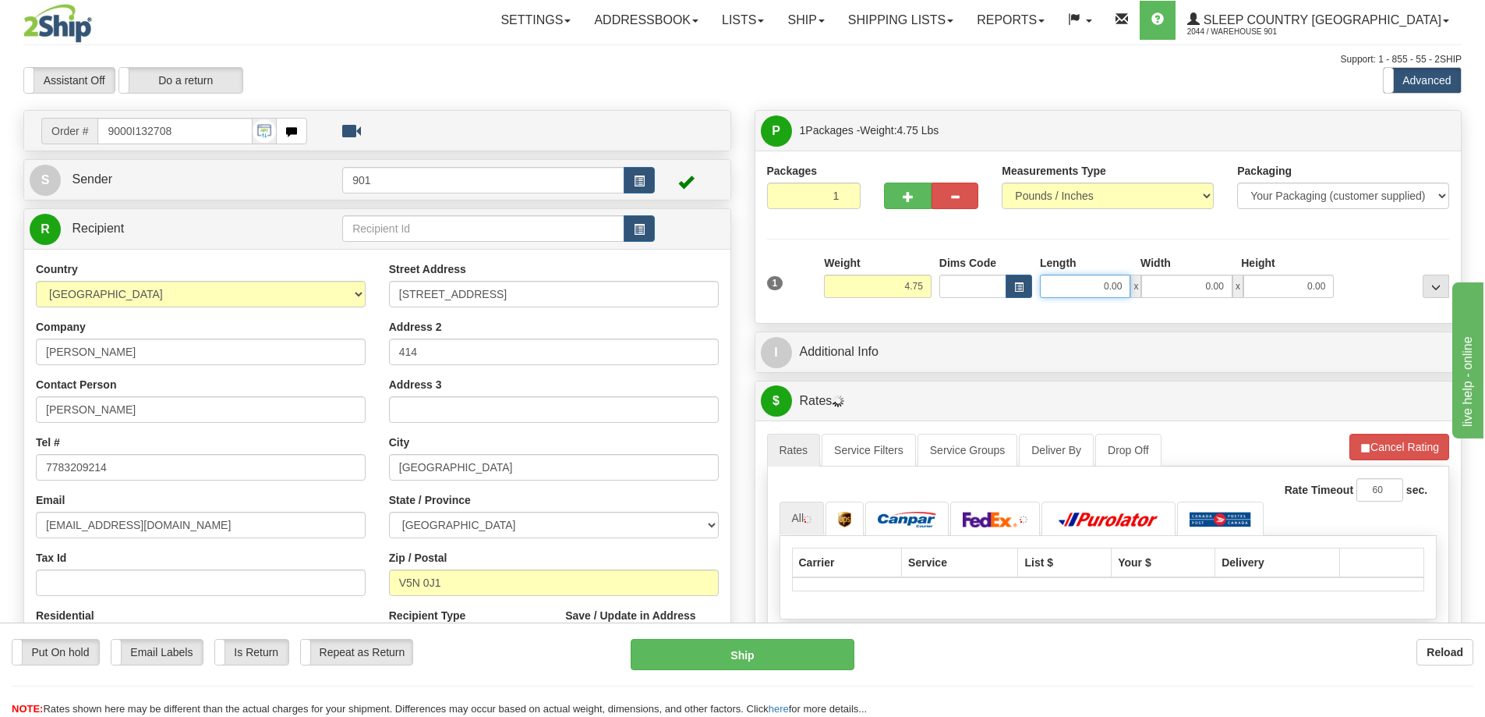
drag, startPoint x: 1099, startPoint y: 285, endPoint x: 1136, endPoint y: 288, distance: 37.6
click at [1136, 288] on div "0.00 x 0.00 x 0.00" at bounding box center [1187, 285] width 294 height 23
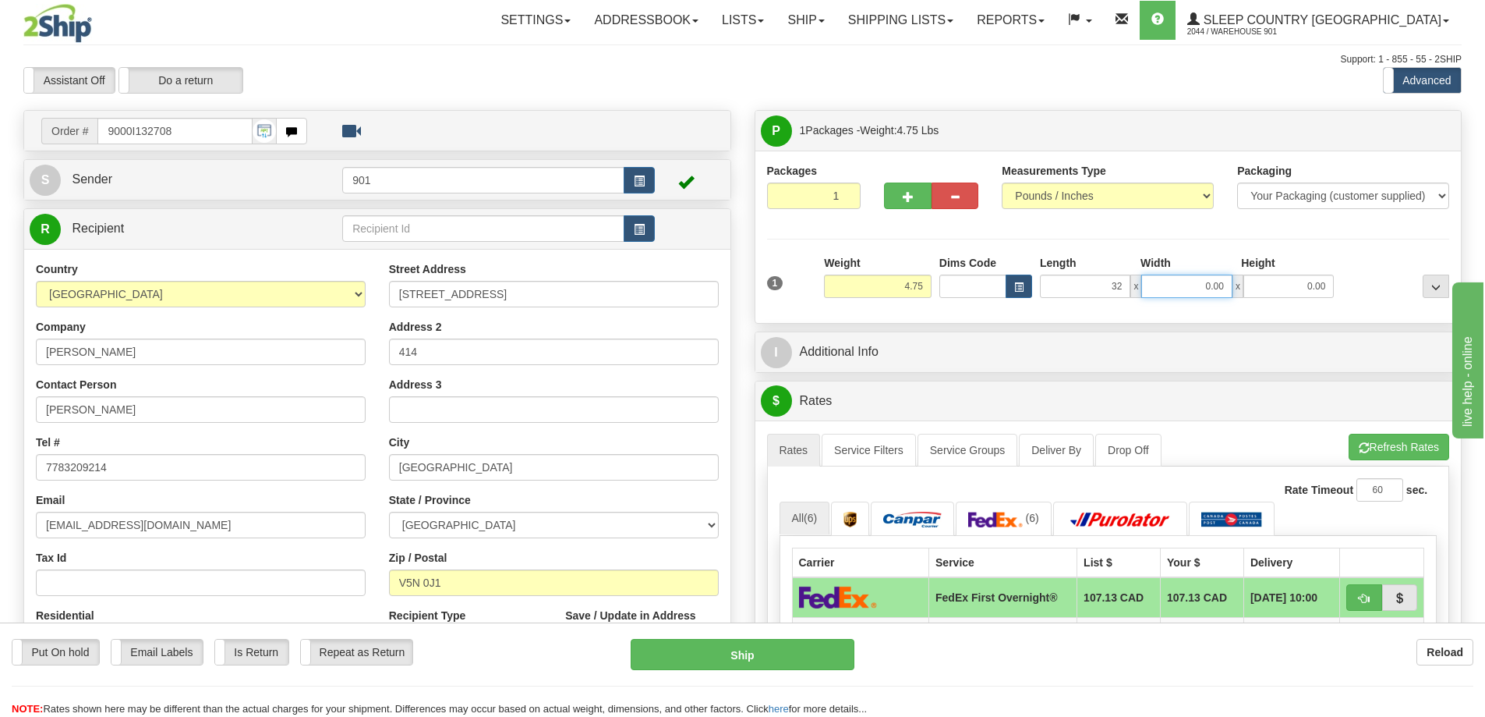
type input "32.00"
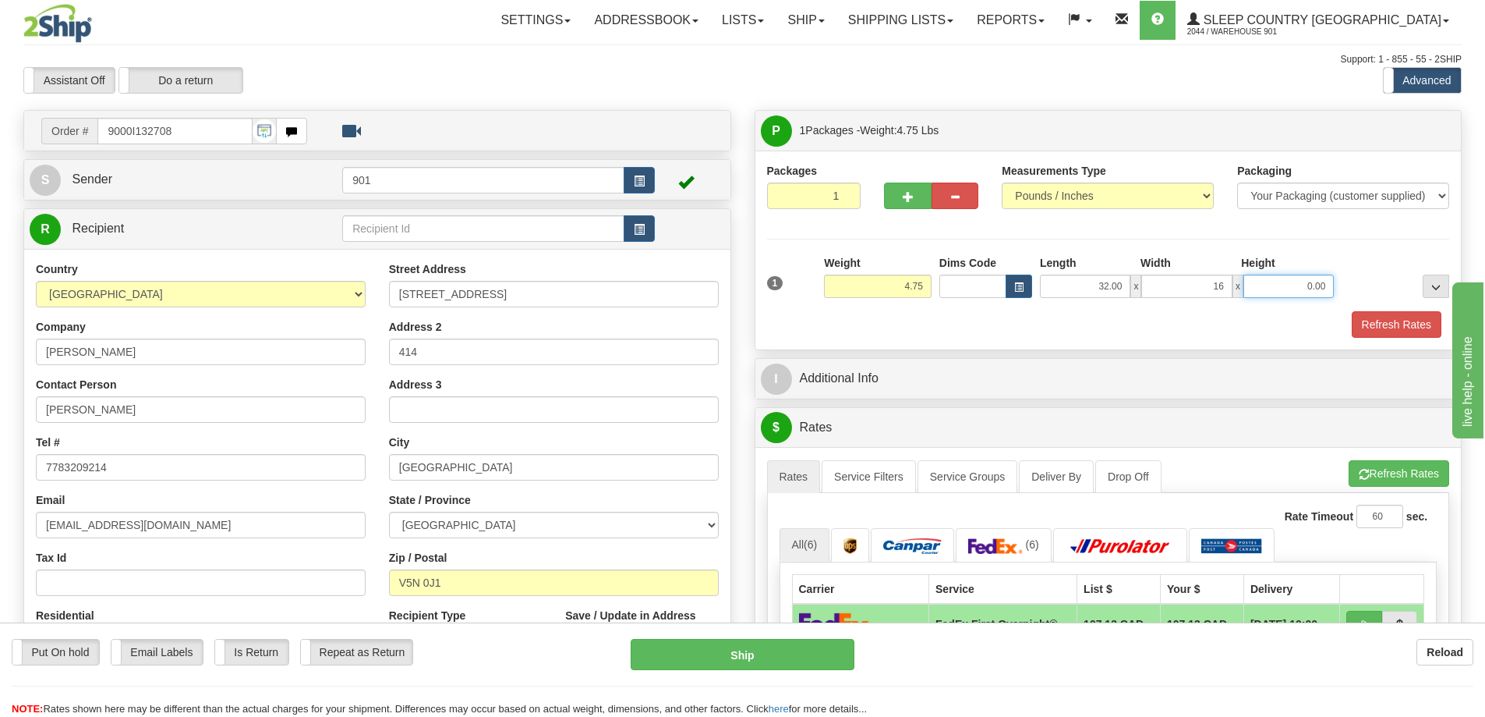
type input "16.00"
type input "8.00"
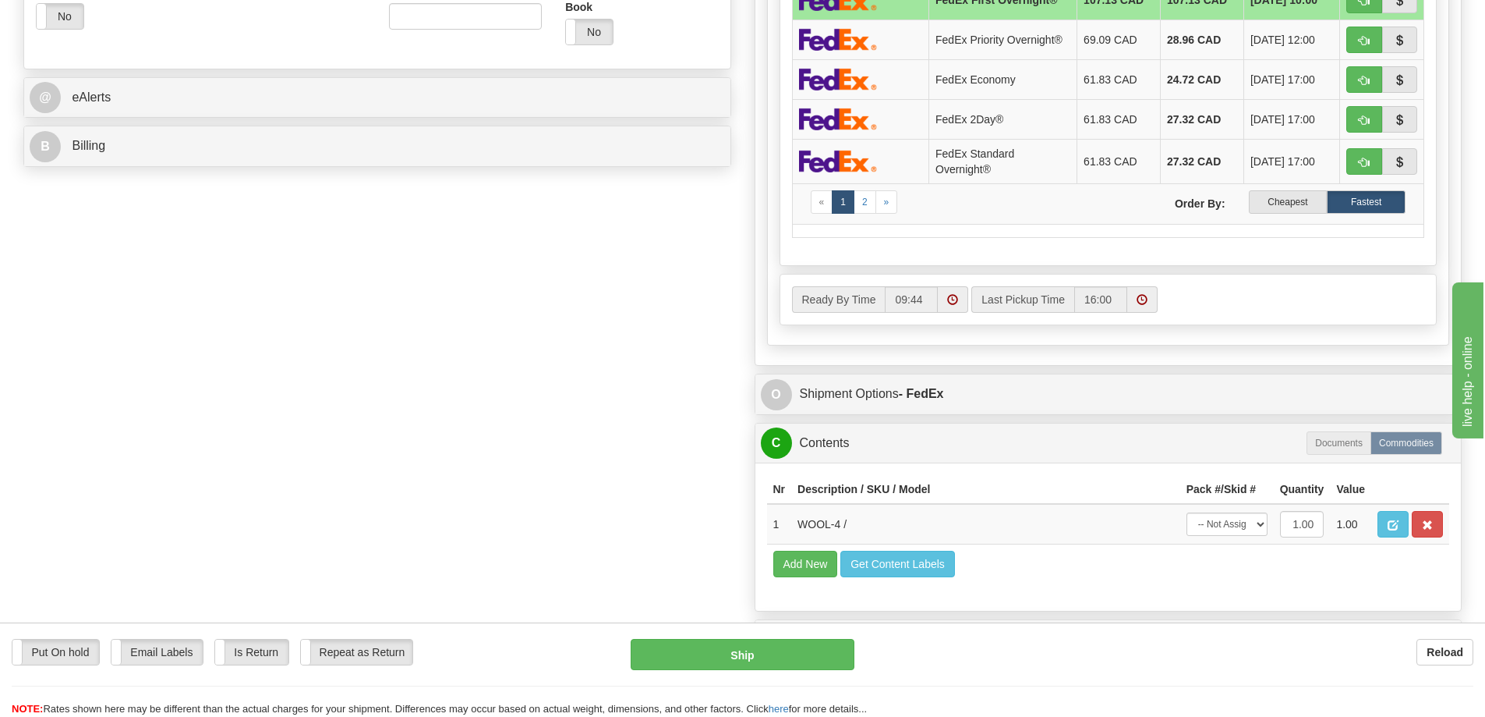
scroll to position [702, 0]
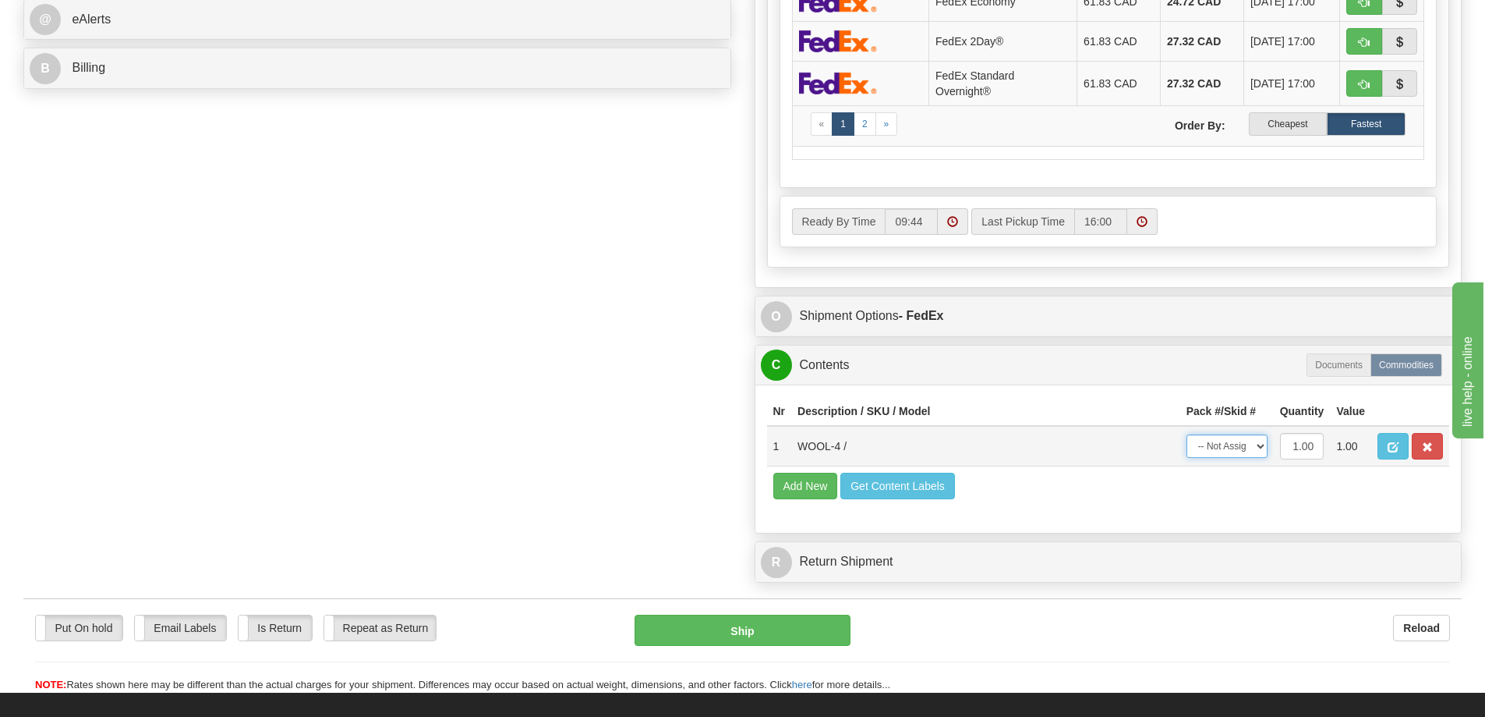
click at [1249, 447] on select "-- Not Assigned -- Package 1" at bounding box center [1227, 445] width 81 height 23
select select "0"
click at [1187, 434] on select "-- Not Assigned -- Package 1" at bounding box center [1227, 445] width 81 height 23
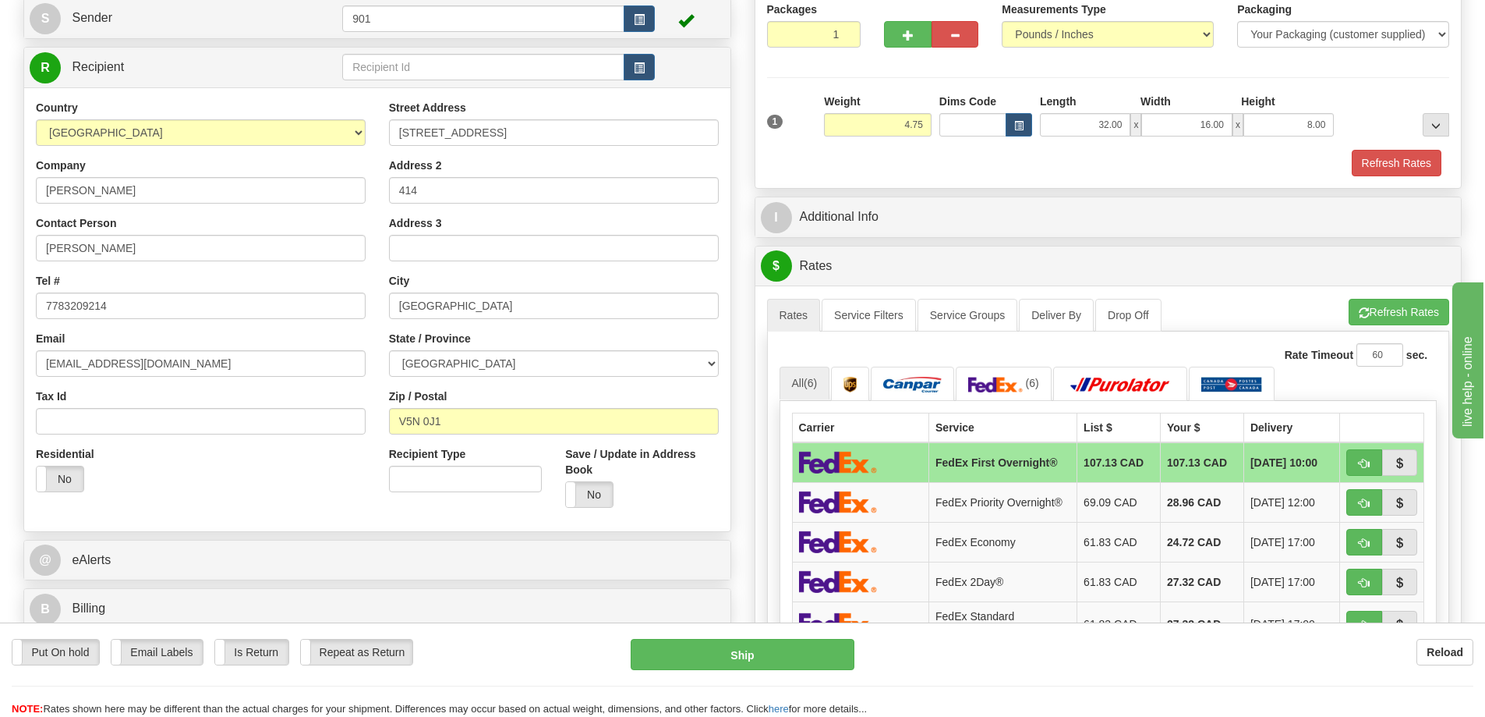
scroll to position [156, 0]
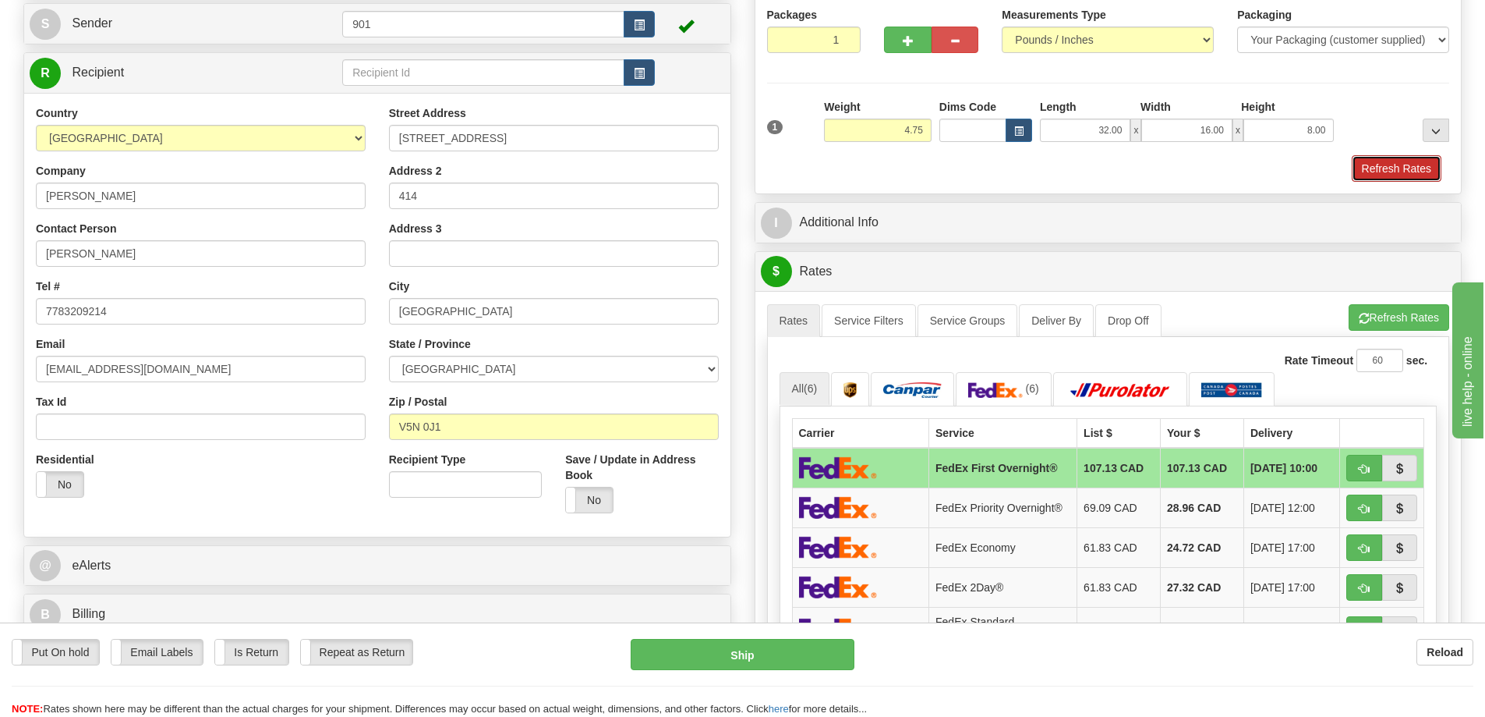
click at [1386, 163] on button "Refresh Rates" at bounding box center [1397, 168] width 90 height 27
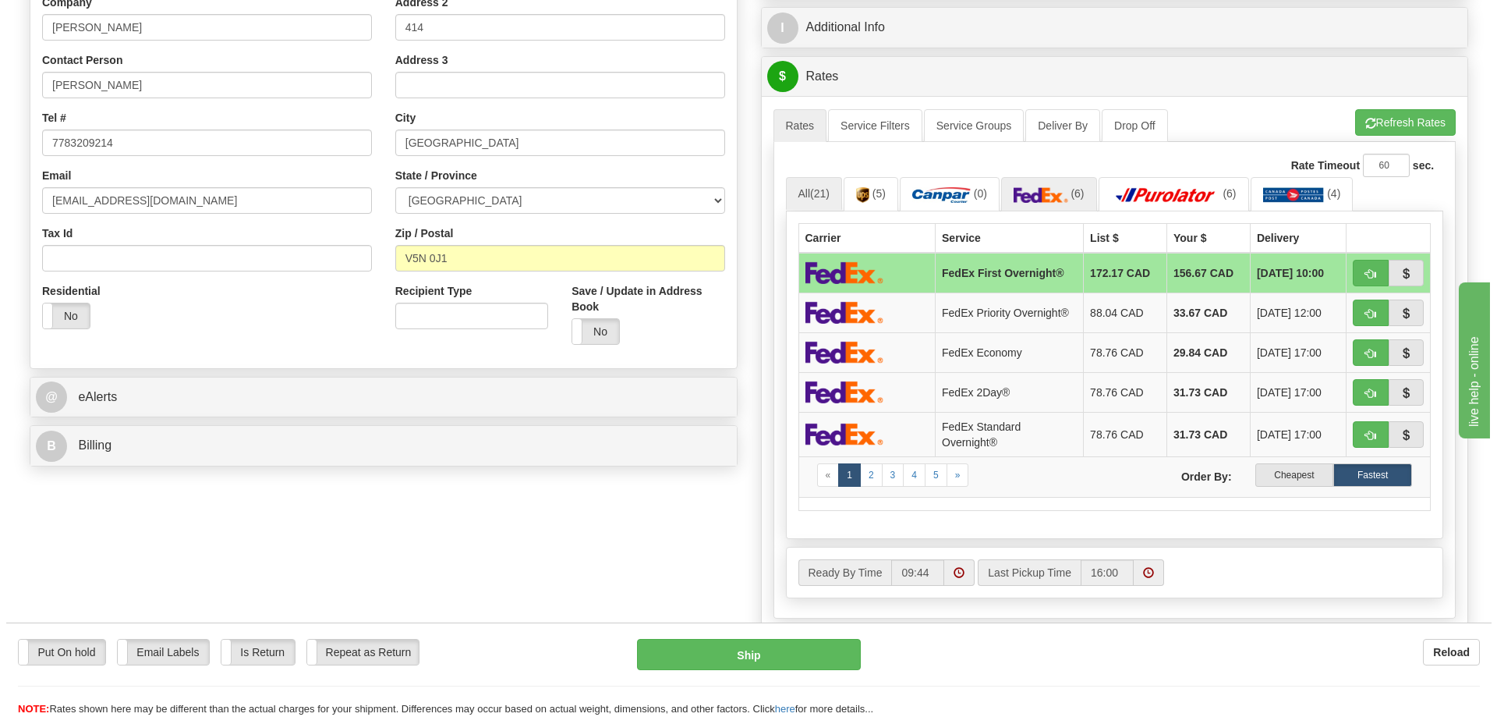
scroll to position [390, 0]
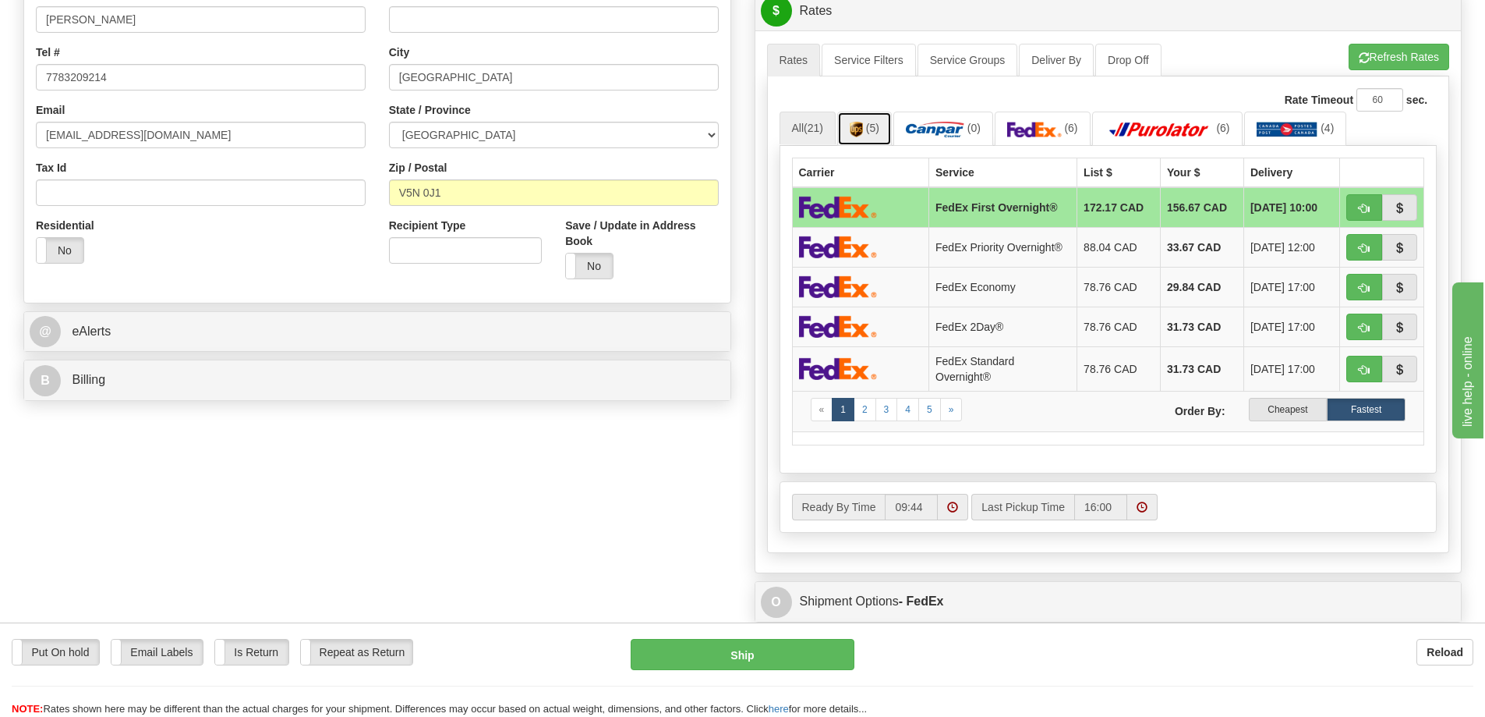
click at [857, 118] on link "(5)" at bounding box center [864, 128] width 55 height 34
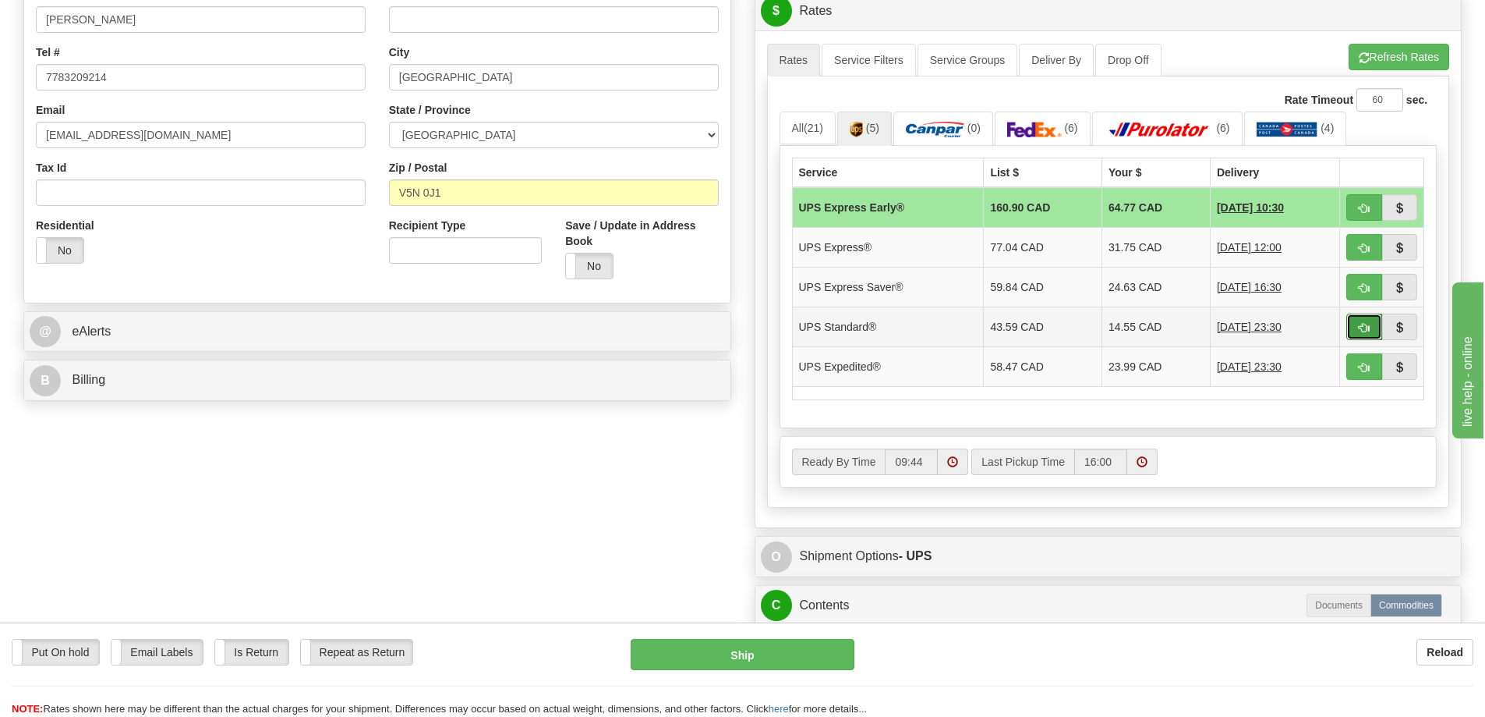
click at [1362, 325] on span "button" at bounding box center [1364, 328] width 11 height 10
type input "11"
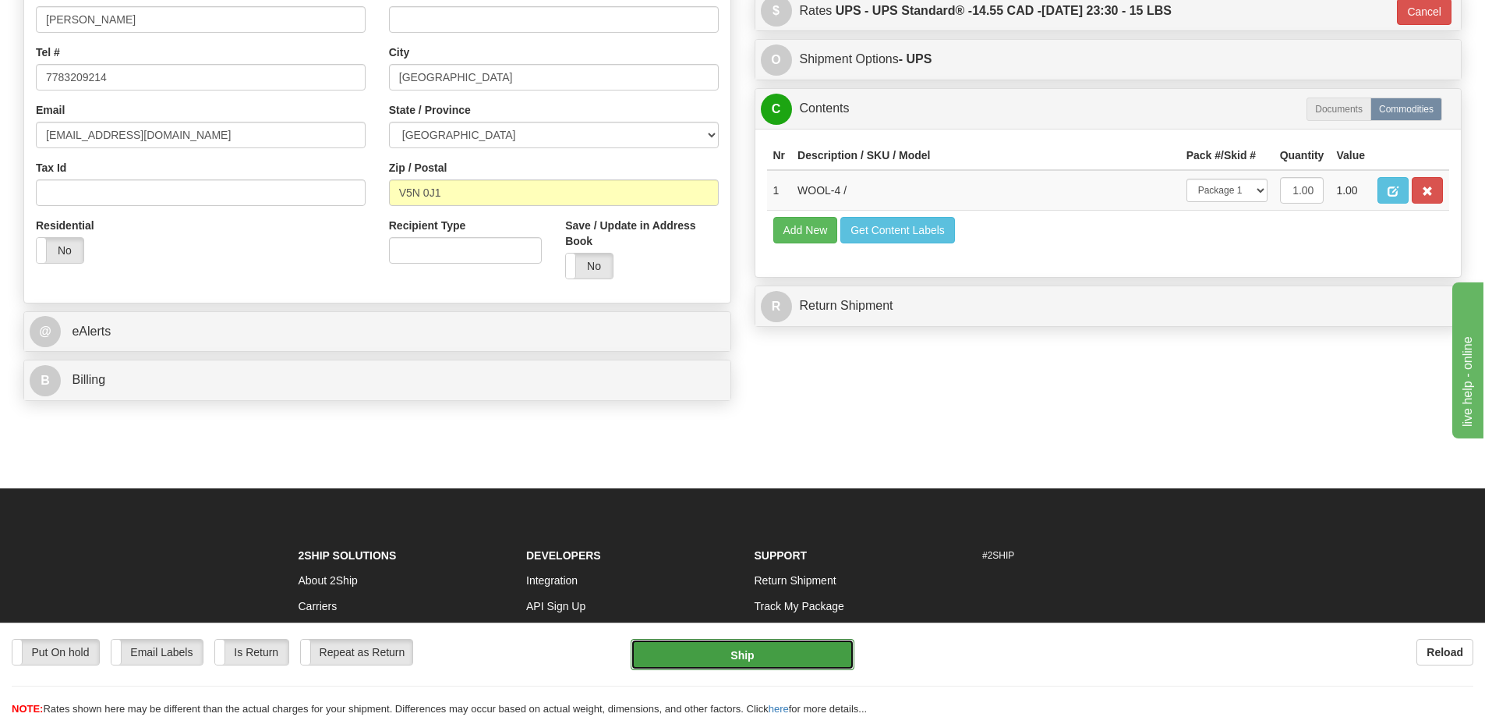
click at [741, 648] on button "Ship" at bounding box center [743, 654] width 224 height 31
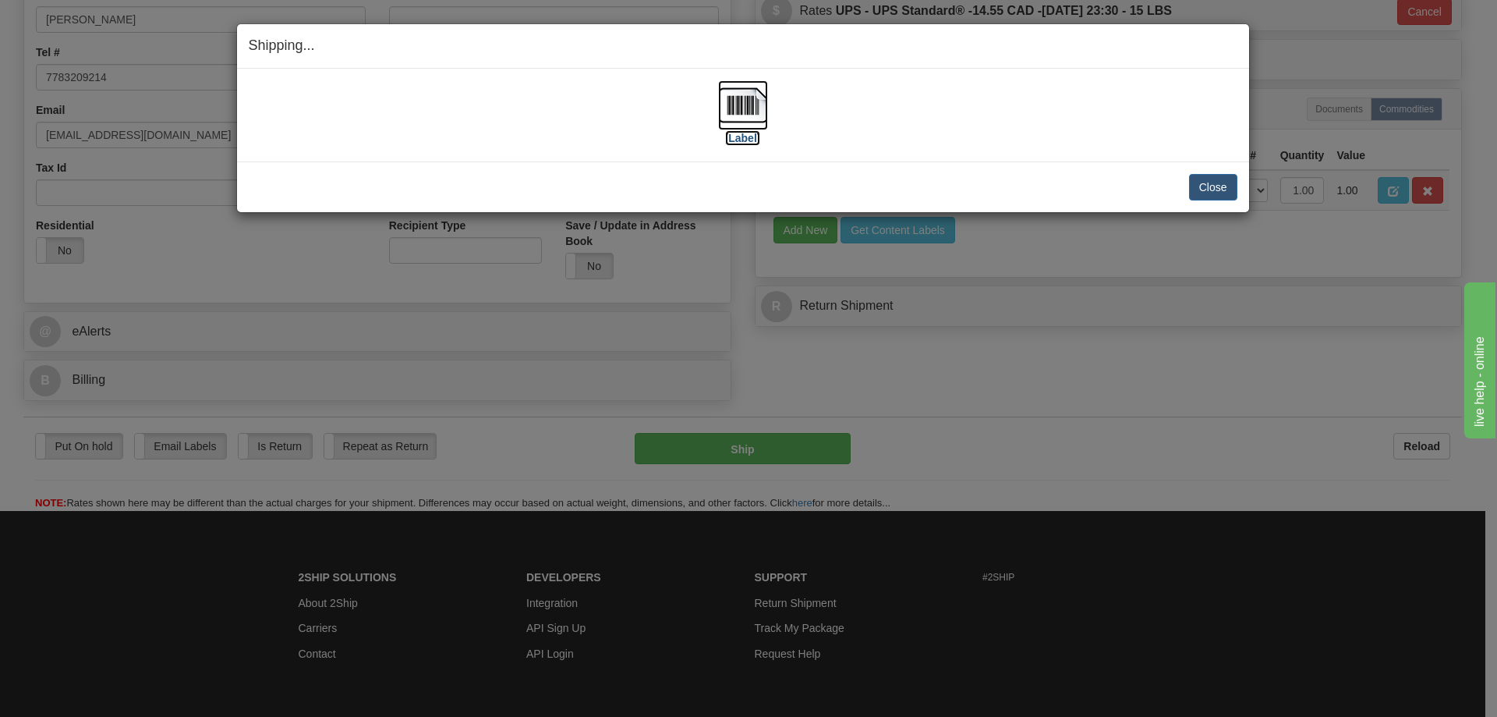
click at [742, 107] on img at bounding box center [743, 105] width 50 height 50
click at [1222, 189] on button "Close" at bounding box center [1213, 187] width 48 height 27
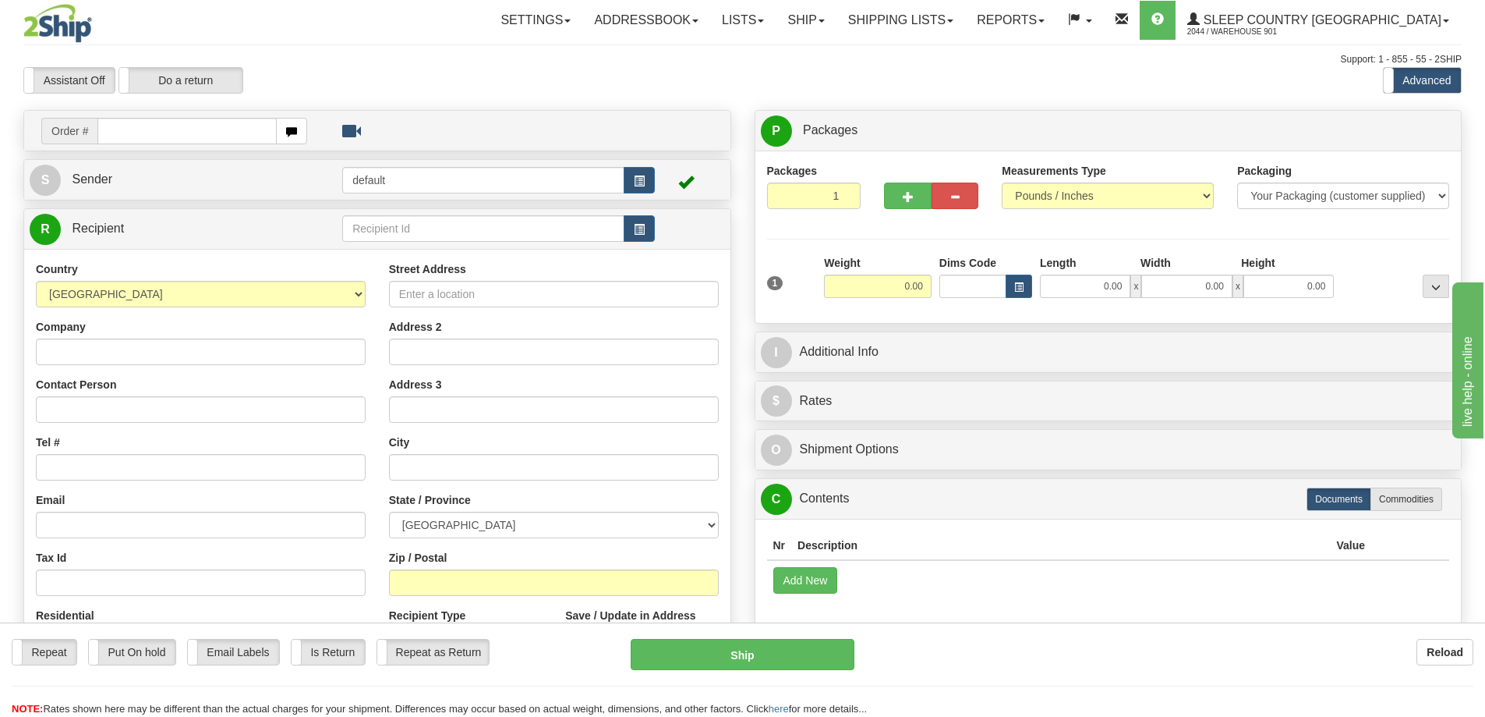
click at [158, 140] on input "text" at bounding box center [186, 131] width 179 height 27
type input "9000I133253"
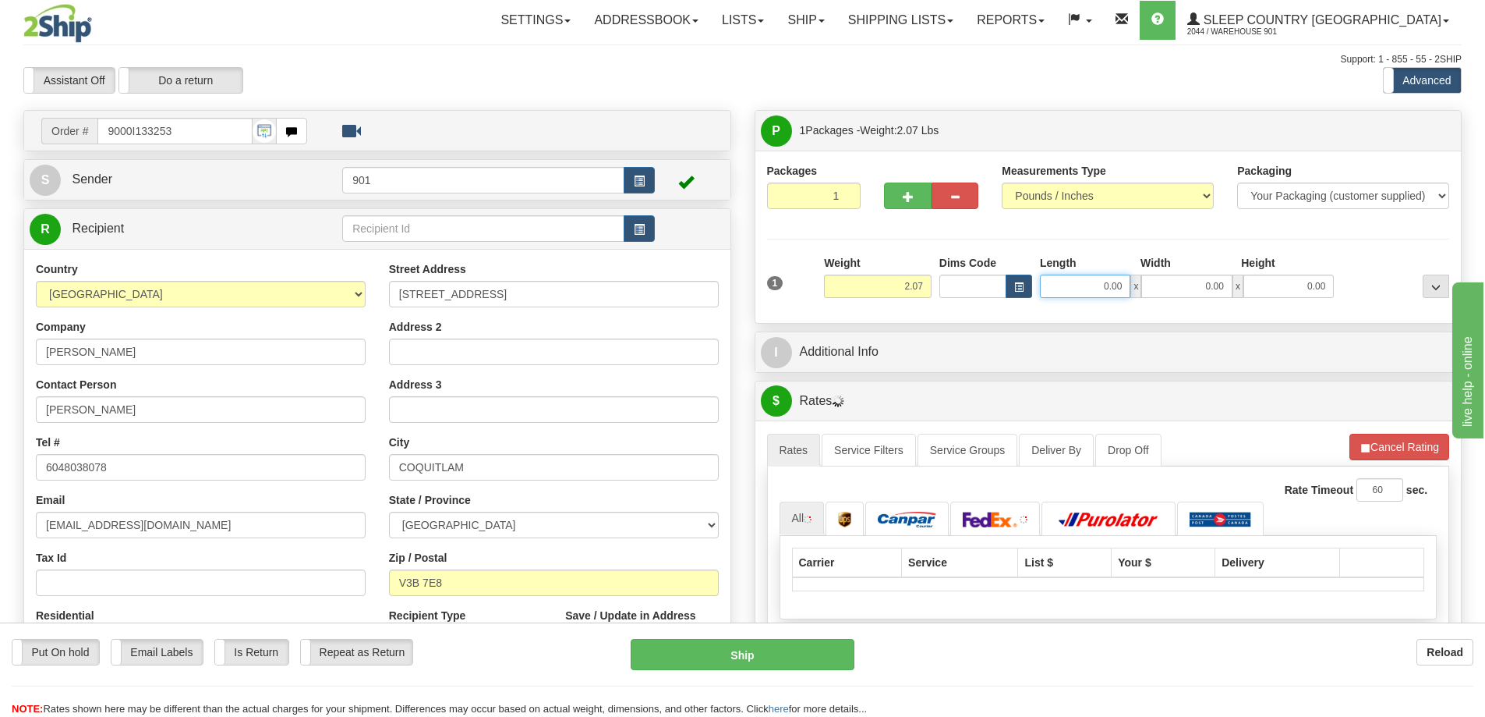
drag, startPoint x: 1096, startPoint y: 282, endPoint x: 1140, endPoint y: 287, distance: 43.9
click at [1140, 287] on div "0.00 x 0.00 x 0.00" at bounding box center [1187, 285] width 294 height 23
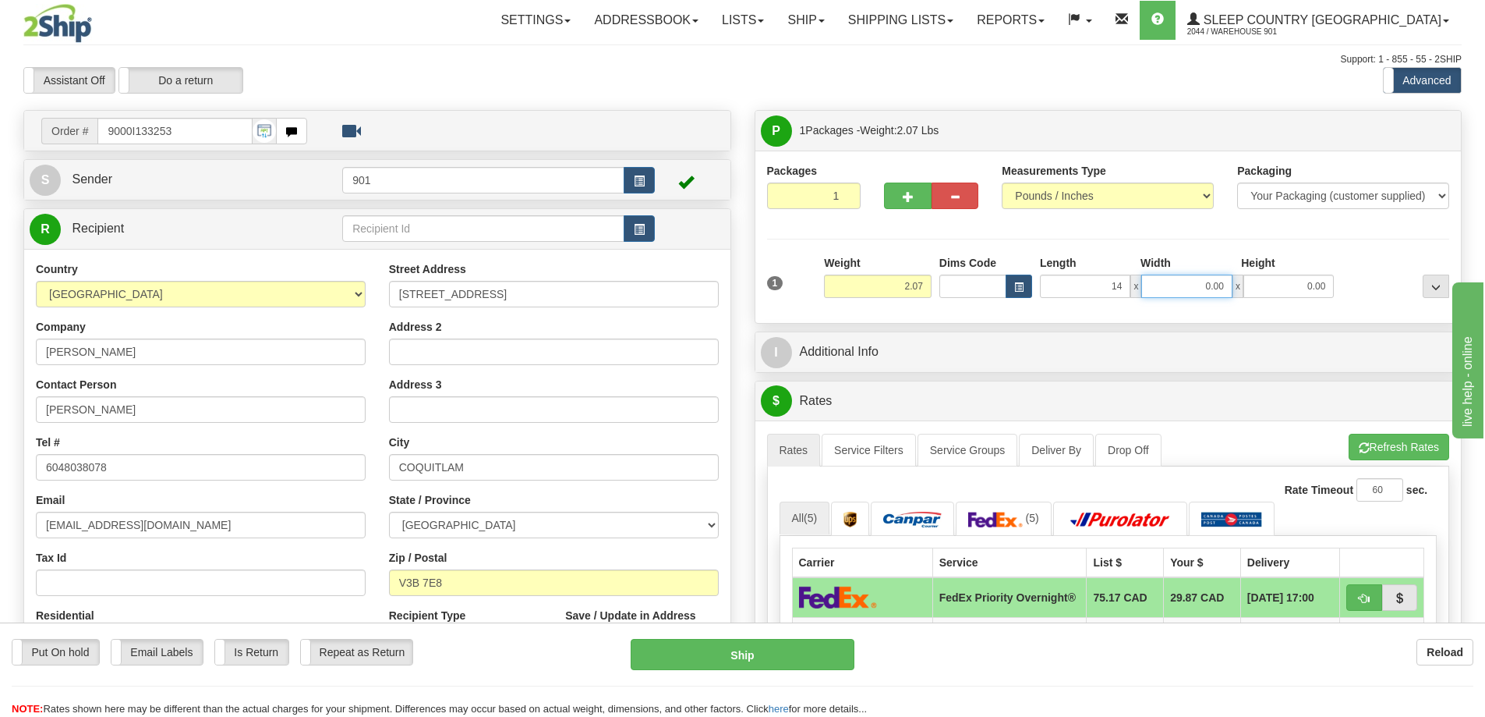
type input "14.00"
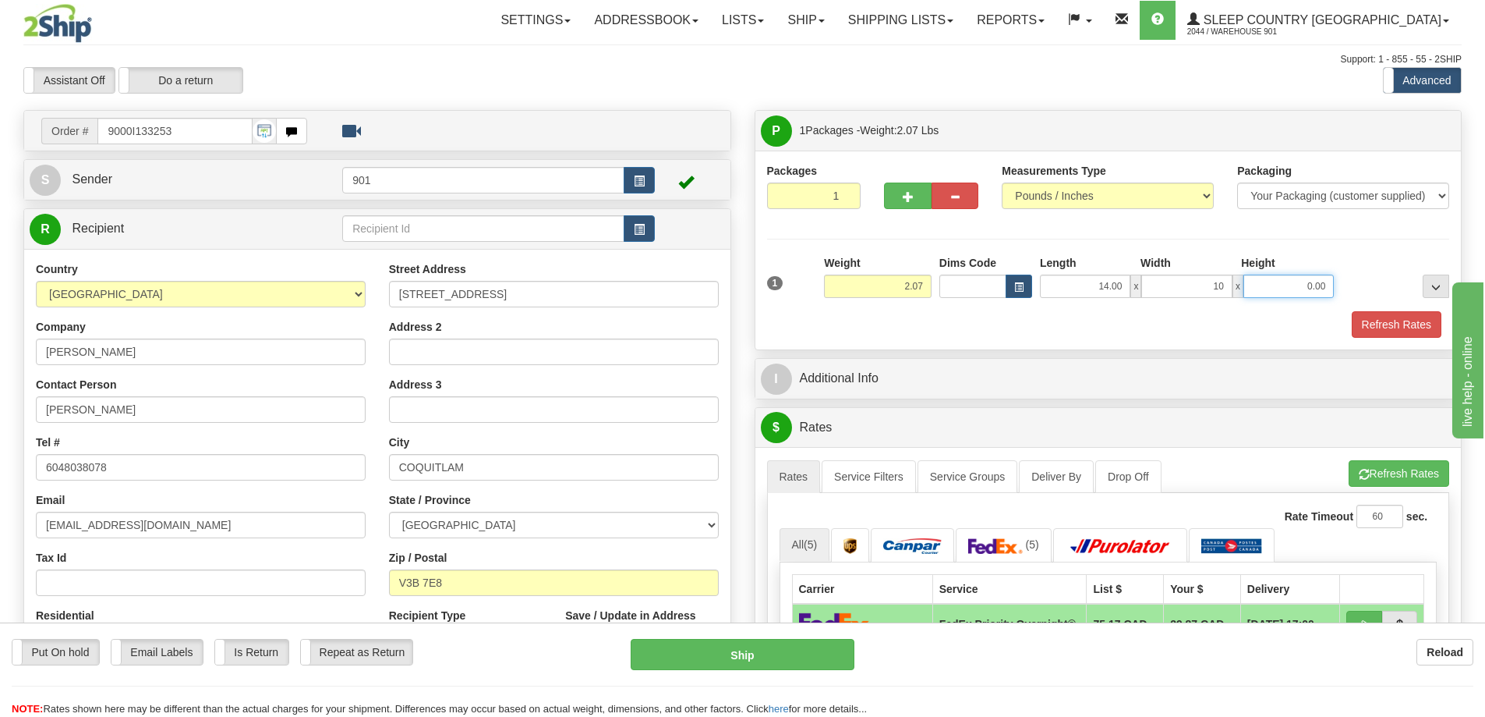
type input "10.00"
type input "2.00"
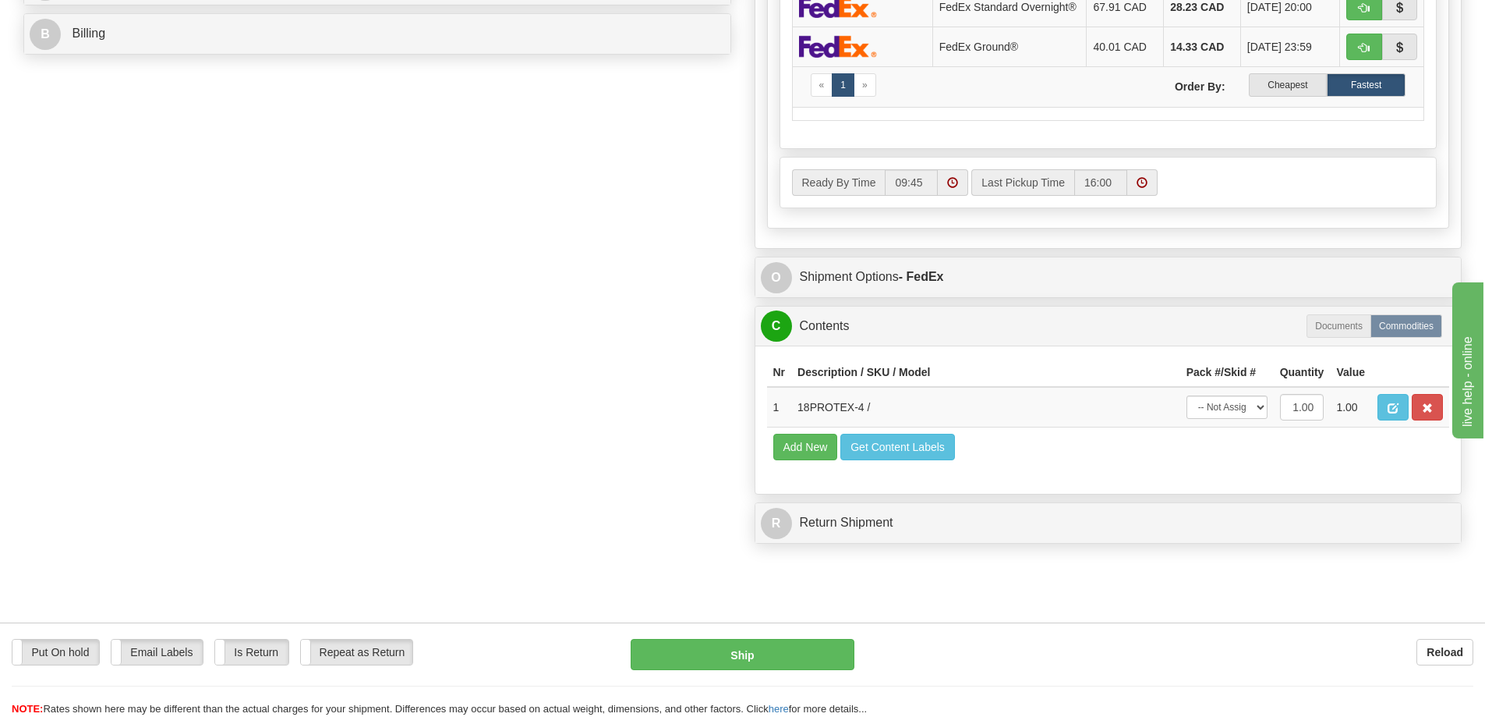
scroll to position [780, 0]
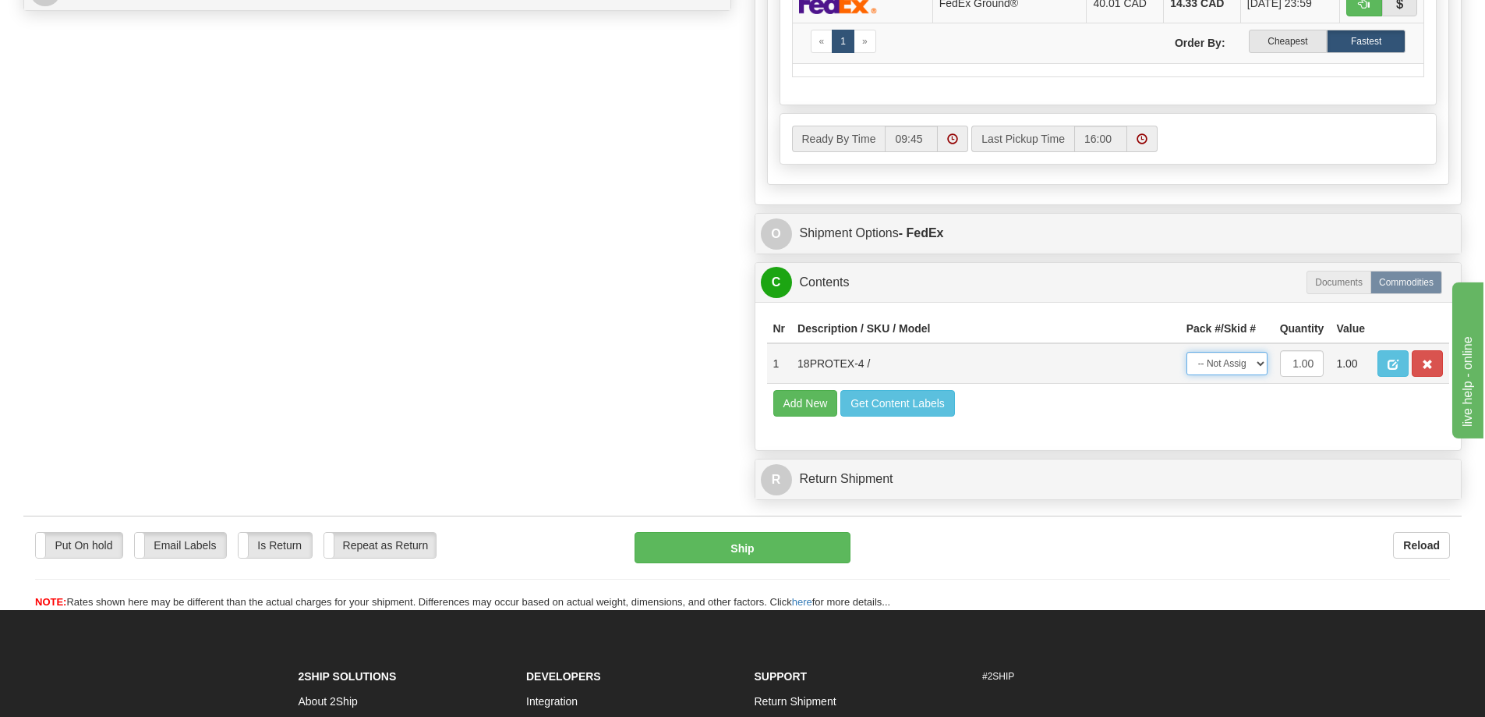
click at [1262, 375] on select "-- Not Assigned -- Package 1" at bounding box center [1227, 363] width 81 height 23
select select "0"
click at [1187, 361] on select "-- Not Assigned -- Package 1" at bounding box center [1227, 363] width 81 height 23
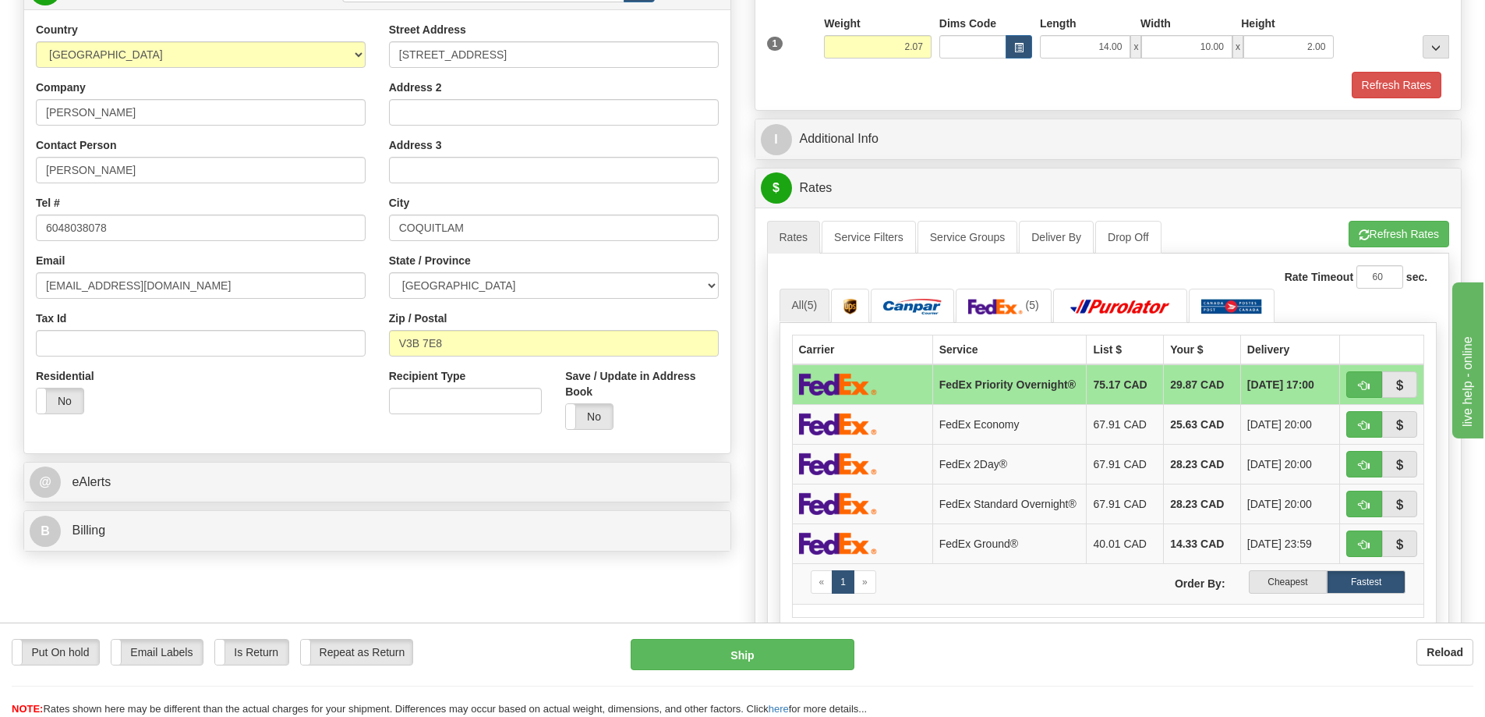
scroll to position [78, 0]
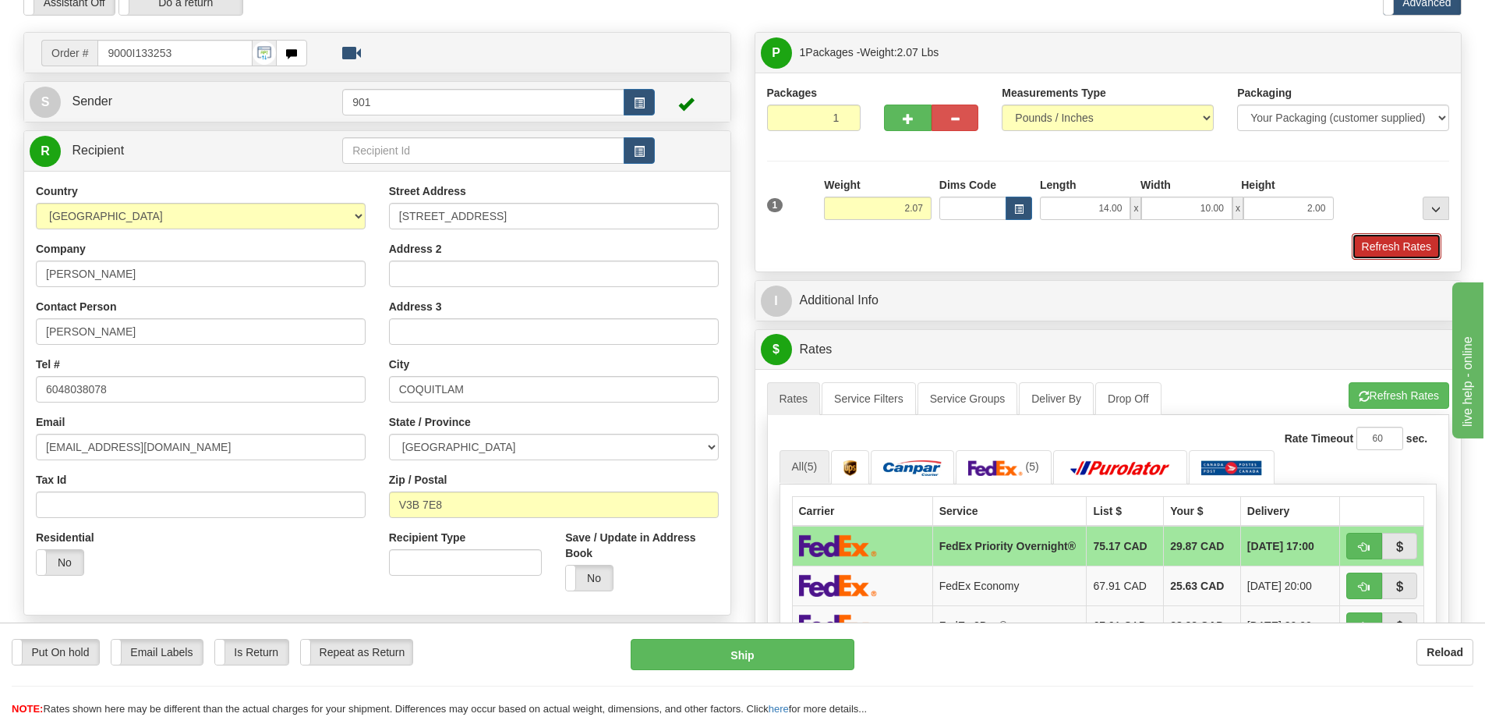
click at [1373, 238] on button "Refresh Rates" at bounding box center [1397, 246] width 90 height 27
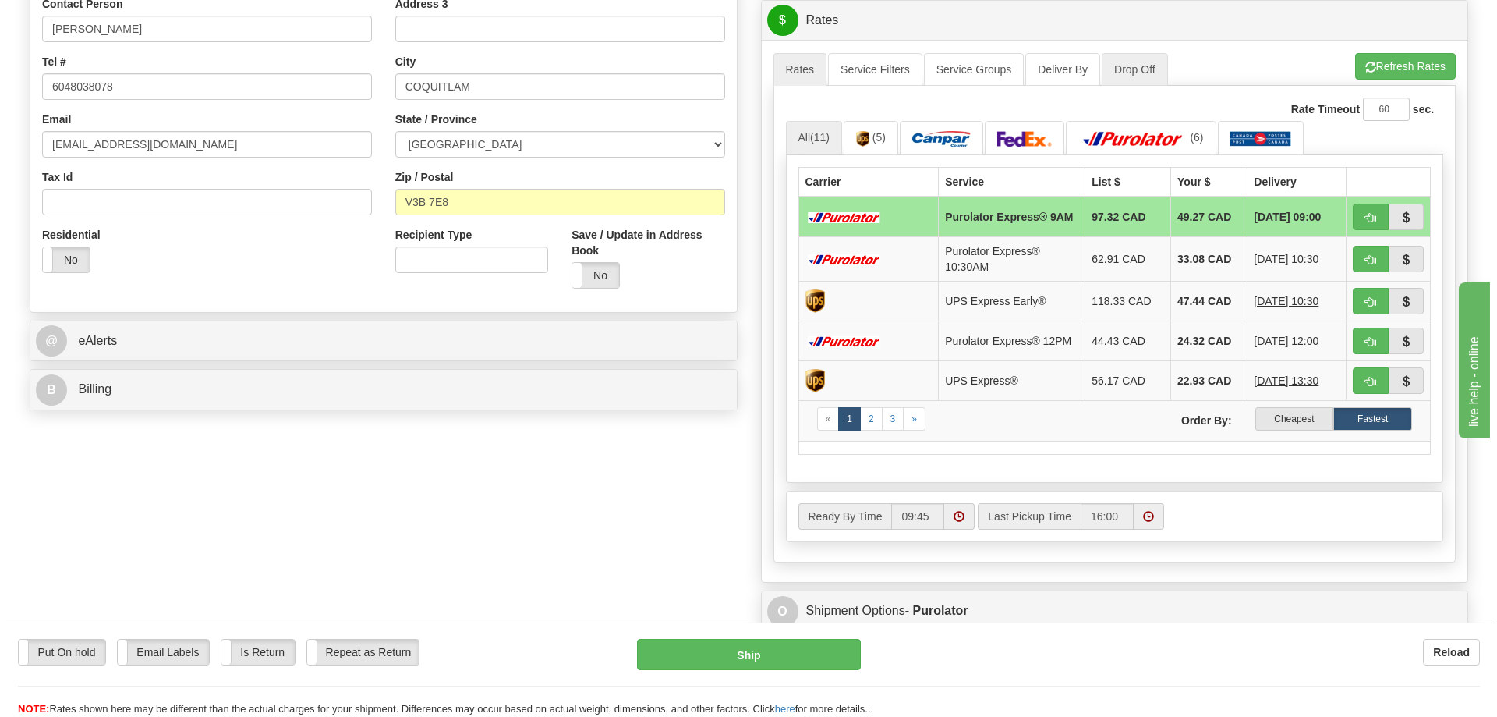
scroll to position [390, 0]
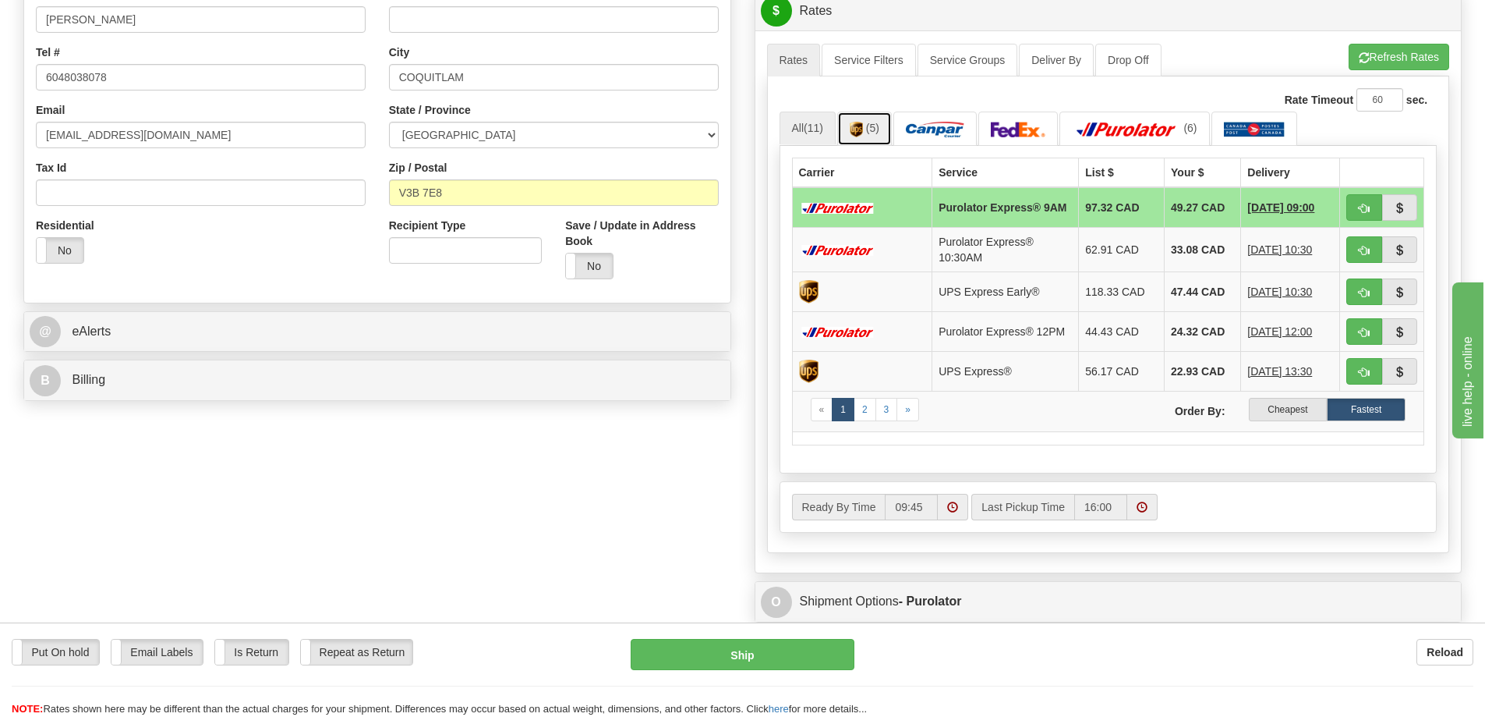
click at [866, 142] on link "(5)" at bounding box center [864, 128] width 55 height 34
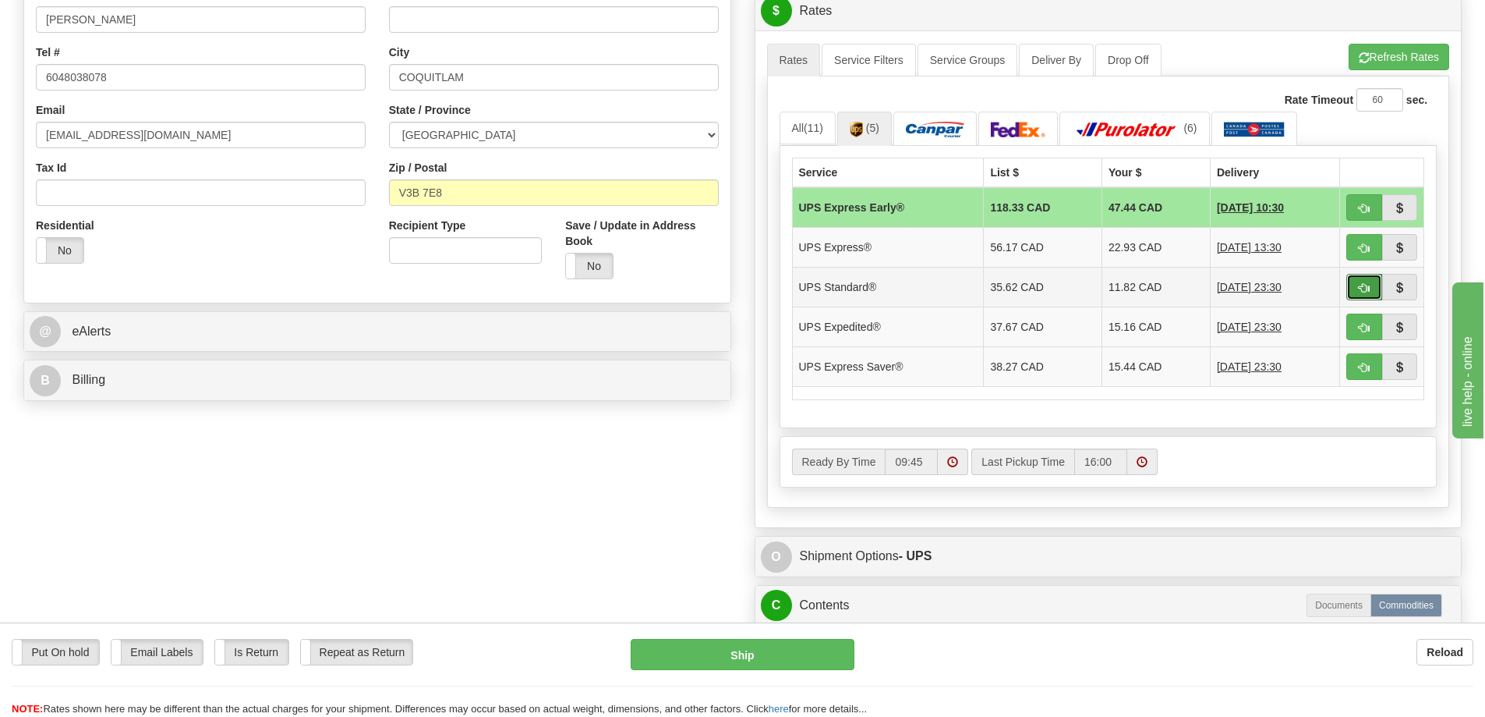
click at [1363, 288] on span "button" at bounding box center [1364, 288] width 11 height 10
type input "11"
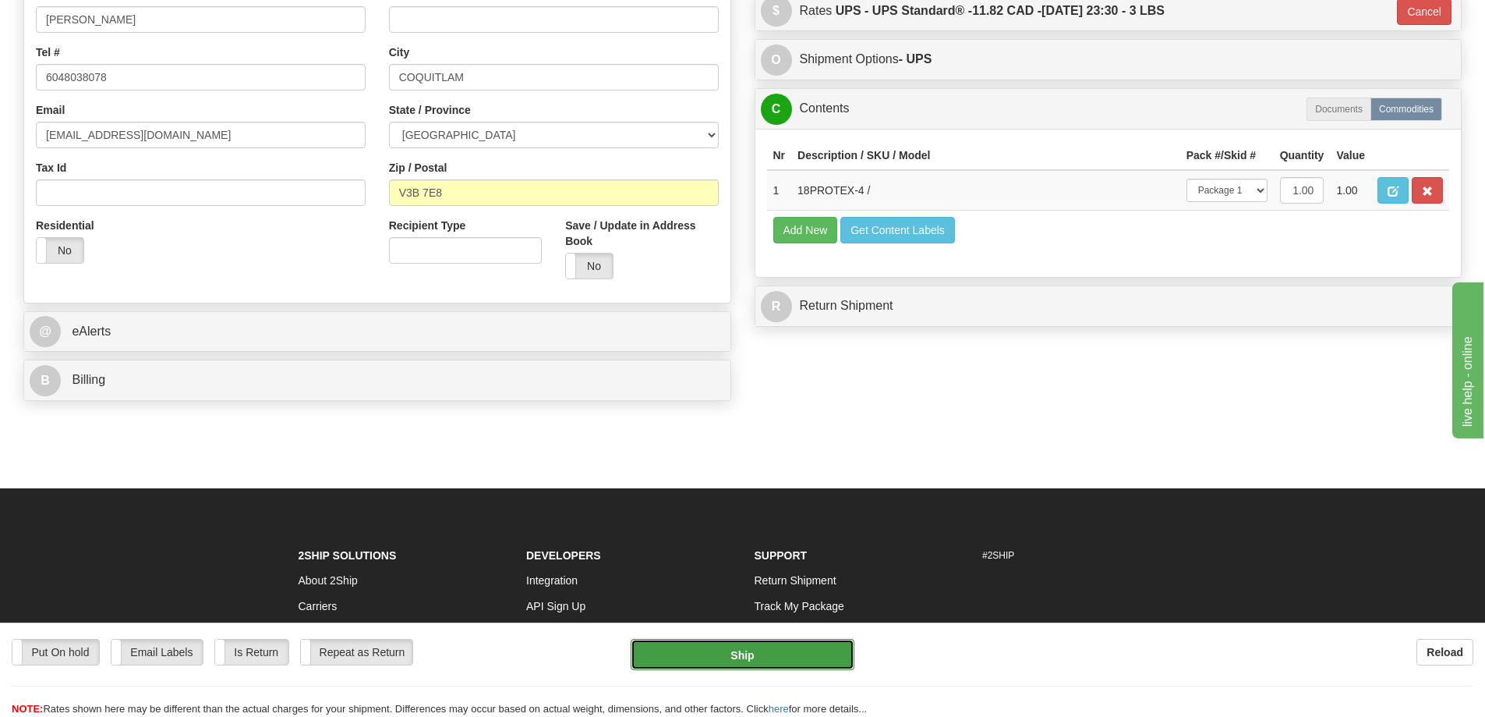
click at [793, 663] on button "Ship" at bounding box center [743, 654] width 224 height 31
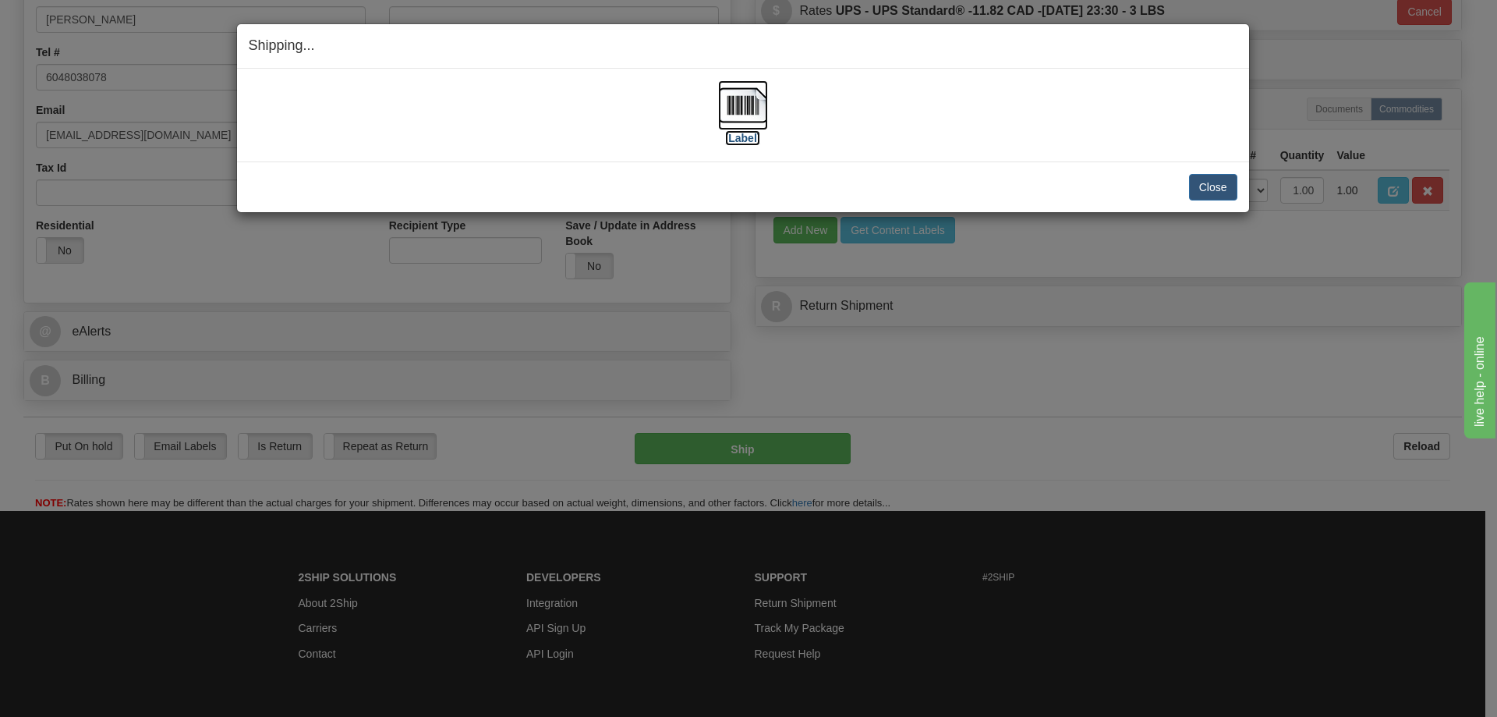
click at [748, 109] on img at bounding box center [743, 105] width 50 height 50
click at [1213, 185] on button "Close" at bounding box center [1213, 187] width 48 height 27
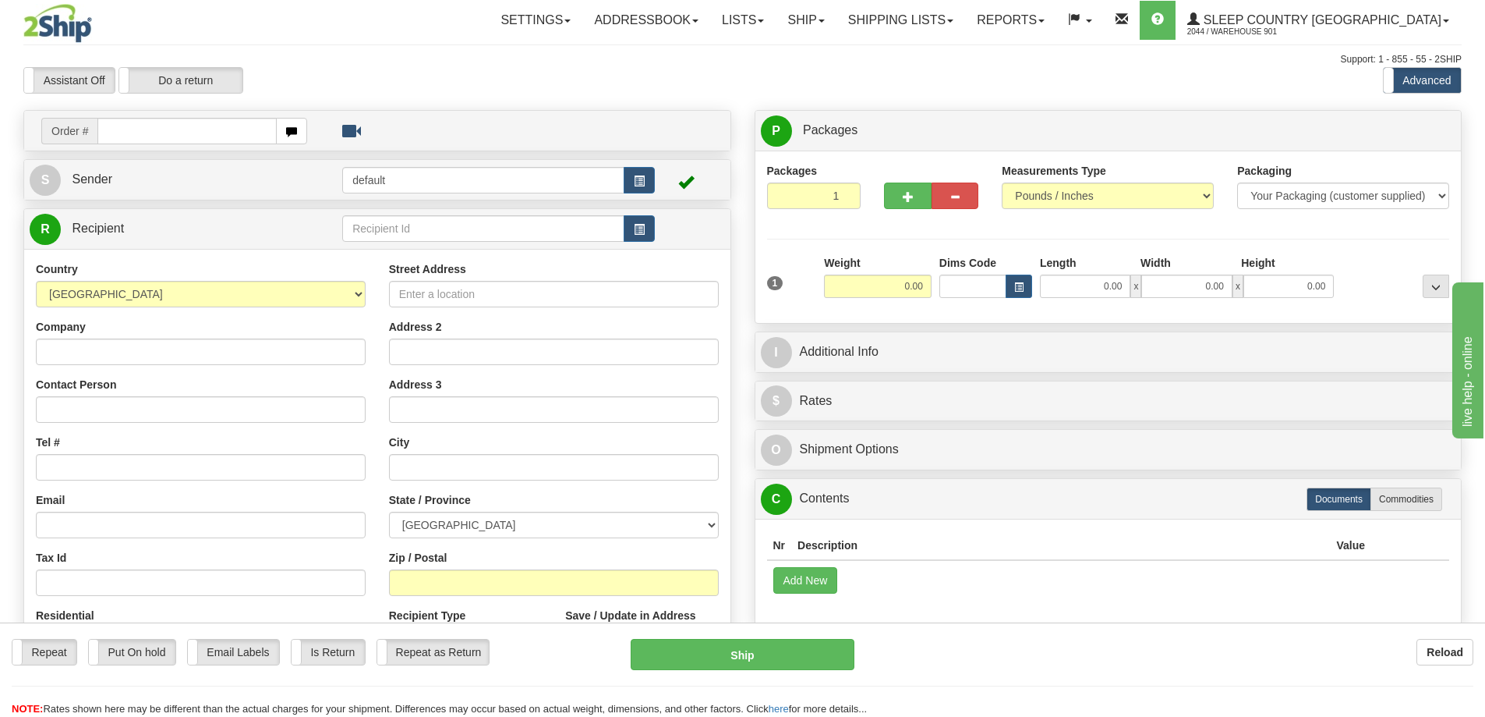
click at [154, 133] on input "text" at bounding box center [186, 131] width 179 height 27
type input "9000I133665"
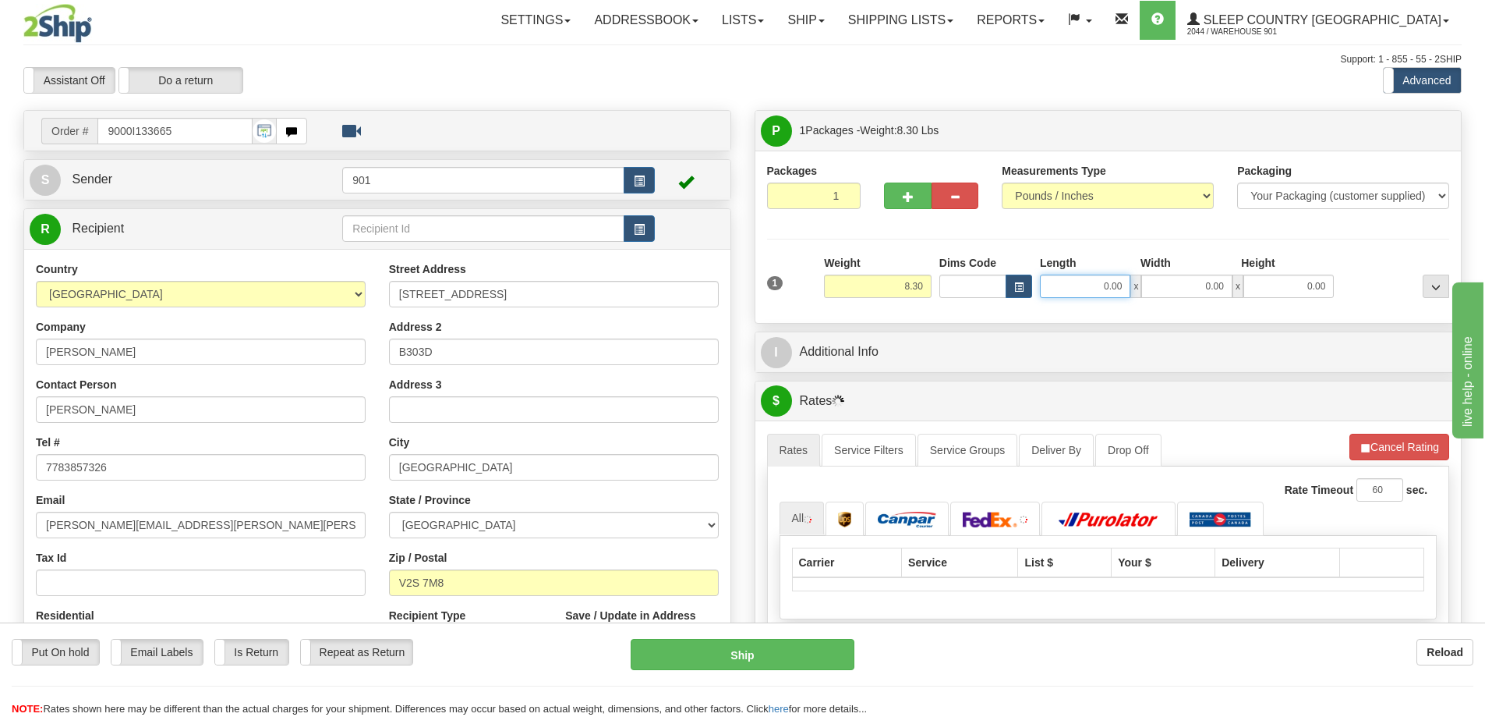
drag, startPoint x: 1107, startPoint y: 284, endPoint x: 1148, endPoint y: 284, distance: 40.5
click at [1148, 284] on div "0.00 x 0.00 x 0.00" at bounding box center [1187, 285] width 294 height 23
type input "13.00"
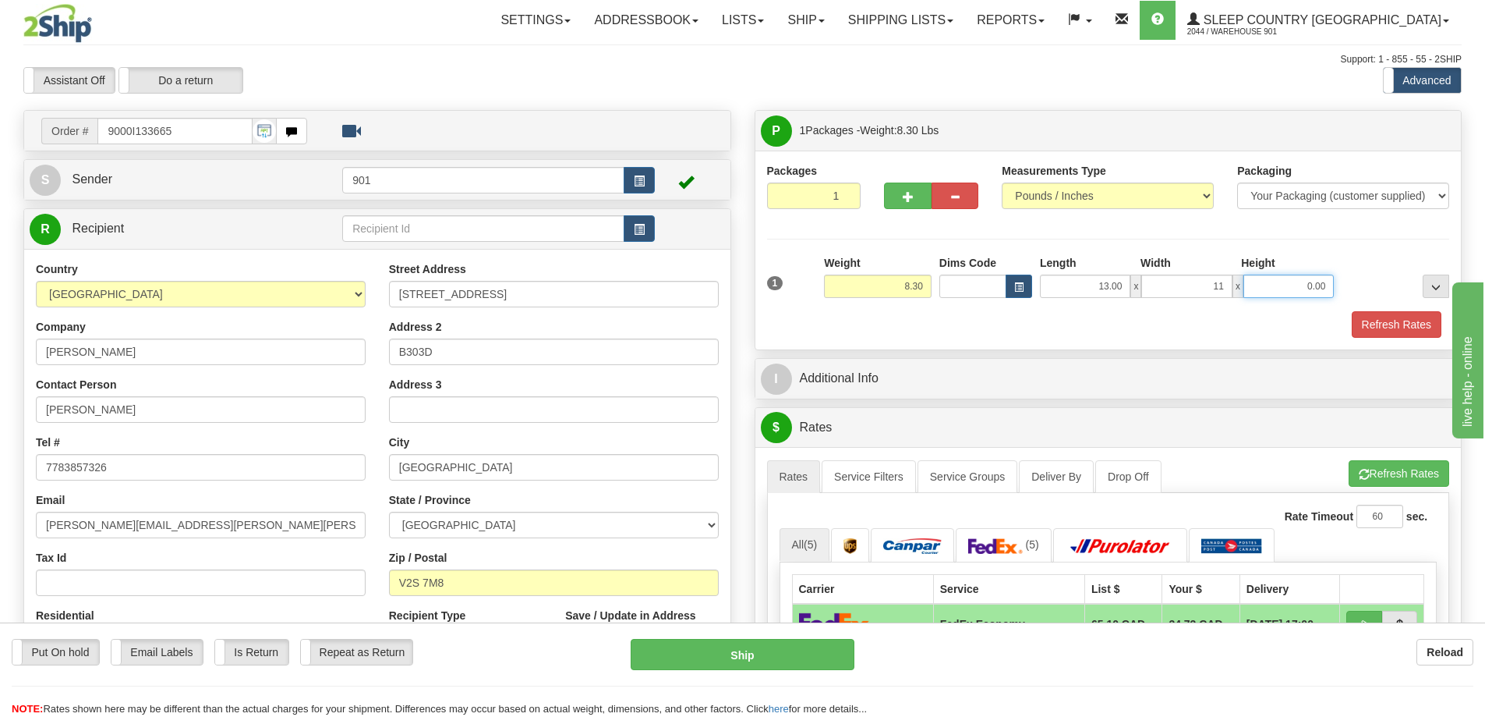
type input "11.00"
type input "4.00"
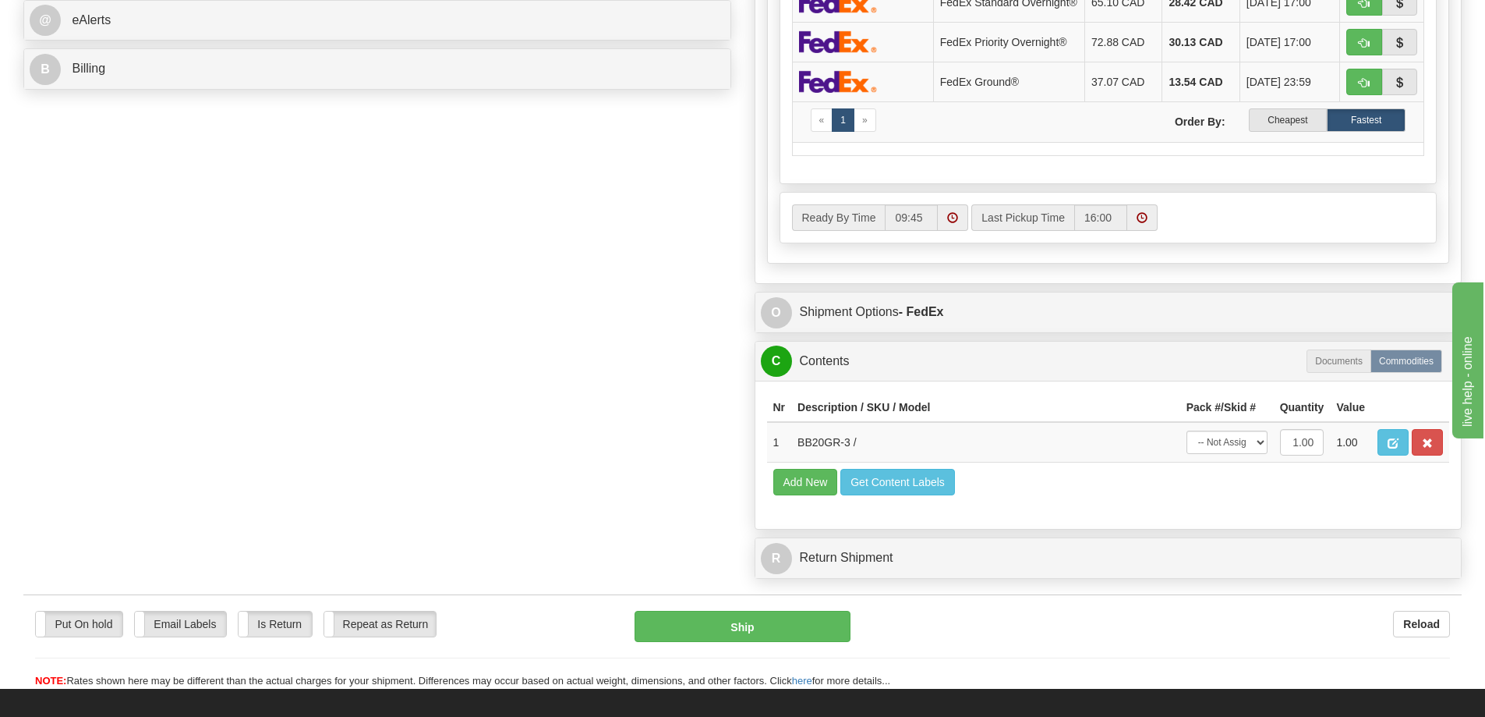
scroll to position [702, 0]
click at [1244, 450] on select "-- Not Assigned -- Package 1" at bounding box center [1227, 441] width 81 height 23
select select "0"
click at [1187, 434] on select "-- Not Assigned -- Package 1" at bounding box center [1227, 441] width 81 height 23
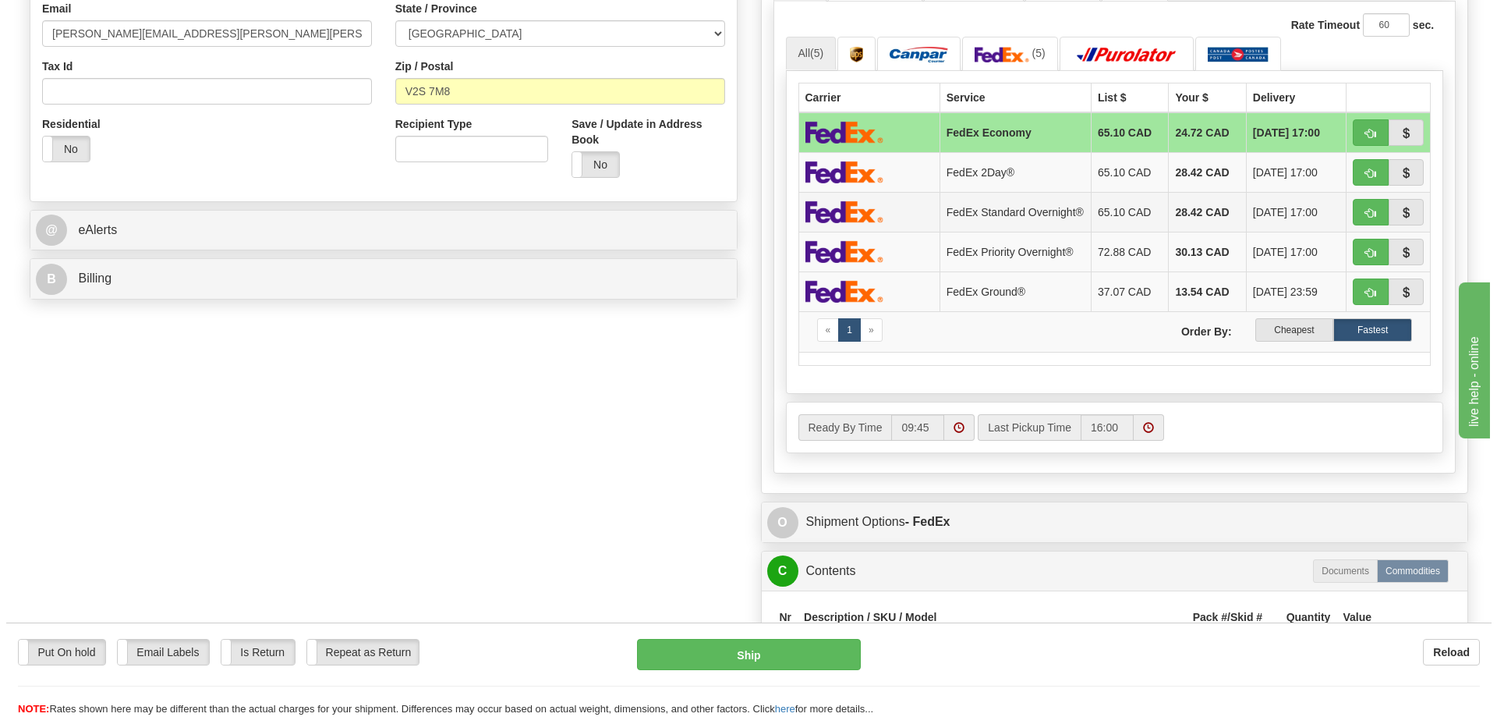
scroll to position [312, 0]
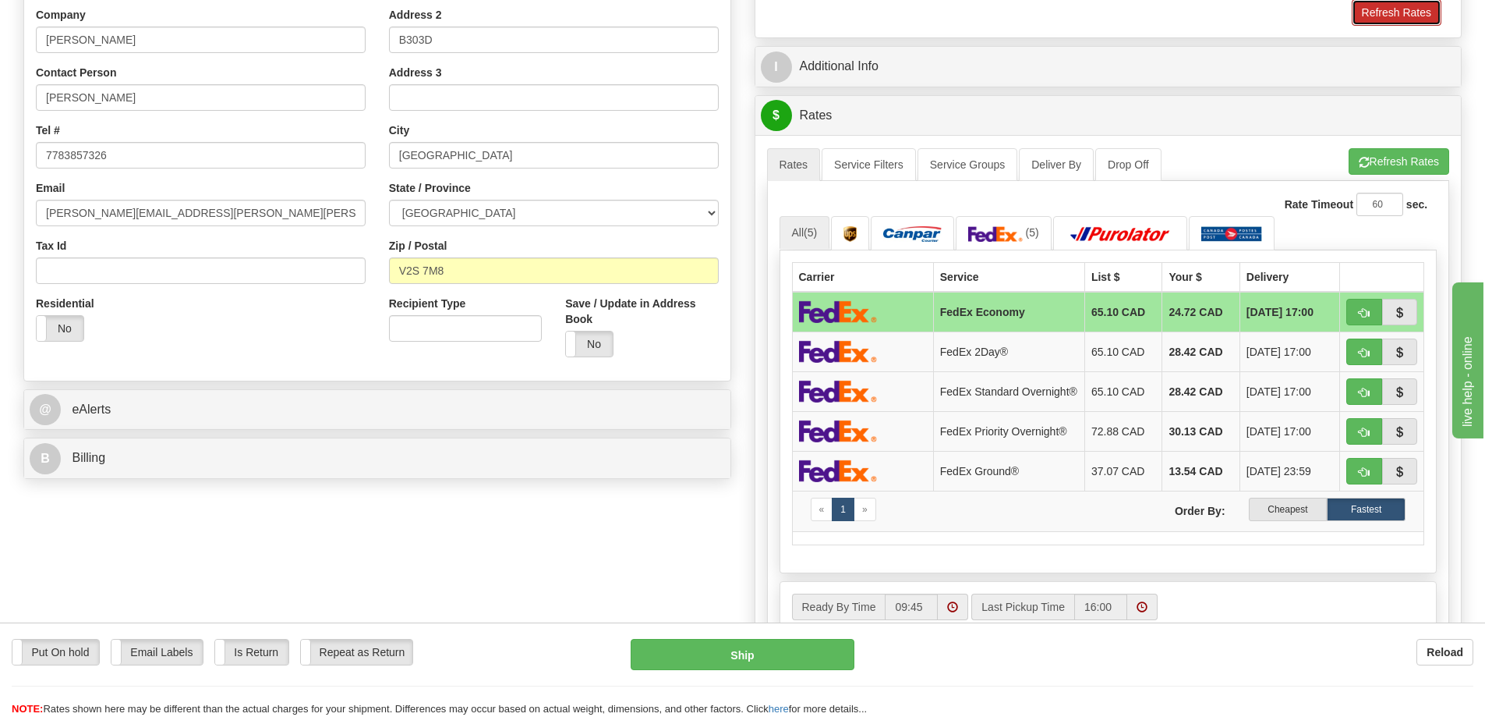
click at [1372, 19] on button "Refresh Rates" at bounding box center [1397, 12] width 90 height 27
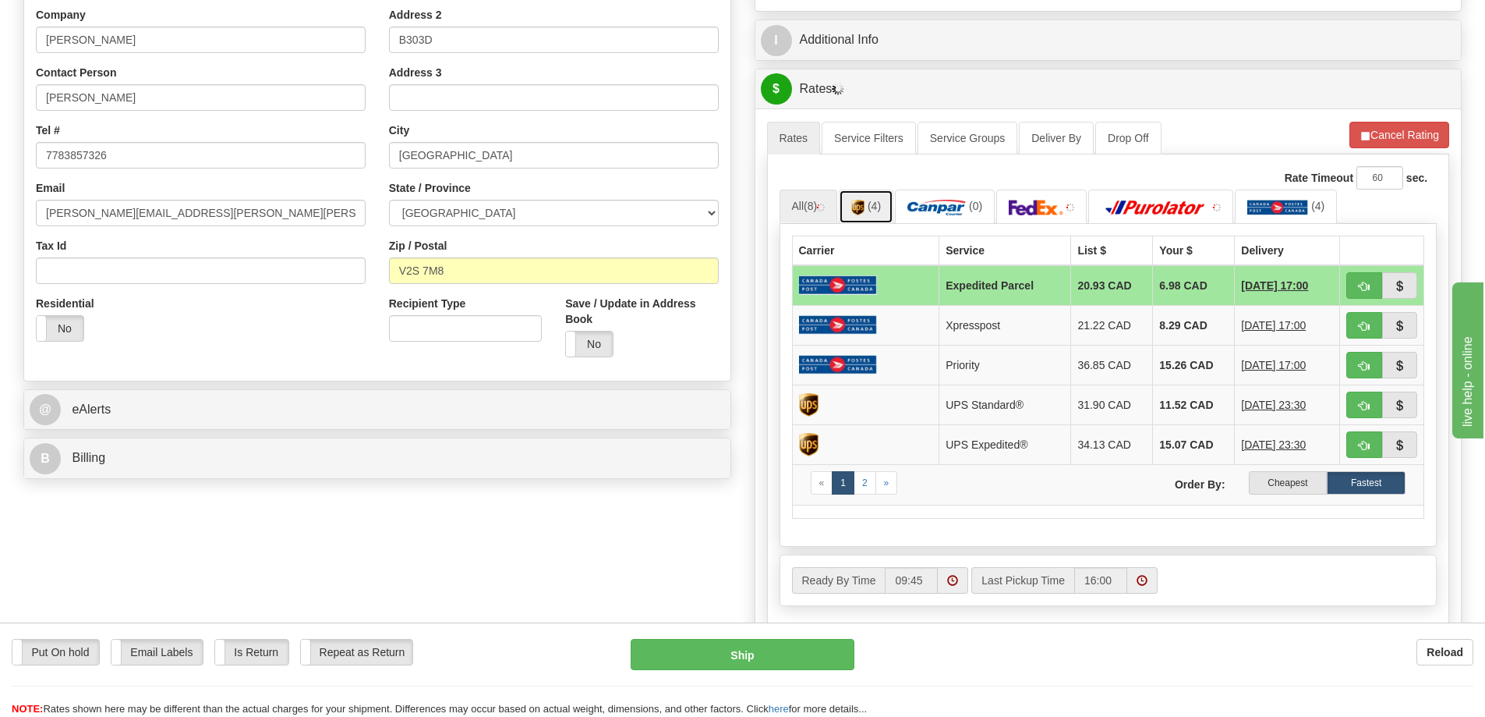
click at [869, 207] on link "(4)" at bounding box center [866, 206] width 55 height 34
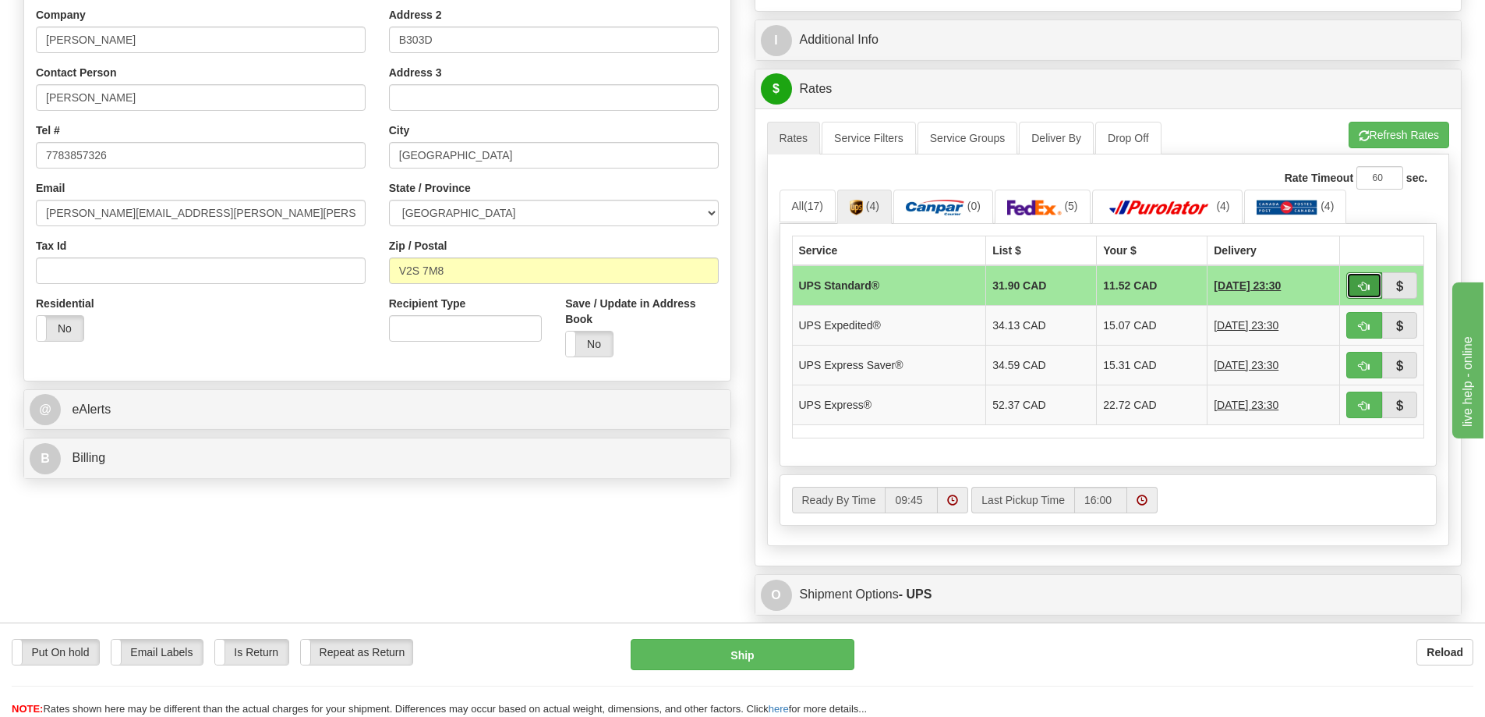
click at [1359, 284] on span "button" at bounding box center [1364, 286] width 11 height 10
type input "11"
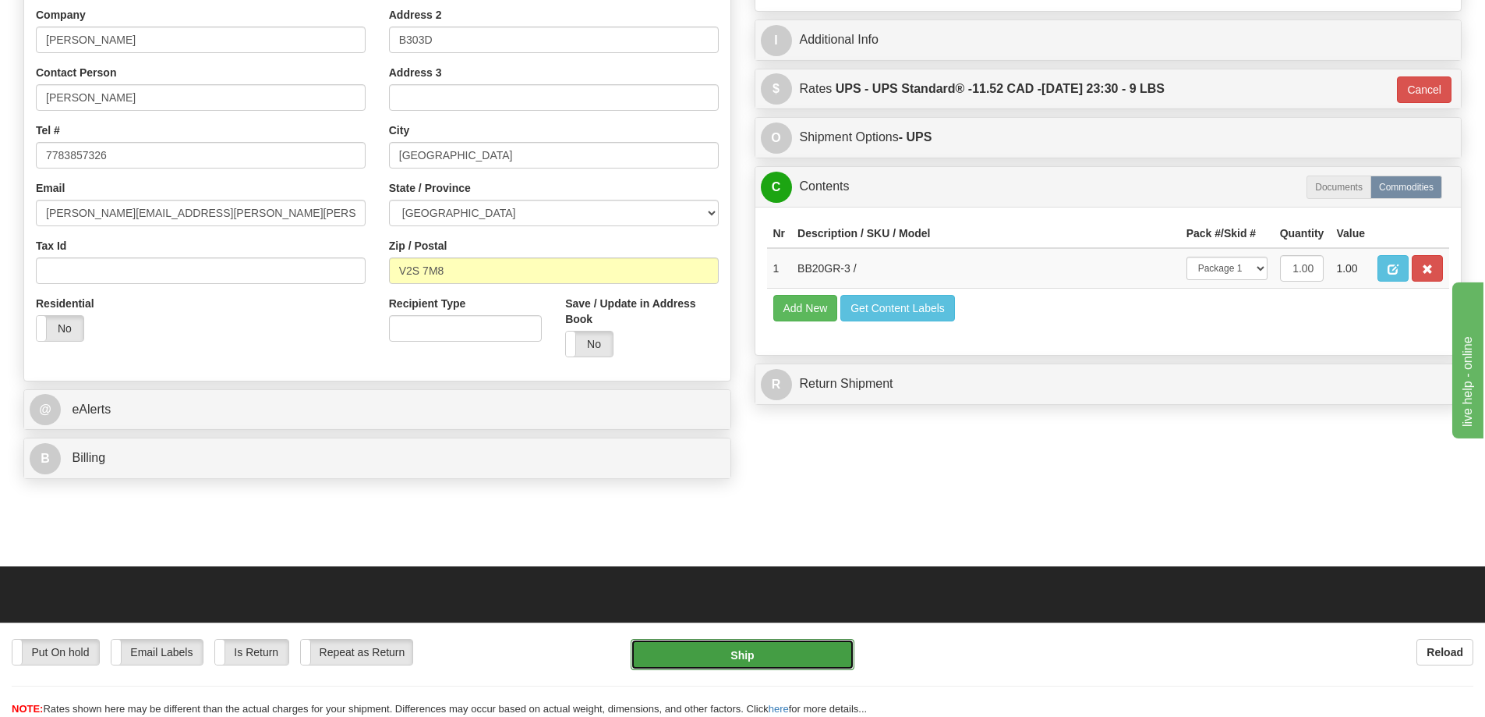
click at [729, 653] on button "Ship" at bounding box center [743, 654] width 224 height 31
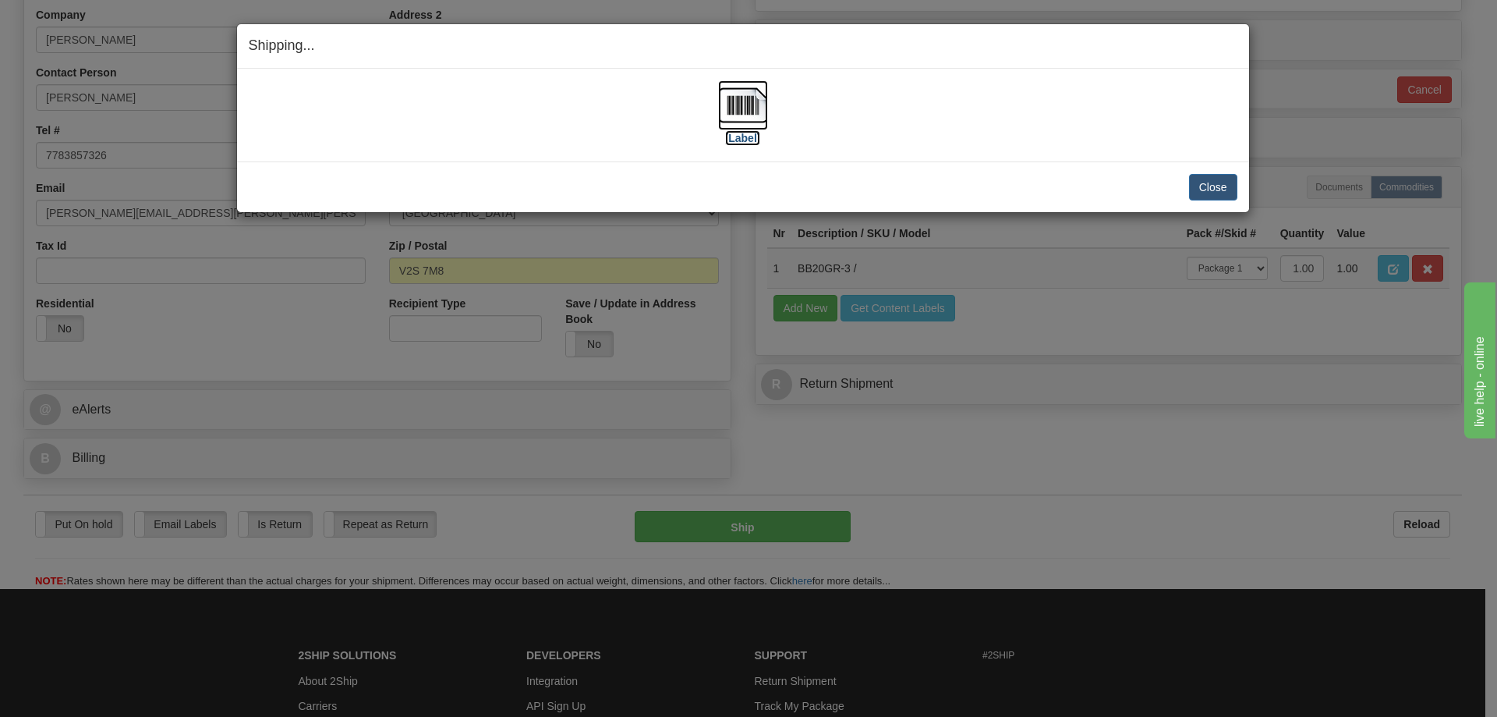
click at [738, 99] on img at bounding box center [743, 105] width 50 height 50
click at [1220, 186] on button "Close" at bounding box center [1213, 187] width 48 height 27
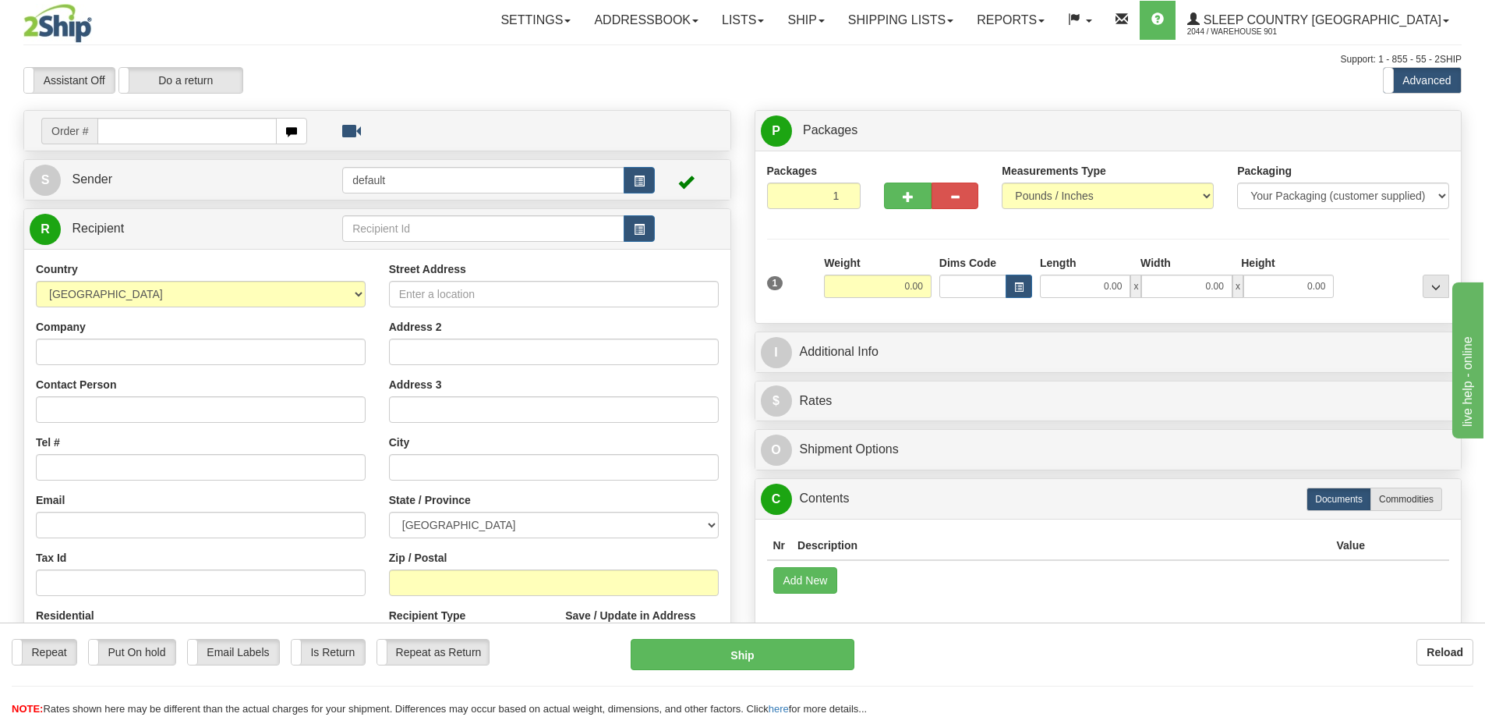
click at [164, 133] on input "text" at bounding box center [186, 131] width 179 height 27
type input "+"
type input "9000I133766"
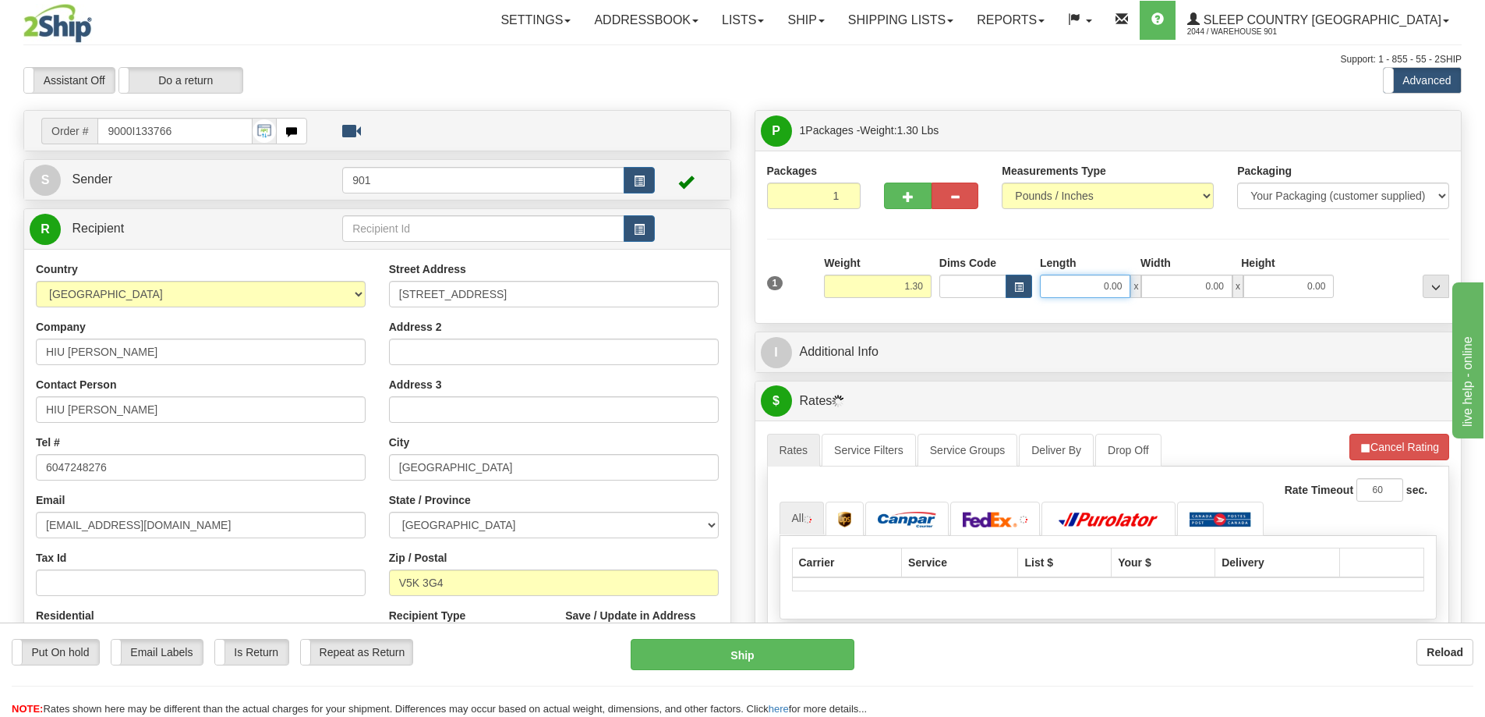
drag, startPoint x: 1085, startPoint y: 285, endPoint x: 1148, endPoint y: 293, distance: 64.4
click at [1148, 293] on div "0.00 x 0.00 x 0.00" at bounding box center [1187, 285] width 294 height 23
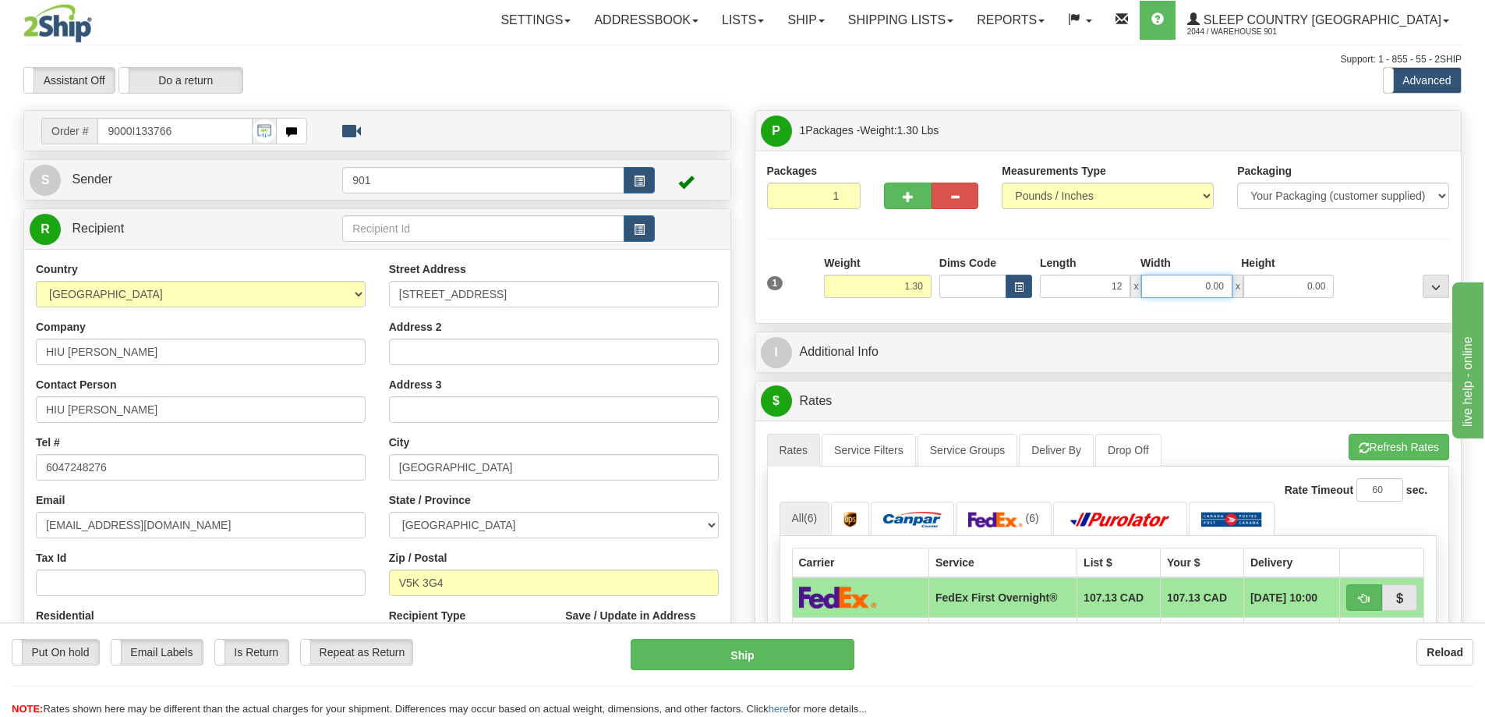
type input "12.00"
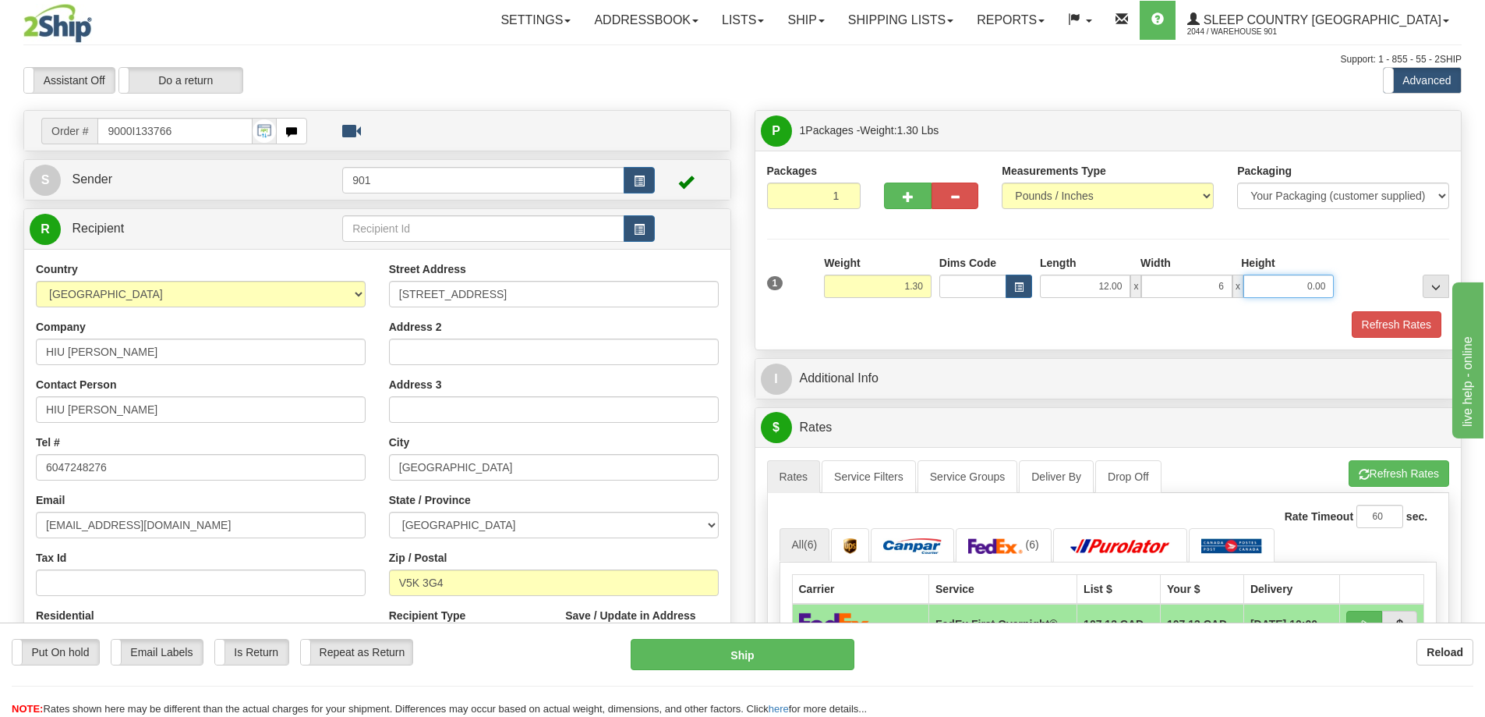
type input "6.00"
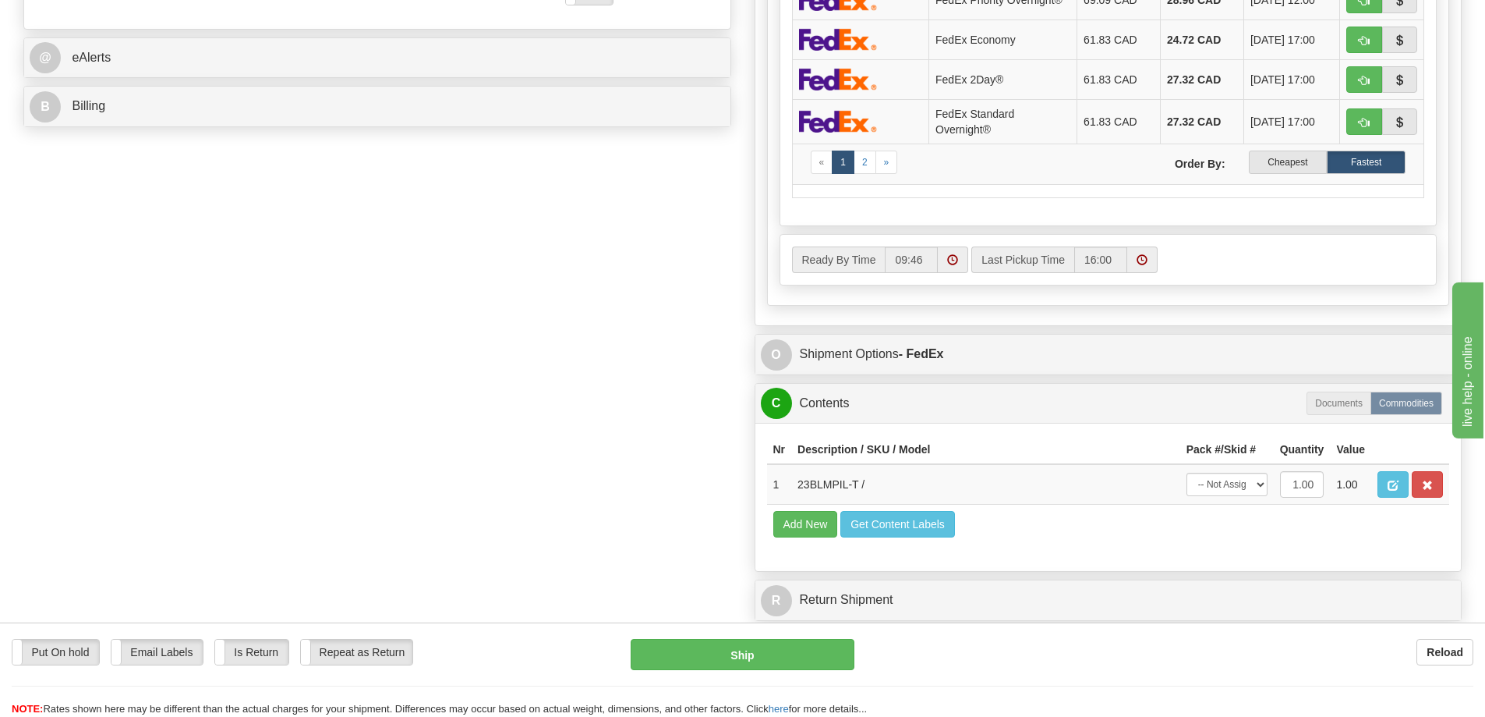
scroll to position [702, 0]
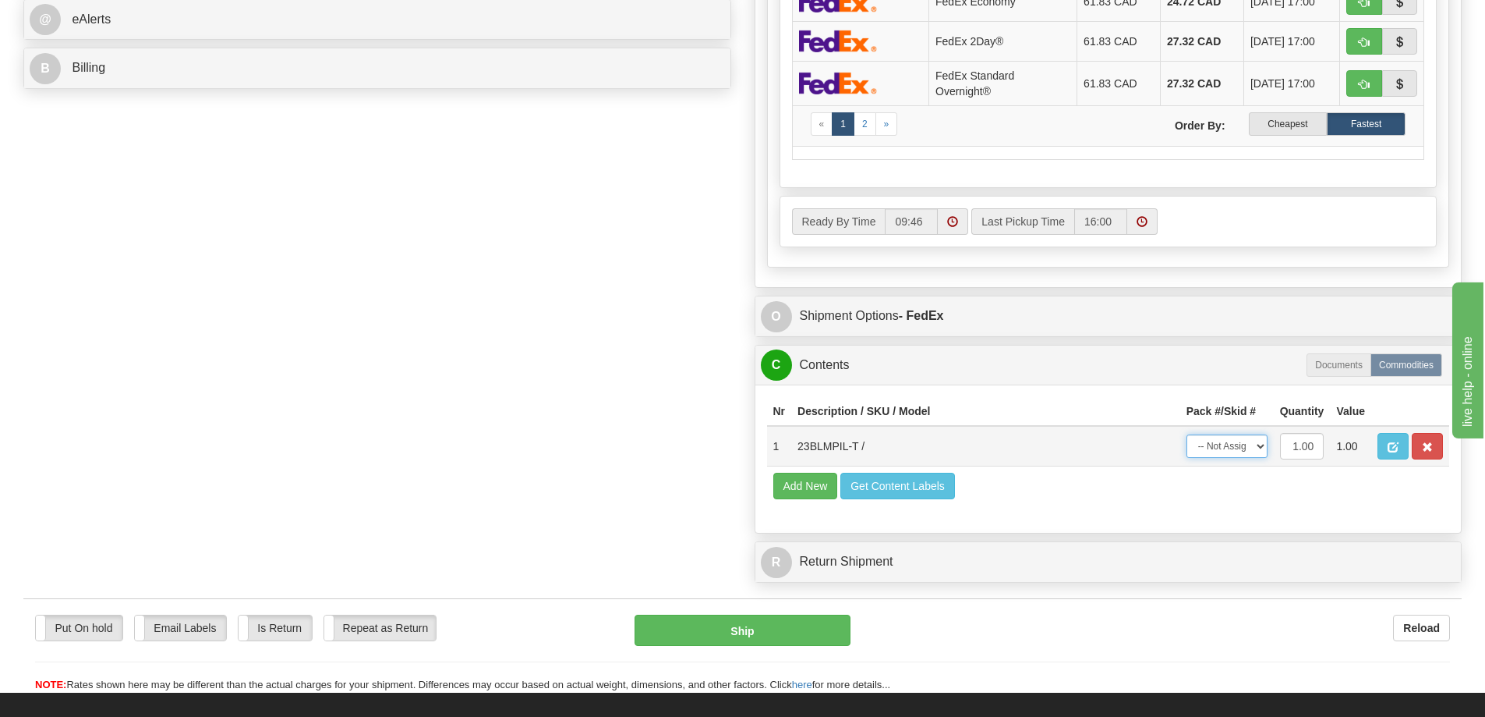
click at [1262, 444] on select "-- Not Assigned -- Package 1" at bounding box center [1227, 445] width 81 height 23
select select "0"
click at [1187, 434] on select "-- Not Assigned -- Package 1" at bounding box center [1227, 445] width 81 height 23
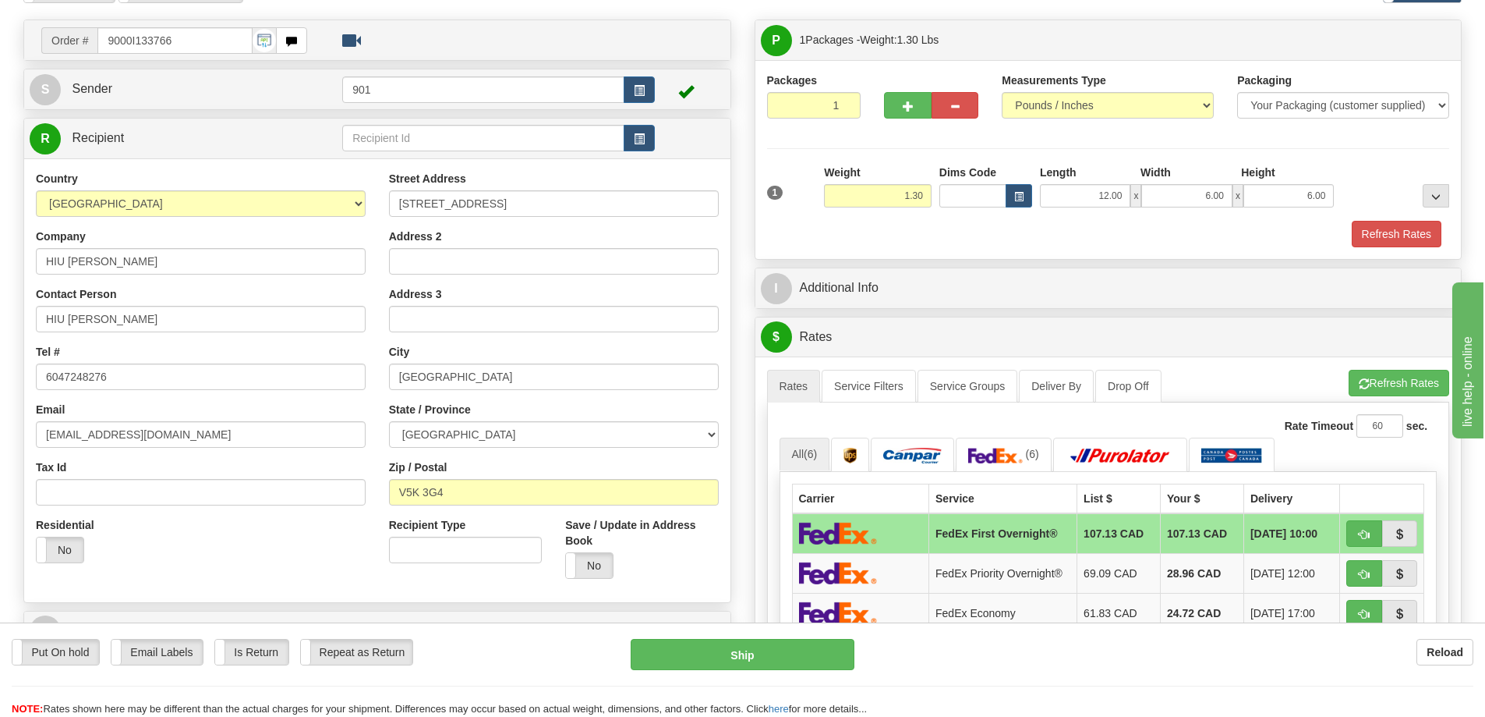
scroll to position [78, 0]
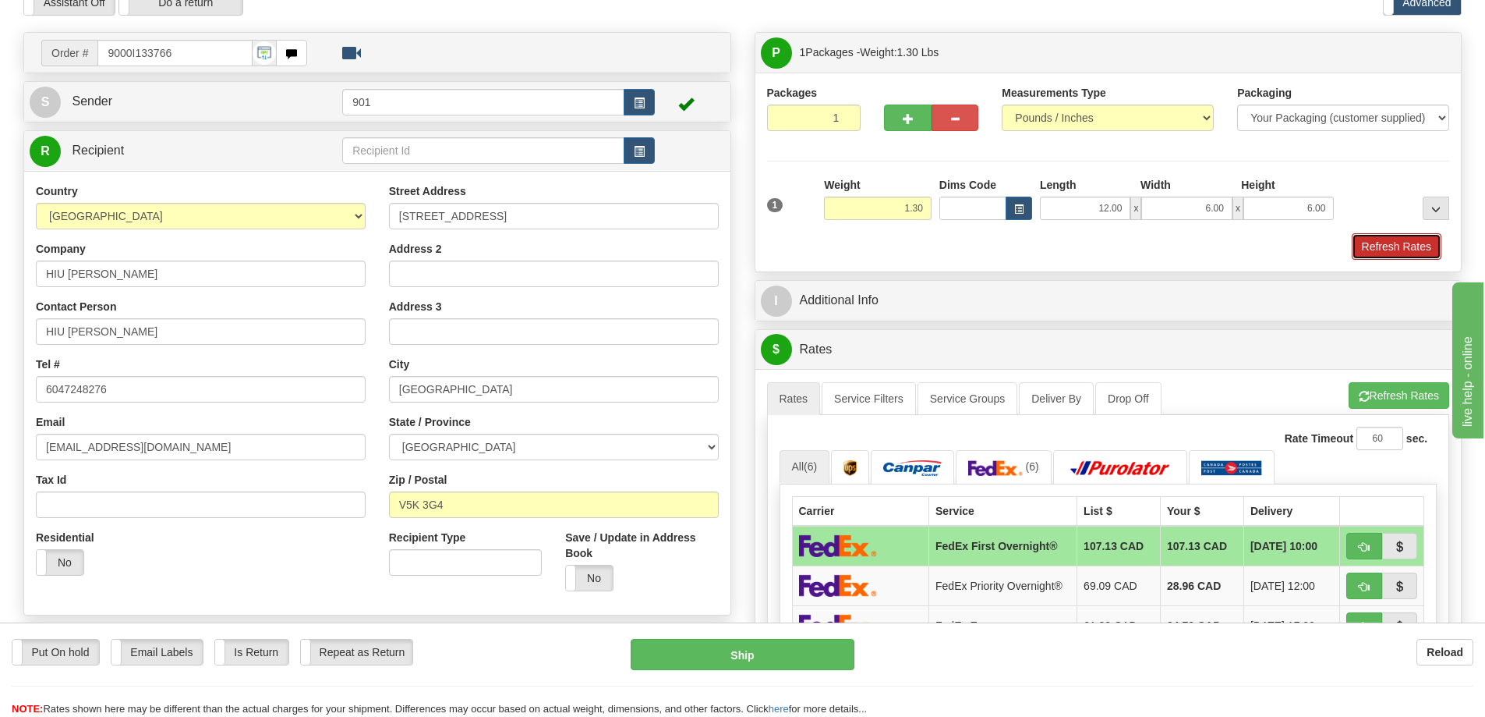
click at [1391, 238] on button "Refresh Rates" at bounding box center [1397, 246] width 90 height 27
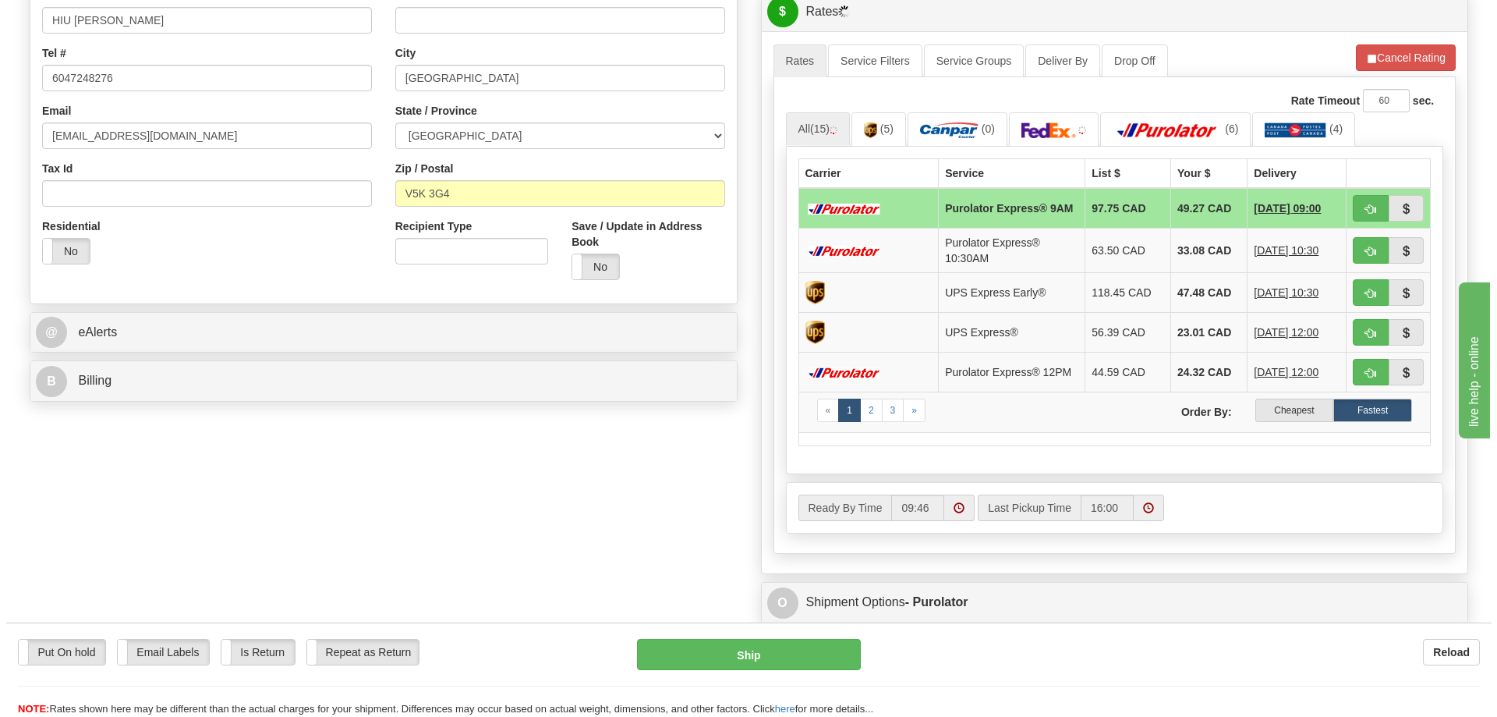
scroll to position [390, 0]
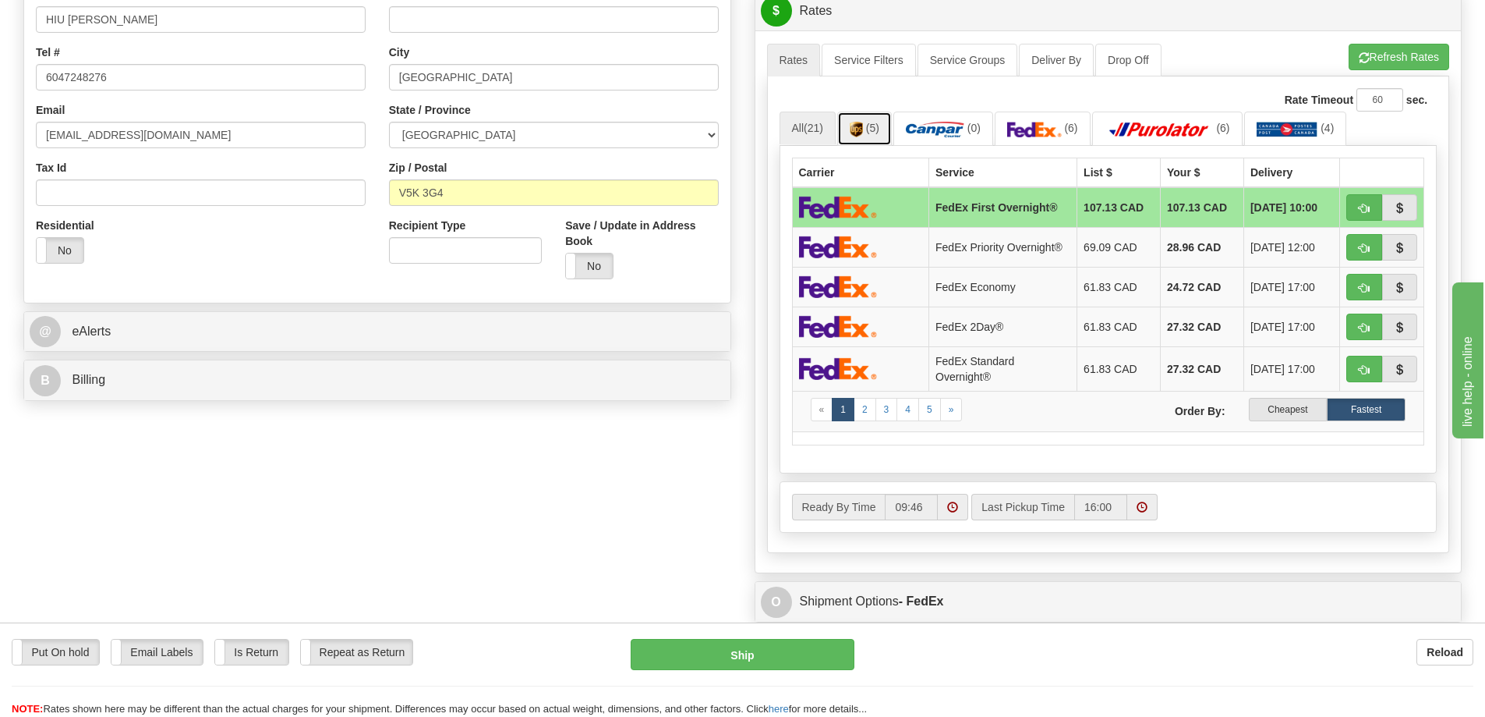
click at [857, 119] on link "(5)" at bounding box center [864, 128] width 55 height 34
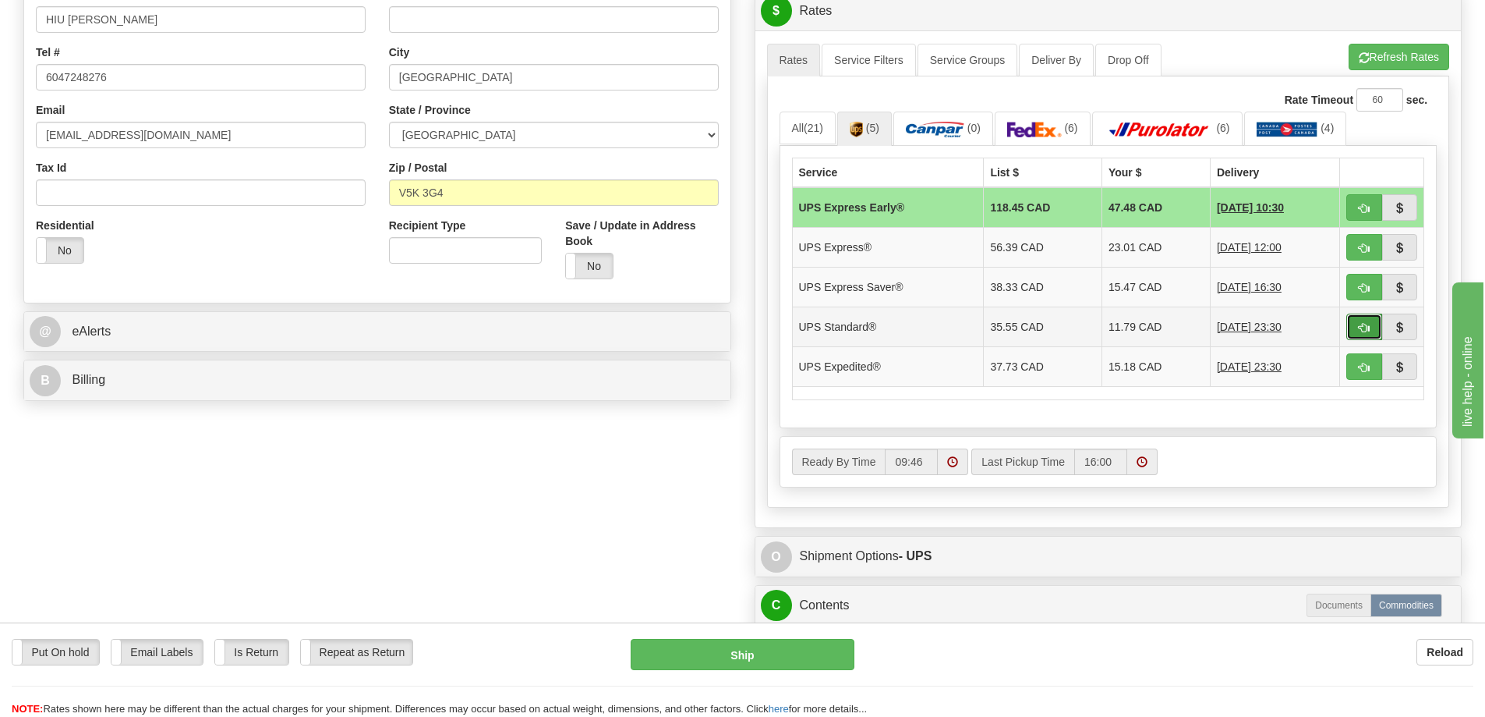
click at [1359, 324] on span "button" at bounding box center [1364, 328] width 11 height 10
type input "11"
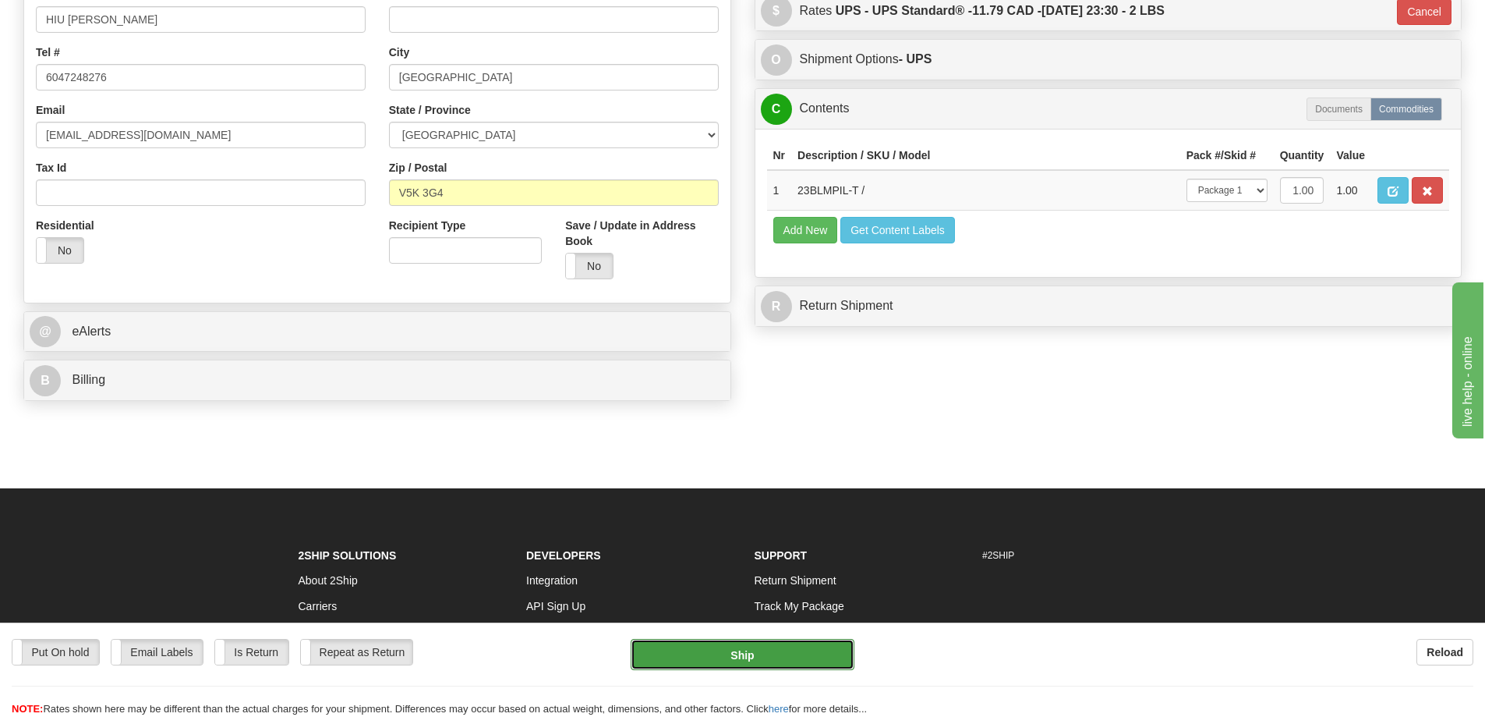
click at [729, 646] on button "Ship" at bounding box center [743, 654] width 224 height 31
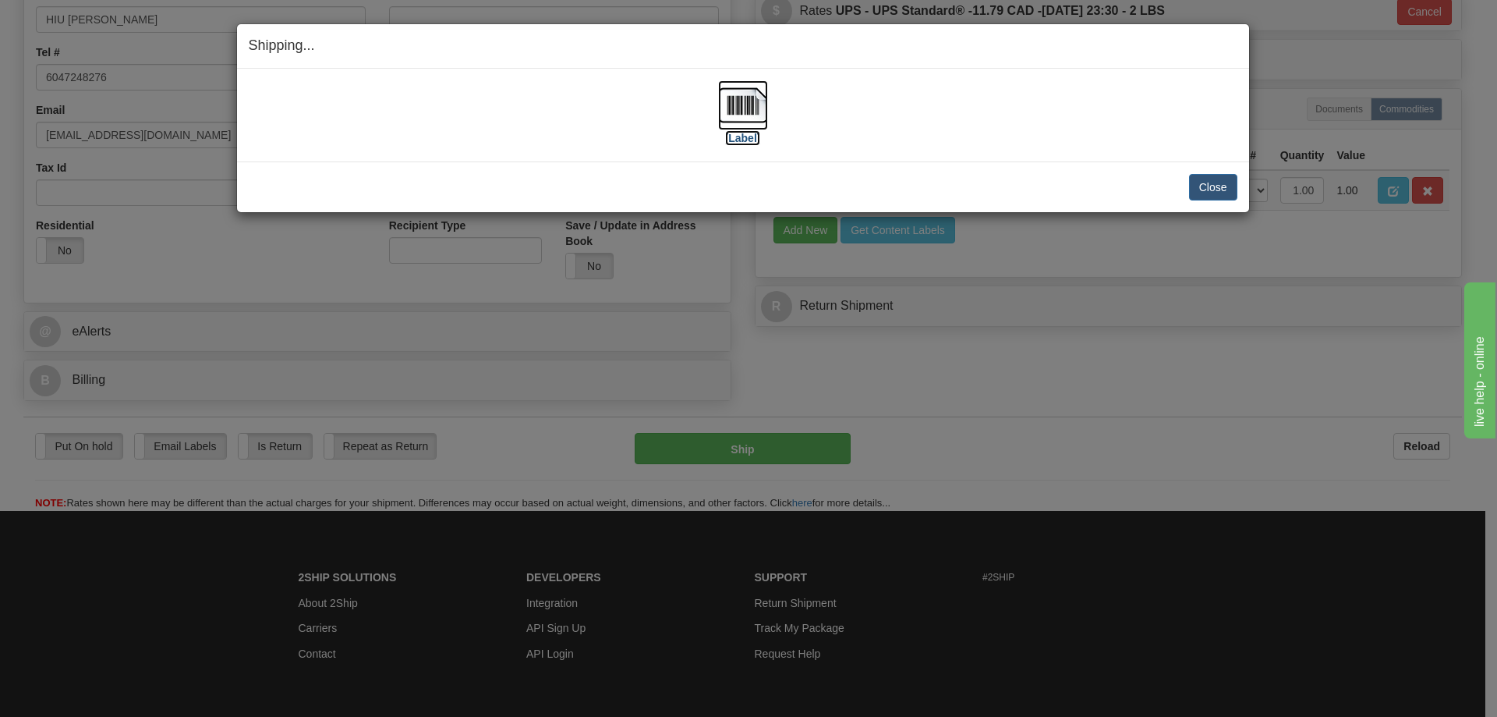
click at [745, 111] on img at bounding box center [743, 105] width 50 height 50
click at [1206, 180] on button "Close" at bounding box center [1213, 187] width 48 height 27
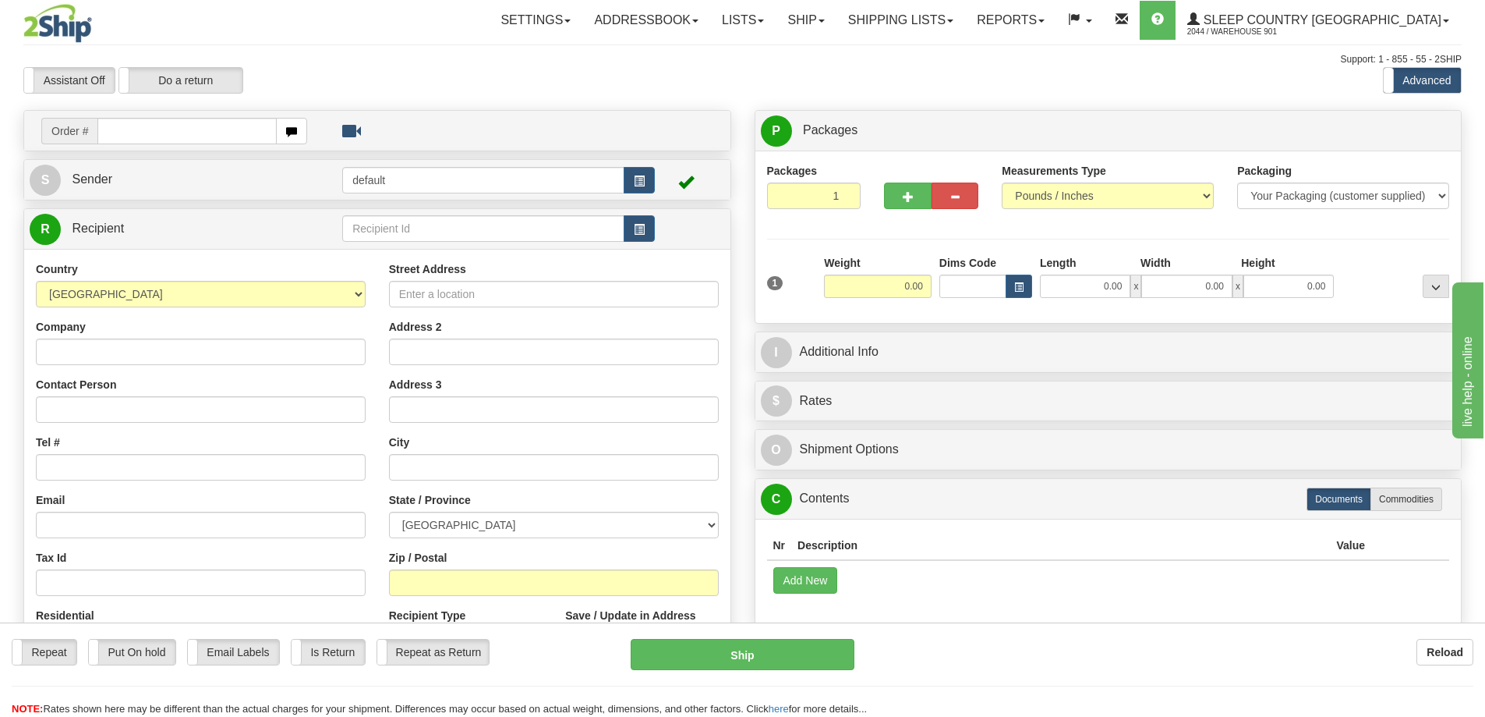
click at [157, 128] on input "text" at bounding box center [186, 131] width 179 height 27
type input "9007I129196"
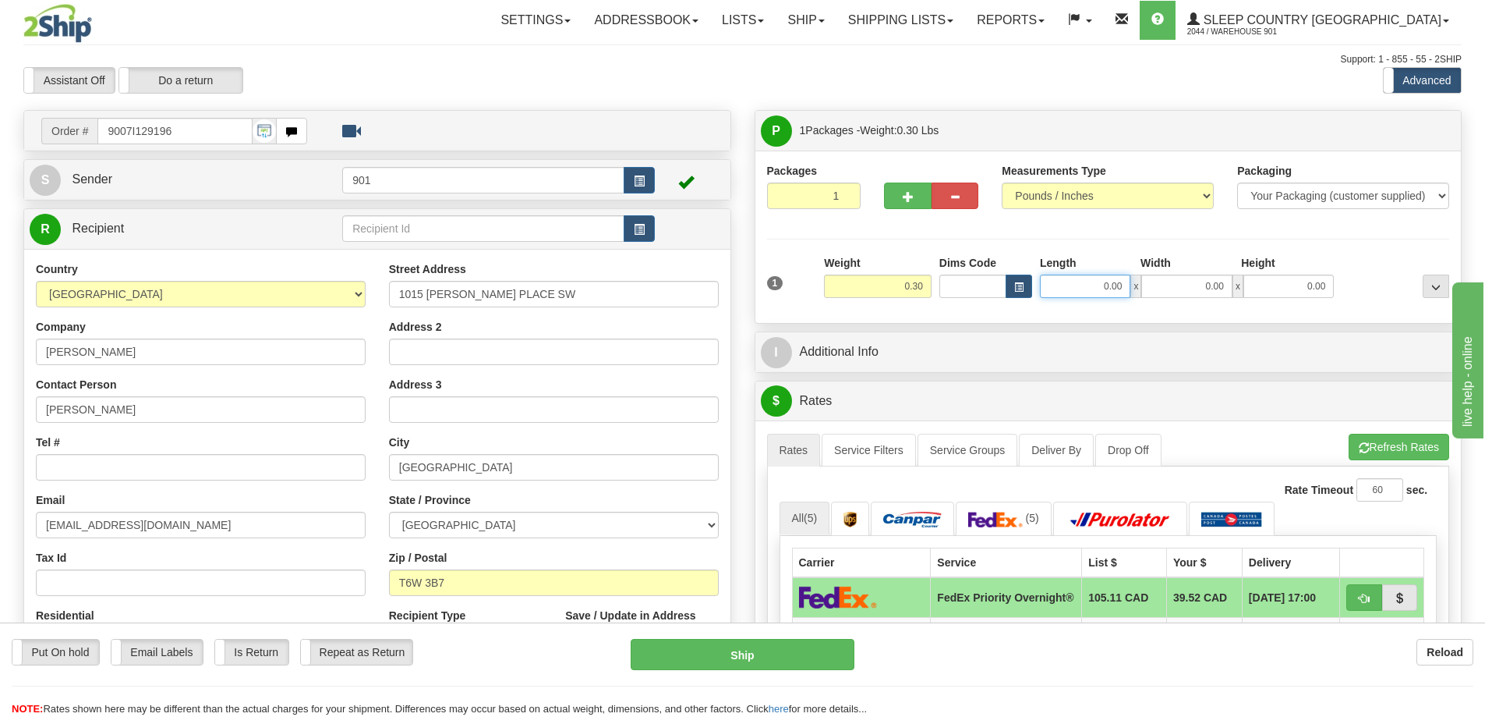
drag, startPoint x: 1098, startPoint y: 282, endPoint x: 1169, endPoint y: 289, distance: 71.3
click at [1169, 289] on div "0.00 x 0.00 x 0.00" at bounding box center [1187, 285] width 294 height 23
type input "8.00"
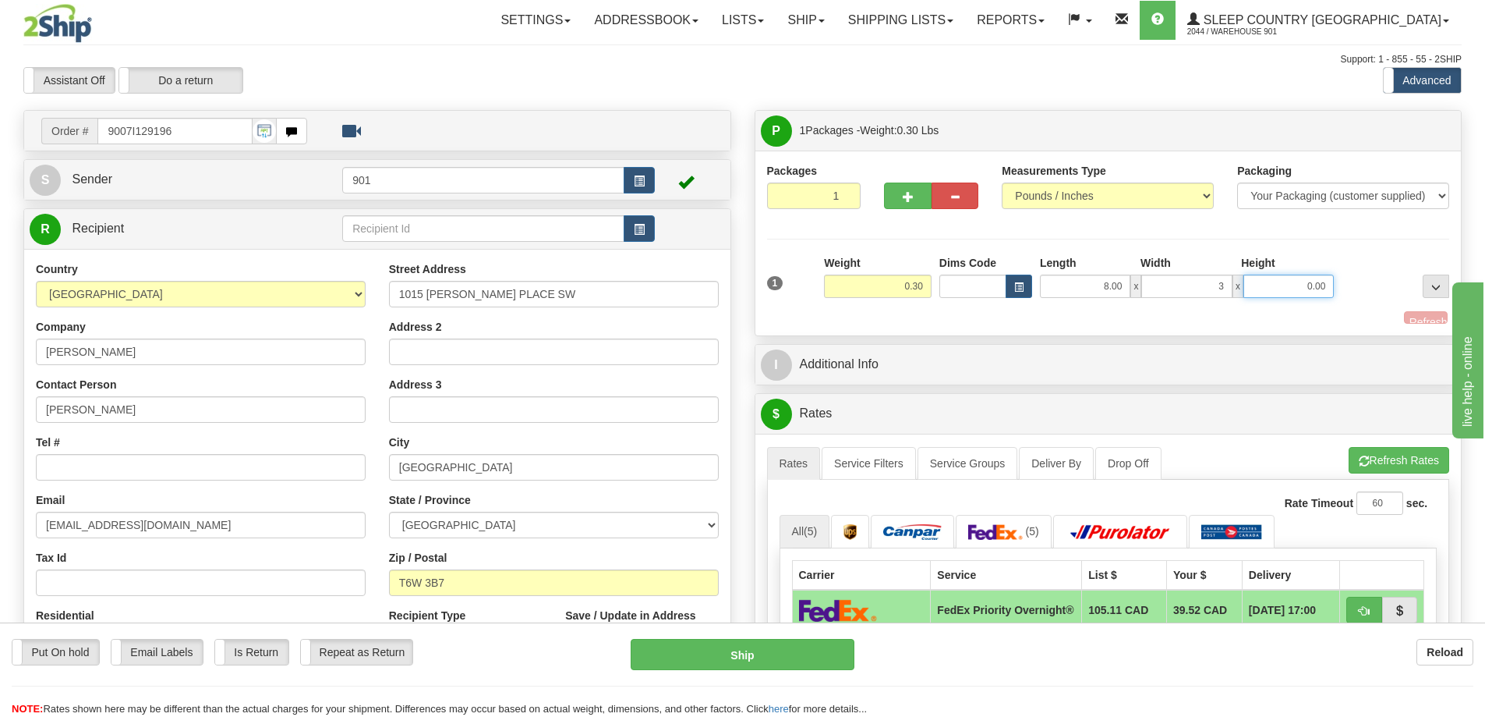
type input "3.00"
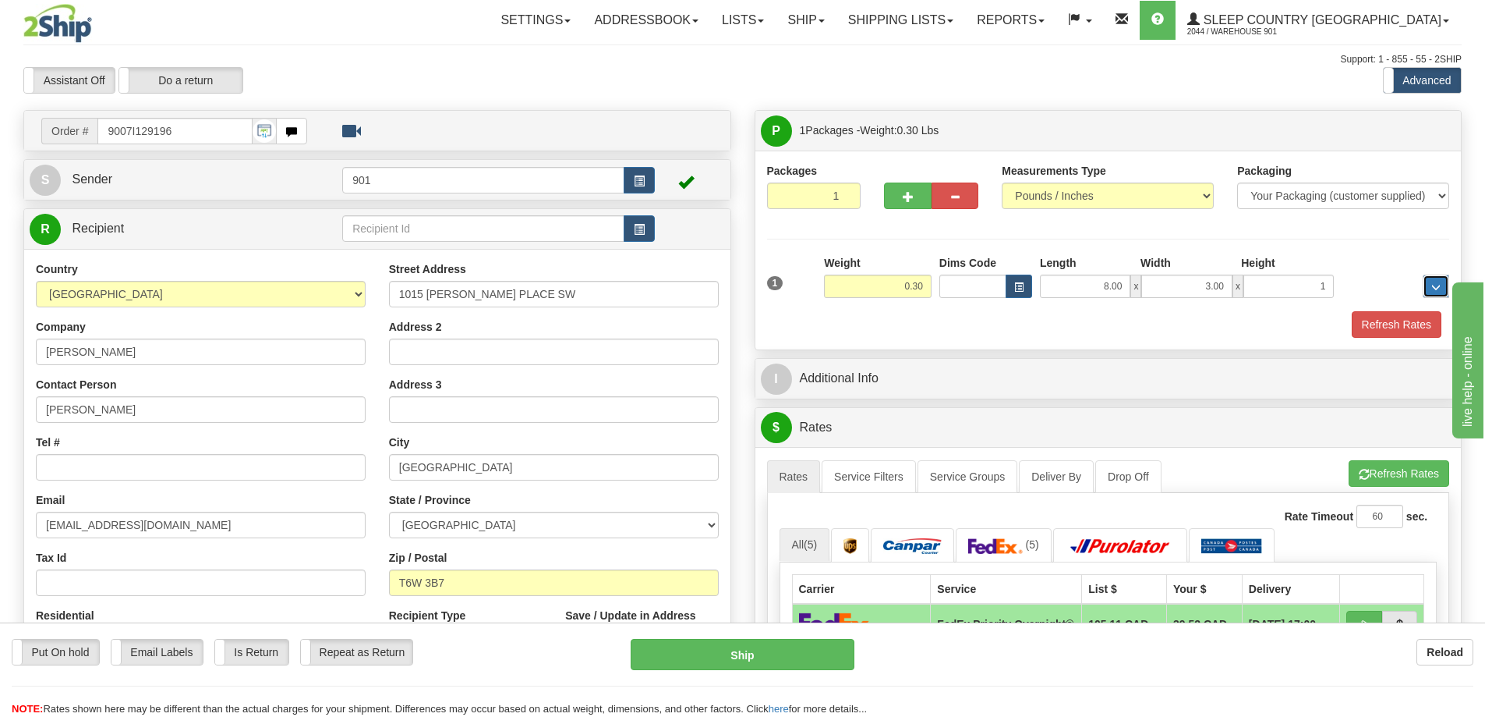
type input "1.00"
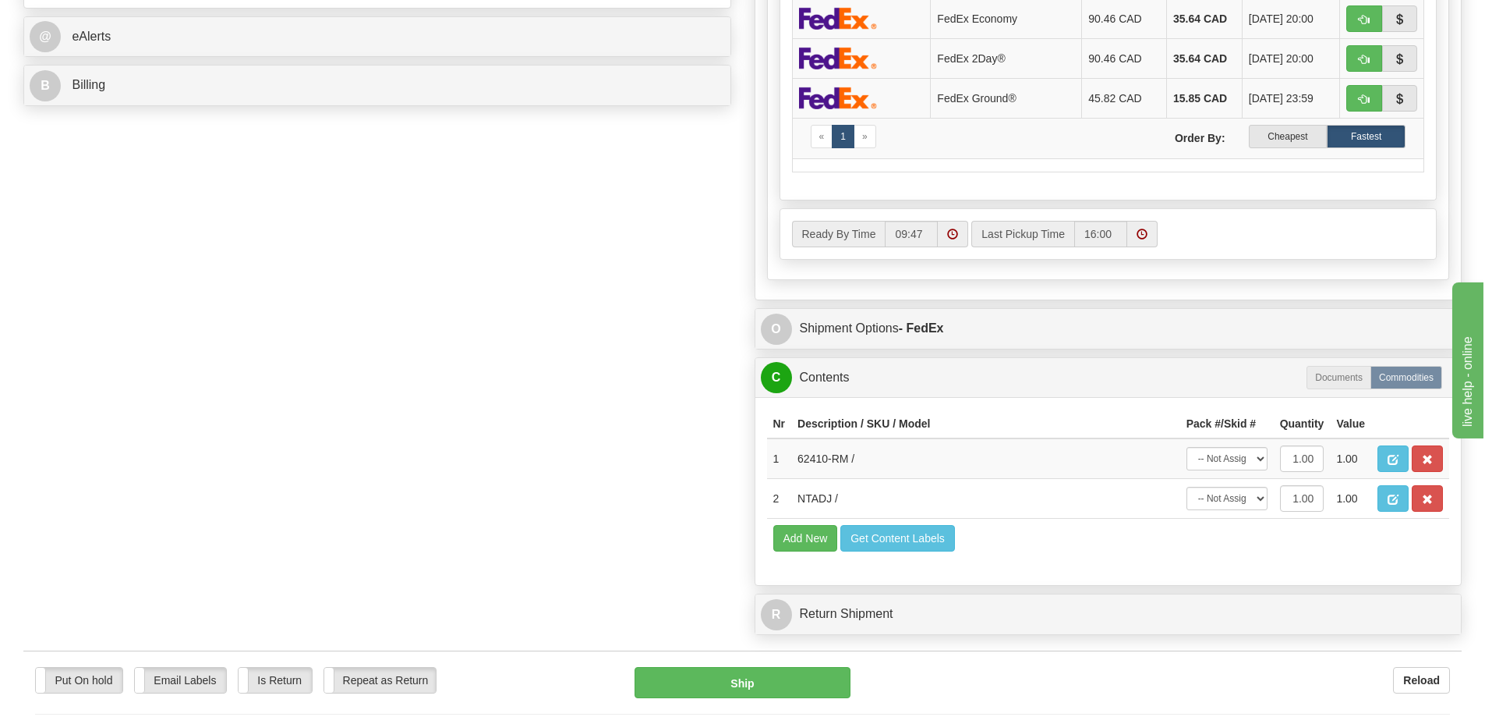
scroll to position [780, 0]
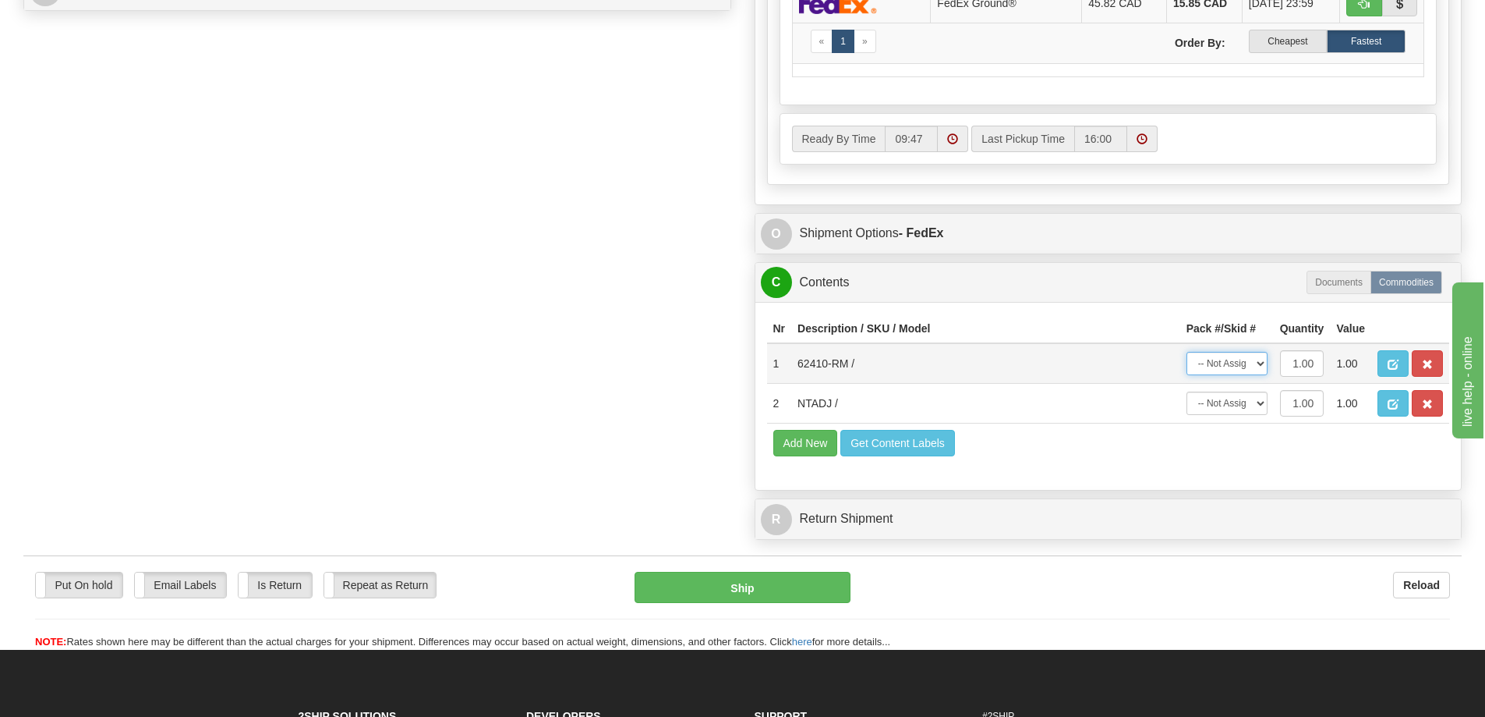
click at [1249, 371] on select "-- Not Assigned -- Package 1" at bounding box center [1227, 363] width 81 height 23
select select "0"
click at [1187, 361] on select "-- Not Assigned -- Package 1" at bounding box center [1227, 363] width 81 height 23
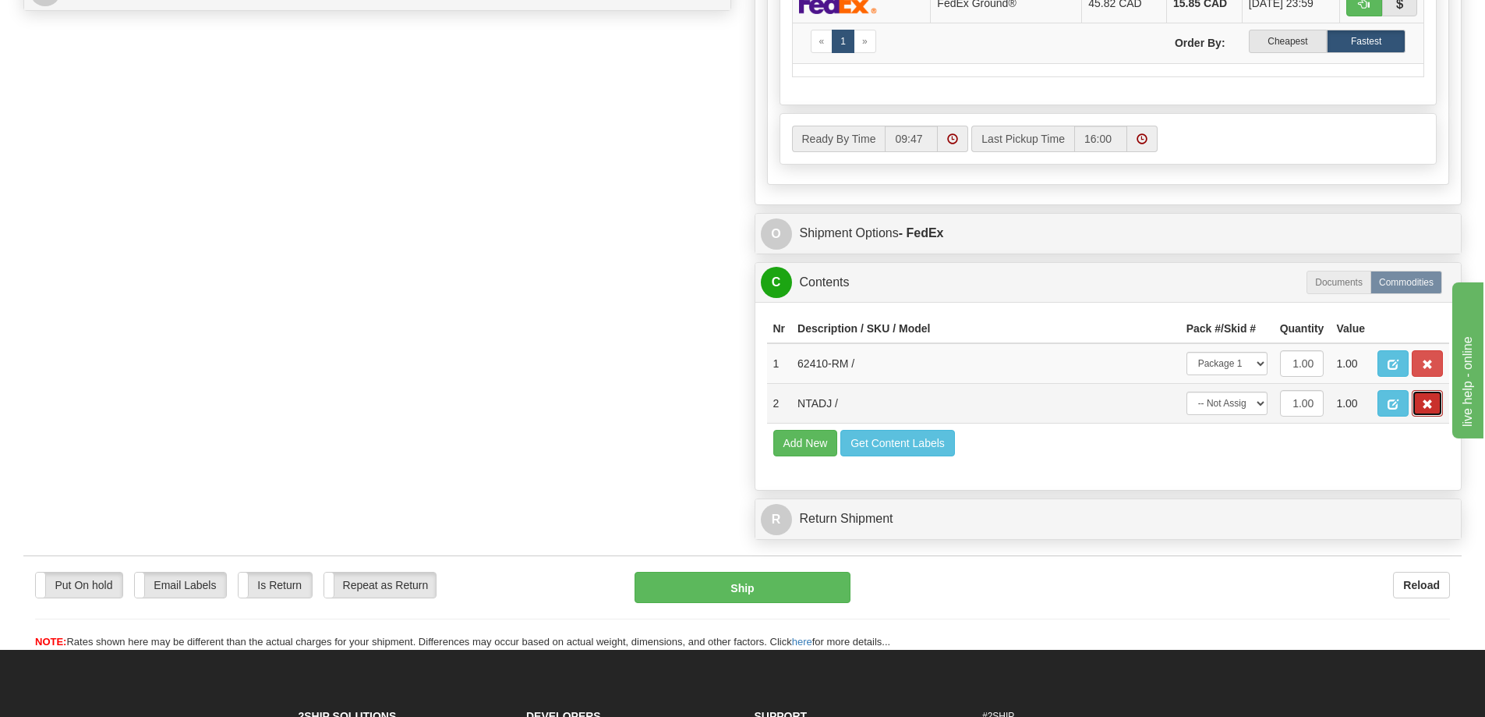
click at [1428, 404] on button "button" at bounding box center [1427, 403] width 31 height 27
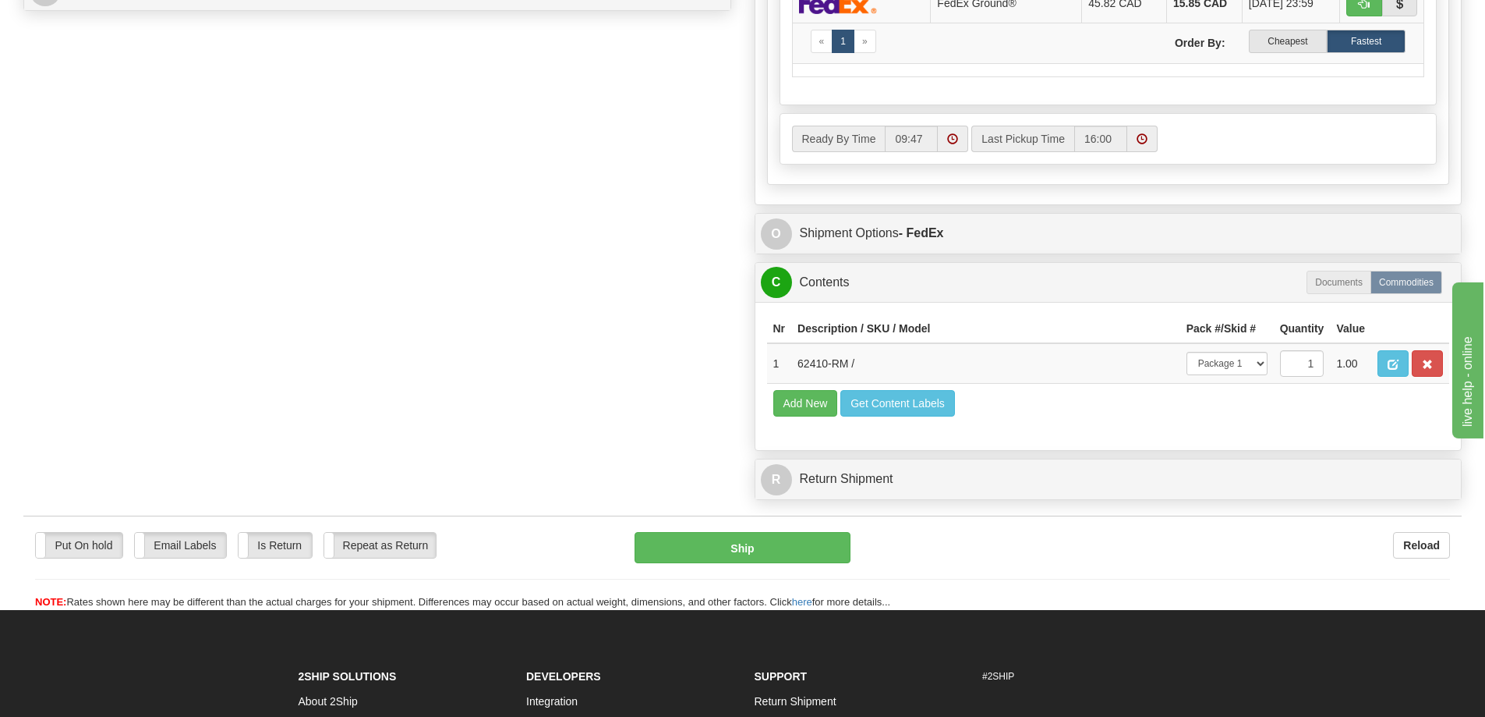
scroll to position [156, 0]
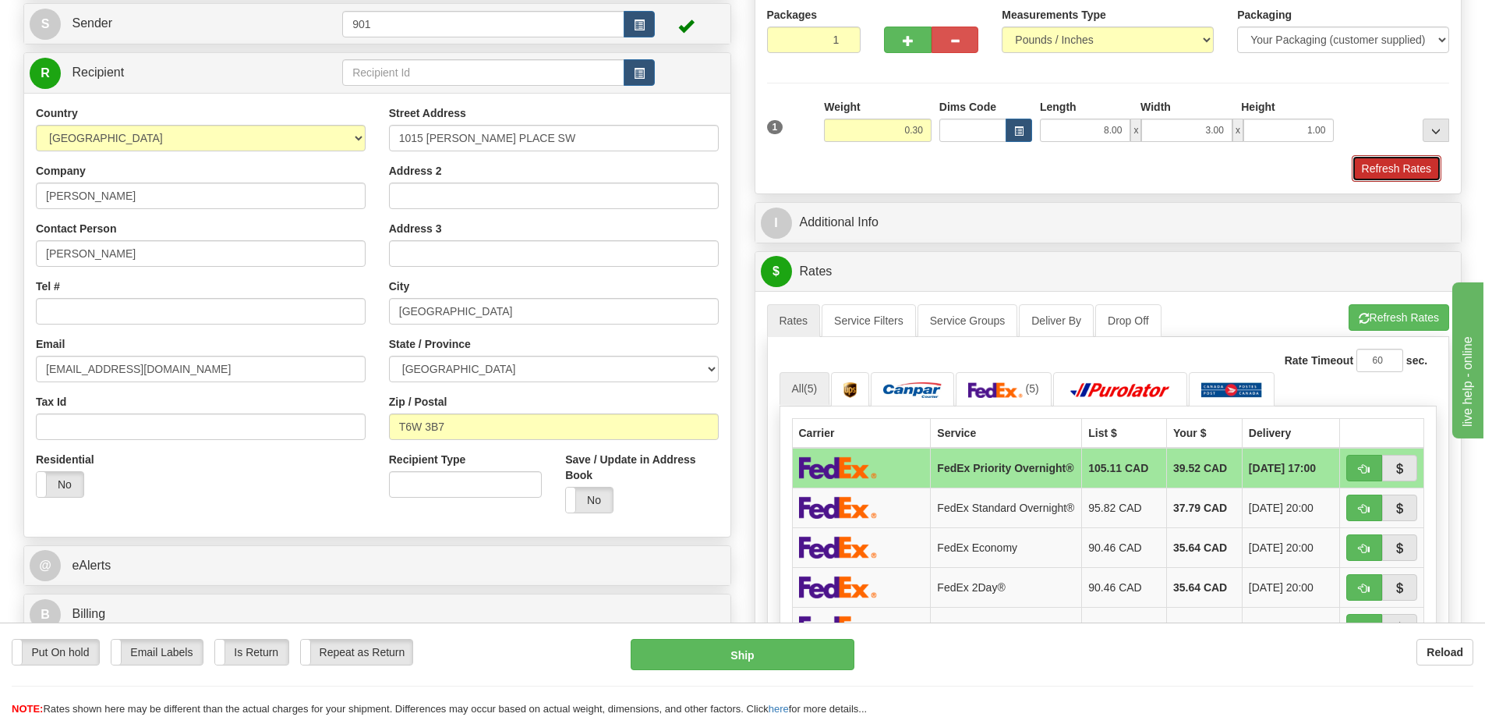
click at [1368, 166] on button "Refresh Rates" at bounding box center [1397, 168] width 90 height 27
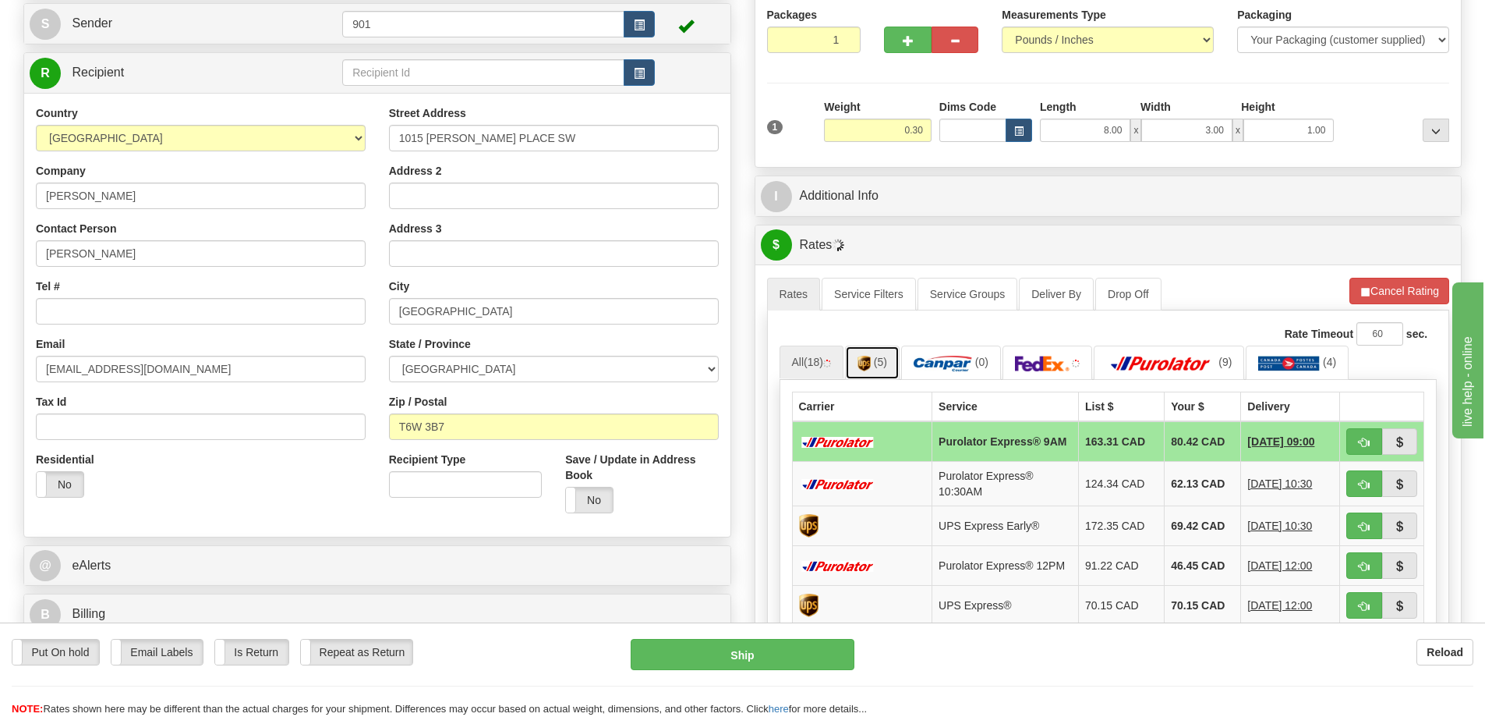
click at [883, 365] on span "(5)" at bounding box center [880, 362] width 13 height 12
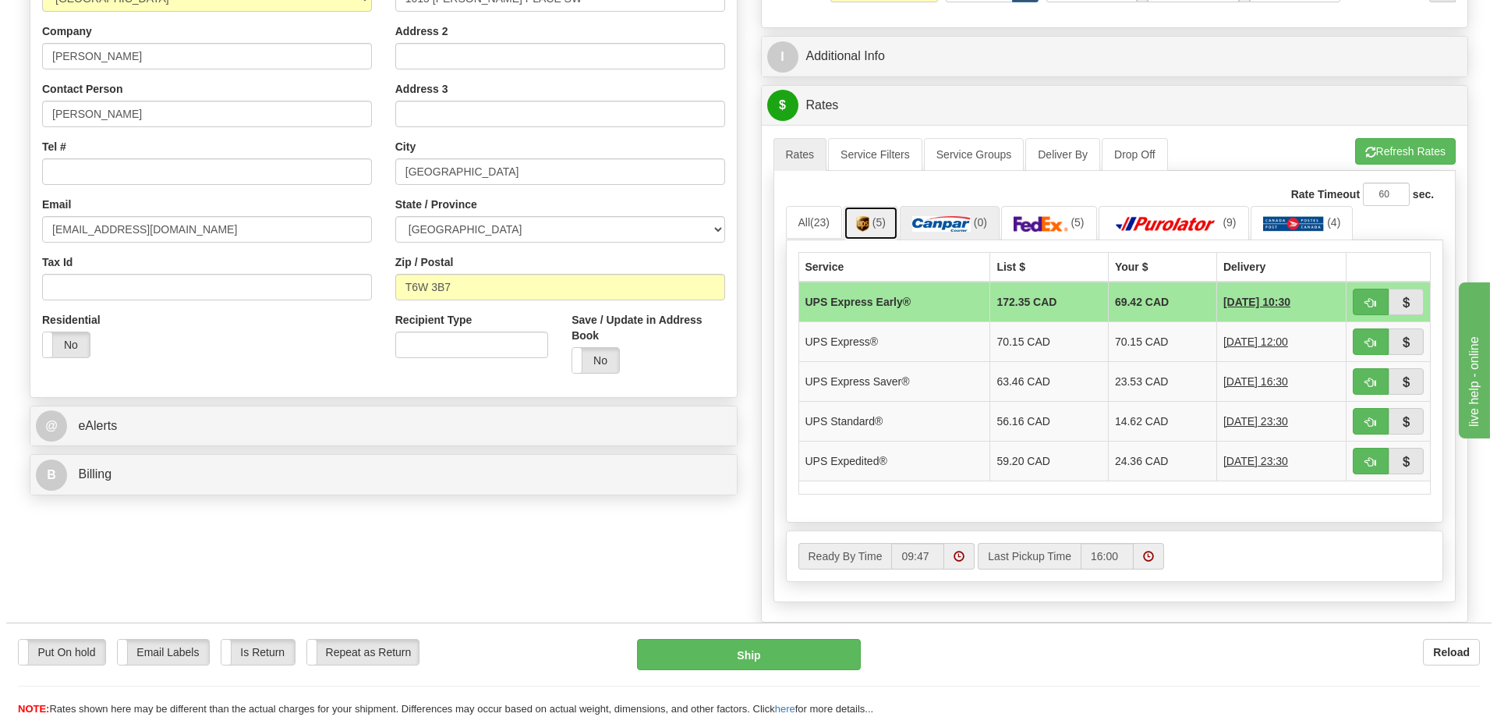
scroll to position [312, 0]
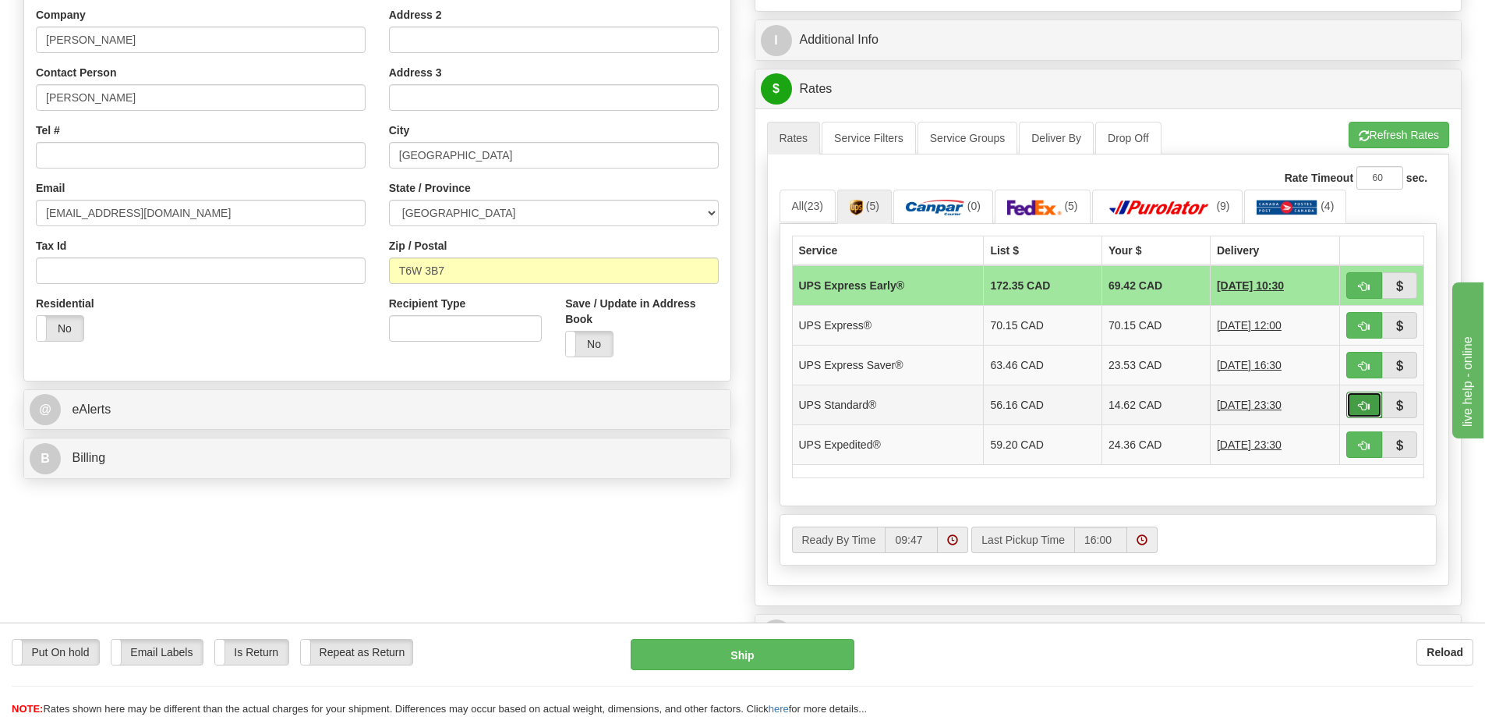
click at [1366, 403] on span "button" at bounding box center [1364, 406] width 11 height 10
type input "11"
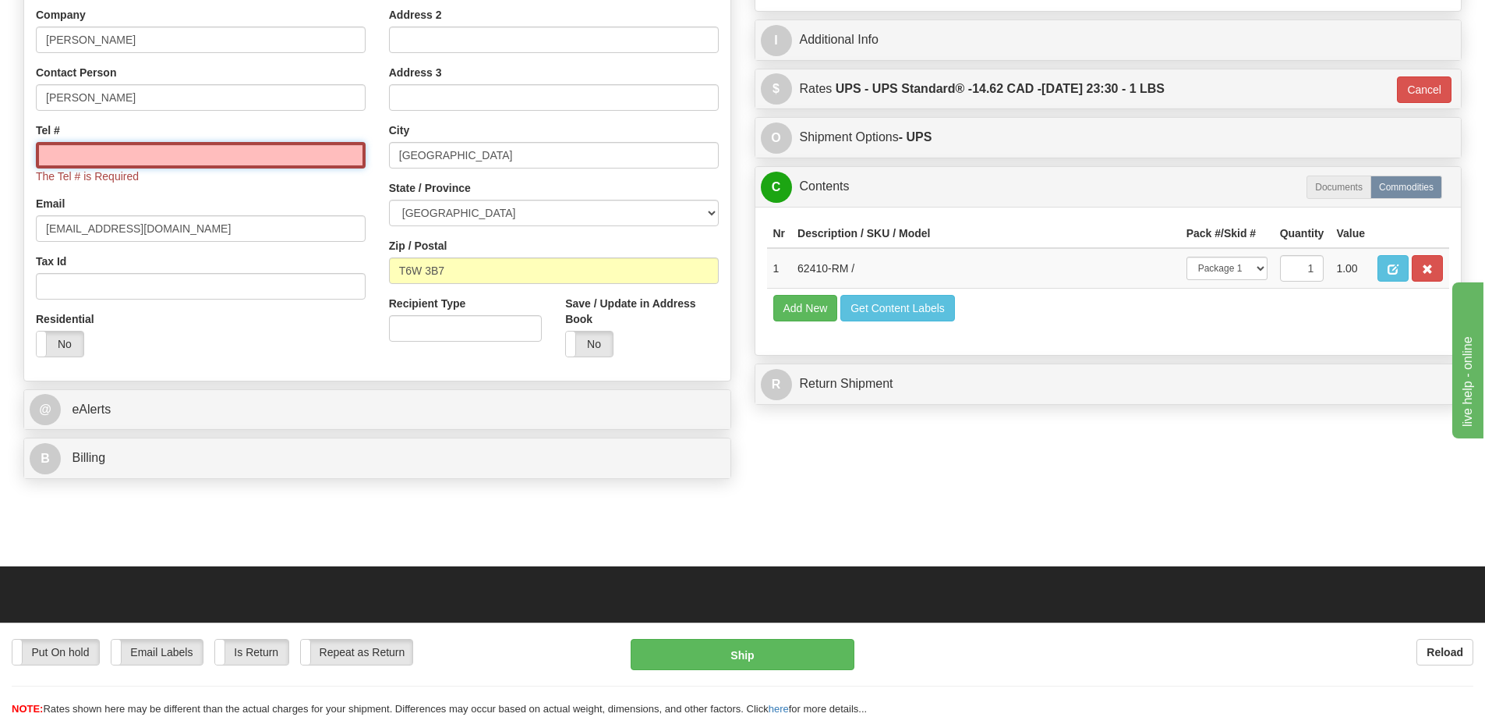
click at [66, 153] on input "Tel #" at bounding box center [201, 155] width 330 height 27
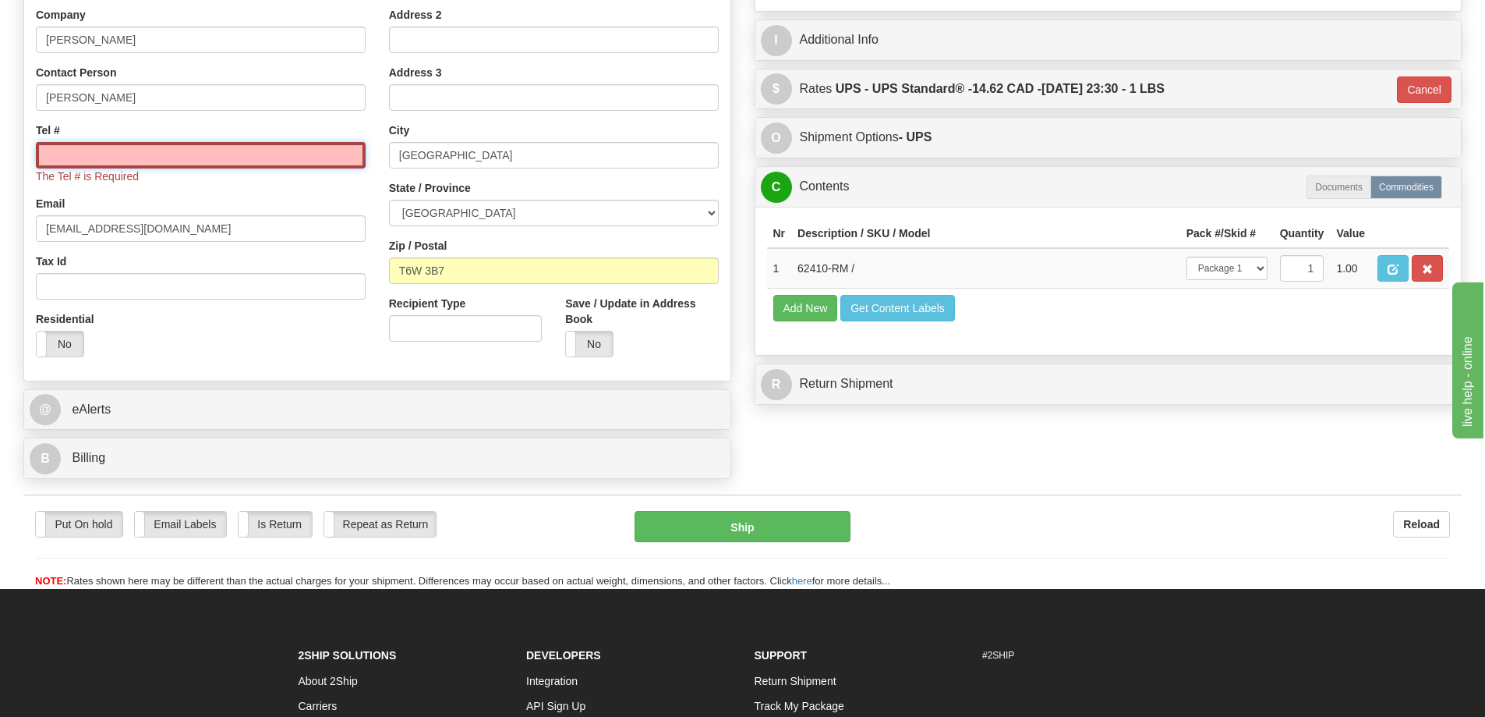
paste input "780 232-3791"
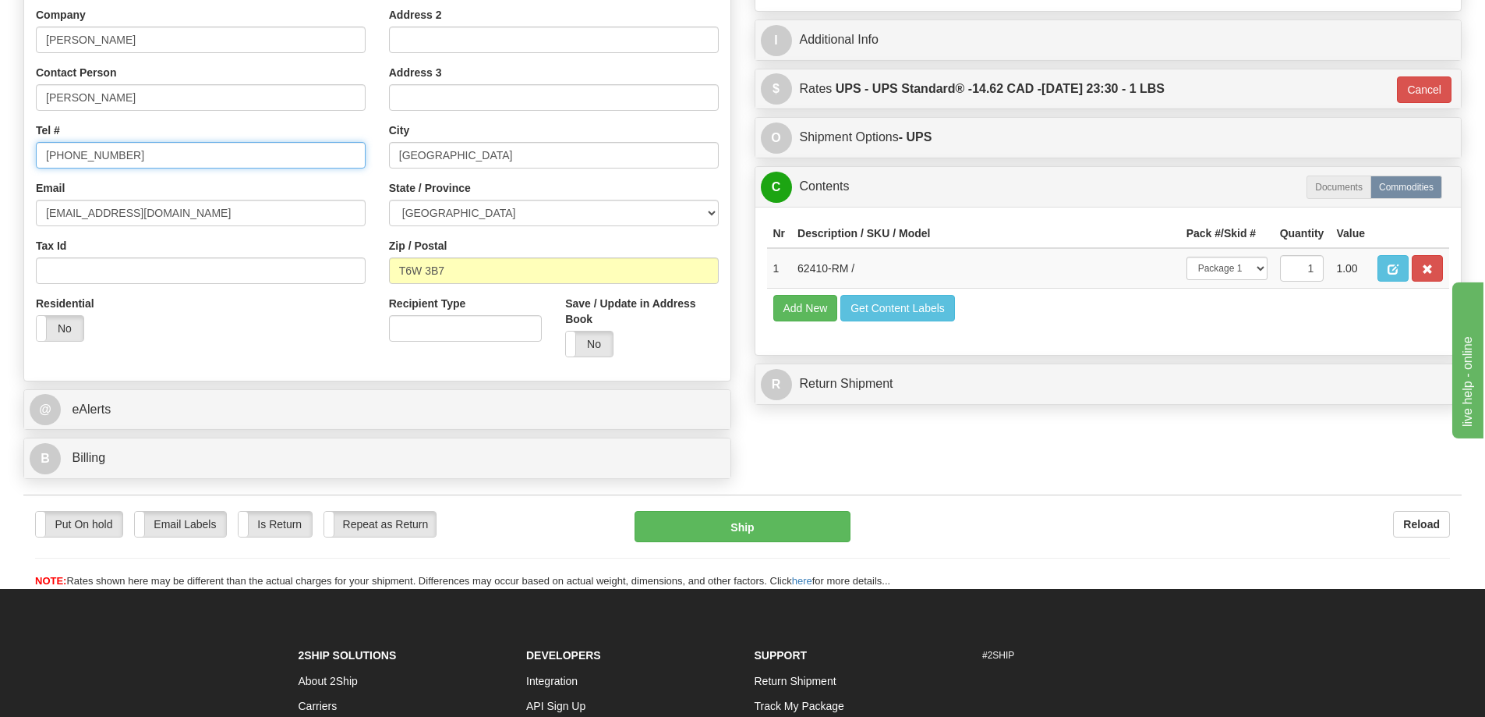
type input "780 232-3791"
click at [692, 510] on div "Put On hold Put On hold Email Labels Email Labels Edit Is Return Is Return Repe…" at bounding box center [742, 541] width 1439 height 94
click at [692, 521] on button "Ship" at bounding box center [743, 526] width 216 height 31
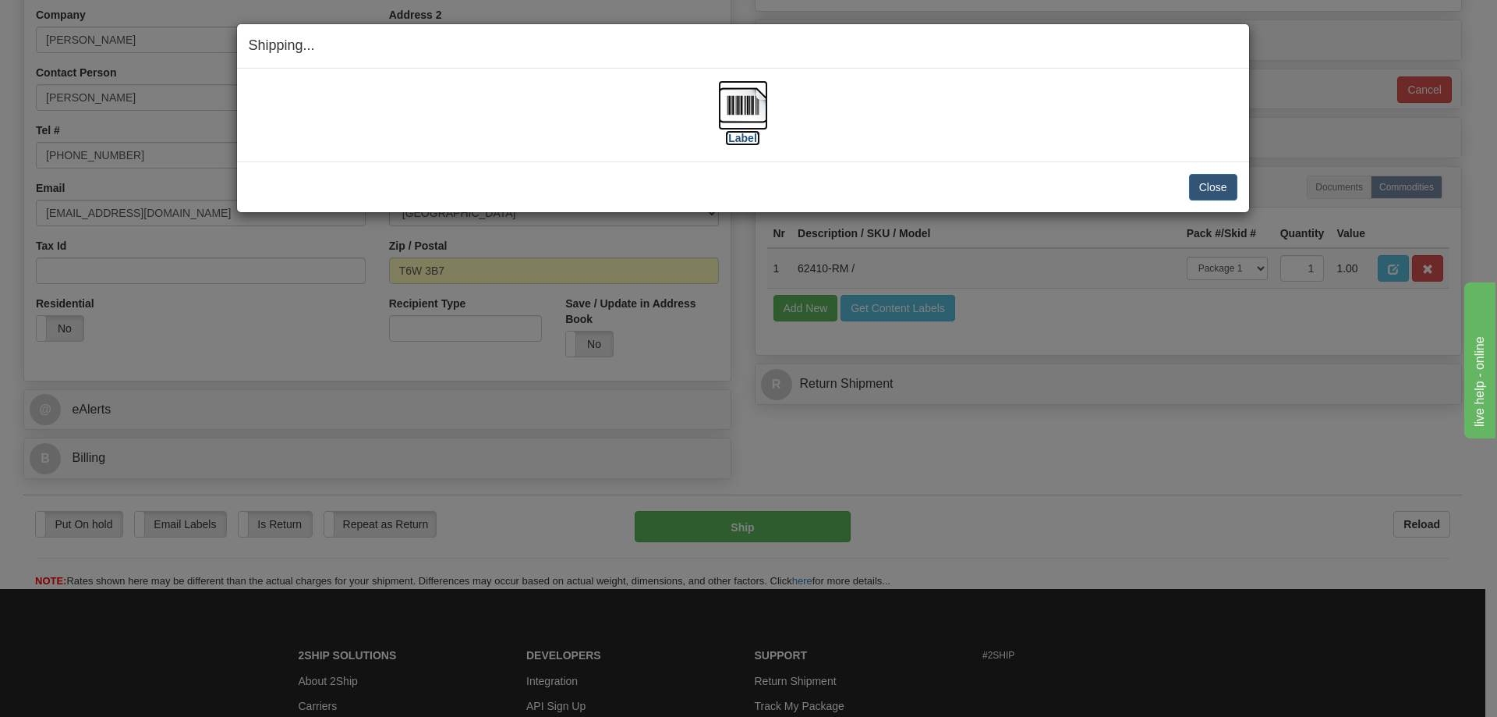
click at [754, 101] on img at bounding box center [743, 105] width 50 height 50
click at [1191, 189] on button "Close" at bounding box center [1213, 187] width 48 height 27
click at [1195, 188] on button "Close" at bounding box center [1213, 187] width 48 height 27
click at [1207, 184] on button "Close" at bounding box center [1213, 187] width 48 height 27
click at [1220, 191] on button "Close" at bounding box center [1213, 187] width 48 height 27
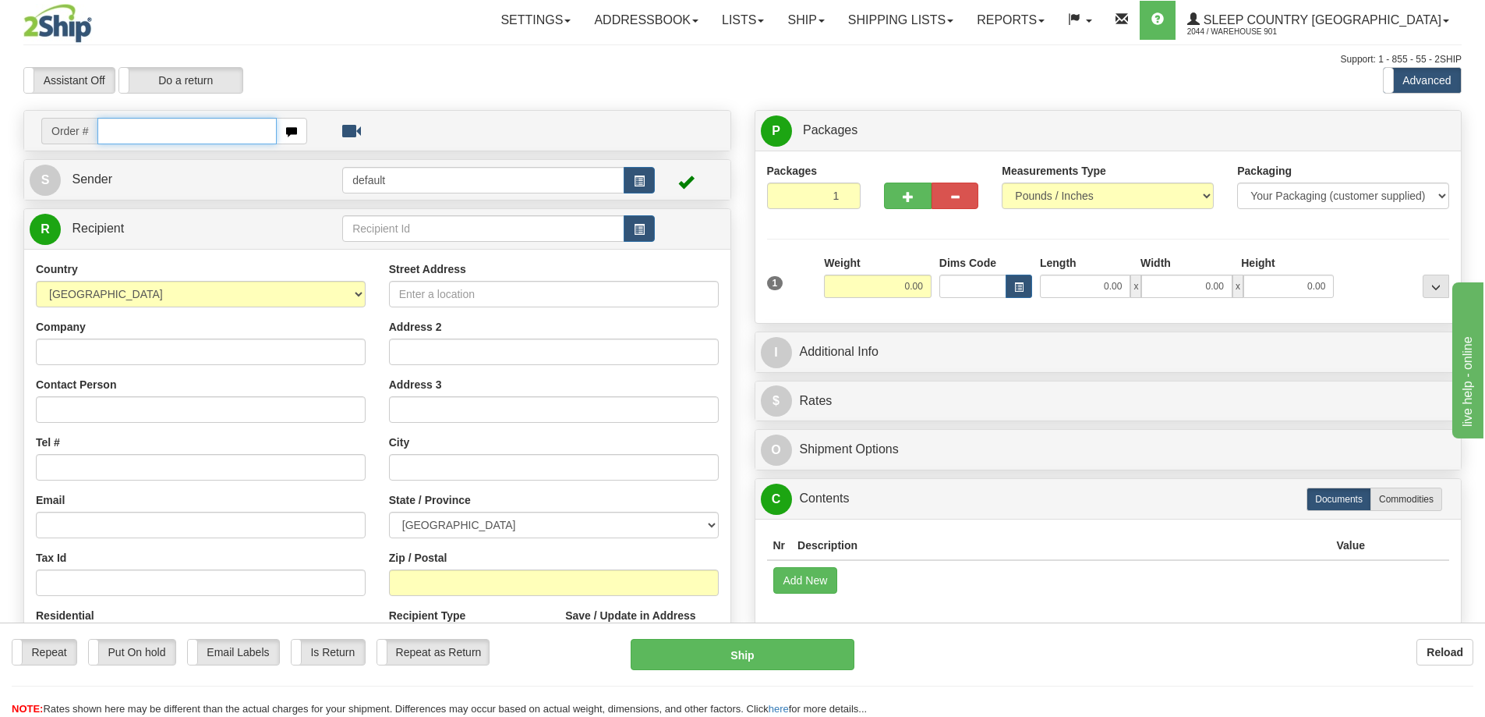
click at [200, 131] on input "text" at bounding box center [186, 131] width 179 height 27
type input "9007I130000"
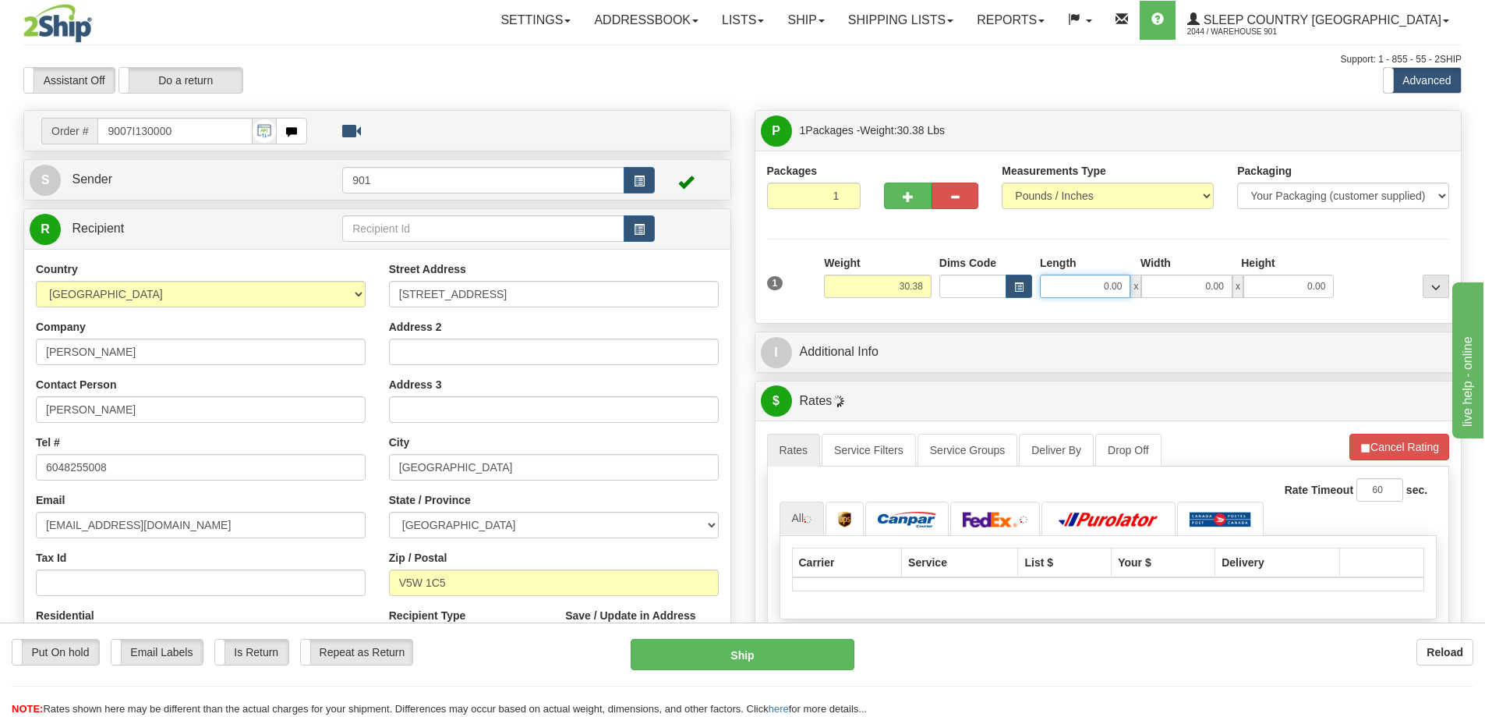
drag, startPoint x: 1074, startPoint y: 285, endPoint x: 1174, endPoint y: 279, distance: 100.0
click at [1187, 292] on div "0.00 x 0.00 x 0.00" at bounding box center [1187, 285] width 294 height 23
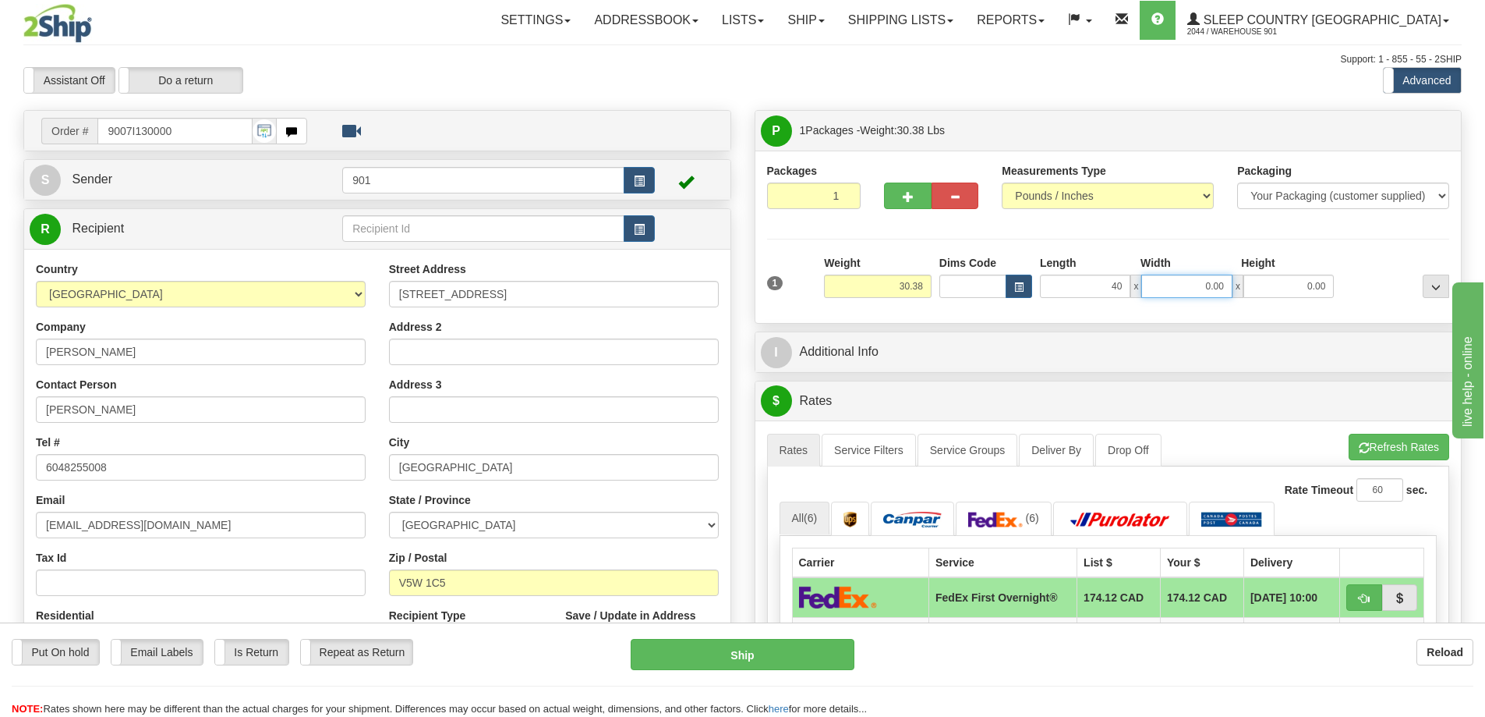
type input "40.00"
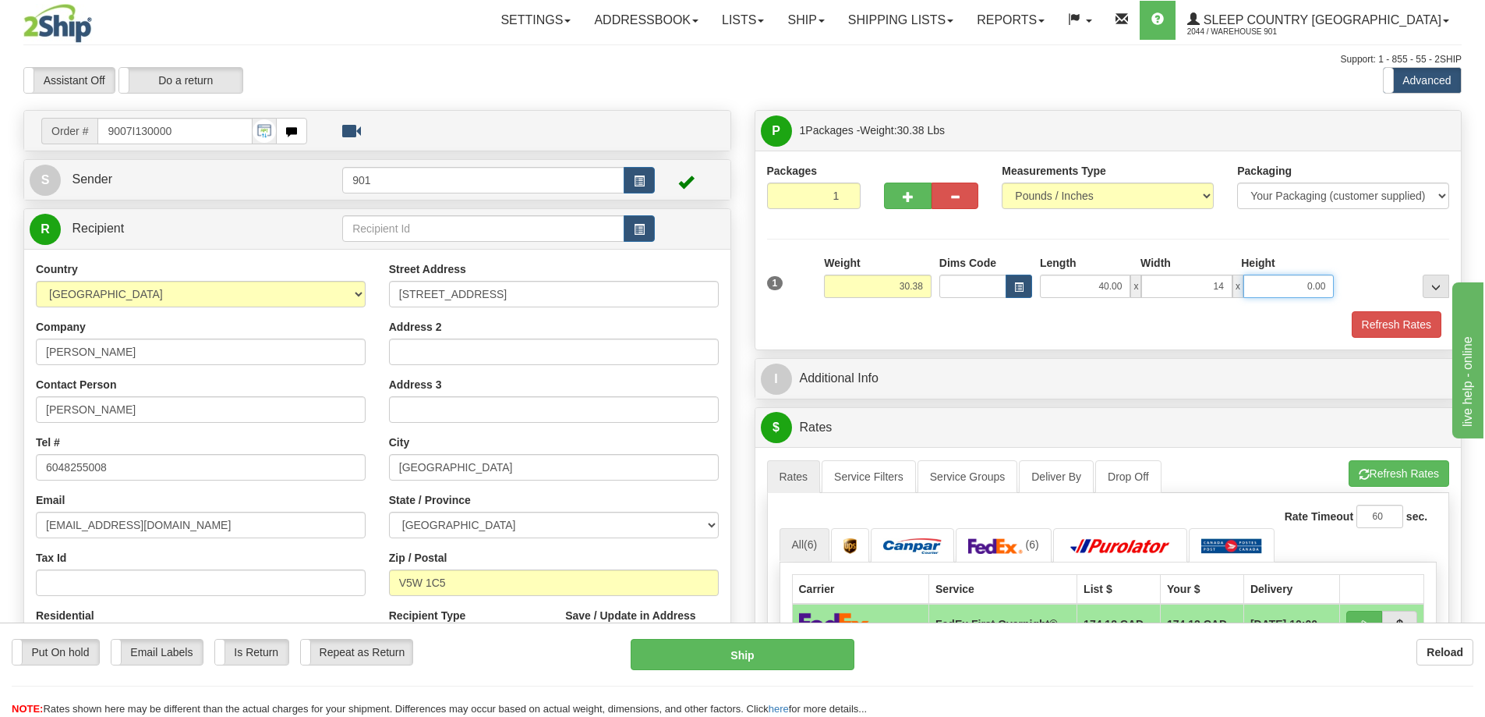
type input "14.00"
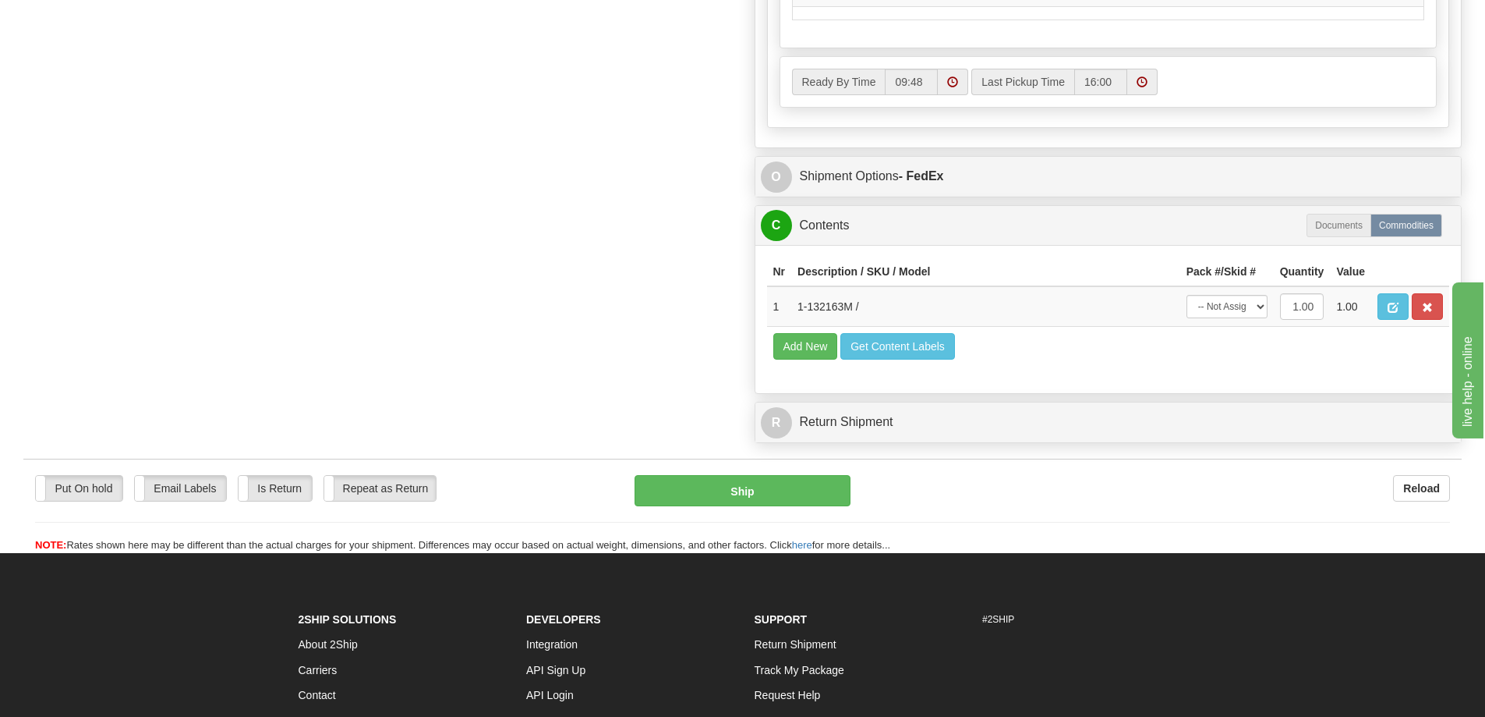
scroll to position [858, 0]
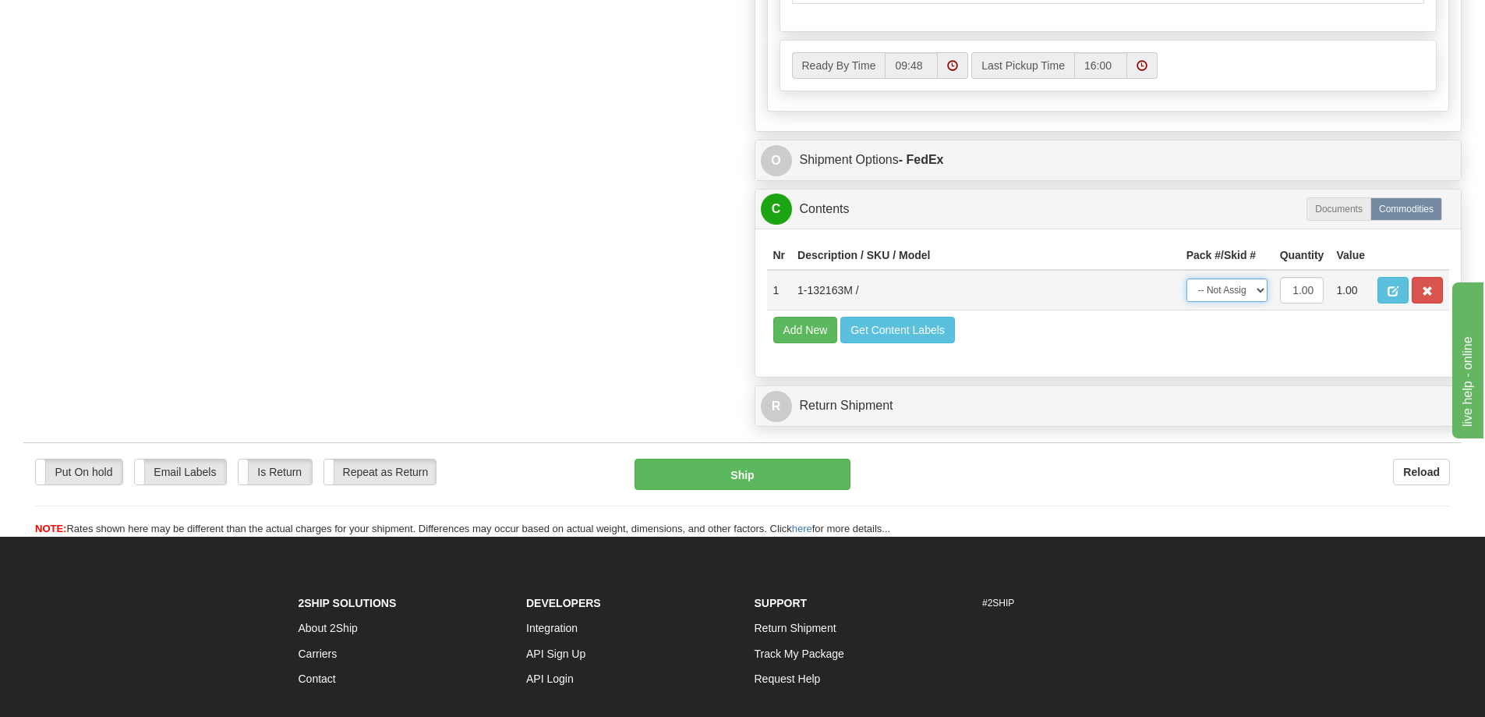
click at [1249, 287] on select "-- Not Assigned -- Package 1" at bounding box center [1227, 289] width 81 height 23
select select "0"
click at [1187, 278] on select "-- Not Assigned -- Package 1" at bounding box center [1227, 289] width 81 height 23
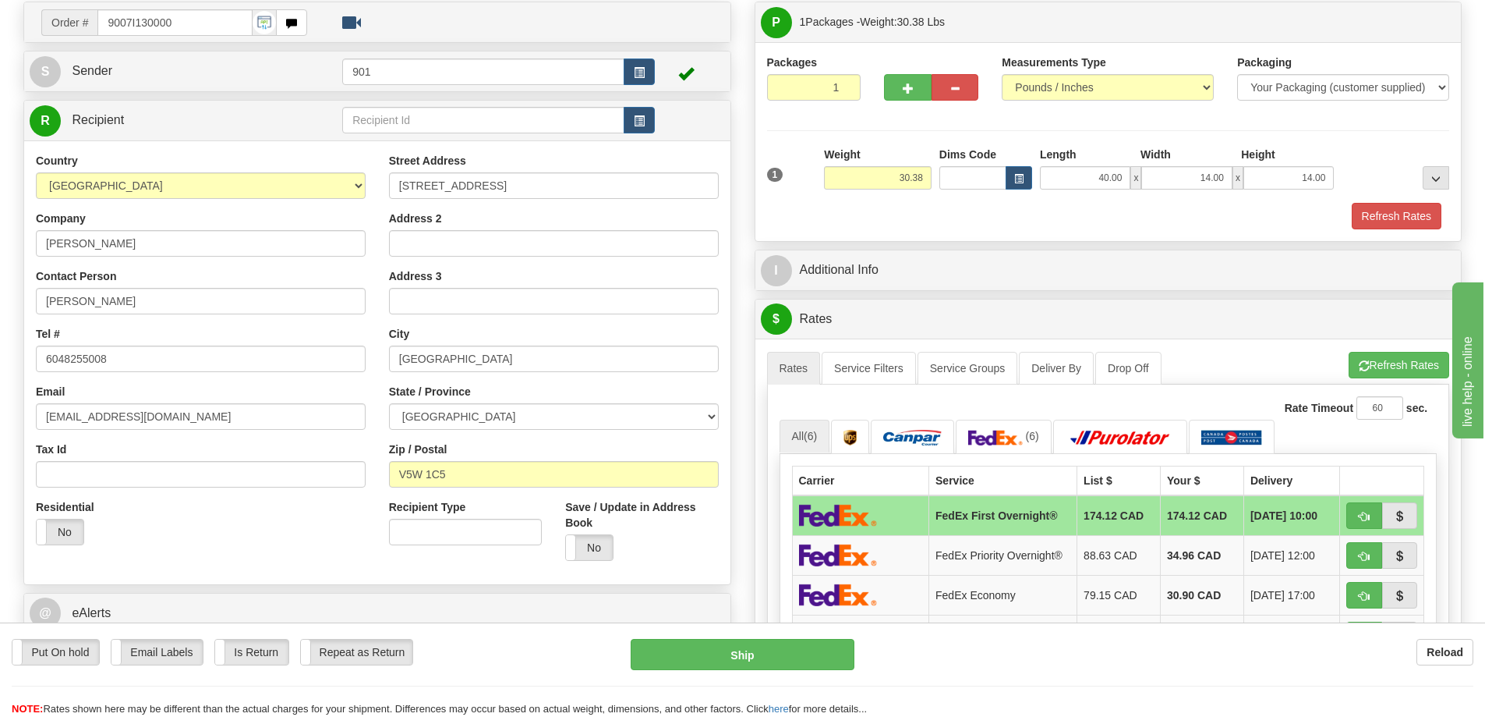
scroll to position [78, 0]
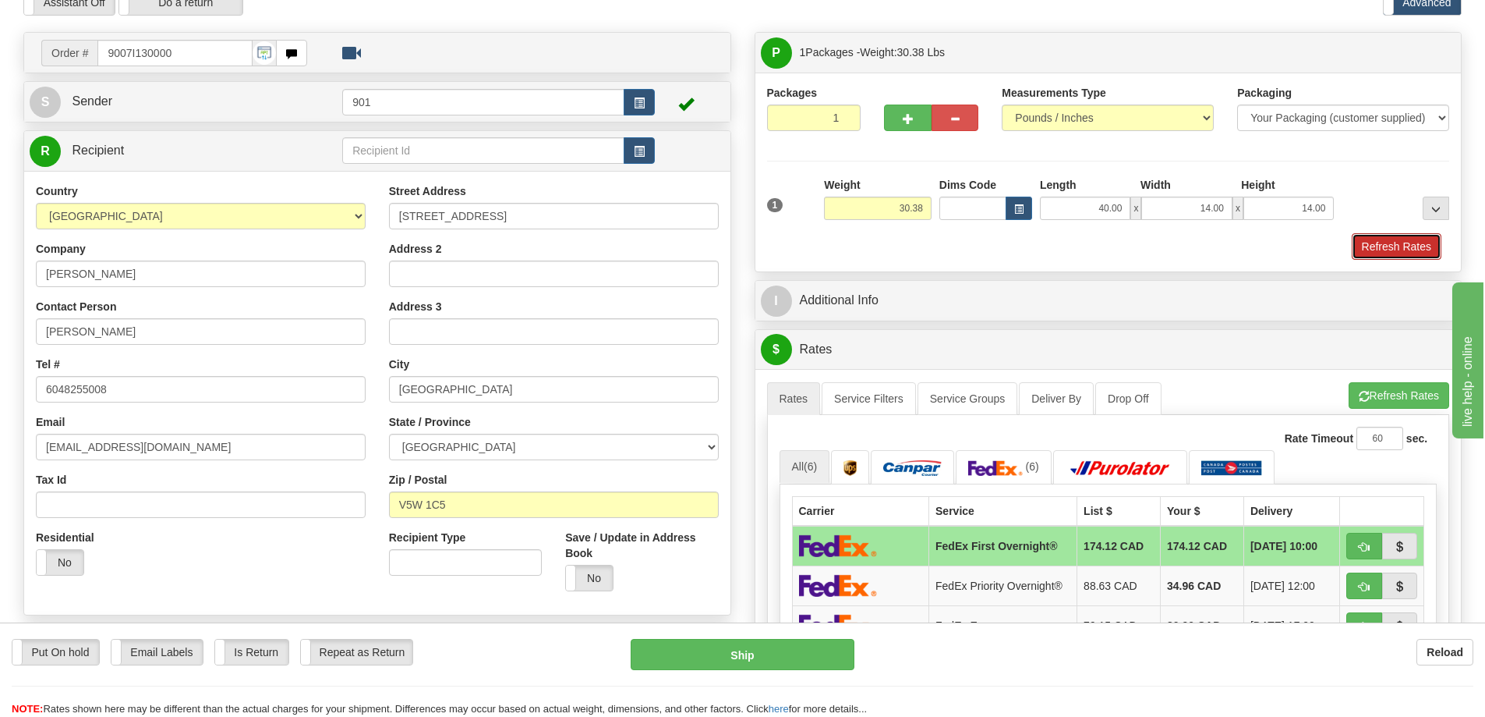
click at [1397, 242] on button "Refresh Rates" at bounding box center [1397, 246] width 90 height 27
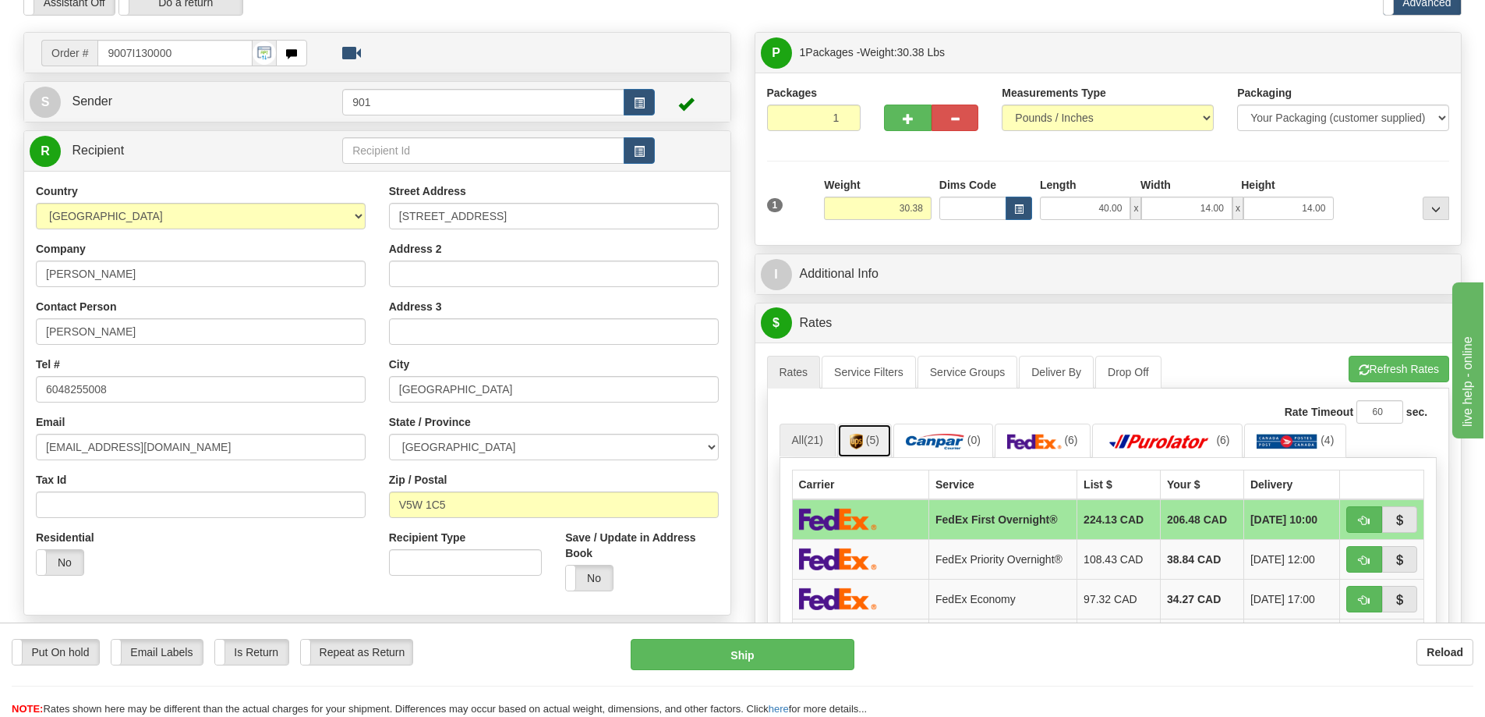
click at [869, 442] on span "(5)" at bounding box center [872, 440] width 13 height 12
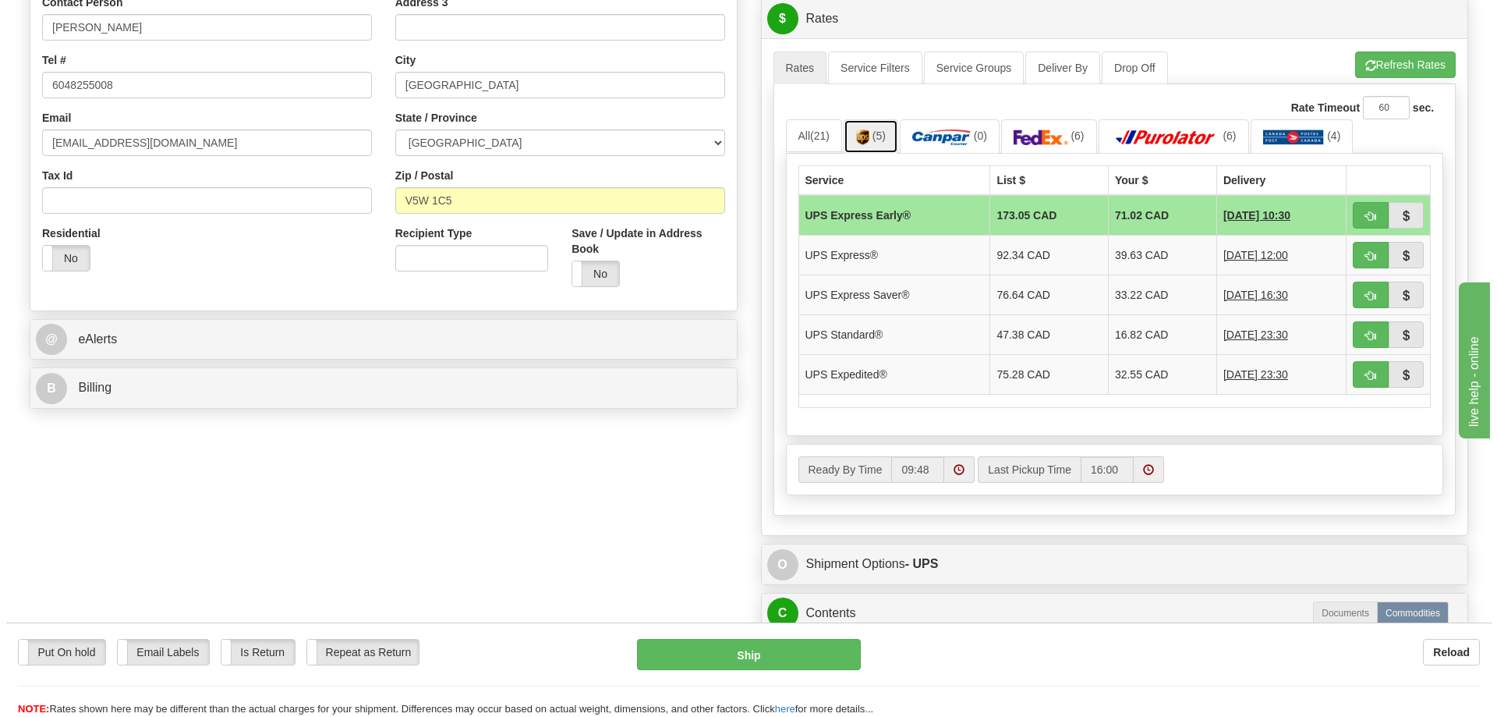
scroll to position [390, 0]
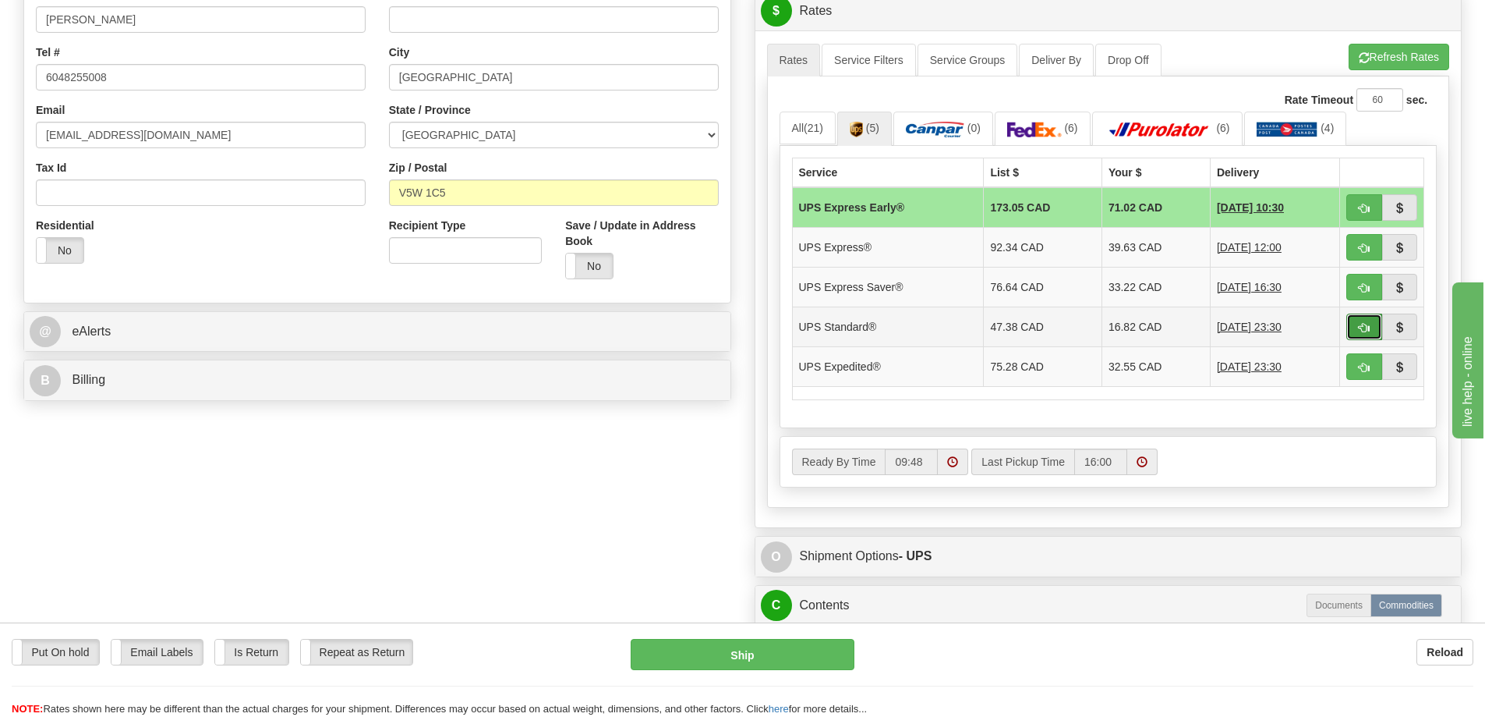
click at [1373, 324] on button "button" at bounding box center [1365, 326] width 36 height 27
type input "11"
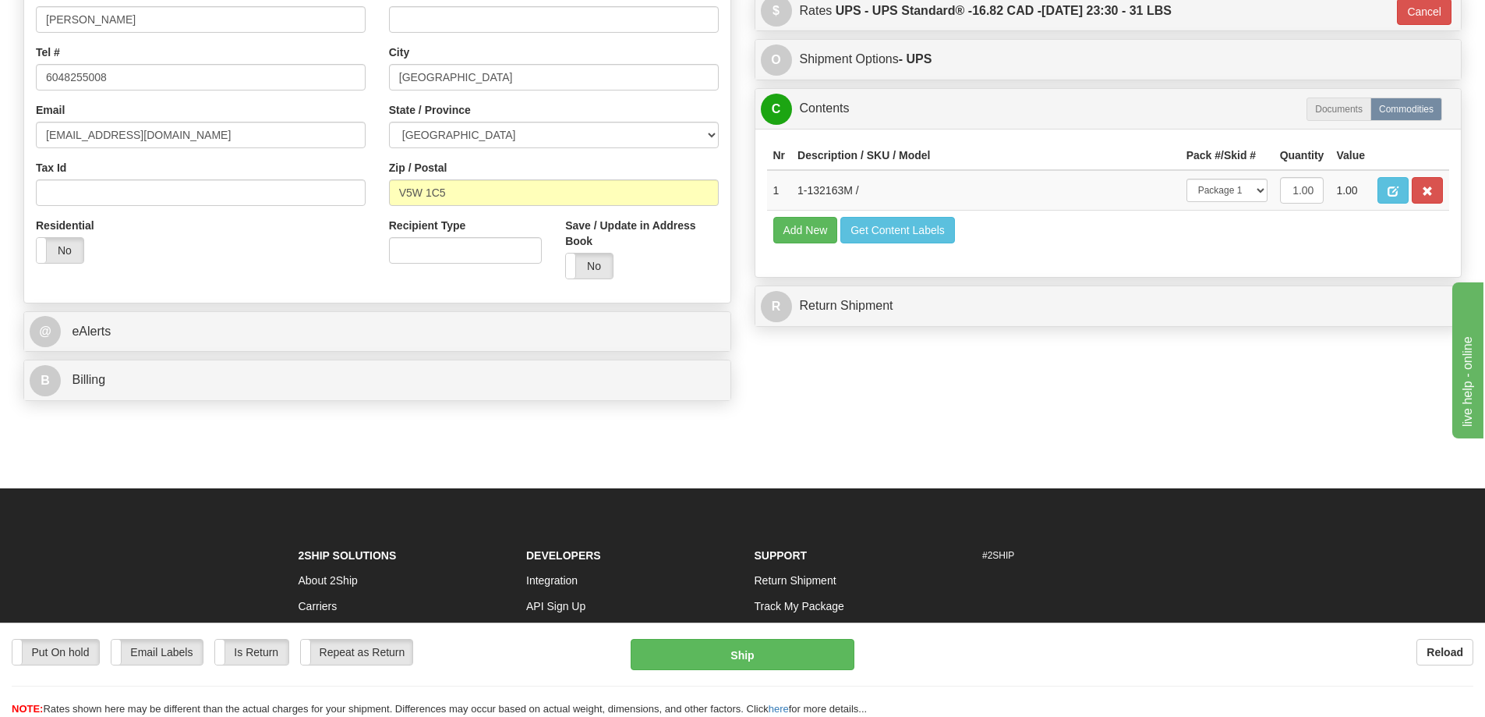
click at [774, 635] on div "Put On hold Put On hold Email Labels Email Labels Edit Is Return Is Return Repe…" at bounding box center [742, 669] width 1485 height 94
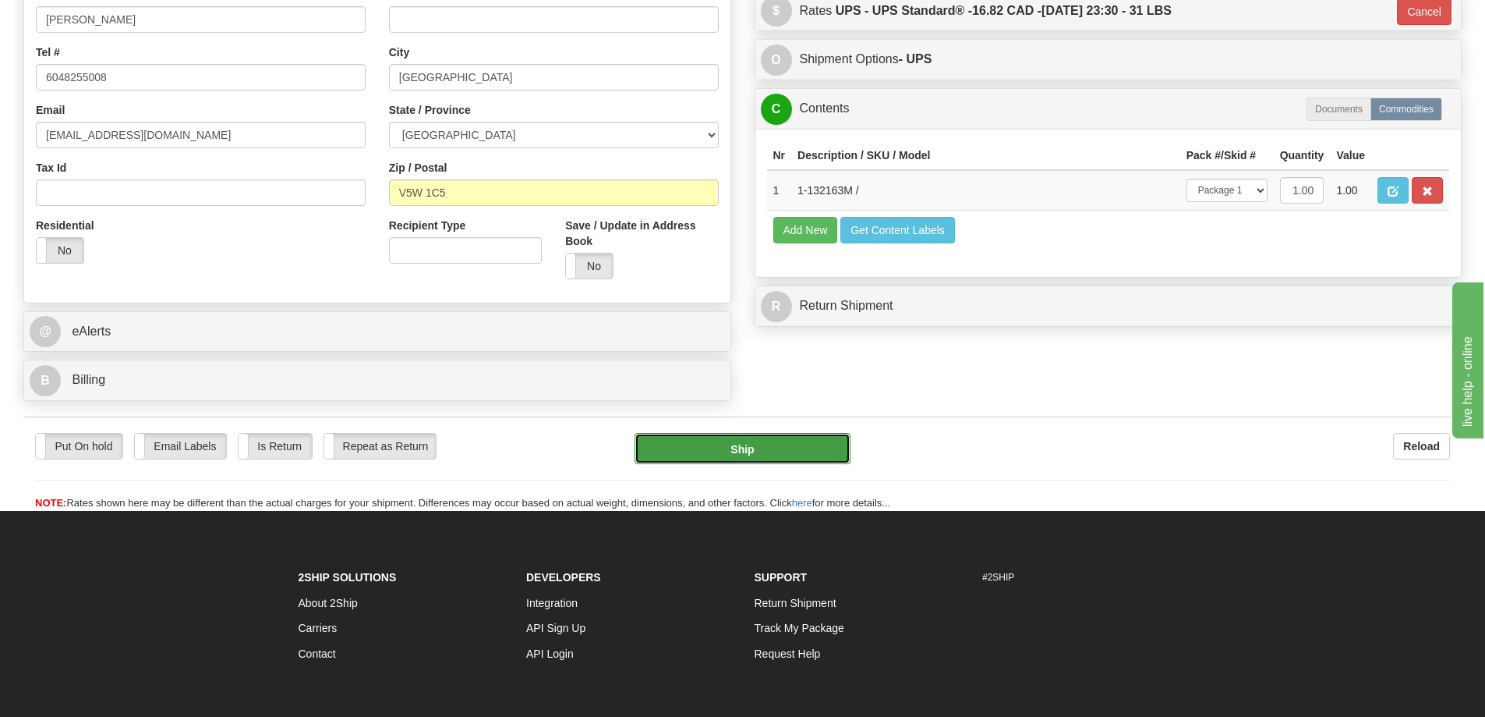
click at [764, 441] on button "Ship" at bounding box center [743, 448] width 216 height 31
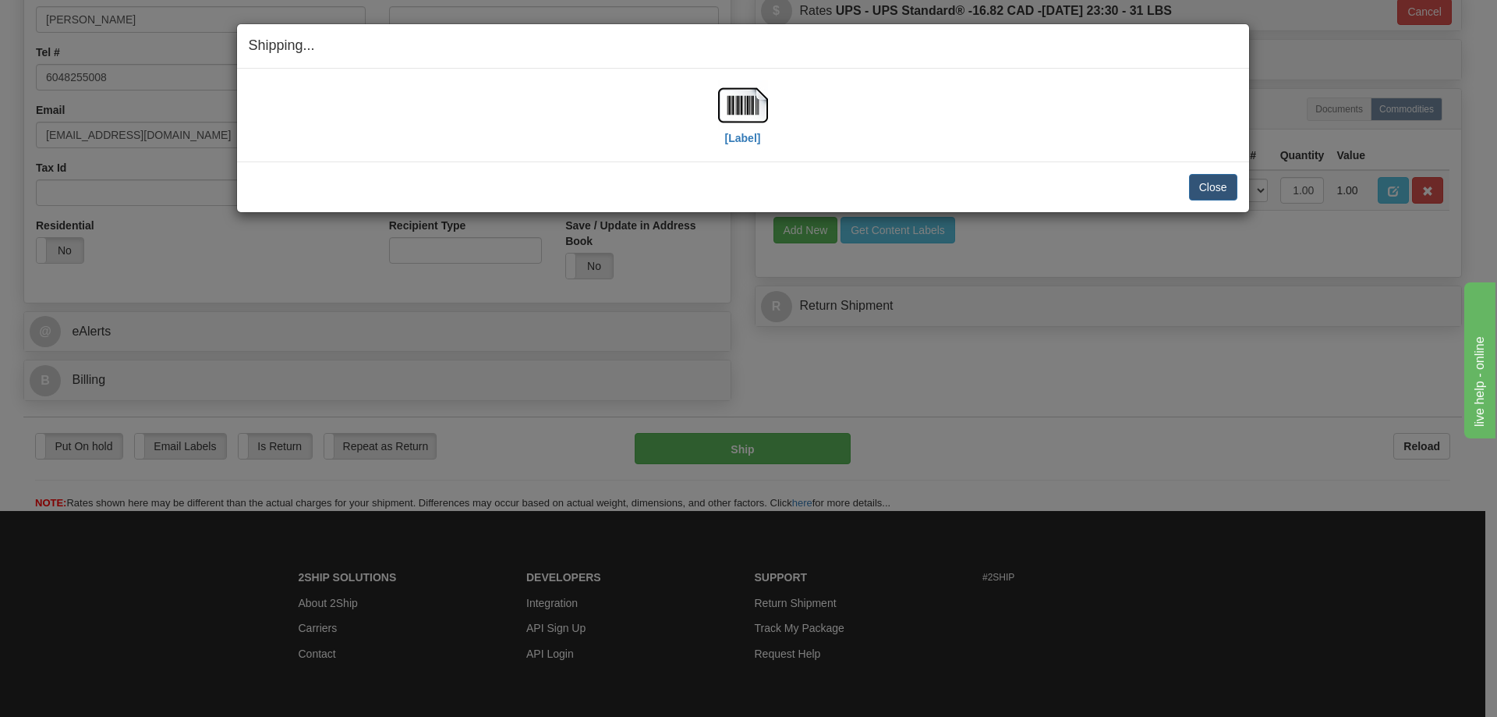
click at [709, 101] on div "[Label]" at bounding box center [743, 114] width 989 height 69
click at [736, 101] on img at bounding box center [743, 105] width 50 height 50
click at [1216, 186] on button "Close" at bounding box center [1213, 187] width 48 height 27
